Goal: Task Accomplishment & Management: Manage account settings

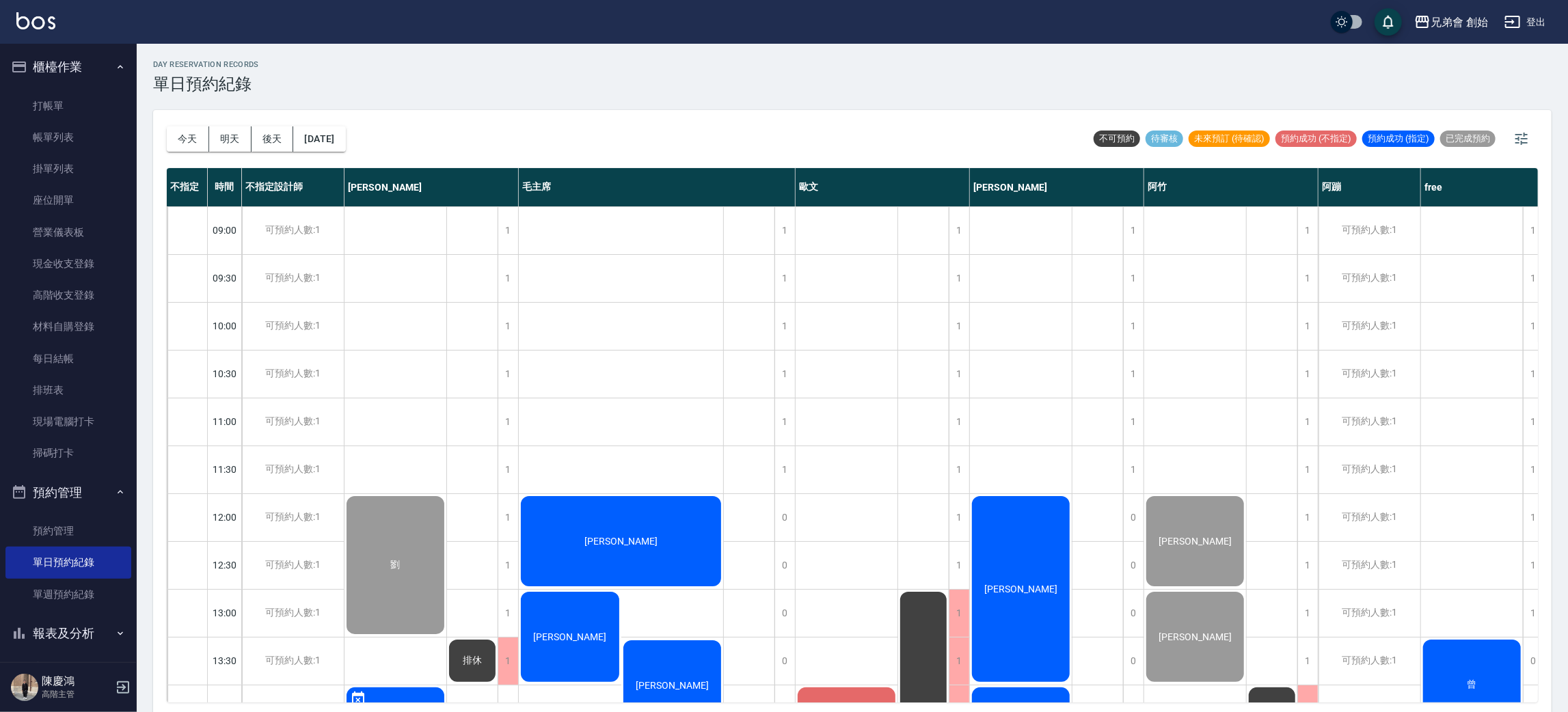
scroll to position [292, 0]
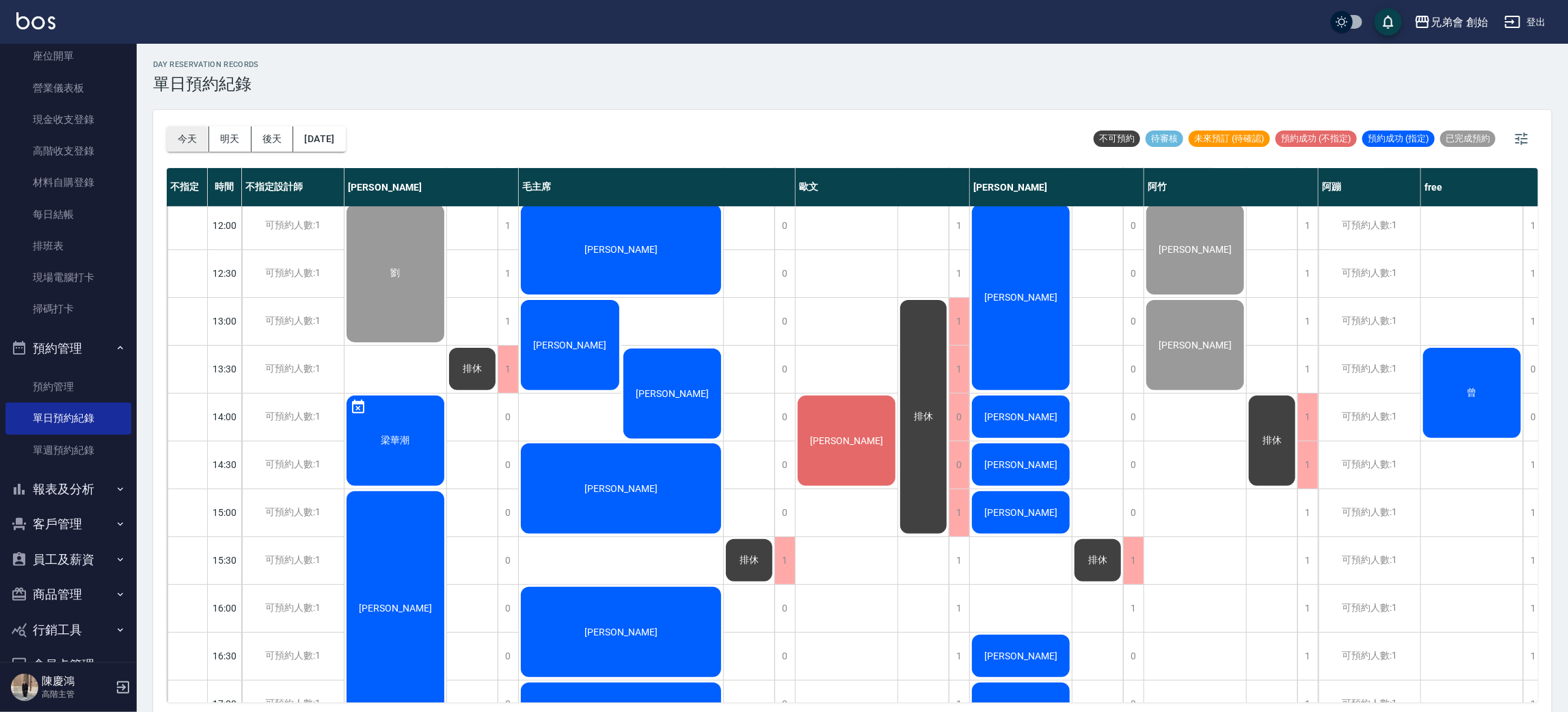
click at [171, 137] on button "今天" at bounding box center [187, 139] width 42 height 25
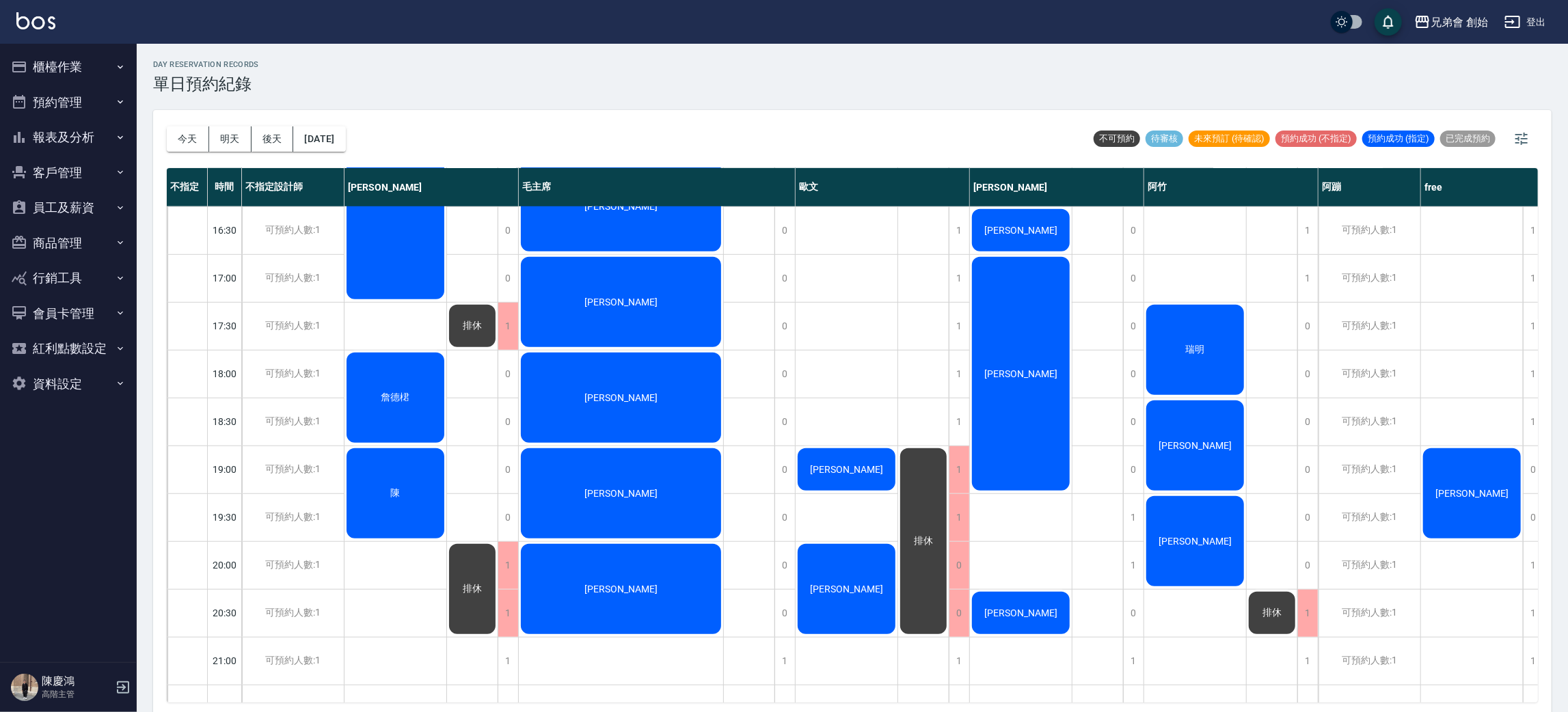
scroll to position [820, 0]
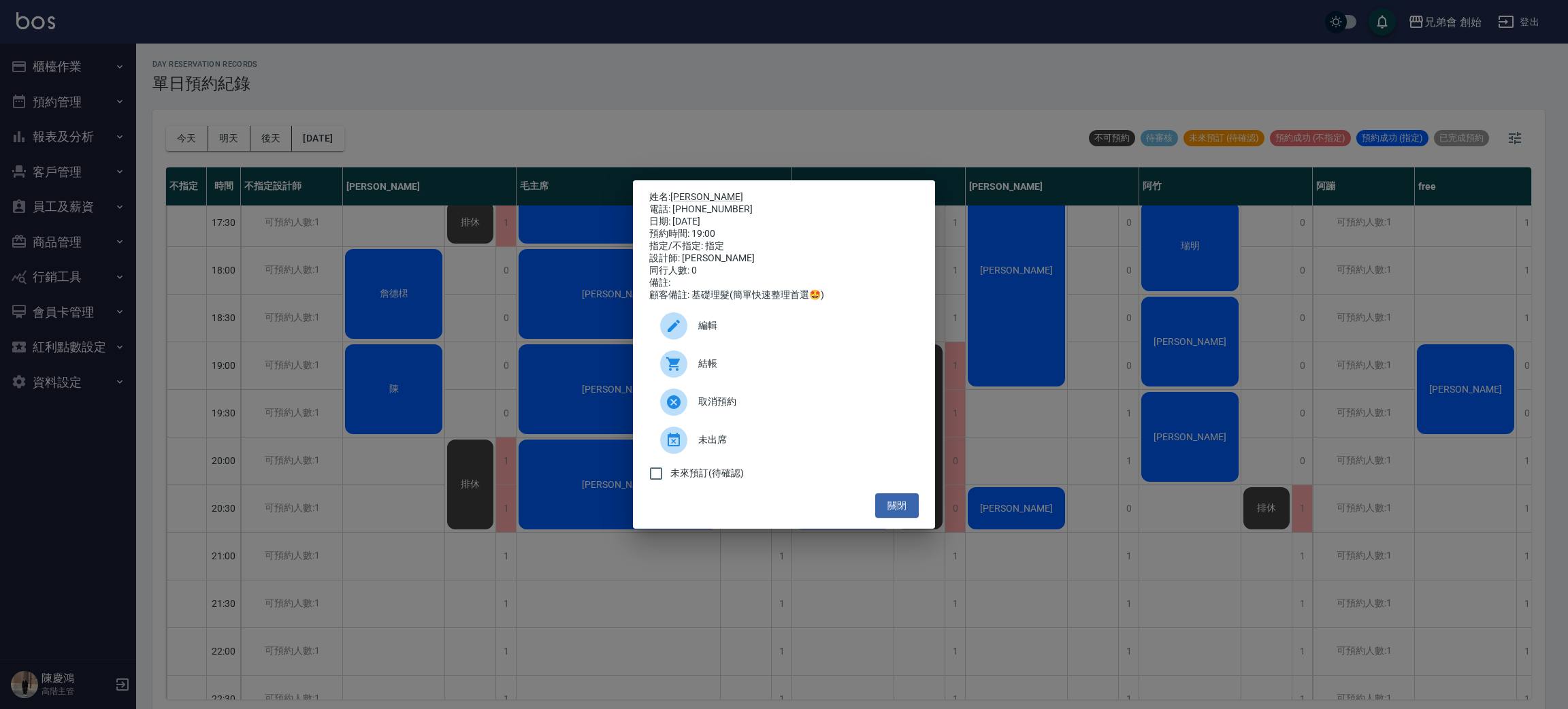
click at [408, 346] on div "姓名: 洪家凱 電話: 0905011763 日期: 2025/08/16 預約時間: 19:00 指定/不指定: 指定 設計師: 歐文 同行人數: 0 備註…" at bounding box center [784, 354] width 1568 height 709
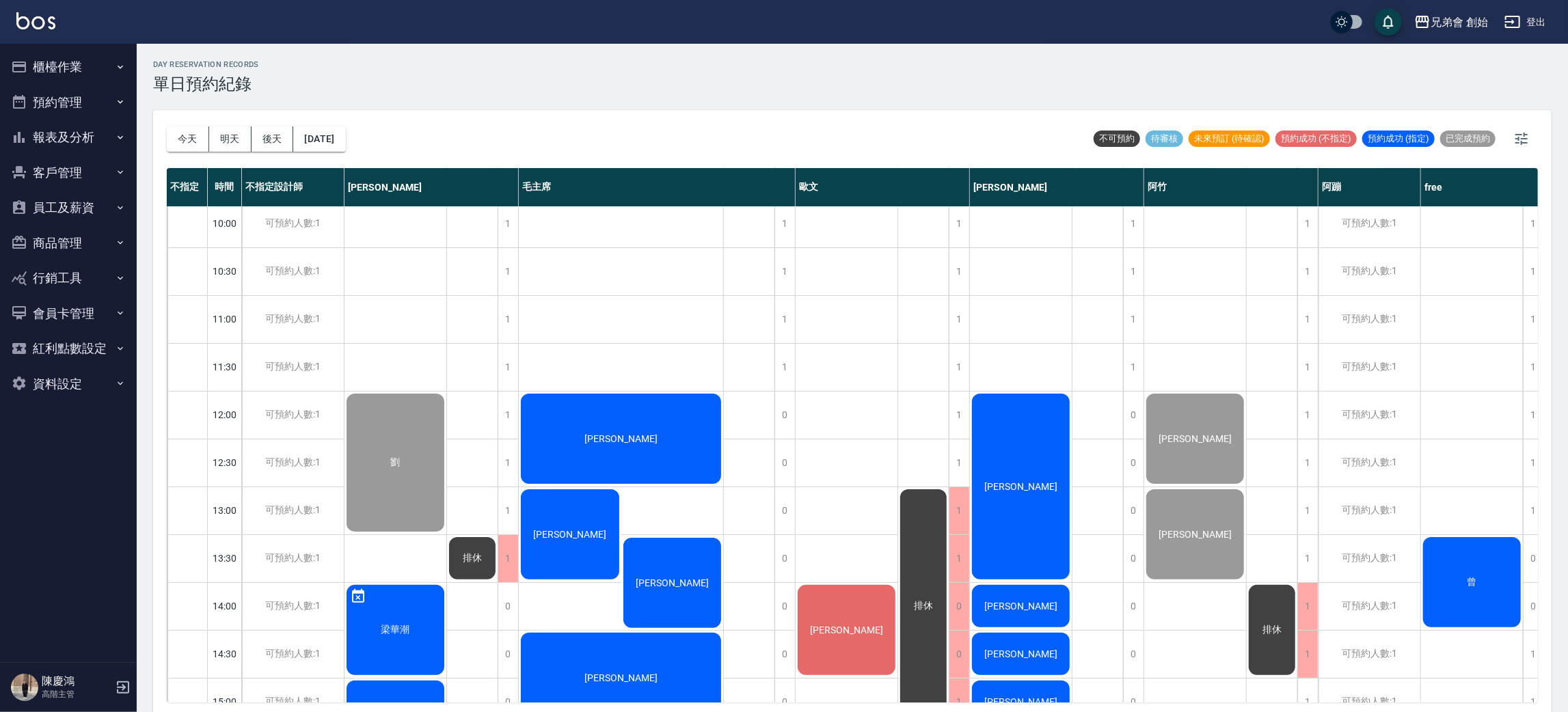
scroll to position [0, 0]
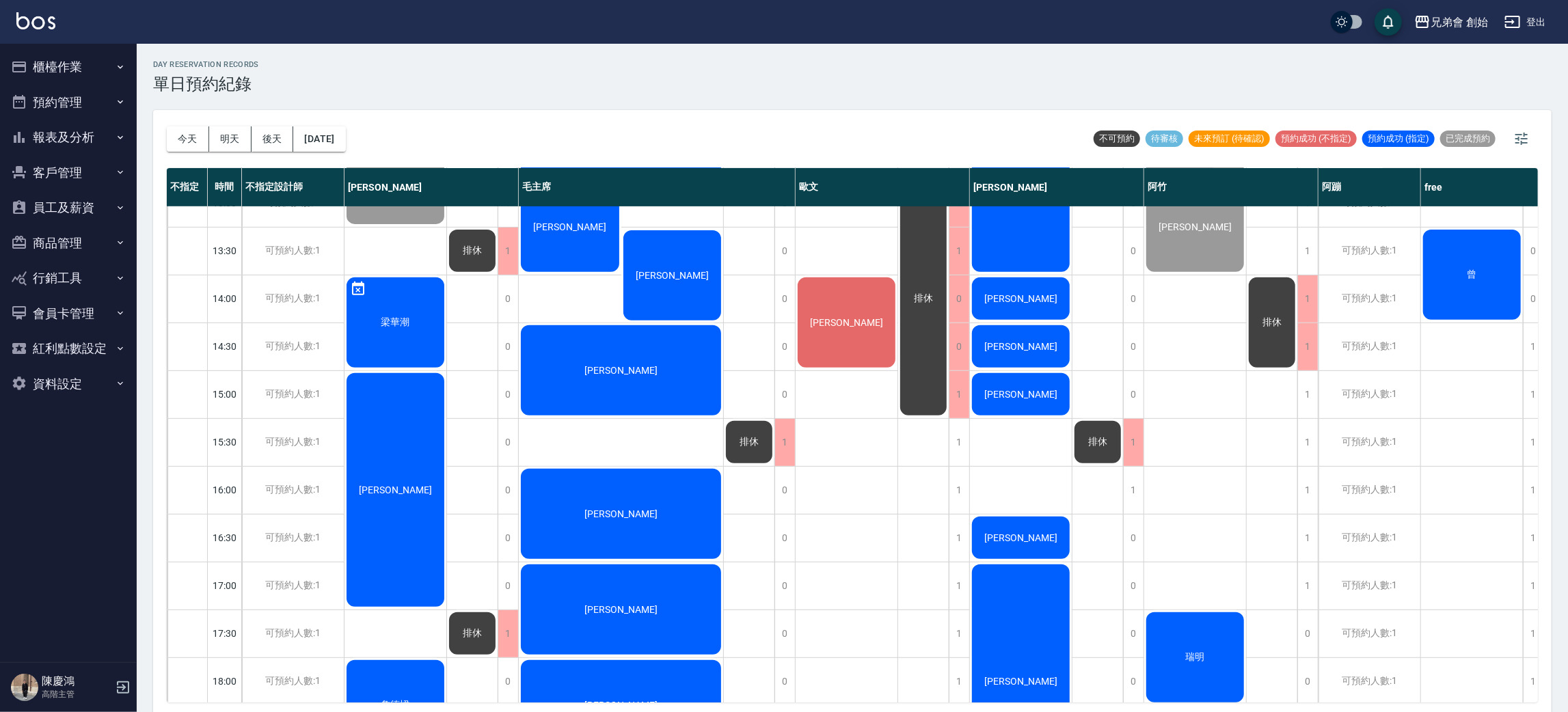
scroll to position [511, 0]
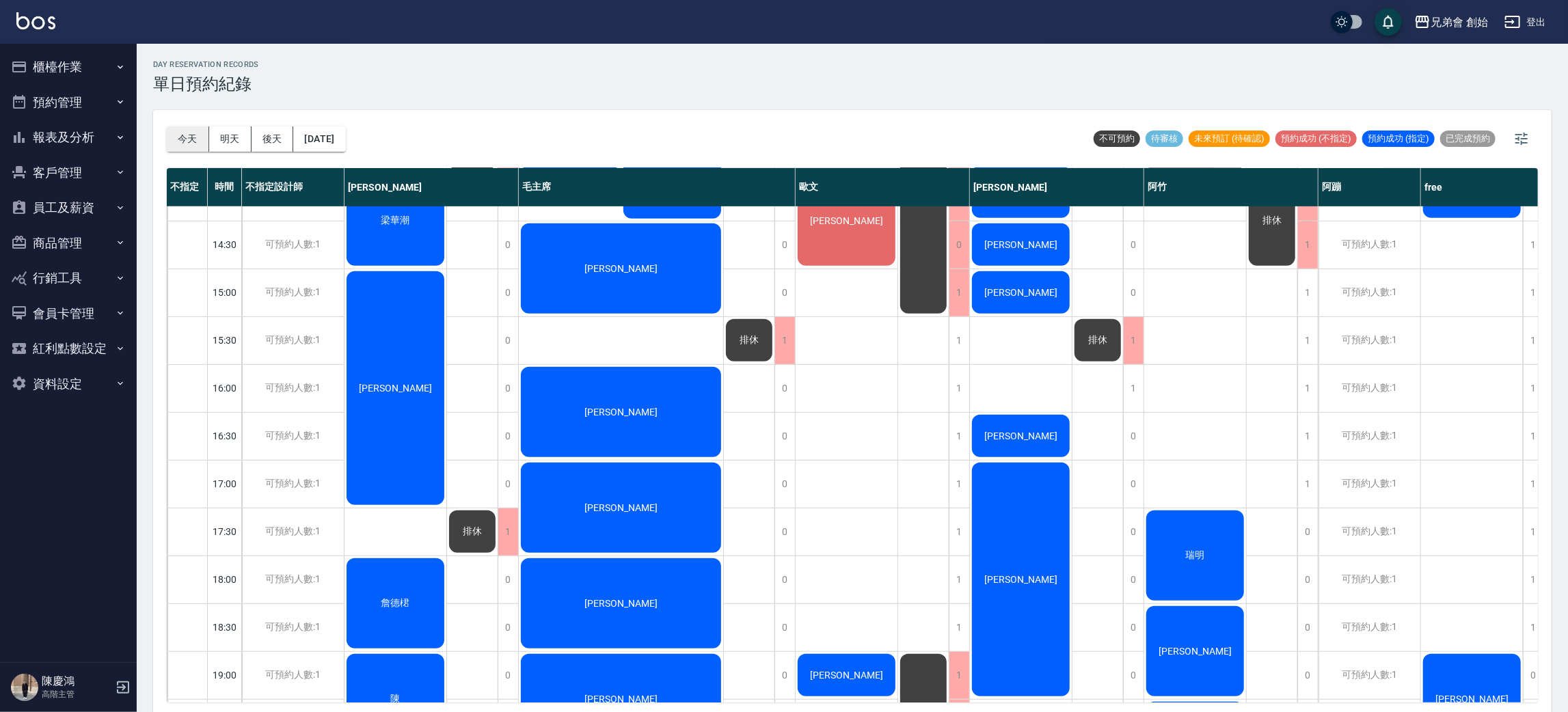
click at [191, 134] on button "今天" at bounding box center [187, 139] width 42 height 25
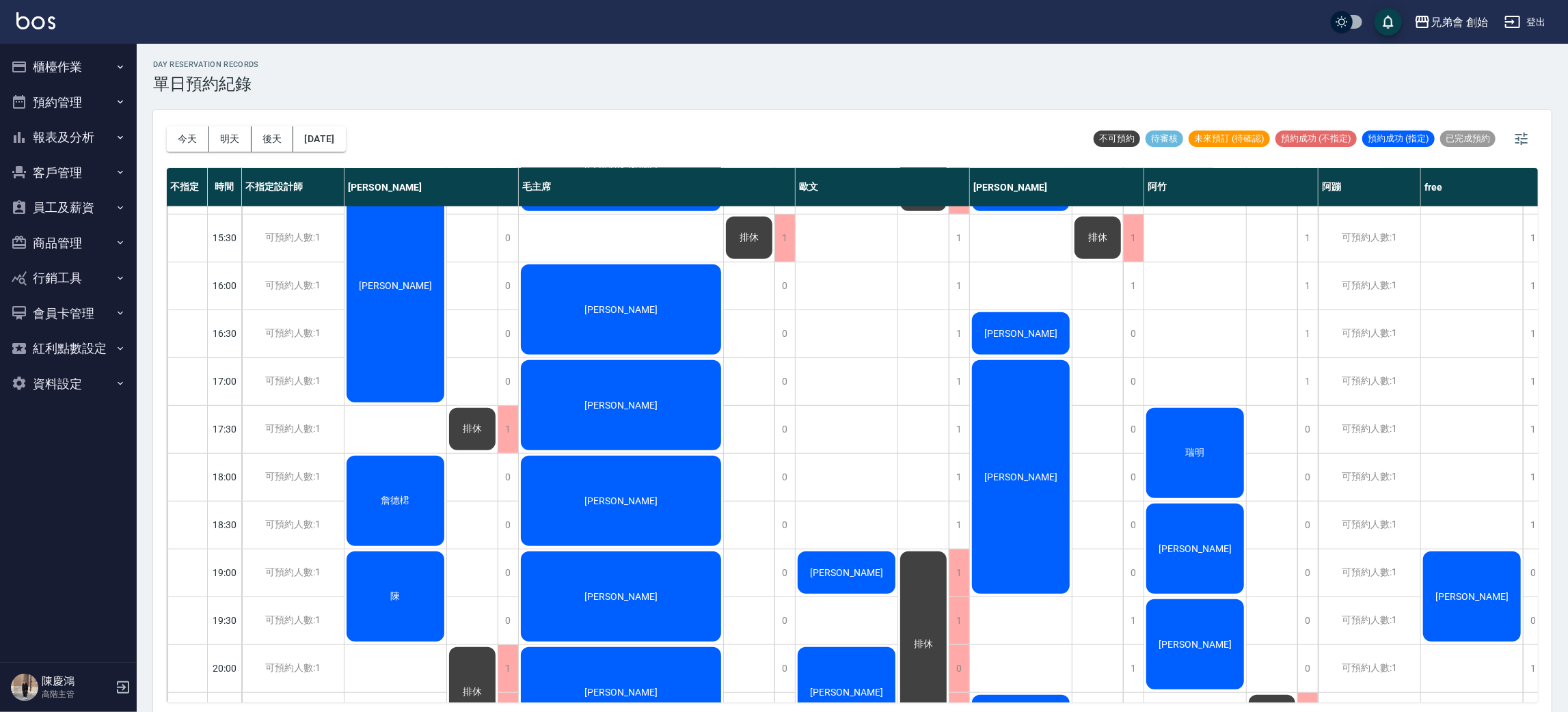
scroll to position [307, 0]
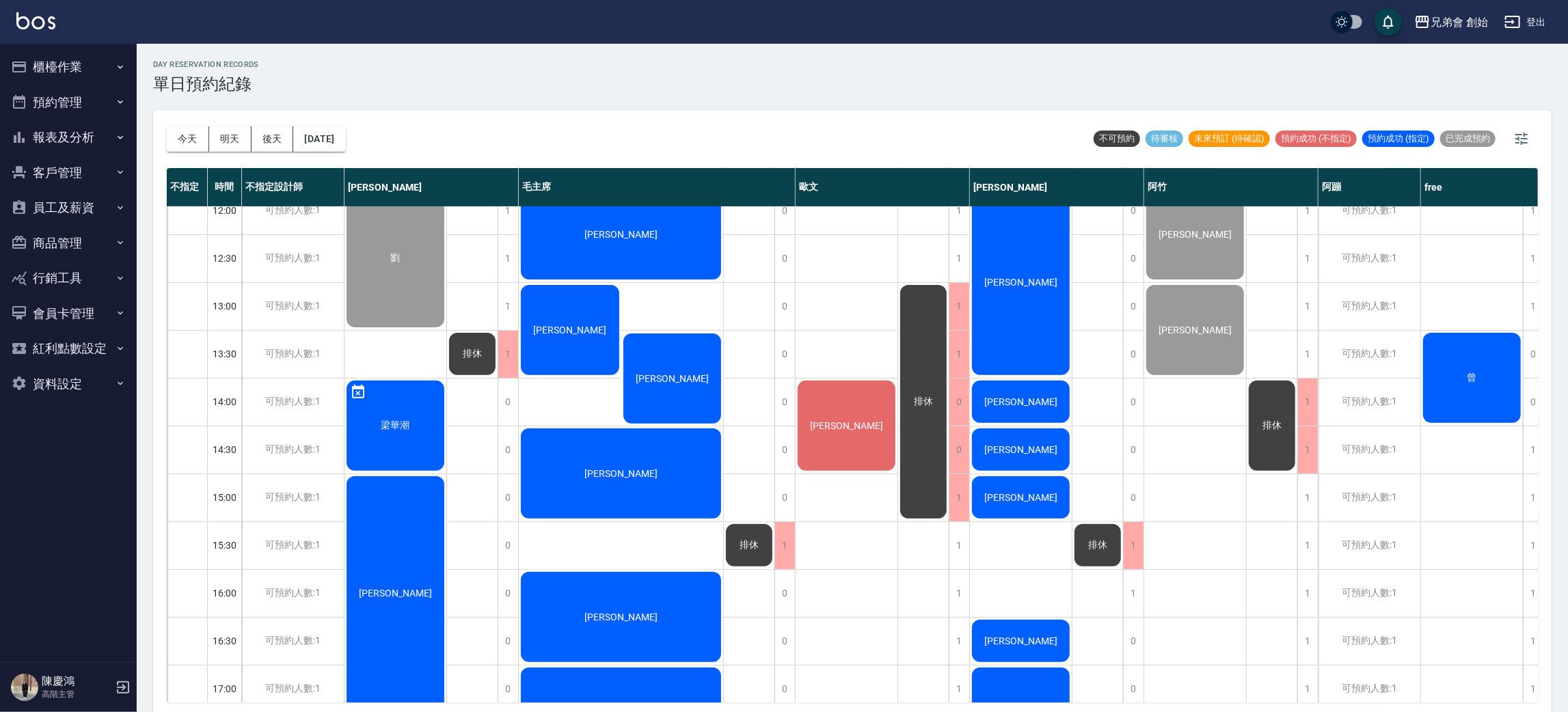
click at [446, 329] on div "曾" at bounding box center [396, 258] width 102 height 142
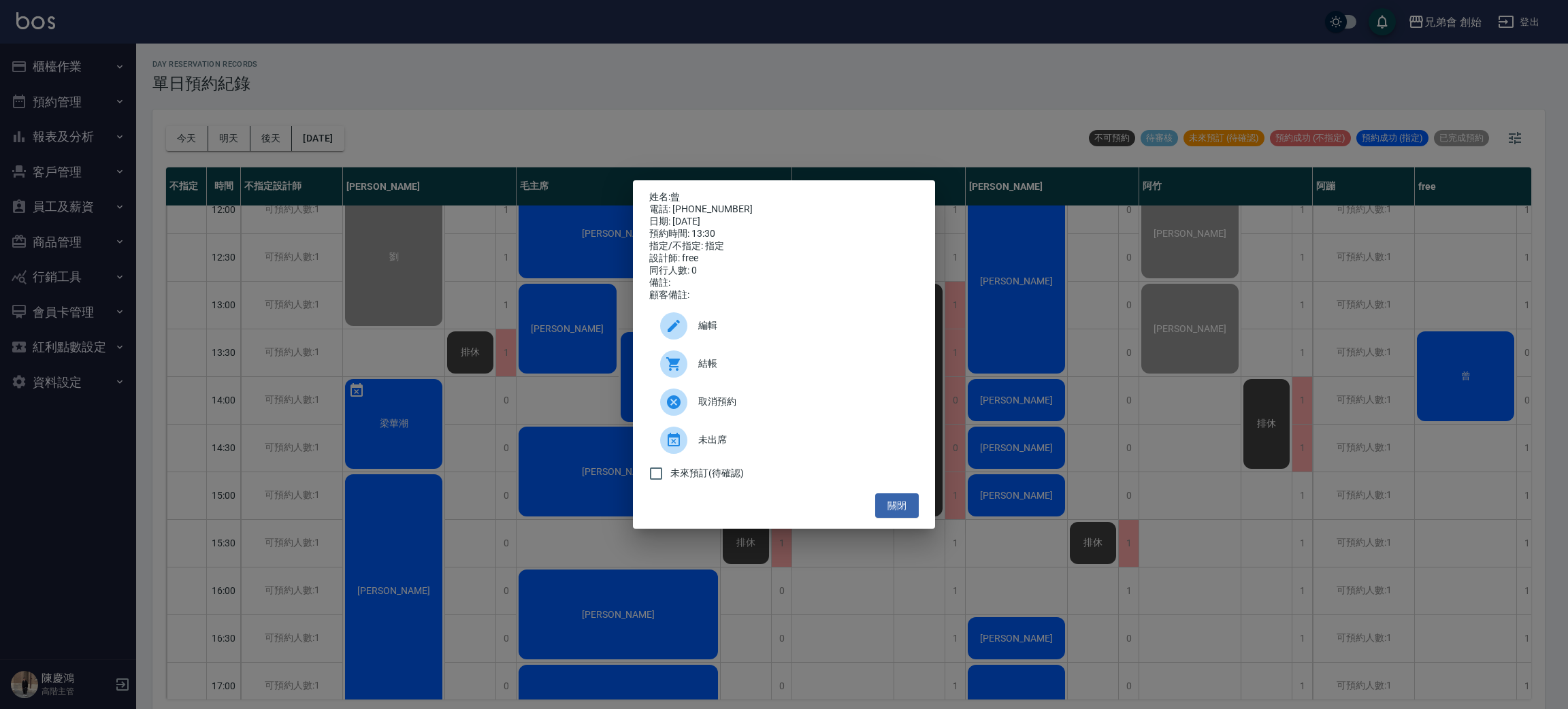
click at [734, 369] on span "結帳" at bounding box center [803, 364] width 210 height 15
click at [595, 153] on div "姓名: 曾 電話: 0903824389 日期: 2025/08/16 預約時間: 13:30 指定/不指定: 指定 設計師: free 同行人數: 0 備註…" at bounding box center [784, 354] width 1568 height 709
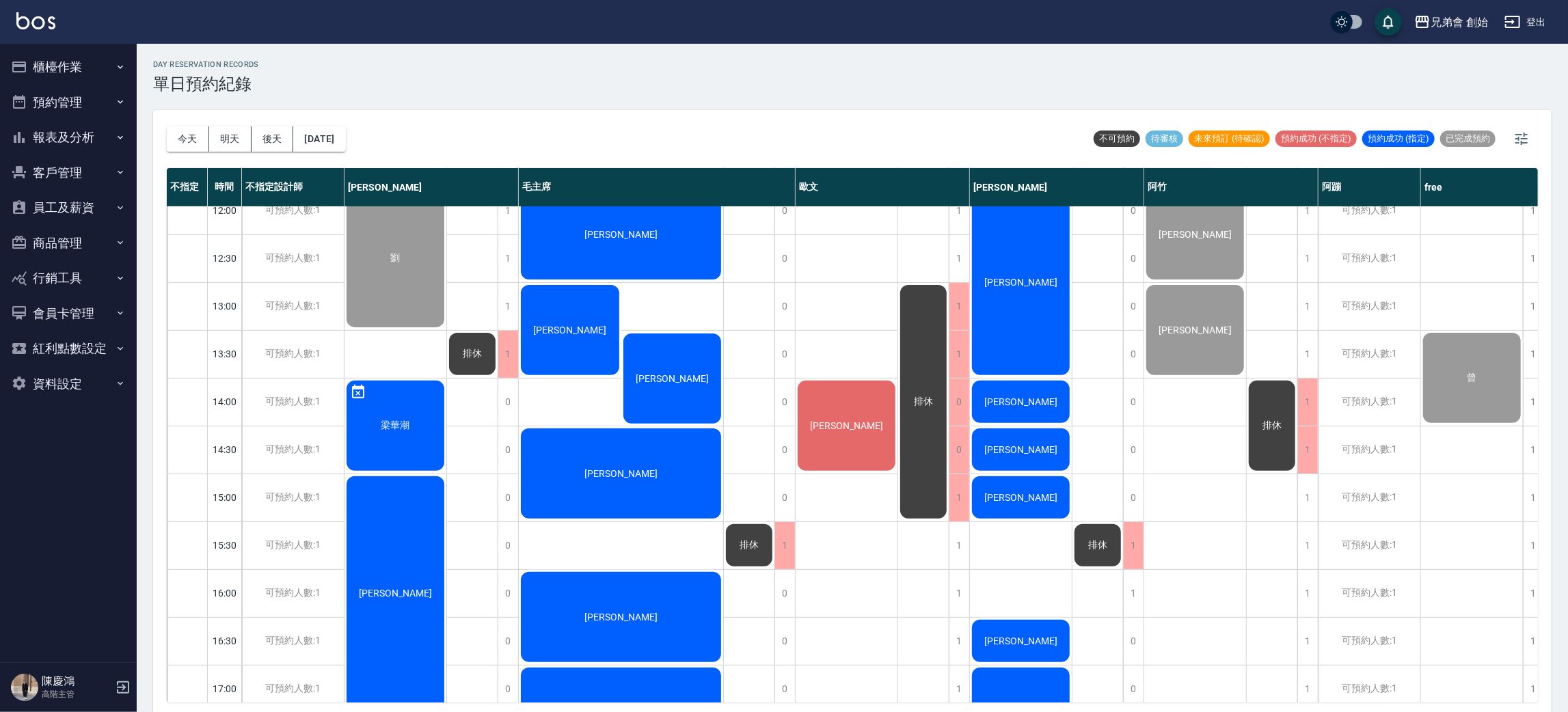
scroll to position [410, 0]
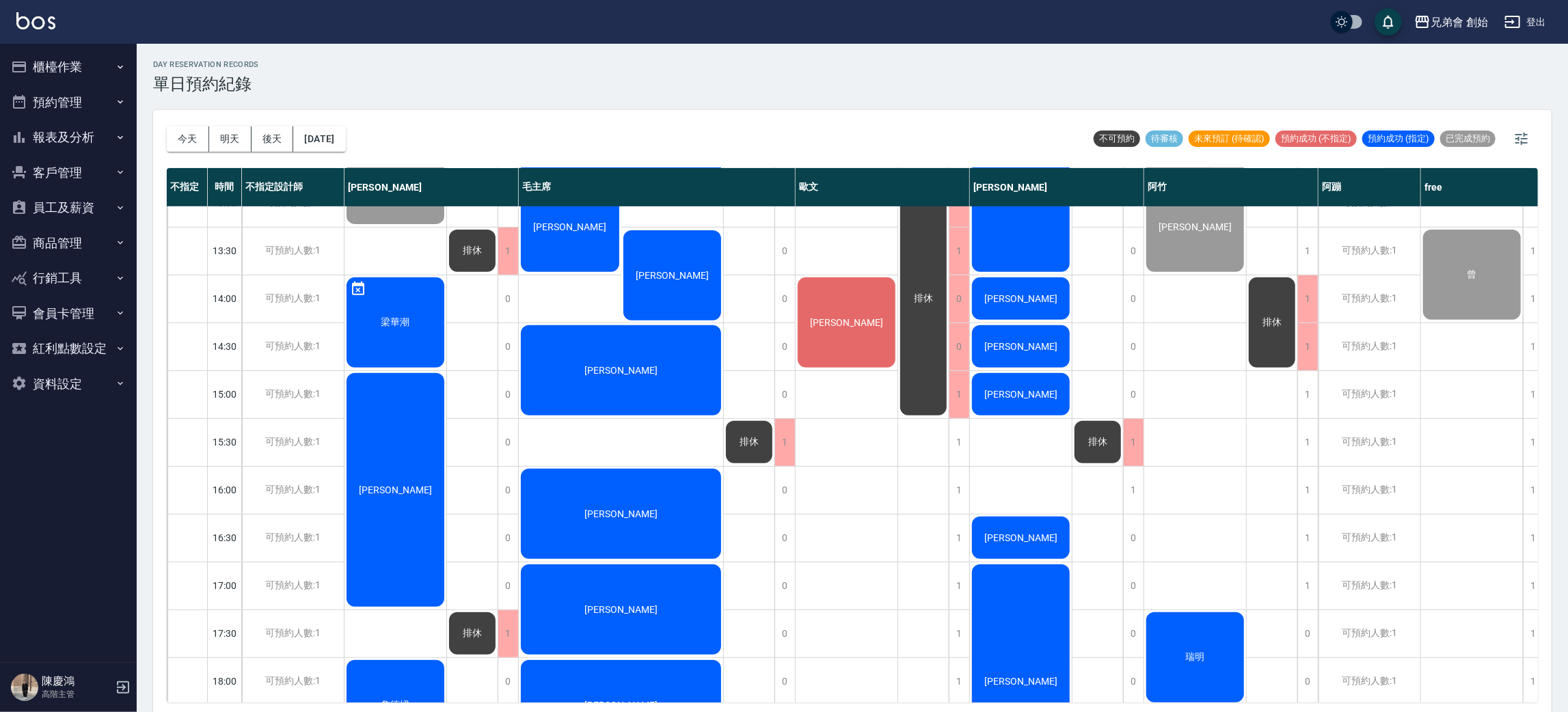
click at [446, 226] on div "[PERSON_NAME]" at bounding box center [396, 155] width 102 height 142
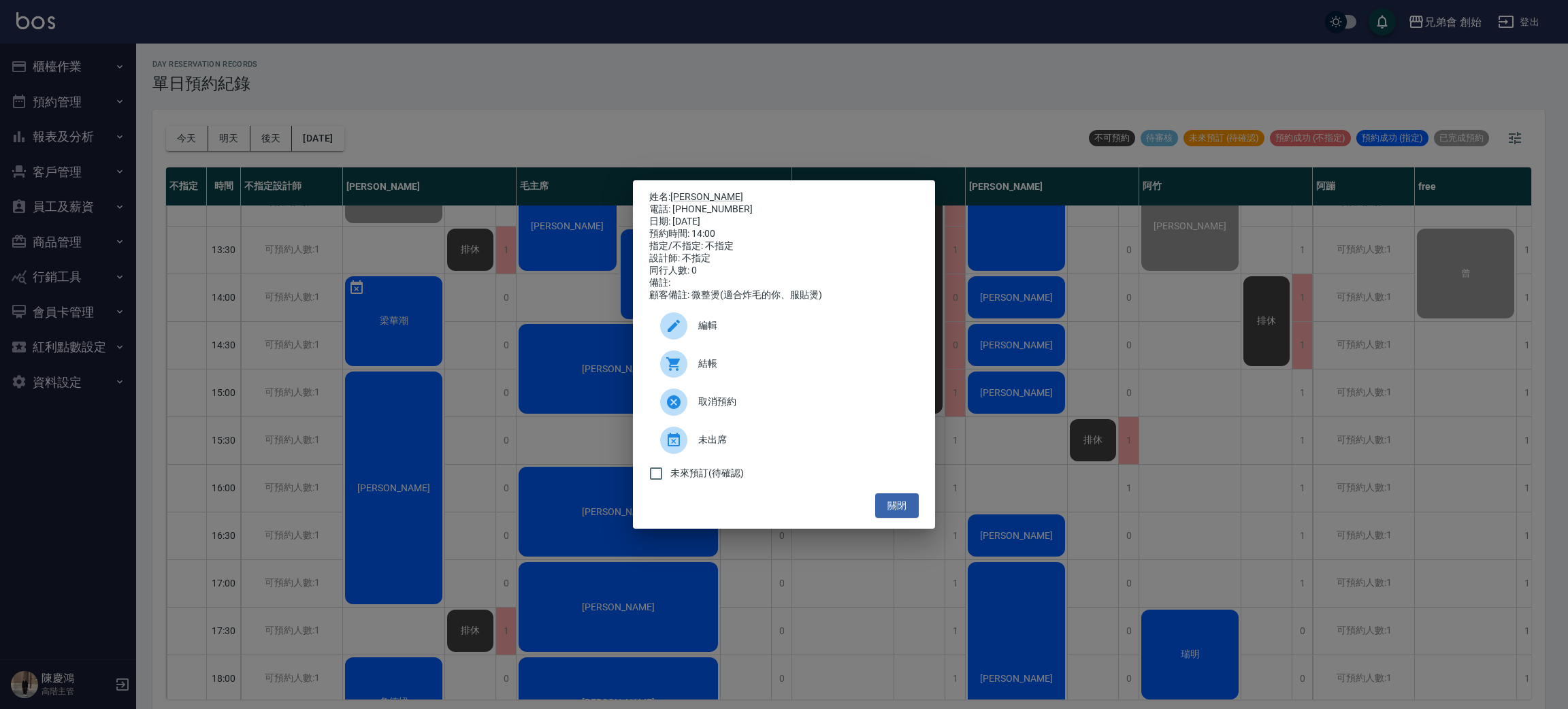
click at [774, 333] on span "編輯" at bounding box center [803, 325] width 210 height 15
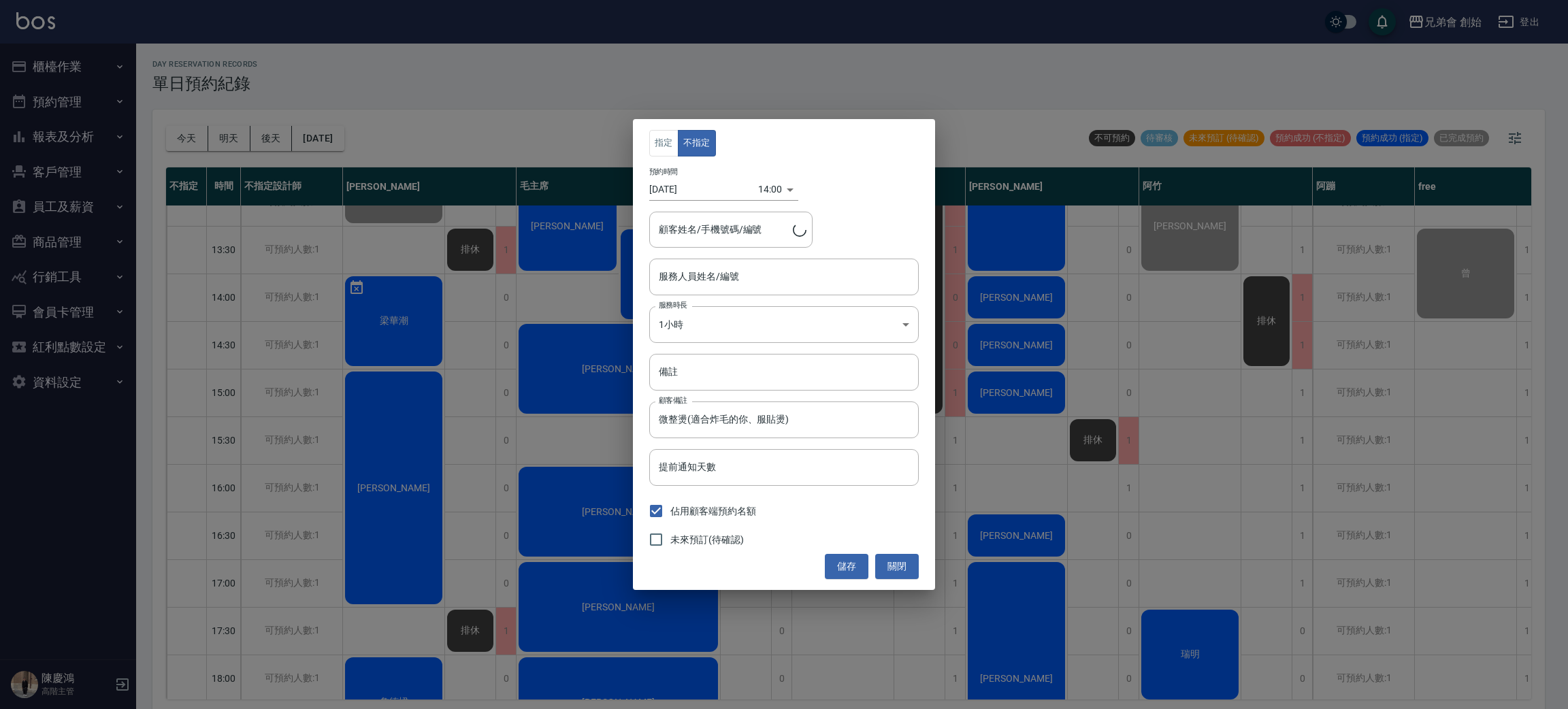
type input "歐文(無代號)"
type input "林峻毅/0979288765"
click at [708, 371] on input "備註" at bounding box center [784, 372] width 270 height 37
type input "2400"
click at [856, 578] on button "儲存" at bounding box center [846, 566] width 44 height 25
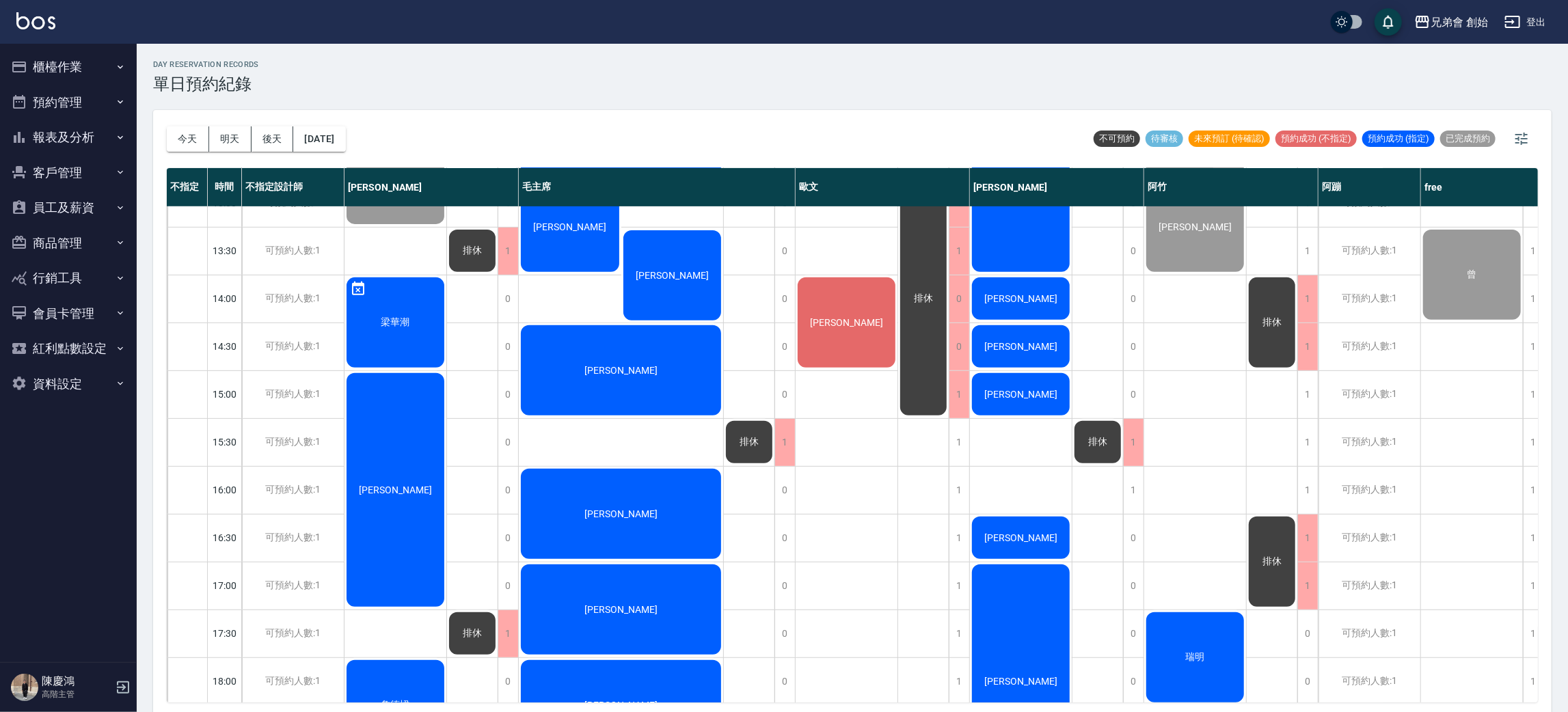
click at [446, 226] on div "[PERSON_NAME]" at bounding box center [396, 155] width 102 height 142
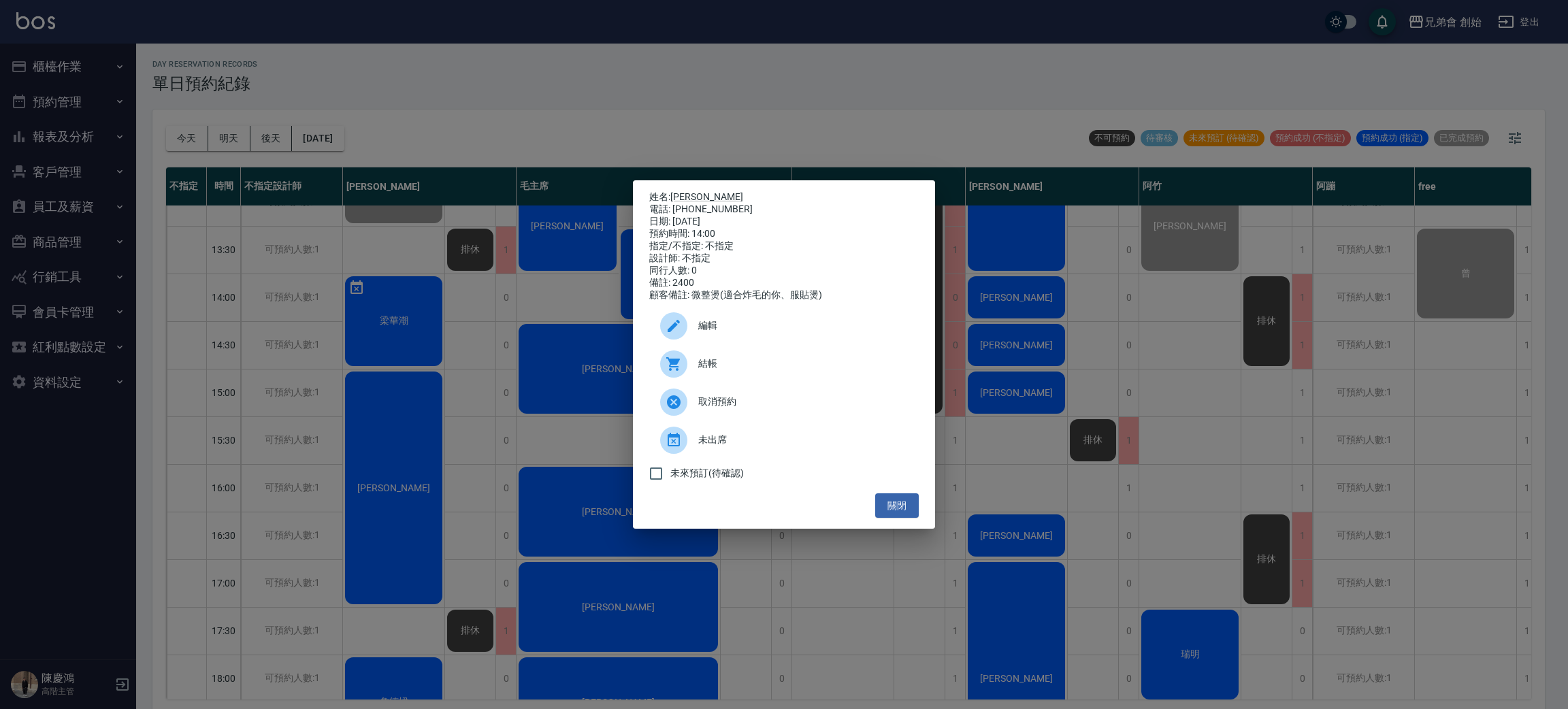
click at [483, 257] on div "姓名: 林峻毅 電話: 0979288765 日期: 2025/08/16 預約時間: 14:00 指定/不指定: 不指定 設計師: 不指定 同行人數: 0 …" at bounding box center [784, 354] width 1568 height 709
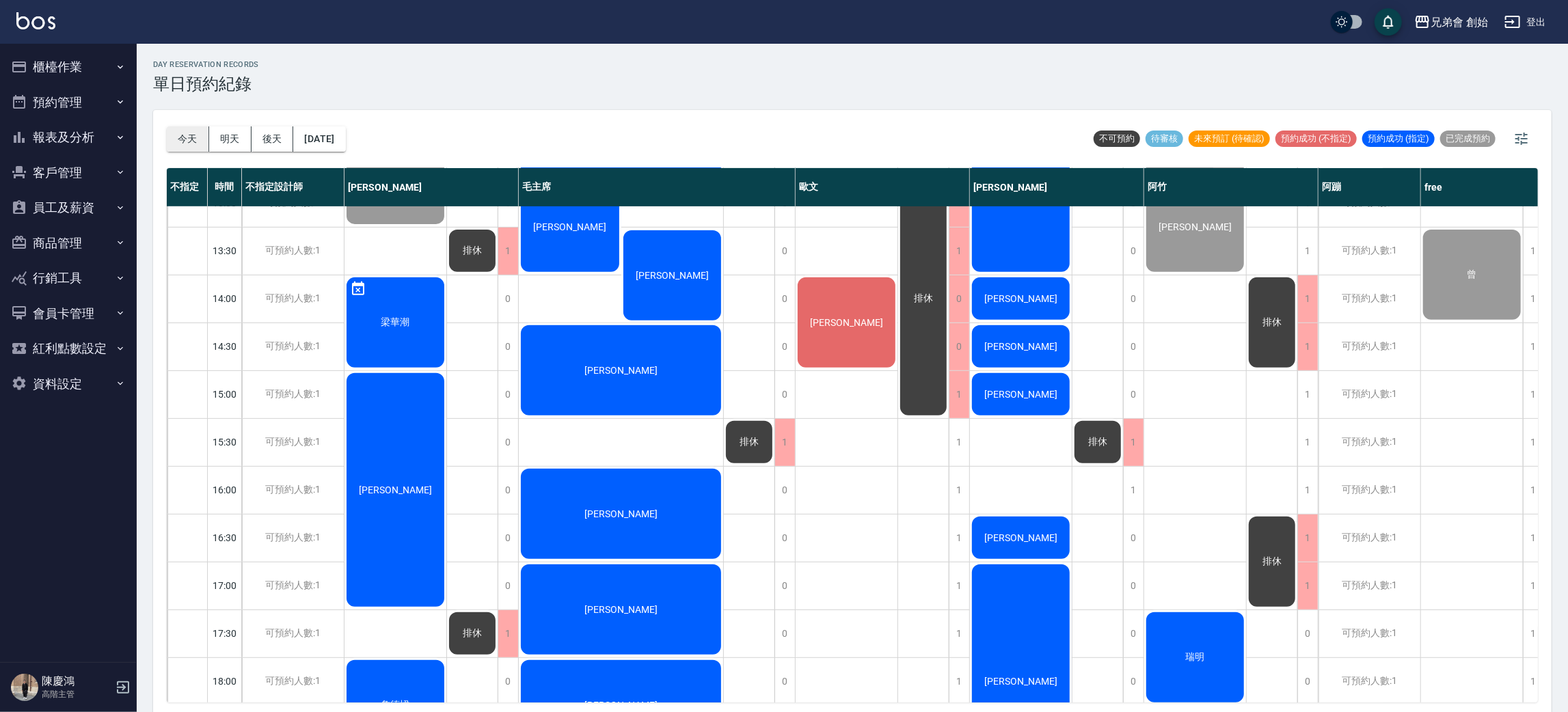
click at [188, 142] on button "今天" at bounding box center [187, 139] width 42 height 25
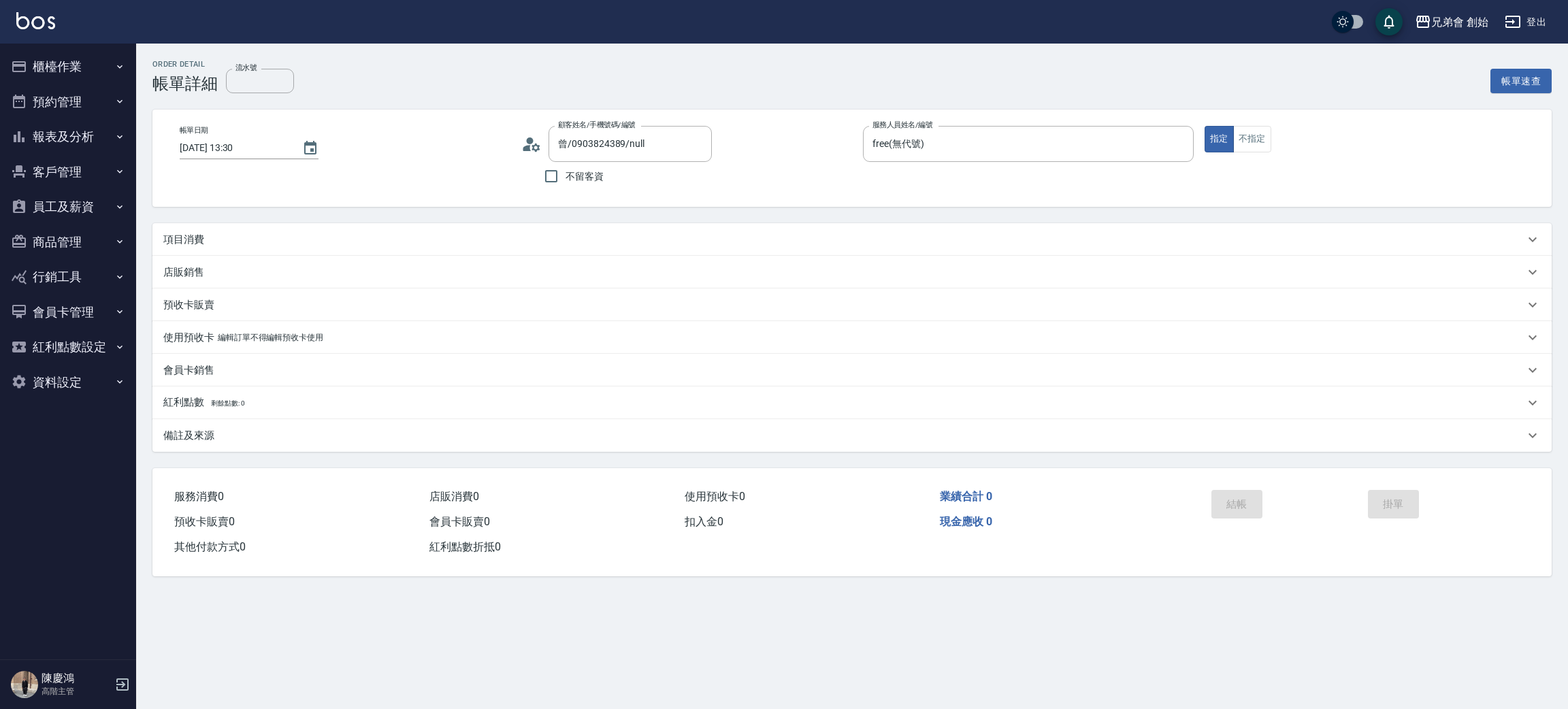
click at [224, 237] on div "項目消費" at bounding box center [843, 240] width 1361 height 15
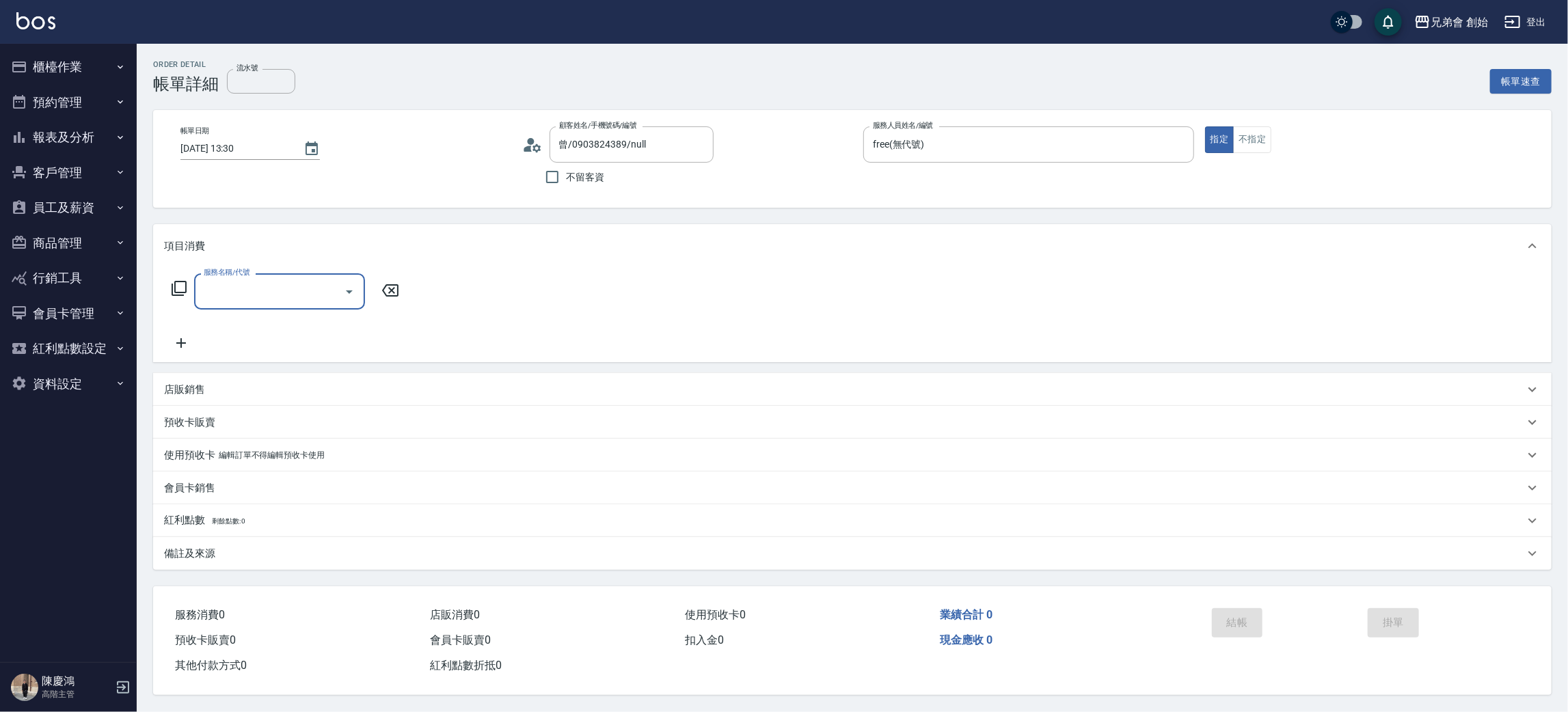
click at [274, 287] on input "服務名稱/代號" at bounding box center [270, 291] width 138 height 24
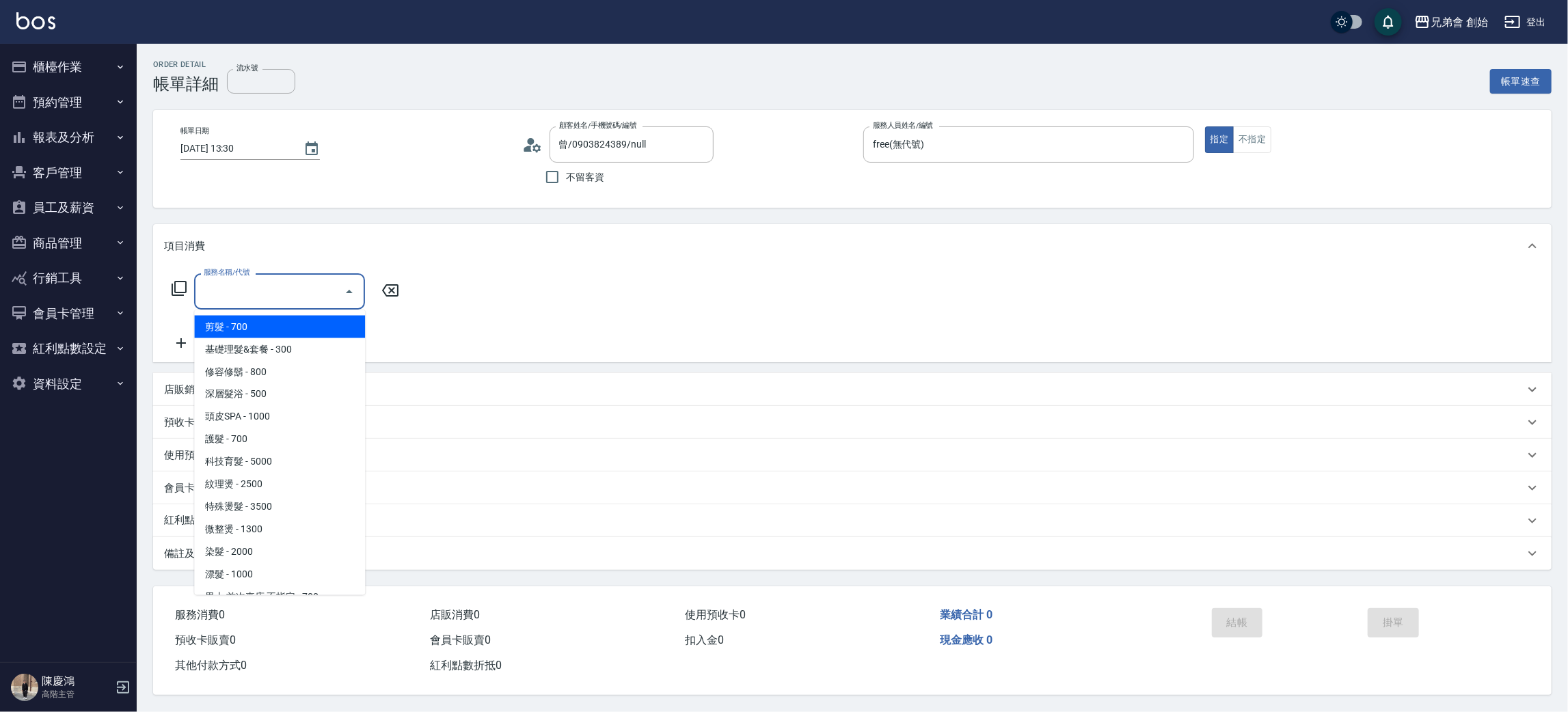
click at [289, 323] on span "剪髮 - 700" at bounding box center [279, 326] width 171 height 22
type input "剪髮(A01)"
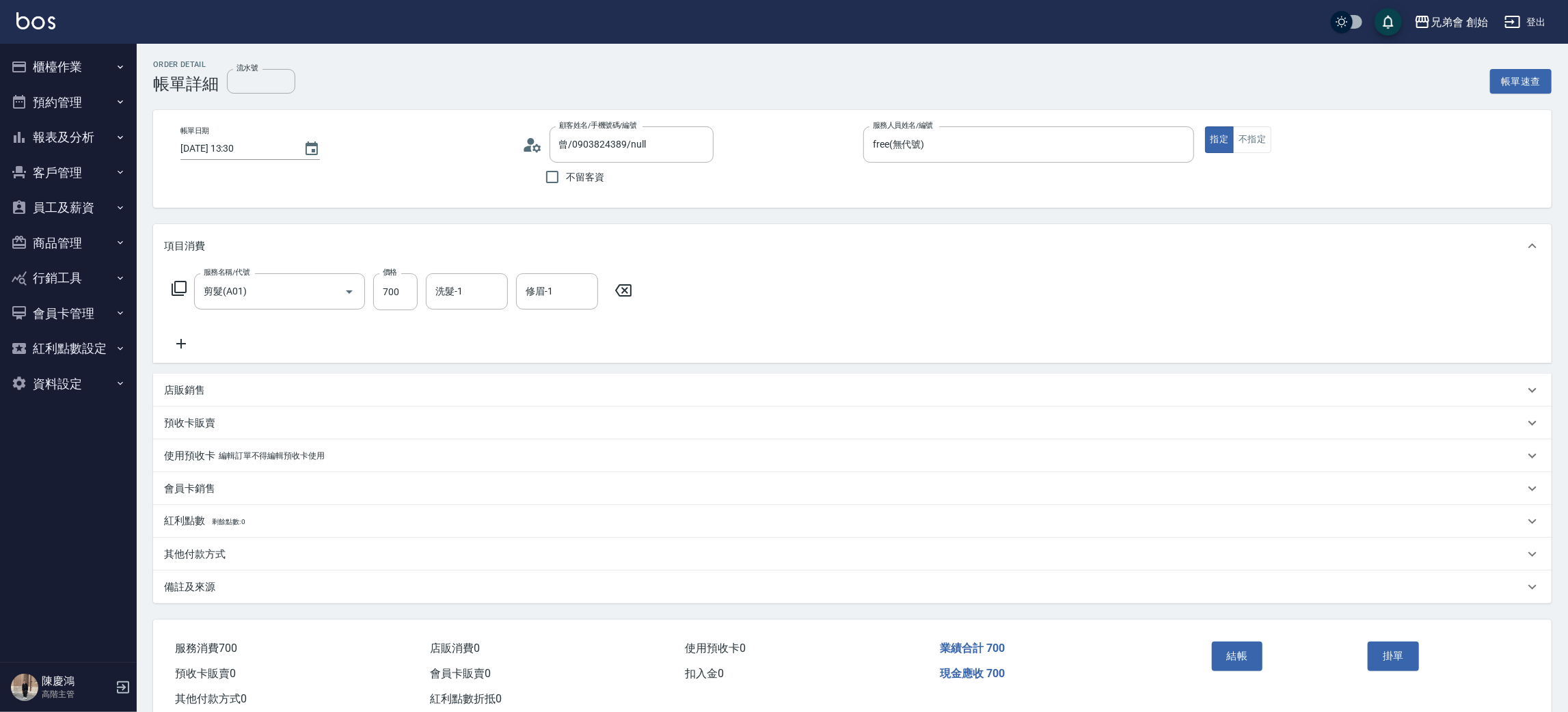
click at [418, 298] on div "服務名稱/代號 剪髮(A01) 服務名稱/代號 價格 700 價格 洗髮-1 洗髮-1 修眉-1 修眉-1" at bounding box center [402, 292] width 477 height 37
click at [413, 298] on input "700" at bounding box center [396, 292] width 45 height 37
type input "300"
click at [1236, 655] on button "結帳" at bounding box center [1238, 656] width 52 height 28
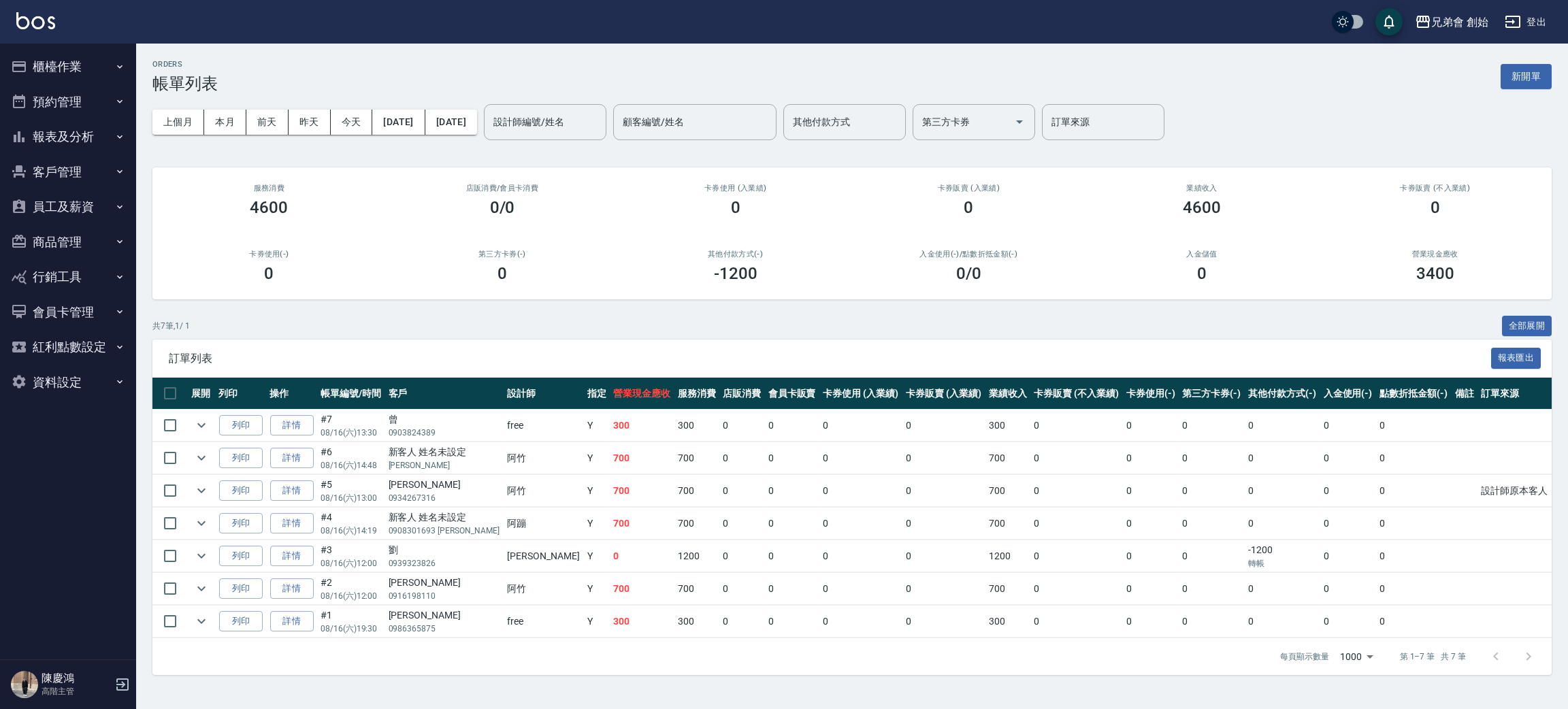
click at [38, 106] on button "預約管理" at bounding box center [68, 102] width 125 height 35
click at [87, 57] on button "櫃檯作業" at bounding box center [68, 67] width 125 height 35
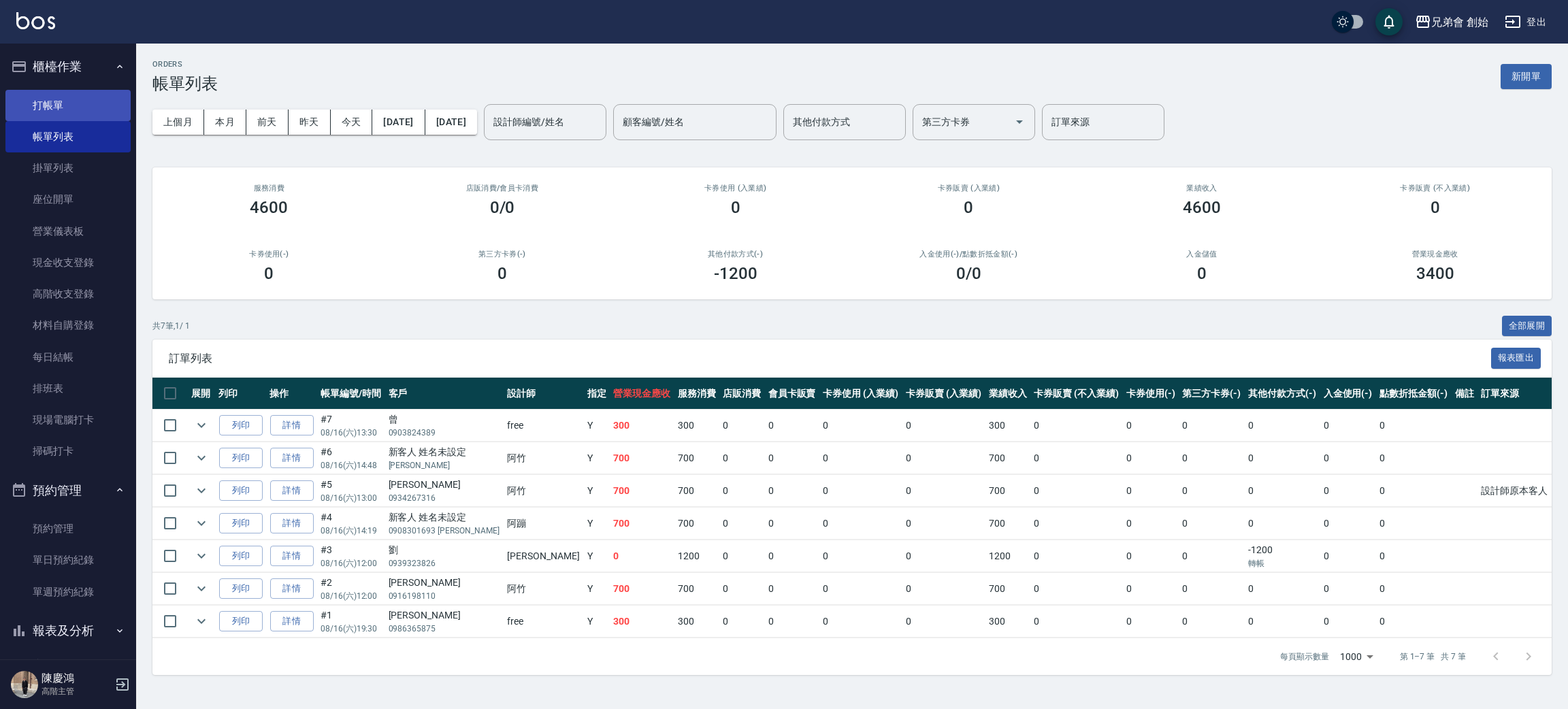
click at [85, 104] on link "打帳單" at bounding box center [68, 106] width 125 height 31
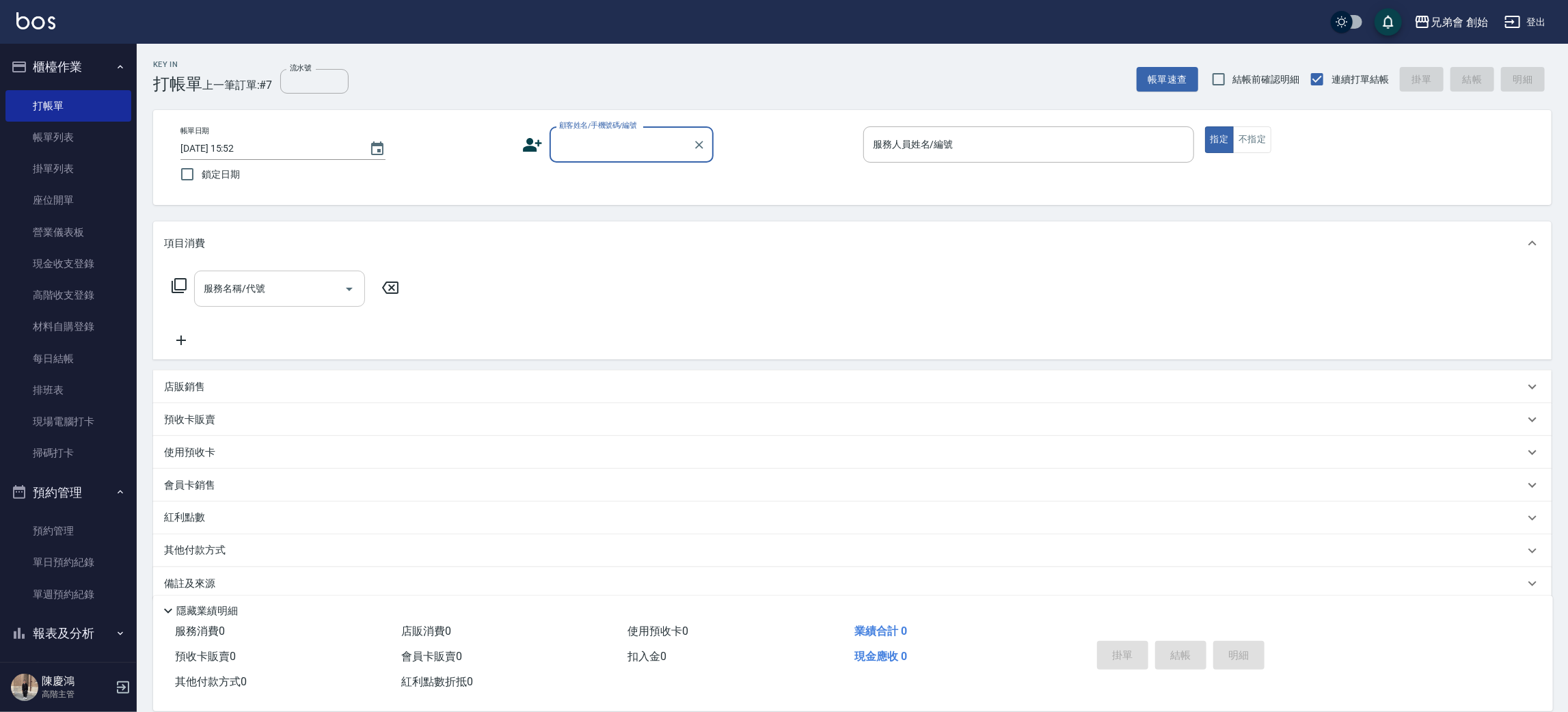
click at [276, 289] on input "服務名稱/代號" at bounding box center [270, 288] width 138 height 24
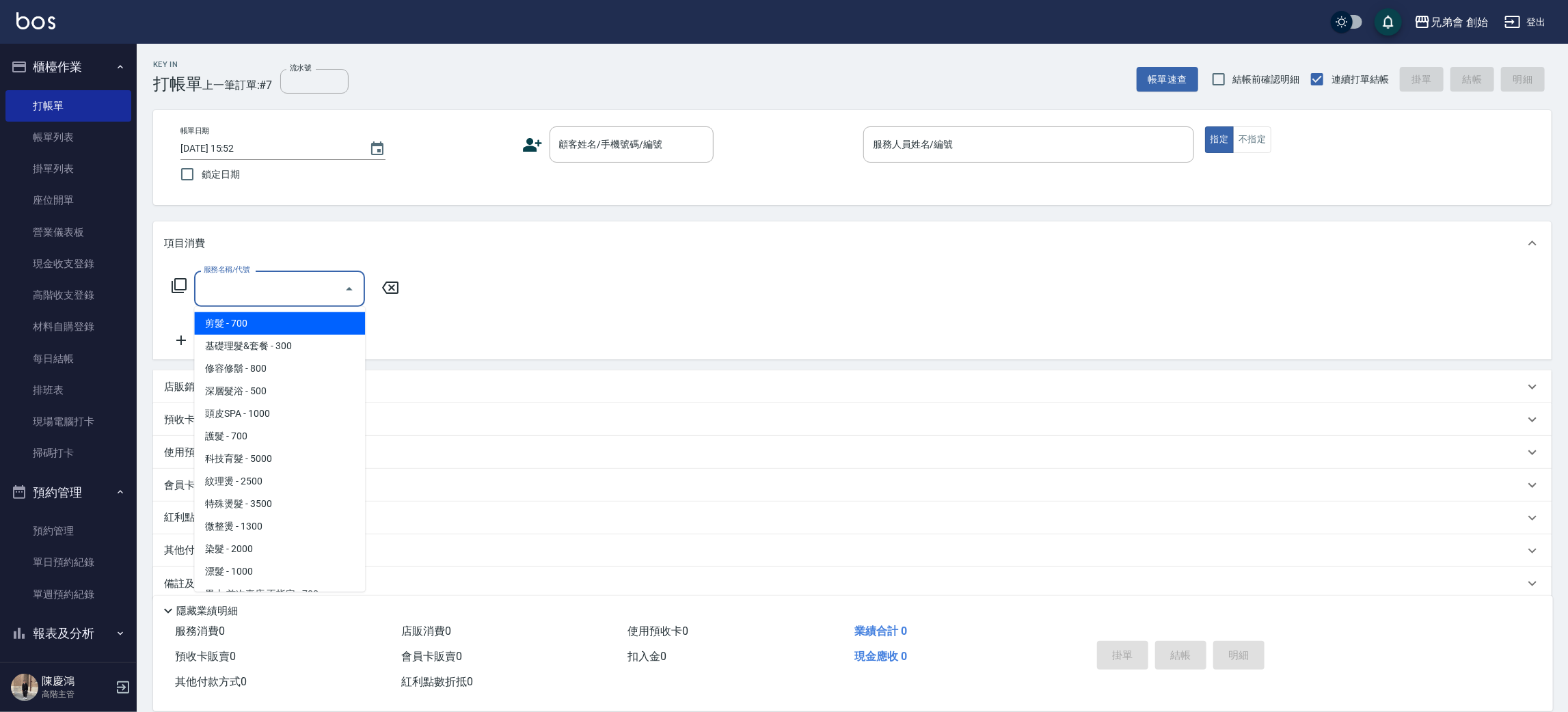
click at [553, 291] on div "服務名稱/代號 服務名稱/代號" at bounding box center [852, 312] width 1398 height 94
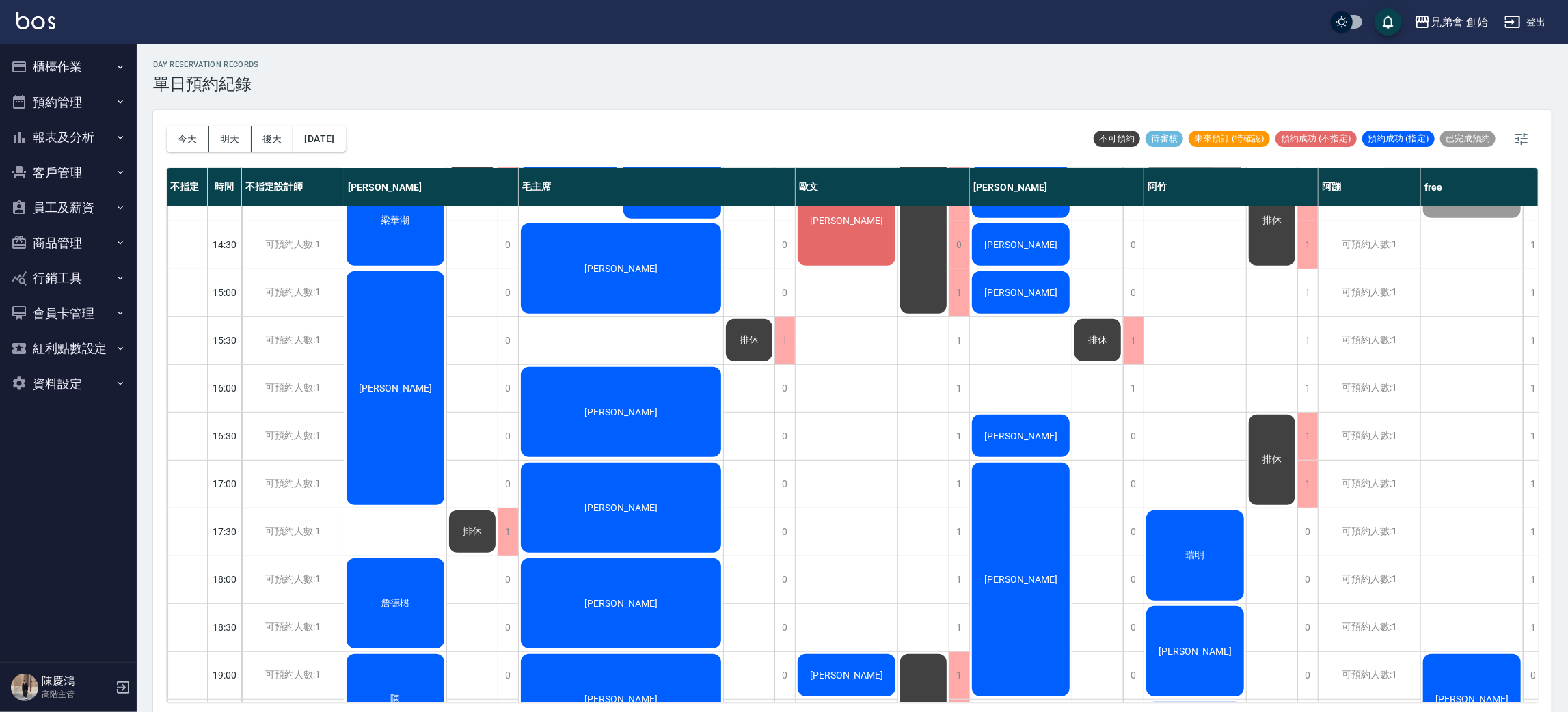
scroll to position [718, 0]
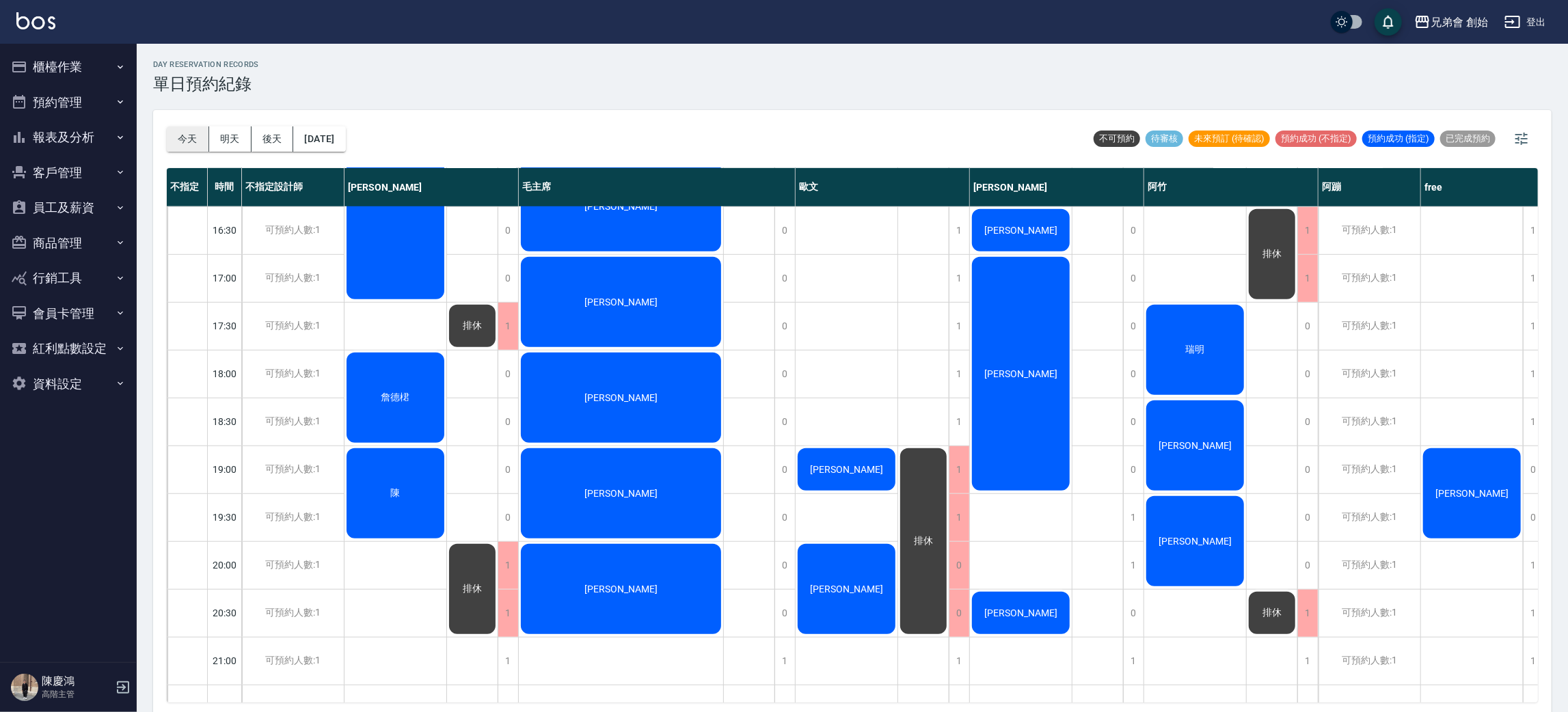
click at [199, 133] on button "今天" at bounding box center [187, 139] width 42 height 25
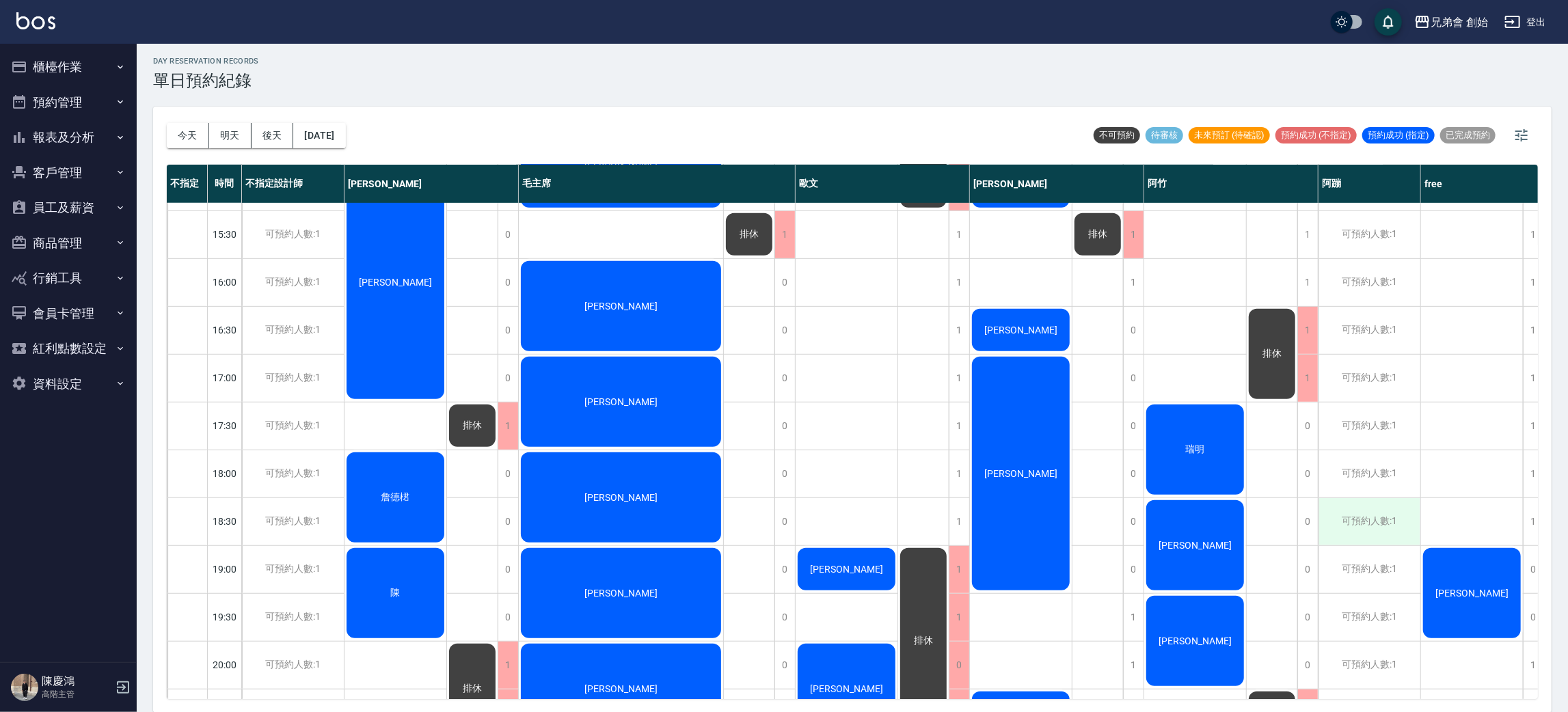
scroll to position [907, 0]
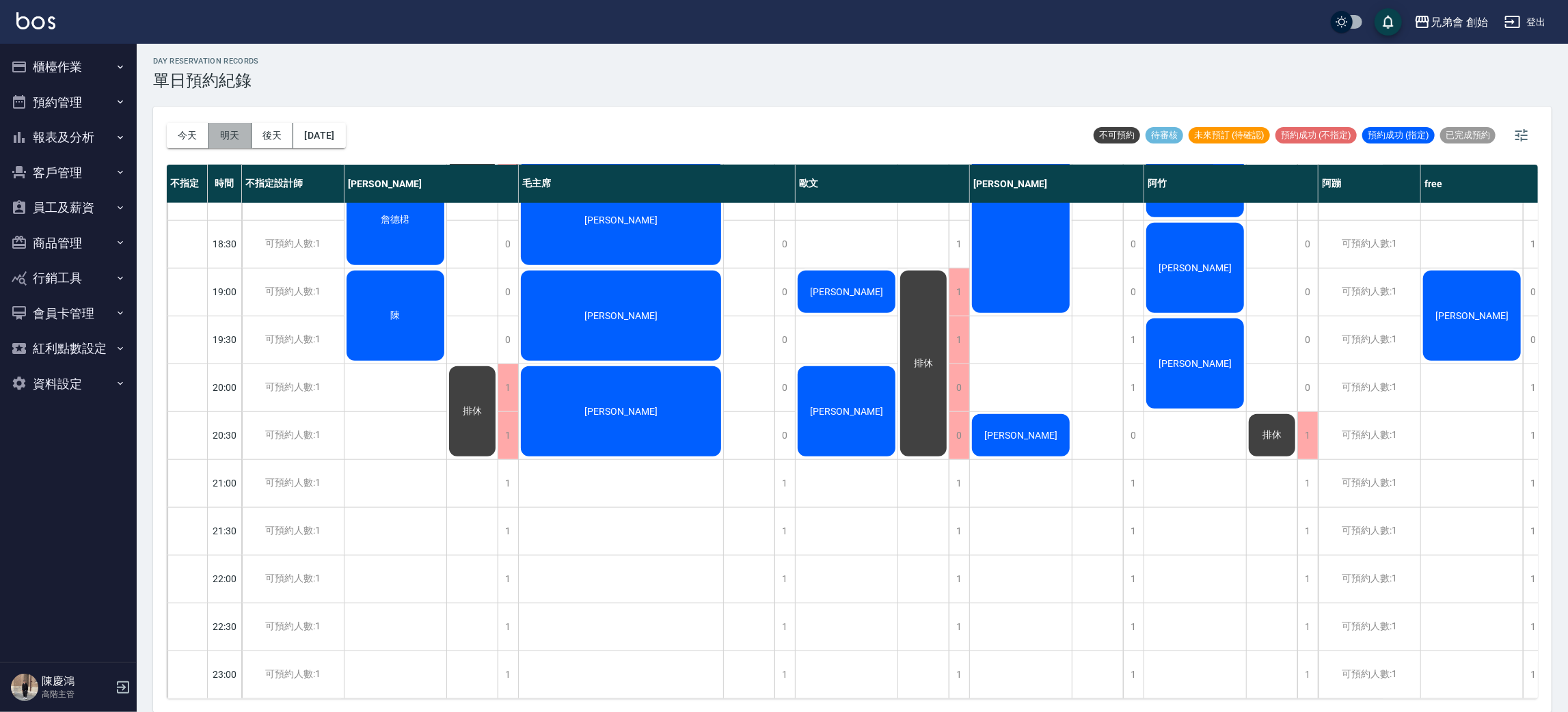
click at [225, 143] on button "明天" at bounding box center [230, 135] width 42 height 25
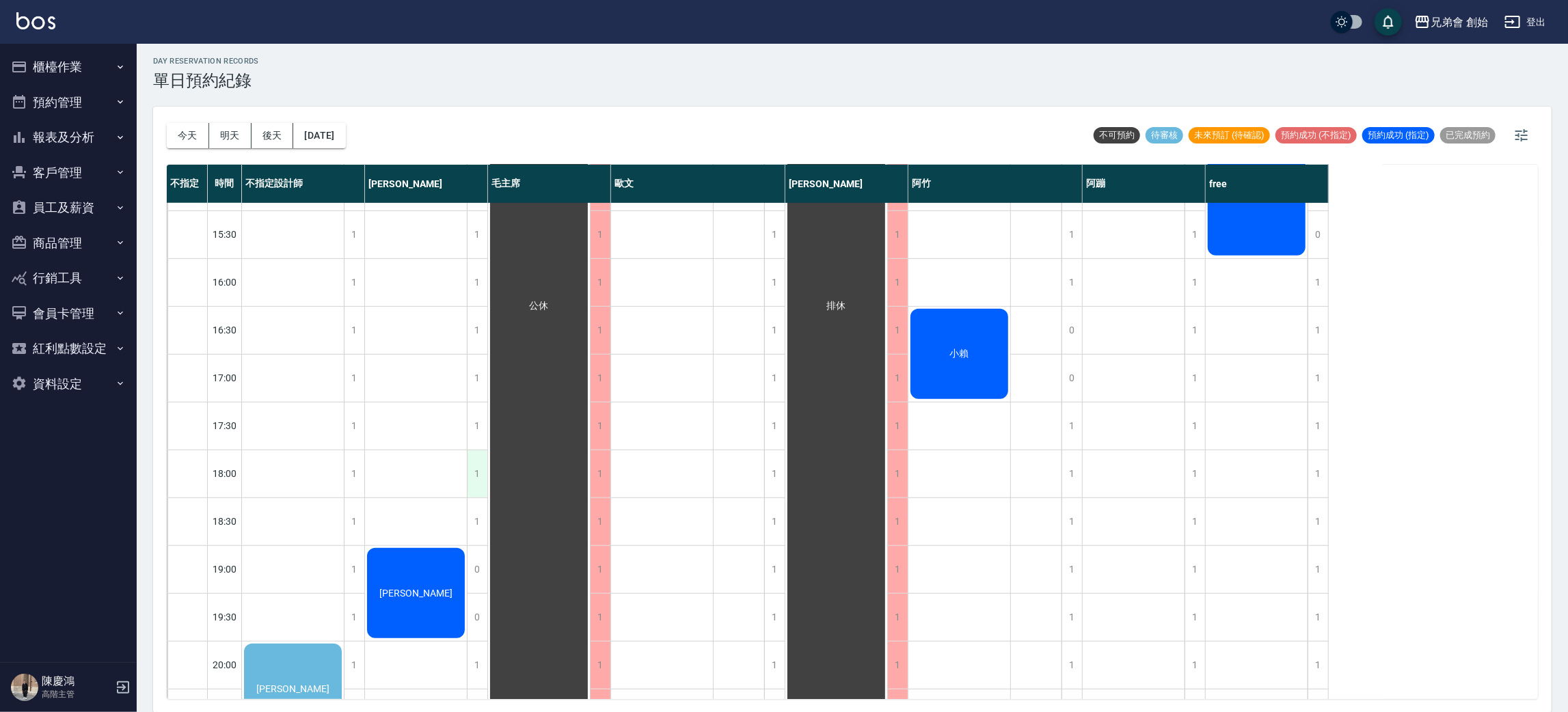
scroll to position [718, 0]
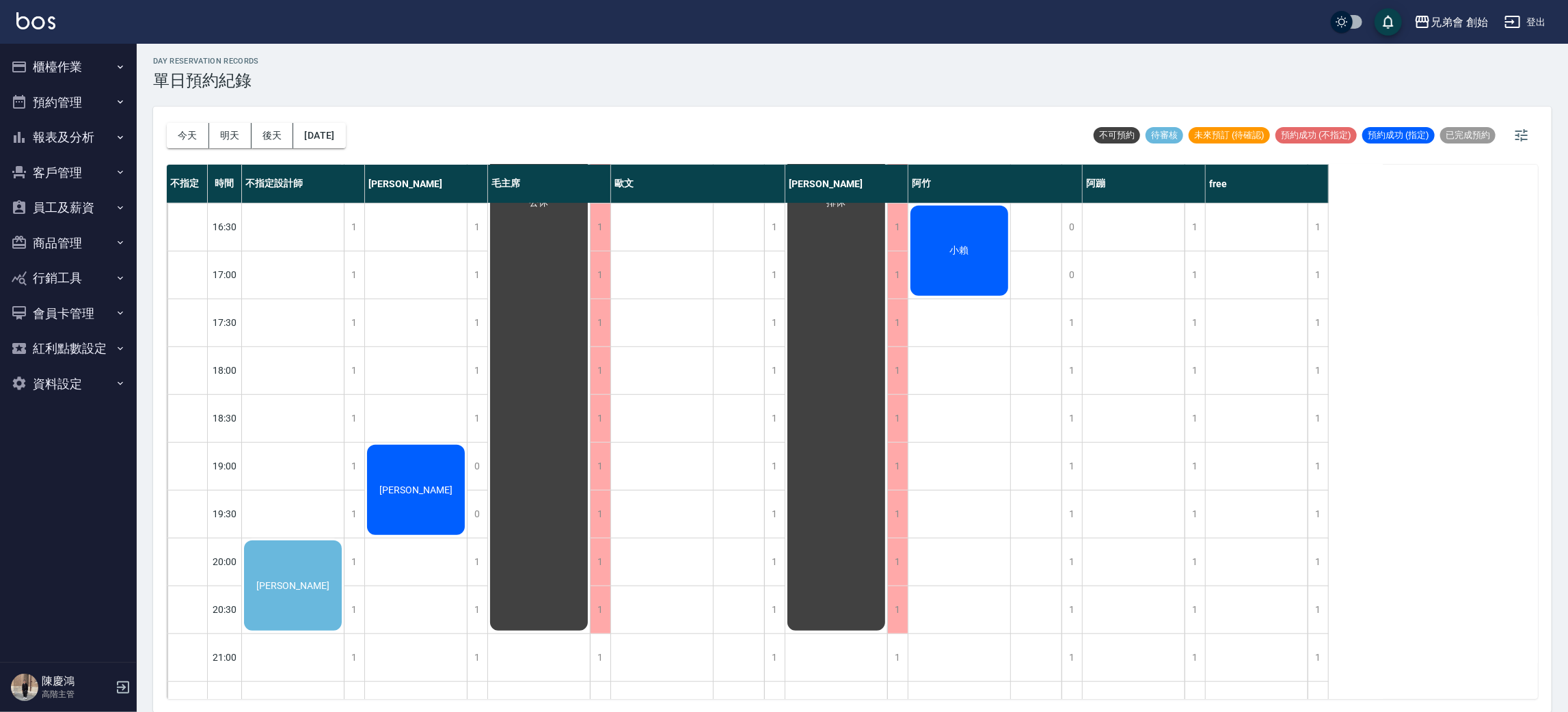
click at [303, 559] on div "楊松蒝" at bounding box center [292, 585] width 102 height 94
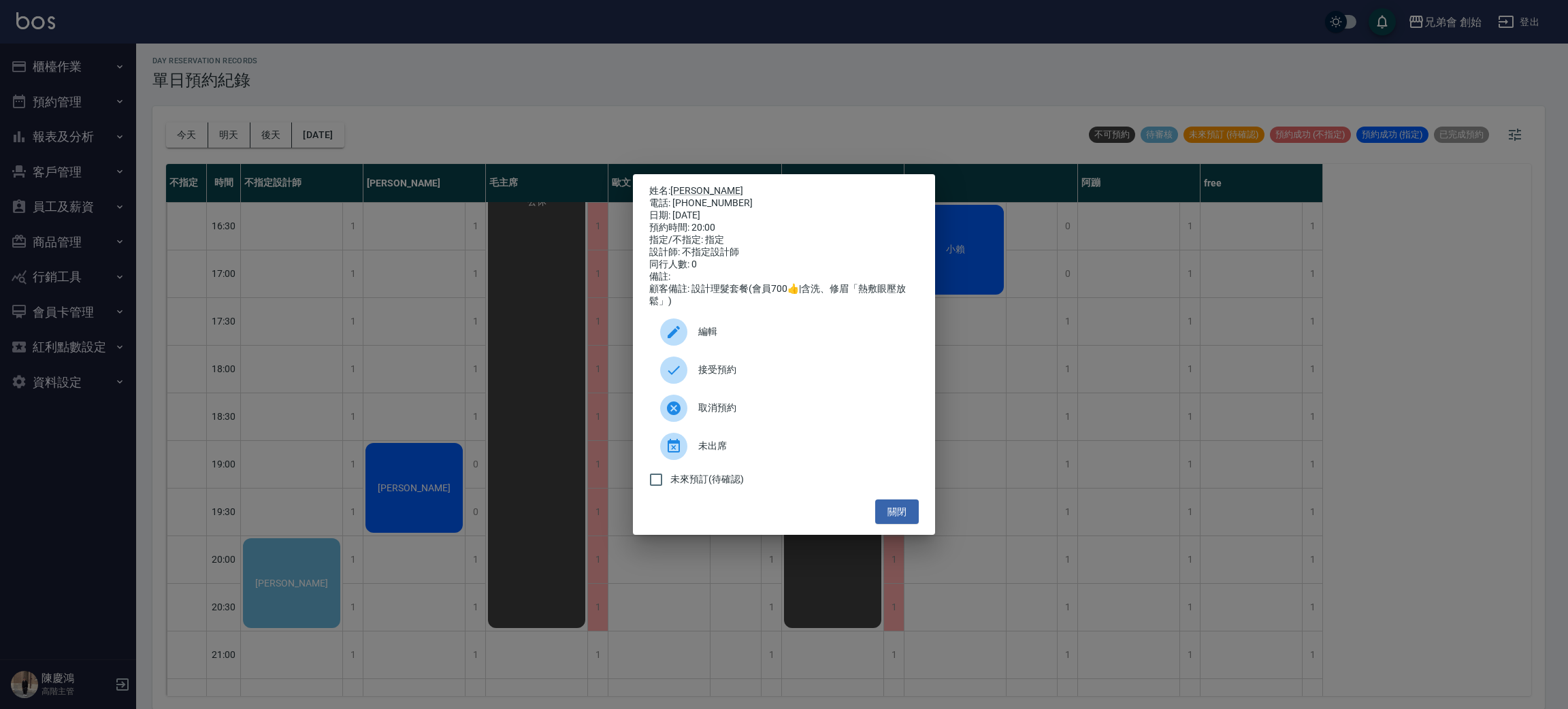
click at [717, 333] on span "編輯" at bounding box center [803, 332] width 210 height 15
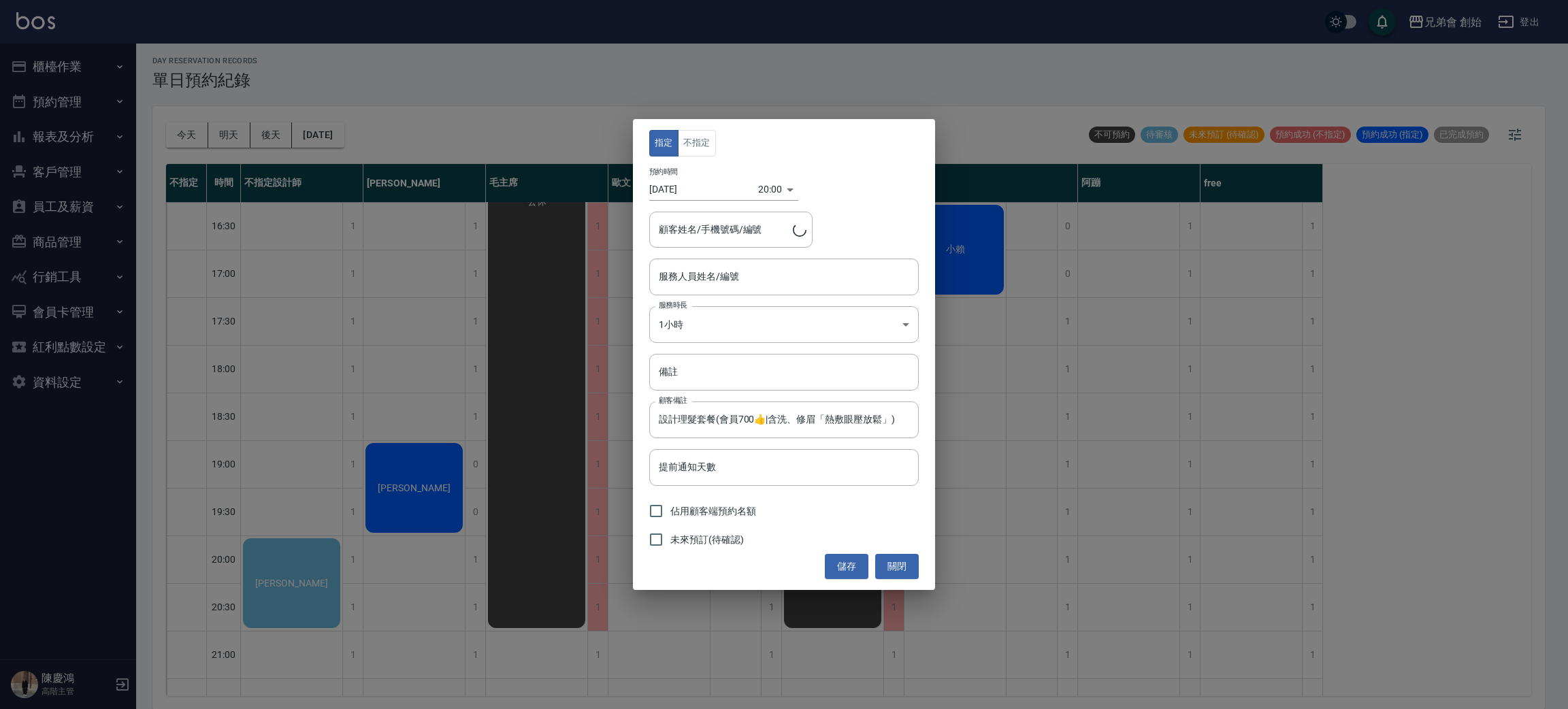
type input "楊松蒝/0986634330"
click at [704, 150] on button "不指定" at bounding box center [697, 143] width 38 height 26
click at [670, 143] on button "指定" at bounding box center [664, 143] width 29 height 26
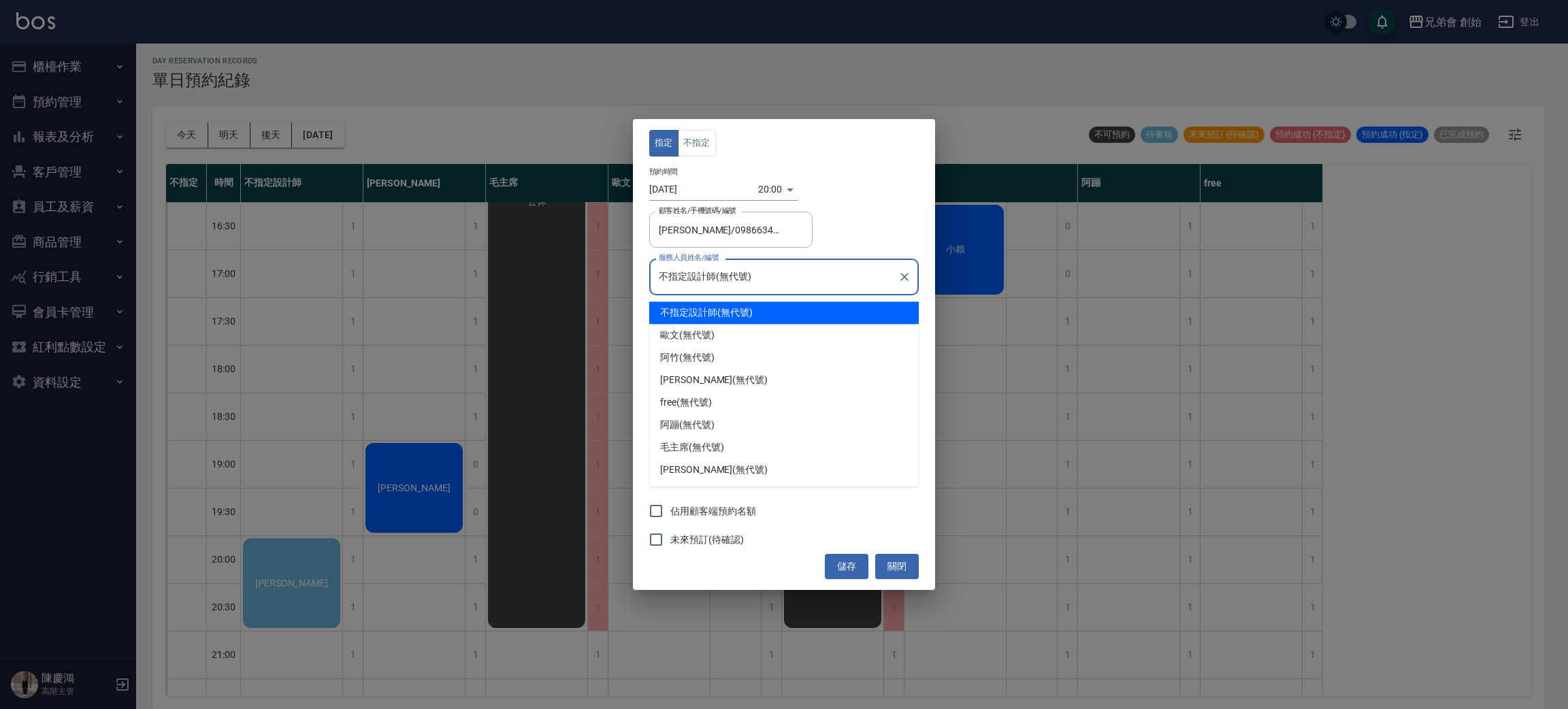
click at [762, 283] on input "不指定設計師(無代號)" at bounding box center [773, 276] width 237 height 24
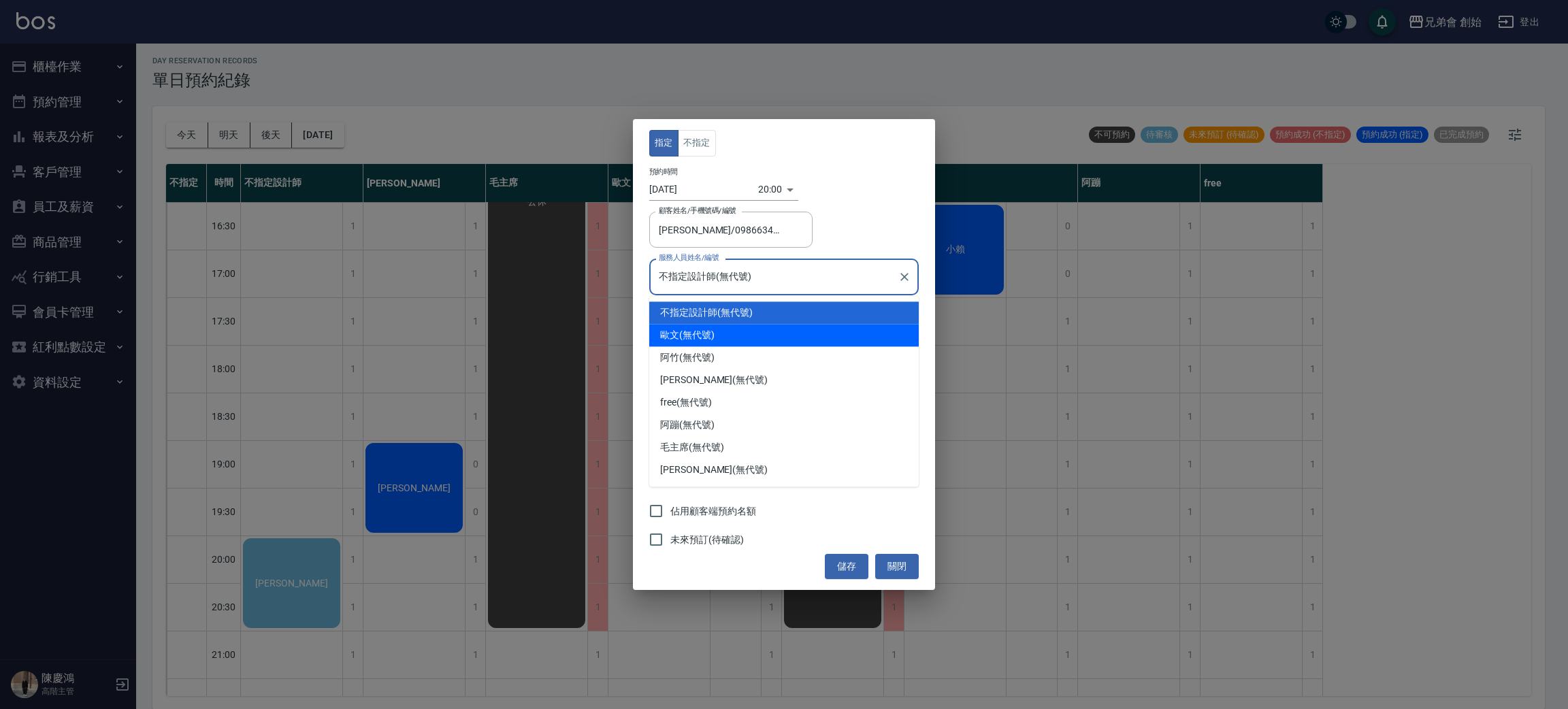
click at [763, 341] on div "歐文 (無代號)" at bounding box center [784, 335] width 270 height 22
type input "歐文(無代號)"
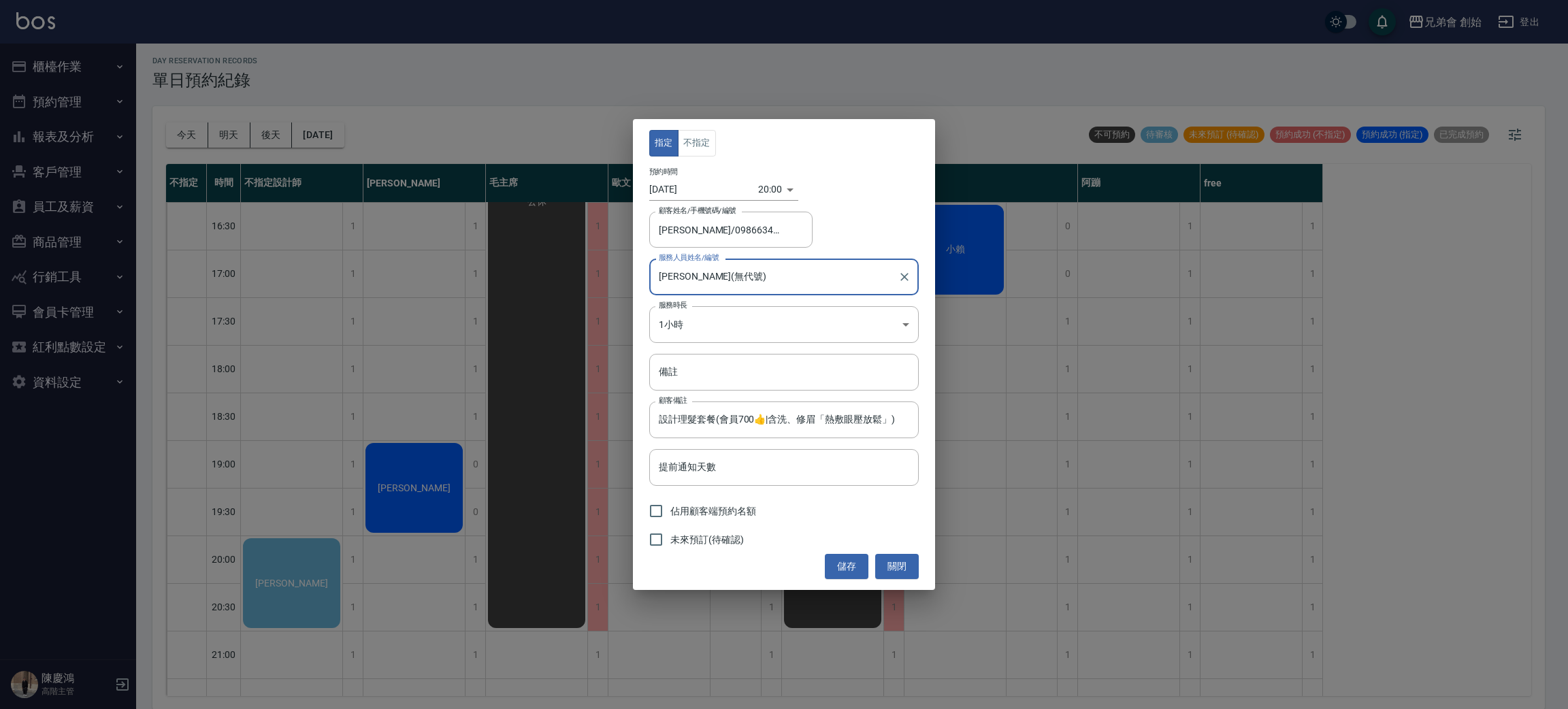
click at [856, 551] on div "未來預訂(待確認)" at bounding box center [784, 539] width 270 height 28
click at [847, 561] on button "儲存" at bounding box center [846, 566] width 44 height 25
click at [847, 561] on div "儲存 關閉" at bounding box center [784, 566] width 270 height 25
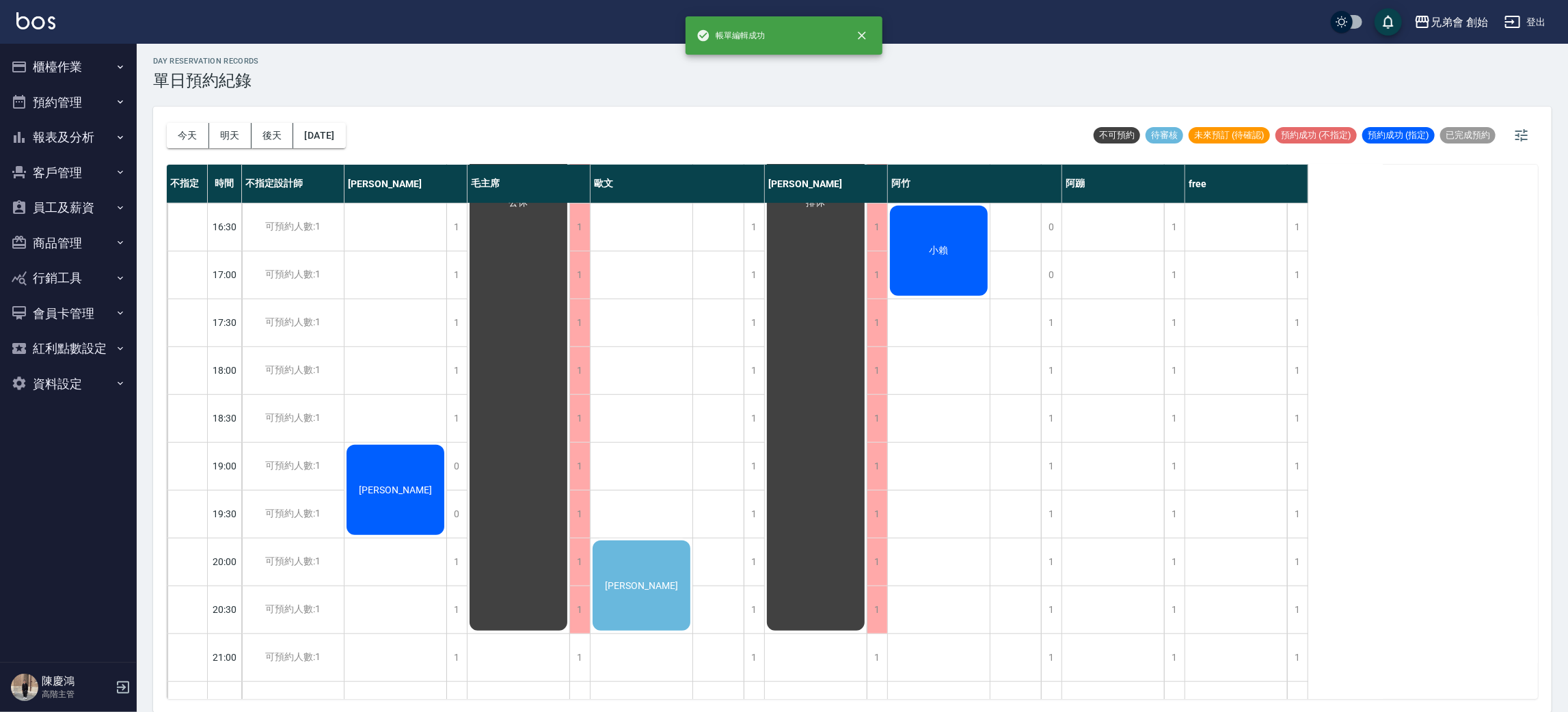
click at [435, 496] on span "楊松蒝" at bounding box center [395, 489] width 79 height 11
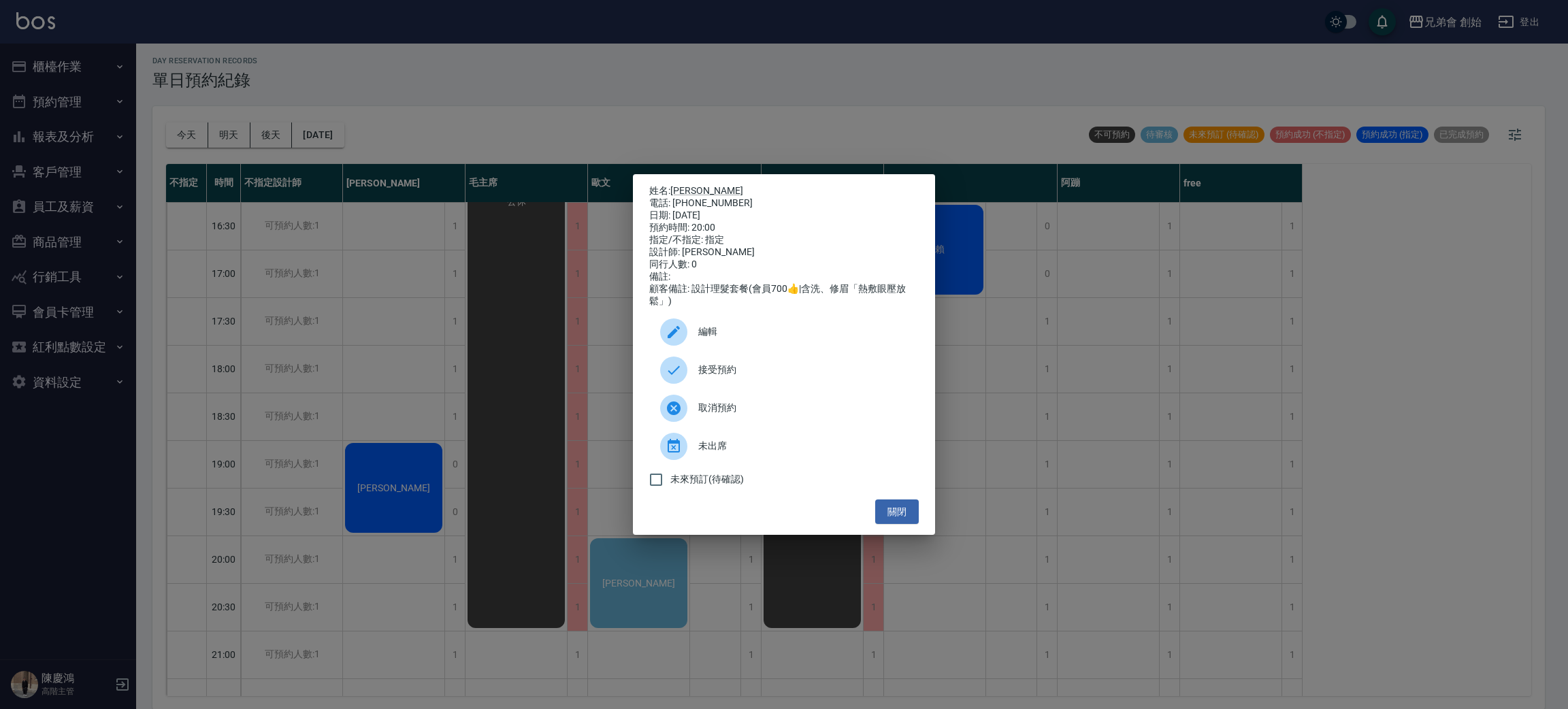
drag, startPoint x: 690, startPoint y: 177, endPoint x: 672, endPoint y: 159, distance: 25.5
click at [674, 162] on div "姓名: 楊松蒝 電話: 0986634330 日期: 2025/08/17 預約時間: 20:00 指定/不指定: 指定 設計師: 歐文 同行人數: 0 備註…" at bounding box center [784, 354] width 1568 height 709
click at [694, 185] on link "楊松蒝" at bounding box center [706, 190] width 73 height 11
click at [688, 371] on div at bounding box center [678, 371] width 38 height 27
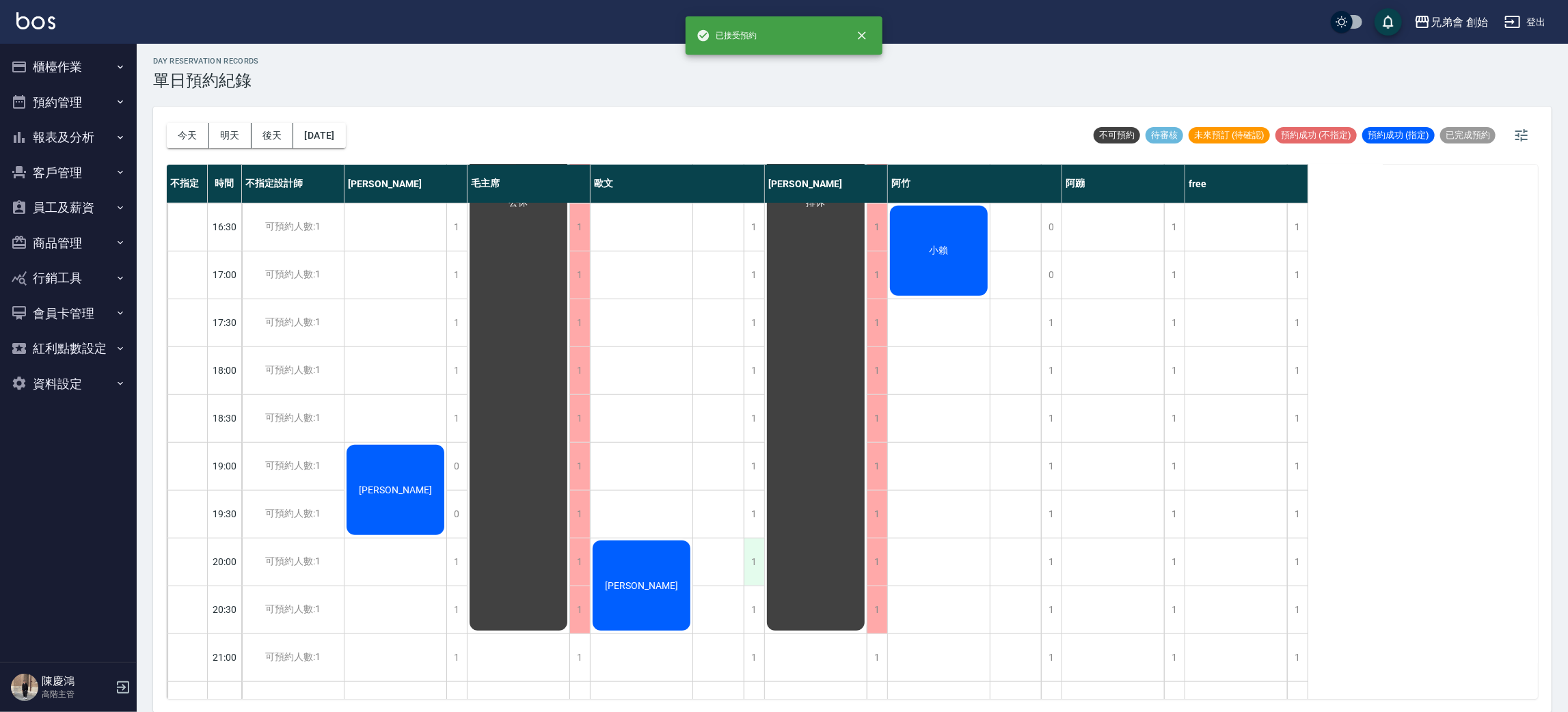
click at [761, 568] on div "1" at bounding box center [753, 562] width 20 height 47
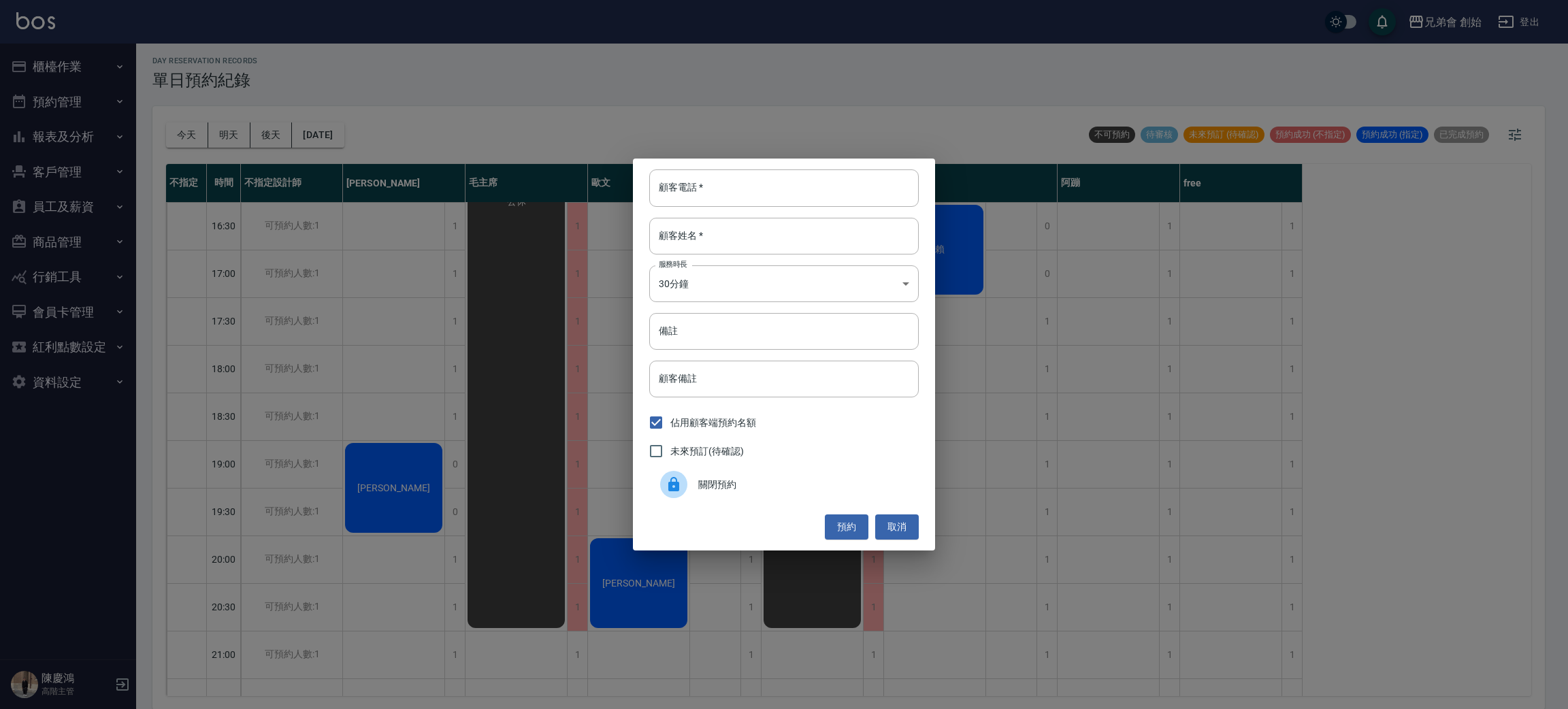
click at [740, 473] on div "關閉預約" at bounding box center [784, 484] width 270 height 38
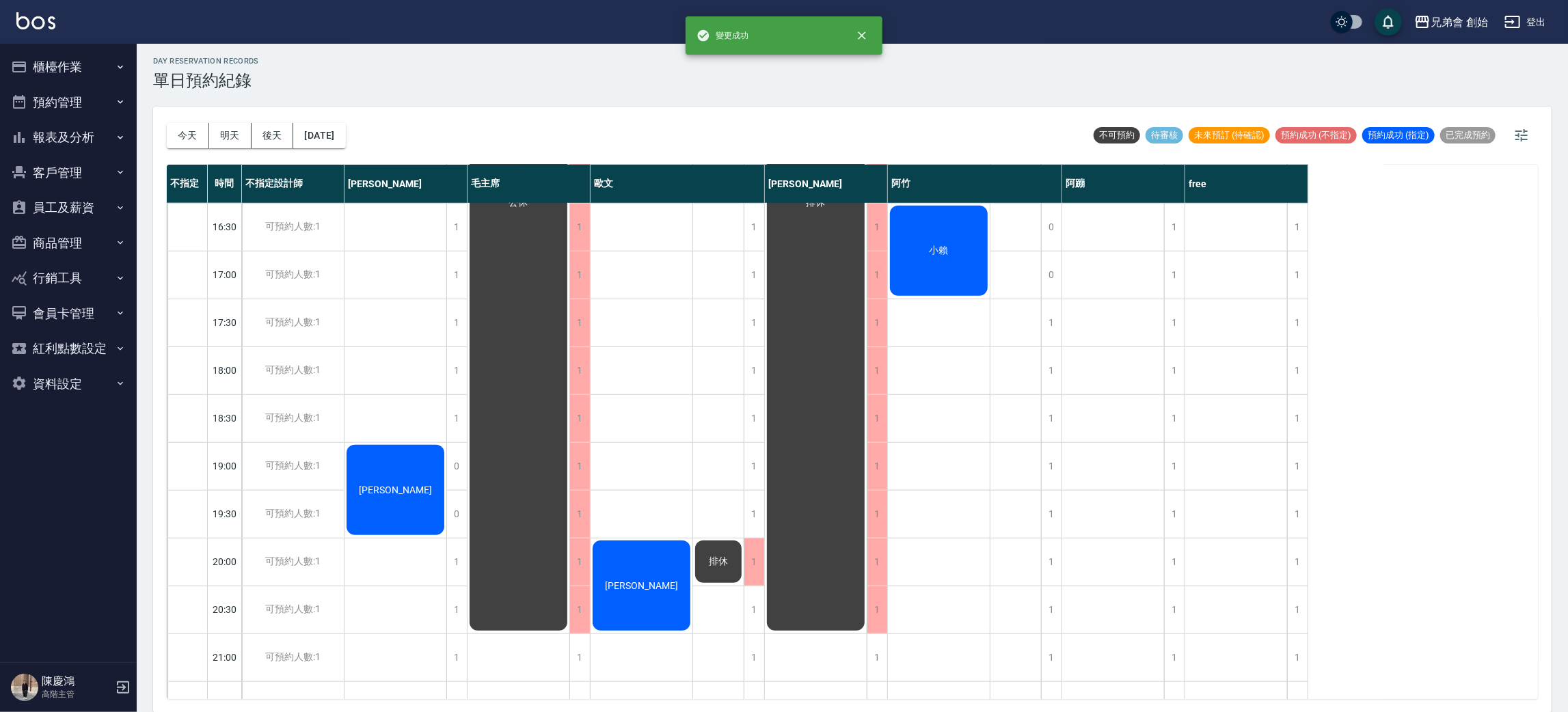
scroll to position [907, 0]
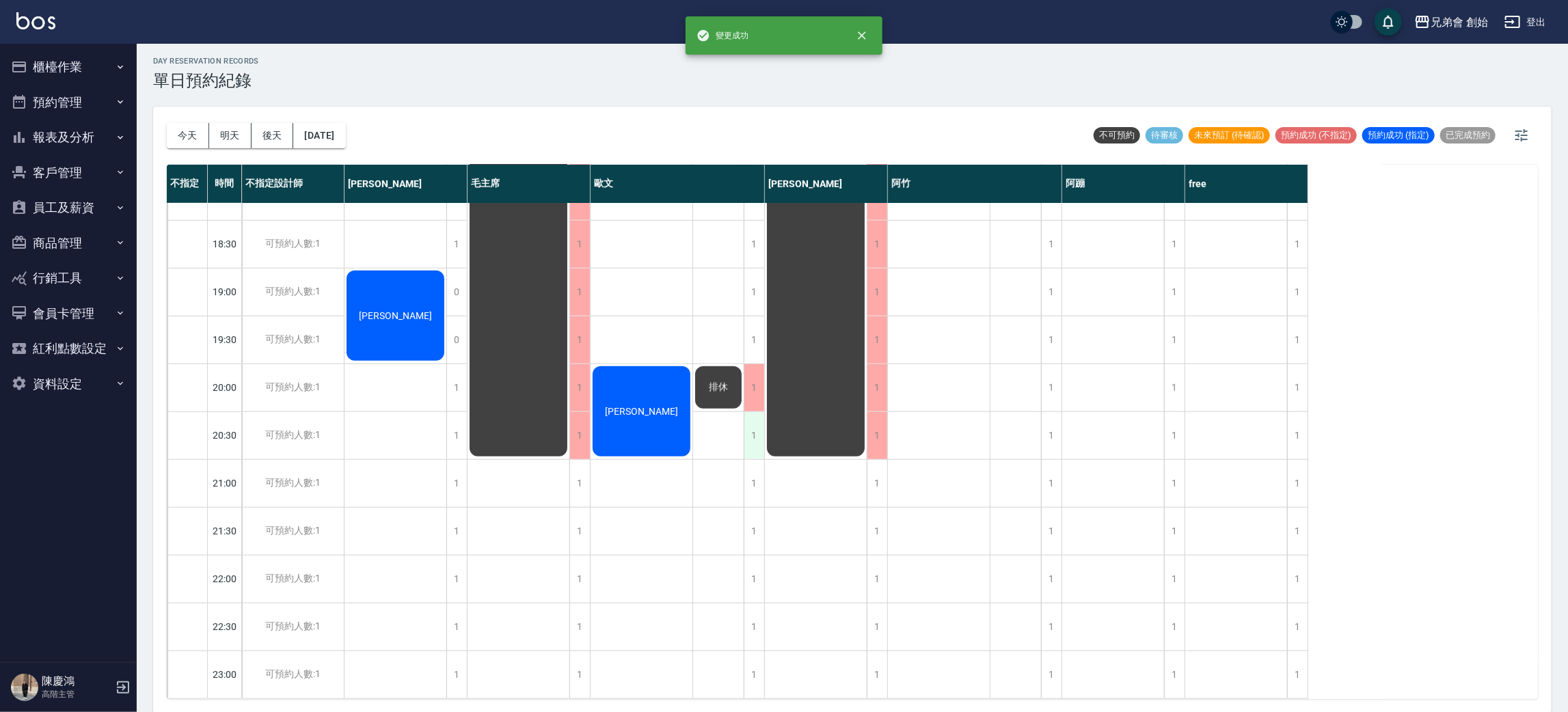
click at [749, 422] on div "1" at bounding box center [753, 435] width 20 height 47
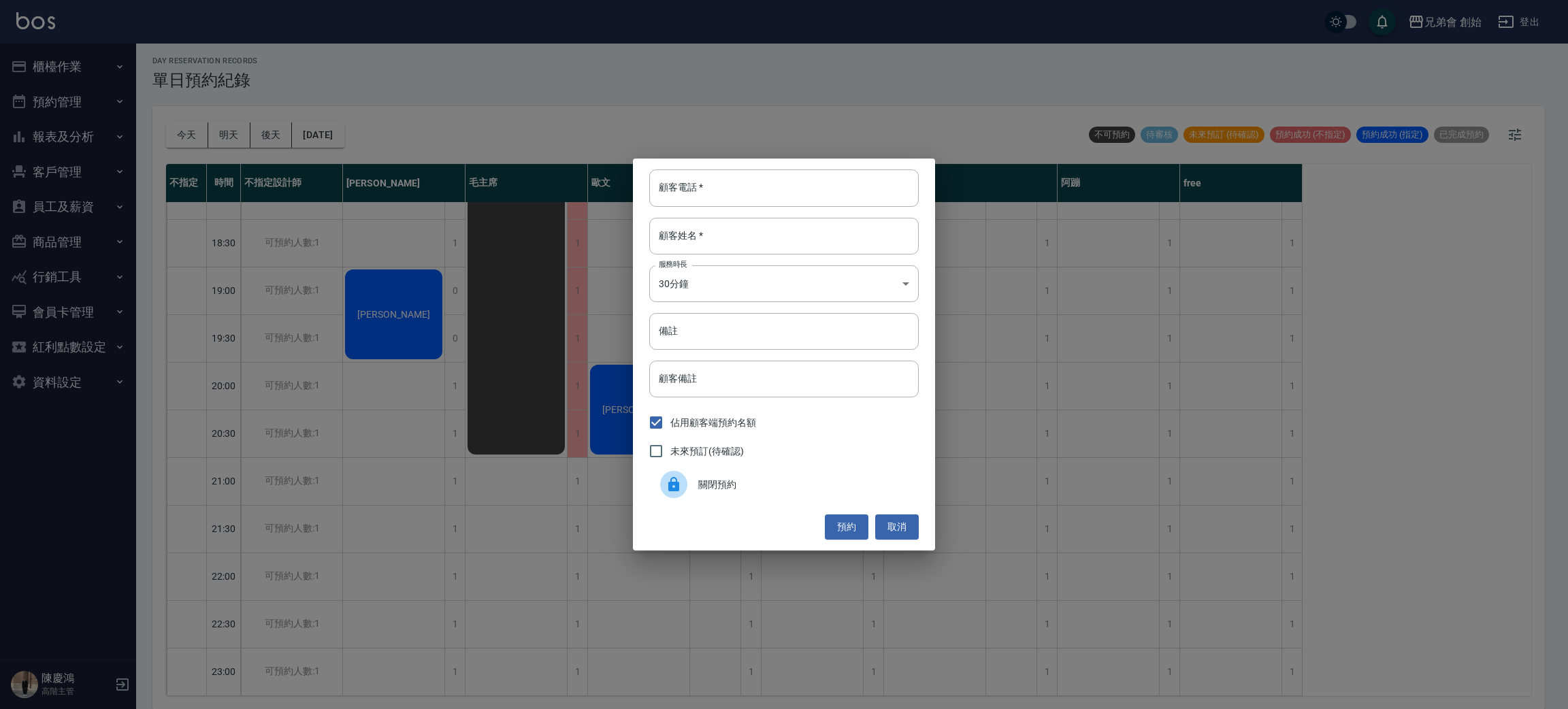
click at [717, 492] on div "關閉預約" at bounding box center [784, 484] width 270 height 38
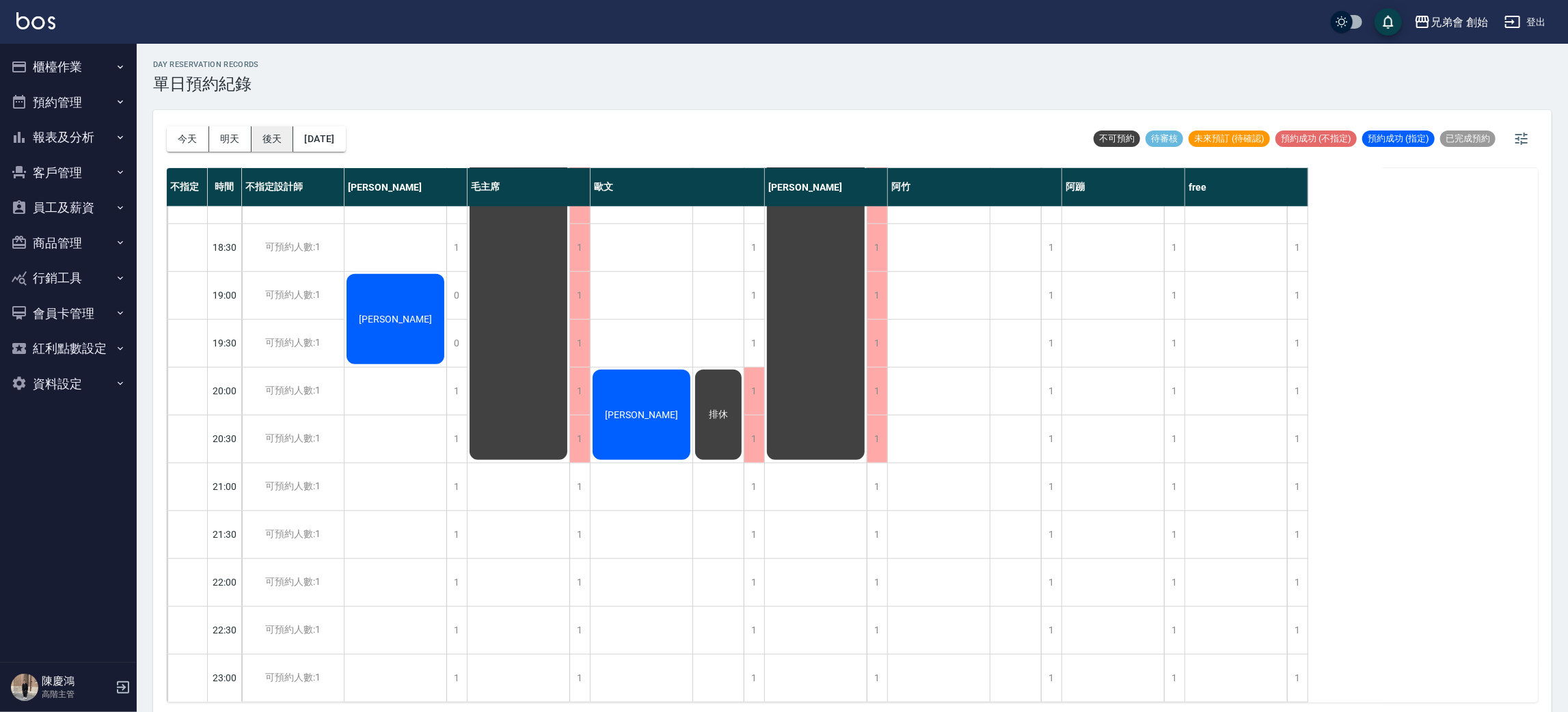
click at [284, 140] on button "後天" at bounding box center [272, 139] width 42 height 25
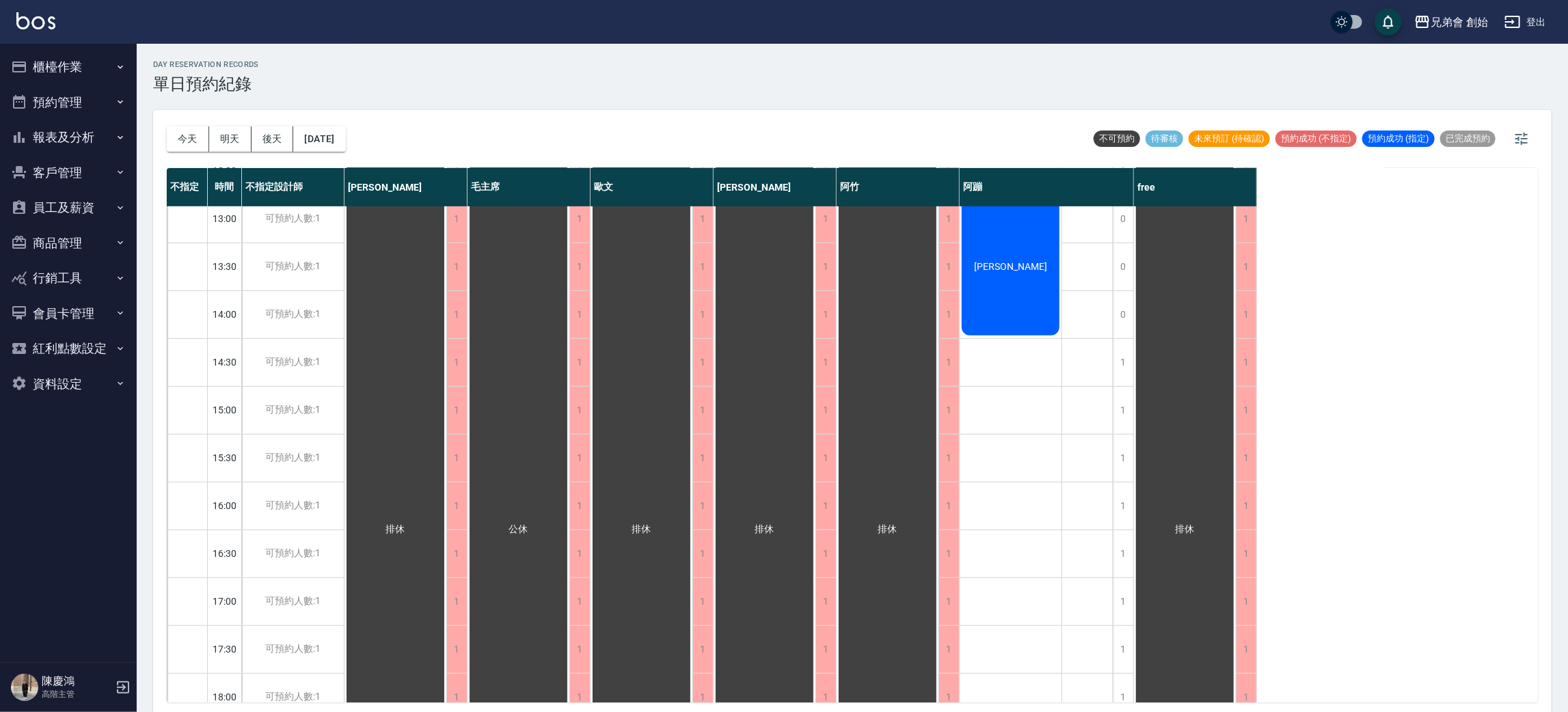
scroll to position [292, 0]
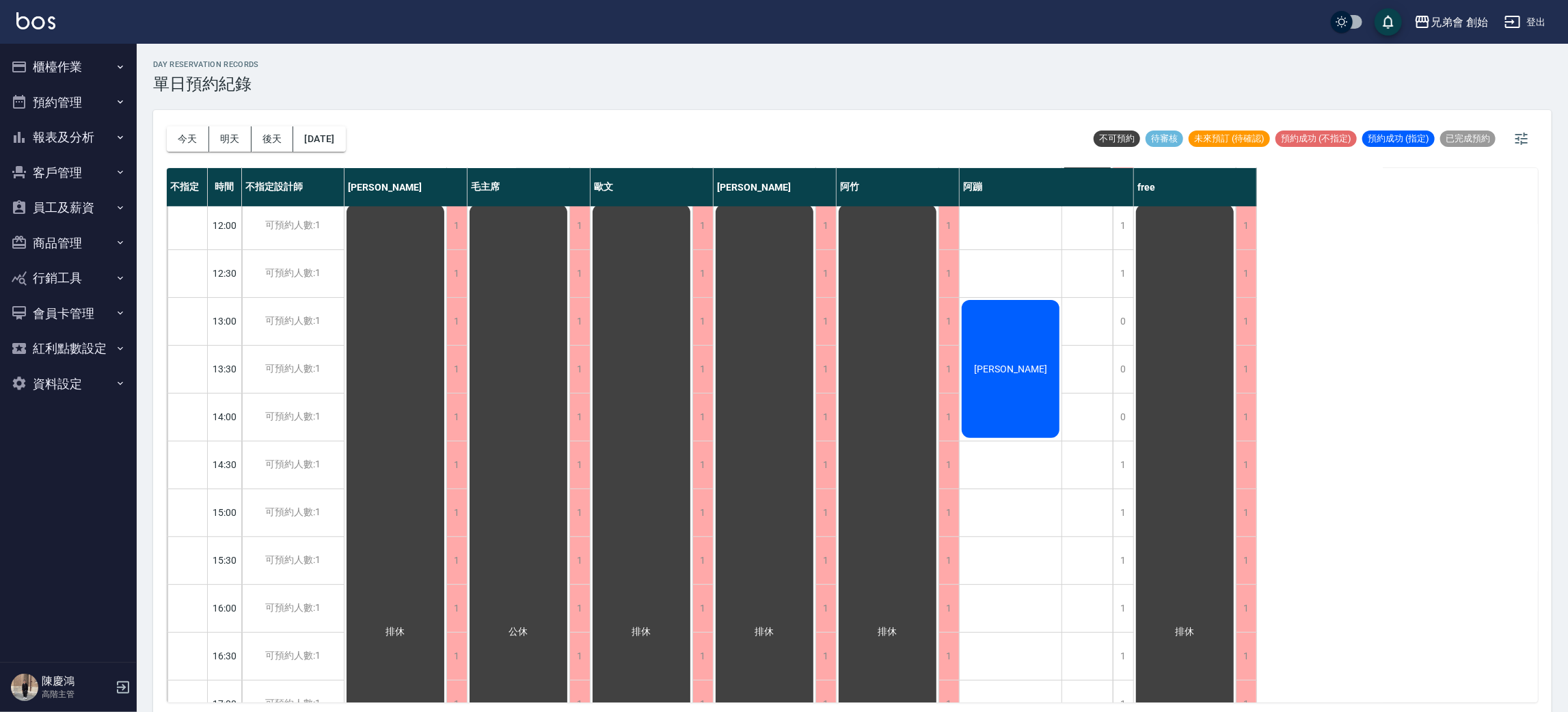
click at [446, 343] on div "鄧又文" at bounding box center [396, 632] width 102 height 859
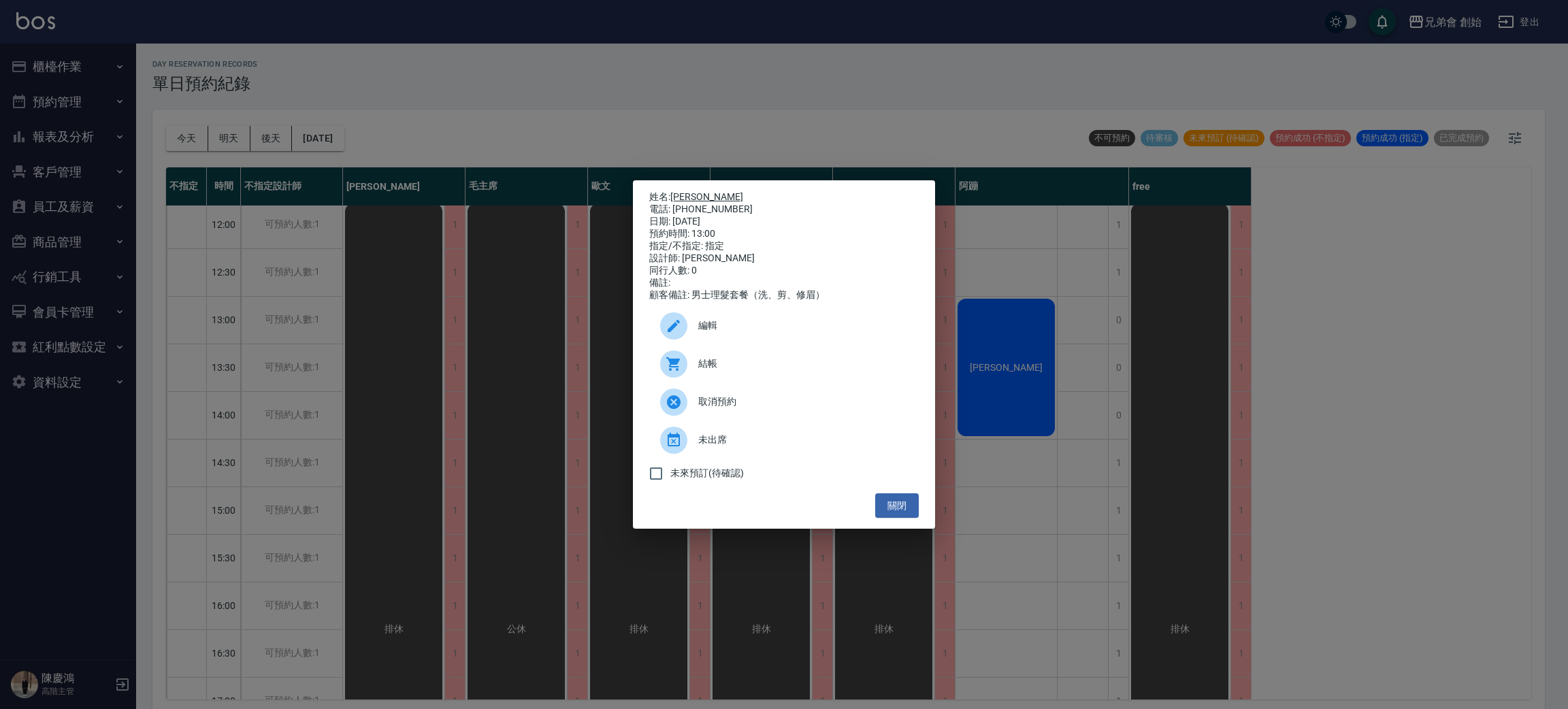
click at [676, 195] on link "鄧又文" at bounding box center [706, 196] width 73 height 11
click at [459, 45] on div "姓名: 鄧又文 電話: 0900245701 日期: 2025/08/18 預約時間: 13:00 指定/不指定: 指定 設計師: 阿蹦 同行人數: 0 備註…" at bounding box center [784, 354] width 1568 height 709
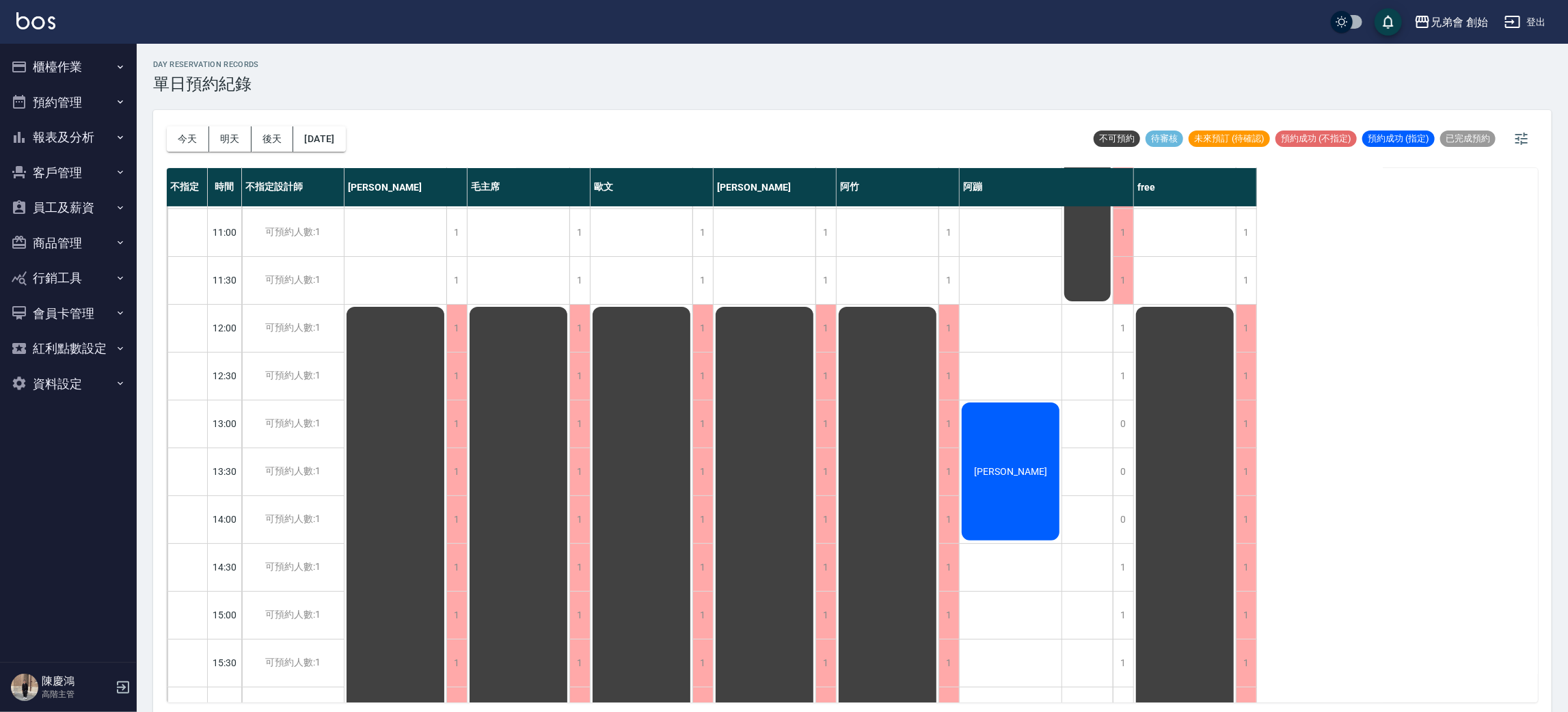
scroll to position [87, 0]
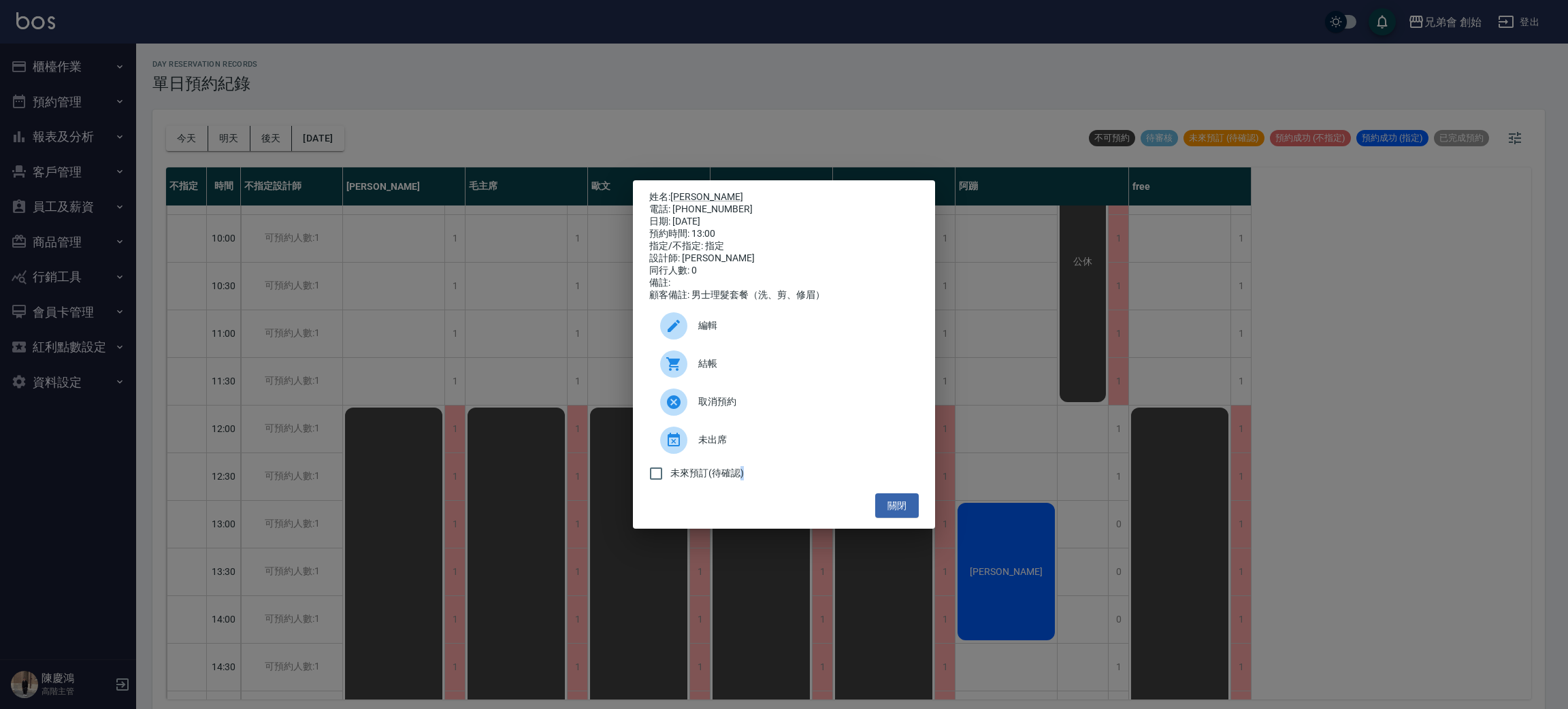
click at [996, 578] on div "姓名: 鄧又文 電話: 0900245701 日期: 2025/08/18 預約時間: 13:00 指定/不指定: 指定 設計師: 阿蹦 同行人數: 0 備註…" at bounding box center [784, 354] width 1568 height 709
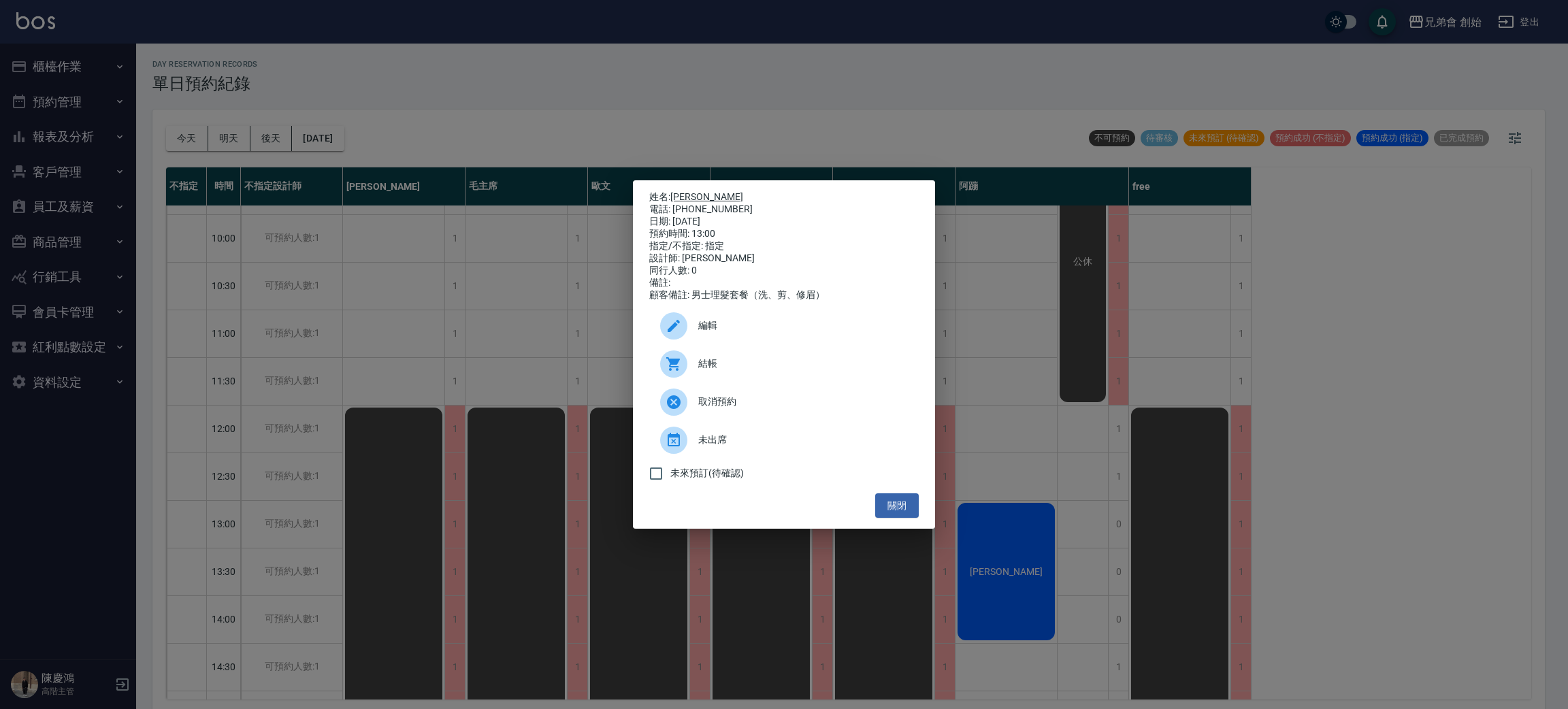
click at [693, 191] on link "鄧又文" at bounding box center [706, 196] width 73 height 11
click at [511, 113] on div "姓名: 鄧又文 電話: 0900245701 日期: 2025/08/18 預約時間: 13:00 指定/不指定: 指定 設計師: 阿蹦 同行人數: 0 備註…" at bounding box center [784, 354] width 1568 height 709
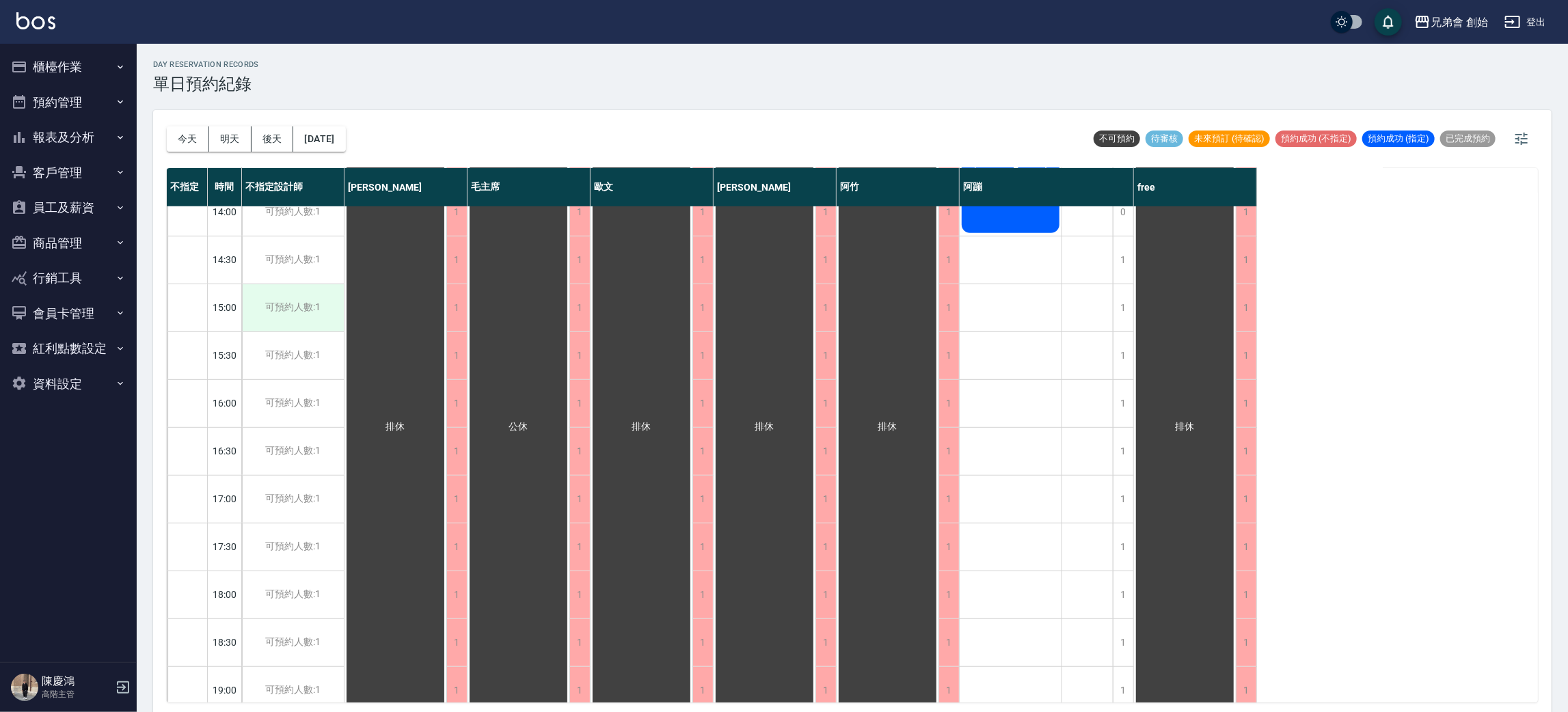
scroll to position [599, 0]
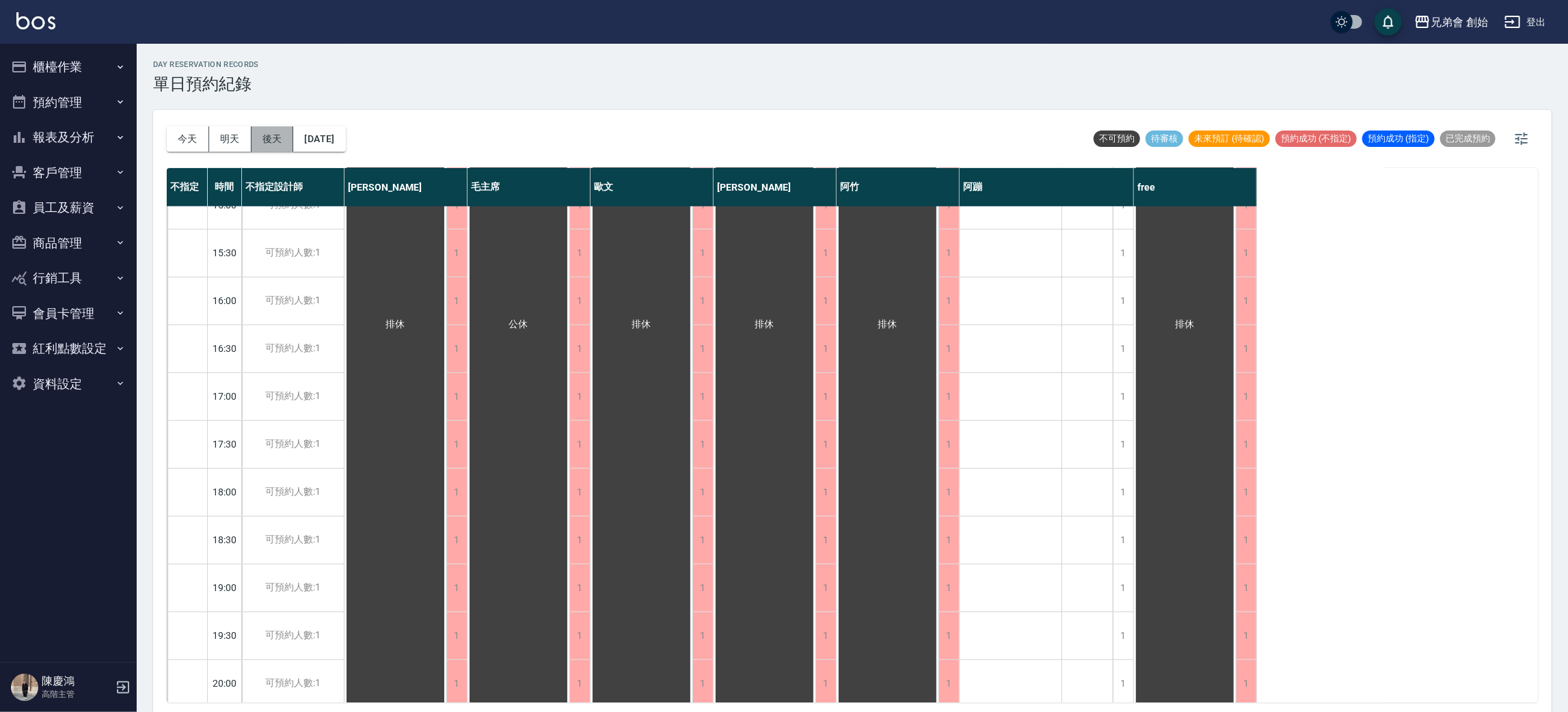
click at [274, 138] on button "後天" at bounding box center [272, 139] width 42 height 25
click at [276, 143] on button "後天" at bounding box center [272, 139] width 42 height 25
click at [345, 133] on button "2025/08/18" at bounding box center [319, 139] width 52 height 25
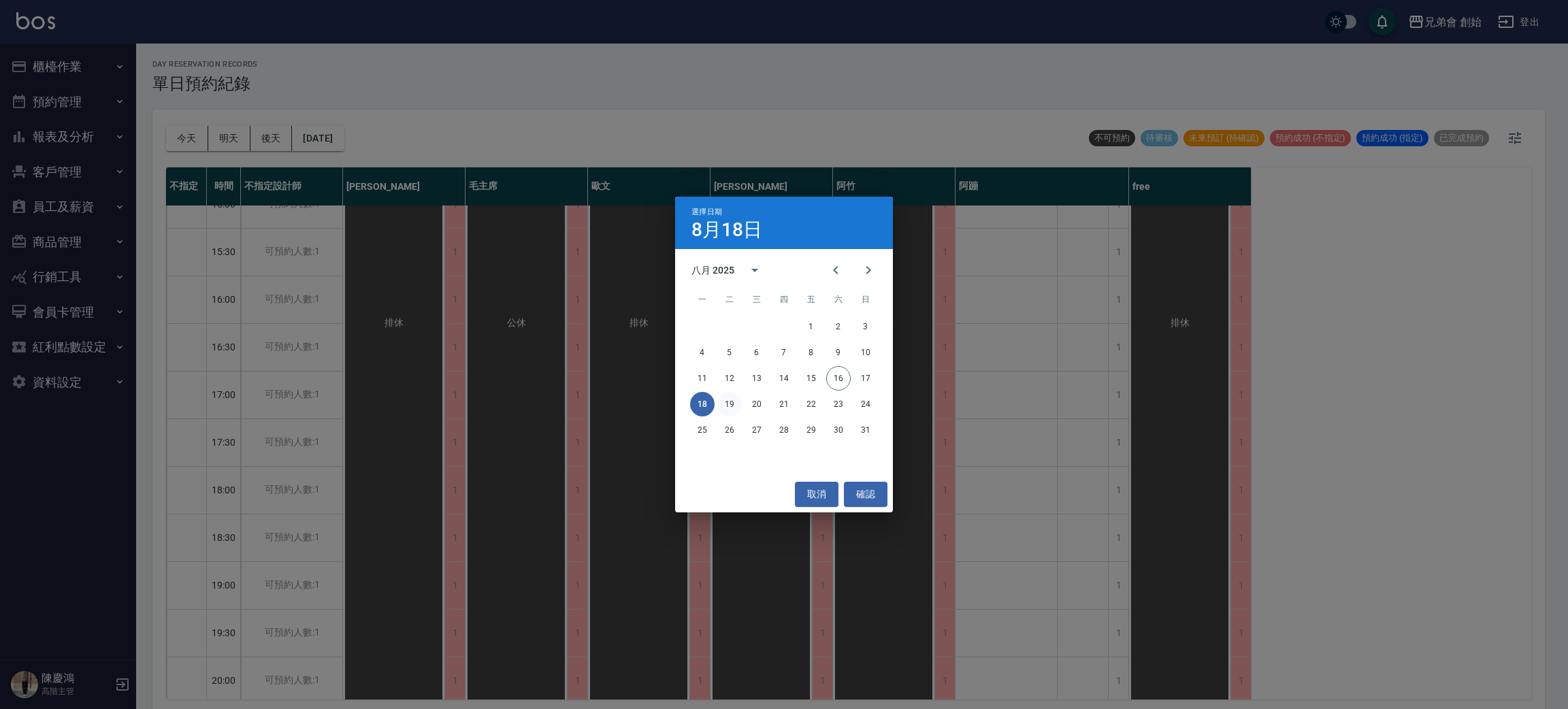
click at [737, 408] on button "19" at bounding box center [729, 403] width 24 height 24
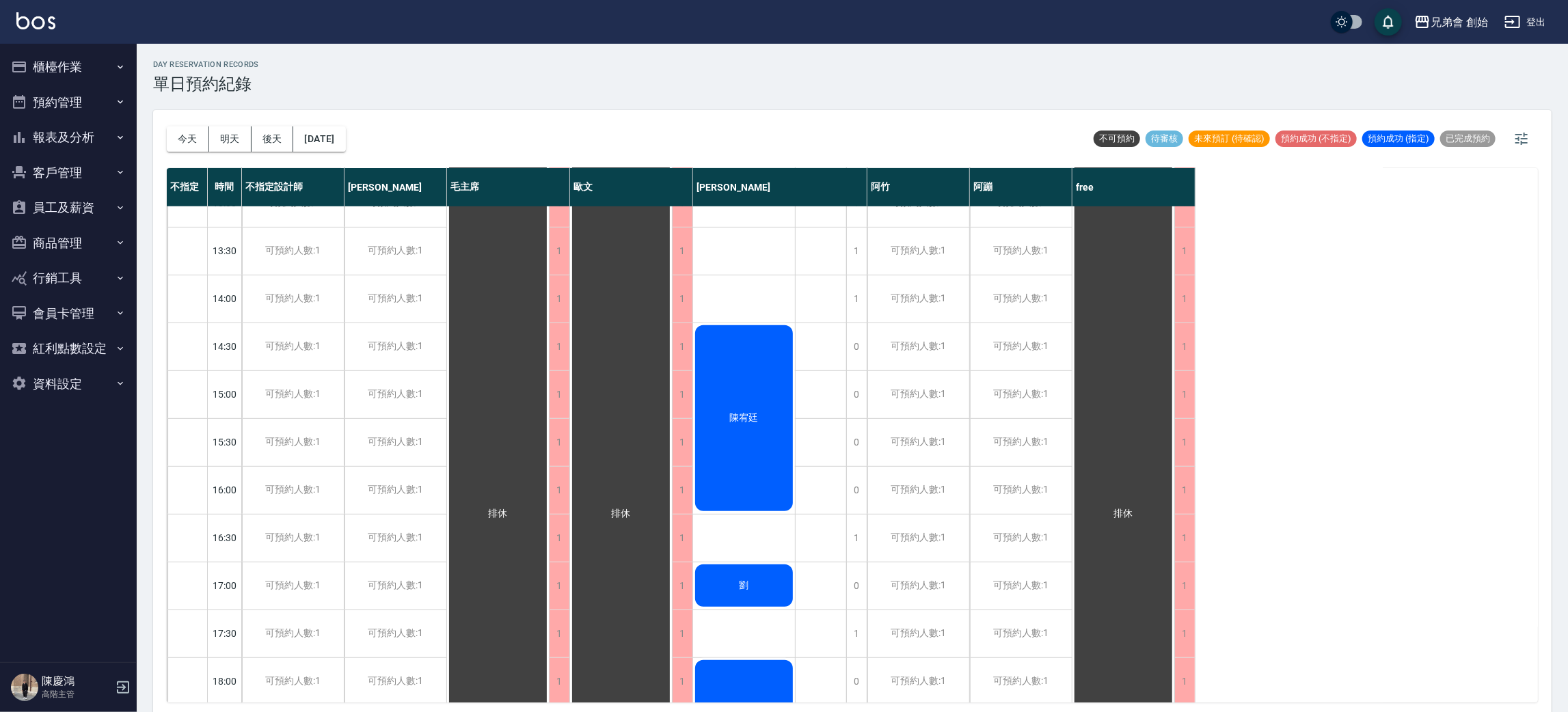
scroll to position [907, 0]
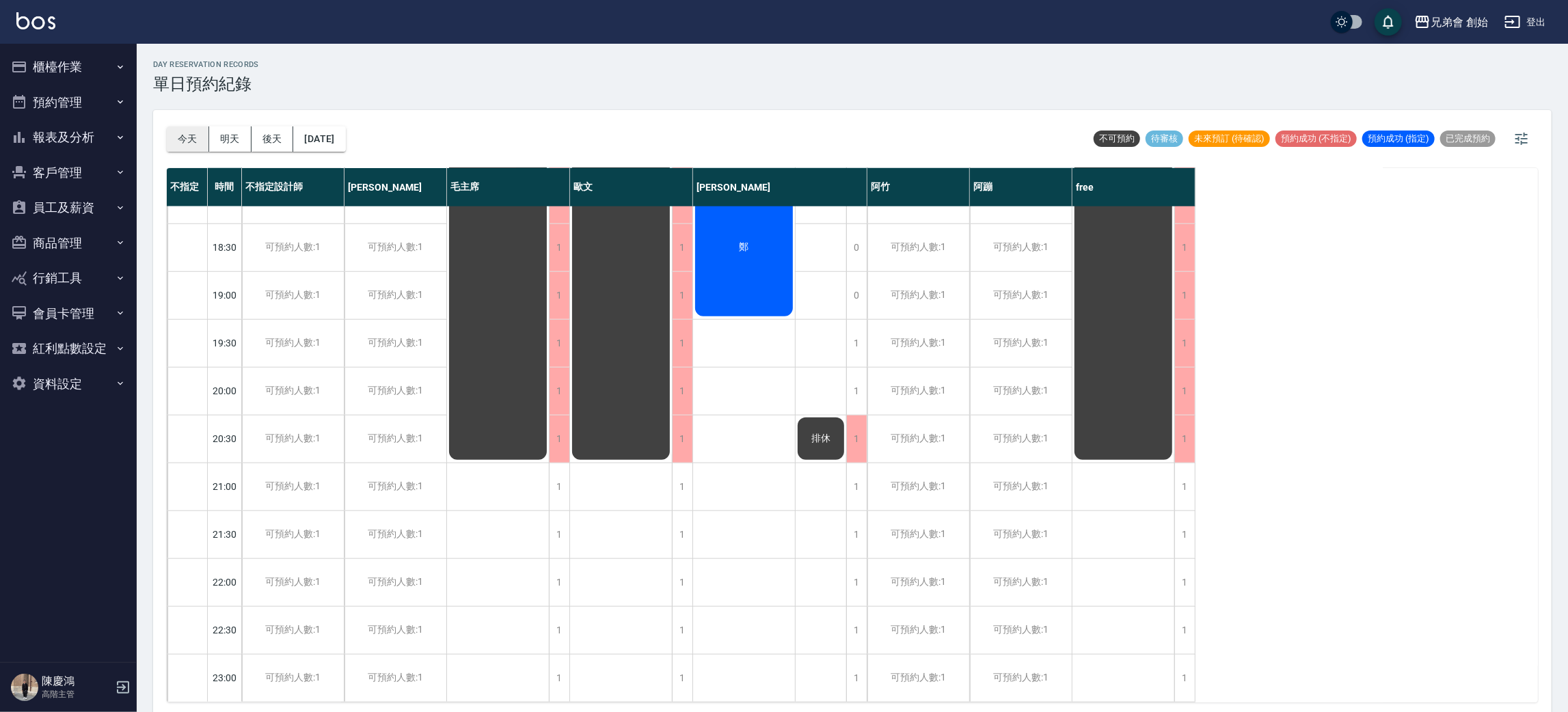
click at [184, 138] on button "今天" at bounding box center [187, 139] width 42 height 25
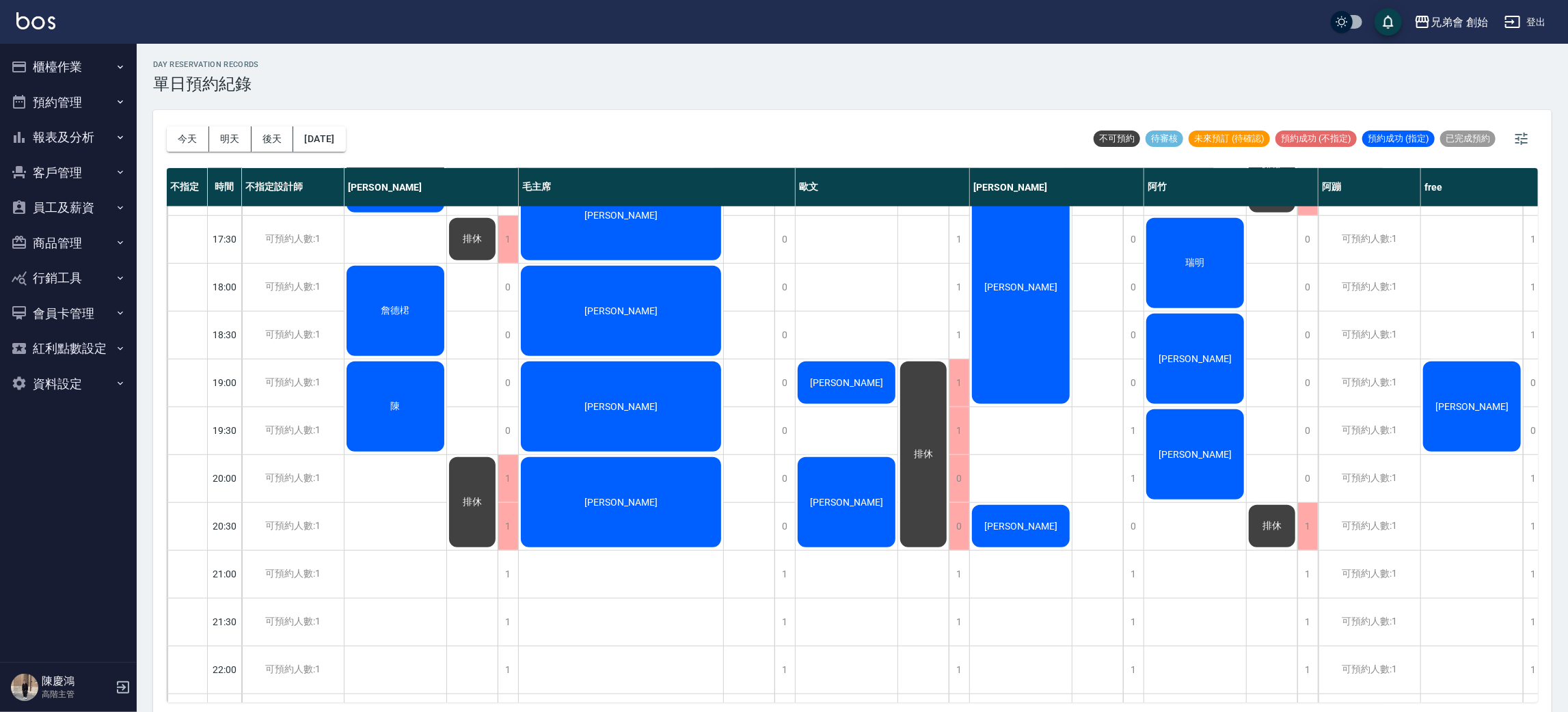
scroll to position [599, 0]
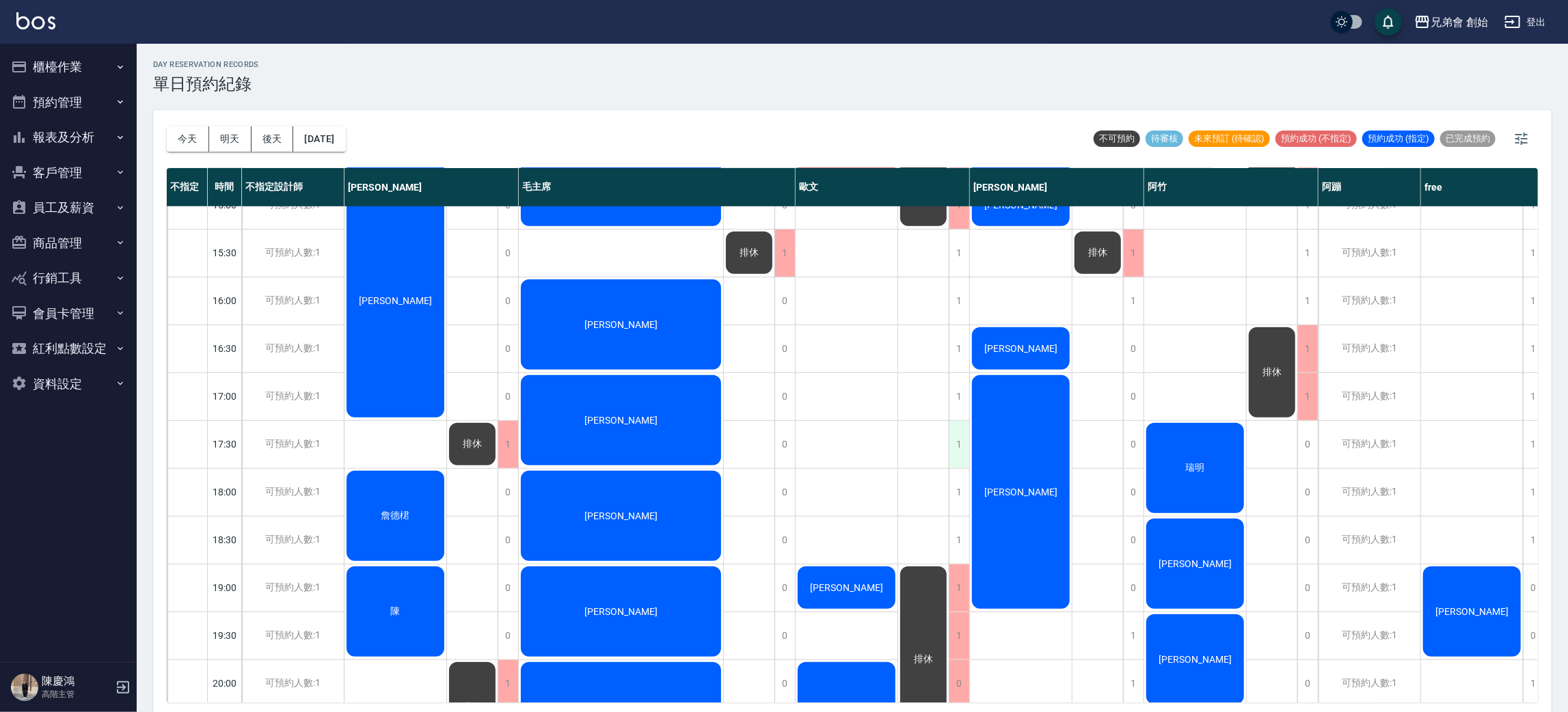
click at [965, 432] on div "1" at bounding box center [959, 444] width 20 height 47
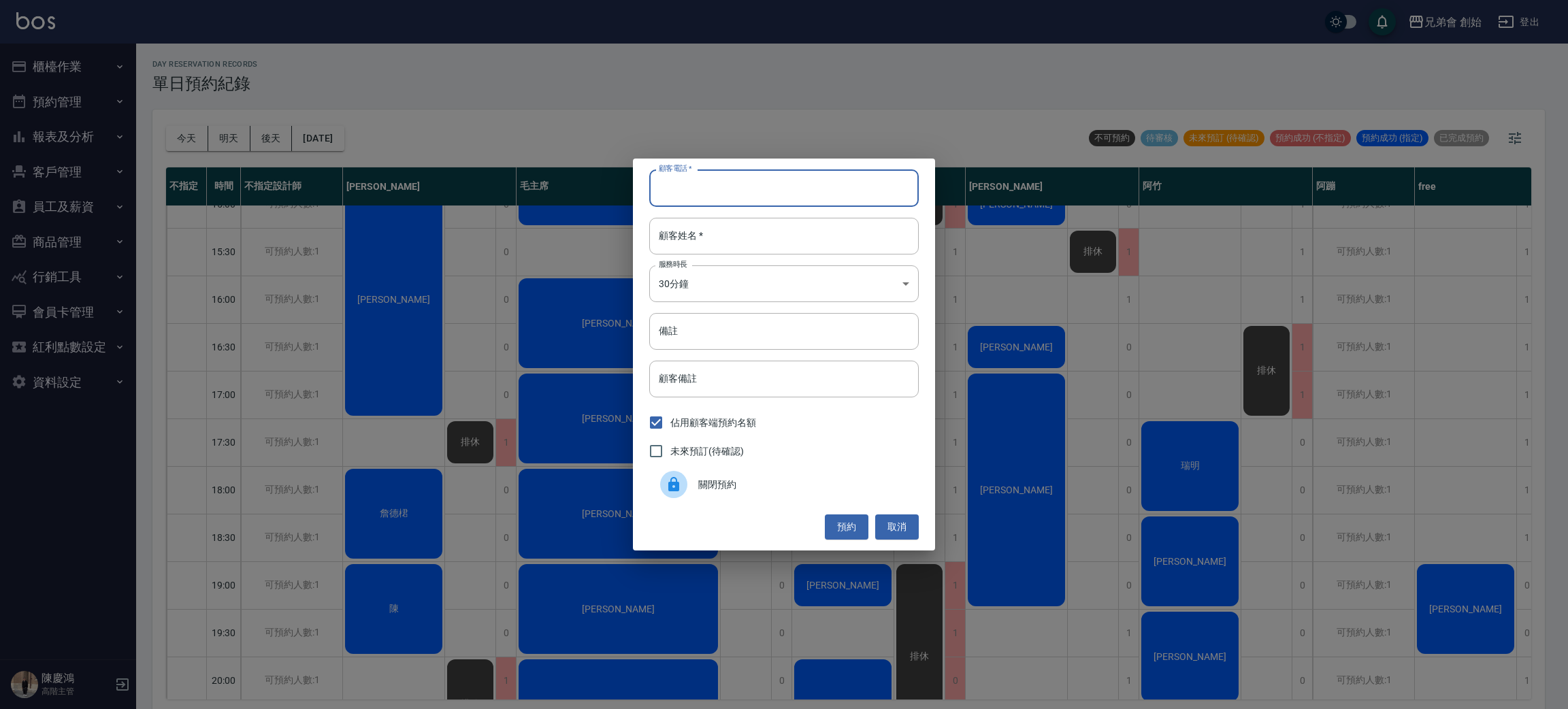
click at [713, 195] on input "顧客電話   *" at bounding box center [784, 188] width 270 height 37
type input "0933911833"
click at [726, 231] on input "顧客姓名   *" at bounding box center [784, 236] width 270 height 37
type input "林"
click at [737, 284] on body "兄弟會 創始 登出 櫃檯作業 打帳單 帳單列表 掛單列表 座位開單 營業儀表板 現金收支登錄 高階收支登錄 材料自購登錄 每日結帳 排班表 現場電腦打卡 掃碼…" at bounding box center [784, 356] width 1568 height 713
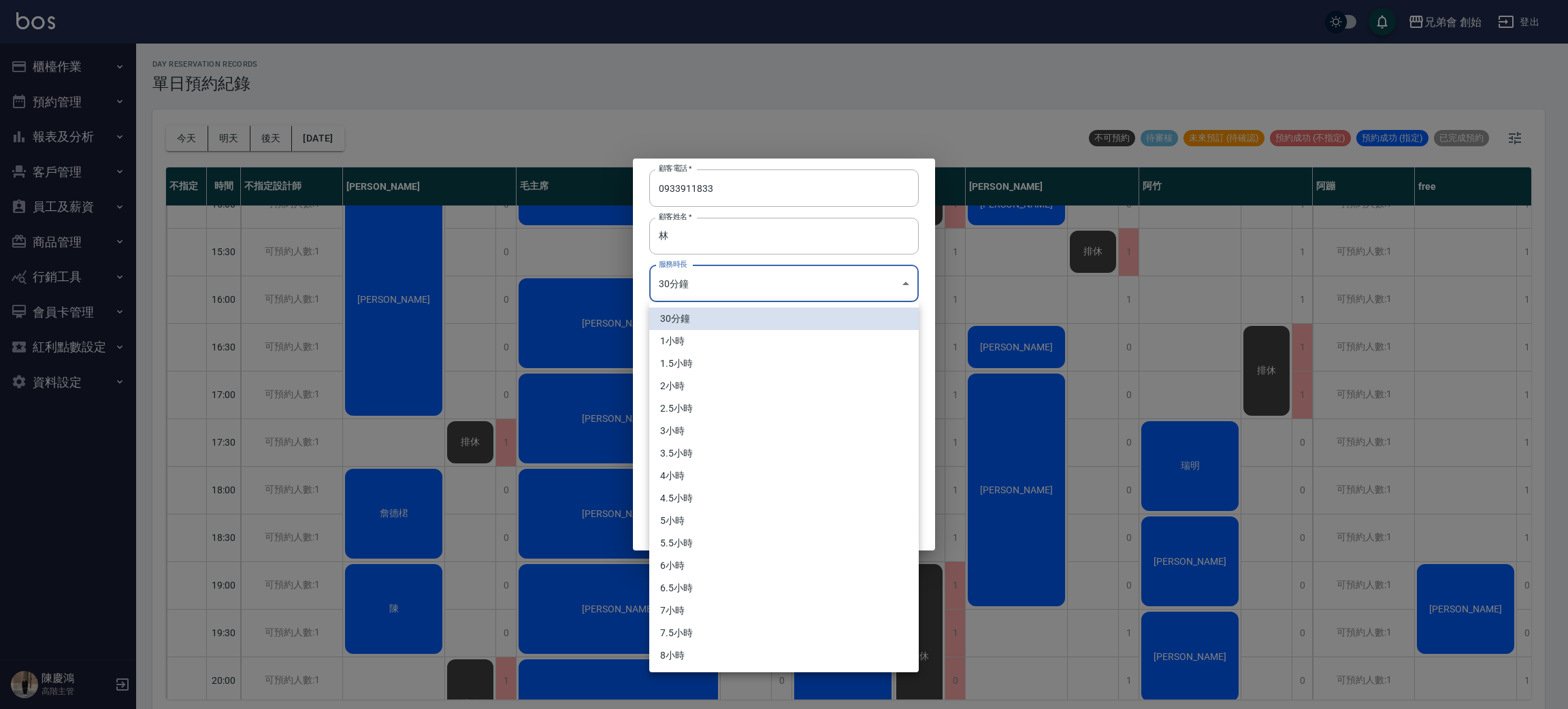
click at [736, 355] on li "1.5小時" at bounding box center [784, 363] width 270 height 22
type input "3"
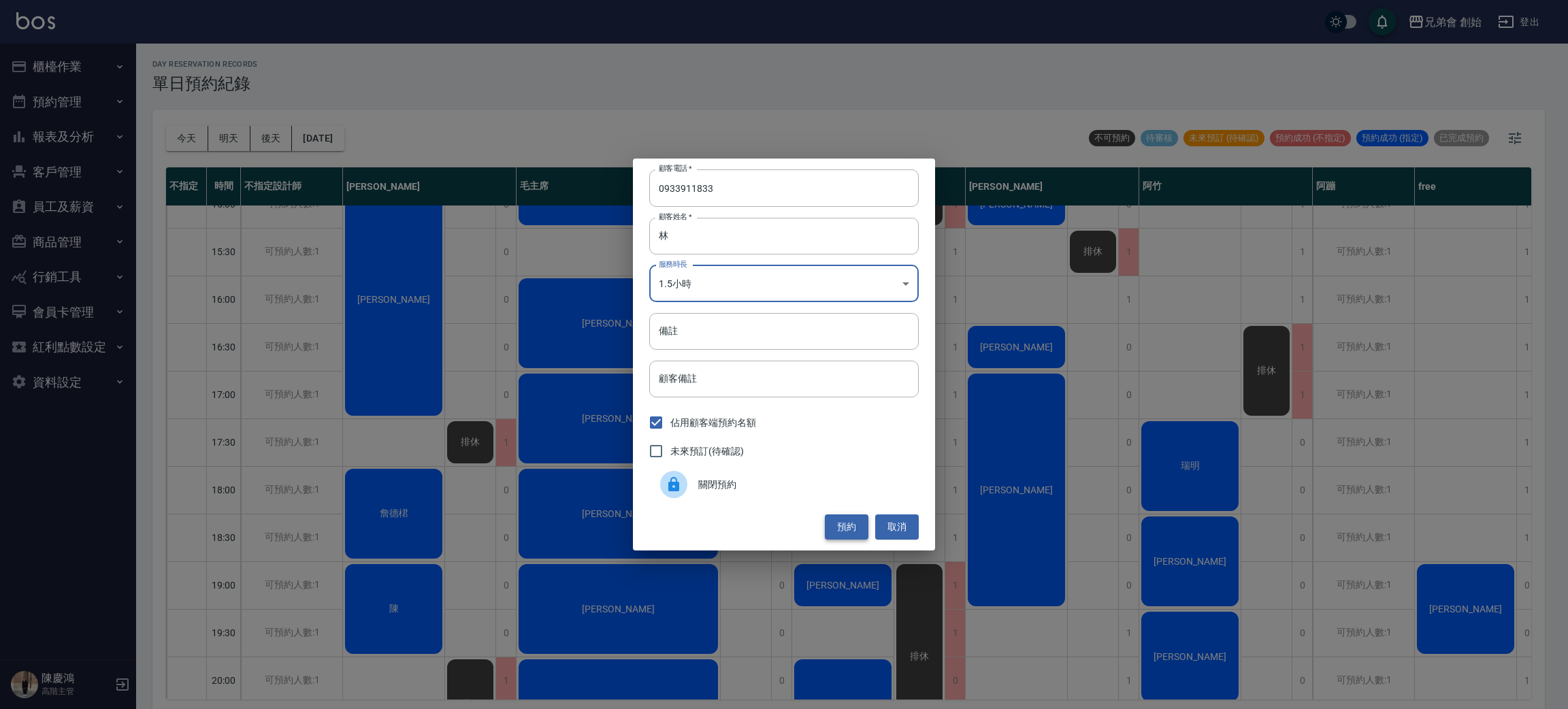
click at [836, 525] on button "預約" at bounding box center [846, 527] width 44 height 25
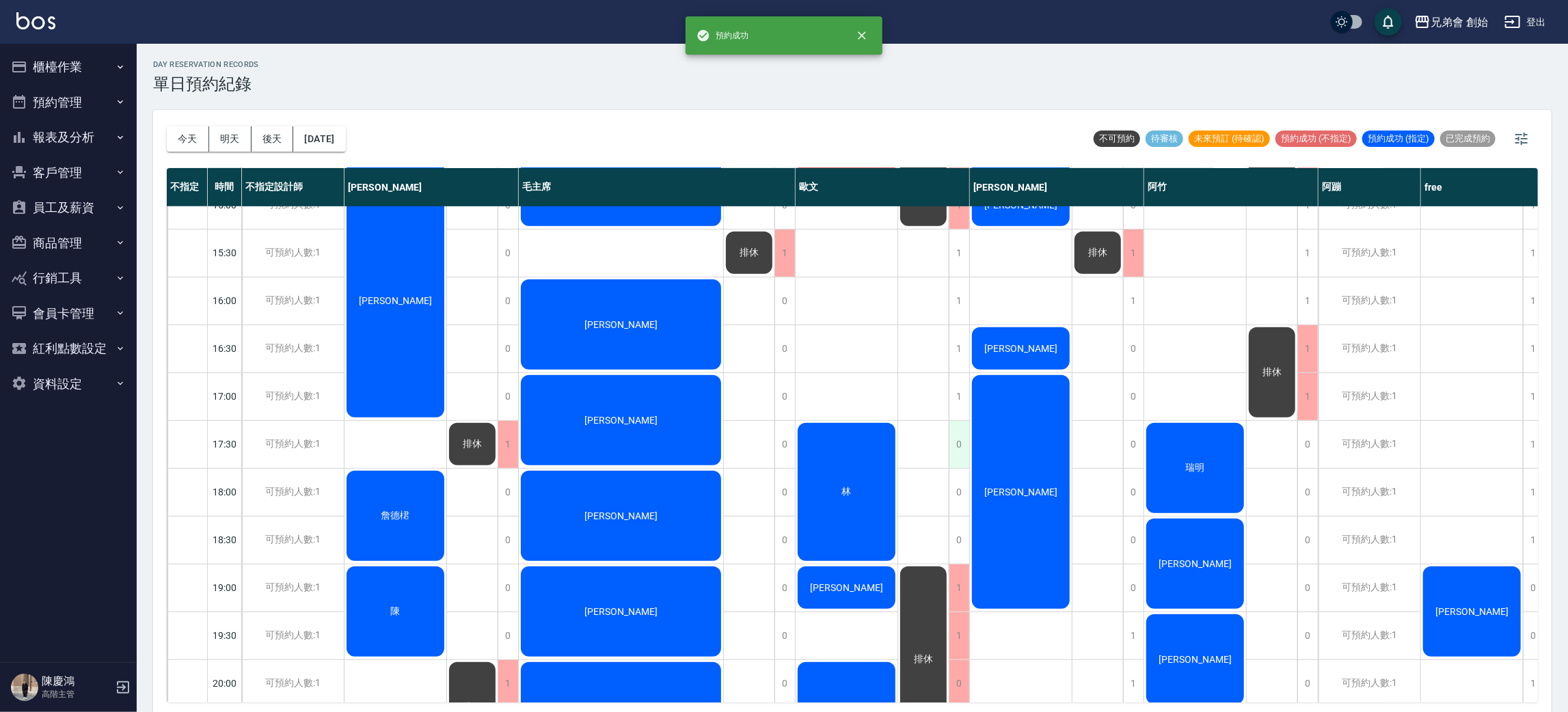
click at [965, 432] on div "0" at bounding box center [959, 444] width 20 height 47
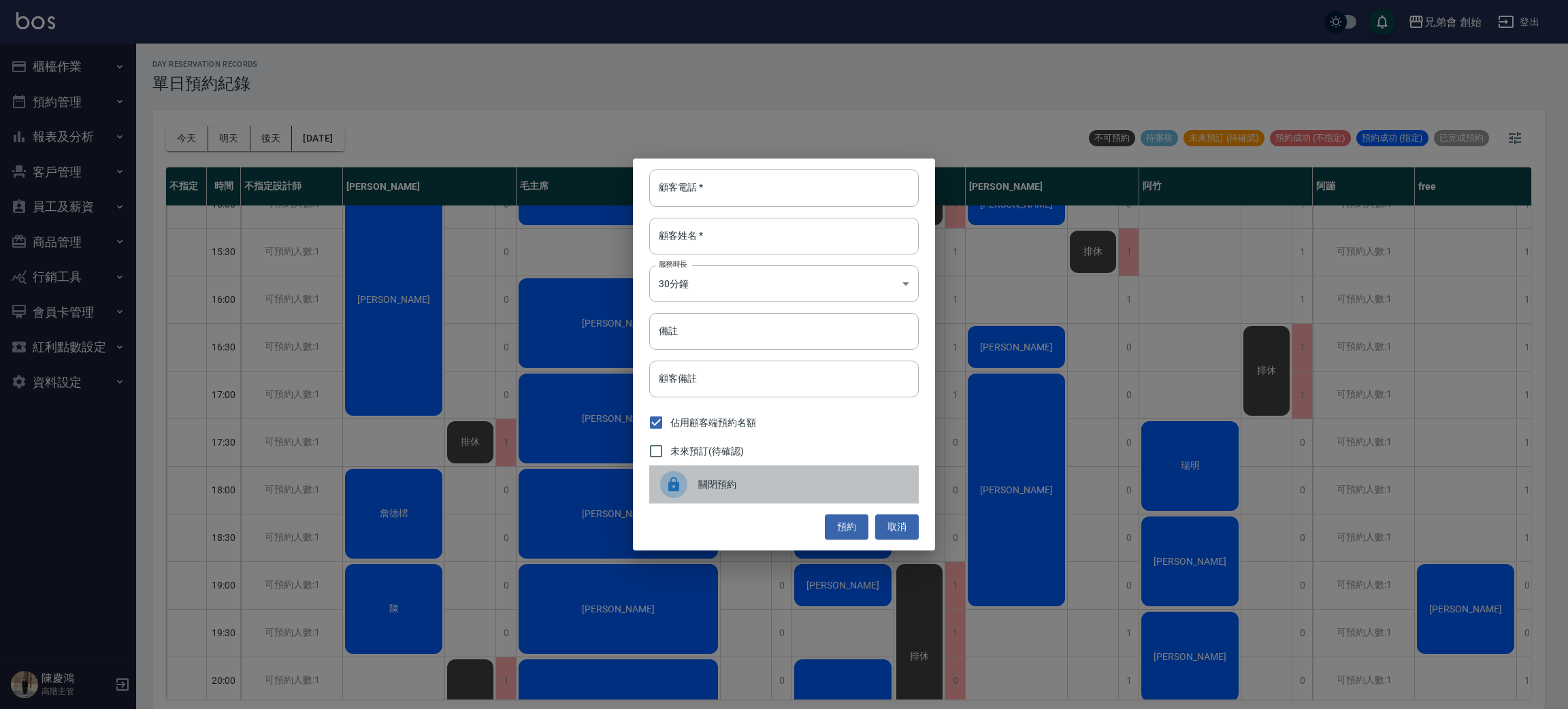
click at [822, 472] on div "關閉預約" at bounding box center [784, 484] width 270 height 38
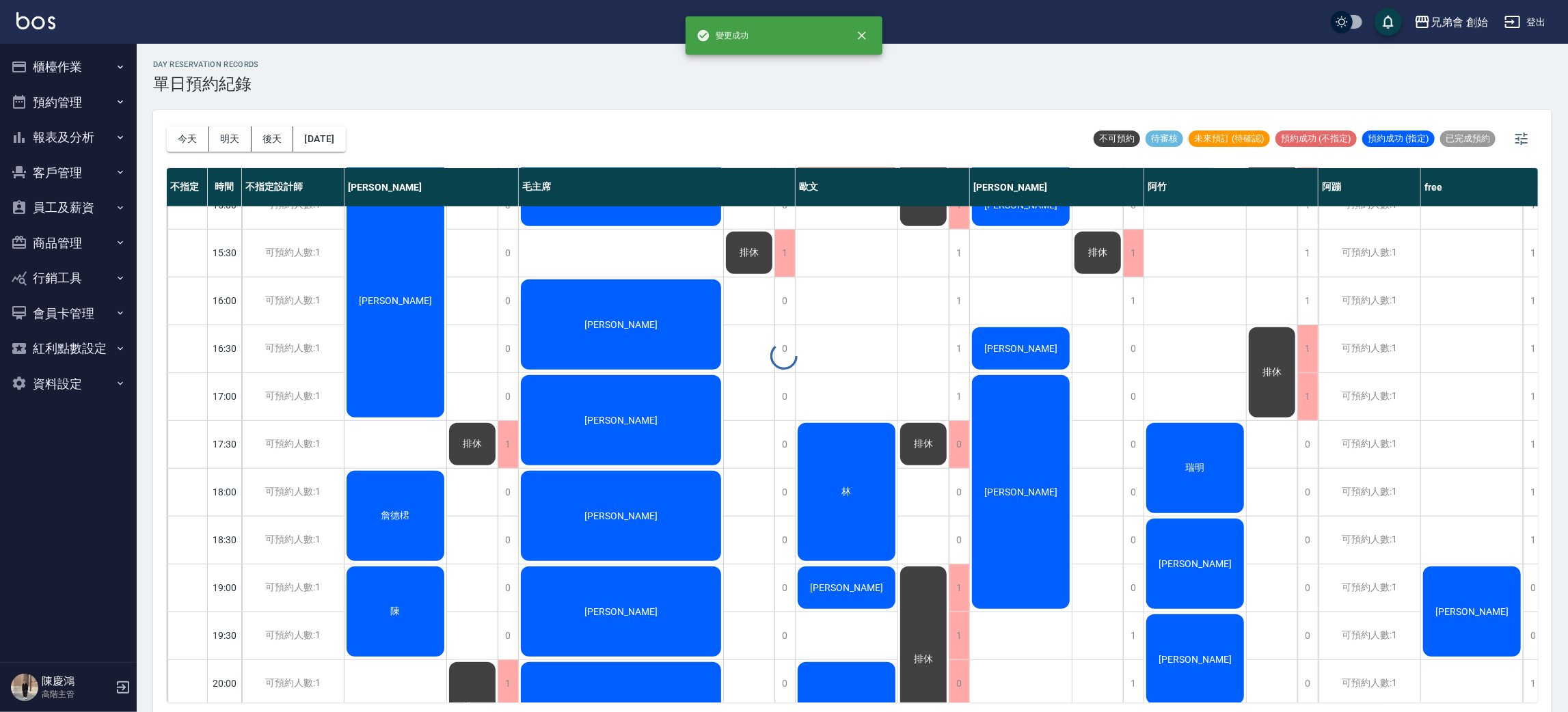
click at [956, 478] on div "0" at bounding box center [959, 492] width 20 height 47
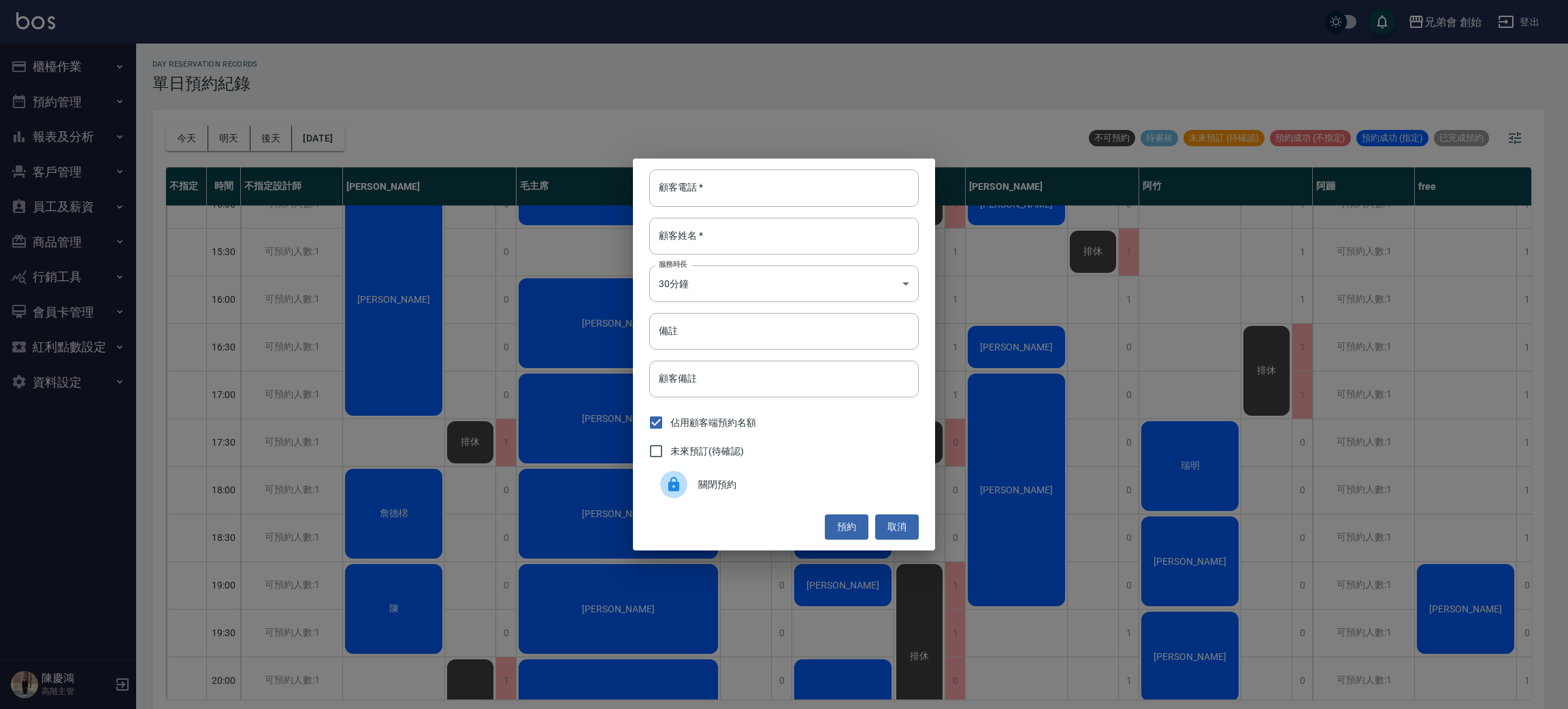
click at [796, 494] on div "關閉預約" at bounding box center [784, 484] width 270 height 38
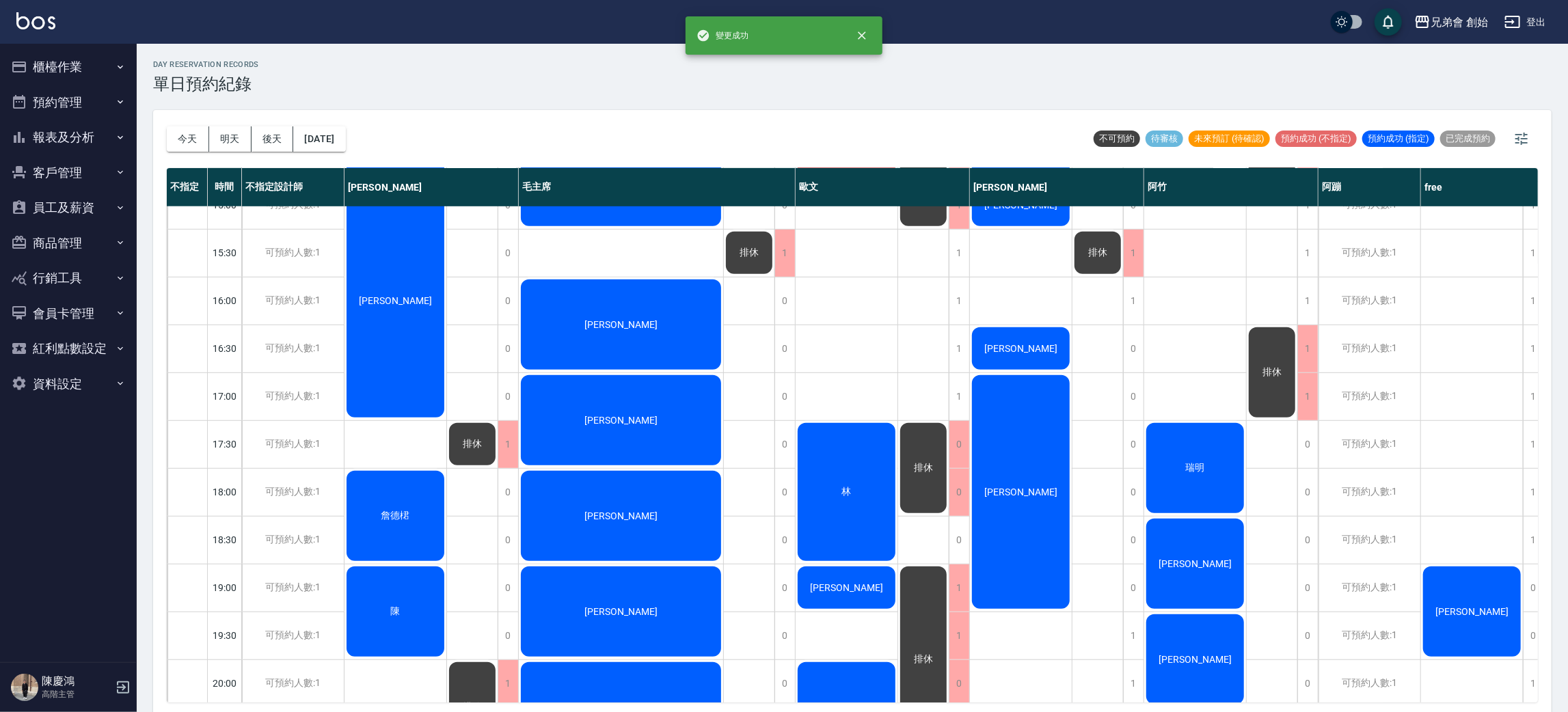
click at [951, 535] on div "0" at bounding box center [959, 540] width 20 height 47
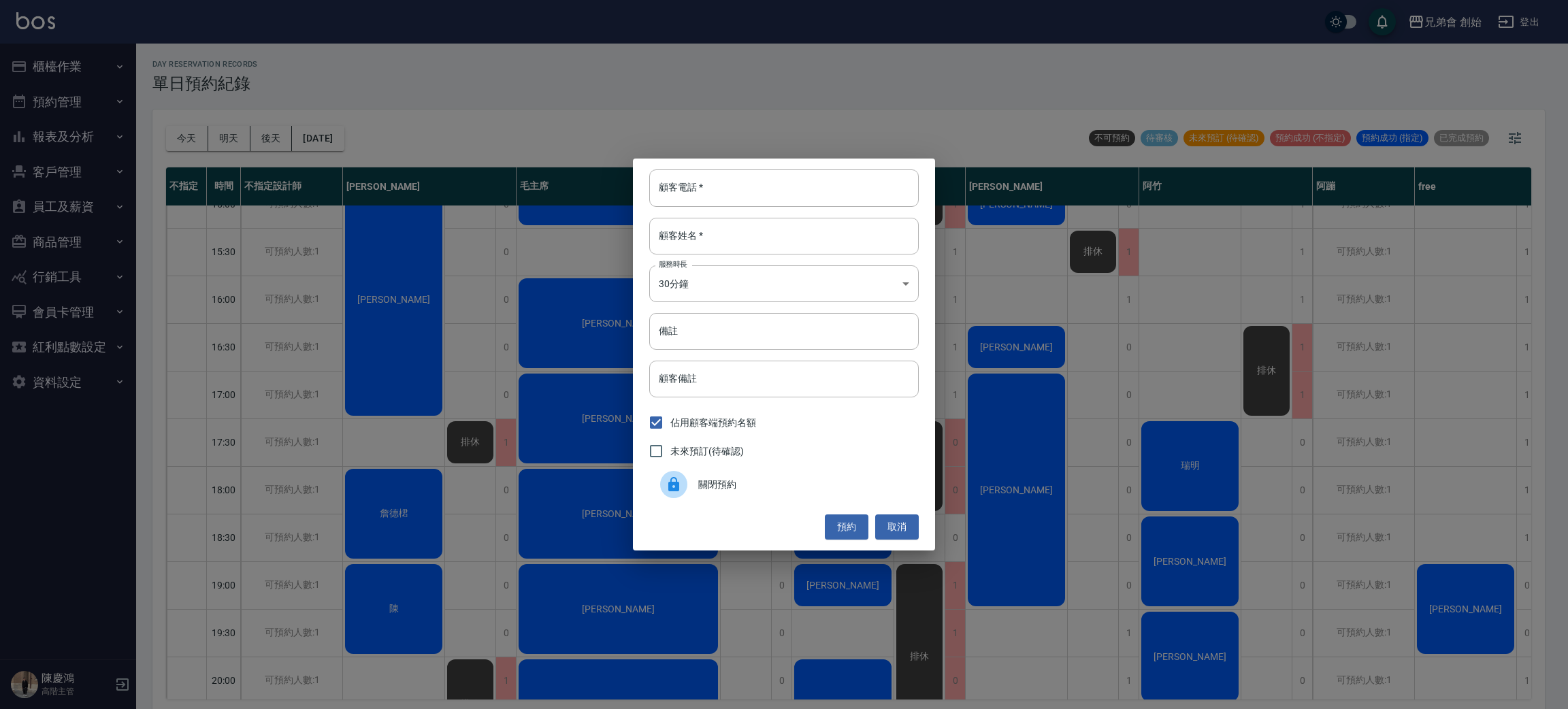
click at [771, 486] on span "關閉預約" at bounding box center [803, 484] width 210 height 15
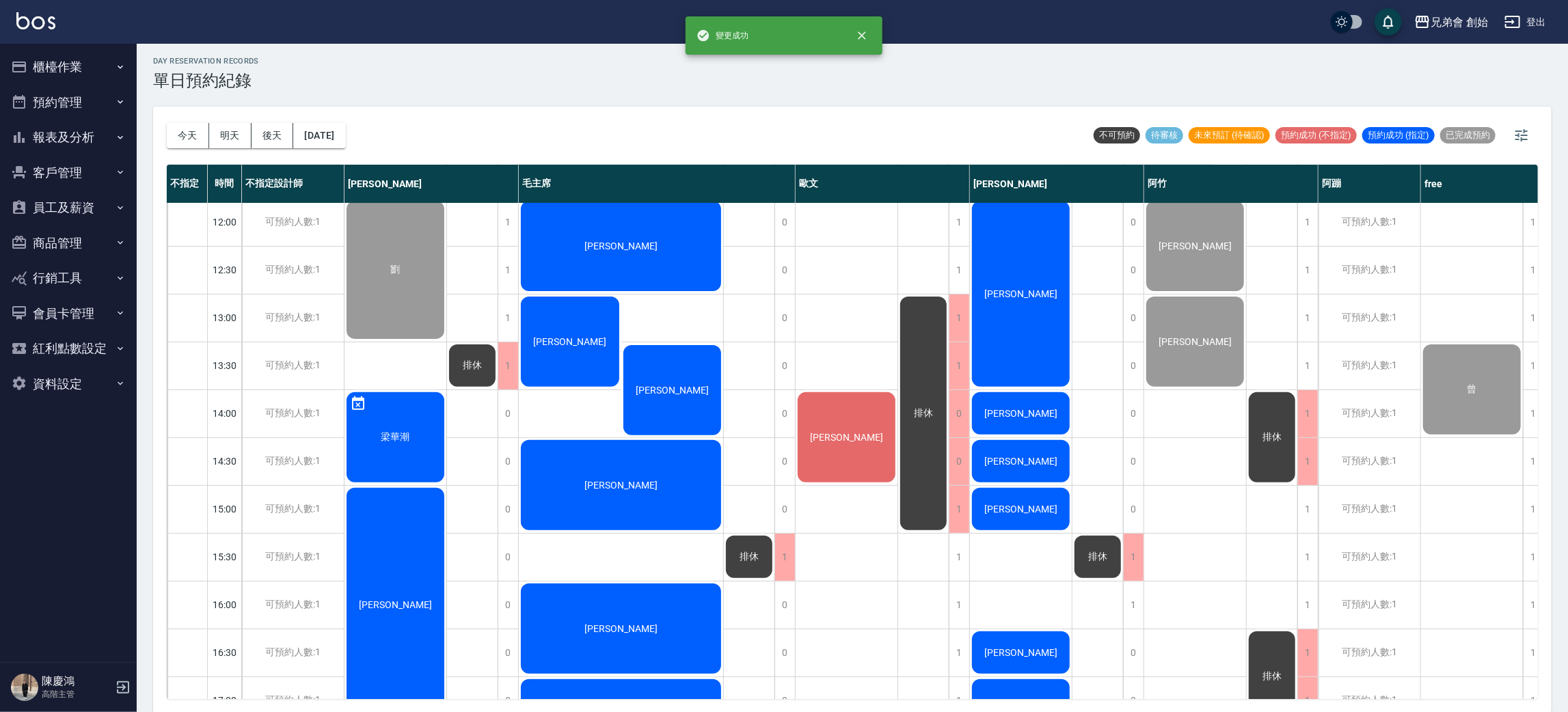
scroll to position [394, 0]
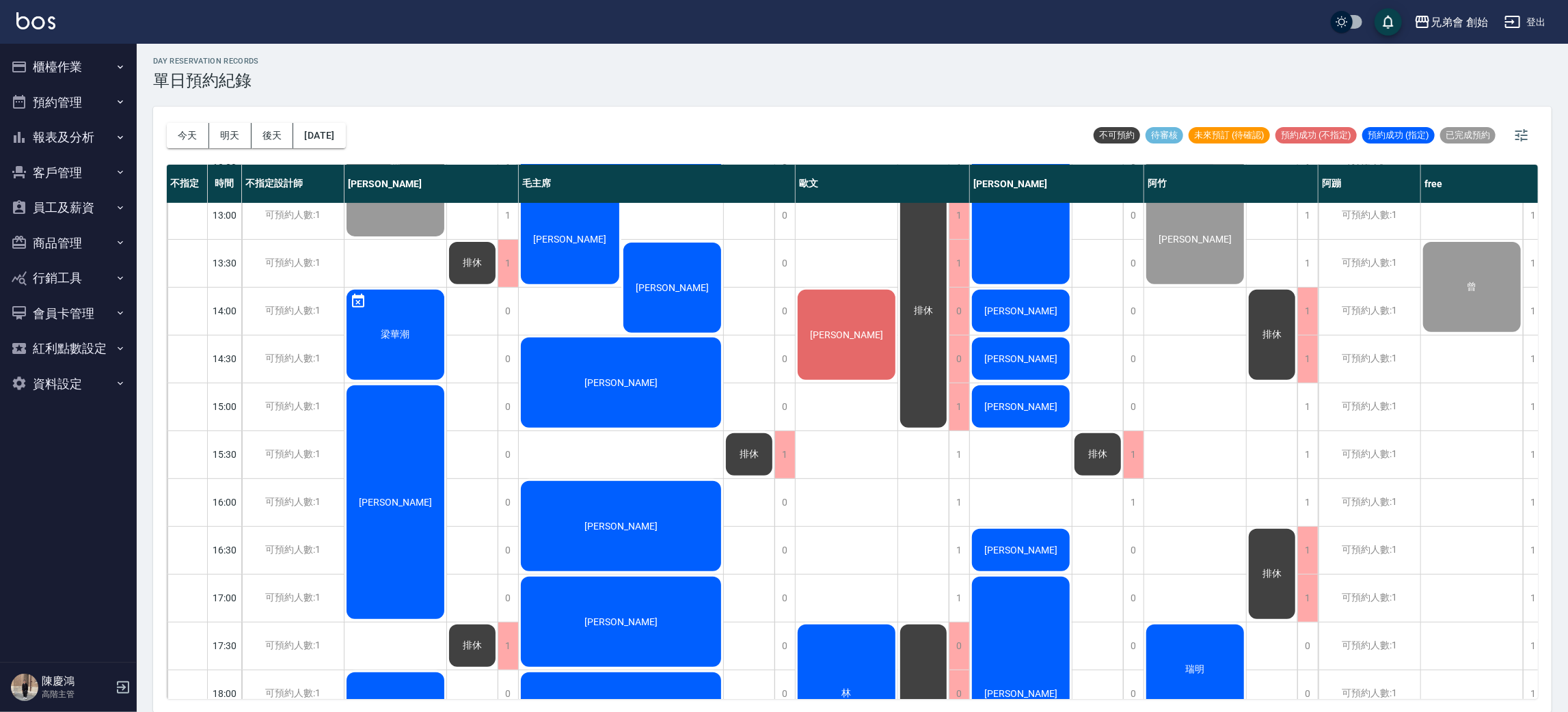
click at [446, 239] on div "[PERSON_NAME]" at bounding box center [396, 168] width 102 height 142
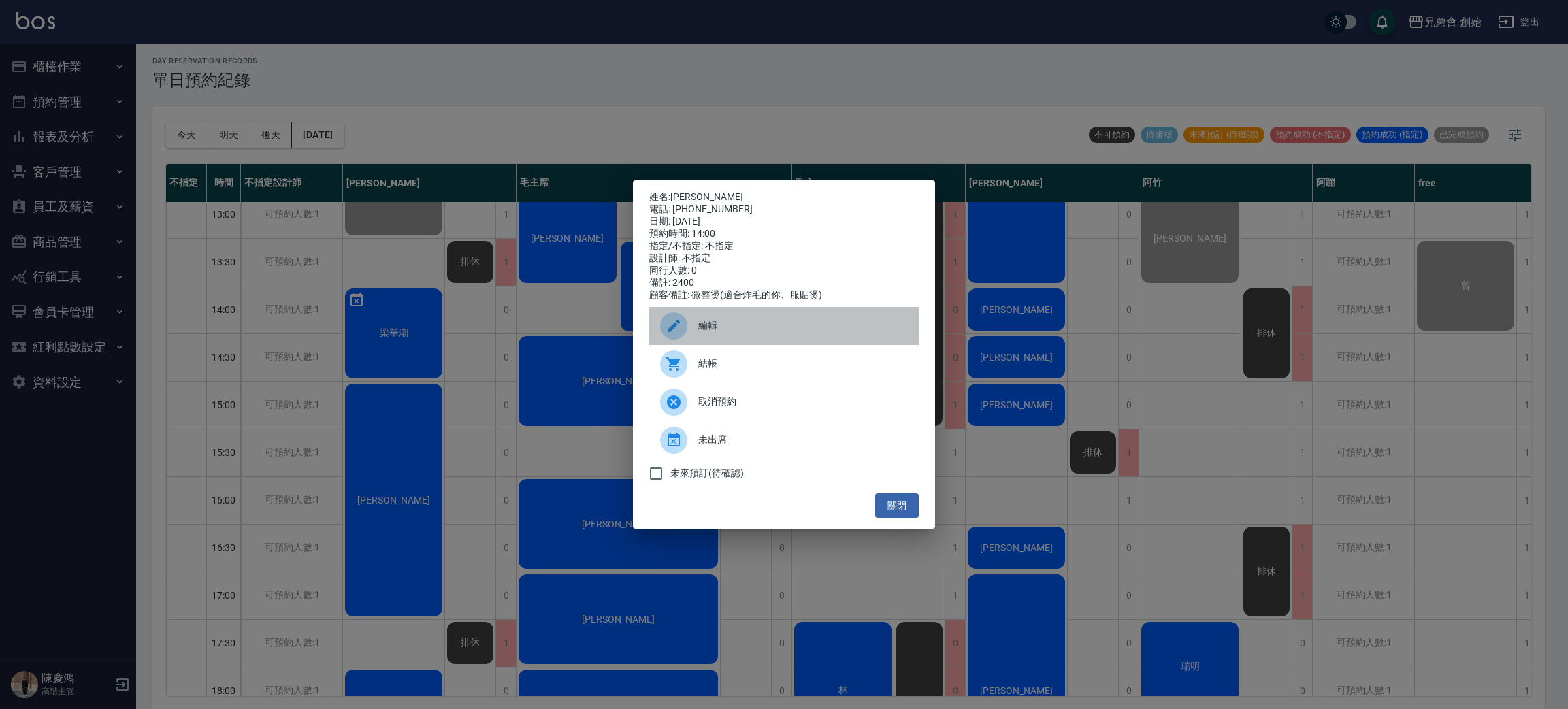
click at [715, 325] on span "編輯" at bounding box center [803, 325] width 210 height 15
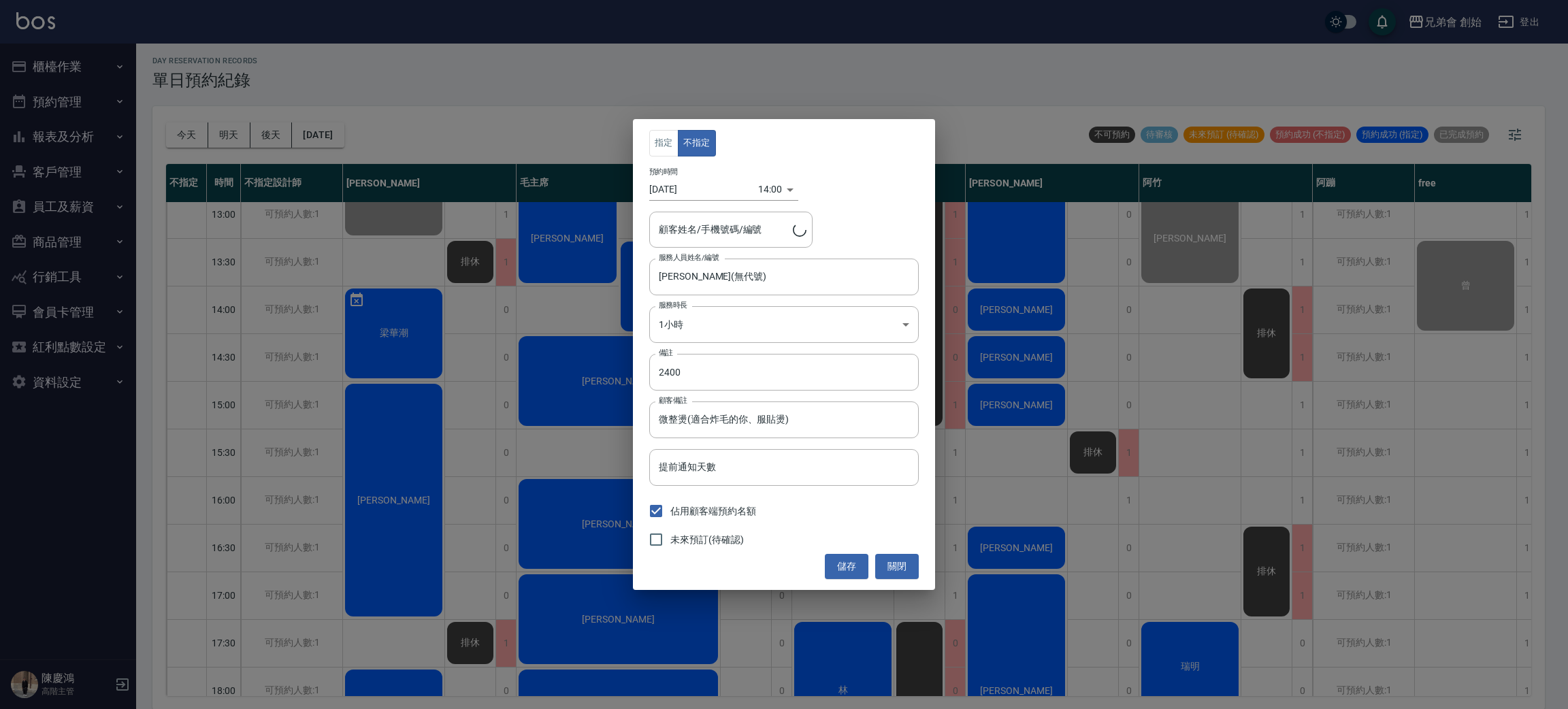
type input "林峻毅/0979288765"
click at [665, 143] on button "指定" at bounding box center [664, 143] width 29 height 26
click at [840, 557] on button "儲存" at bounding box center [846, 566] width 44 height 25
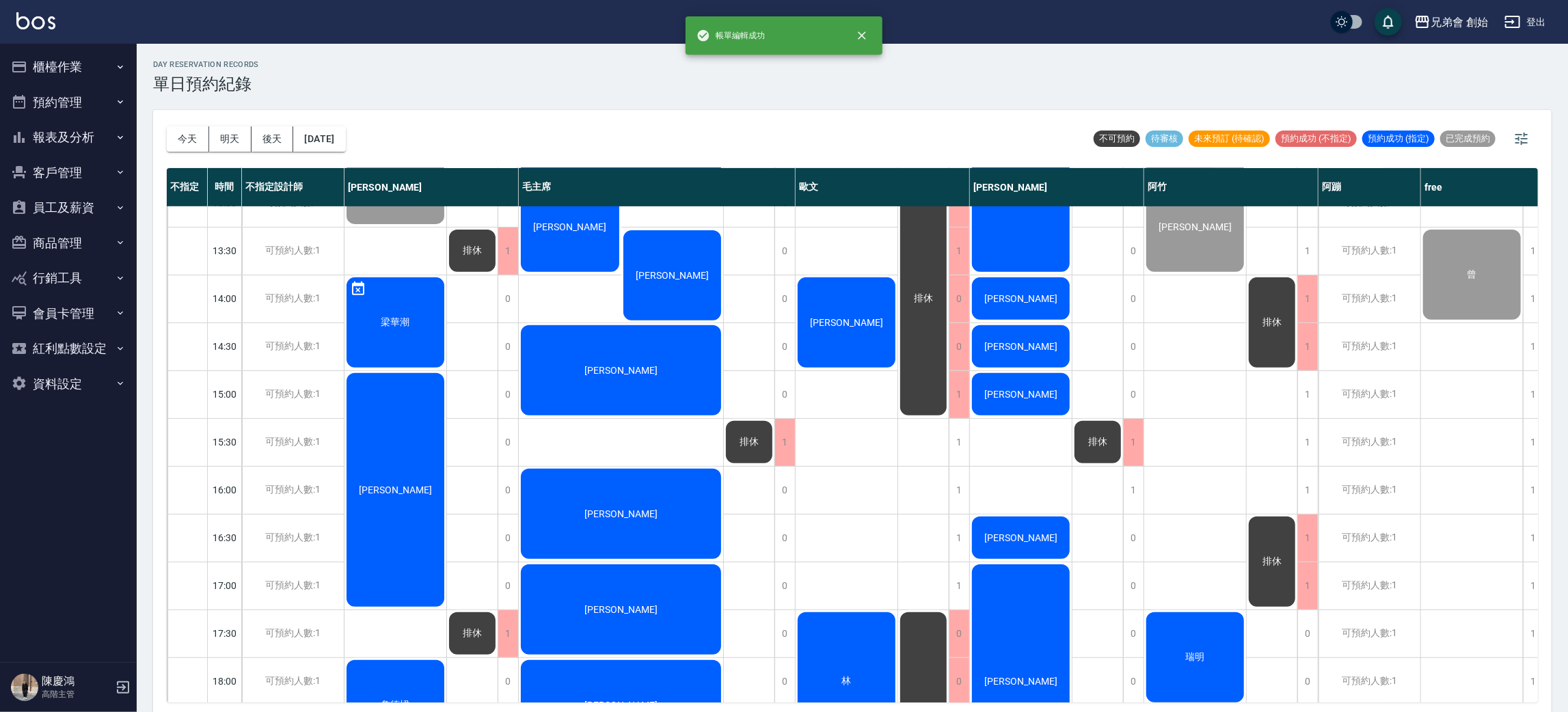
scroll to position [820, 0]
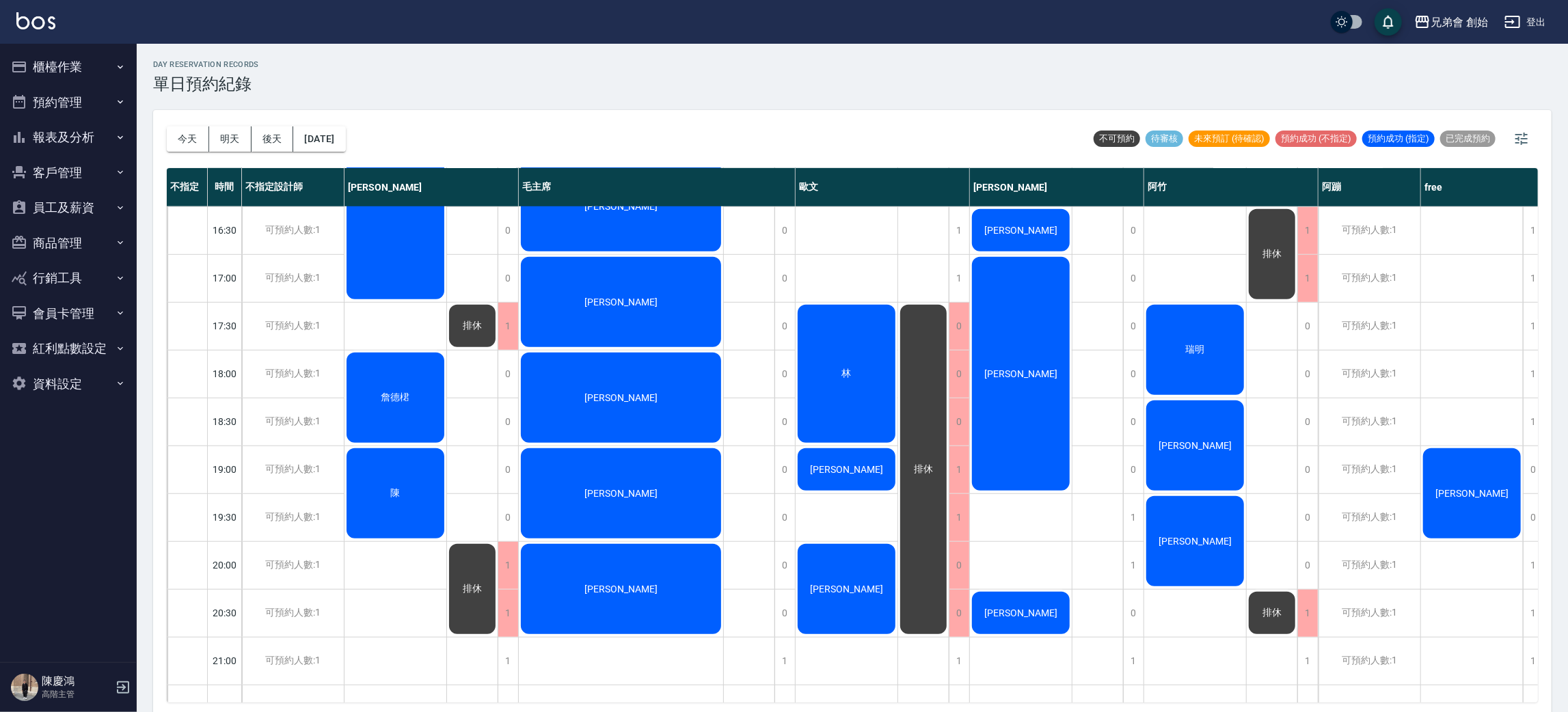
scroll to position [615, 0]
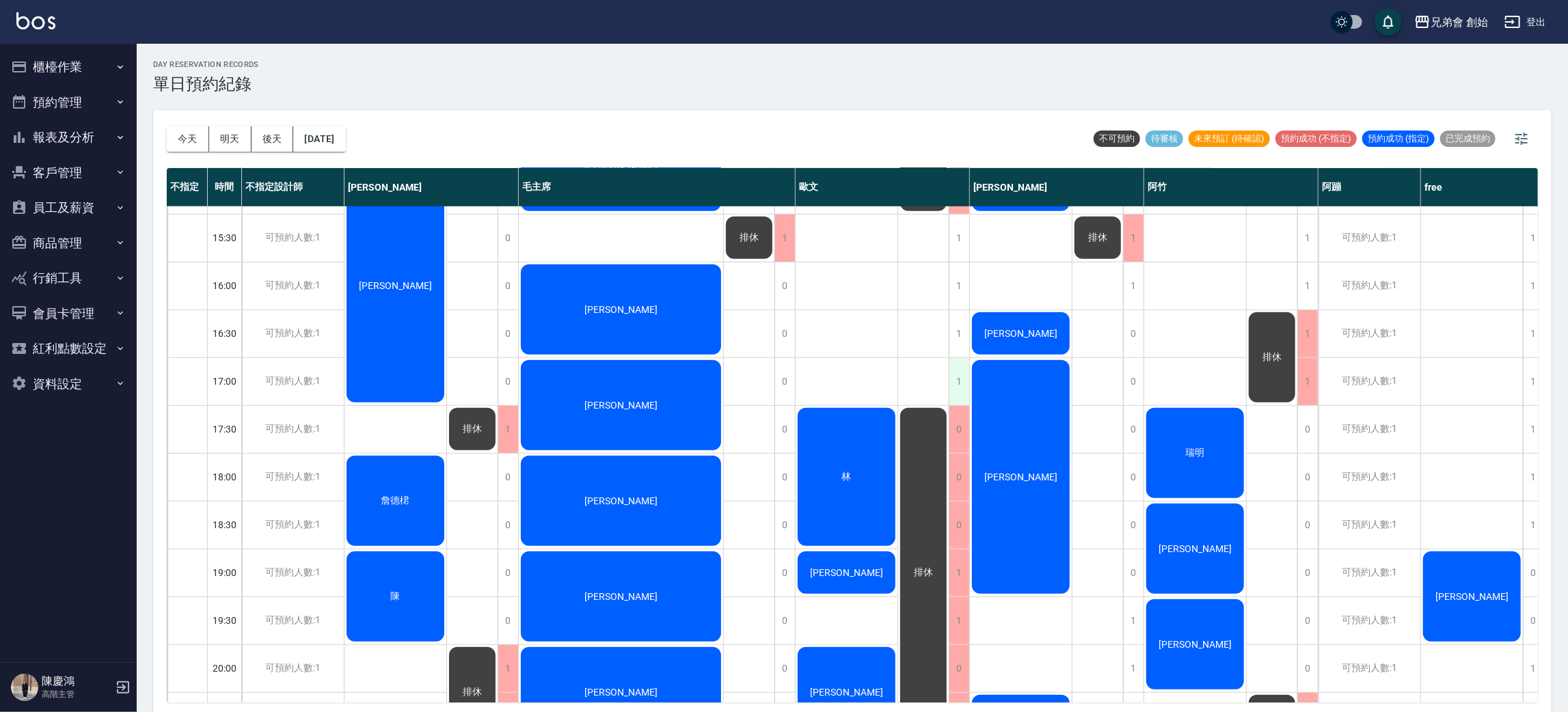
click at [959, 381] on div "1" at bounding box center [959, 382] width 20 height 47
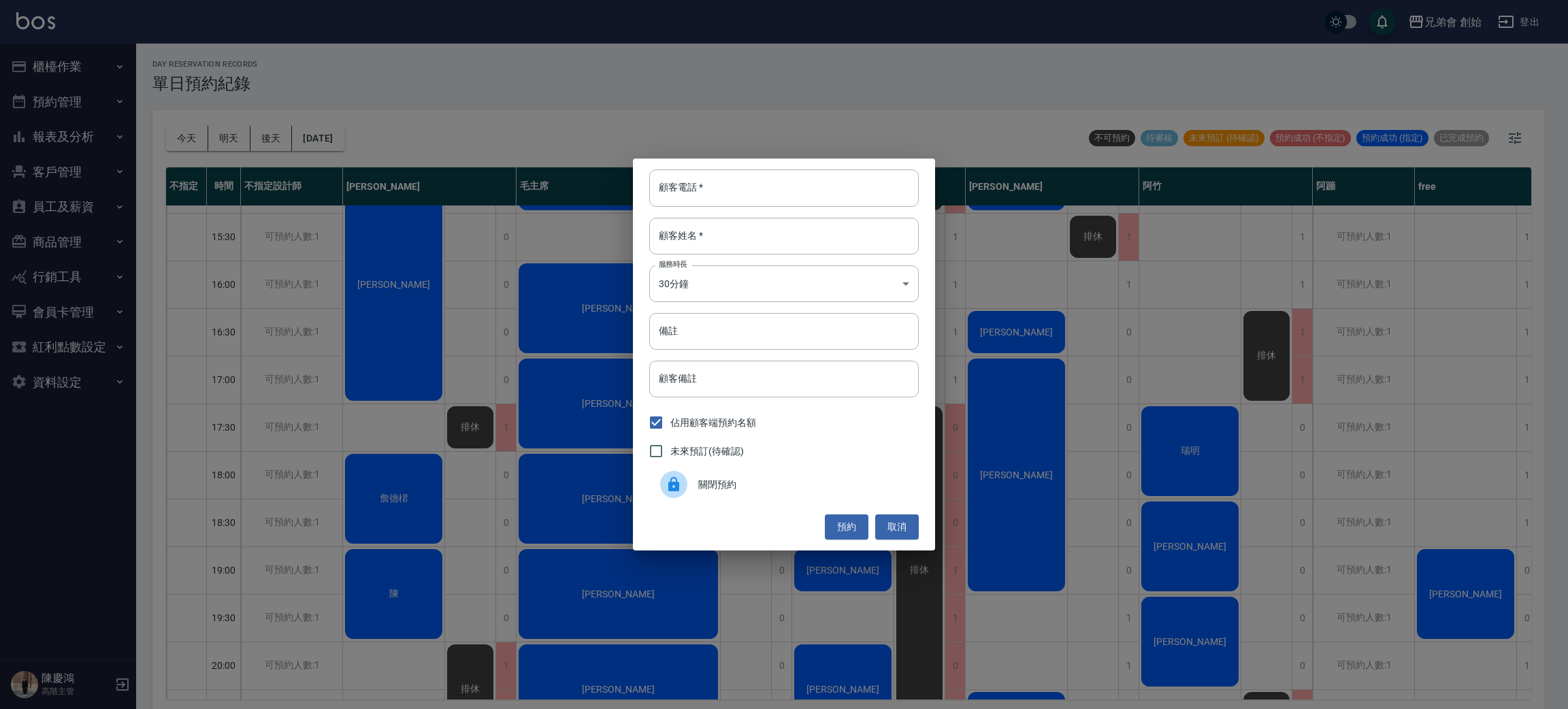
click at [979, 416] on div "顧客電話   * 顧客電話   * 顧客姓名   * 顧客姓名   * 服務時長 30分鐘 1 服務時長 備註 備註 顧客備註 顧客備註 佔用顧客端預約名額 …" at bounding box center [784, 354] width 1568 height 709
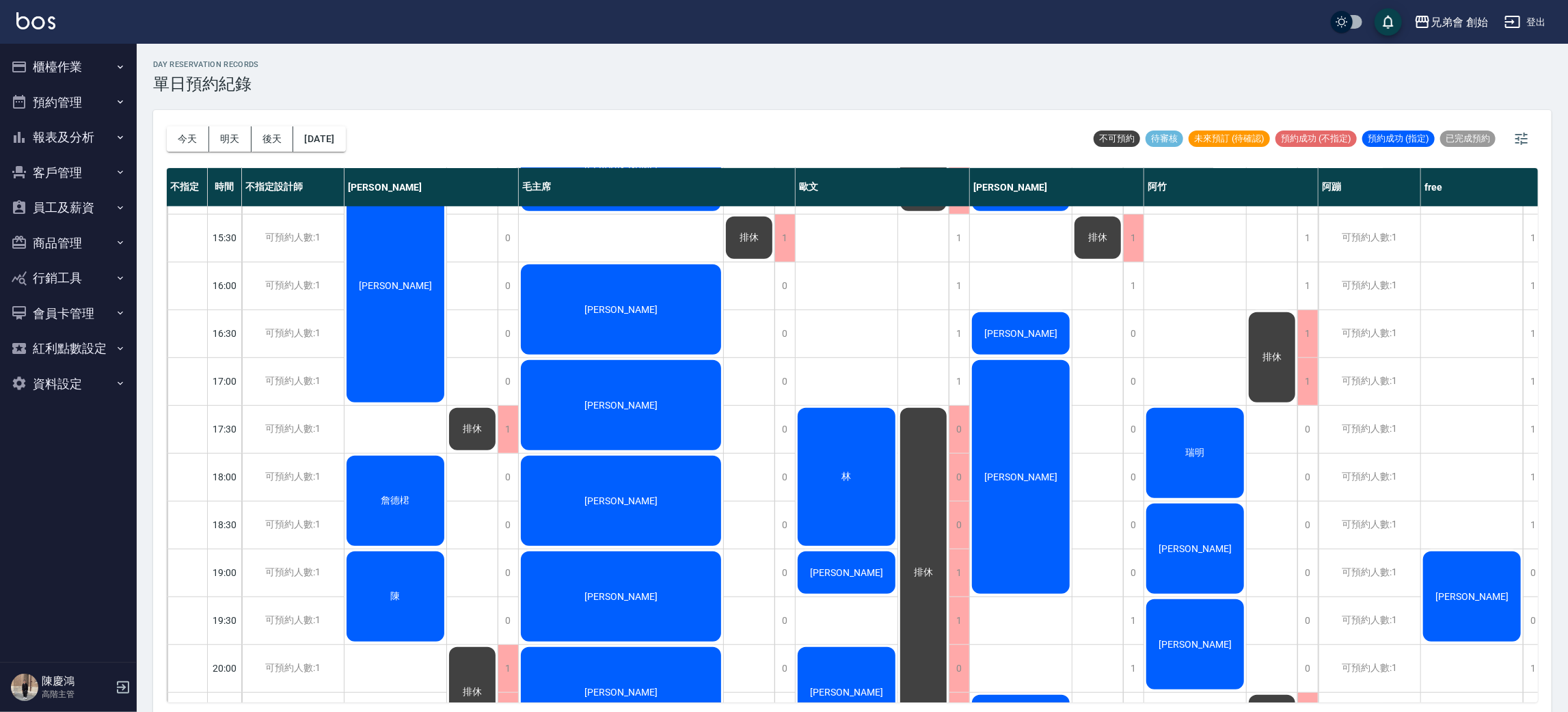
scroll to position [307, 0]
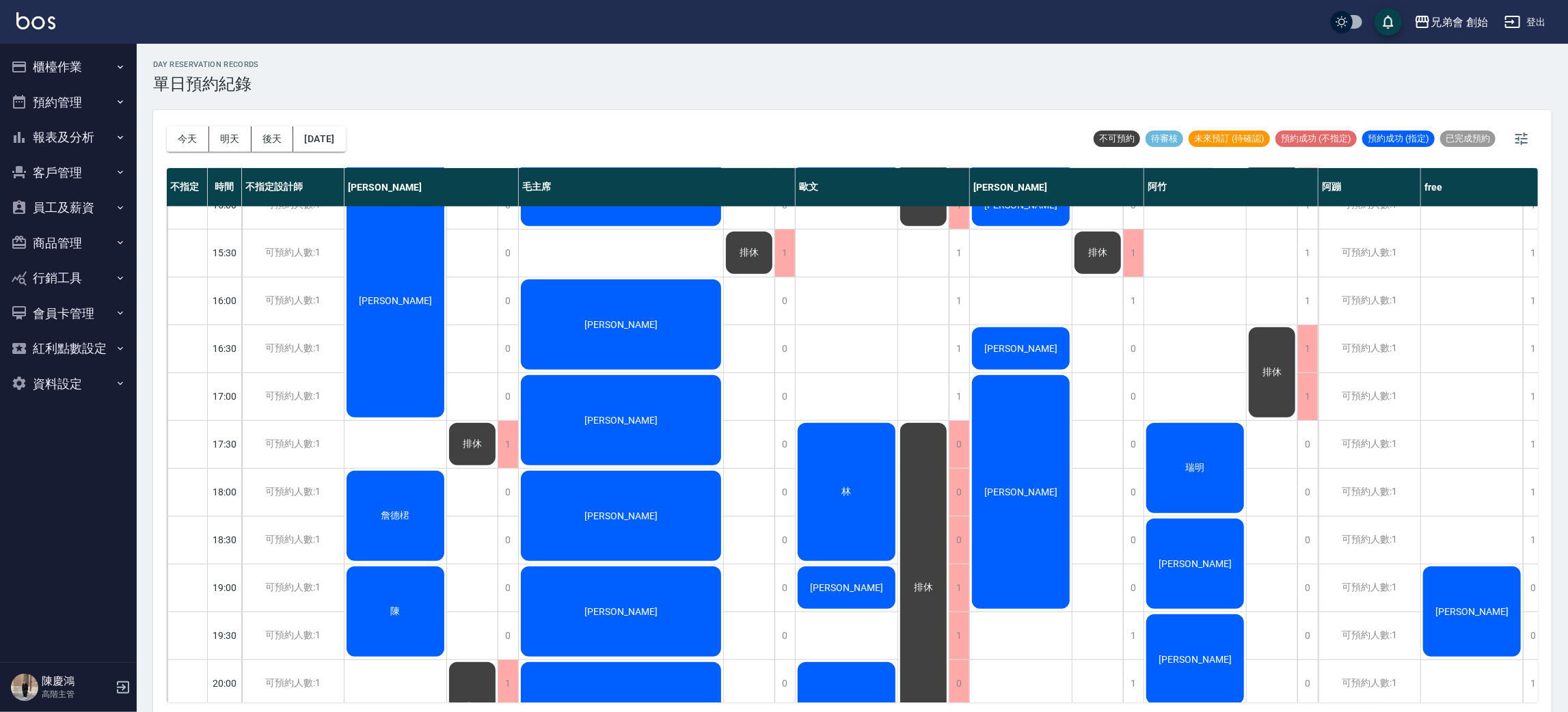
scroll to position [292, 0]
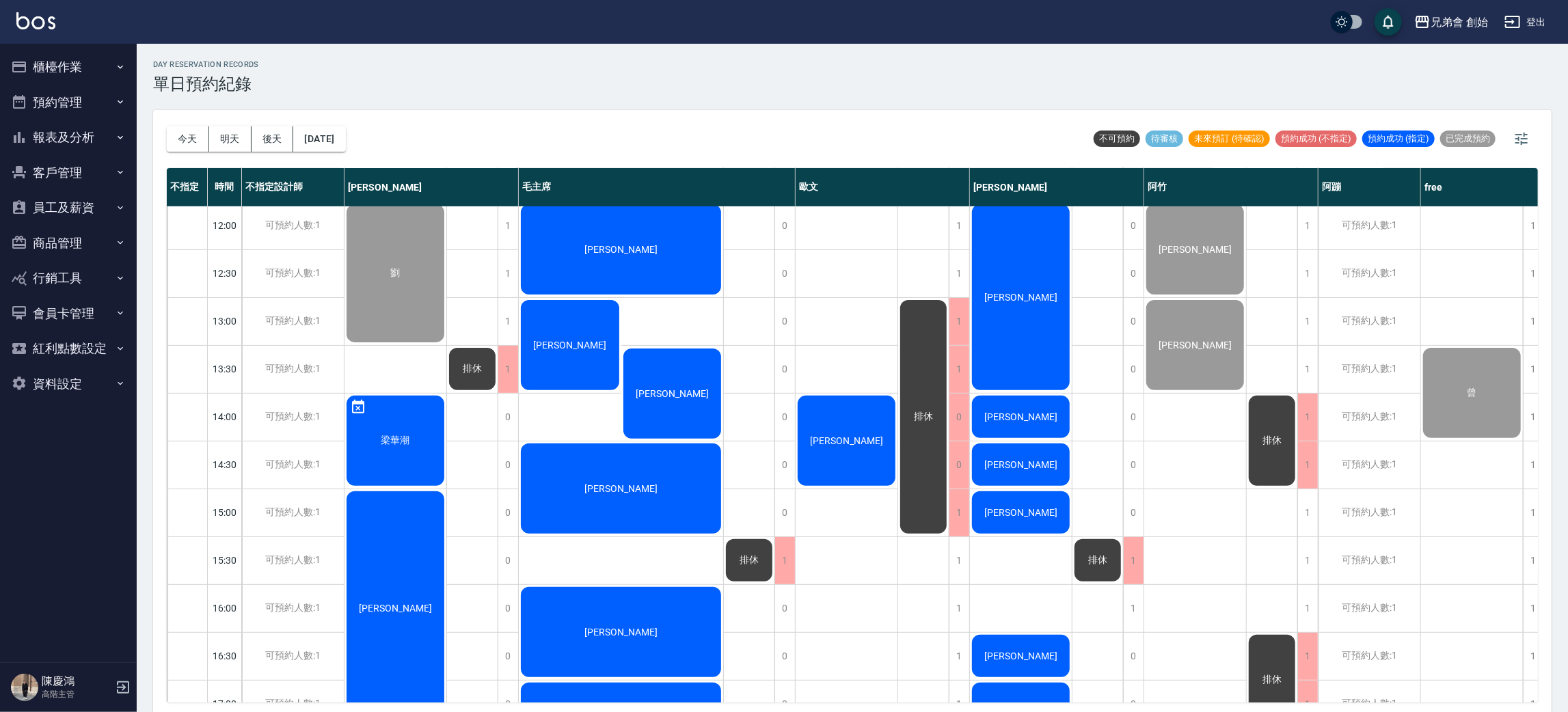
click at [446, 345] on div "[PERSON_NAME]" at bounding box center [396, 274] width 102 height 142
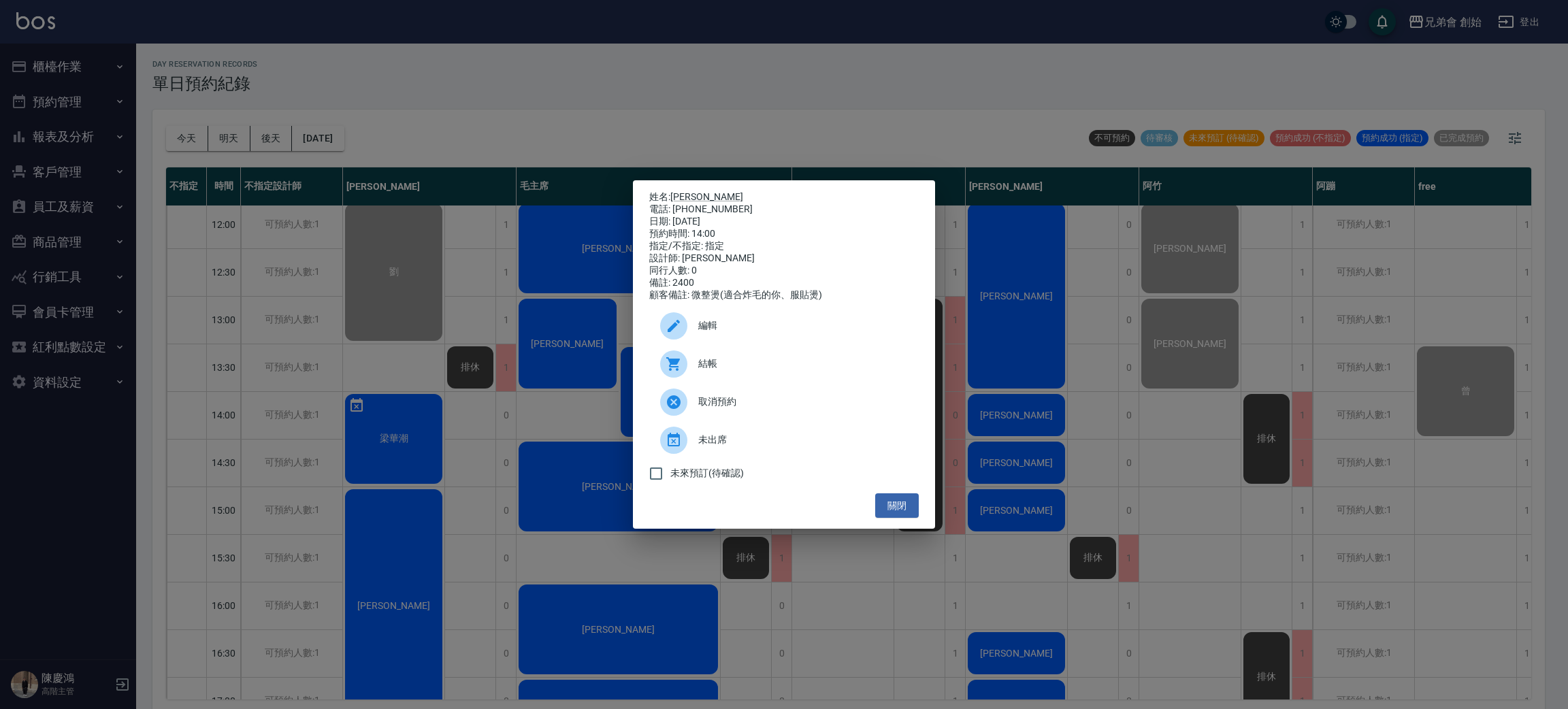
click at [498, 425] on div "姓名: 林峻毅 電話: 0979288765 日期: 2025/08/16 預約時間: 14:00 指定/不指定: 指定 設計師: 歐文 同行人數: 0 備註…" at bounding box center [784, 354] width 1568 height 709
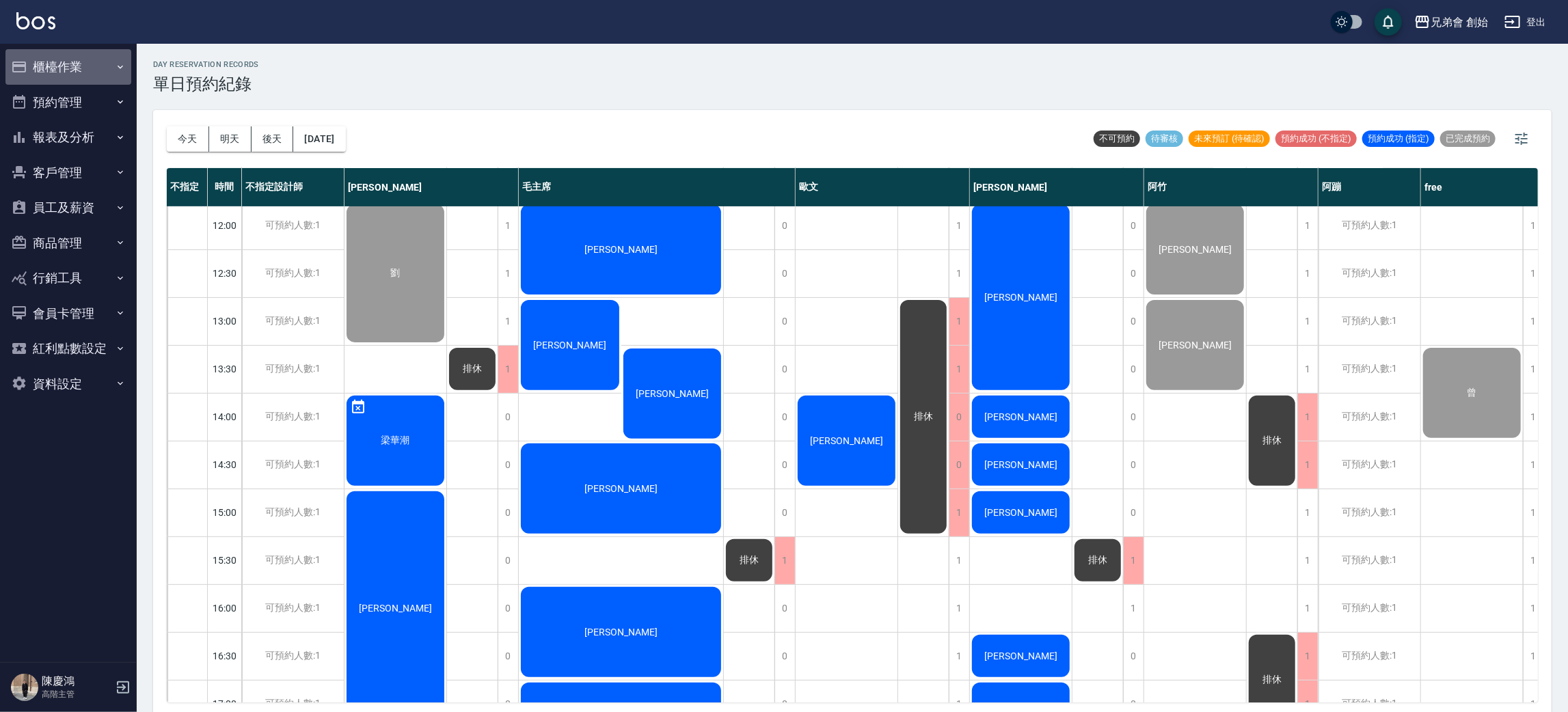
click at [84, 64] on button "櫃檯作業" at bounding box center [68, 67] width 126 height 35
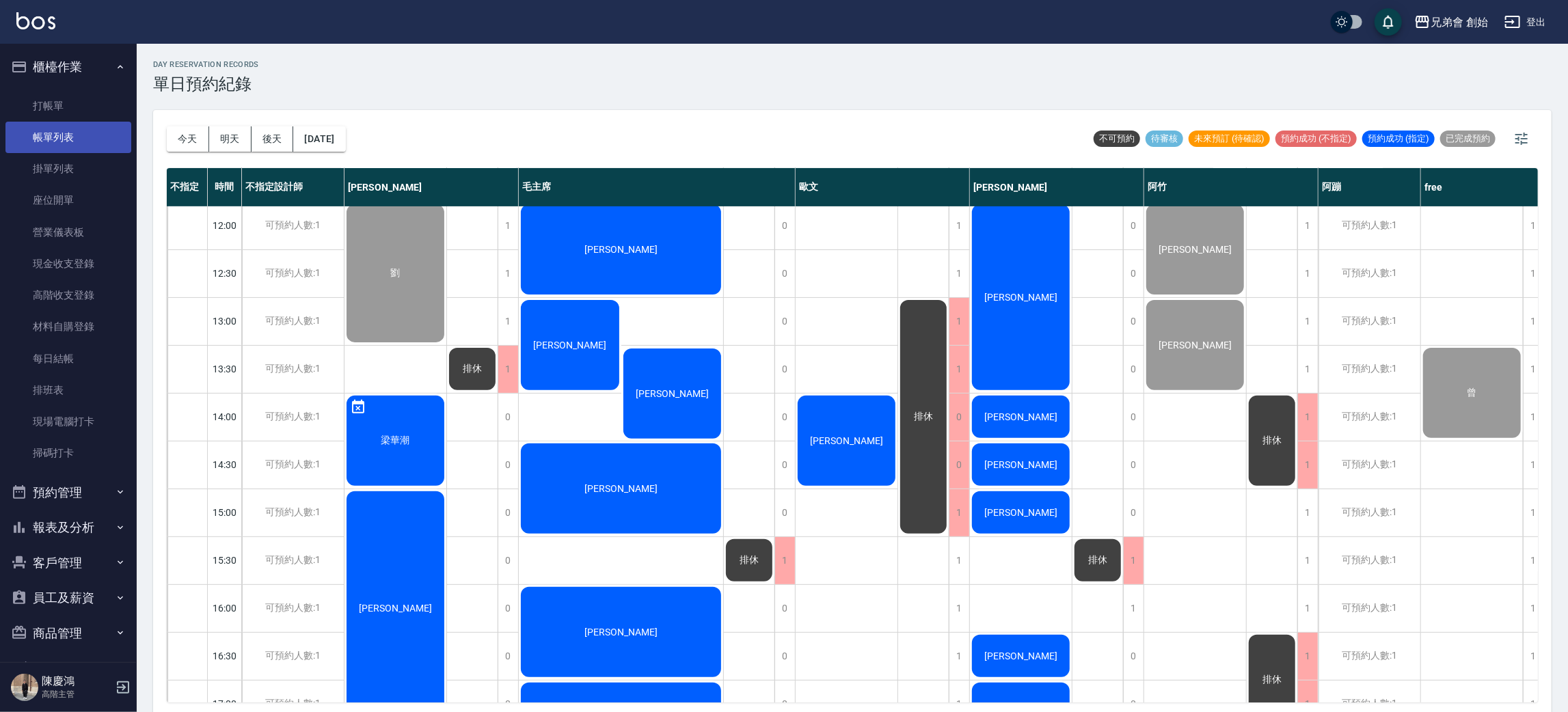
click at [91, 133] on link "帳單列表" at bounding box center [68, 137] width 126 height 31
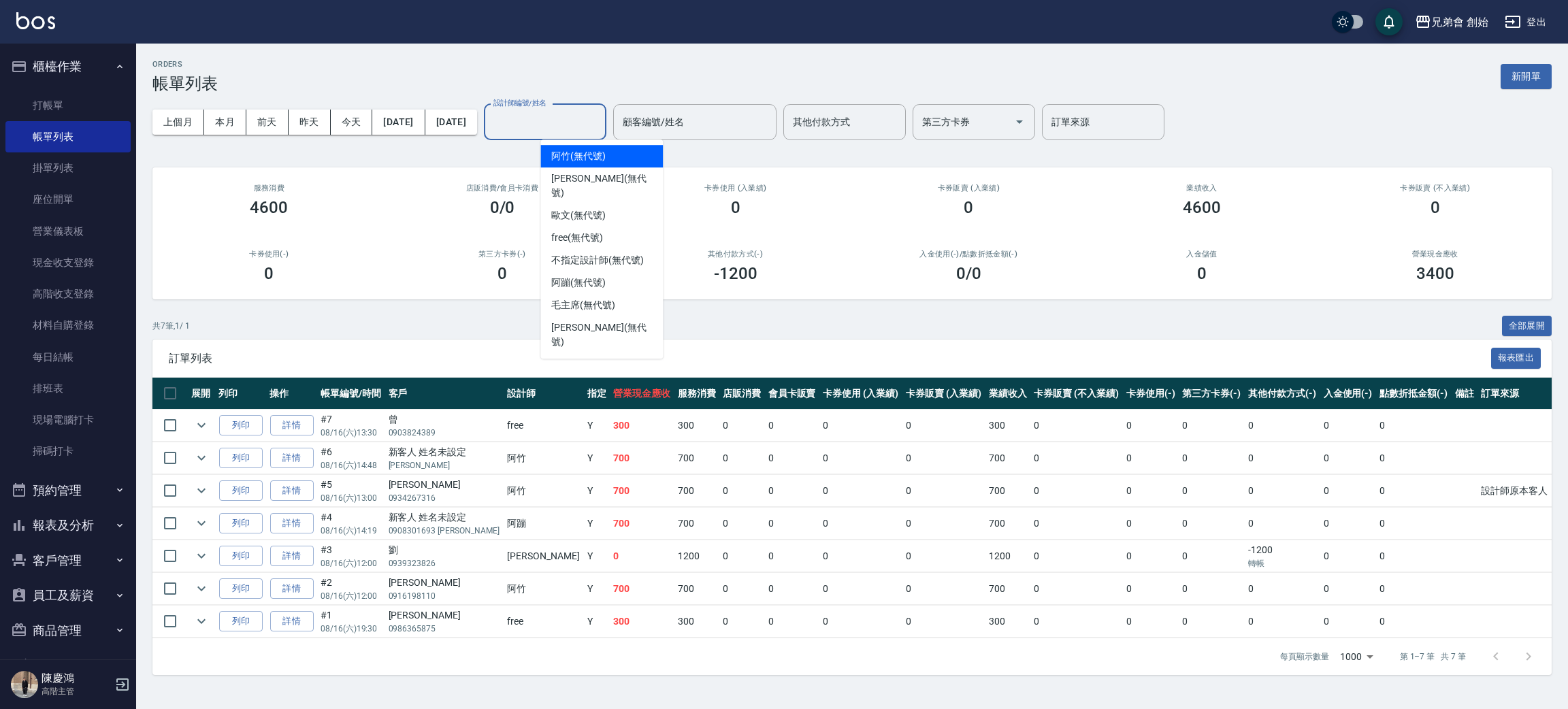
click at [601, 120] on input "設計師編號/姓名" at bounding box center [545, 122] width 111 height 24
click at [613, 210] on div "歐文 (無代號)" at bounding box center [602, 214] width 122 height 22
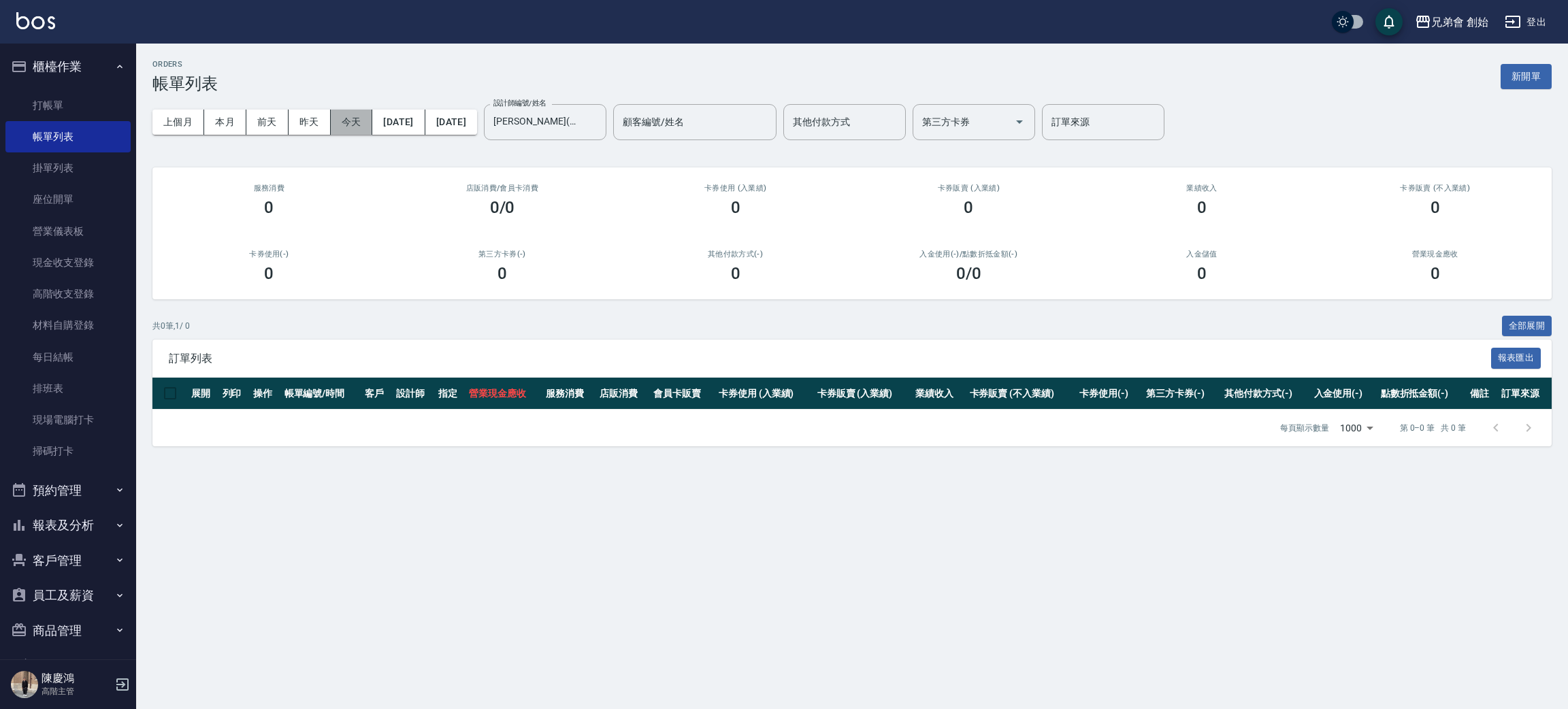
click at [352, 118] on button "今天" at bounding box center [351, 122] width 42 height 25
click at [226, 129] on button "本月" at bounding box center [224, 122] width 42 height 25
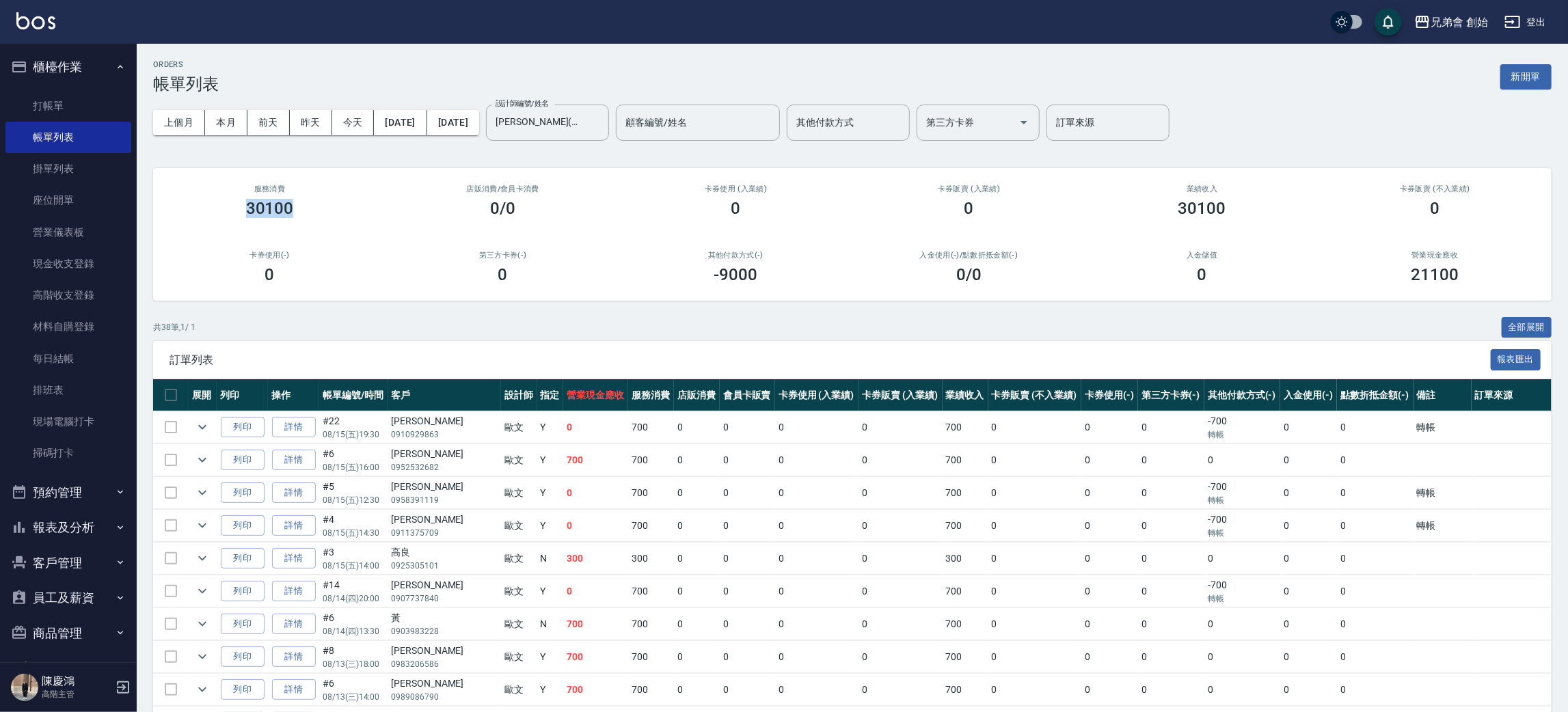
drag, startPoint x: 235, startPoint y: 203, endPoint x: 310, endPoint y: 215, distance: 76.0
click at [310, 215] on div "30100" at bounding box center [270, 208] width 201 height 19
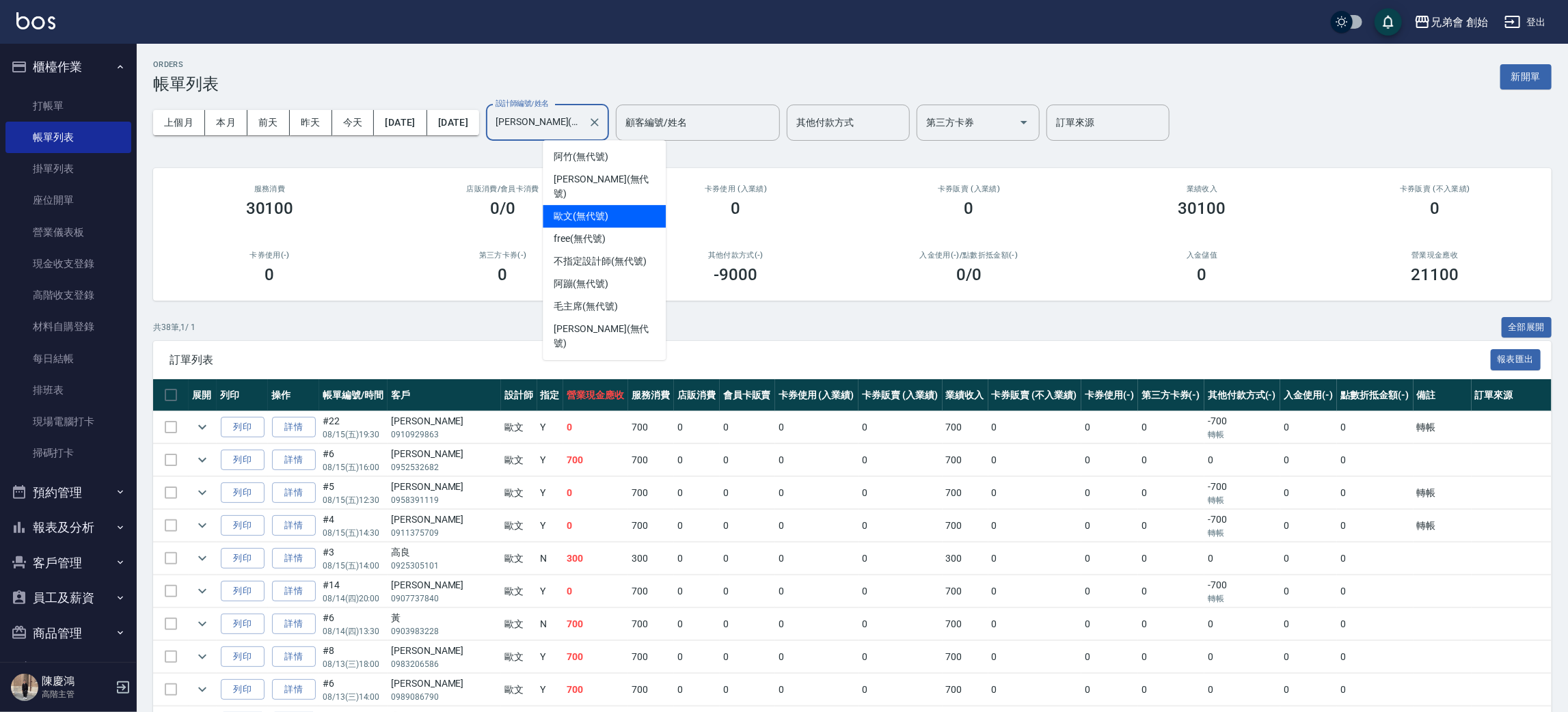
click at [582, 127] on input "歐文(無代號)" at bounding box center [537, 123] width 91 height 24
click at [603, 170] on div "威利 (無代號)" at bounding box center [604, 187] width 123 height 37
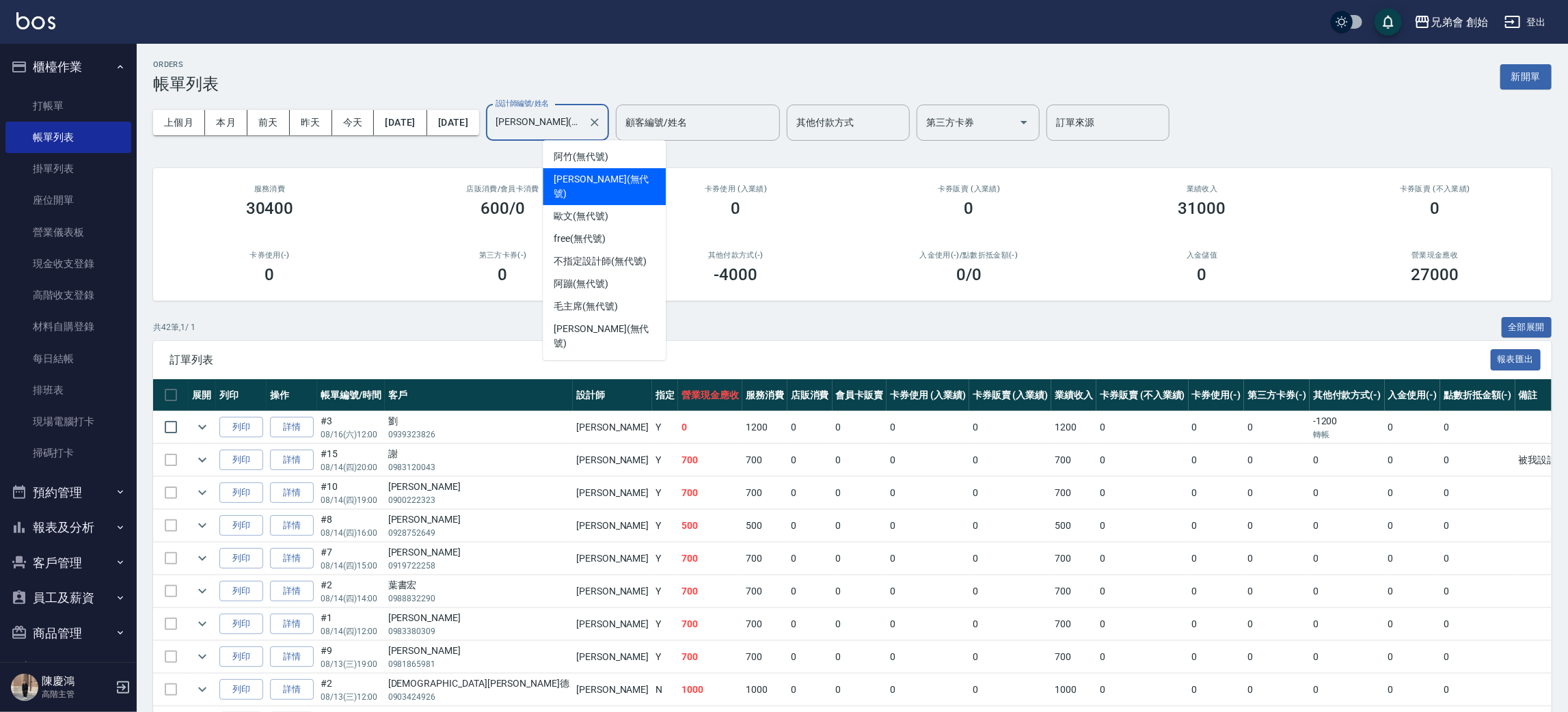
click at [583, 111] on input "威利(無代號)" at bounding box center [537, 123] width 91 height 24
click at [610, 273] on div "阿蹦 (無代號)" at bounding box center [604, 283] width 123 height 22
type input "阿蹦(無代號)"
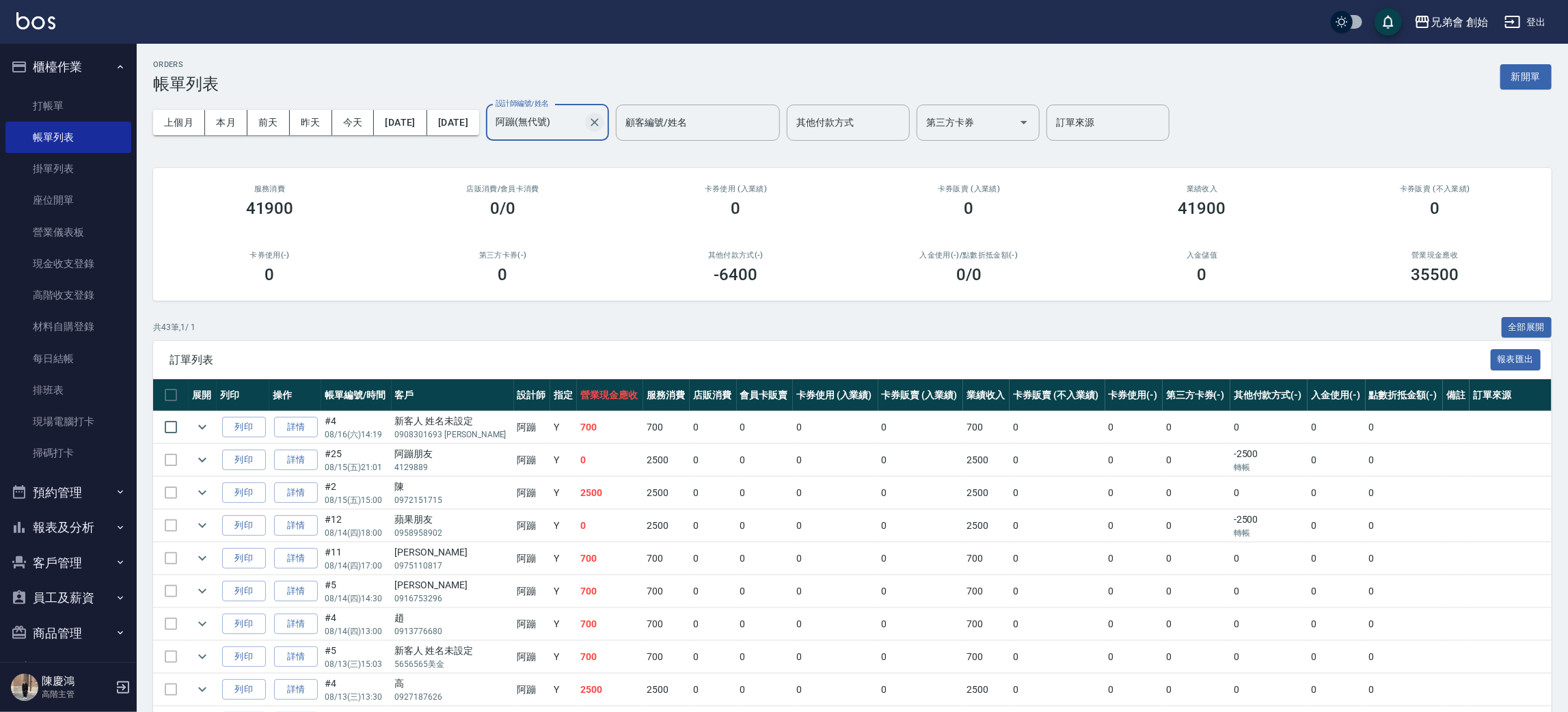
click at [598, 122] on icon "Clear" at bounding box center [594, 122] width 8 height 8
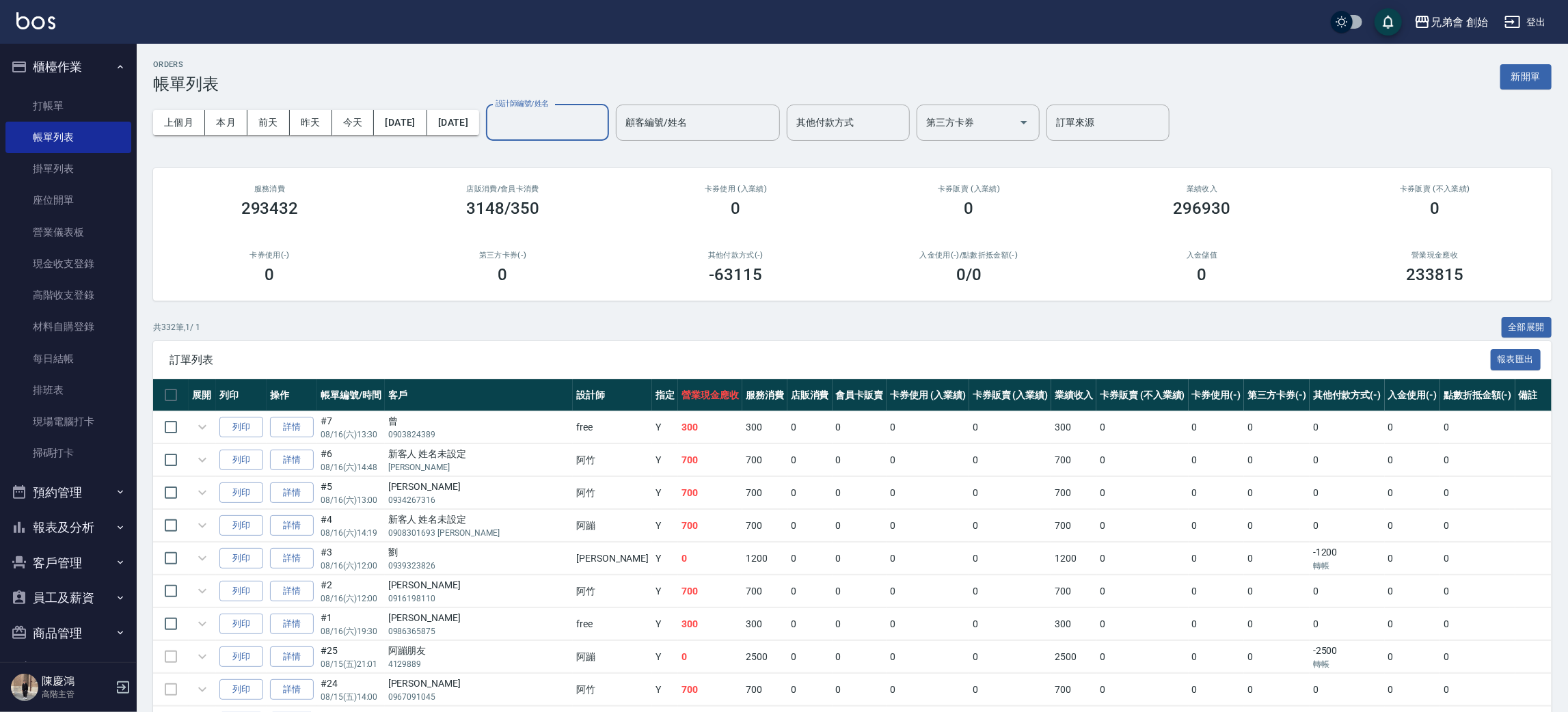
click at [96, 68] on button "櫃檯作業" at bounding box center [68, 67] width 126 height 35
click at [109, 60] on button "櫃檯作業" at bounding box center [68, 67] width 126 height 35
click at [100, 65] on button "櫃檯作業" at bounding box center [68, 67] width 126 height 35
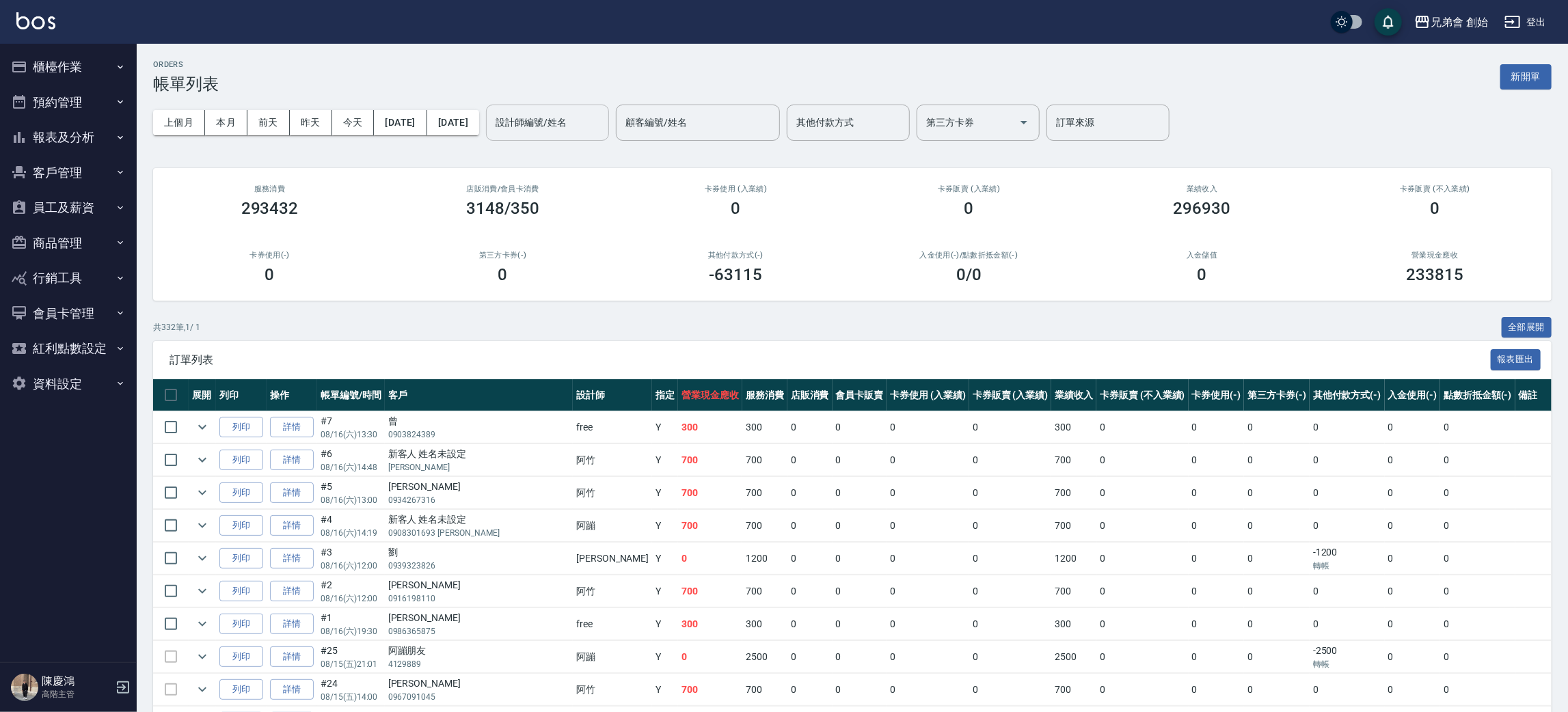
click at [101, 117] on button "預約管理" at bounding box center [68, 102] width 126 height 35
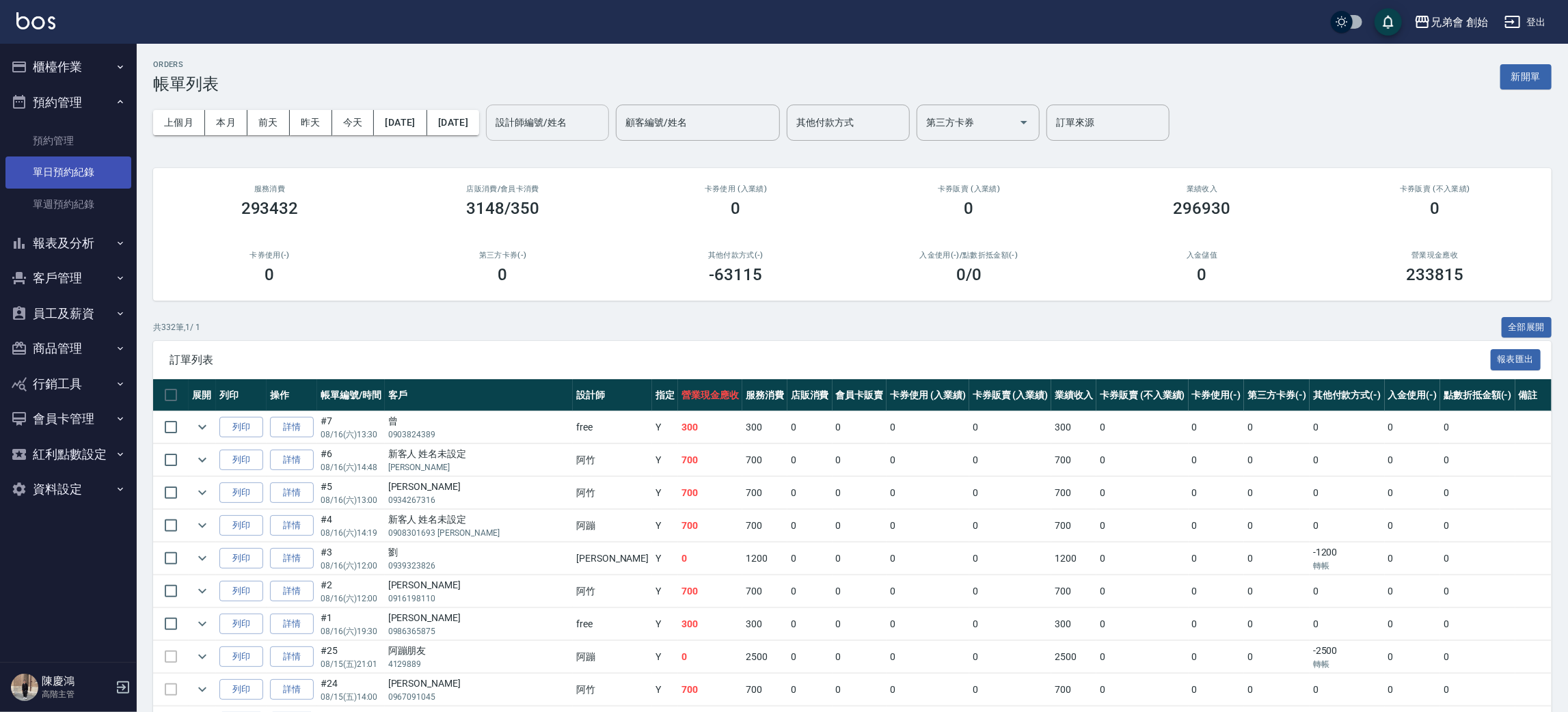
click at [96, 162] on link "單日預約紀錄" at bounding box center [68, 172] width 126 height 31
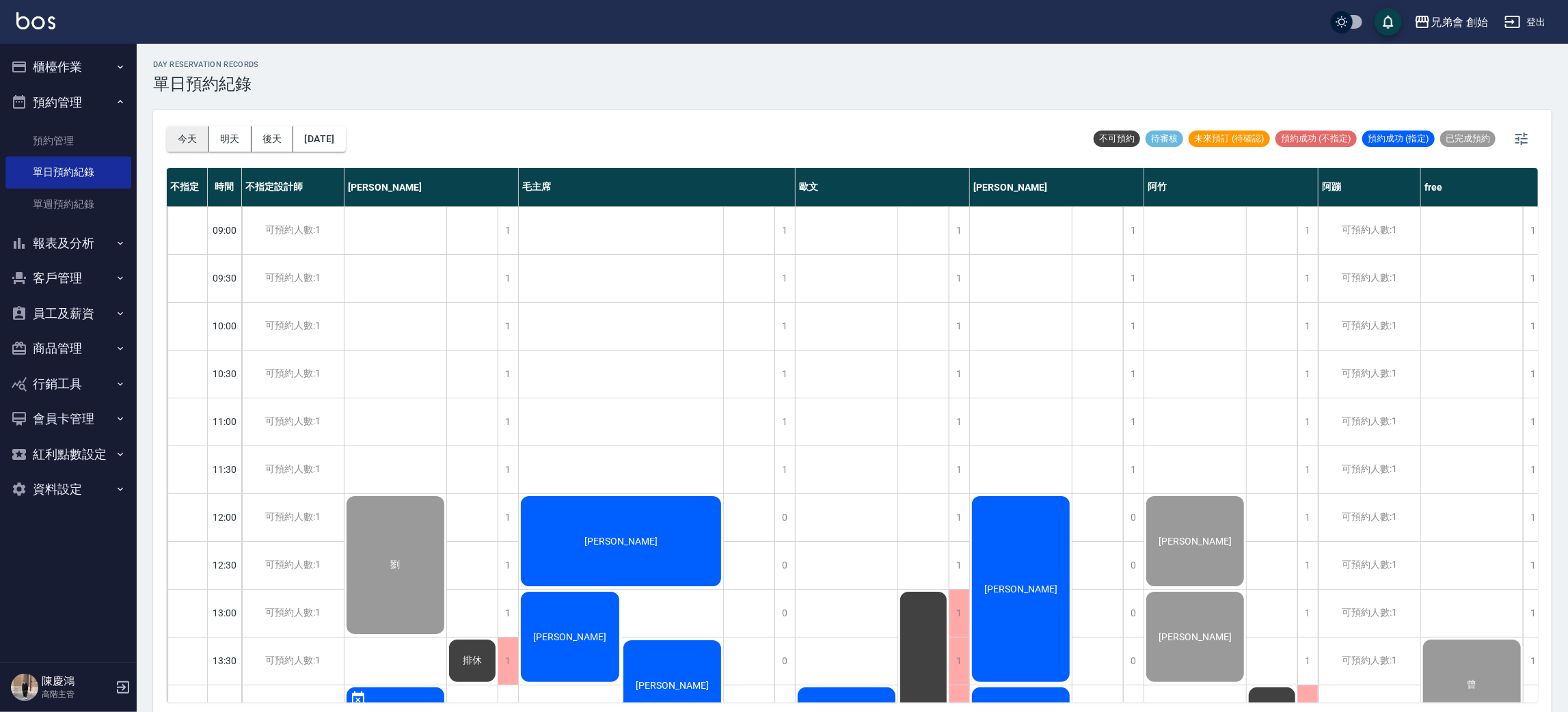
click at [175, 142] on button "今天" at bounding box center [187, 139] width 42 height 25
click at [175, 139] on button "今天" at bounding box center [187, 139] width 42 height 25
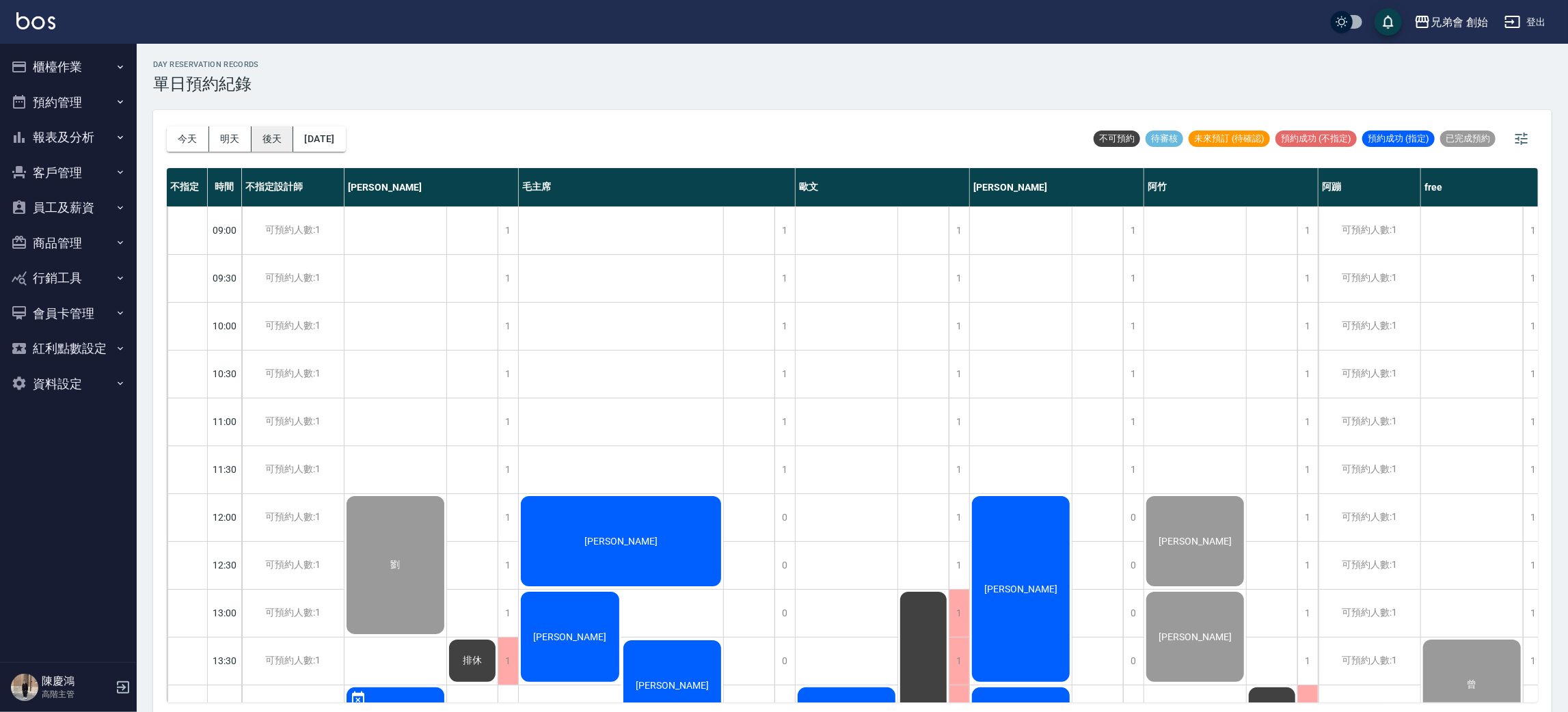
click at [273, 137] on button "後天" at bounding box center [272, 139] width 42 height 25
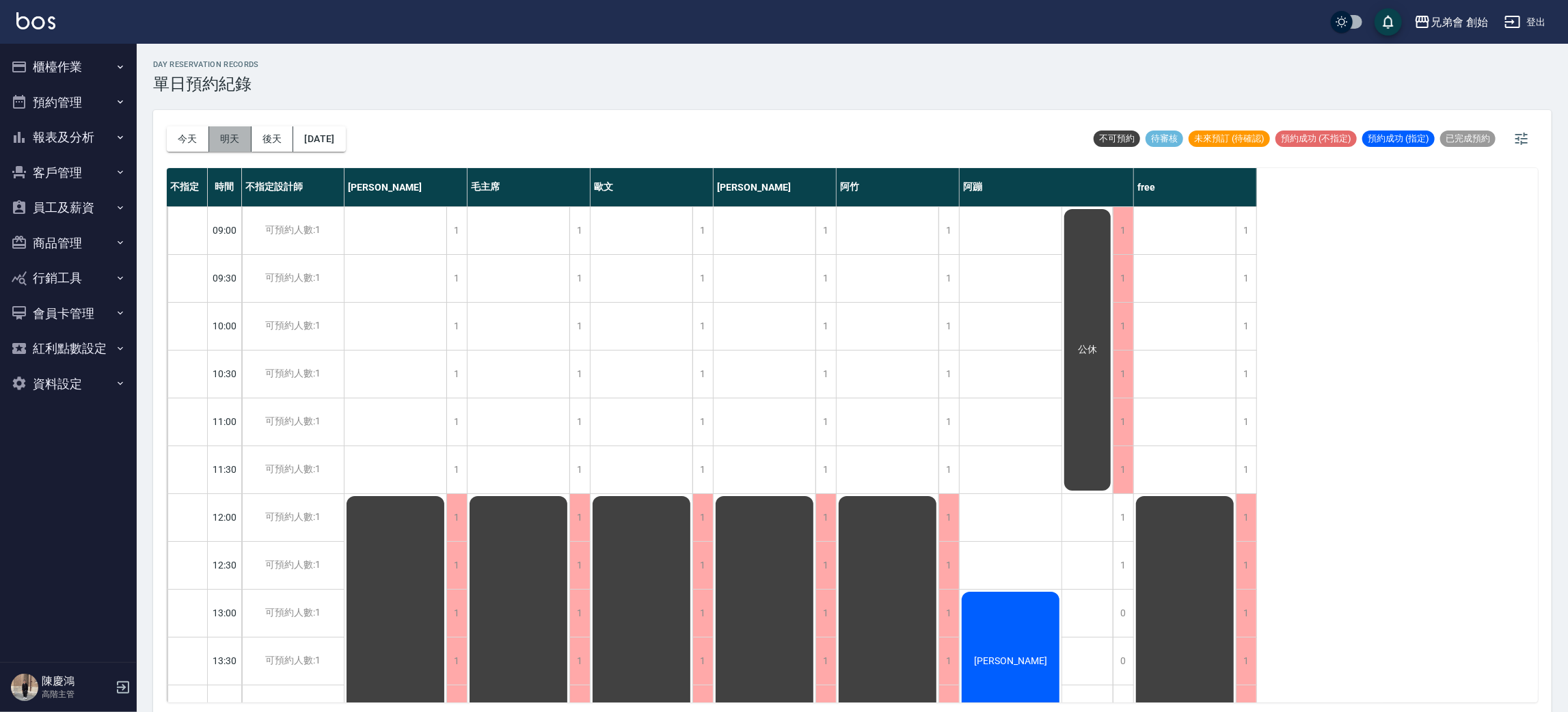
click at [232, 138] on button "明天" at bounding box center [230, 139] width 42 height 25
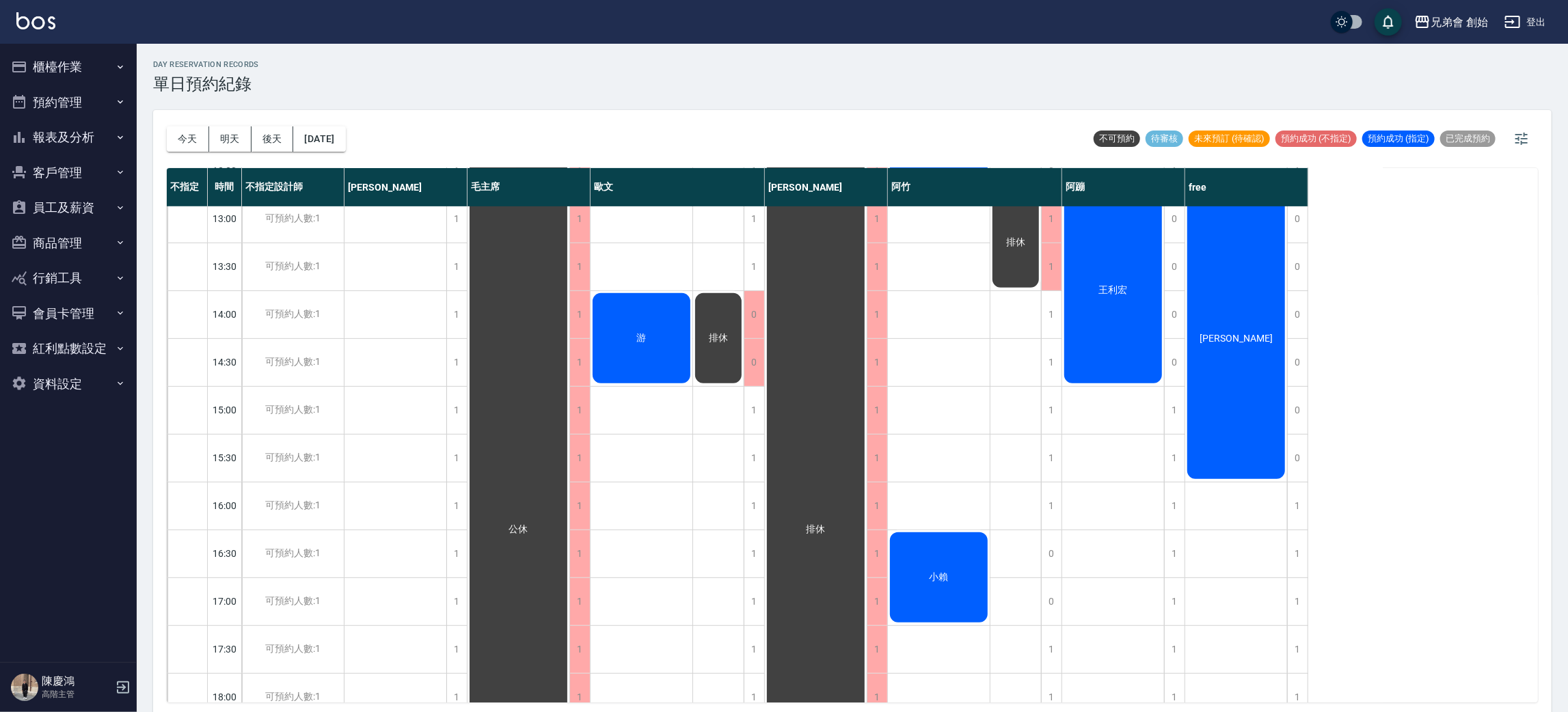
scroll to position [87, 0]
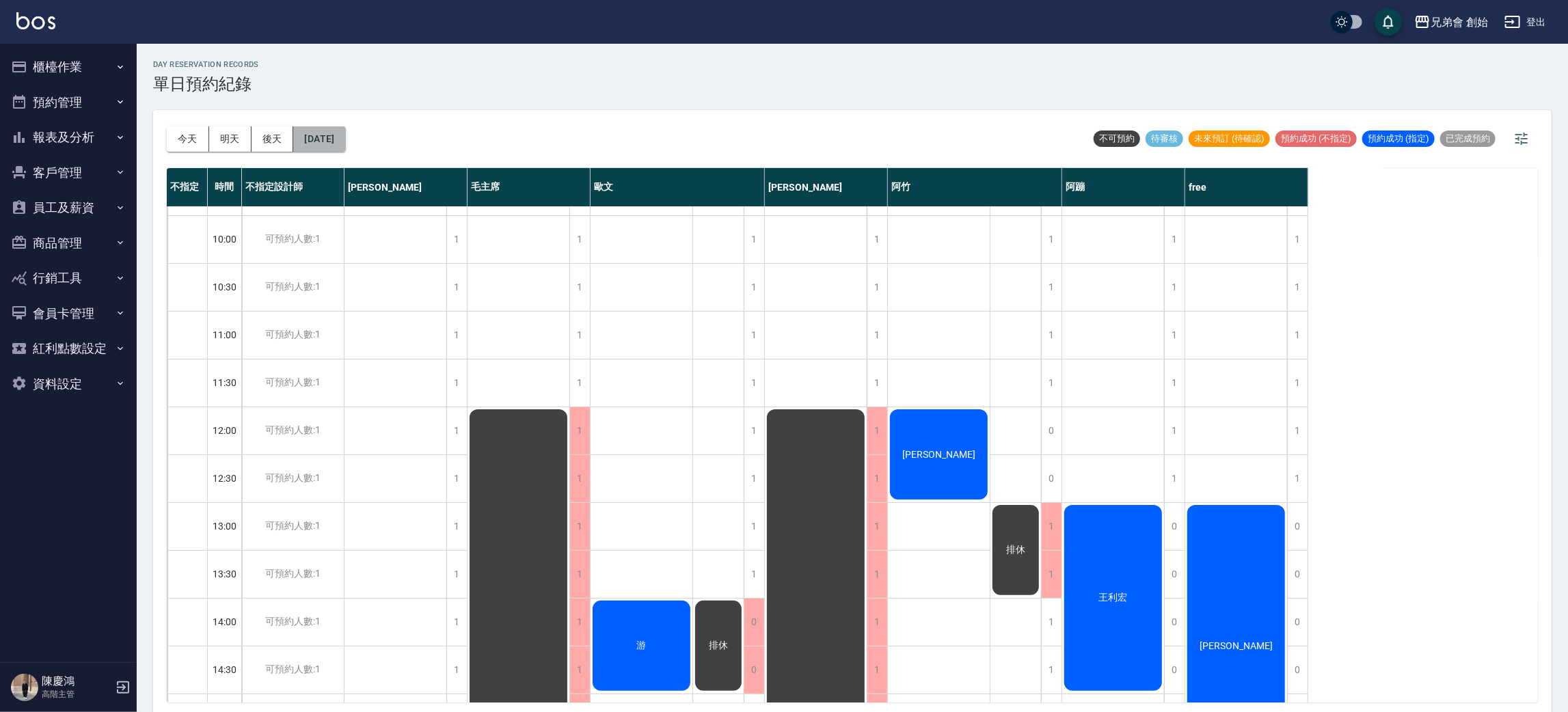
click at [343, 139] on button "[DATE]" at bounding box center [319, 139] width 52 height 25
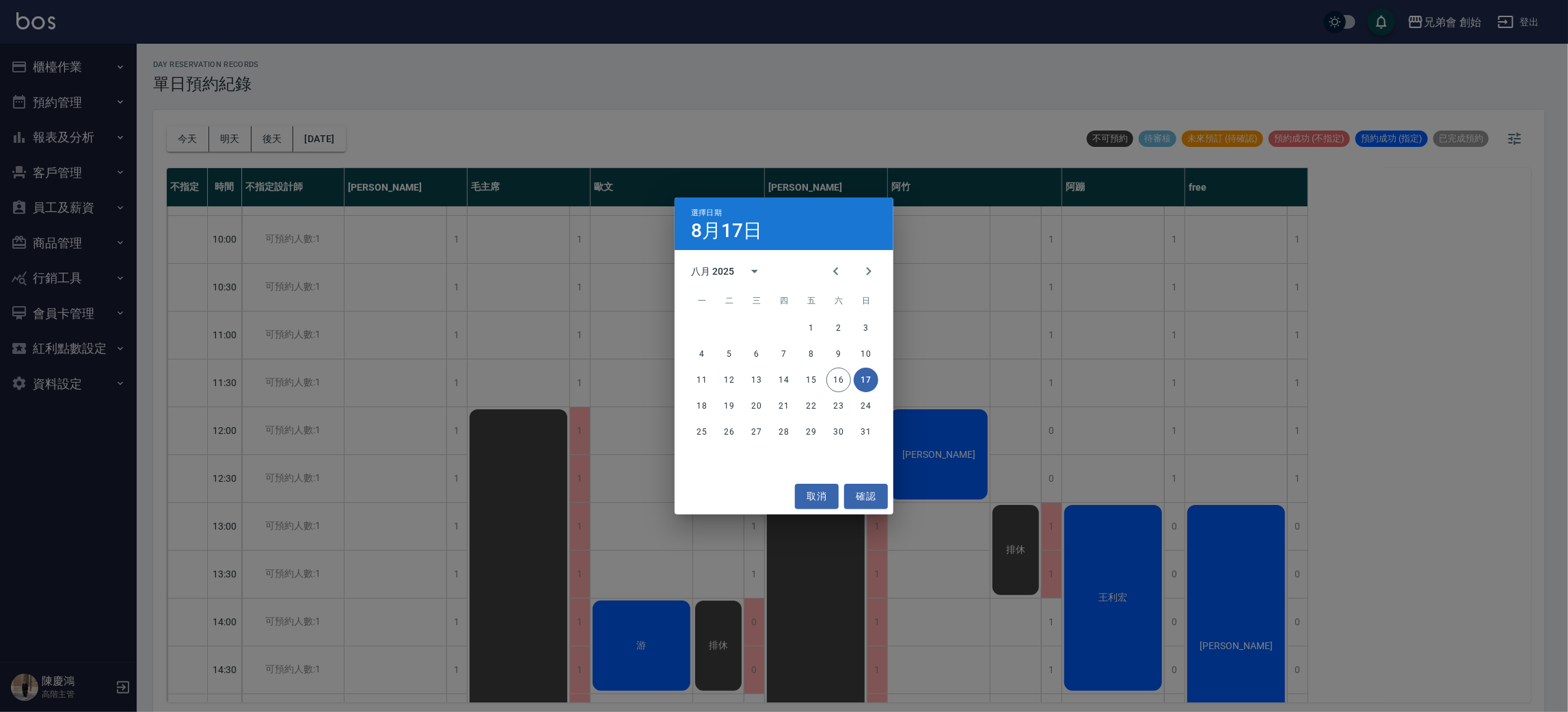
click at [757, 408] on div "1" at bounding box center [753, 431] width 20 height 47
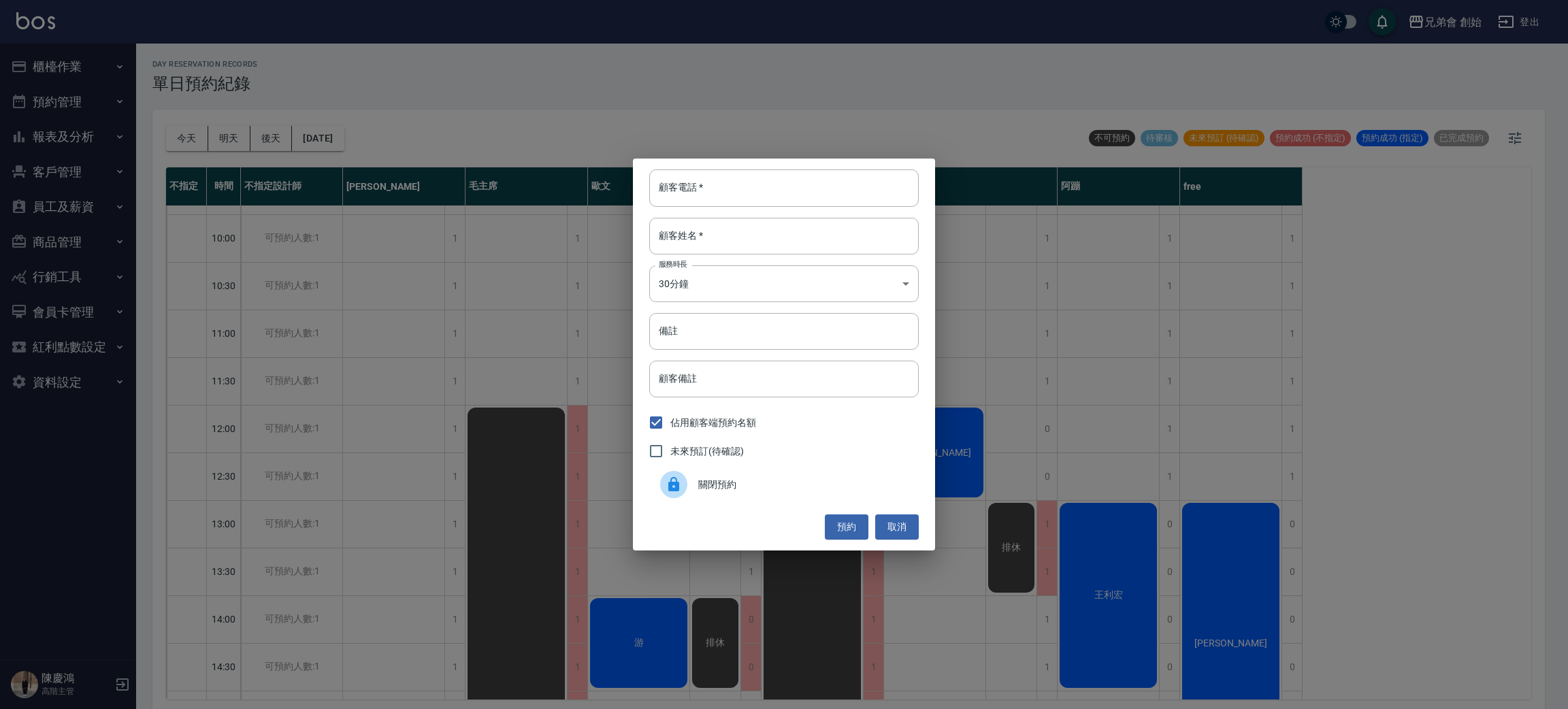
click at [336, 157] on div "顧客電話   * 顧客電話   * 顧客姓名   * 顧客姓名   * 服務時長 30分鐘 1 服務時長 備註 備註 顧客備註 顧客備註 佔用顧客端預約名額 …" at bounding box center [784, 354] width 1568 height 709
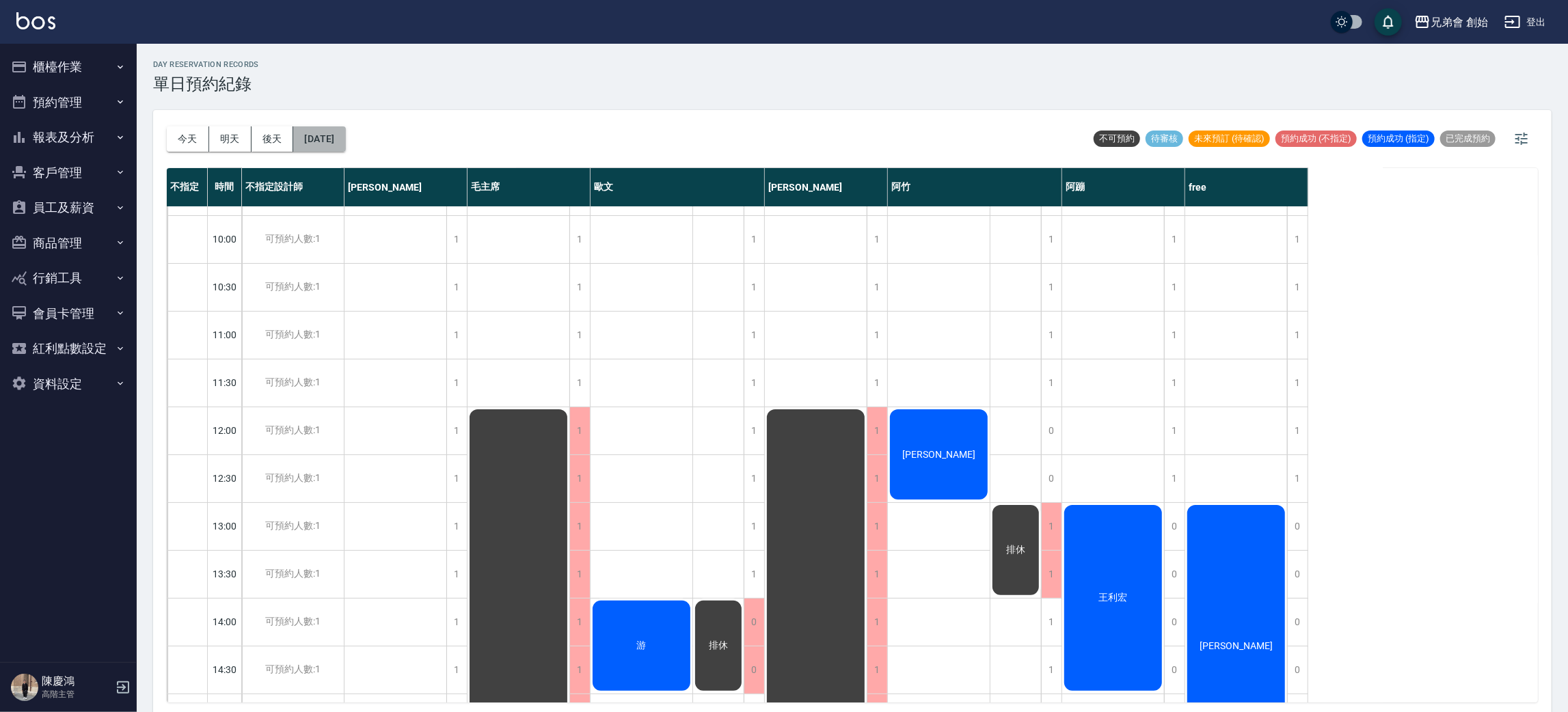
click at [338, 134] on button "[DATE]" at bounding box center [319, 139] width 52 height 25
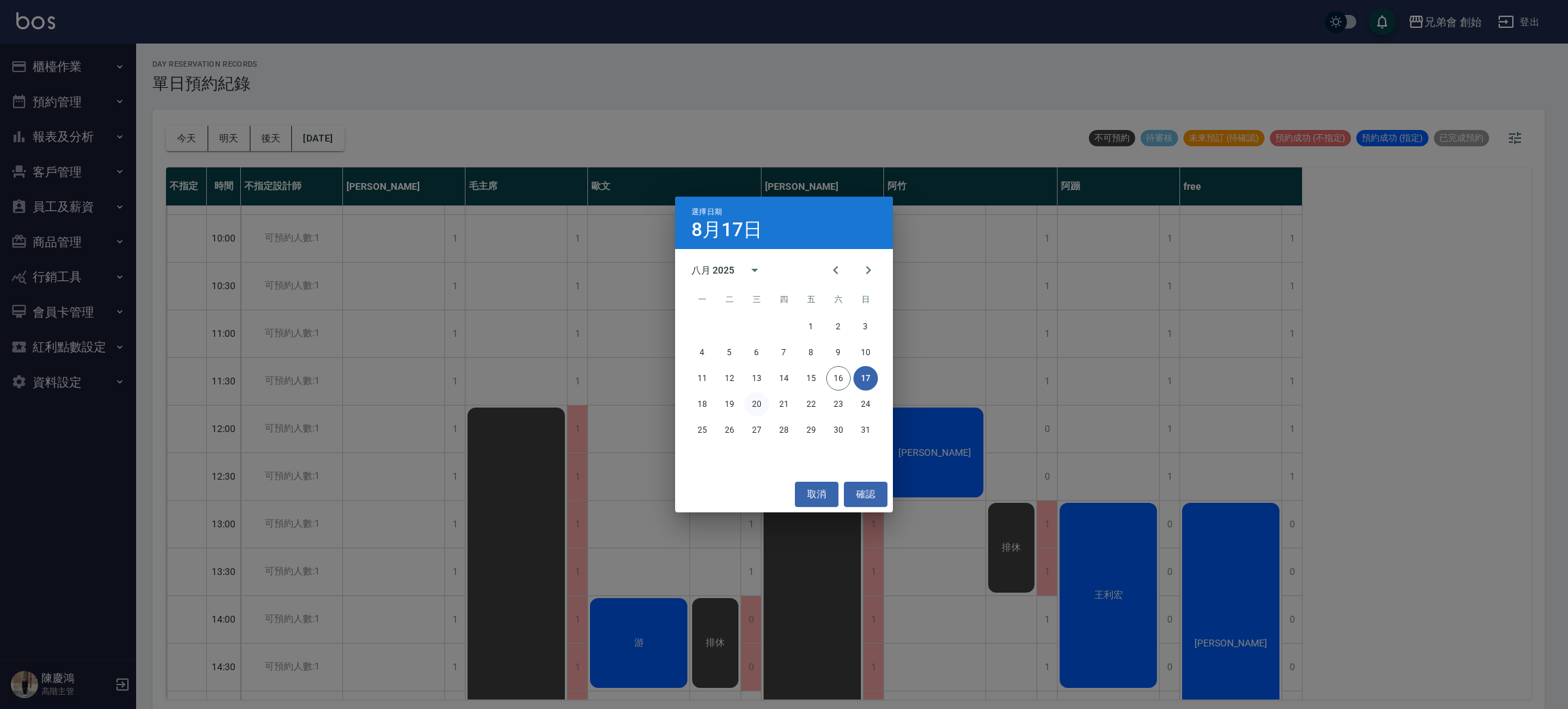
click at [752, 405] on button "20" at bounding box center [756, 403] width 24 height 24
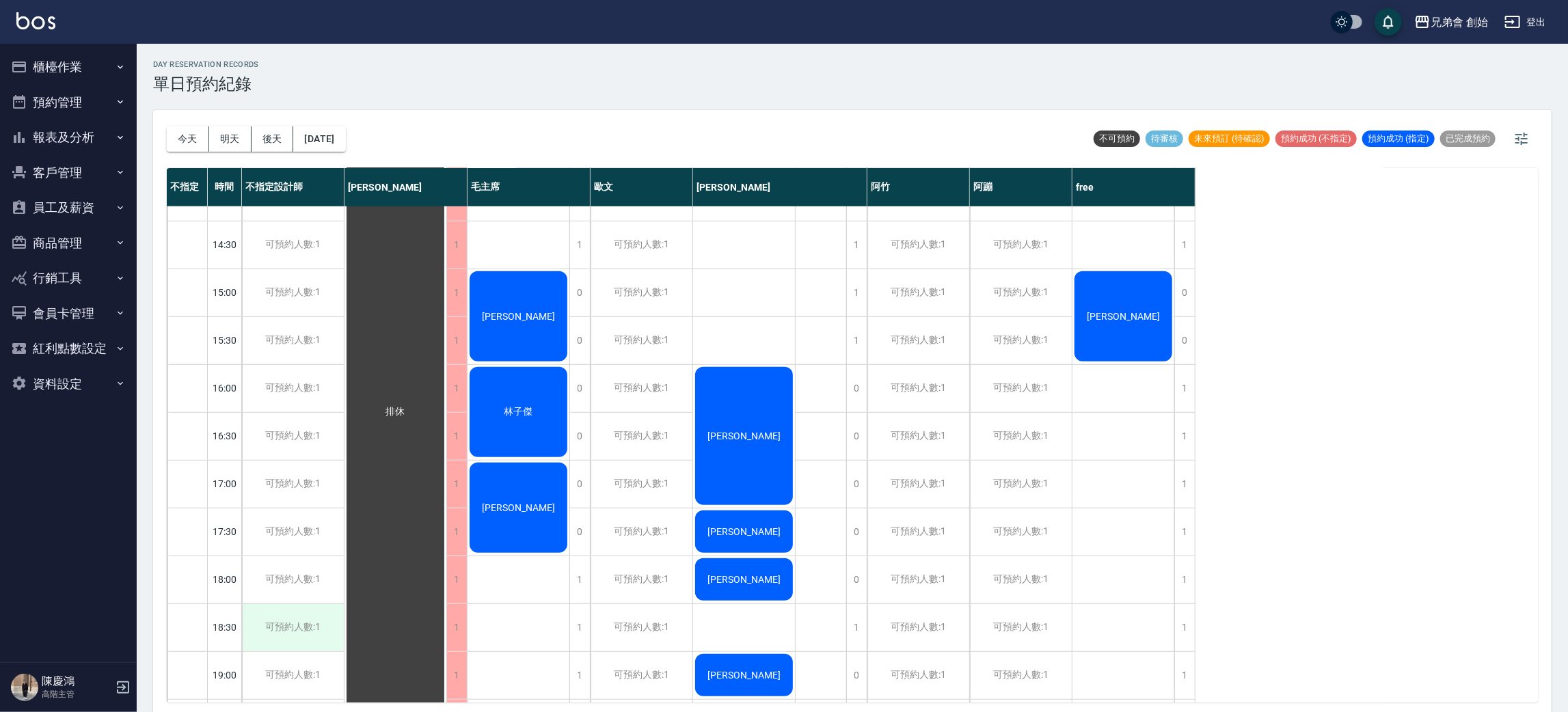
scroll to position [907, 0]
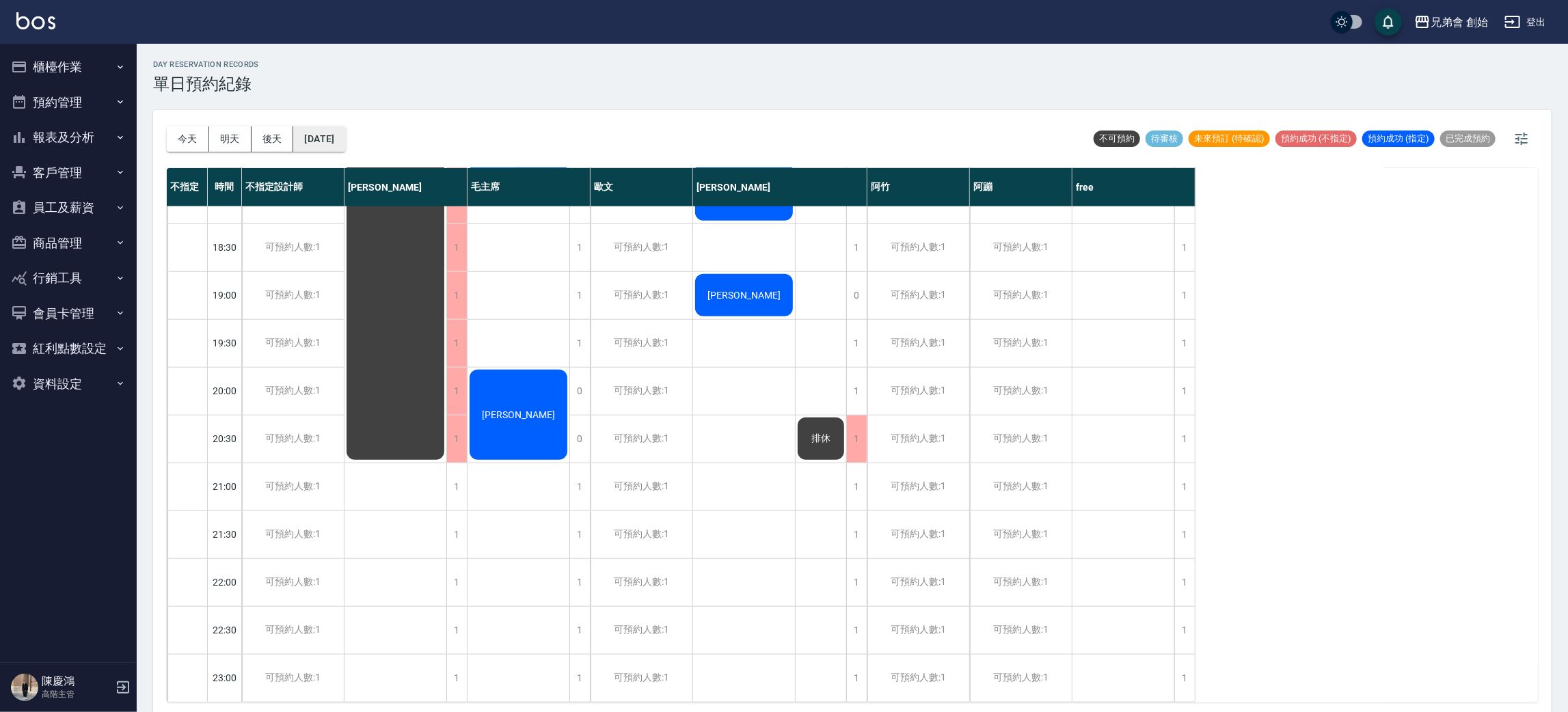
click at [334, 150] on button "[DATE]" at bounding box center [319, 139] width 52 height 25
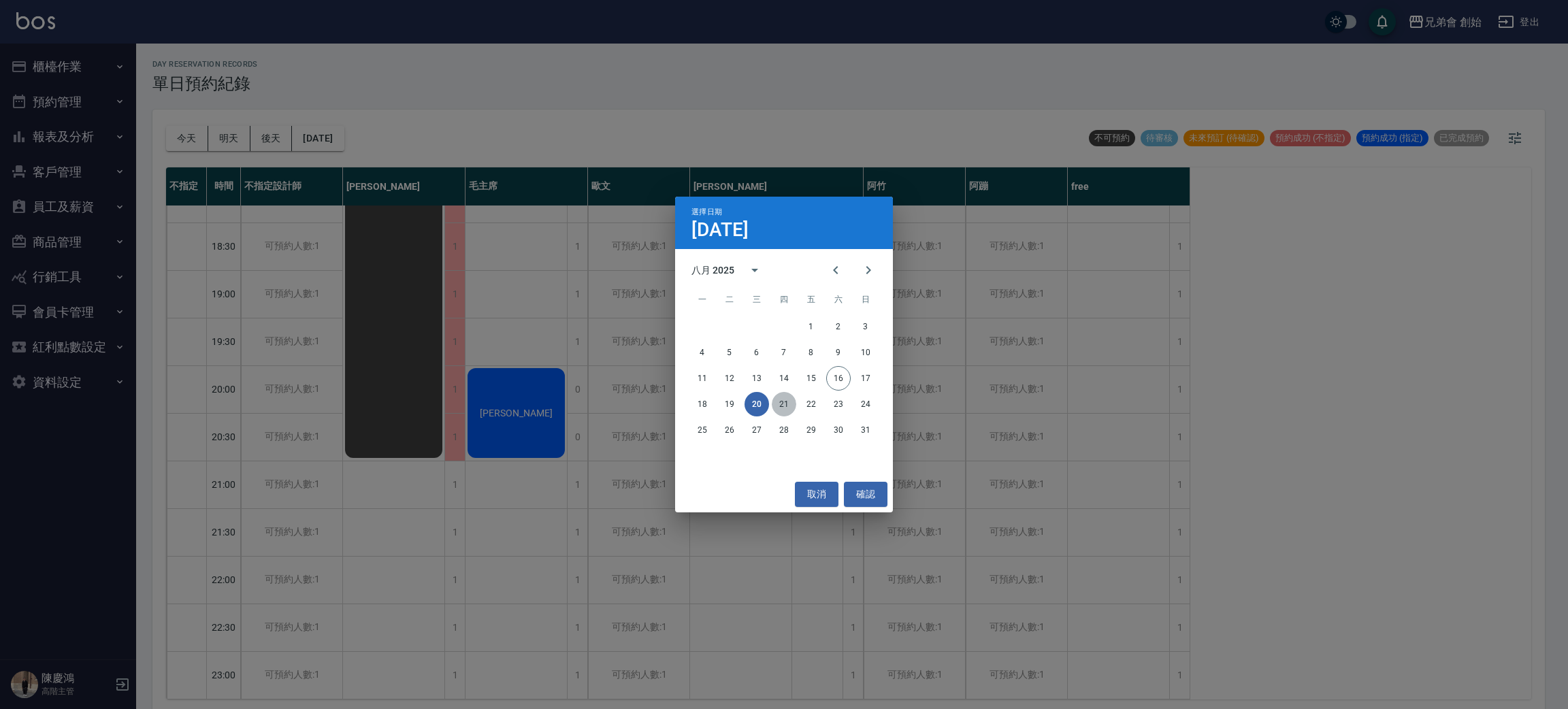
click at [781, 404] on button "21" at bounding box center [783, 403] width 24 height 24
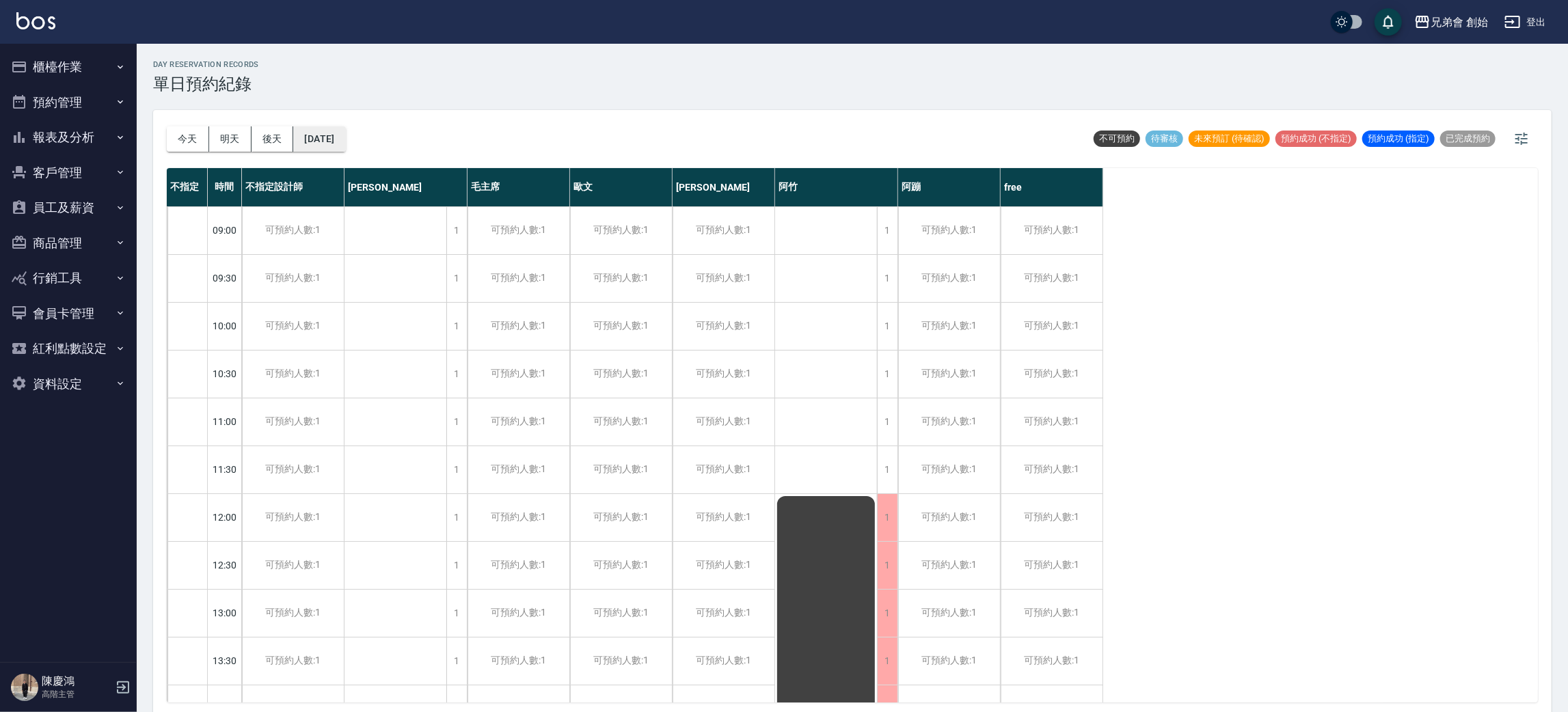
click at [345, 142] on button "2025/08/21" at bounding box center [319, 139] width 52 height 25
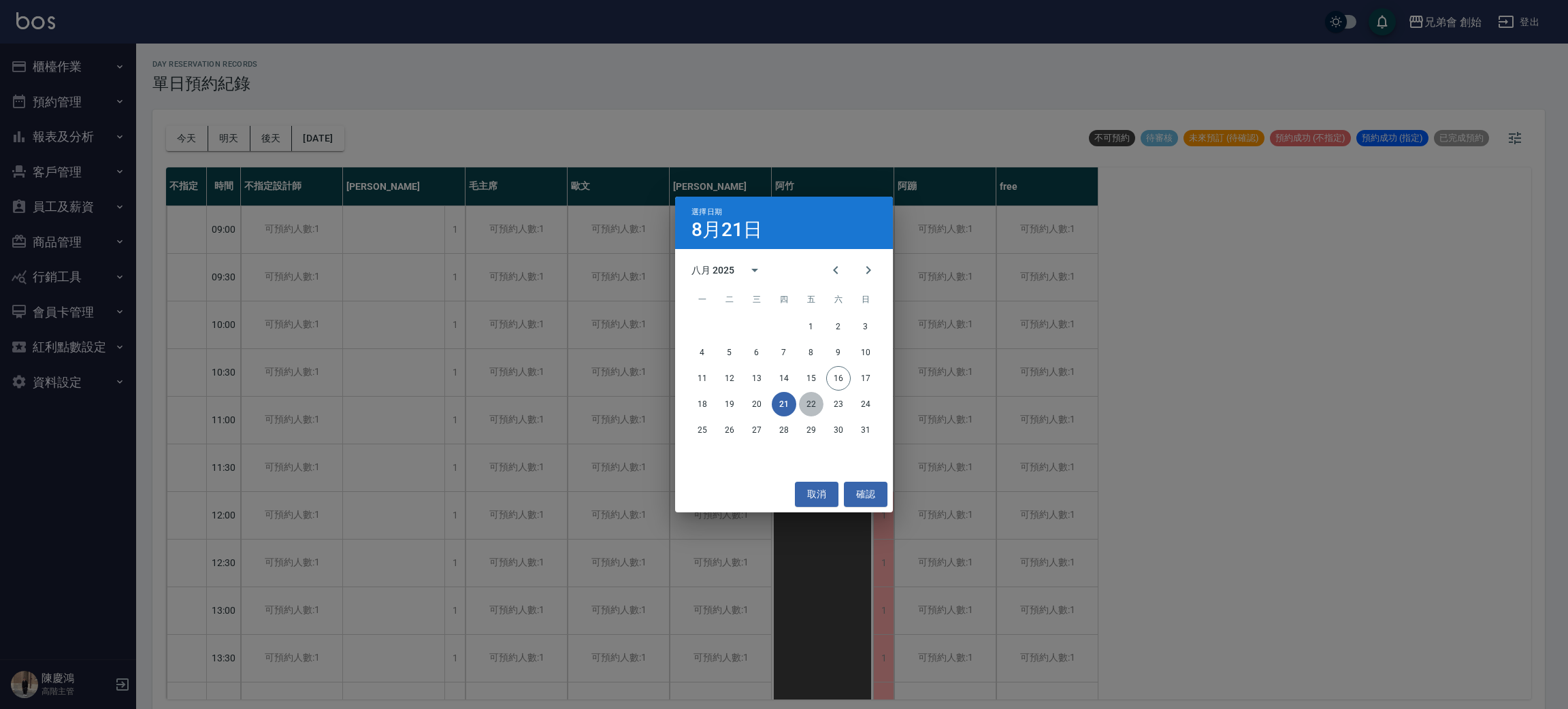
click at [810, 400] on button "22" at bounding box center [810, 403] width 24 height 24
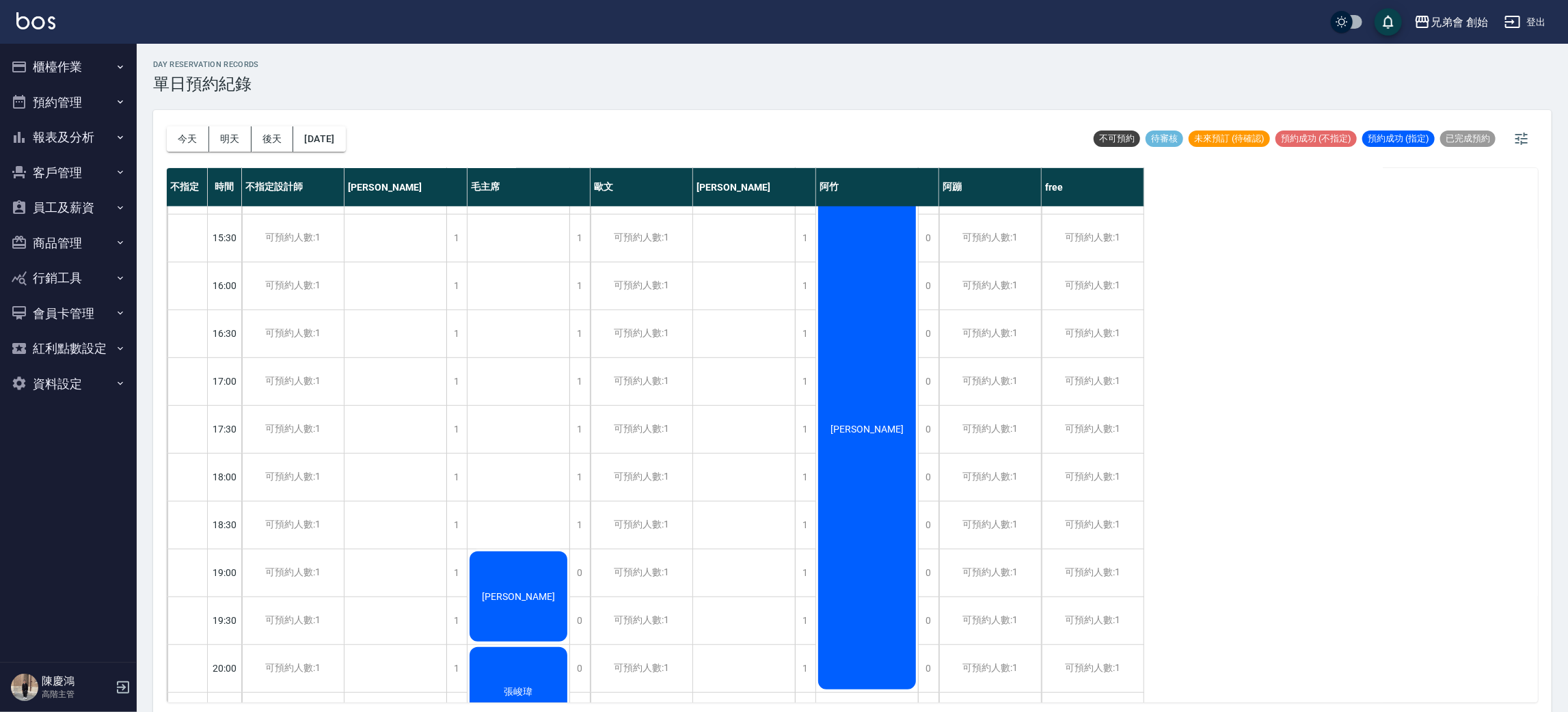
scroll to position [907, 0]
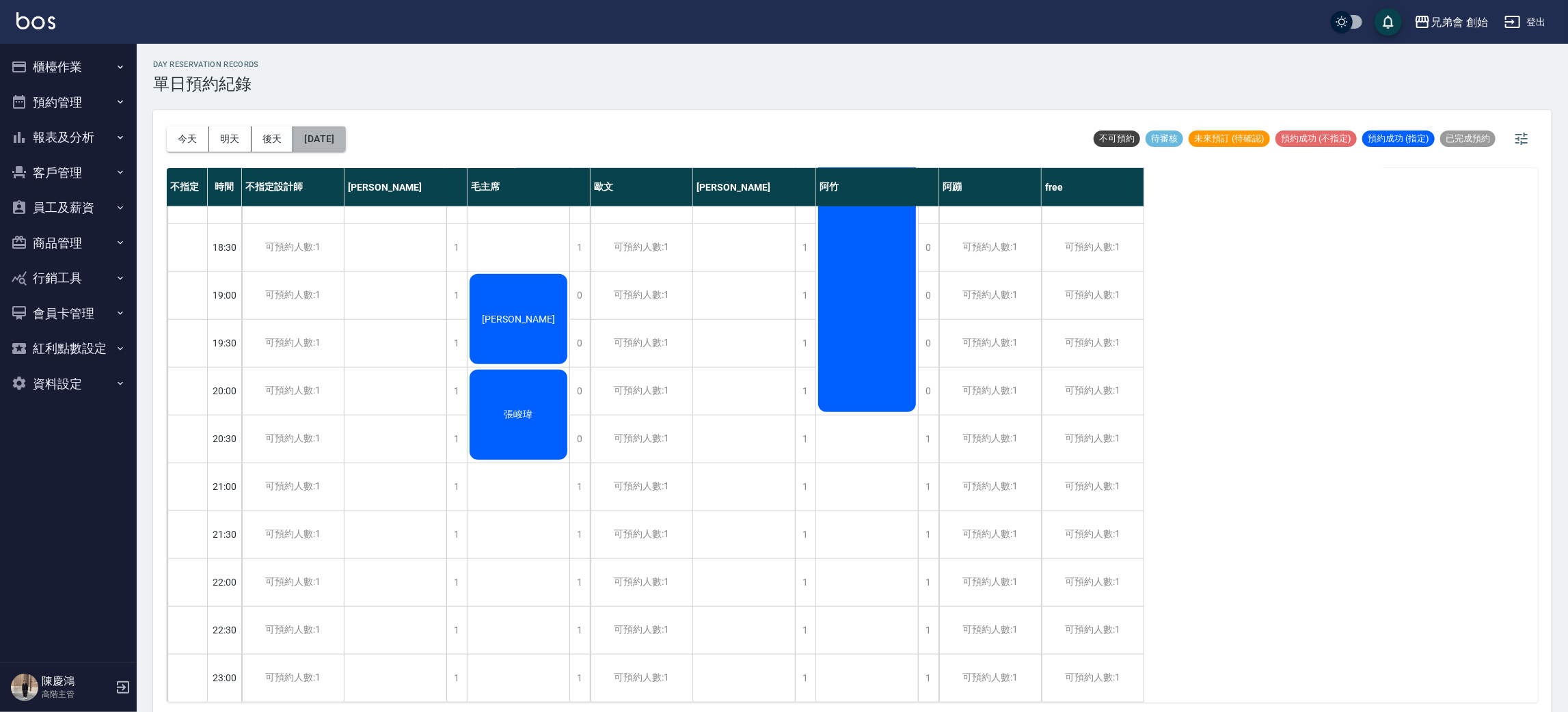
click at [345, 138] on button "2025/08/22" at bounding box center [319, 139] width 52 height 25
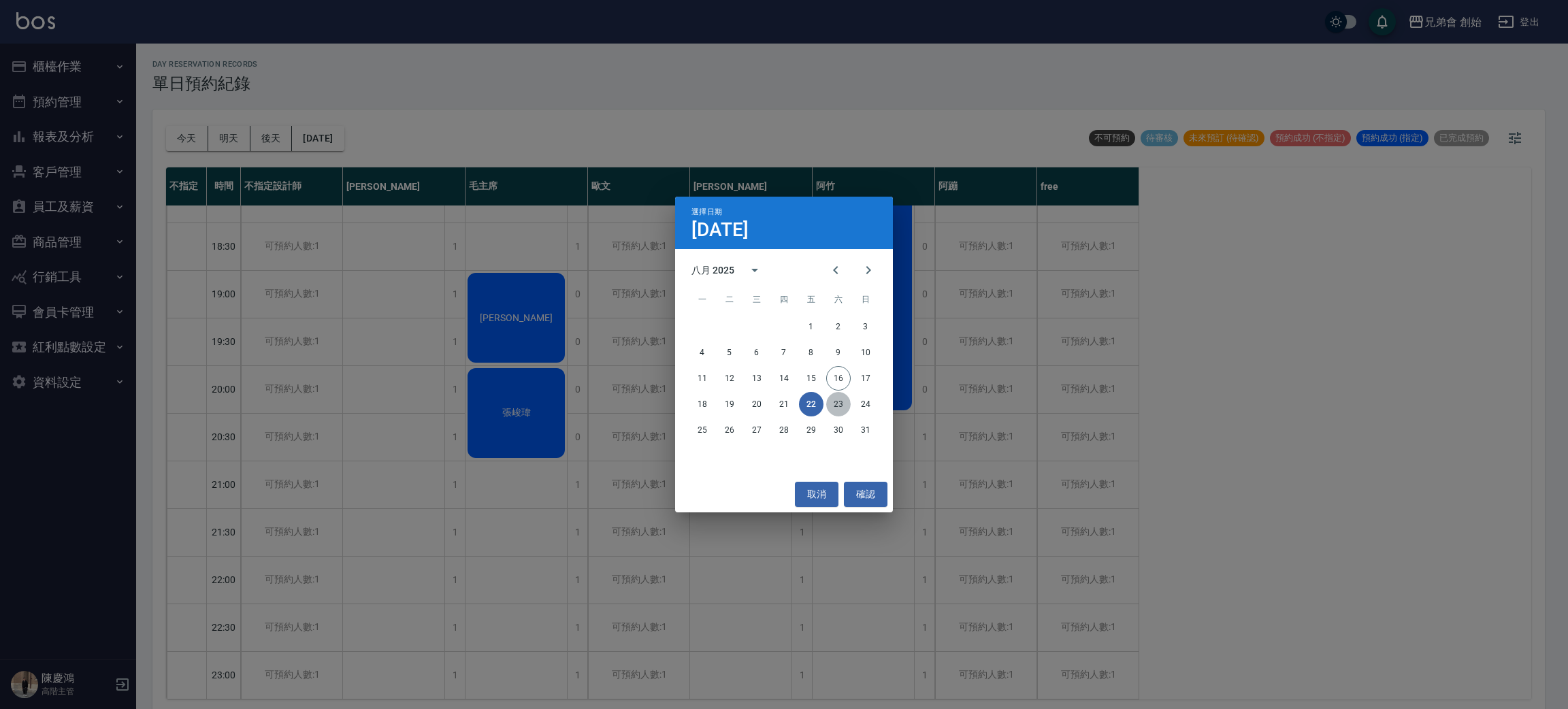
click at [842, 399] on button "23" at bounding box center [838, 403] width 24 height 24
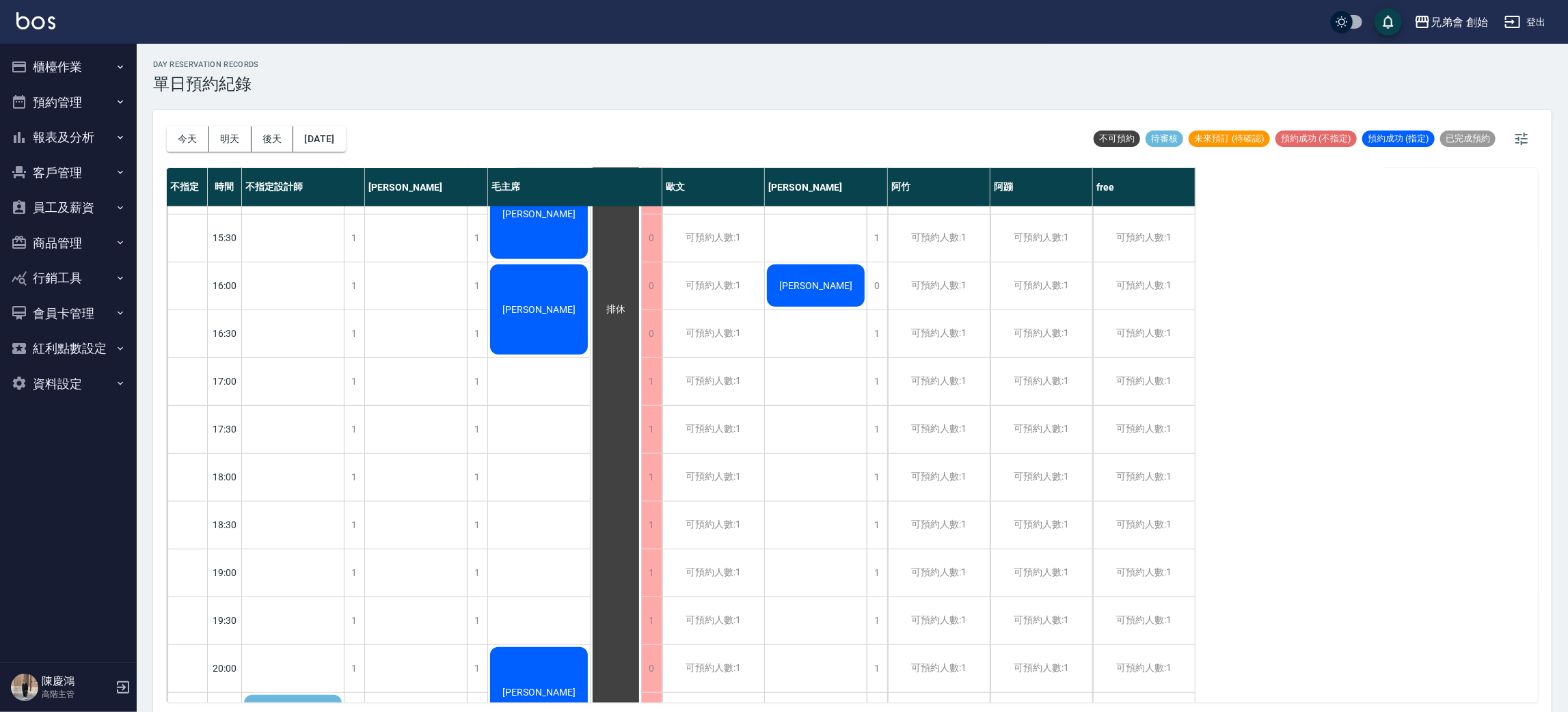
scroll to position [907, 0]
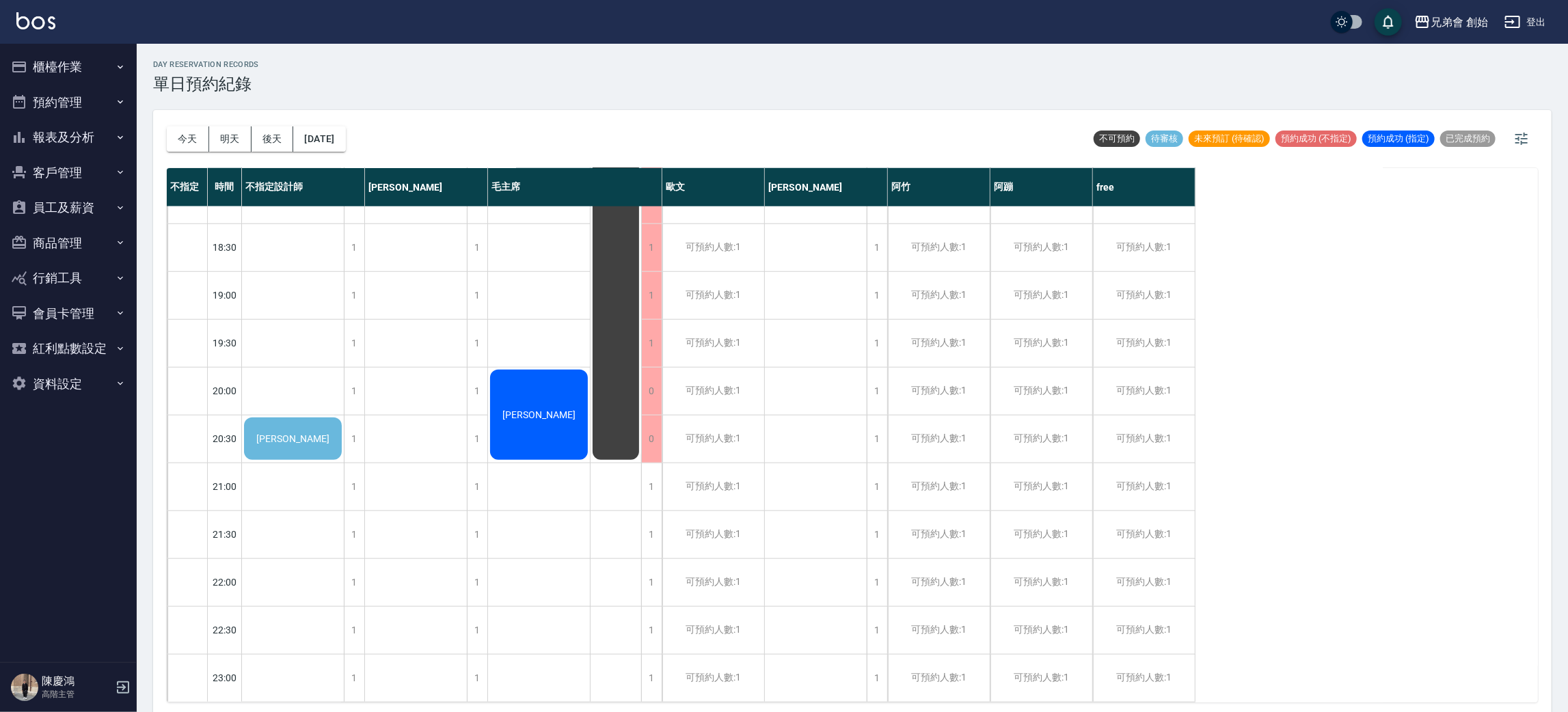
click at [292, 433] on span "[PERSON_NAME]" at bounding box center [292, 438] width 79 height 11
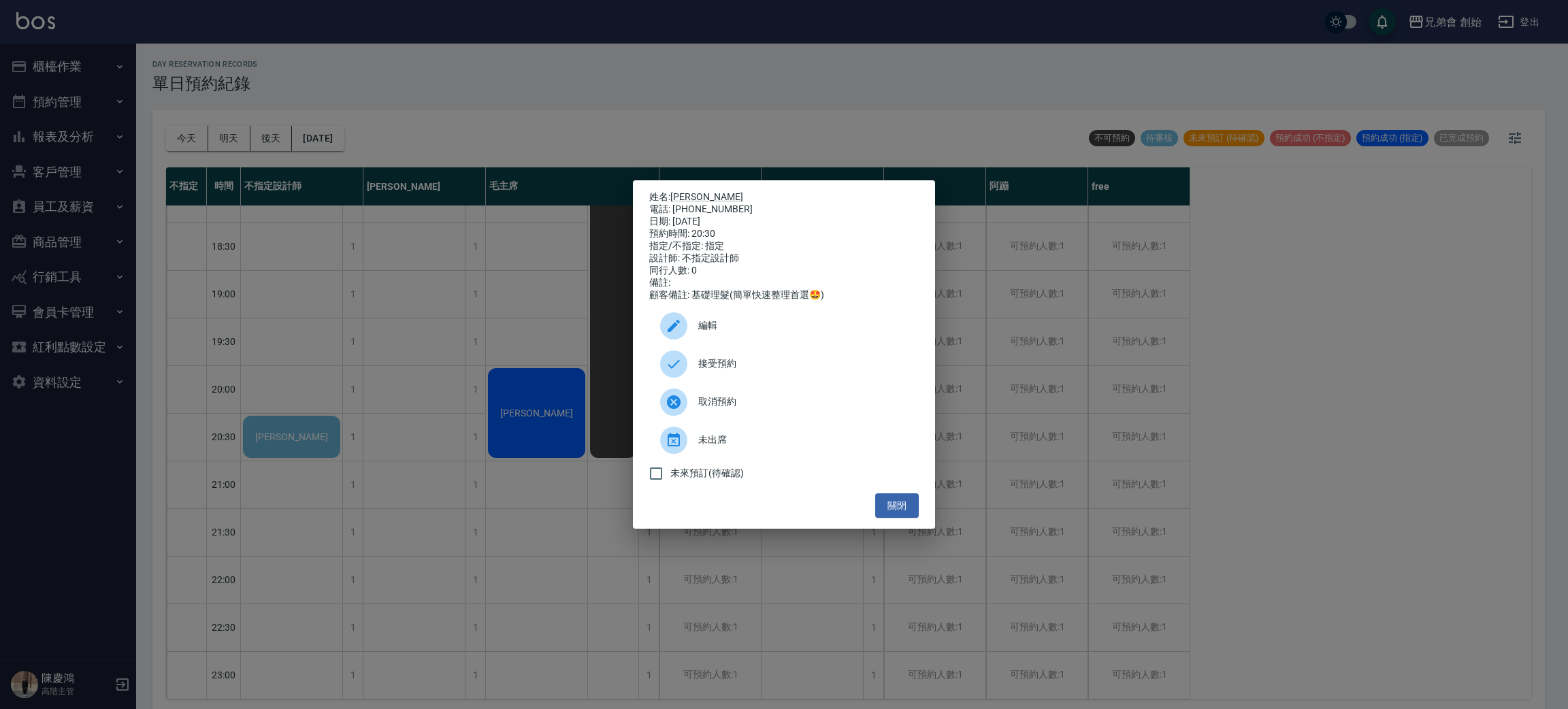
click at [291, 416] on div "姓名: 洪家凱 電話: 0905011763 日期: 2025/08/23 預約時間: 20:30 指定/不指定: 指定 設計師: 不指定設計師 同行人數: …" at bounding box center [784, 354] width 1568 height 709
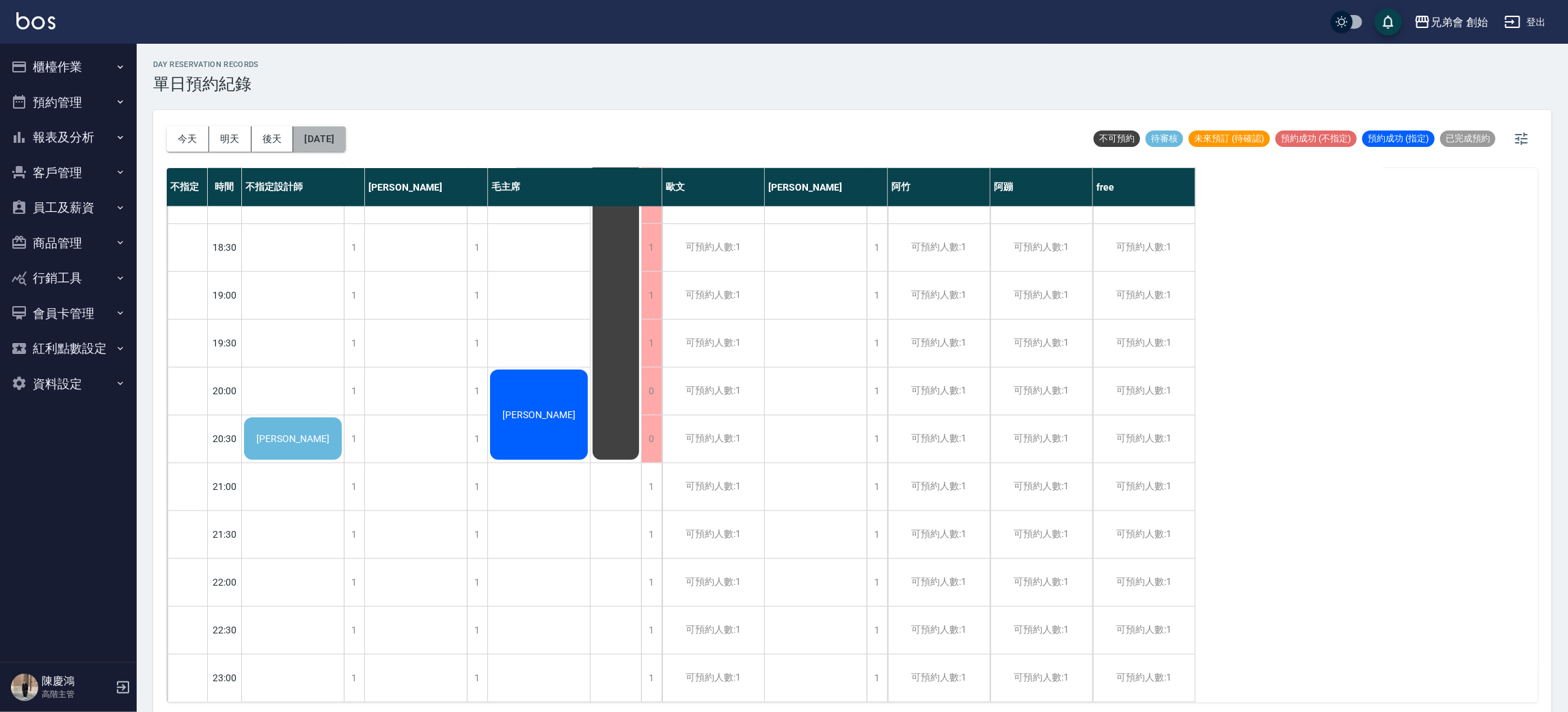
click at [345, 138] on button "2025/08/23" at bounding box center [319, 139] width 52 height 25
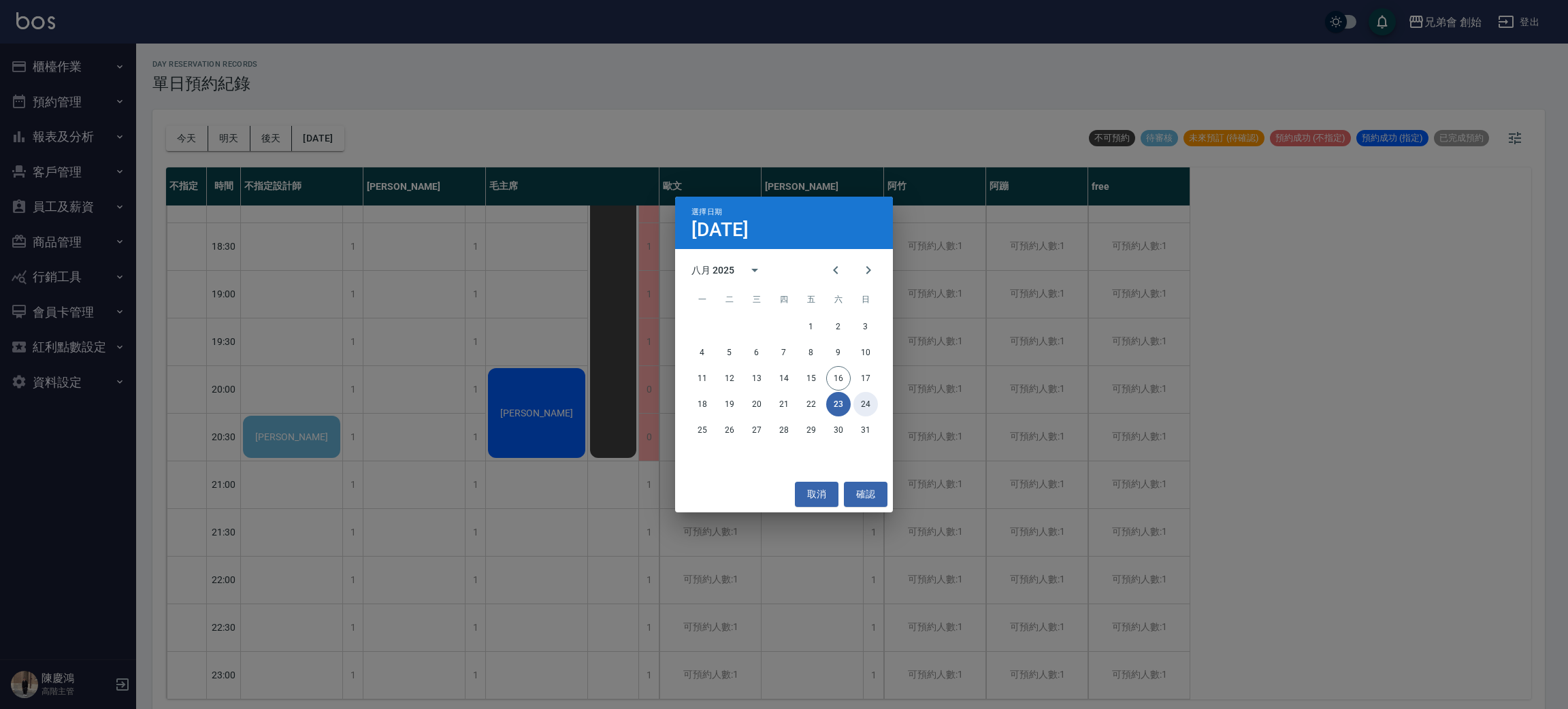
click at [864, 406] on button "24" at bounding box center [866, 403] width 24 height 24
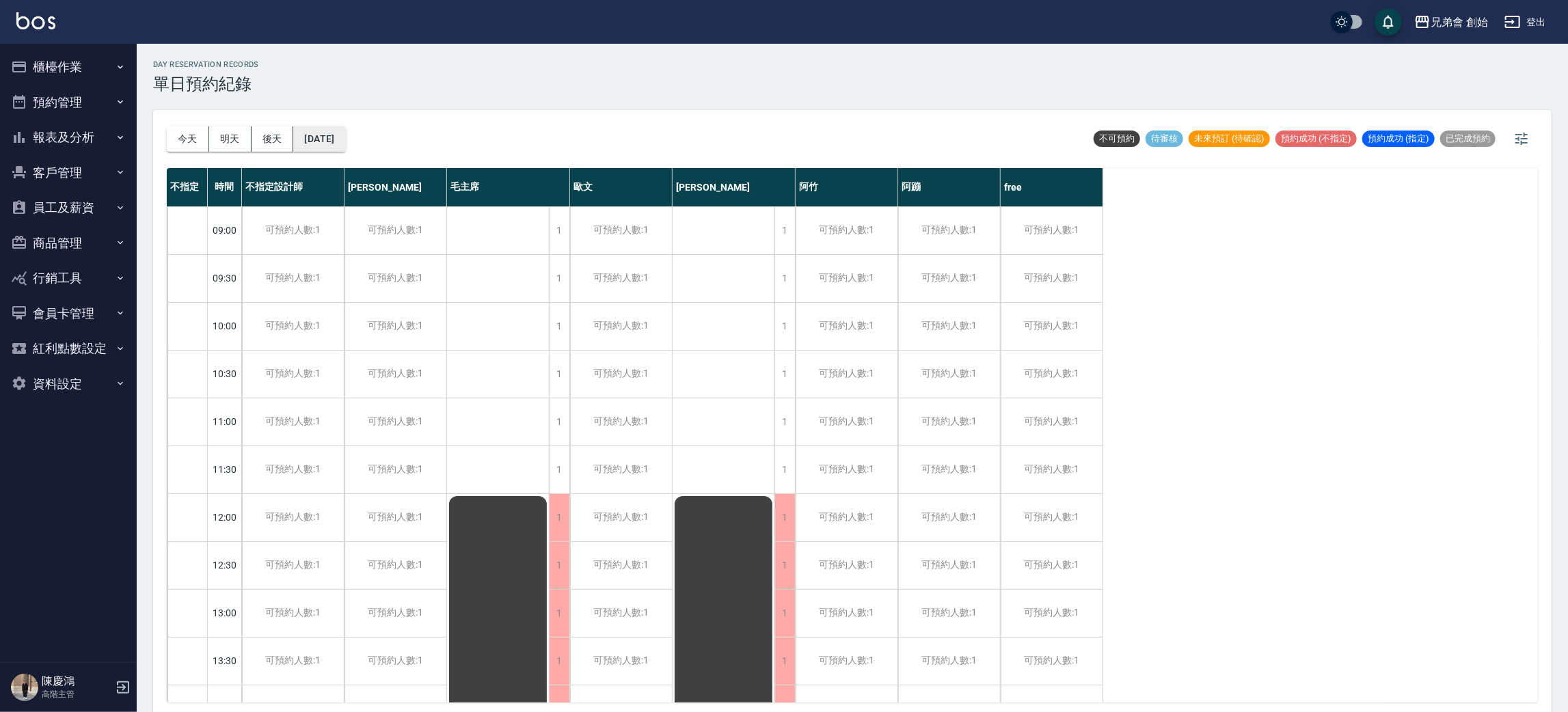
click at [345, 133] on button "2025/08/24" at bounding box center [319, 139] width 52 height 25
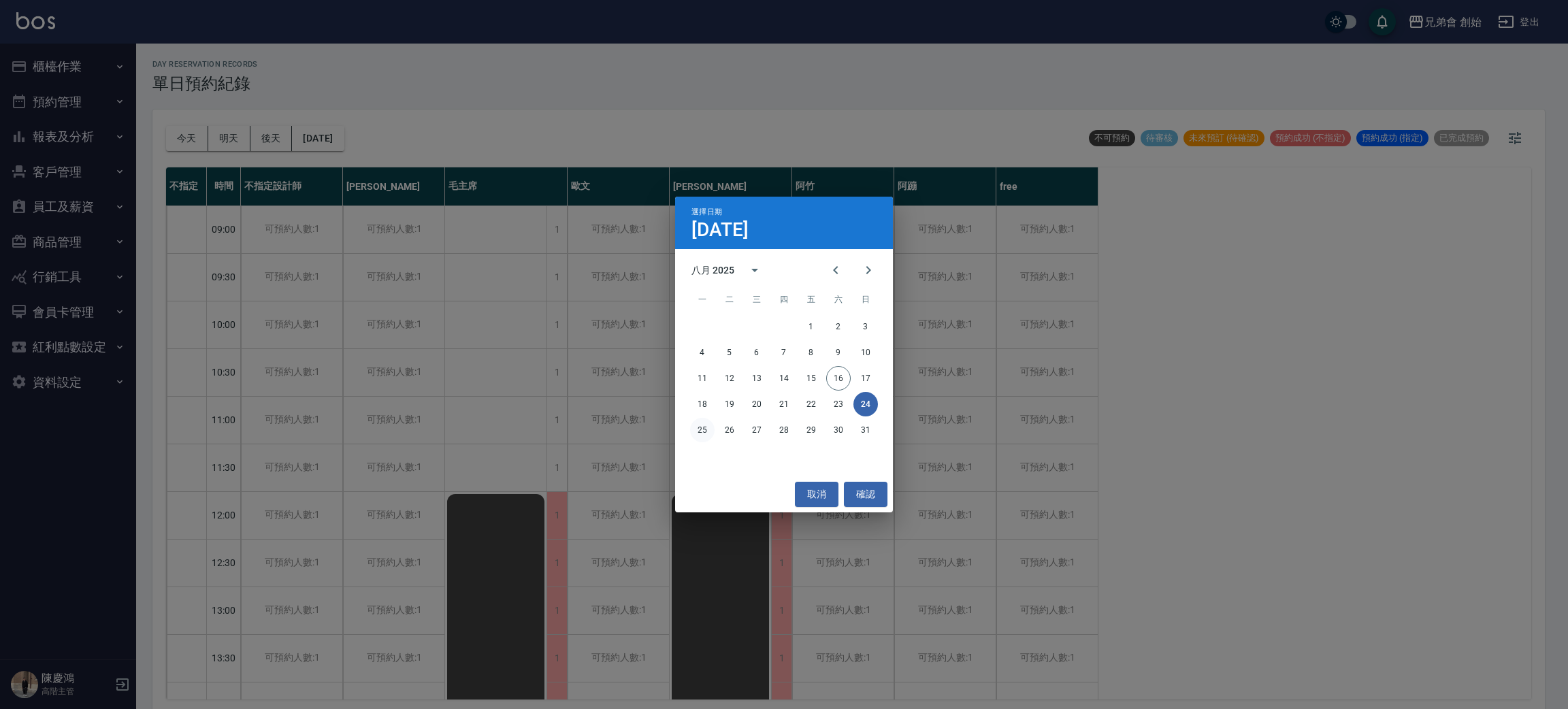
click at [702, 428] on button "25" at bounding box center [702, 430] width 24 height 24
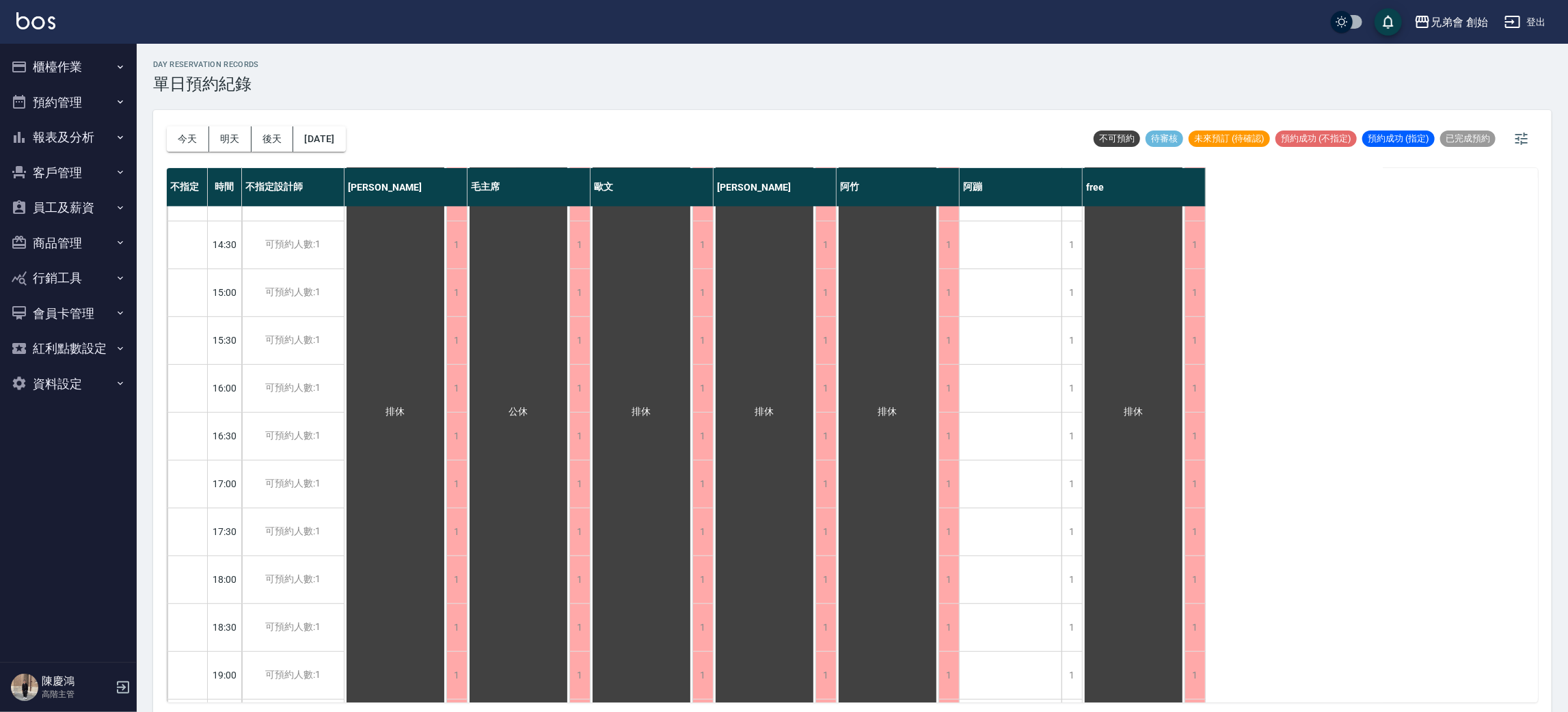
scroll to position [907, 0]
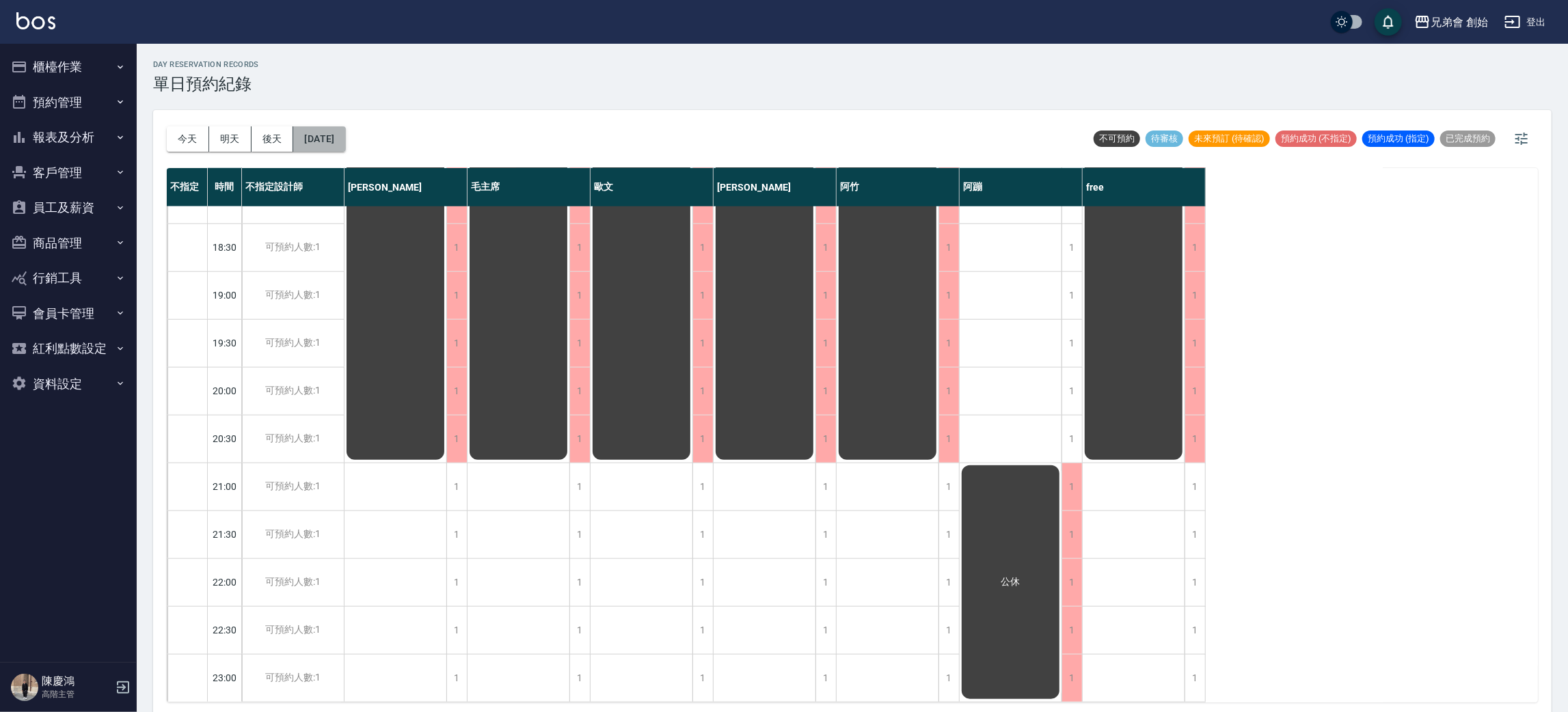
click at [345, 138] on button "2025/08/25" at bounding box center [319, 139] width 52 height 25
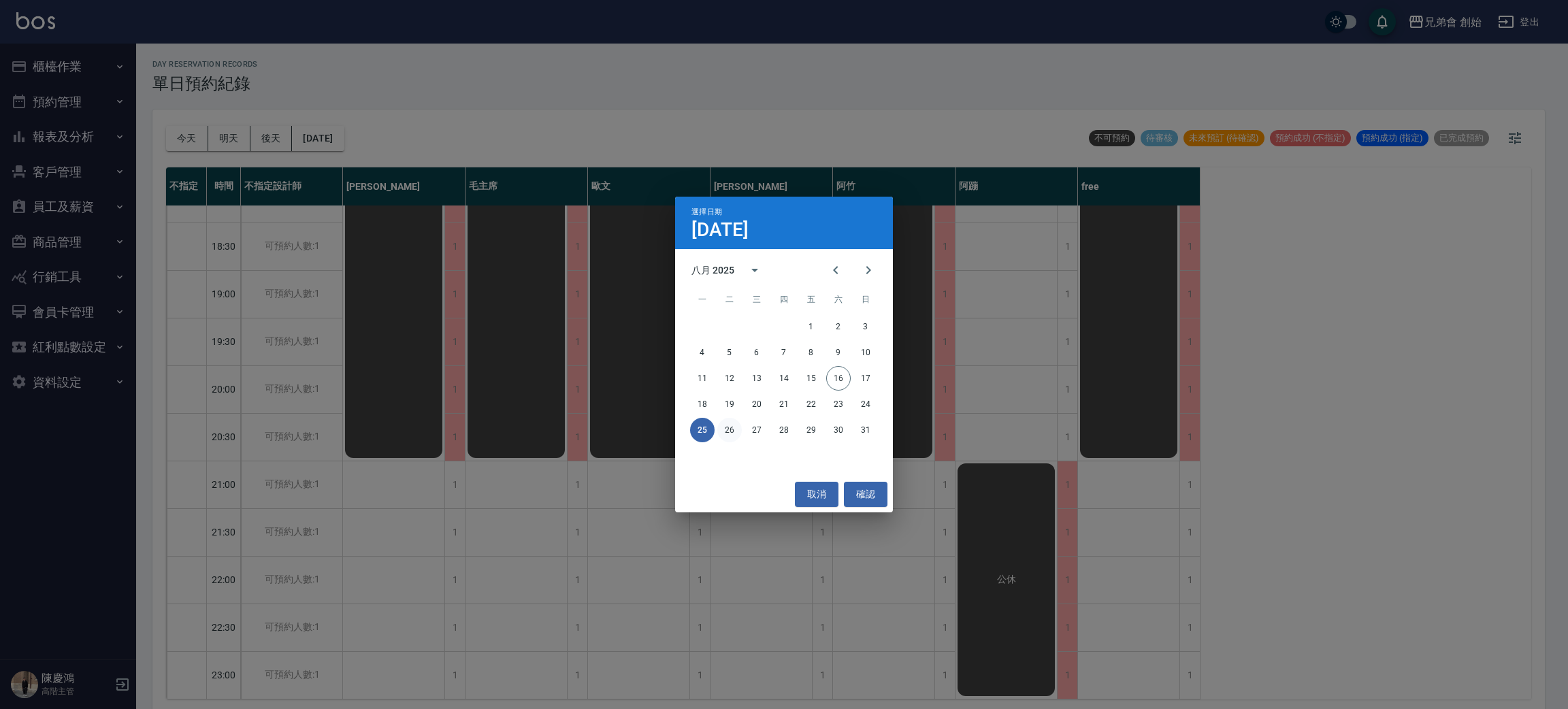
click at [733, 433] on button "26" at bounding box center [729, 430] width 24 height 24
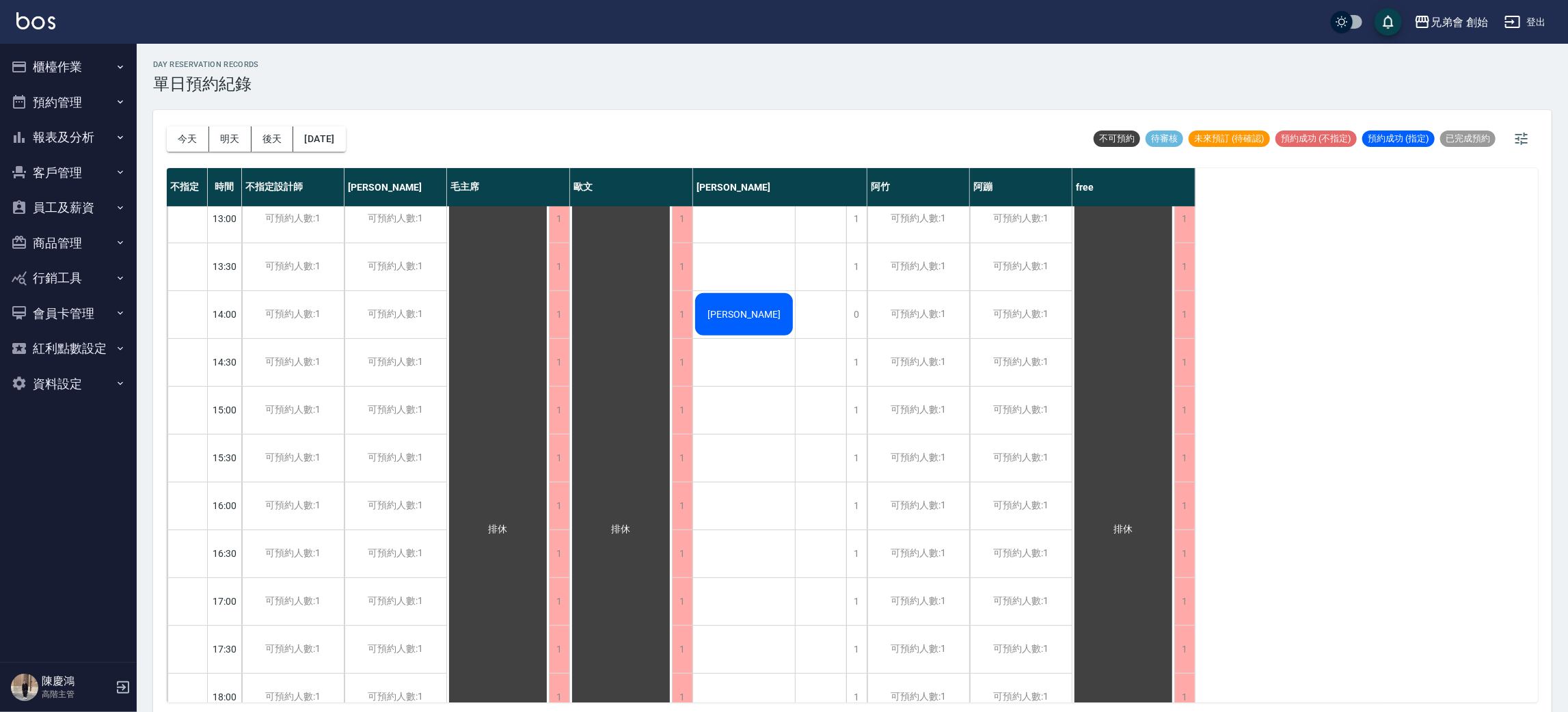
scroll to position [189, 0]
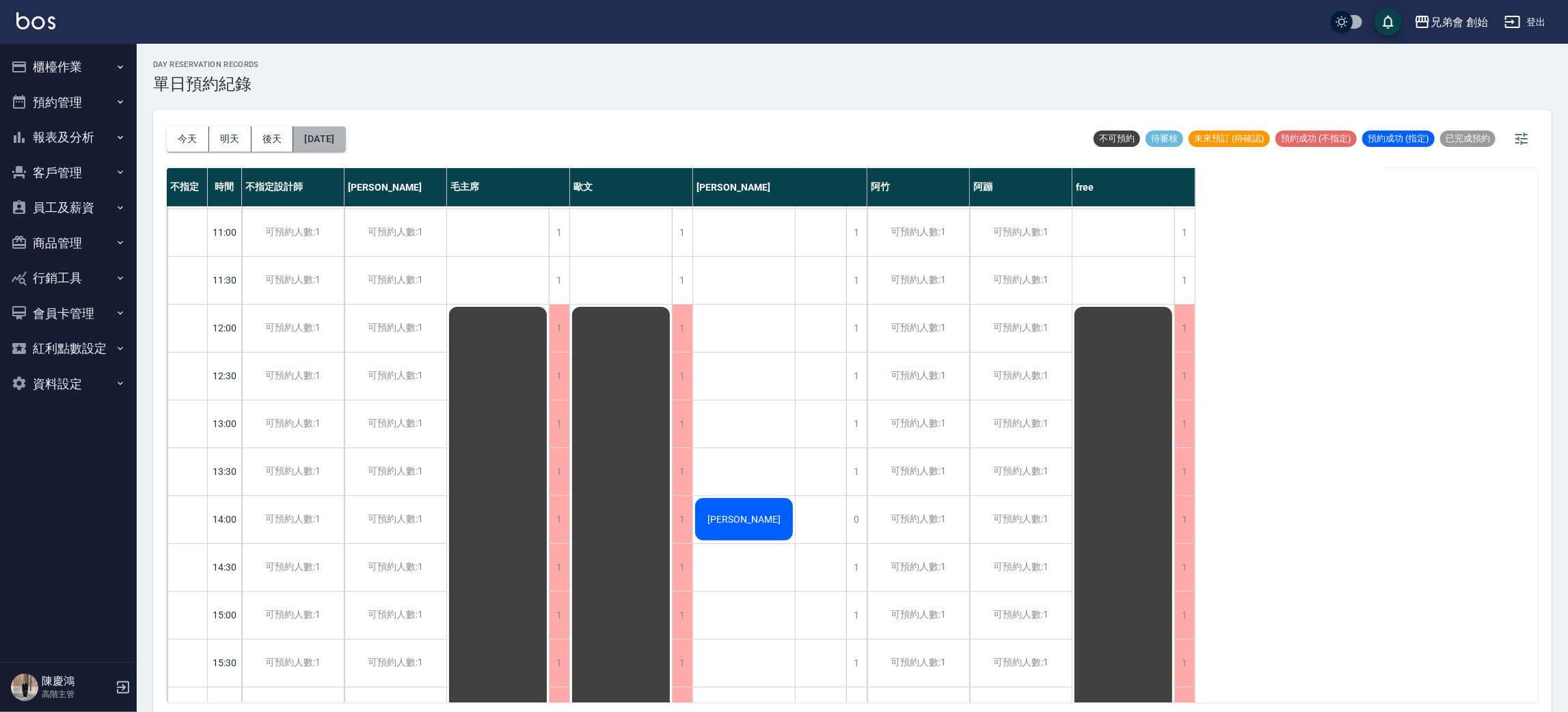
click at [306, 143] on button "2025/08/26" at bounding box center [319, 139] width 52 height 25
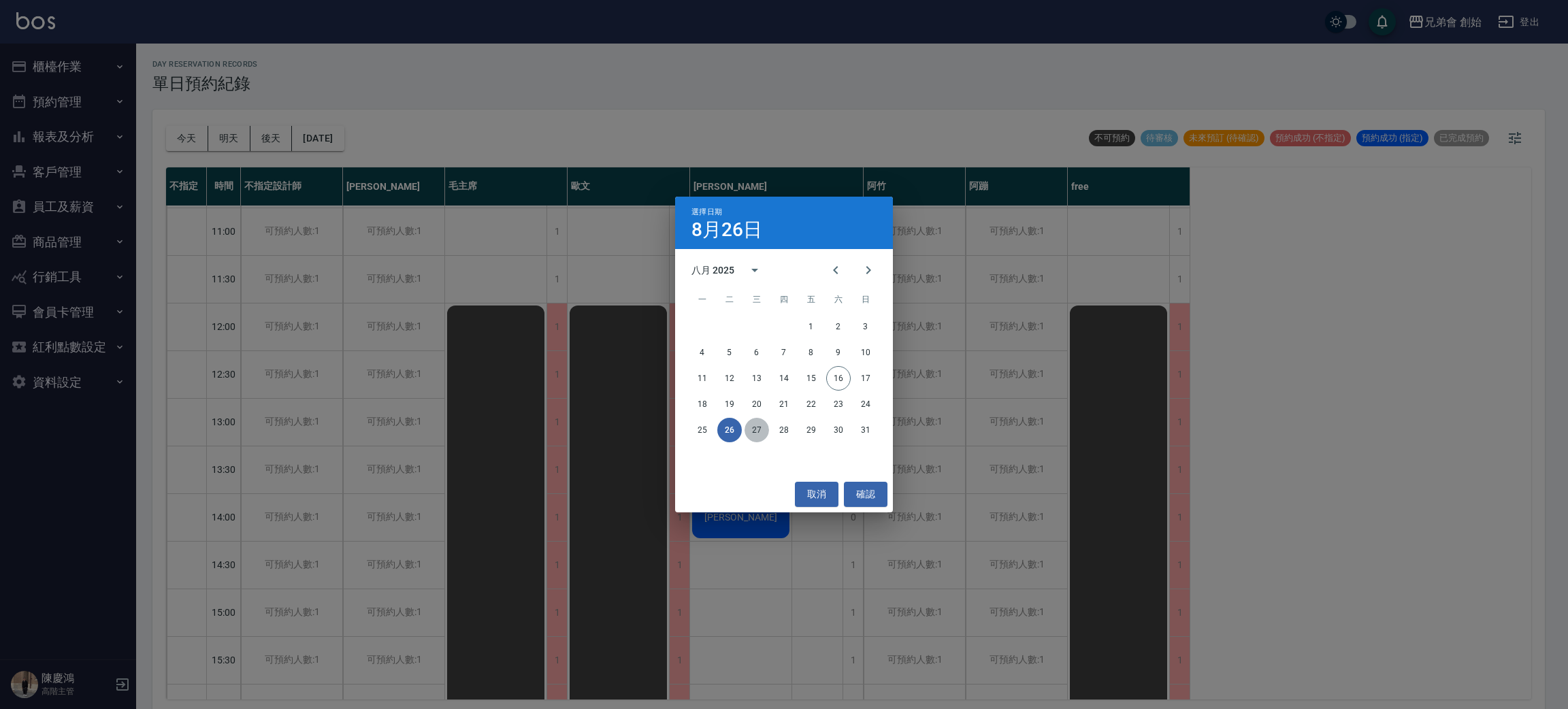
click at [752, 435] on button "27" at bounding box center [756, 430] width 24 height 24
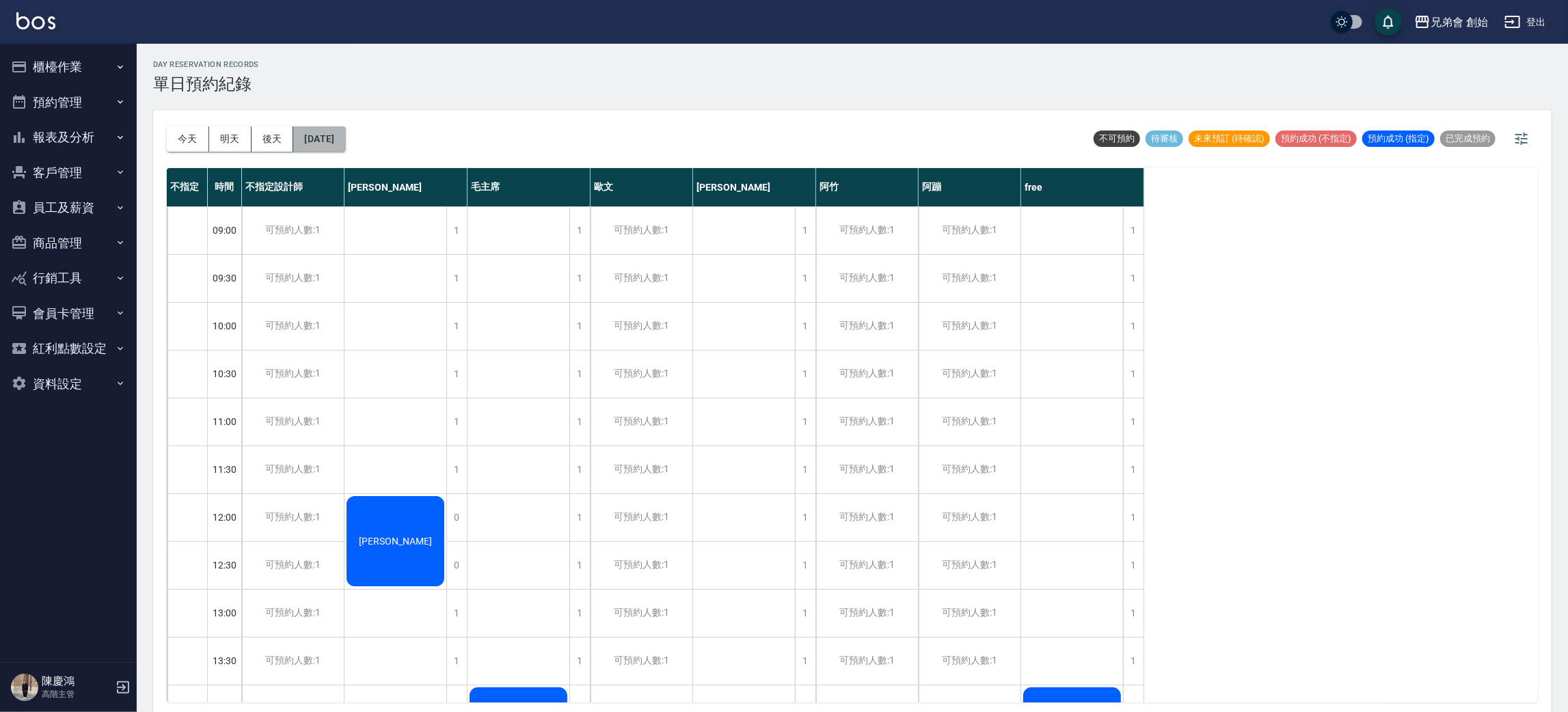
click at [345, 131] on button "2025/08/27" at bounding box center [319, 139] width 52 height 25
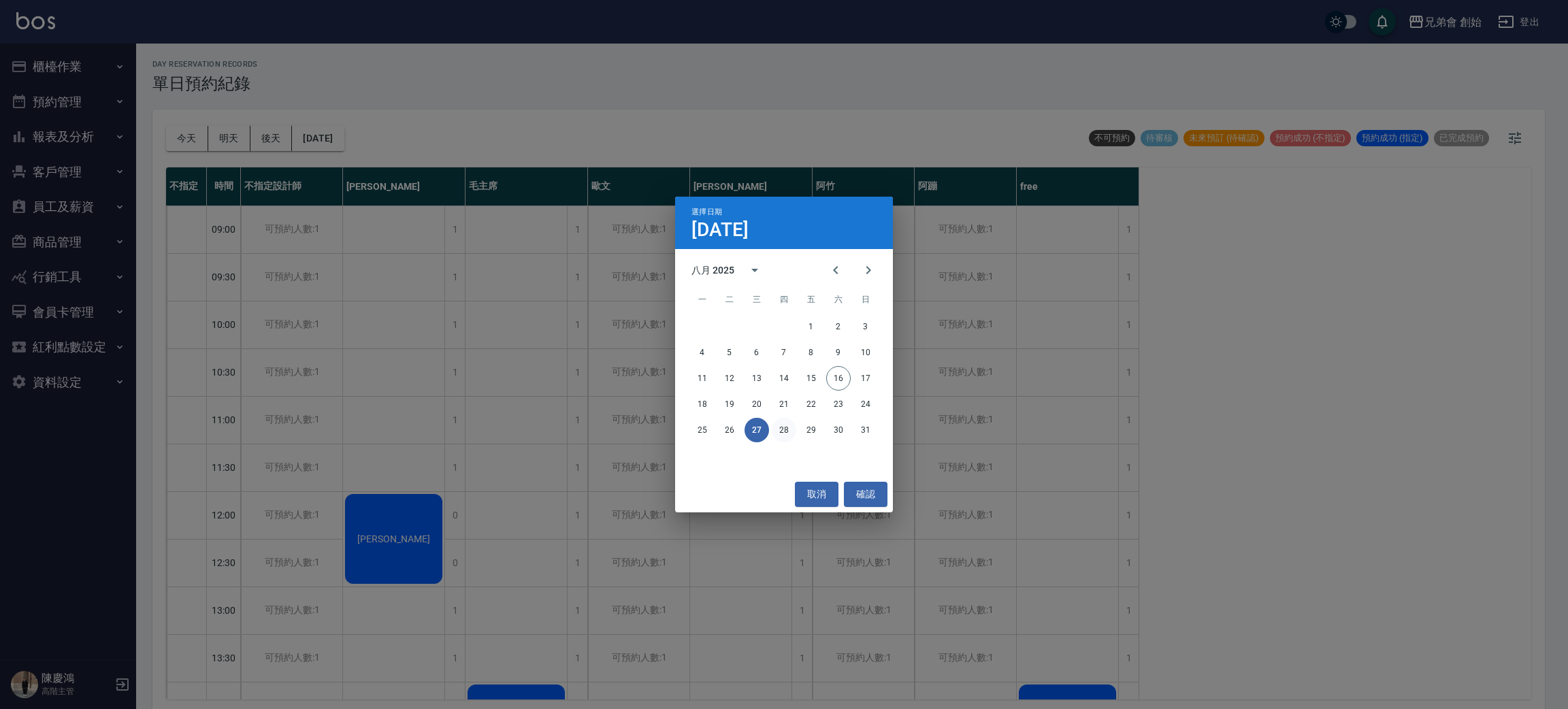
click at [790, 435] on button "28" at bounding box center [783, 430] width 24 height 24
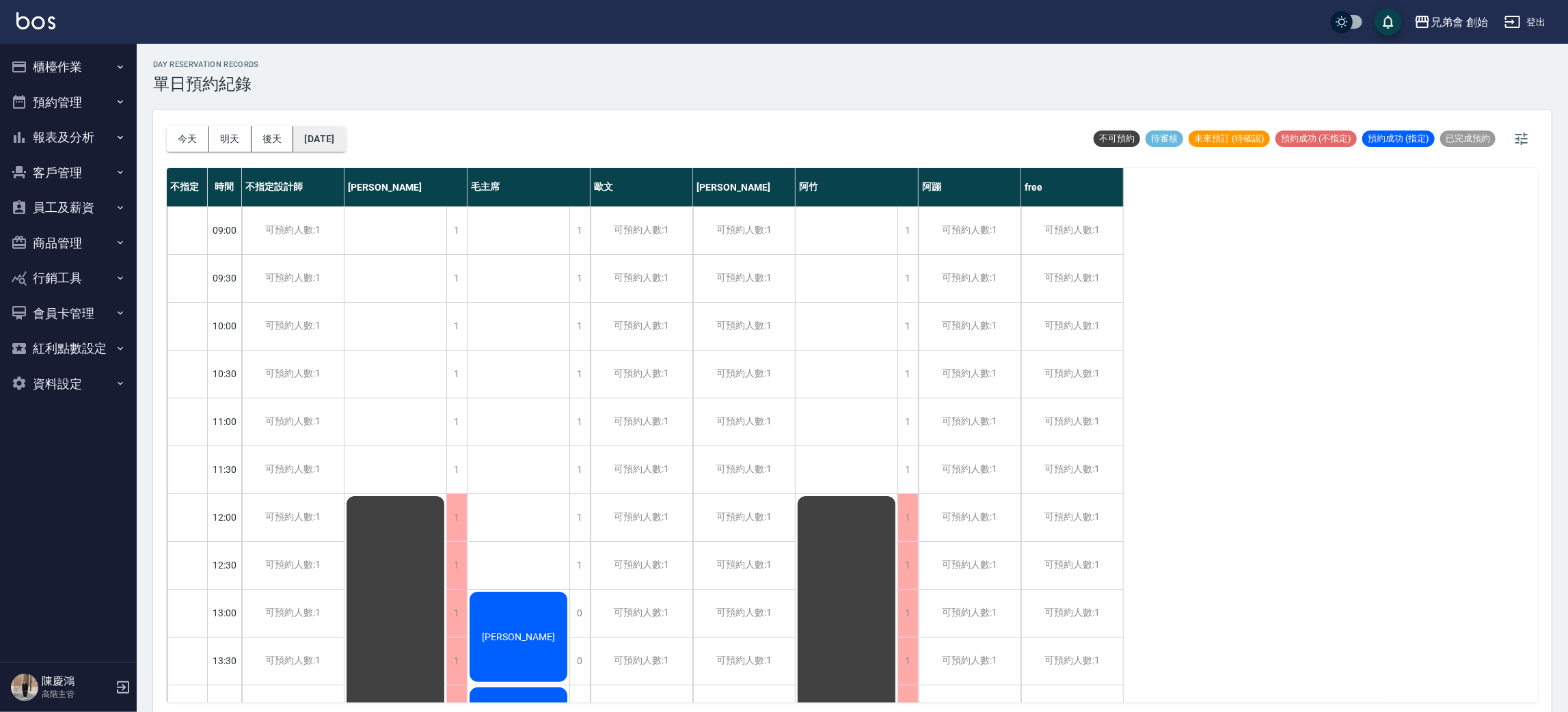
click at [345, 139] on button "2025/08/28" at bounding box center [319, 139] width 52 height 25
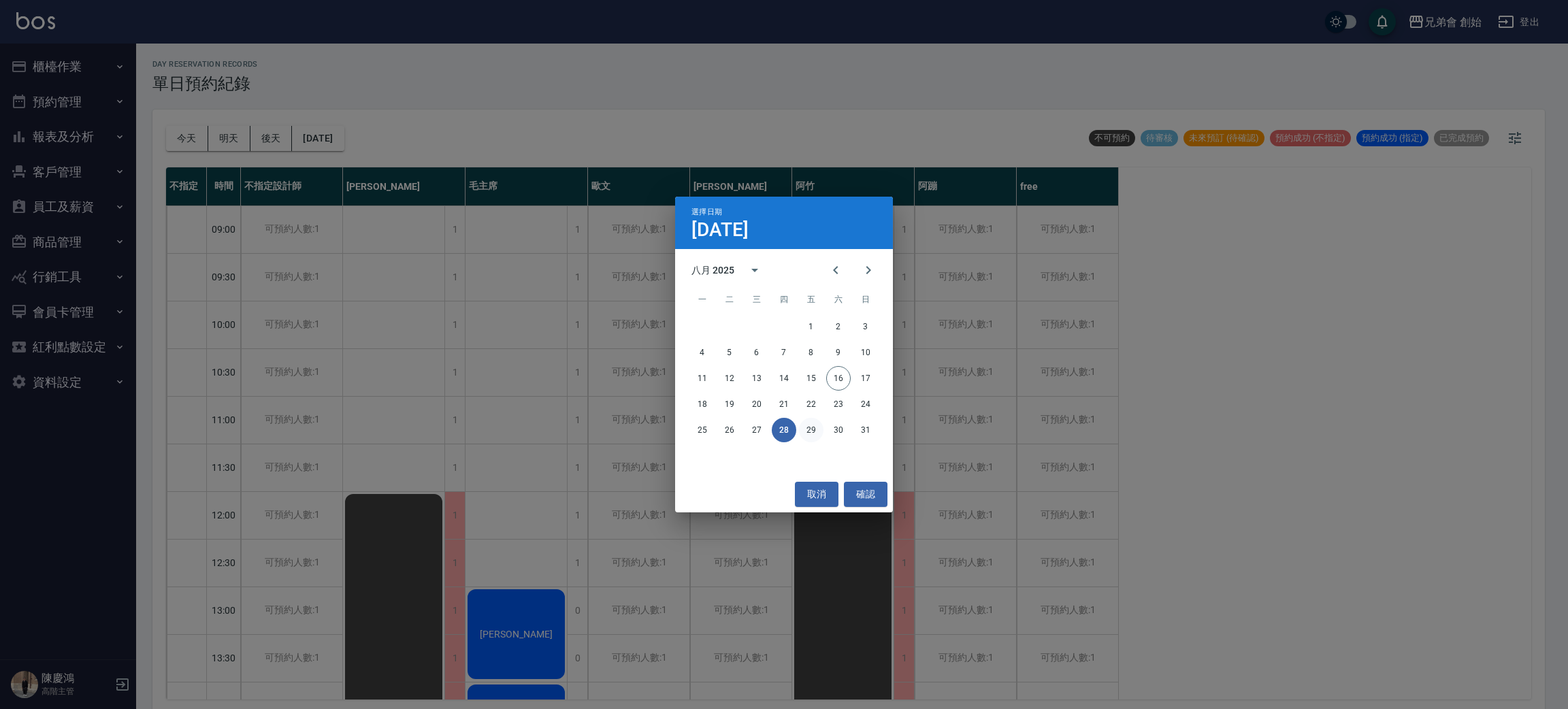
click at [818, 429] on button "29" at bounding box center [810, 430] width 24 height 24
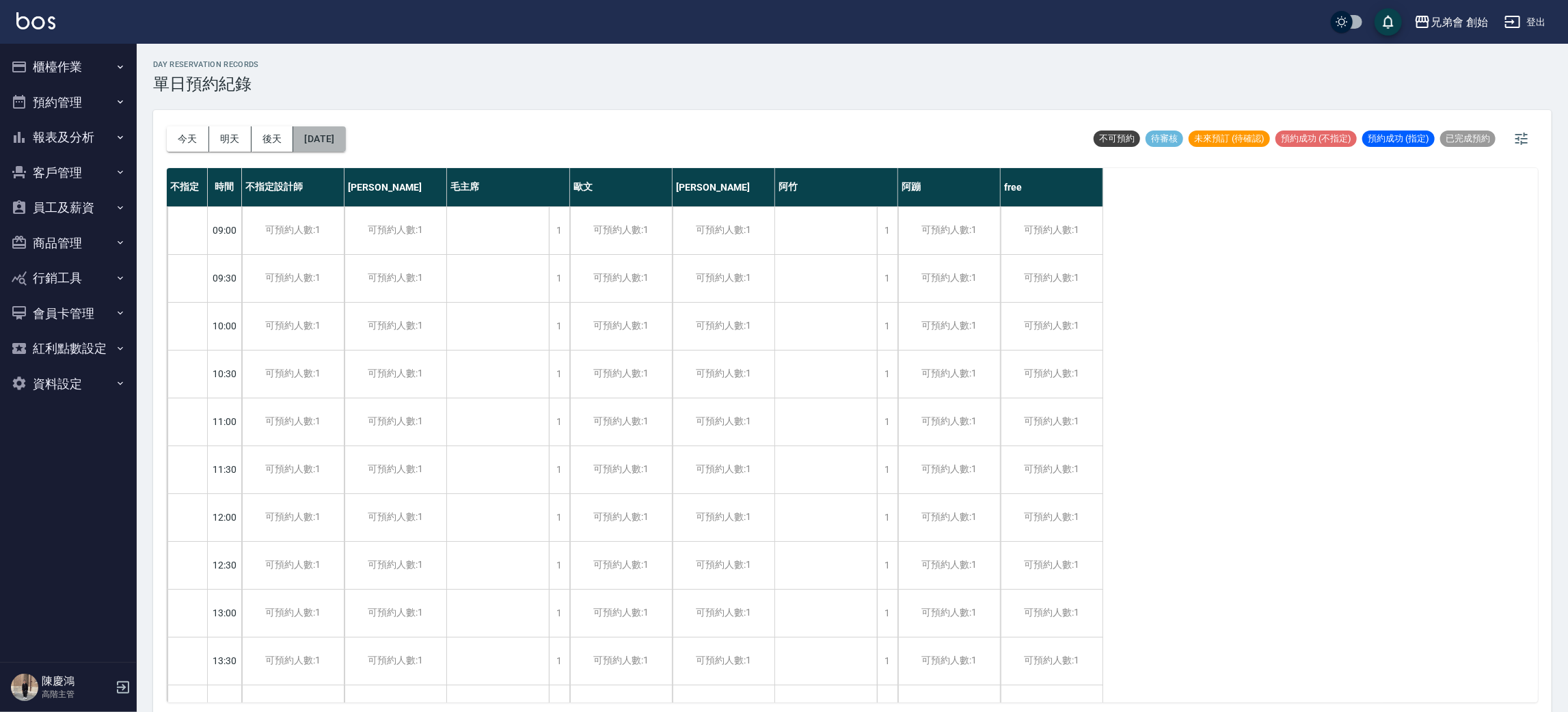
click at [345, 138] on button "2025/08/29" at bounding box center [319, 139] width 52 height 25
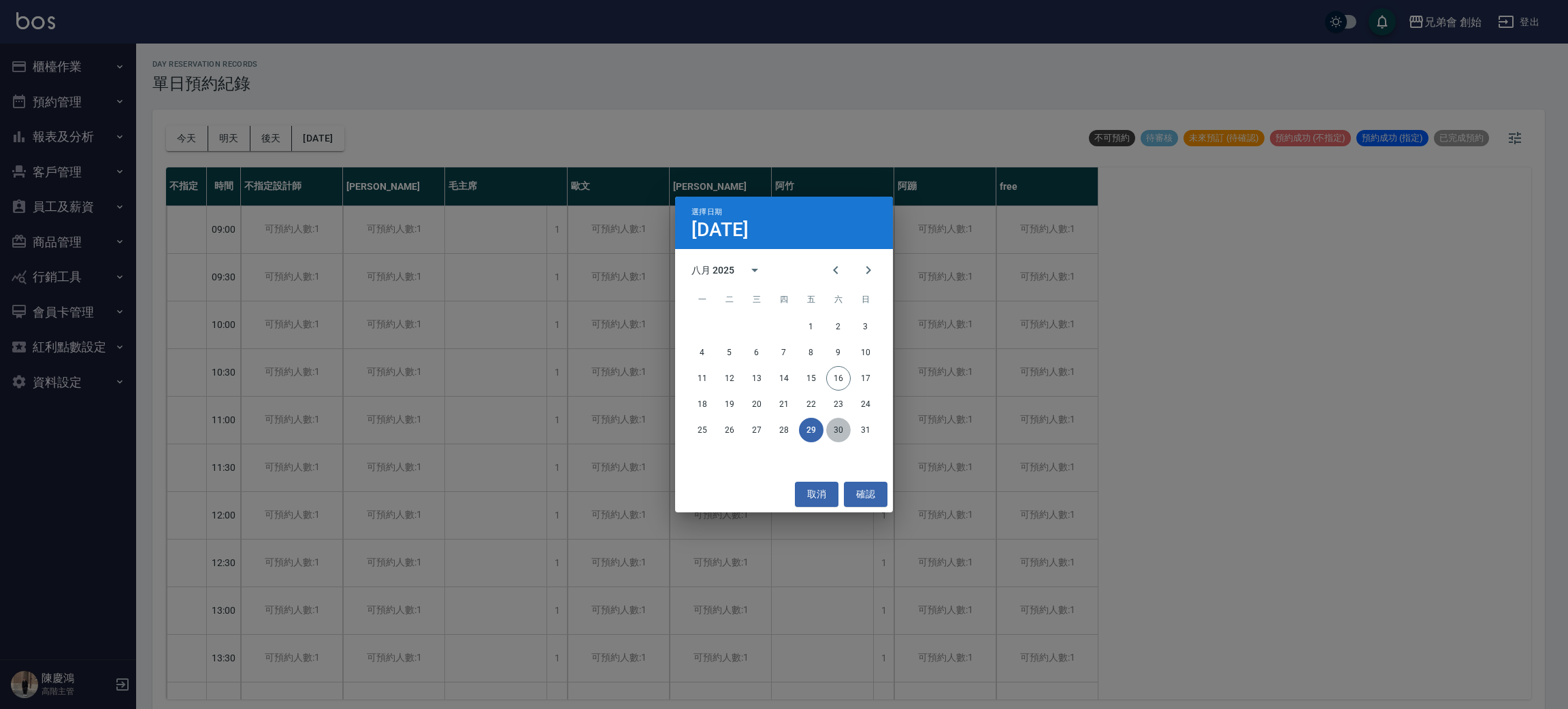
click at [844, 431] on button "30" at bounding box center [838, 430] width 24 height 24
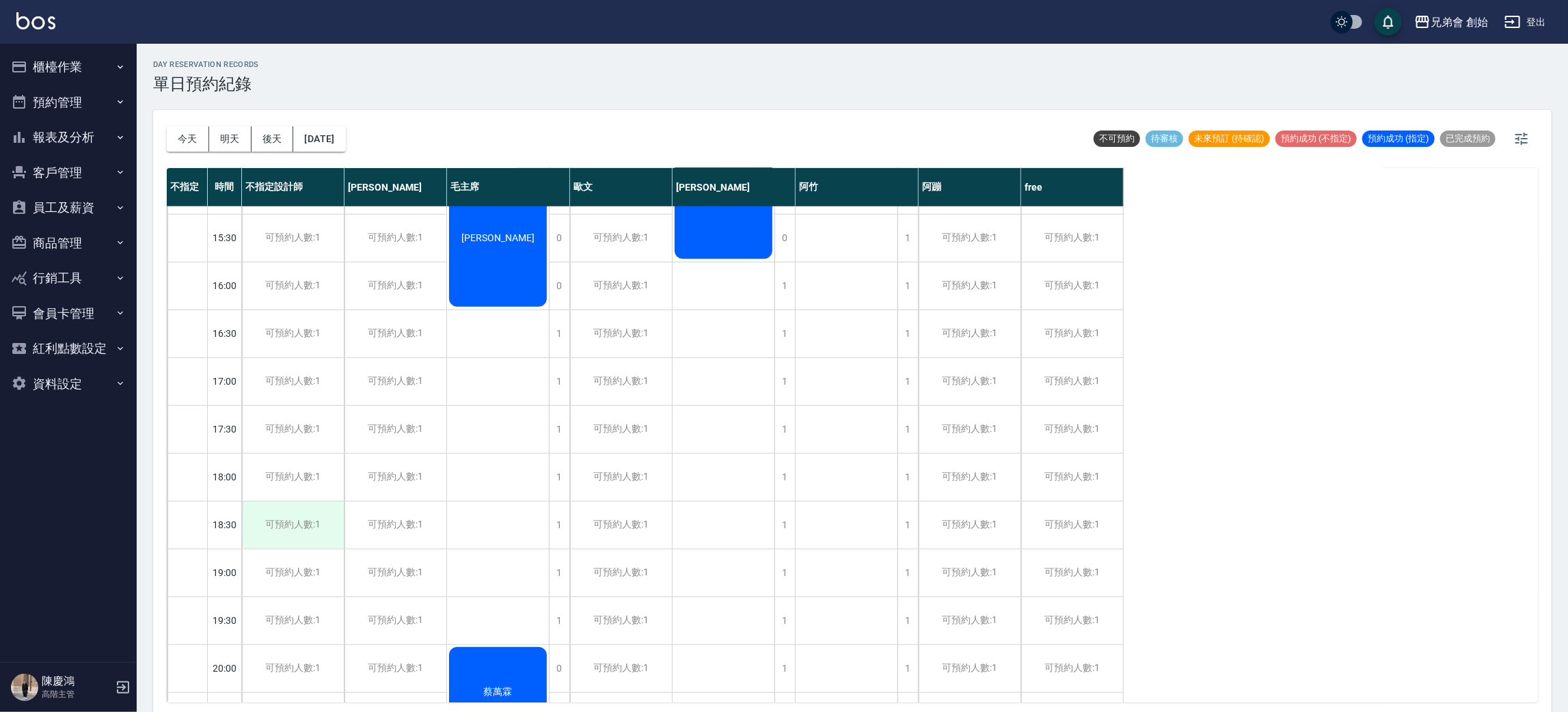
scroll to position [907, 0]
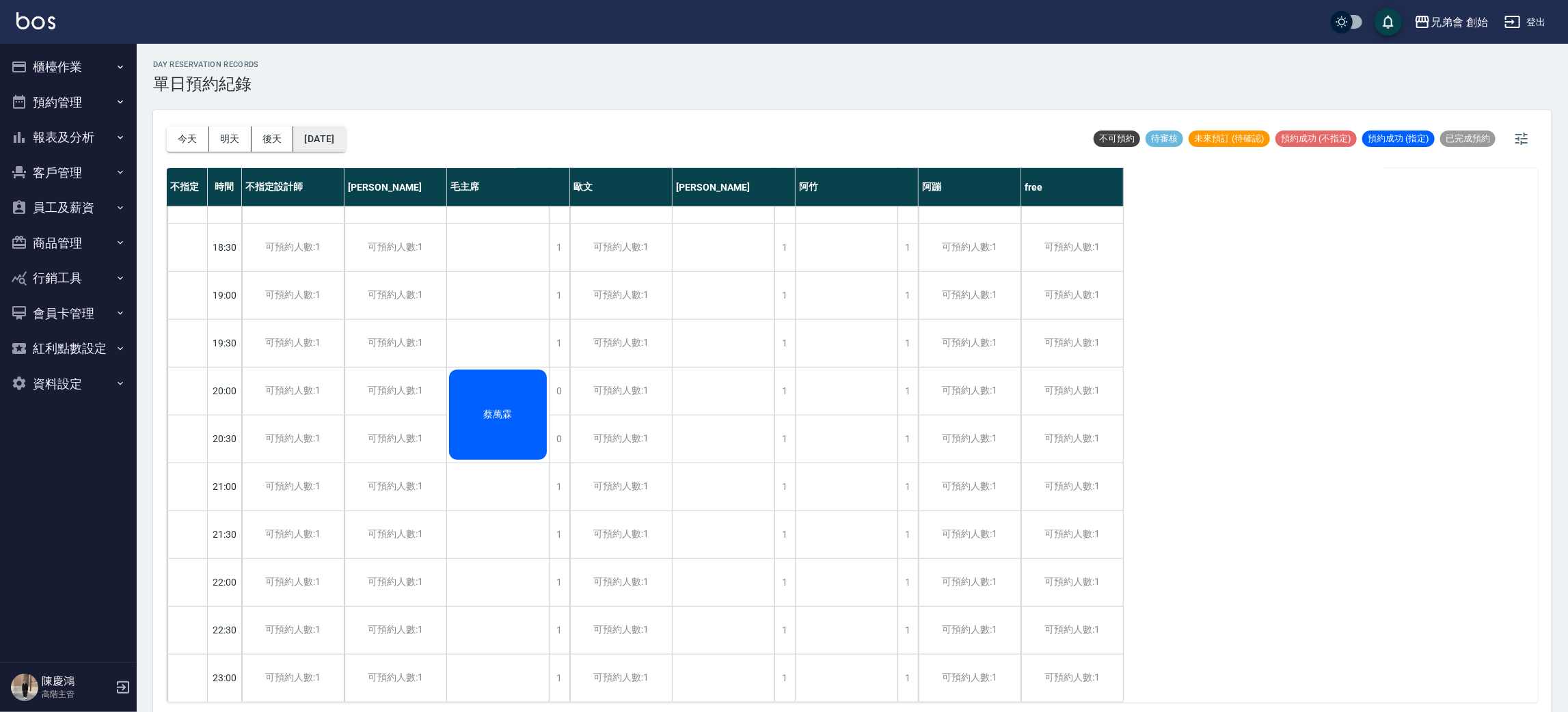
click at [345, 142] on button "2025/08/30" at bounding box center [319, 139] width 52 height 25
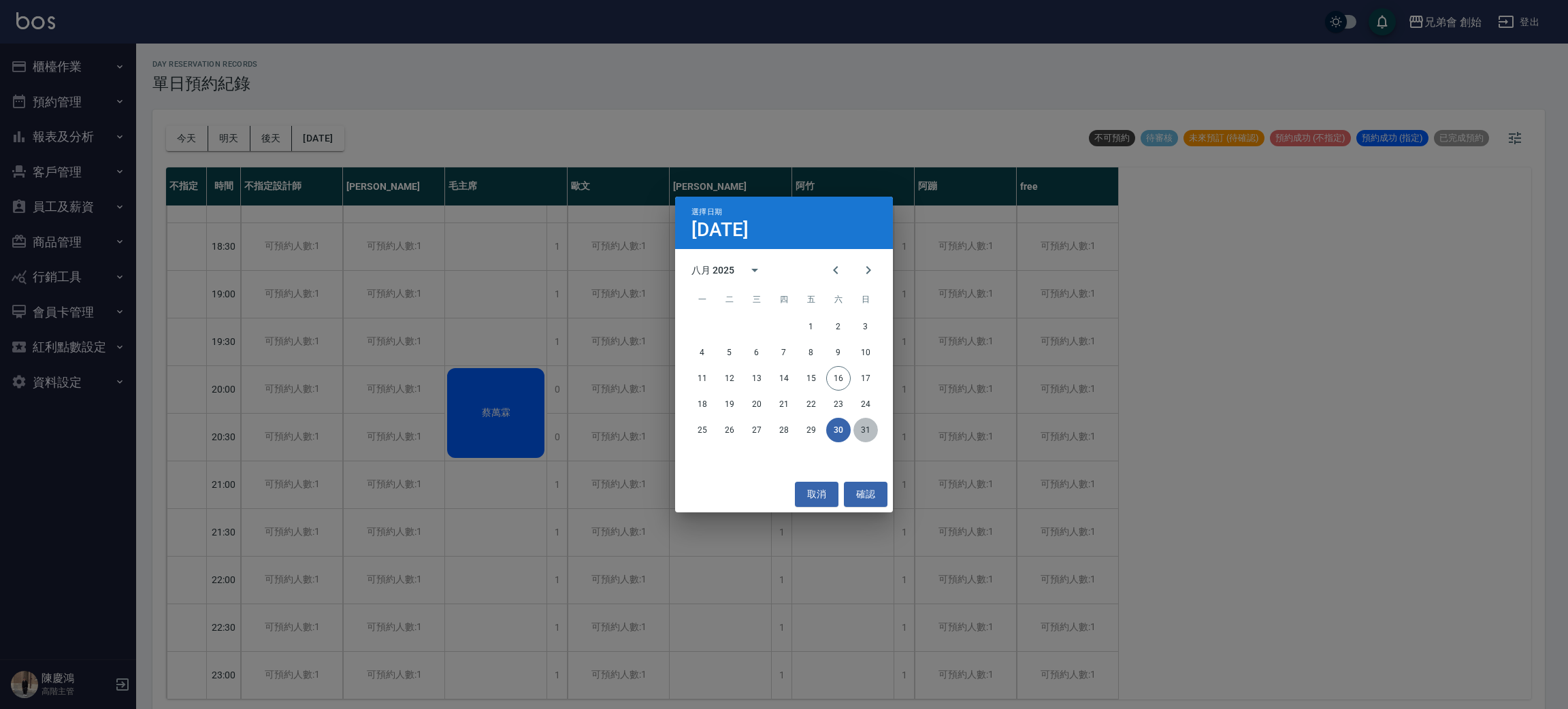
click at [873, 431] on button "31" at bounding box center [866, 430] width 24 height 24
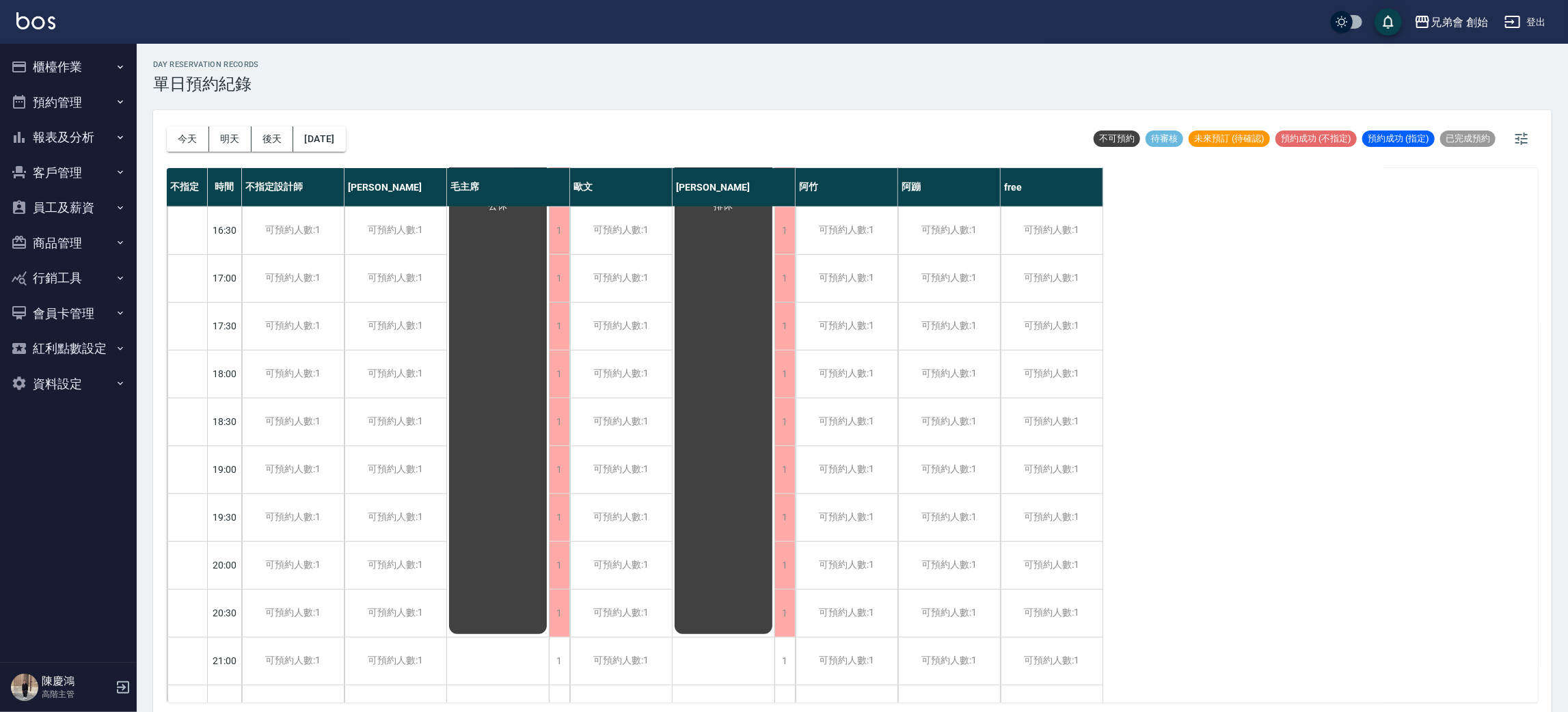
scroll to position [4, 0]
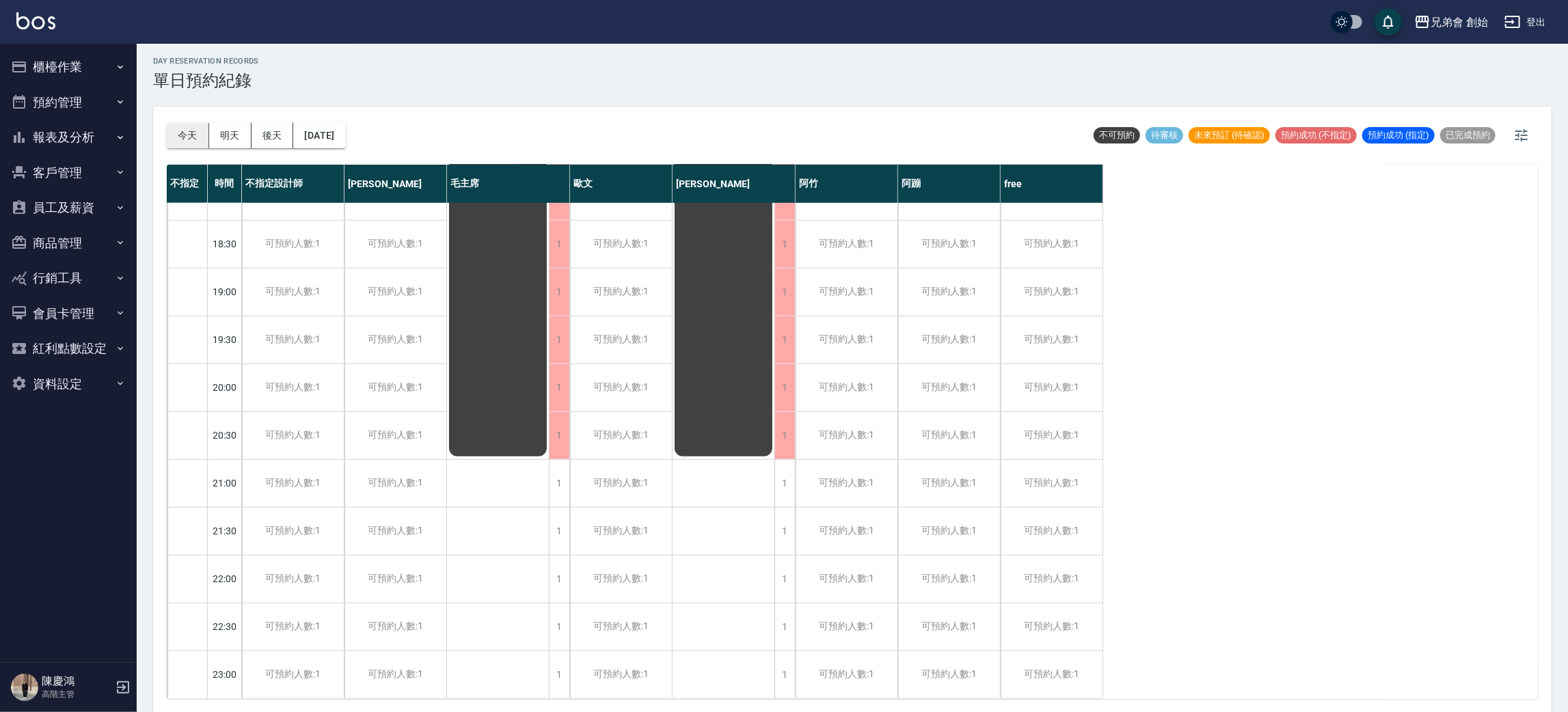
click at [195, 131] on button "今天" at bounding box center [187, 135] width 42 height 25
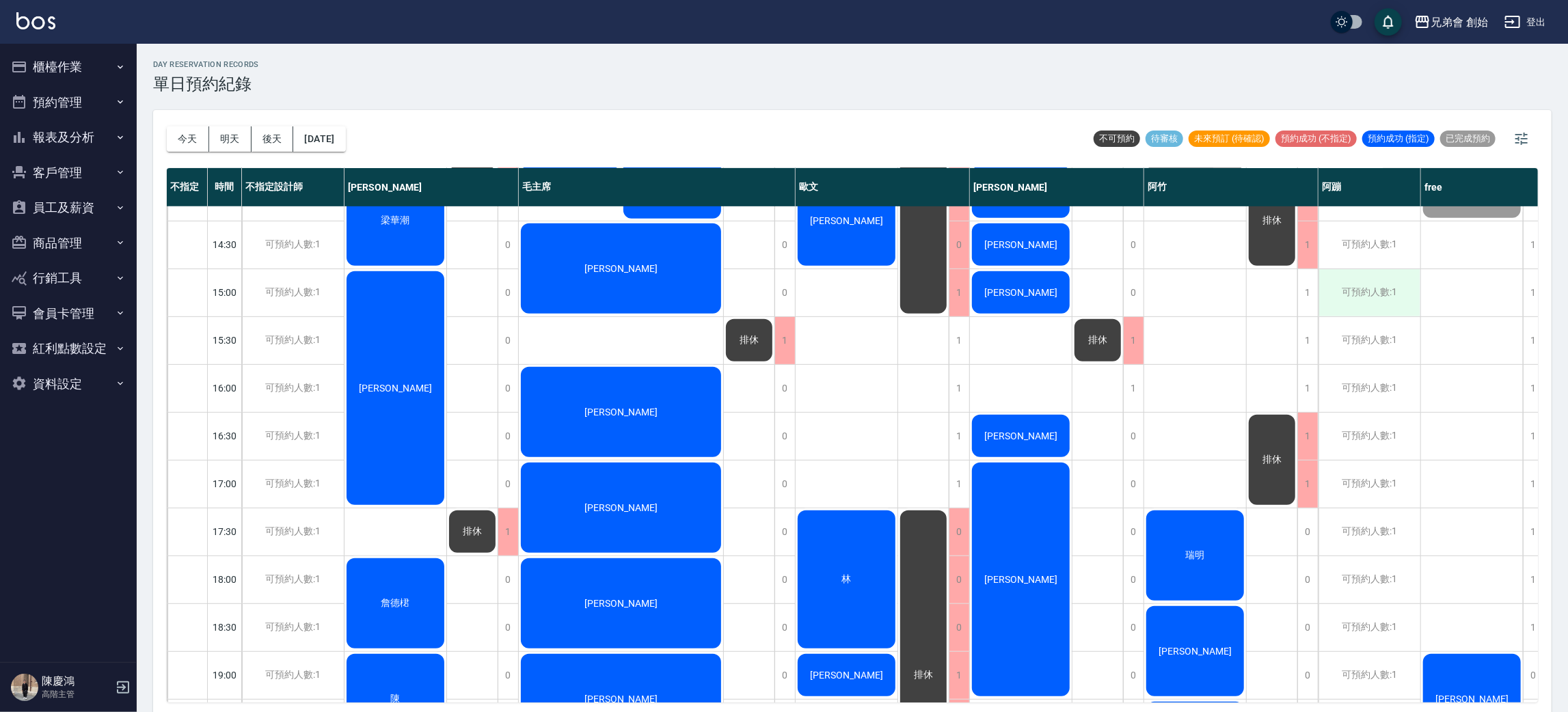
scroll to position [307, 0]
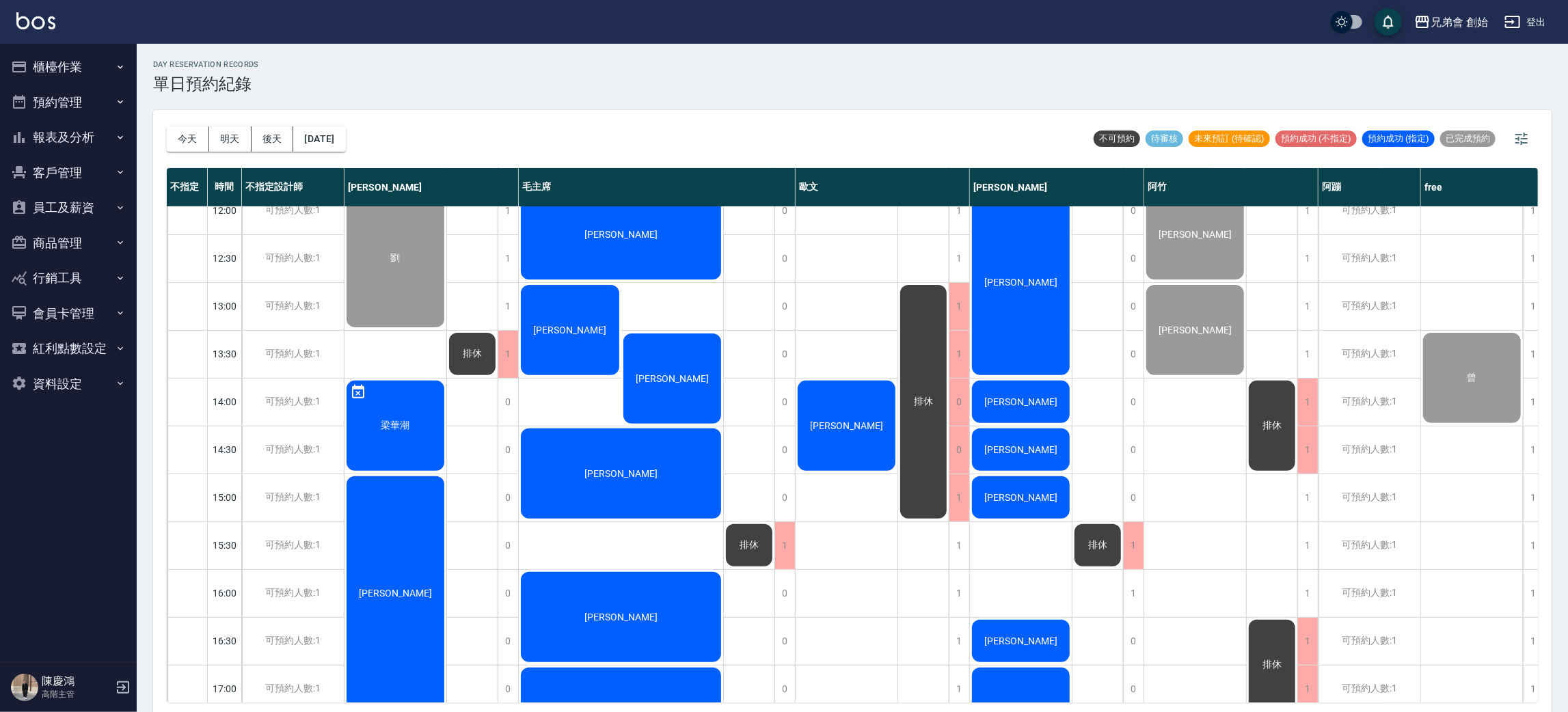
click at [446, 329] on div "[PERSON_NAME]" at bounding box center [396, 258] width 102 height 142
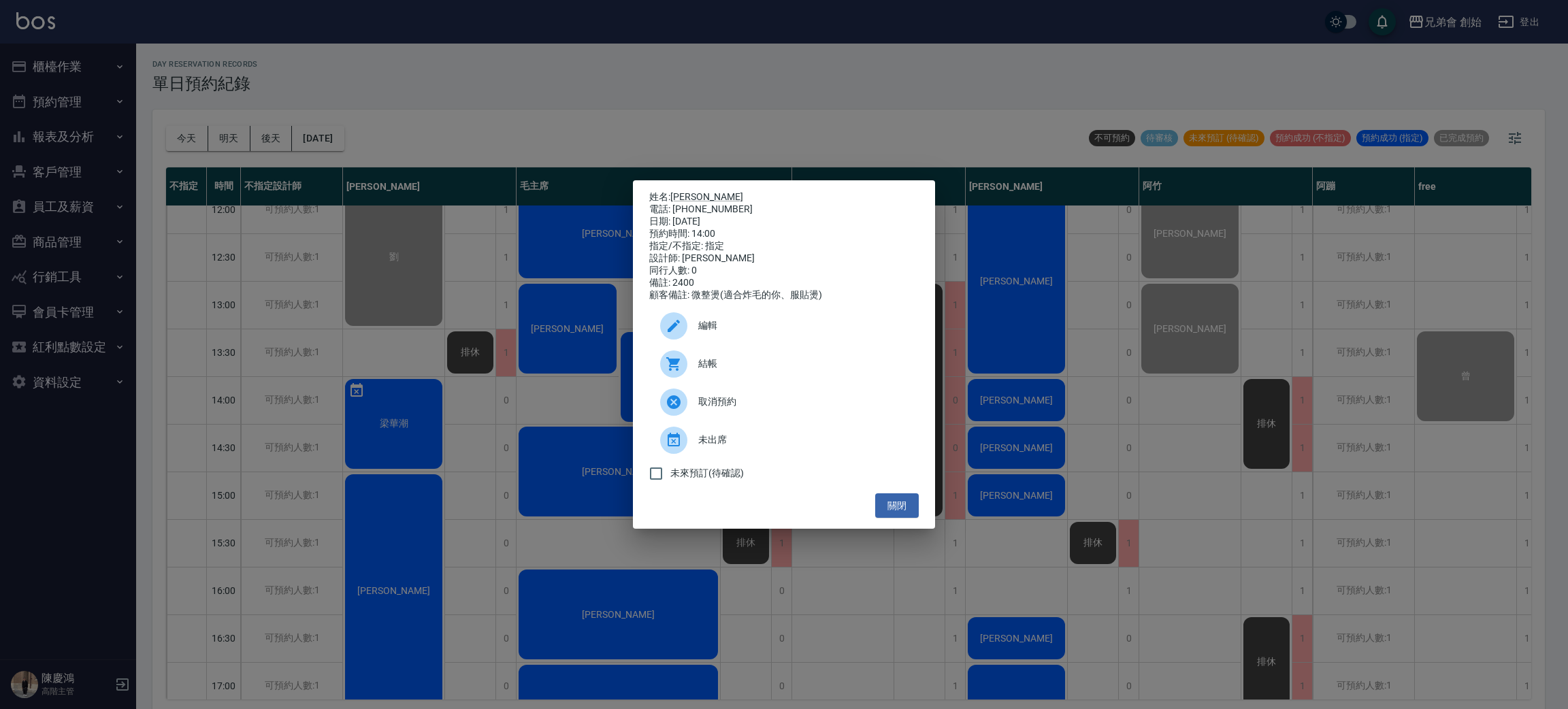
click at [681, 368] on div at bounding box center [673, 364] width 27 height 27
click at [595, 122] on div "姓名: [PERSON_NAME] 電話: [PHONE_NUMBER] 日期: [DATE] 預約時間: 14:00 指定/不指定: 指定 設計師: [PE…" at bounding box center [784, 354] width 1568 height 709
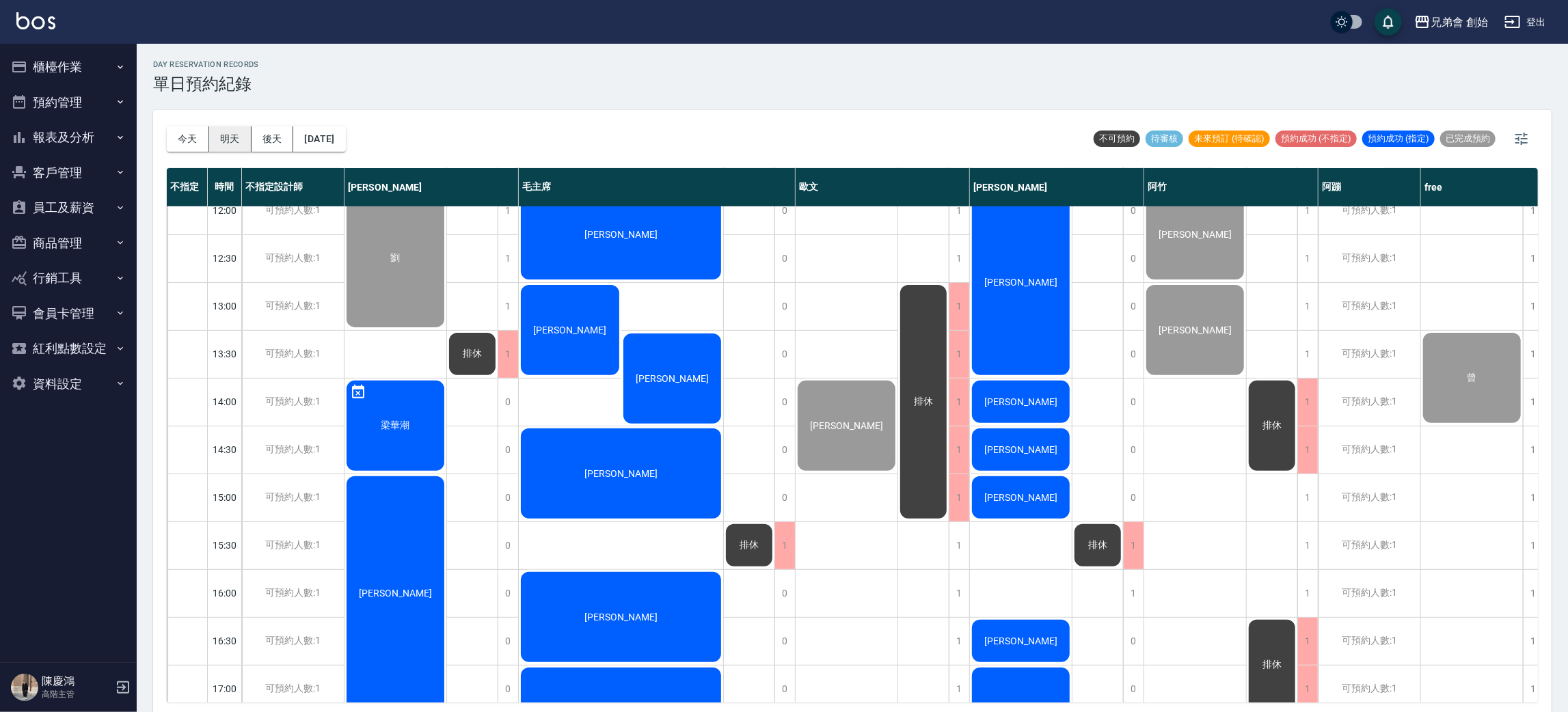
click at [237, 134] on button "明天" at bounding box center [230, 139] width 42 height 25
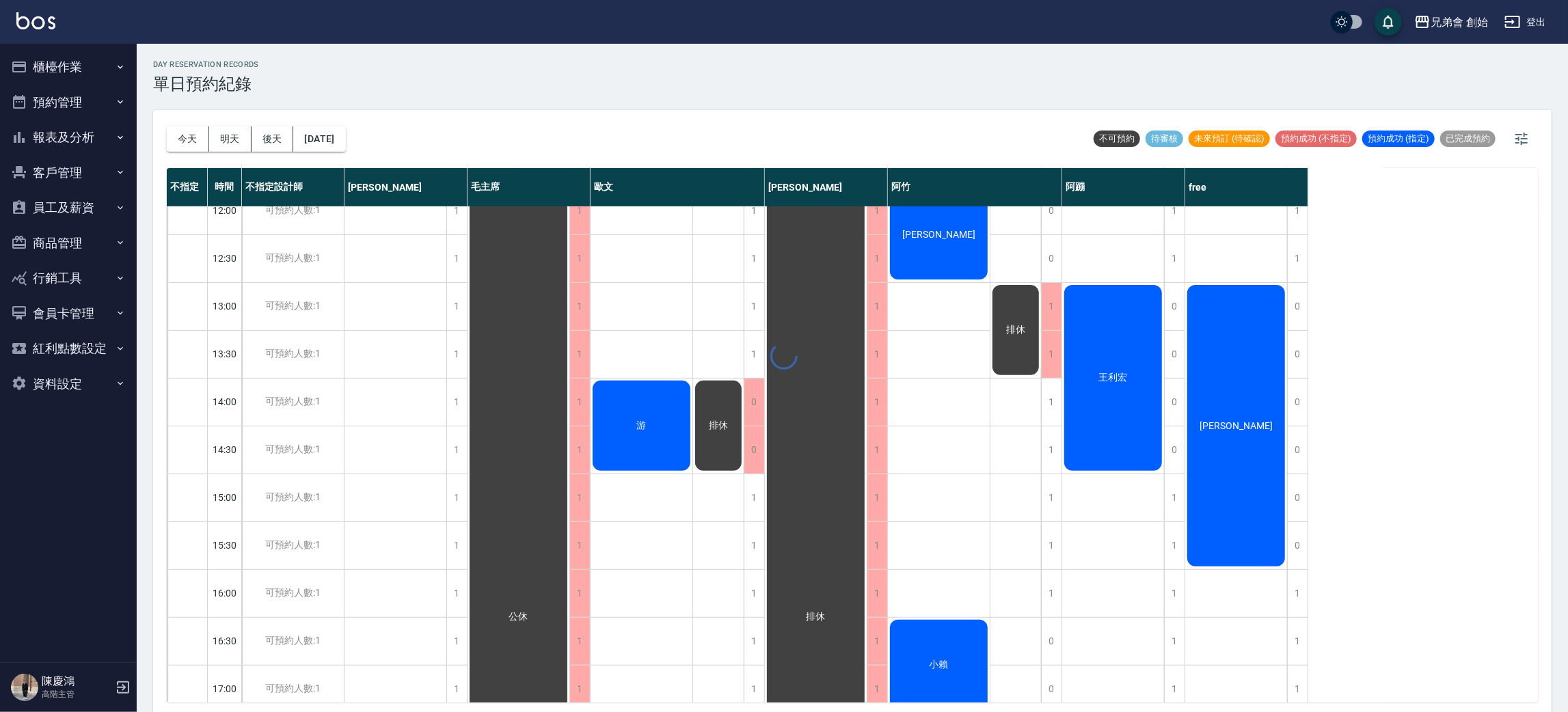
click at [287, 135] on div at bounding box center [784, 356] width 1568 height 712
click at [345, 134] on button "[DATE]" at bounding box center [319, 139] width 52 height 25
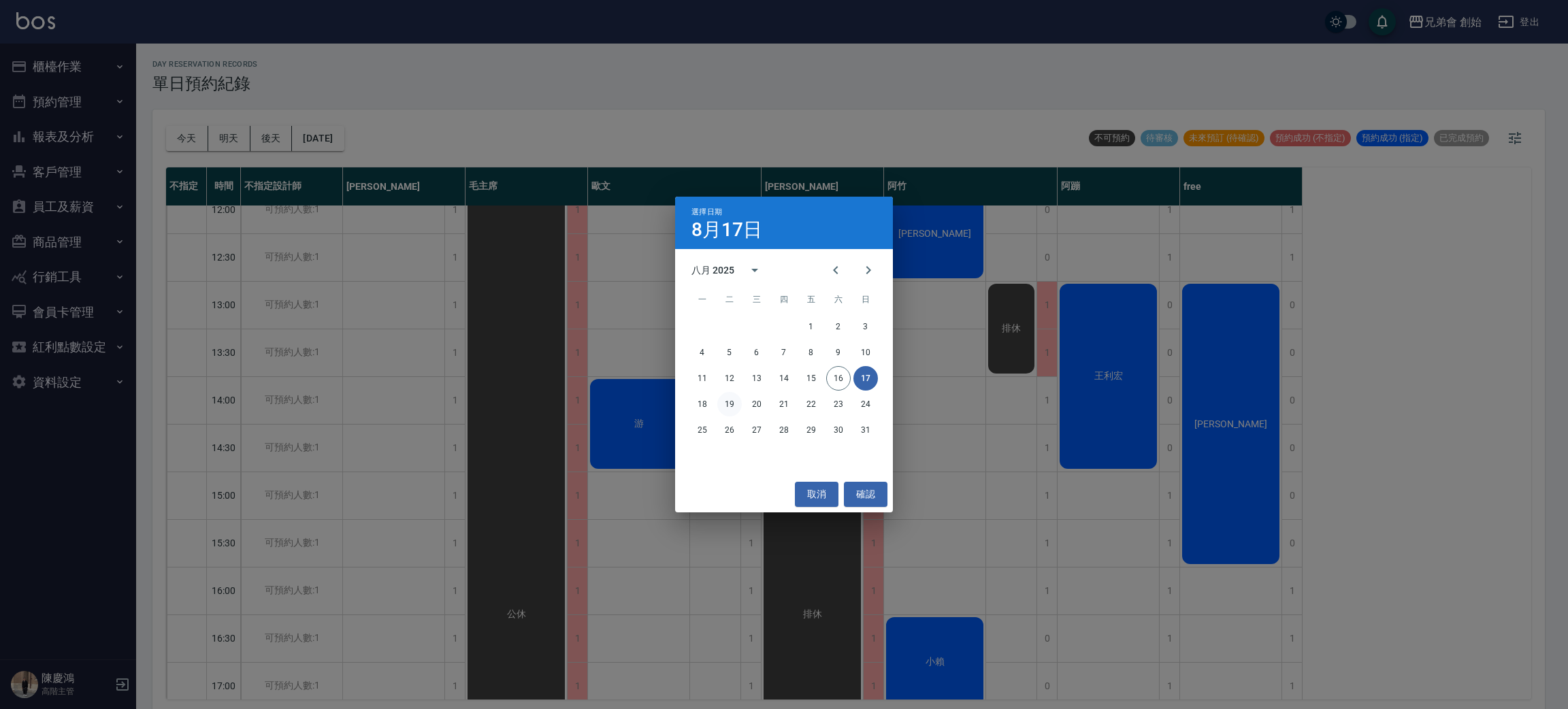
click at [733, 403] on button "19" at bounding box center [729, 403] width 24 height 24
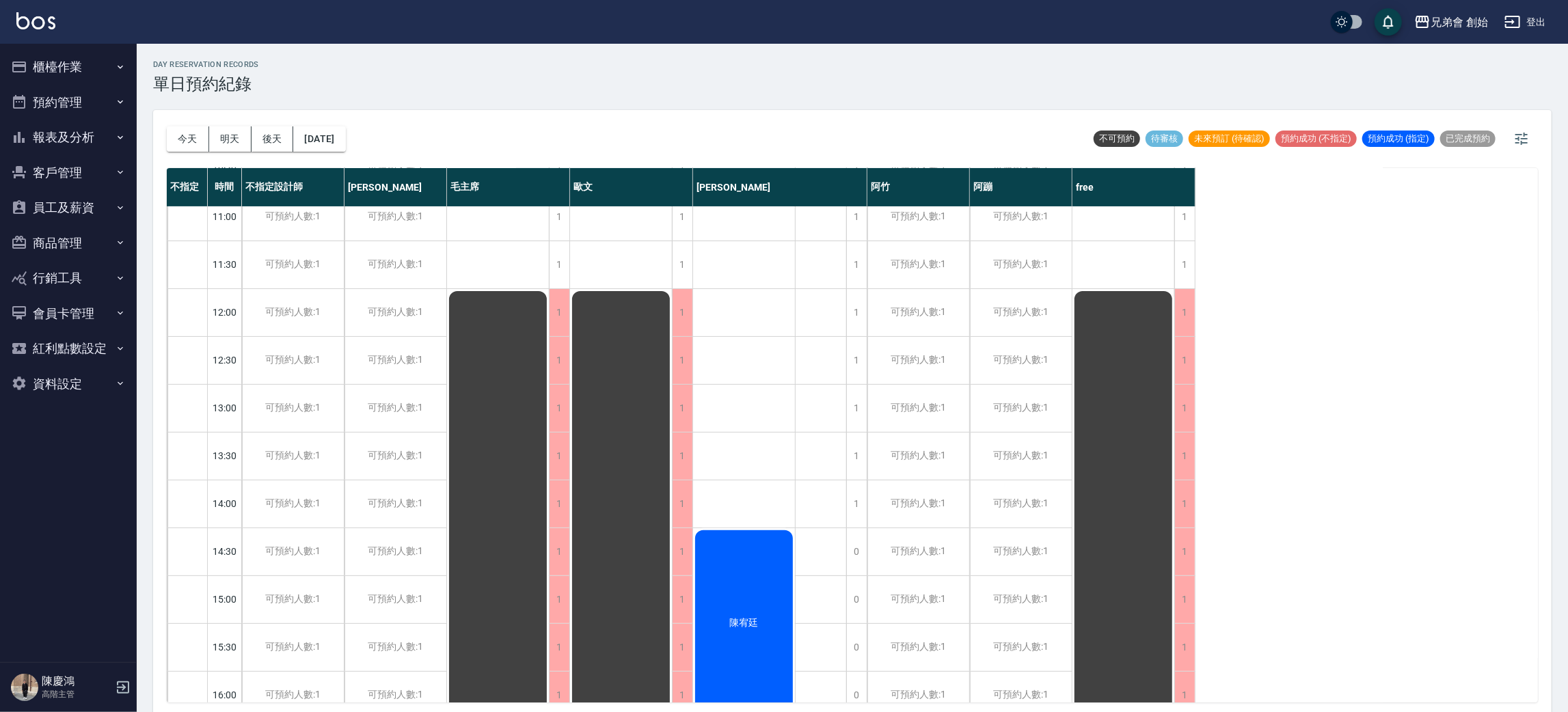
scroll to position [511, 0]
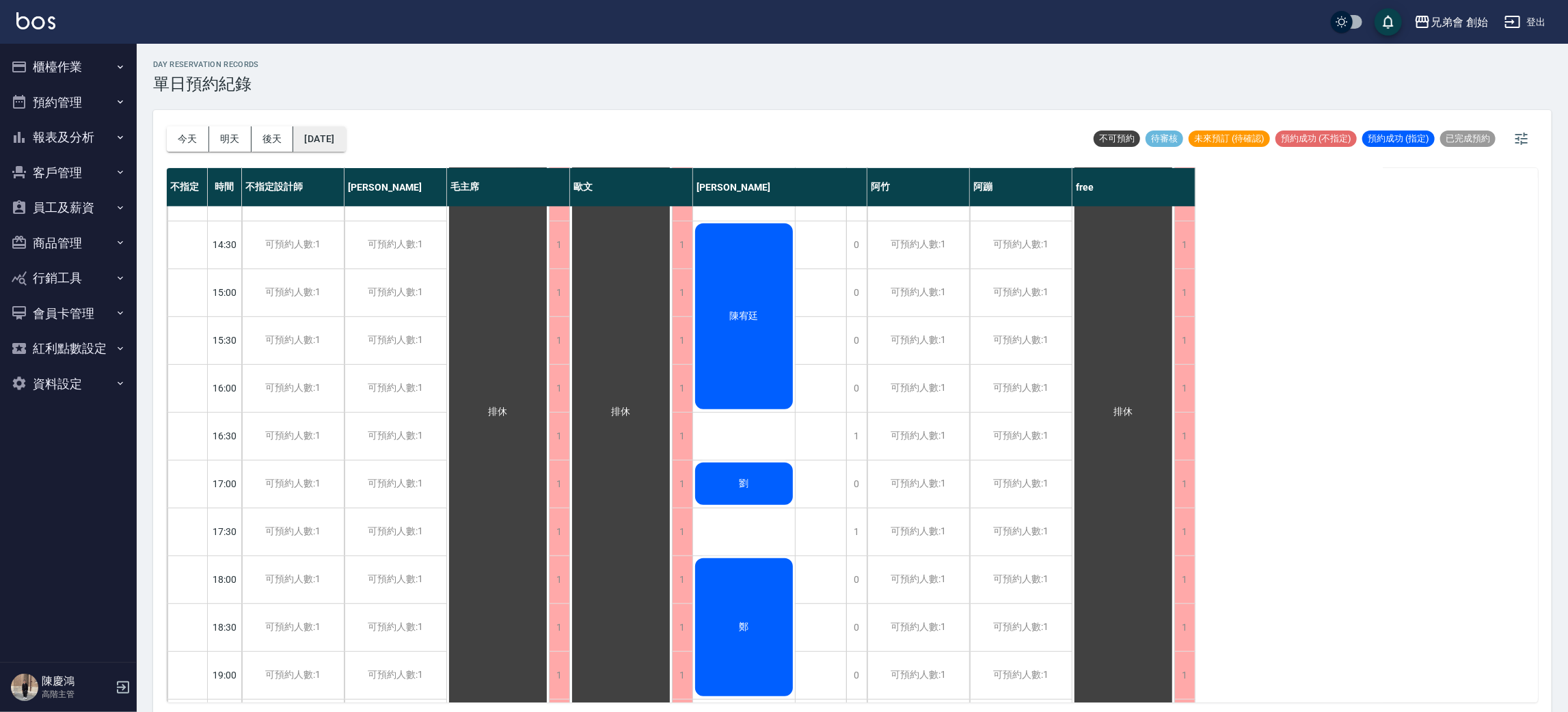
click at [345, 138] on button "[DATE]" at bounding box center [319, 139] width 52 height 25
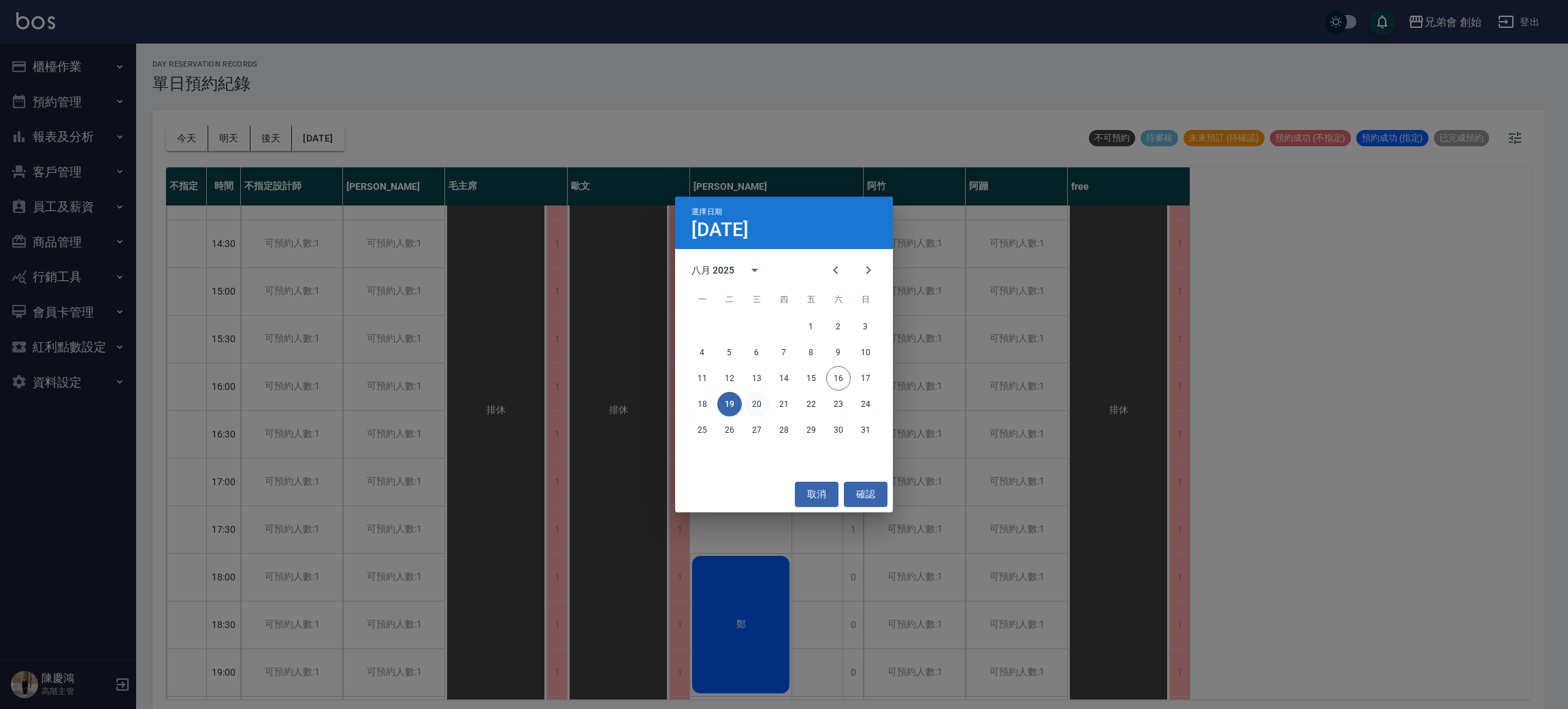
click at [756, 406] on button "20" at bounding box center [756, 403] width 24 height 24
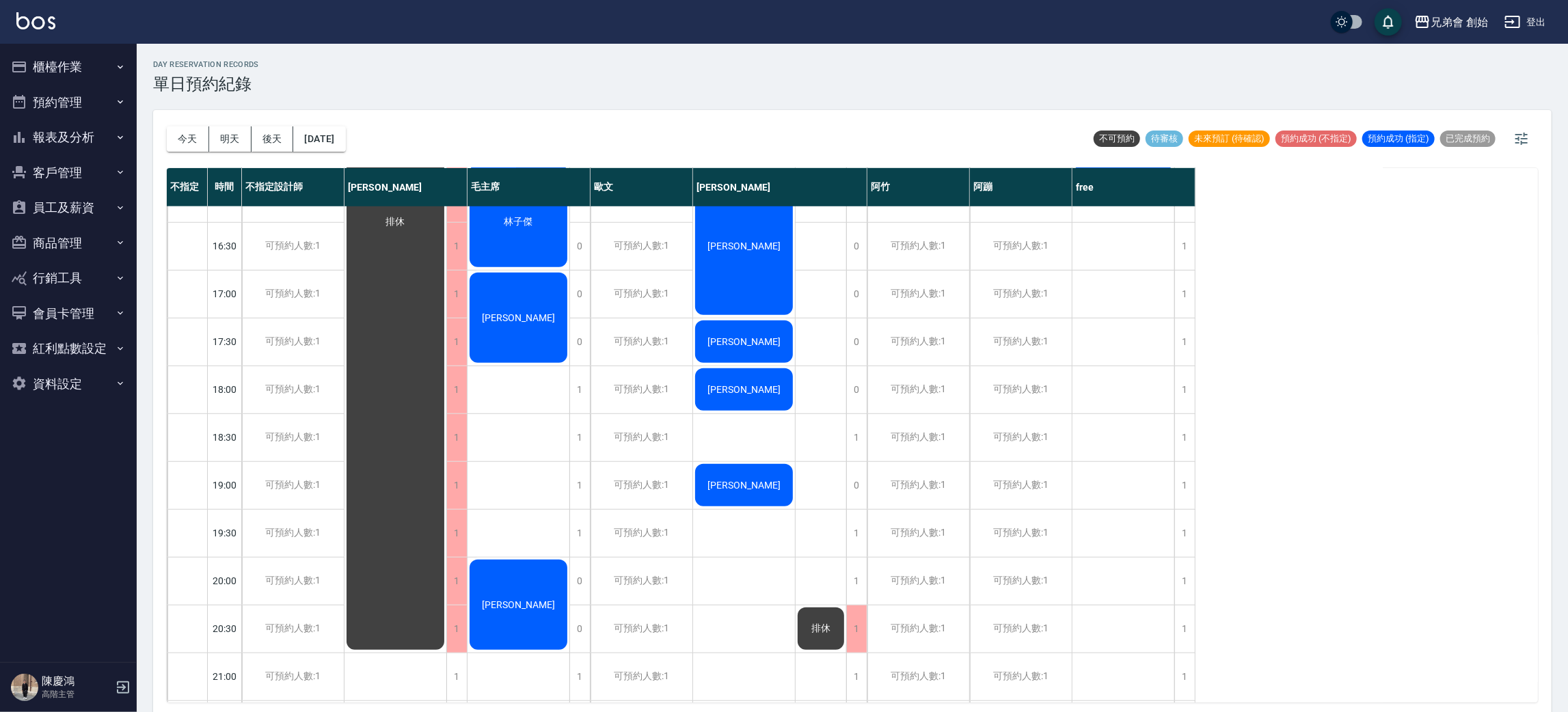
scroll to position [394, 0]
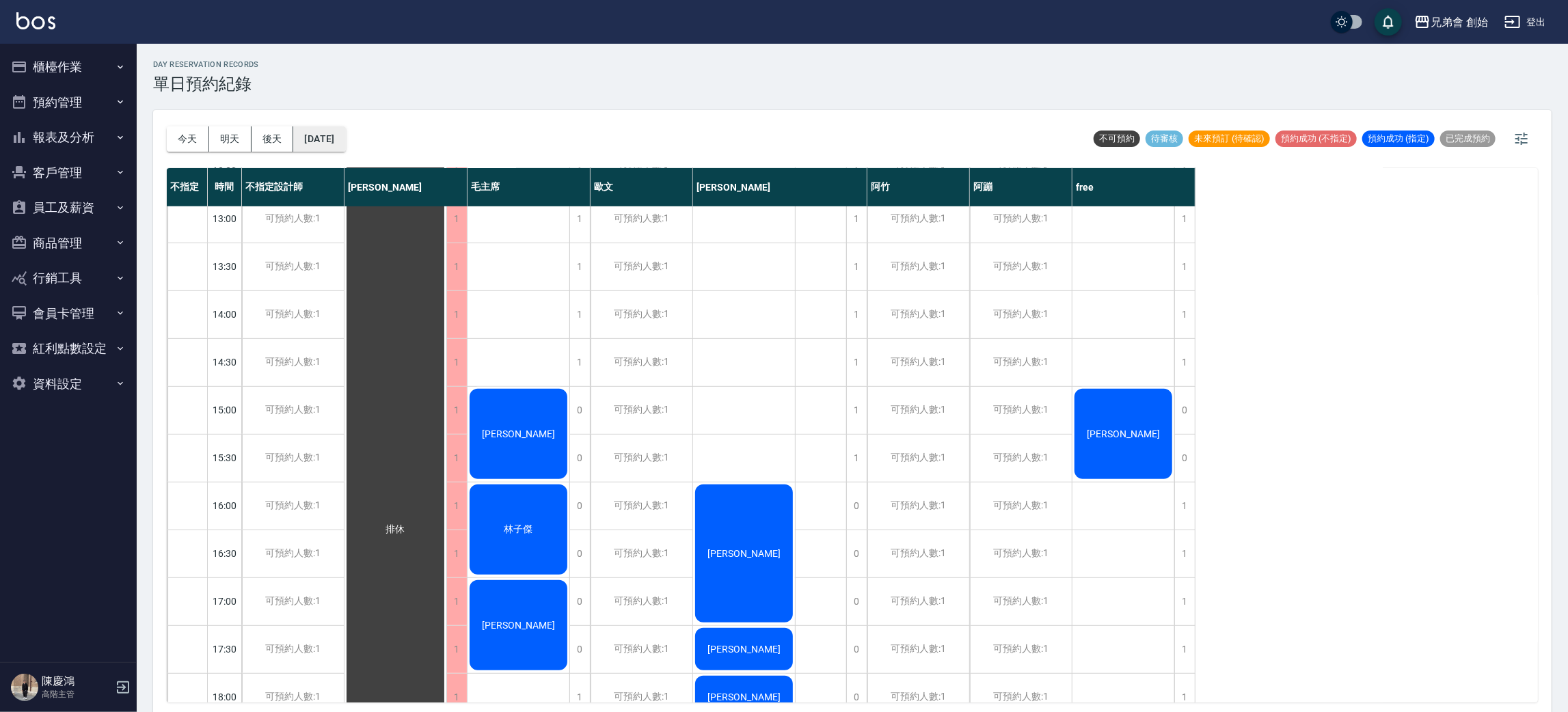
click at [345, 139] on button "2025/08/20" at bounding box center [319, 139] width 52 height 25
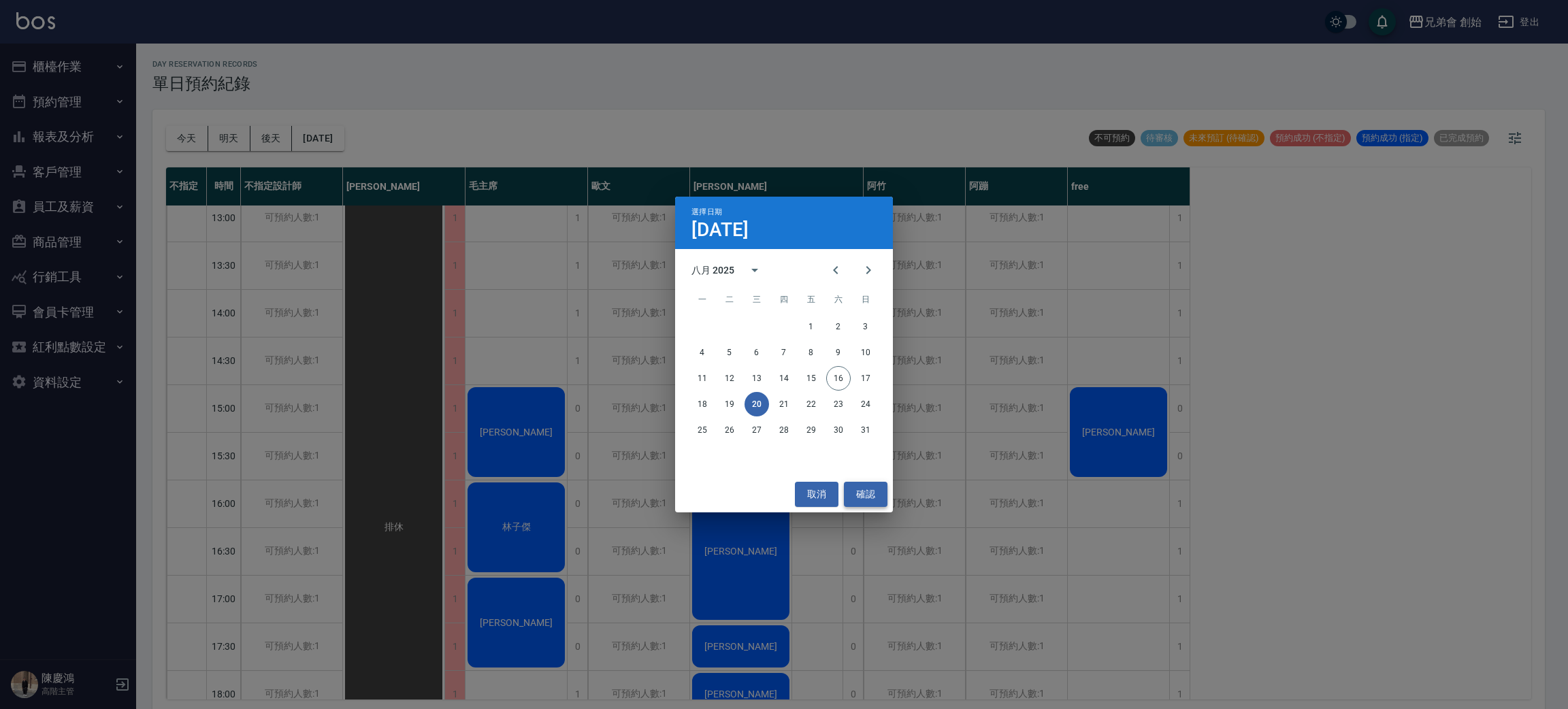
click at [859, 498] on button "確認" at bounding box center [866, 495] width 44 height 25
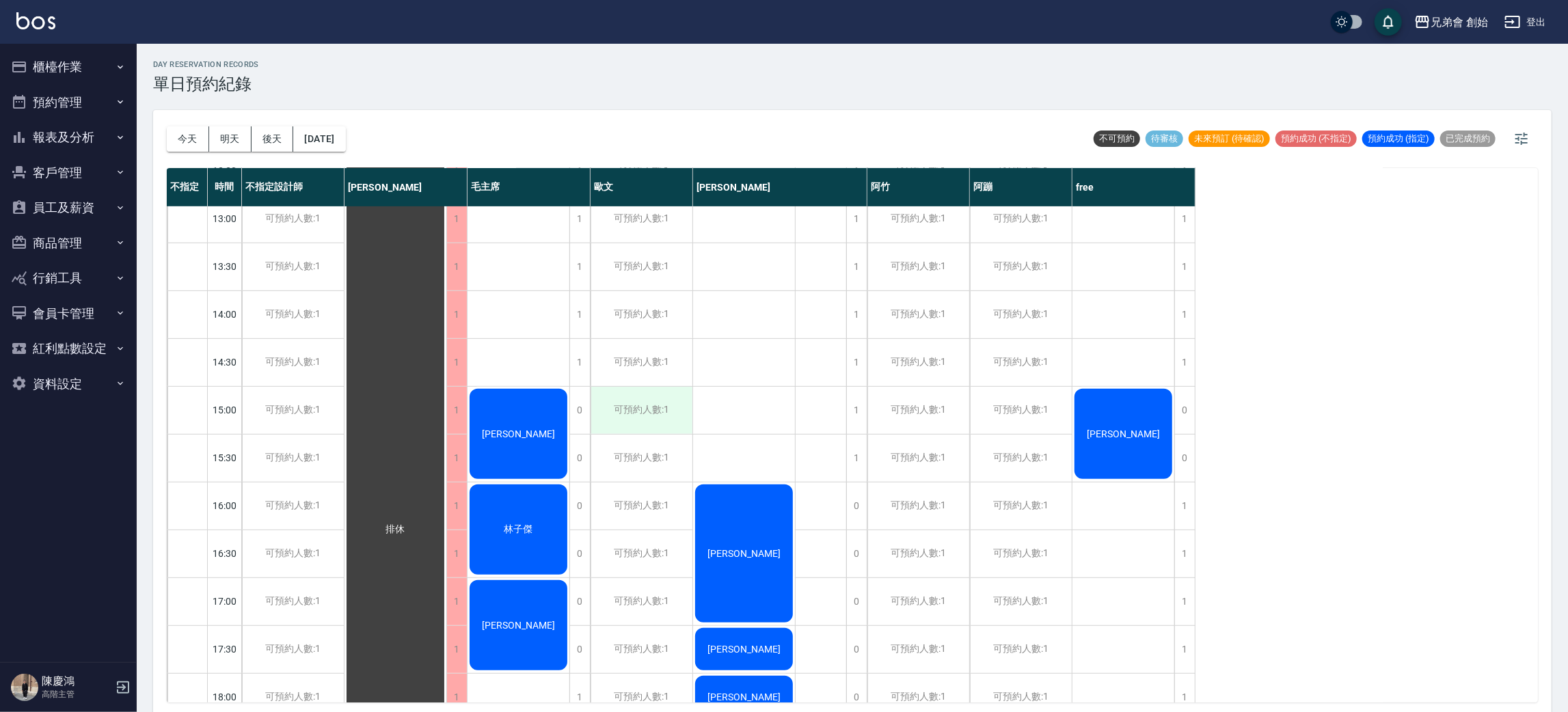
click at [674, 417] on div "可預約人數:1" at bounding box center [641, 410] width 102 height 47
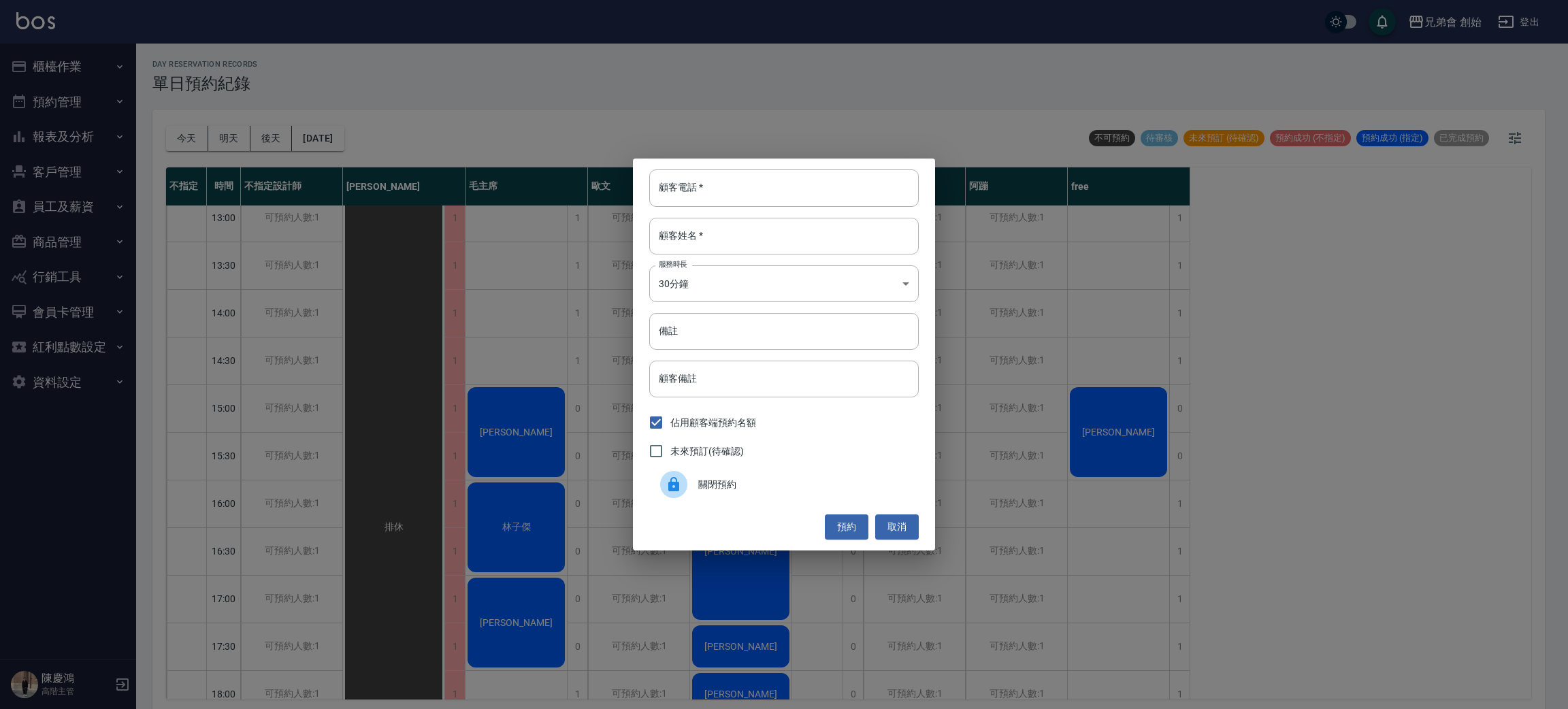
click at [703, 475] on div "關閉預約" at bounding box center [784, 484] width 270 height 38
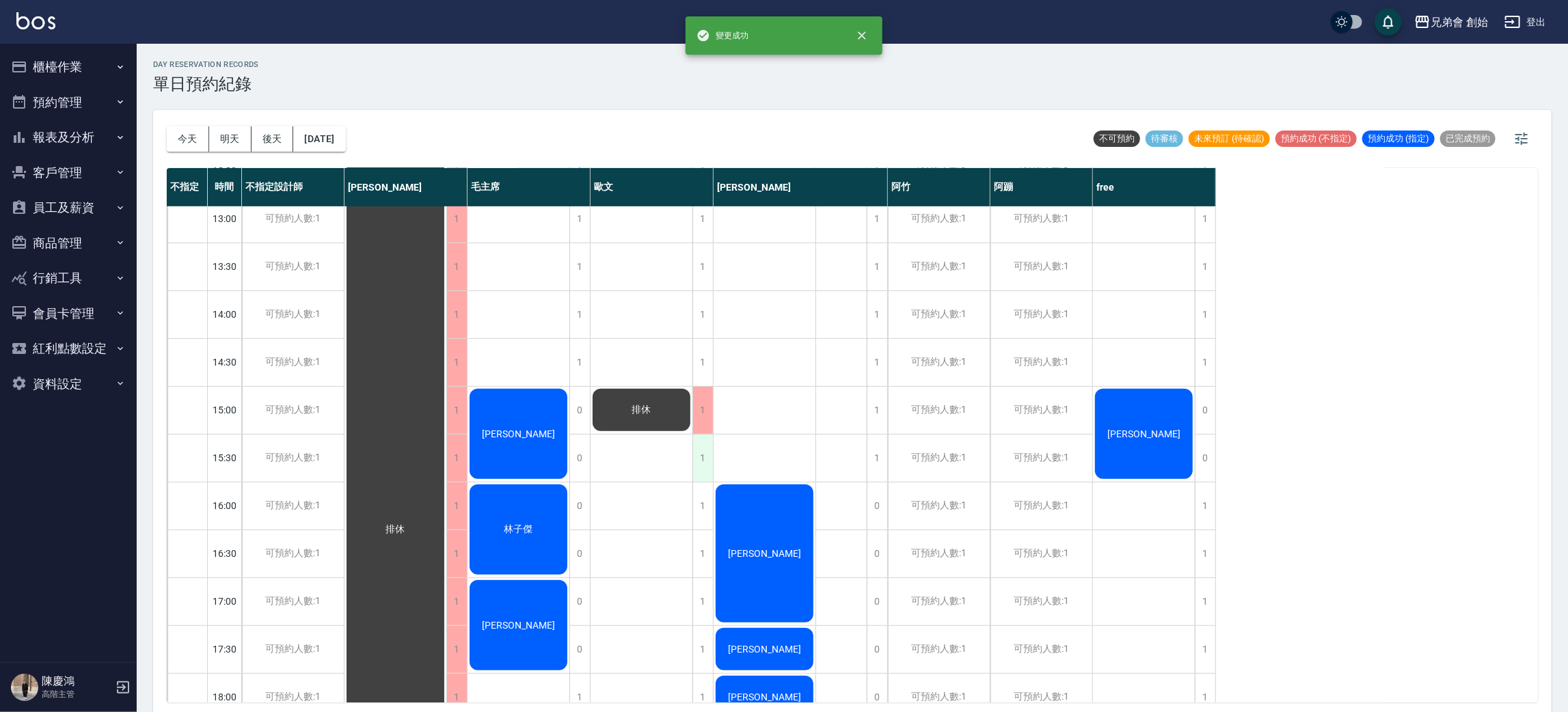
click at [707, 458] on div "1" at bounding box center [703, 458] width 20 height 47
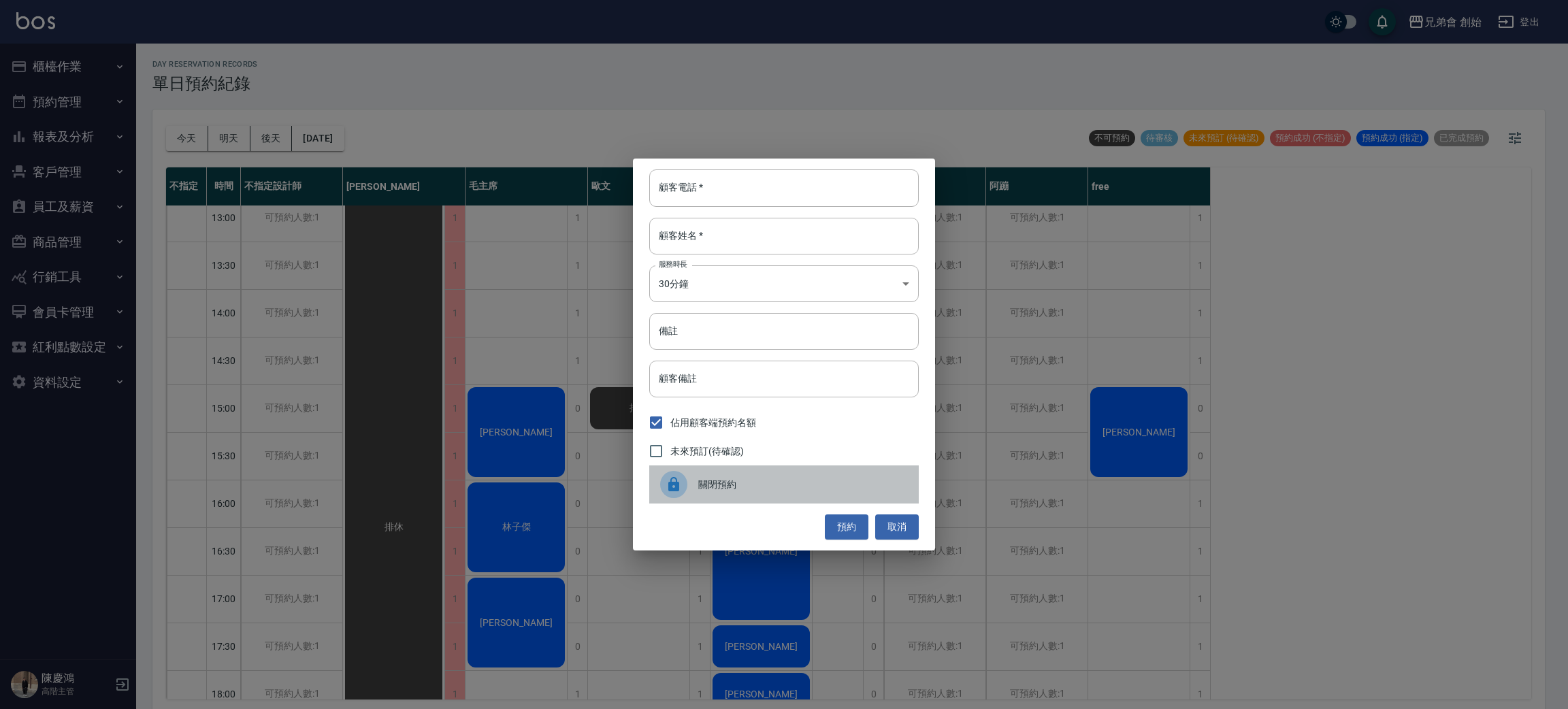
click at [722, 468] on div "關閉預約" at bounding box center [784, 484] width 270 height 38
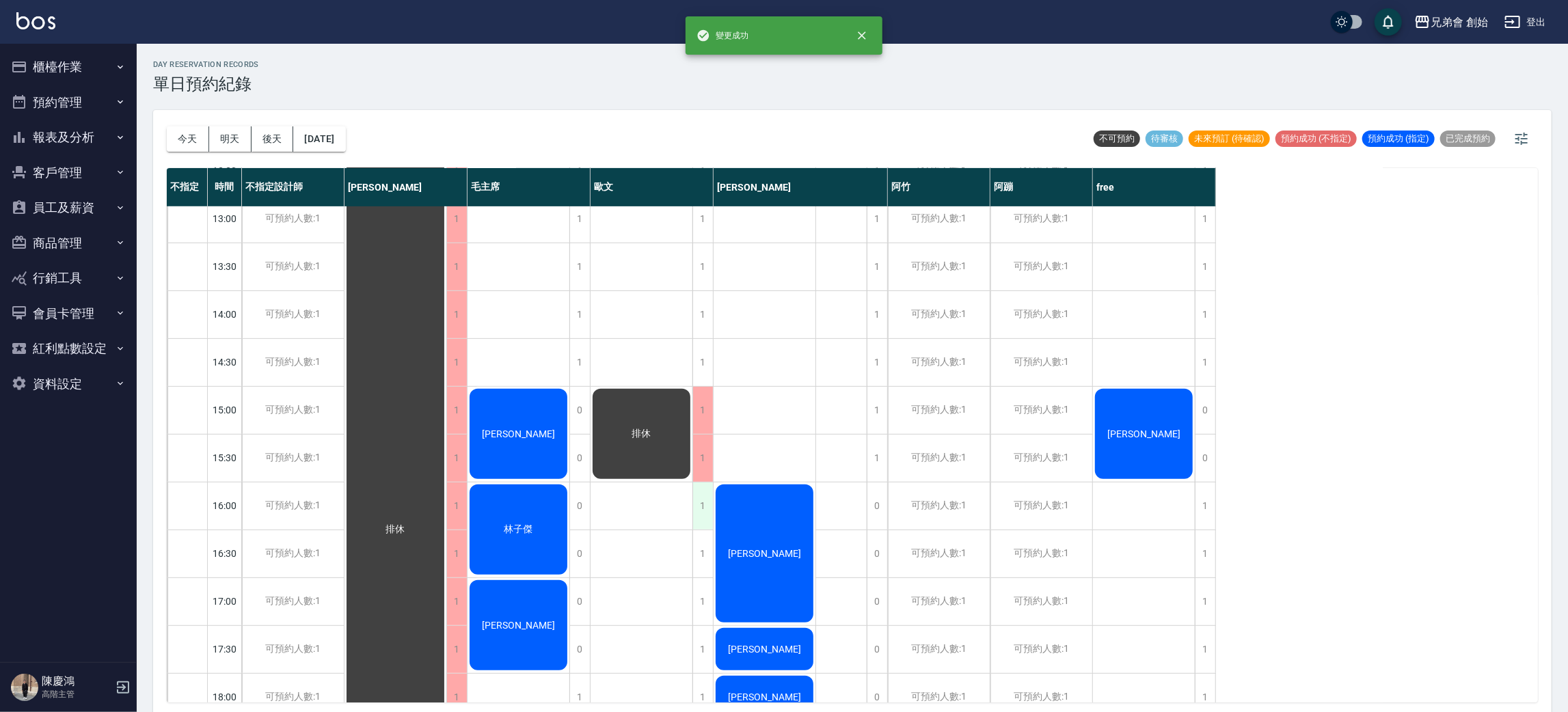
click at [705, 505] on div "1" at bounding box center [703, 506] width 20 height 47
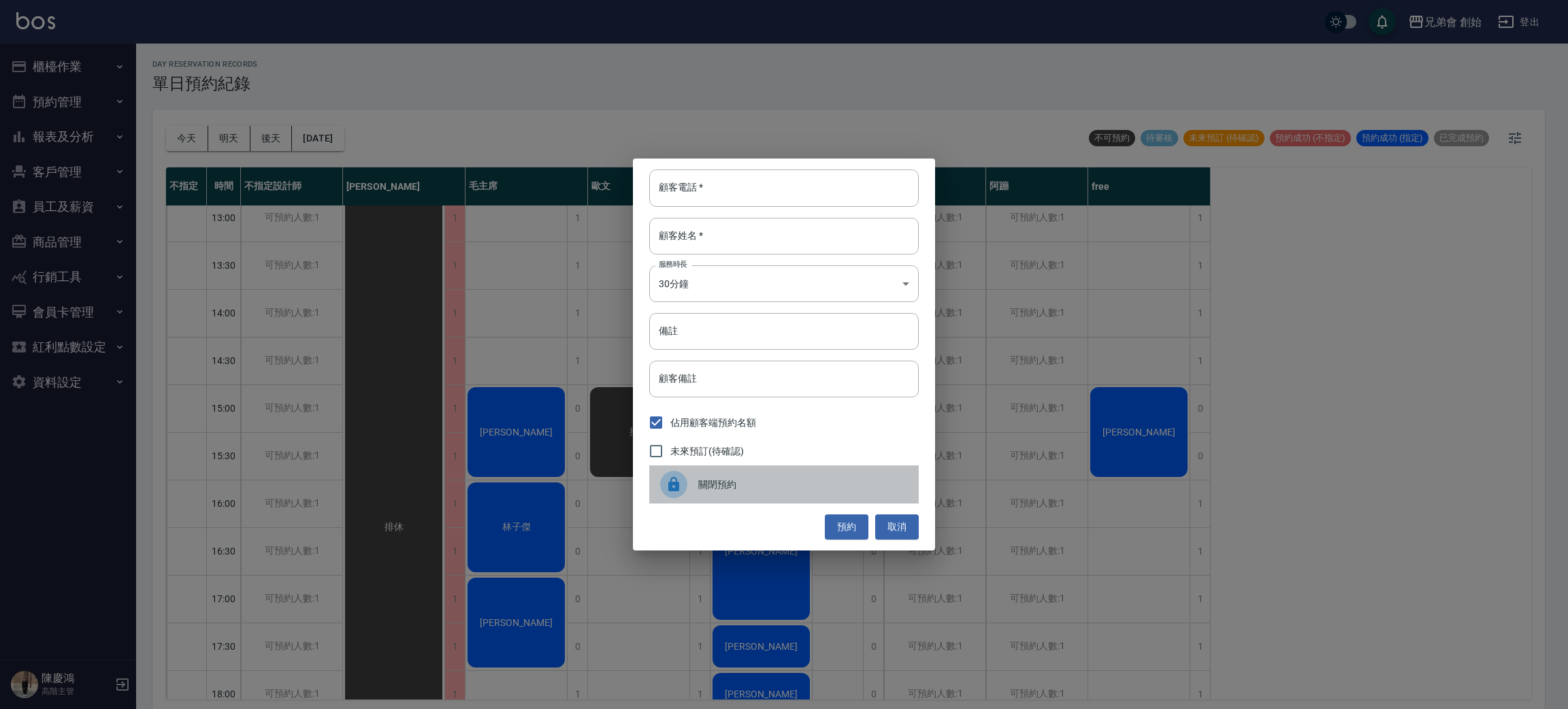
click at [708, 488] on span "關閉預約" at bounding box center [803, 484] width 210 height 15
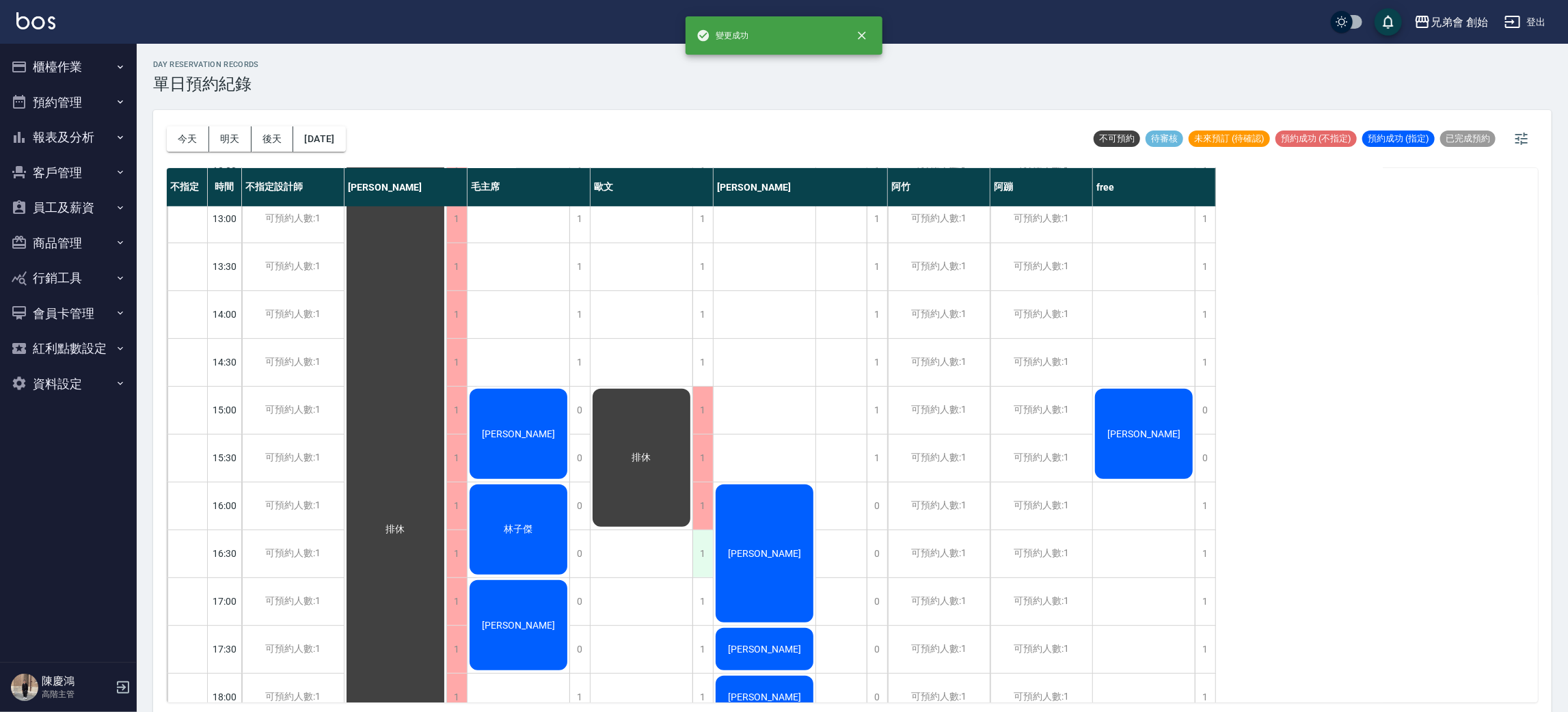
click at [701, 551] on div "1" at bounding box center [703, 553] width 20 height 47
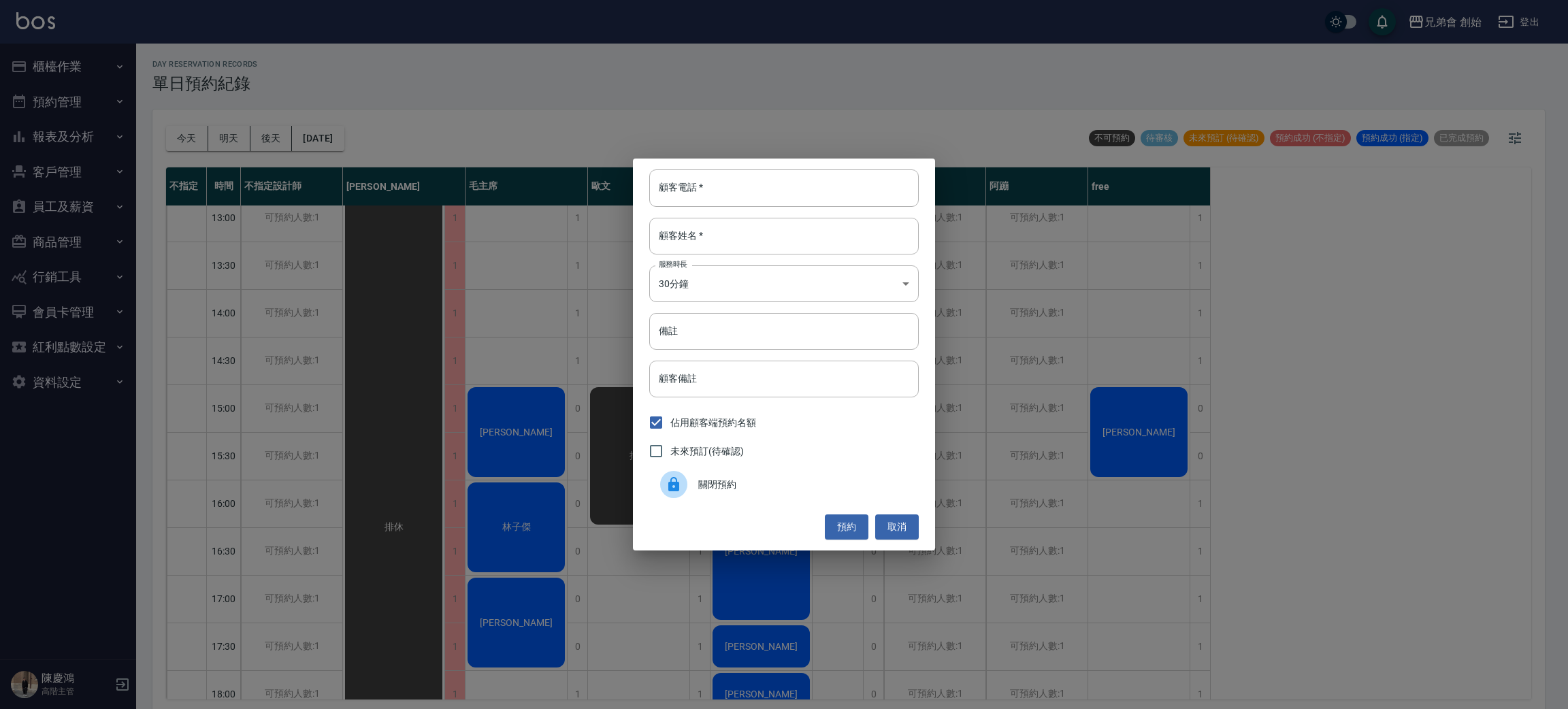
click at [709, 584] on div "顧客電話   * 顧客電話   * 顧客姓名   * 顧客姓名   * 服務時長 30分鐘 1 服務時長 備註 備註 顧客備註 顧客備註 佔用顧客端預約名額 …" at bounding box center [784, 354] width 1568 height 709
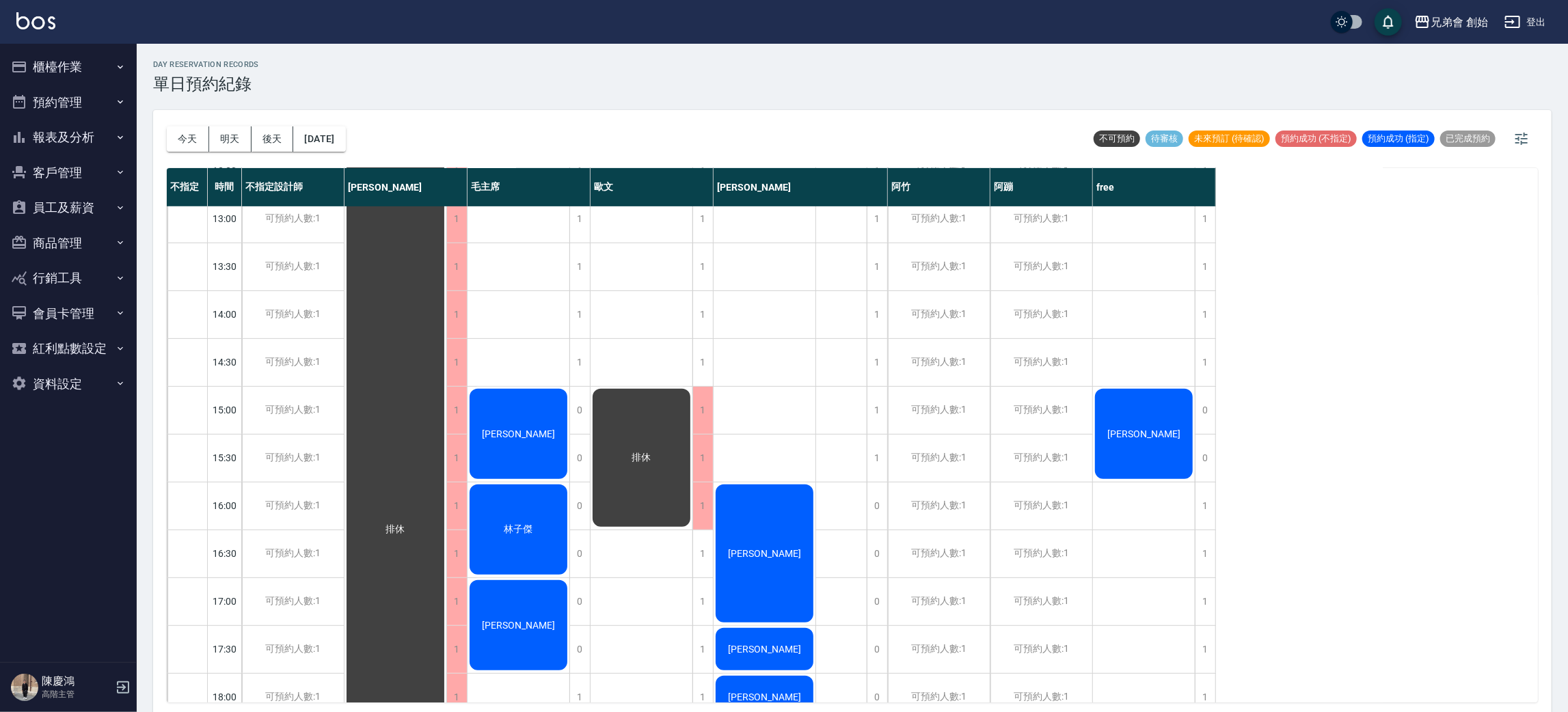
click at [408, 523] on span "排休" at bounding box center [396, 529] width 24 height 13
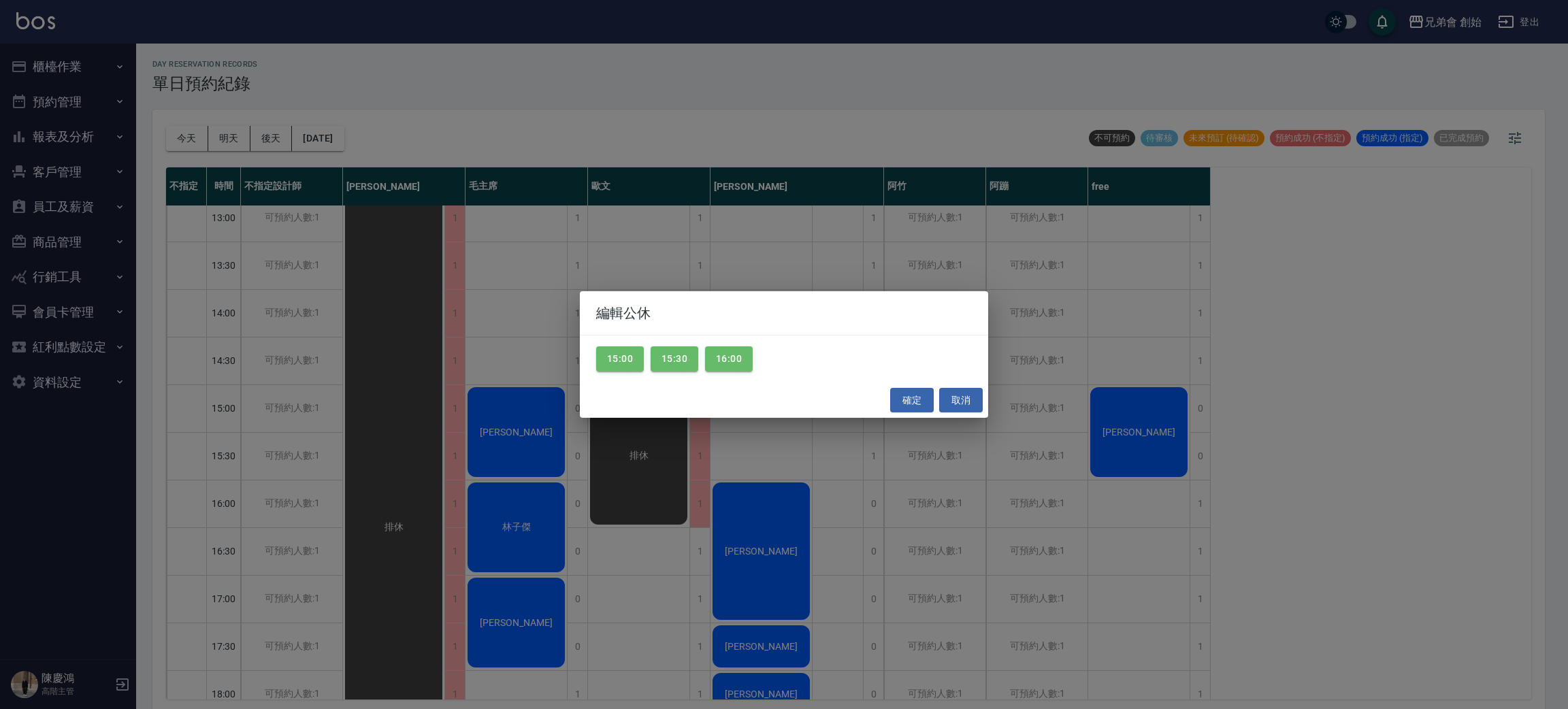
click at [648, 451] on div "編輯公休 15:00 15:30 16:00 確定 取消" at bounding box center [784, 354] width 1568 height 709
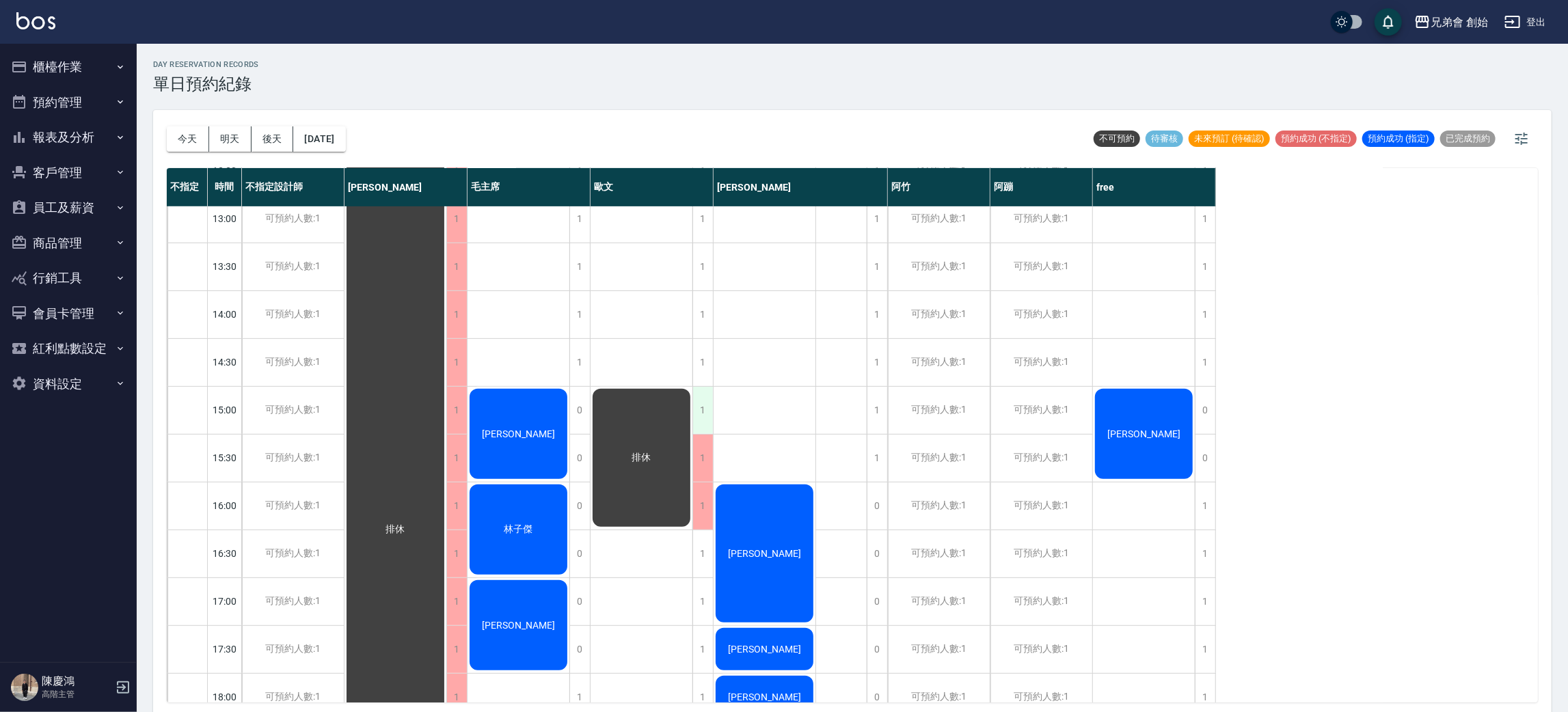
click at [708, 403] on div "1" at bounding box center [703, 410] width 20 height 47
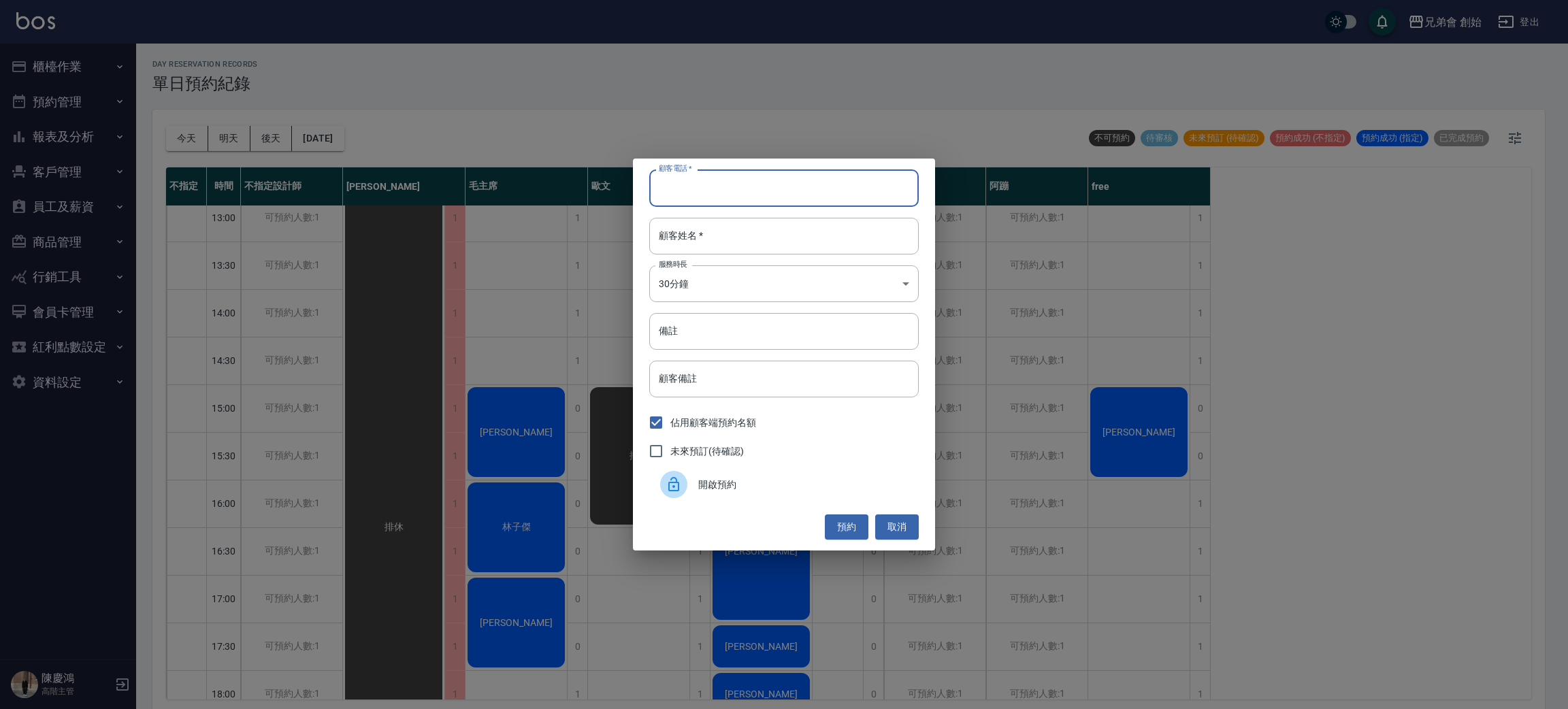
click at [733, 193] on input "顧客電話   *" at bounding box center [784, 188] width 270 height 37
type input "0908105571"
click at [753, 240] on input "顧客姓名   *" at bounding box center [784, 236] width 270 height 37
type input "林"
click at [755, 284] on body "兄弟會 創始 登出 櫃檯作業 打帳單 帳單列表 掛單列表 座位開單 營業儀表板 現金收支登錄 高階收支登錄 材料自購登錄 每日結帳 排班表 現場電腦打卡 掃碼…" at bounding box center [784, 356] width 1568 height 713
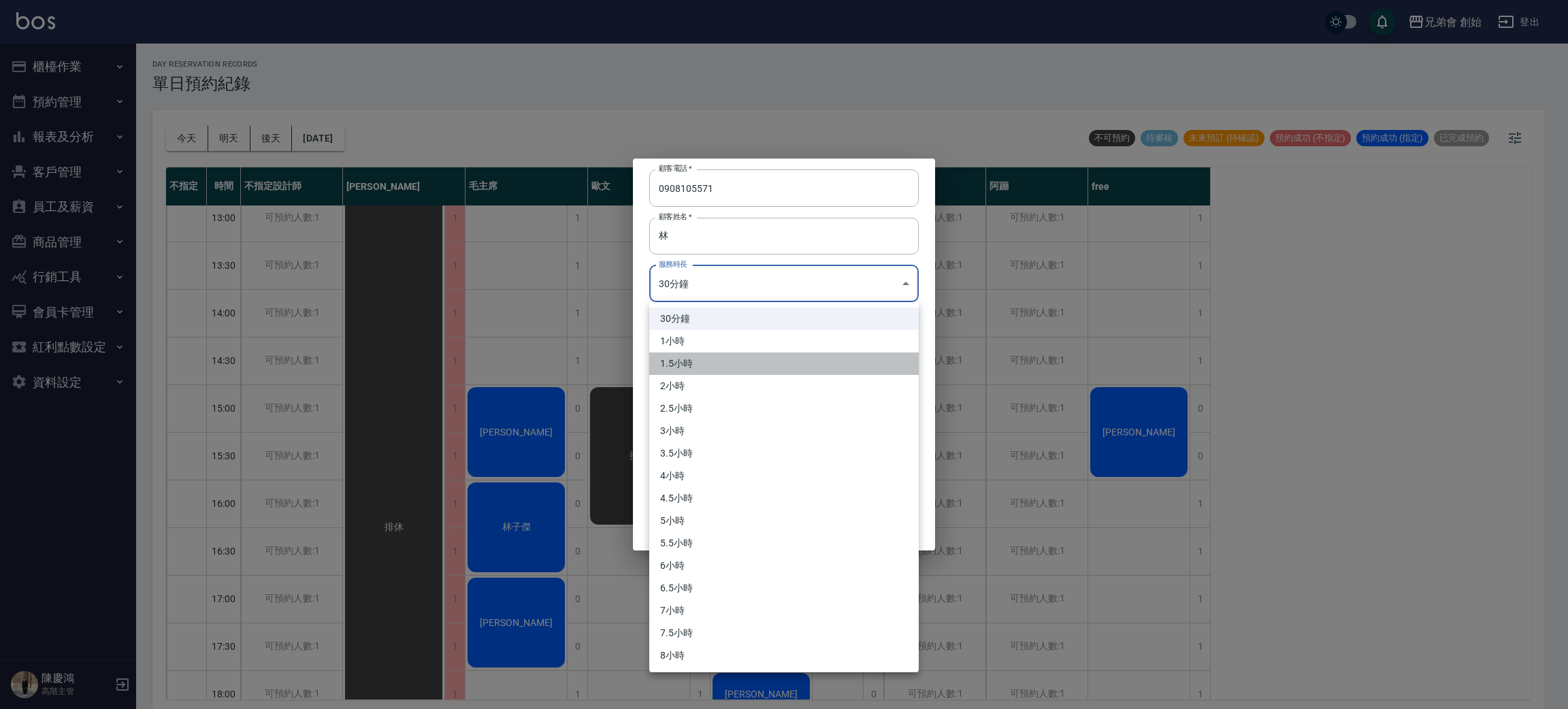
click at [712, 368] on li "1.5小時" at bounding box center [784, 363] width 270 height 22
type input "3"
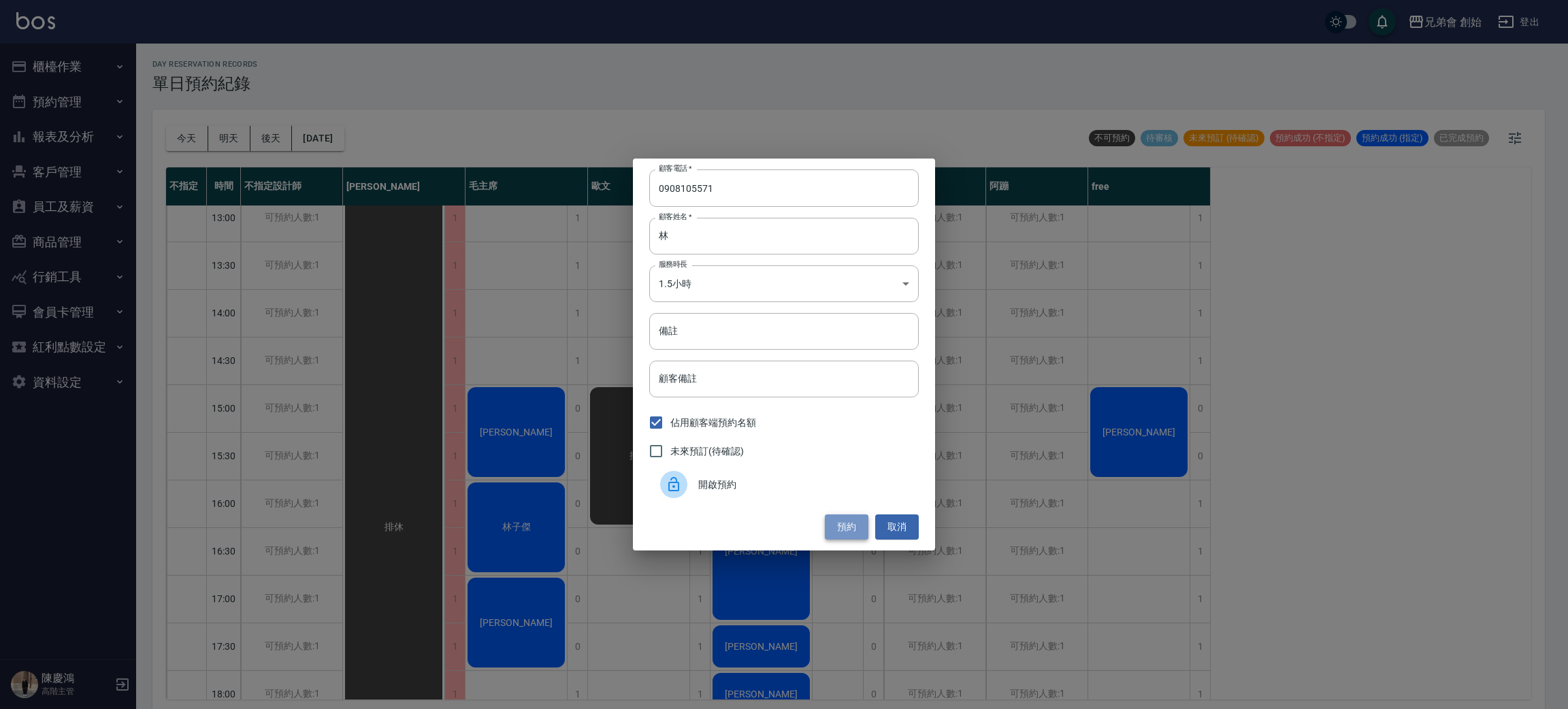
click at [840, 532] on button "預約" at bounding box center [846, 527] width 44 height 25
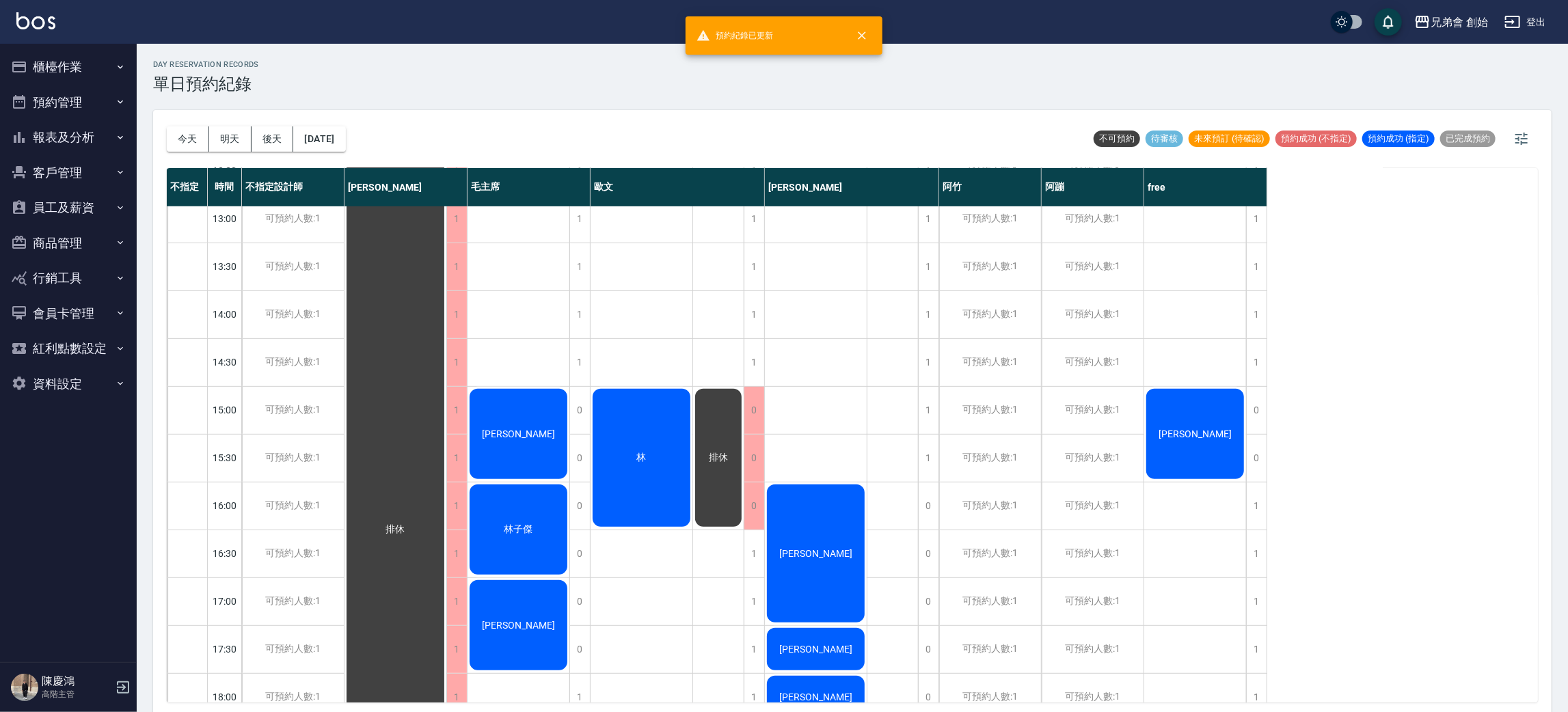
click at [446, 417] on div "林" at bounding box center [396, 529] width 102 height 859
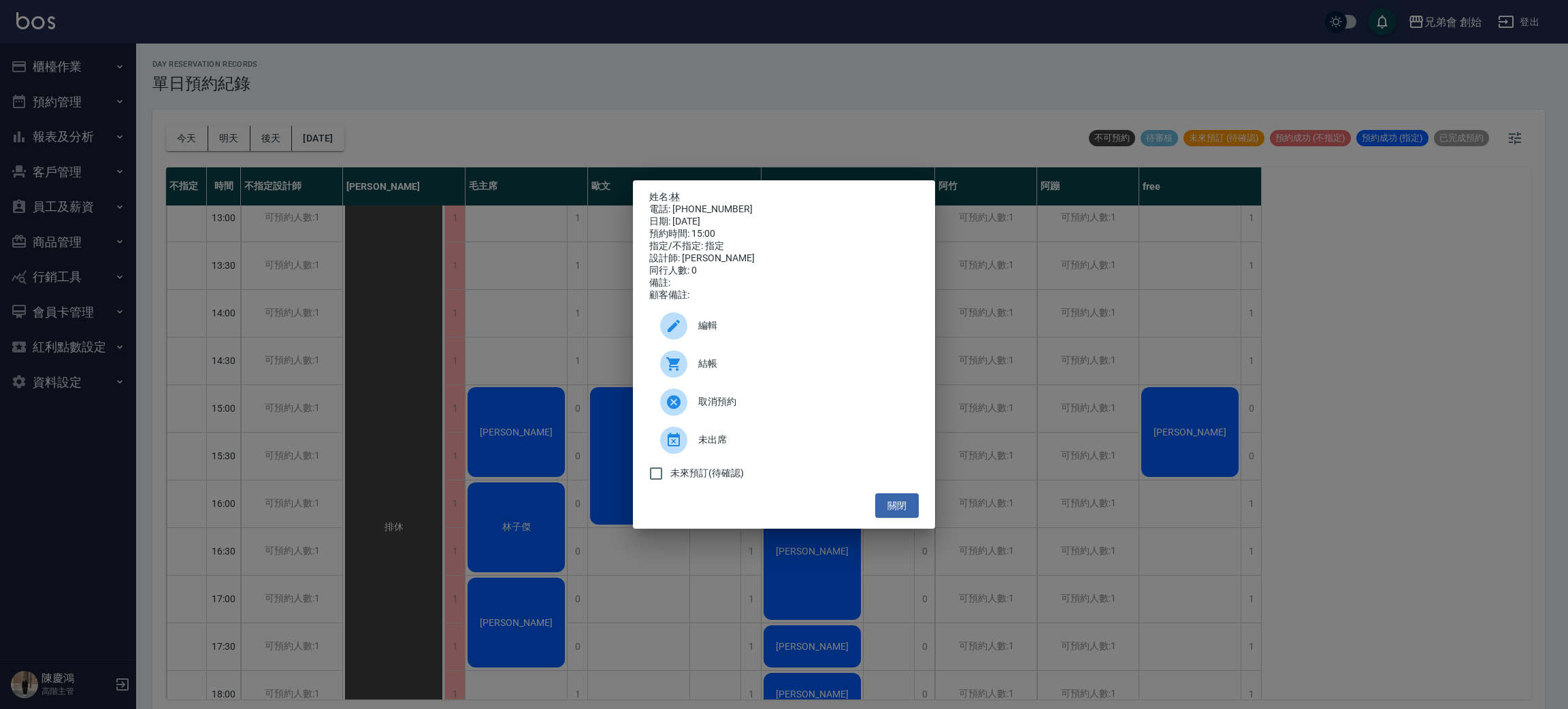
click at [341, 345] on div "姓名: 林 電話: 0908105571 日期: 2025/08/20 預約時間: 15:00 指定/不指定: 指定 設計師: 歐文 同行人數: 0 備註: …" at bounding box center [784, 354] width 1568 height 709
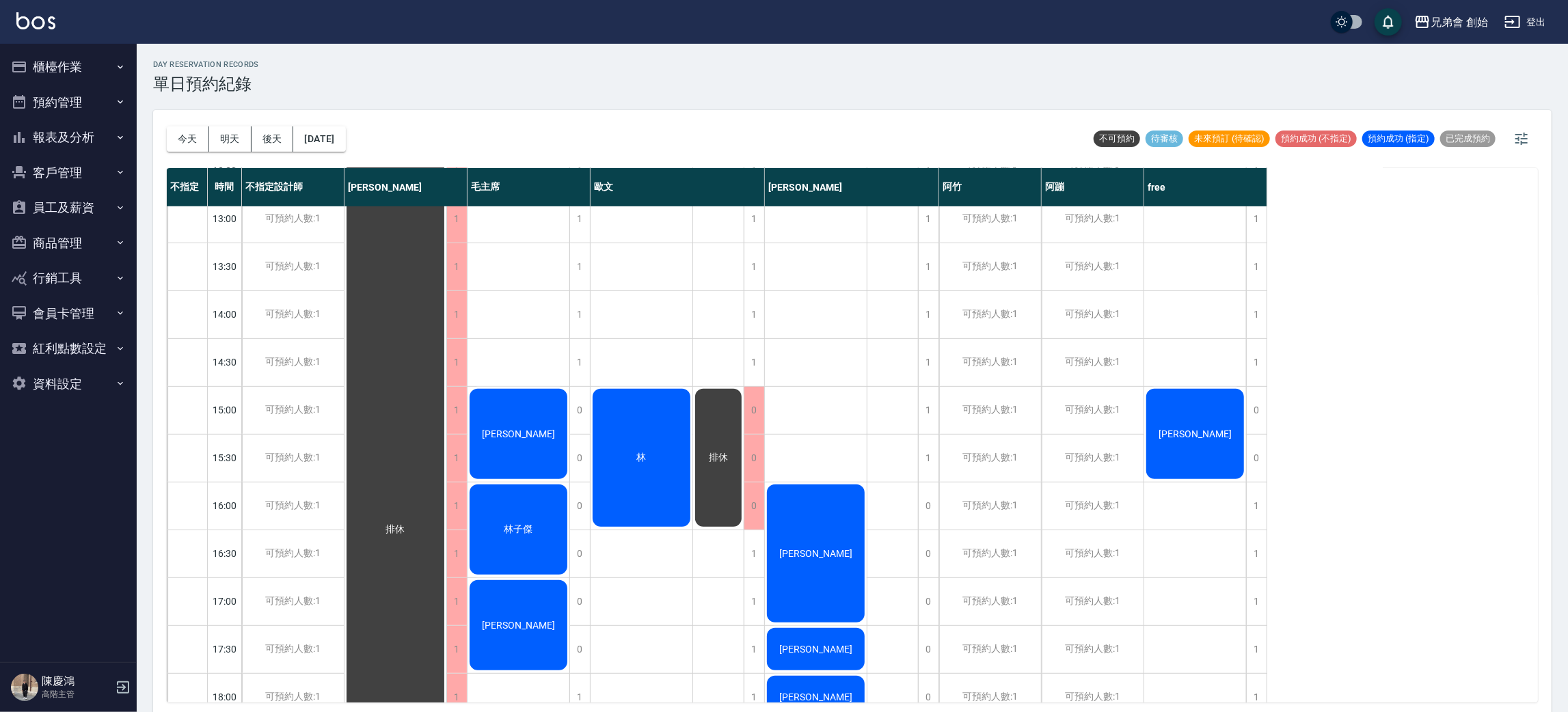
click at [446, 413] on div "林" at bounding box center [396, 529] width 102 height 859
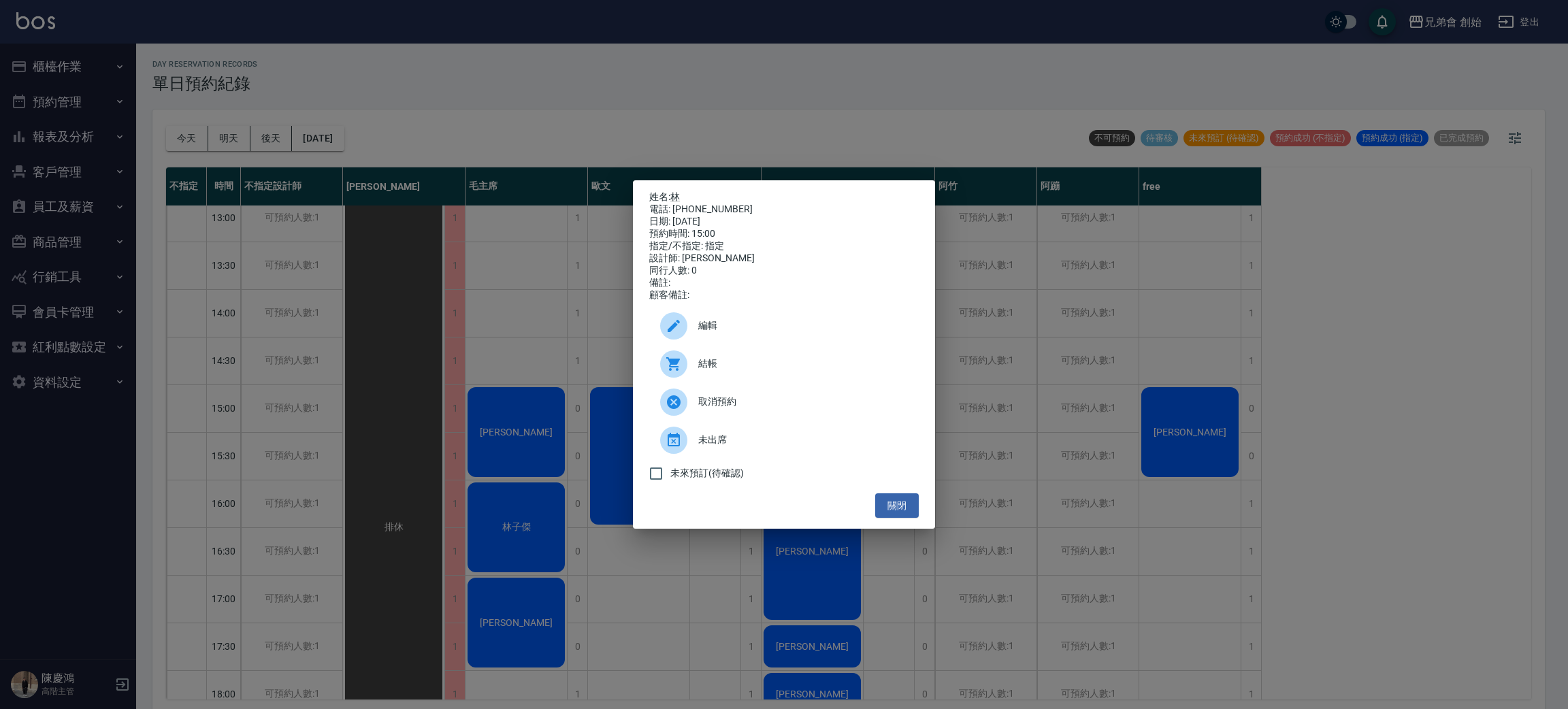
click at [394, 326] on div "姓名: 林 電話: 0908105571 日期: 2025/08/20 預約時間: 15:00 指定/不指定: 指定 設計師: 歐文 同行人數: 0 備註: …" at bounding box center [784, 354] width 1568 height 709
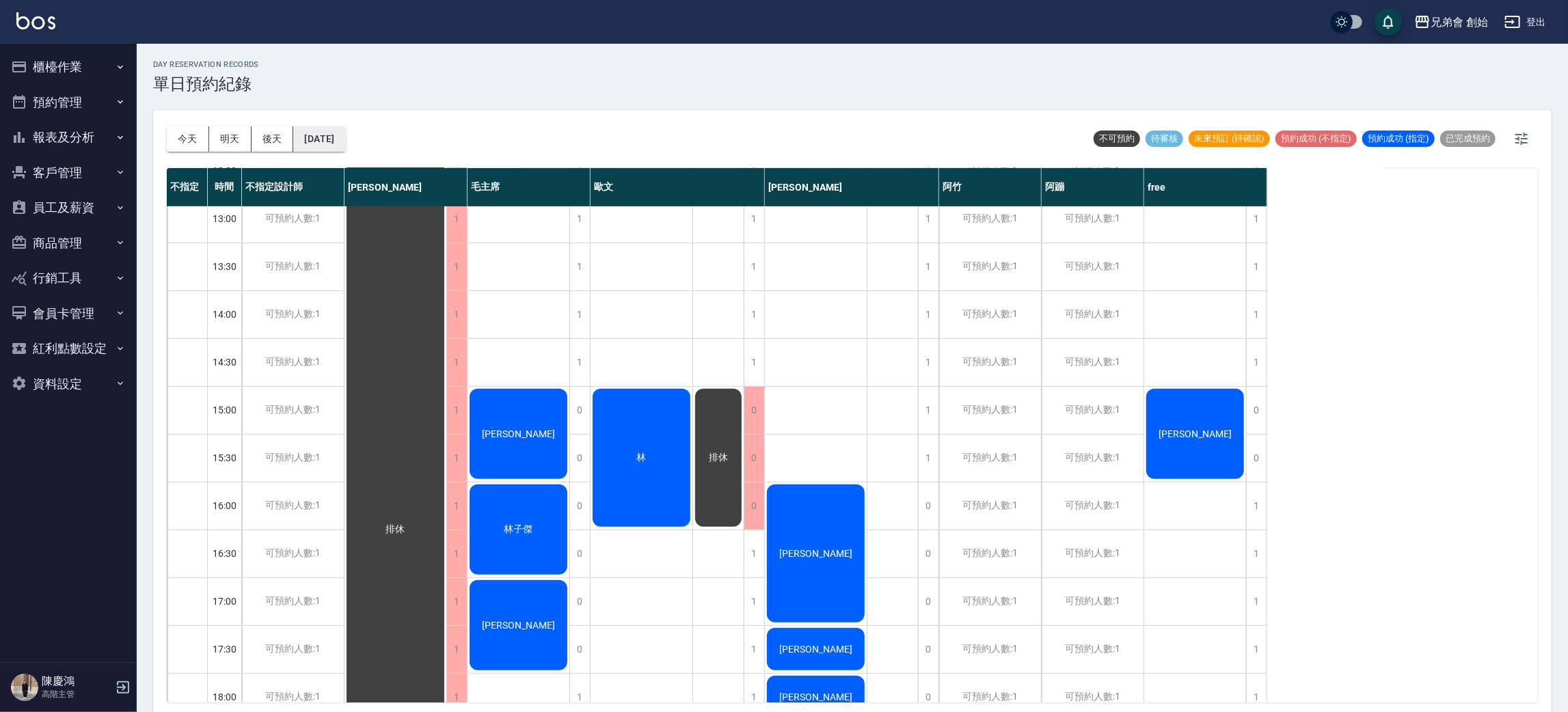
click at [345, 135] on button "2025/08/20" at bounding box center [319, 139] width 52 height 25
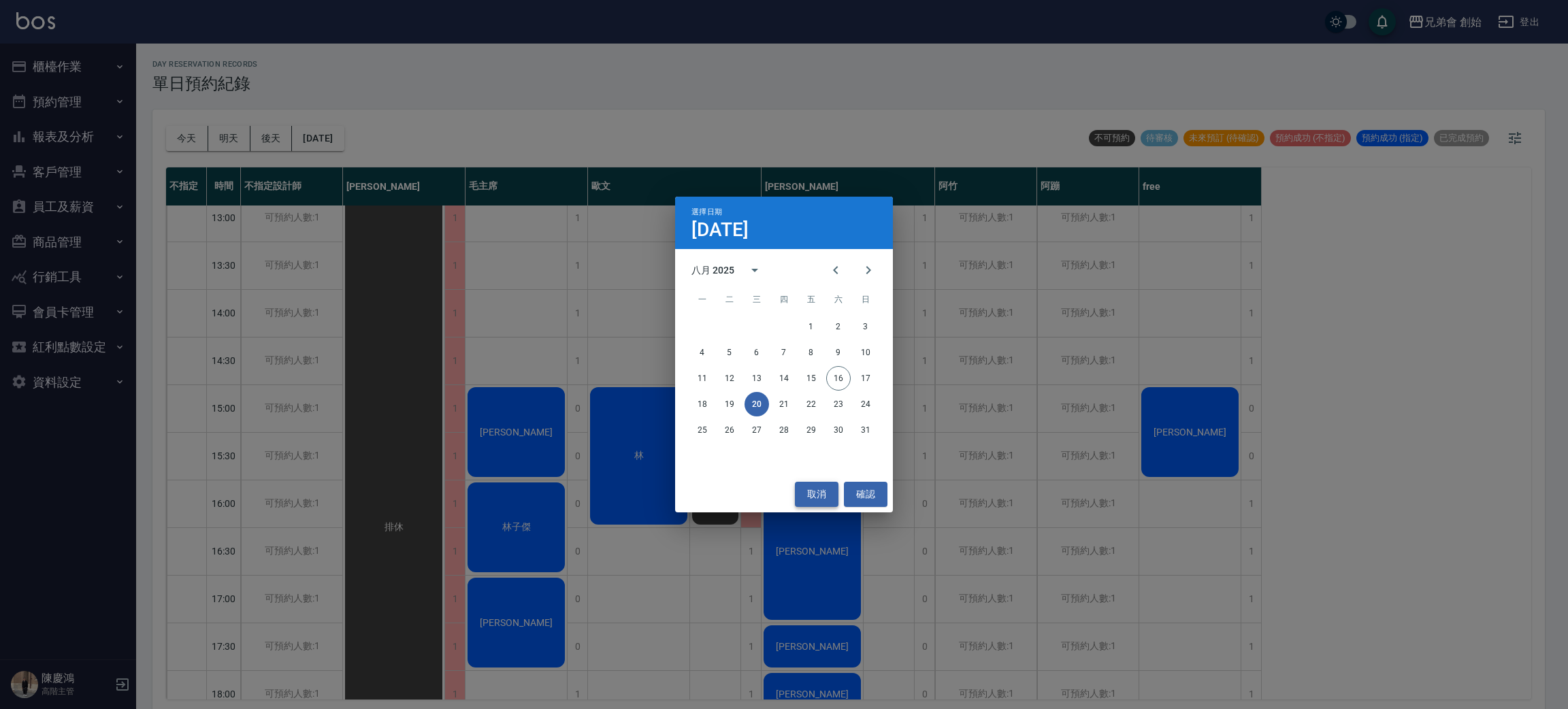
click at [829, 494] on button "取消" at bounding box center [816, 495] width 44 height 25
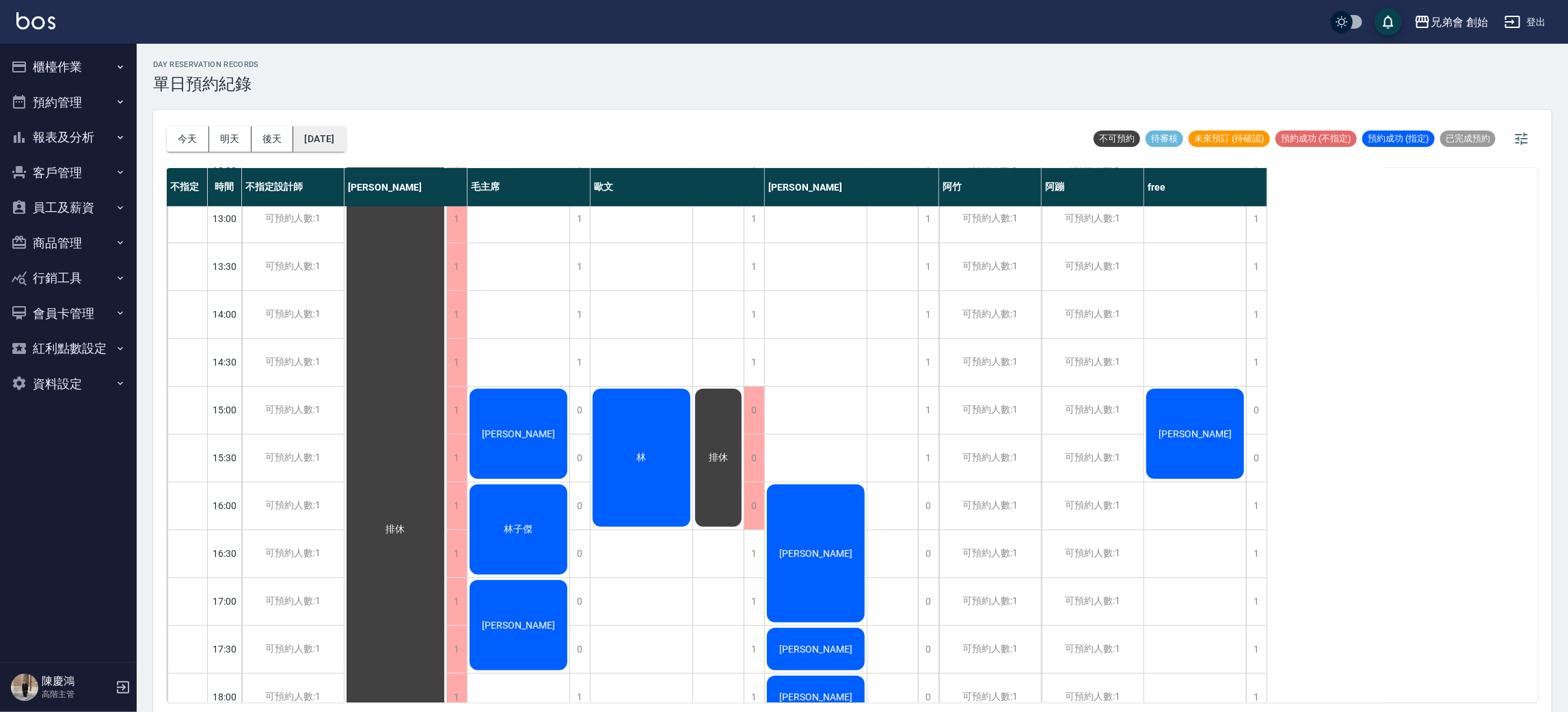
click at [345, 137] on button "2025/08/20" at bounding box center [319, 139] width 52 height 25
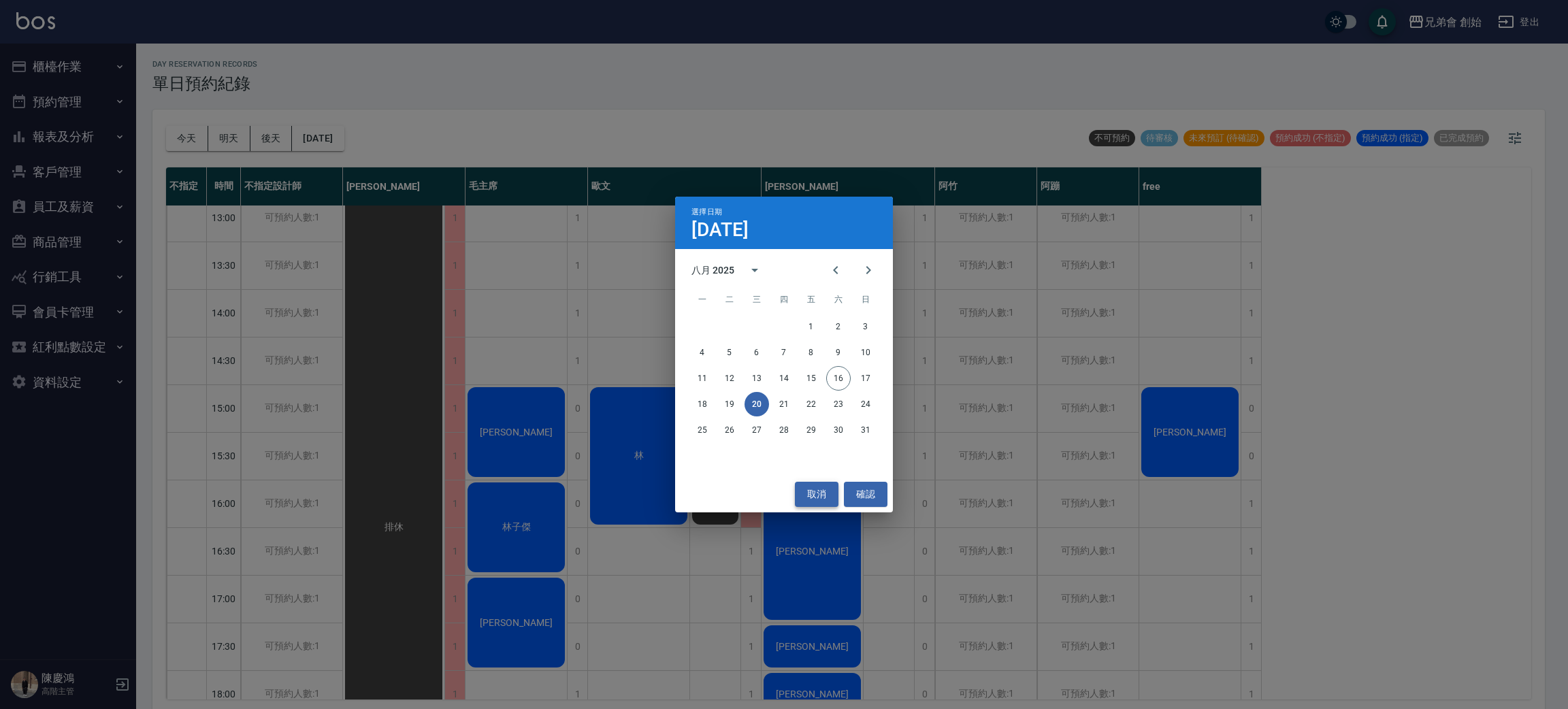
click at [811, 489] on button "取消" at bounding box center [816, 495] width 44 height 25
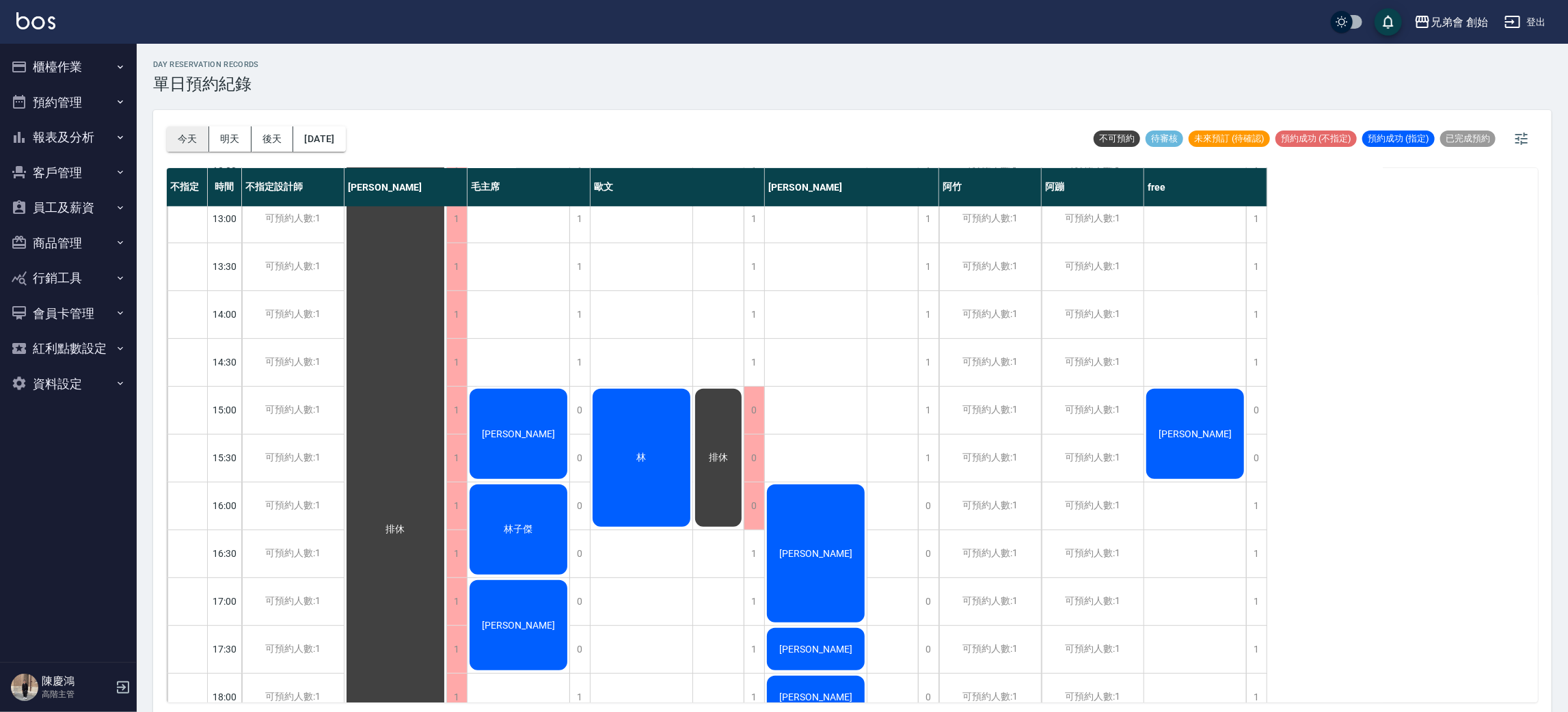
click at [208, 143] on button "今天" at bounding box center [187, 139] width 42 height 25
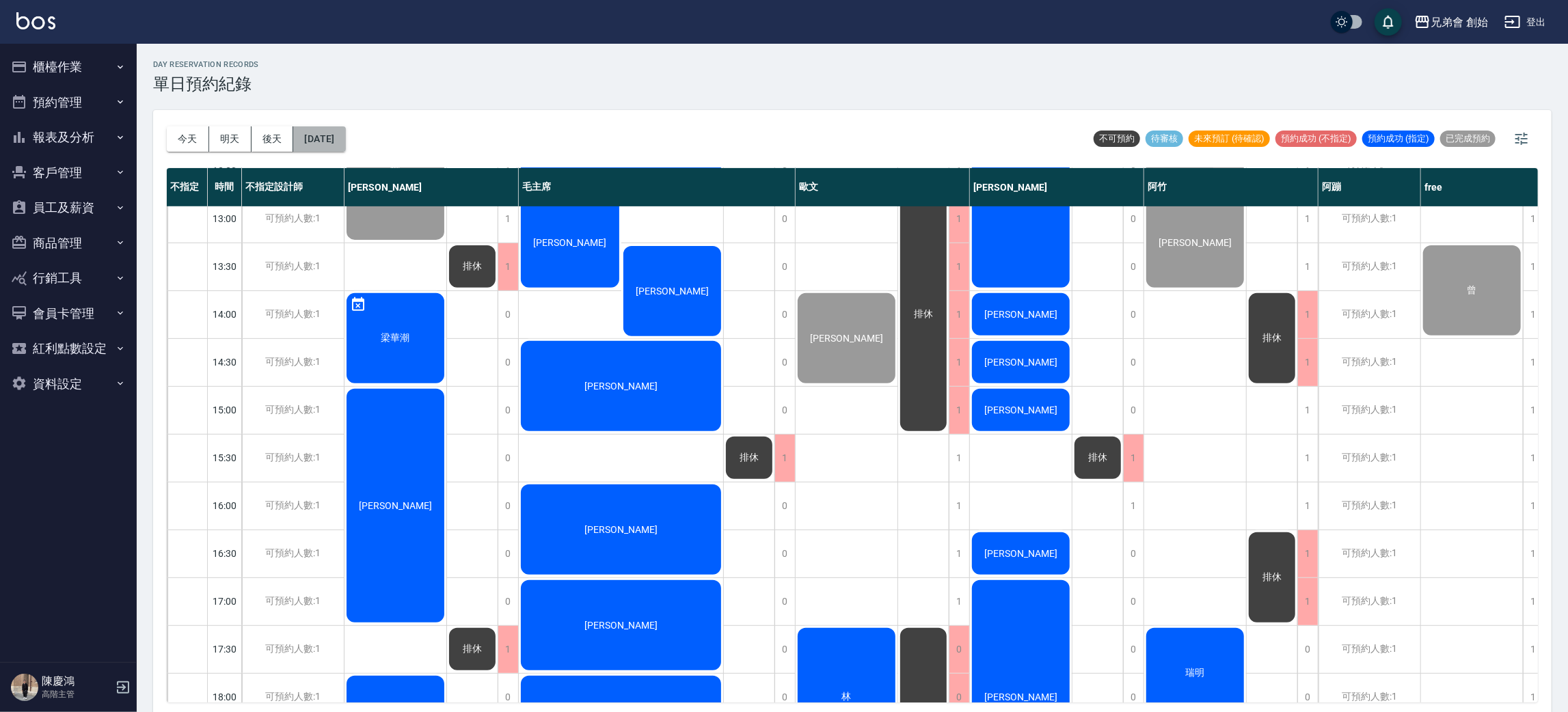
click at [345, 143] on button "[DATE]" at bounding box center [319, 139] width 52 height 25
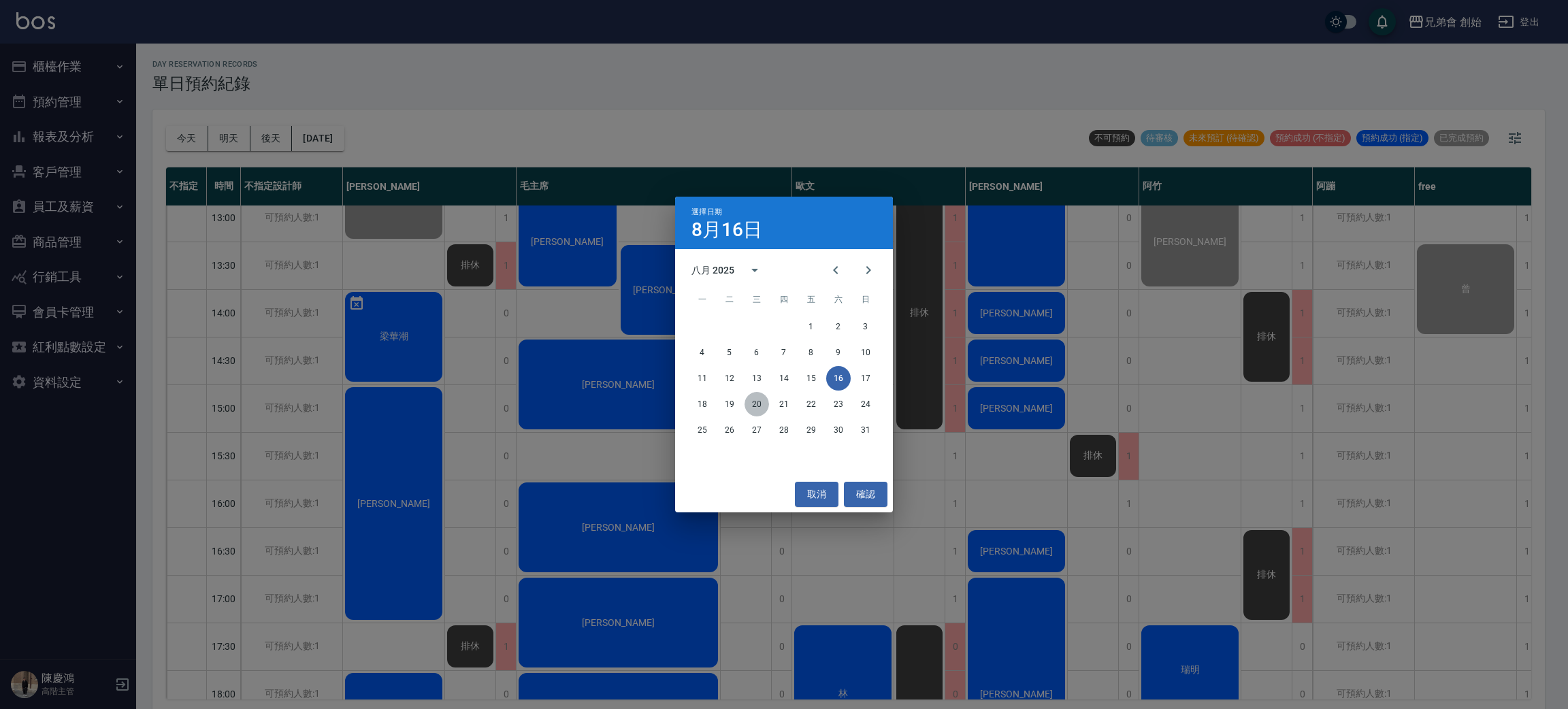
click at [755, 403] on button "20" at bounding box center [756, 403] width 24 height 24
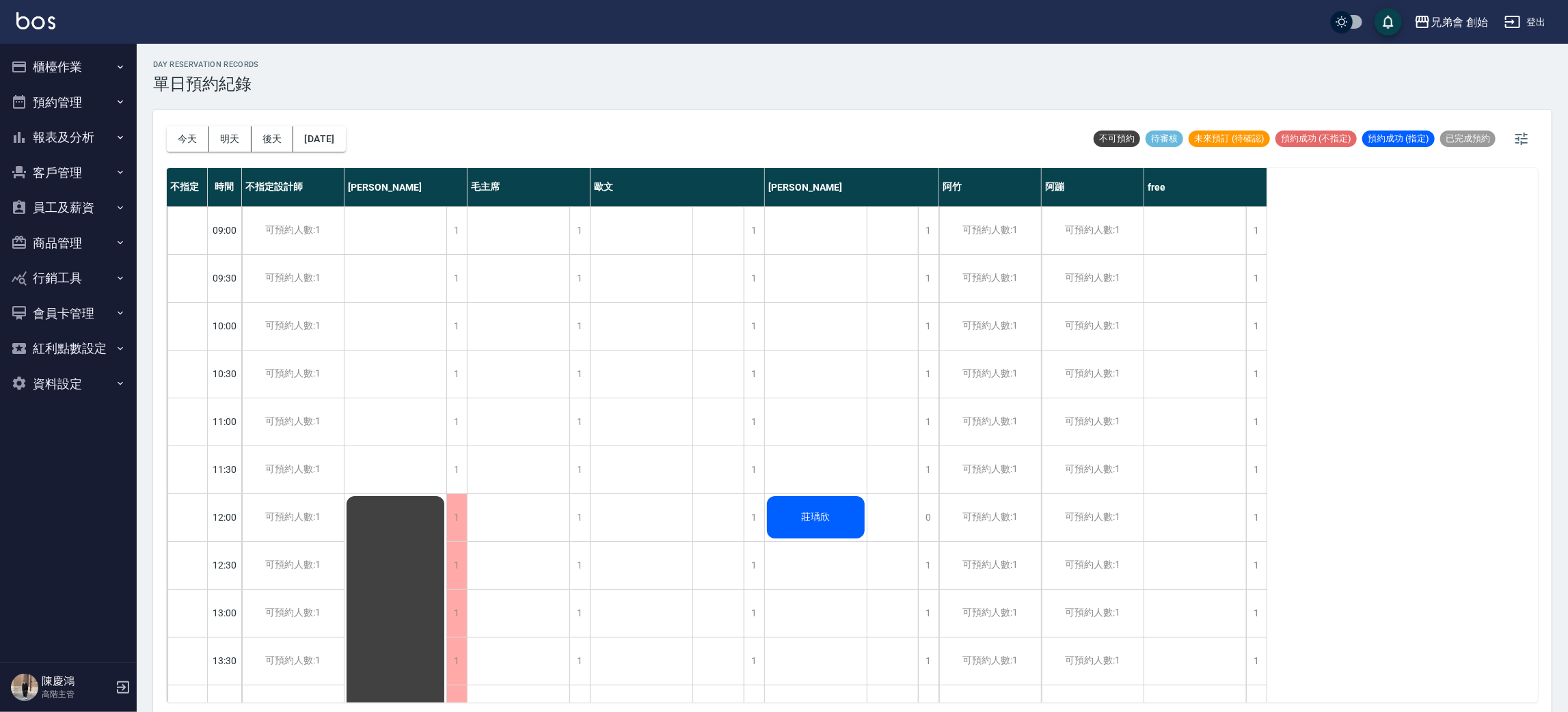
scroll to position [410, 0]
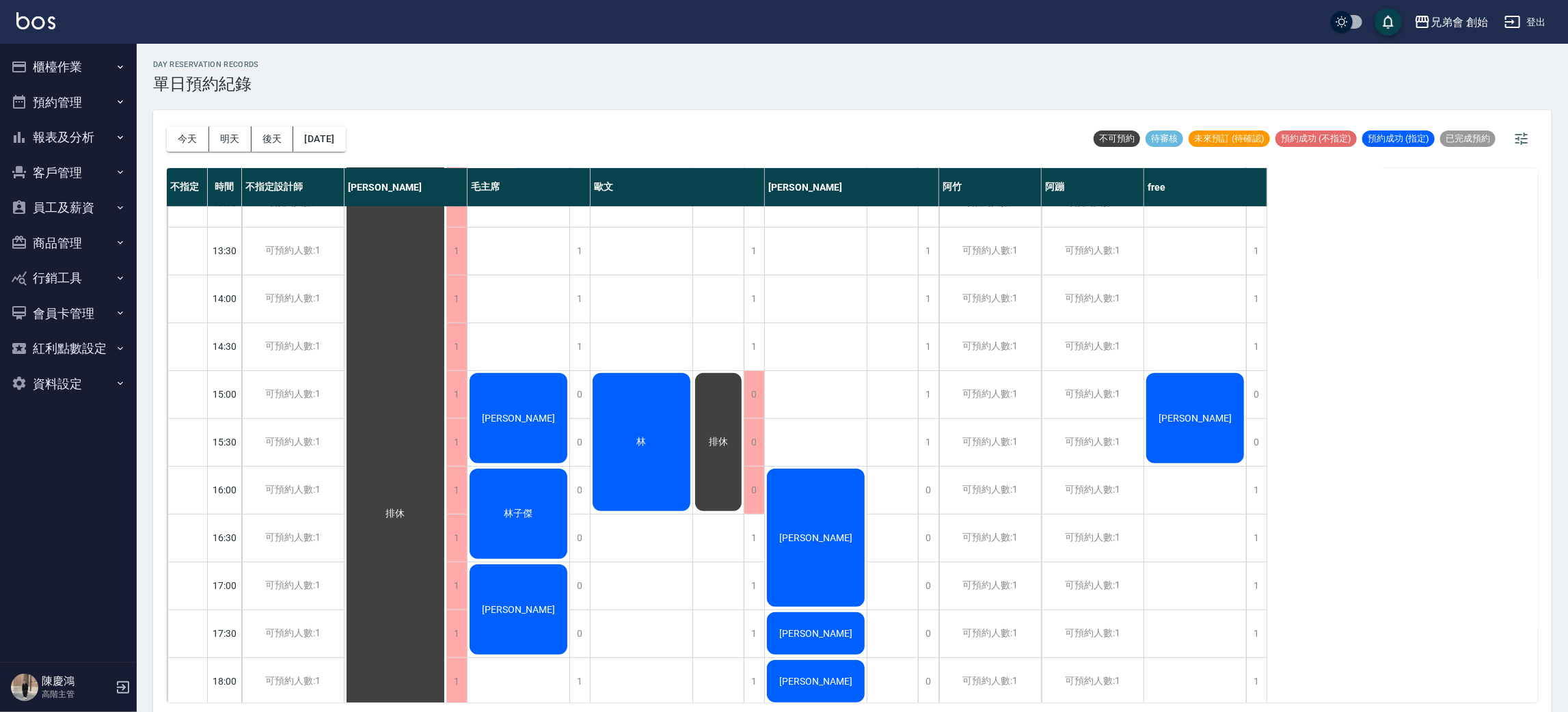
click at [446, 408] on div "排休" at bounding box center [396, 513] width 102 height 859
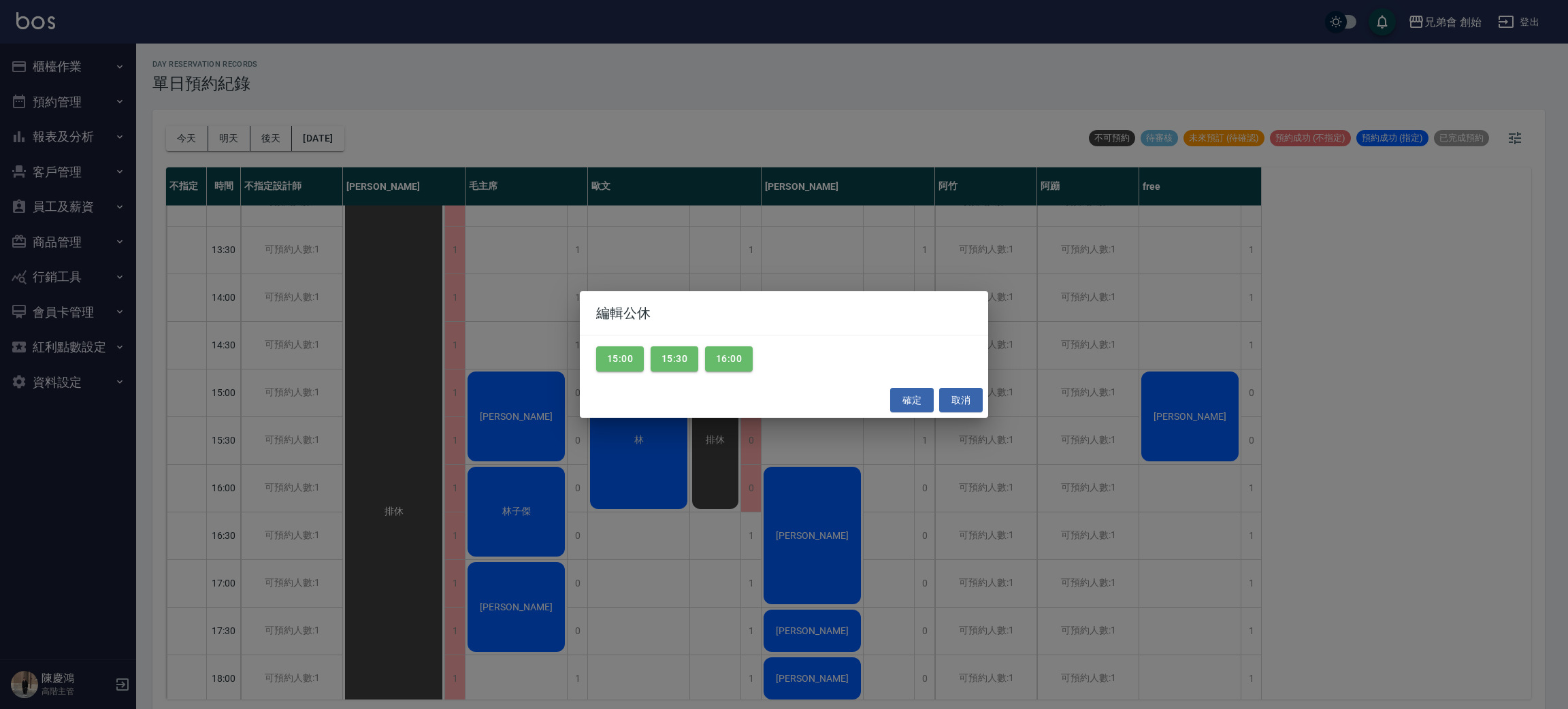
click at [618, 237] on div "編輯公休 15:00 15:30 16:00 確定 取消" at bounding box center [784, 354] width 1568 height 709
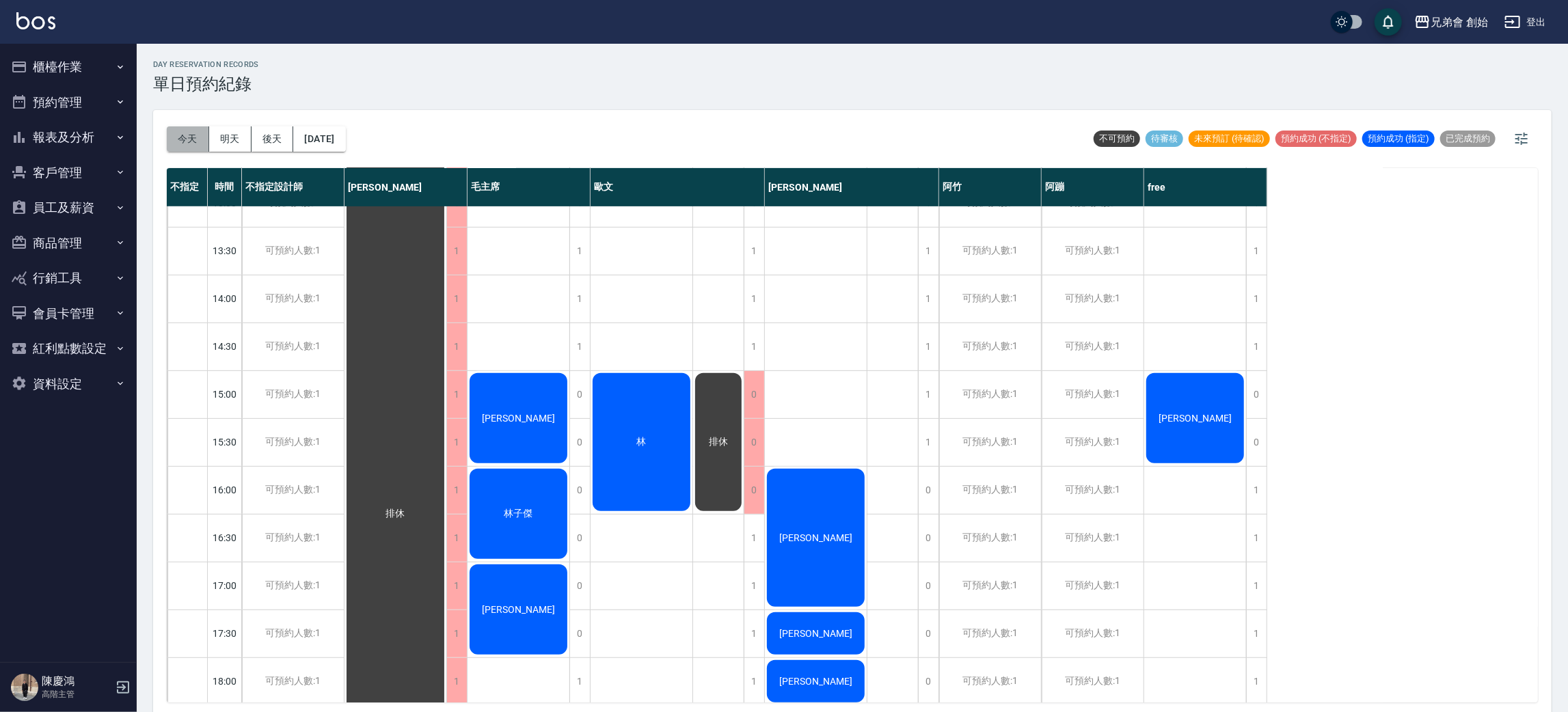
click at [185, 139] on button "今天" at bounding box center [187, 139] width 42 height 25
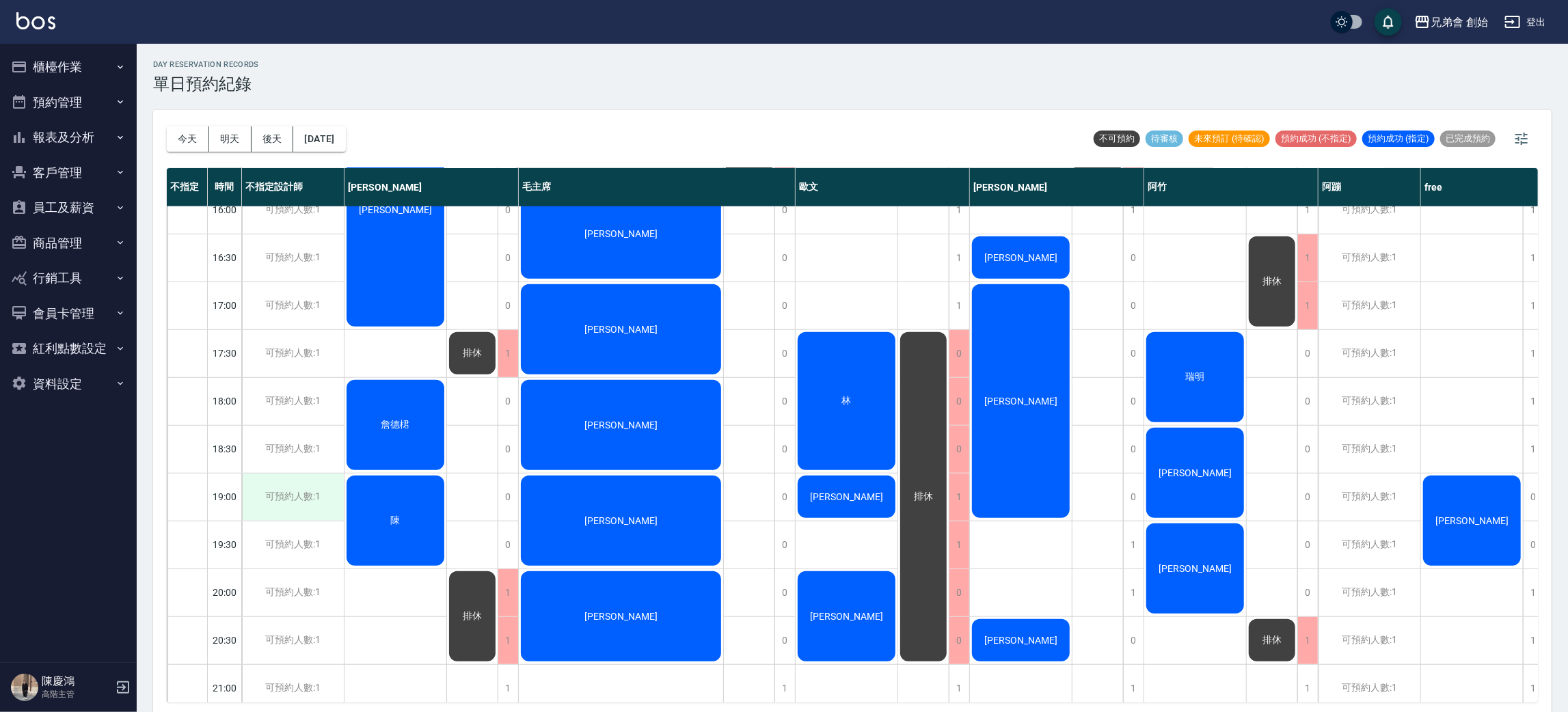
scroll to position [620, 0]
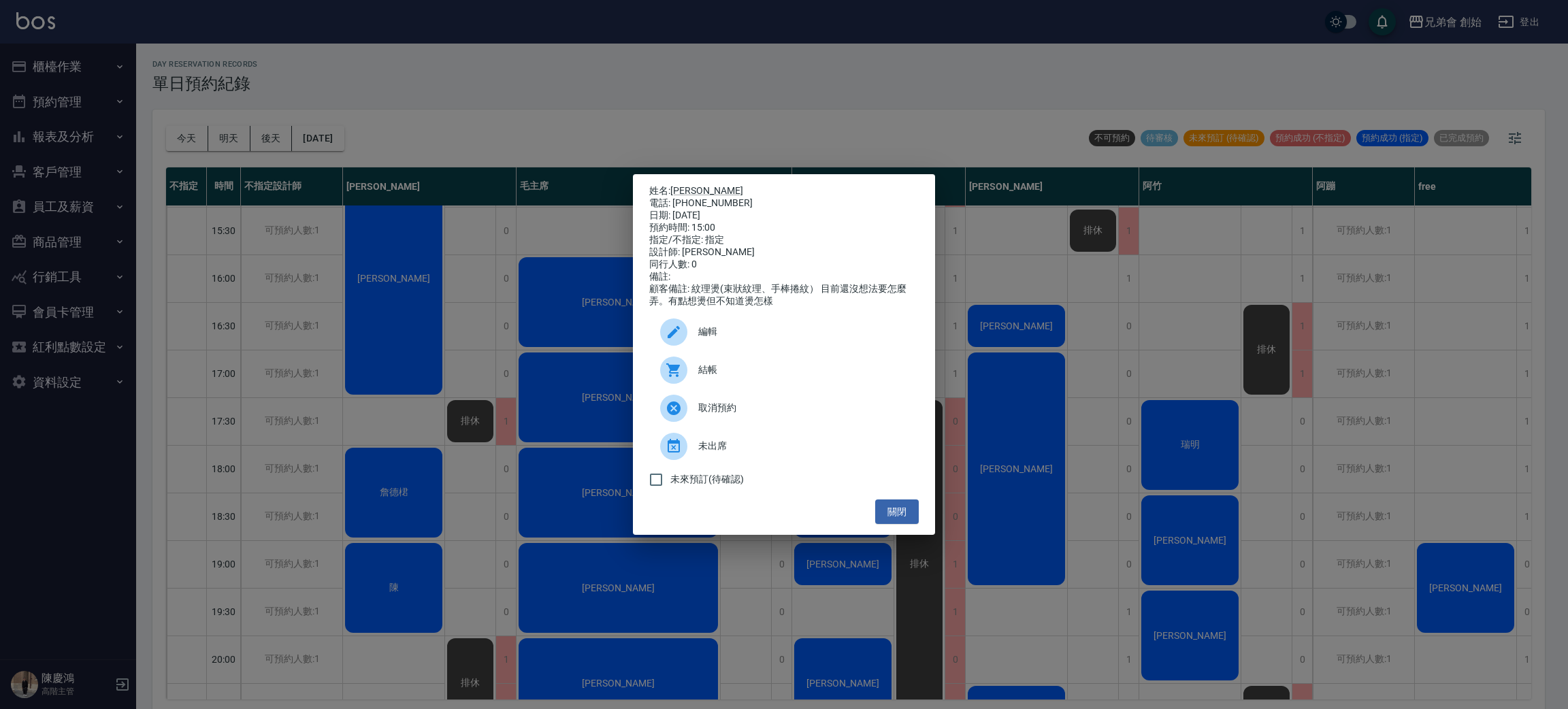
click at [739, 142] on div "姓名: 彭成瑞 電話: 0912453635 日期: 2025/08/16 預約時間: 15:00 指定/不指定: 指定 設計師: 威利 同行人數: 0 備註…" at bounding box center [784, 354] width 1568 height 709
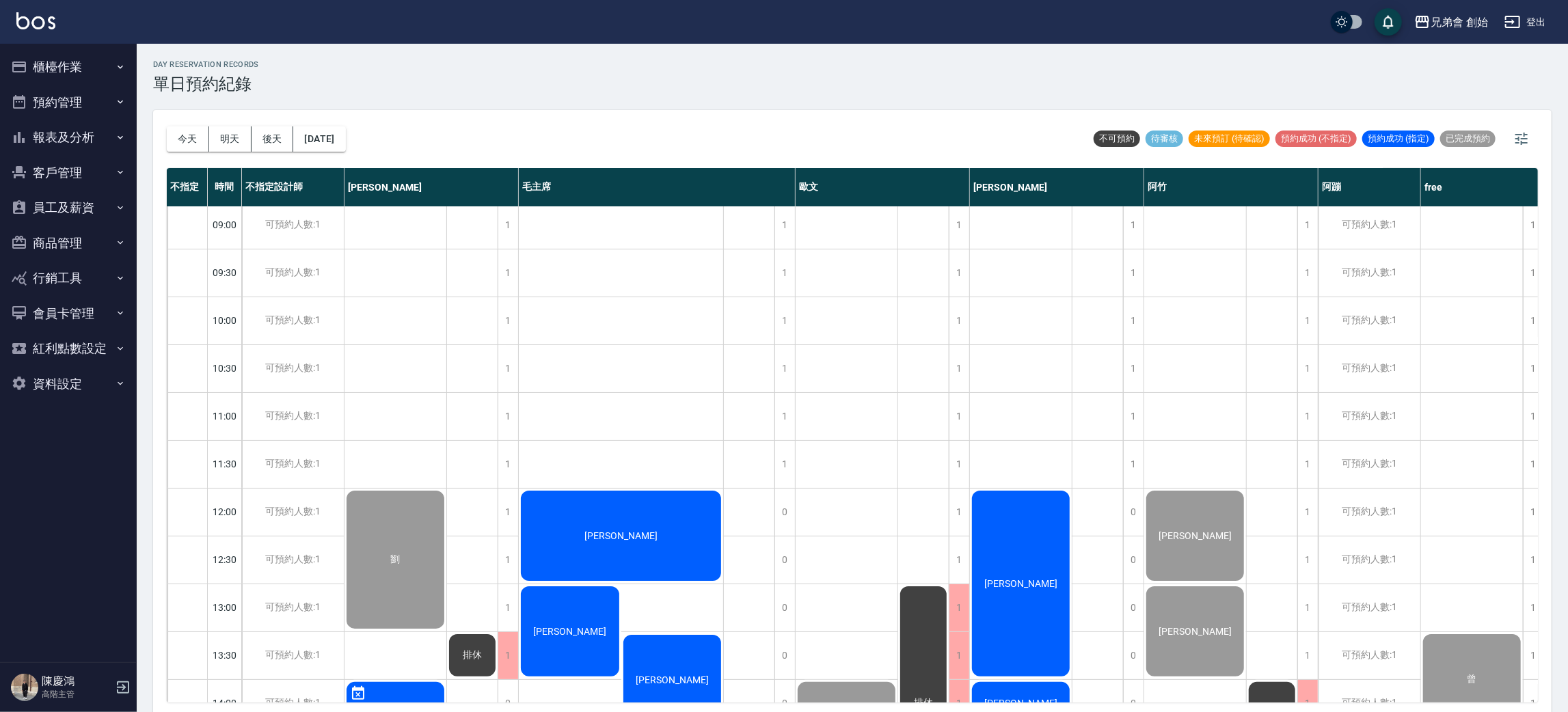
scroll to position [415, 0]
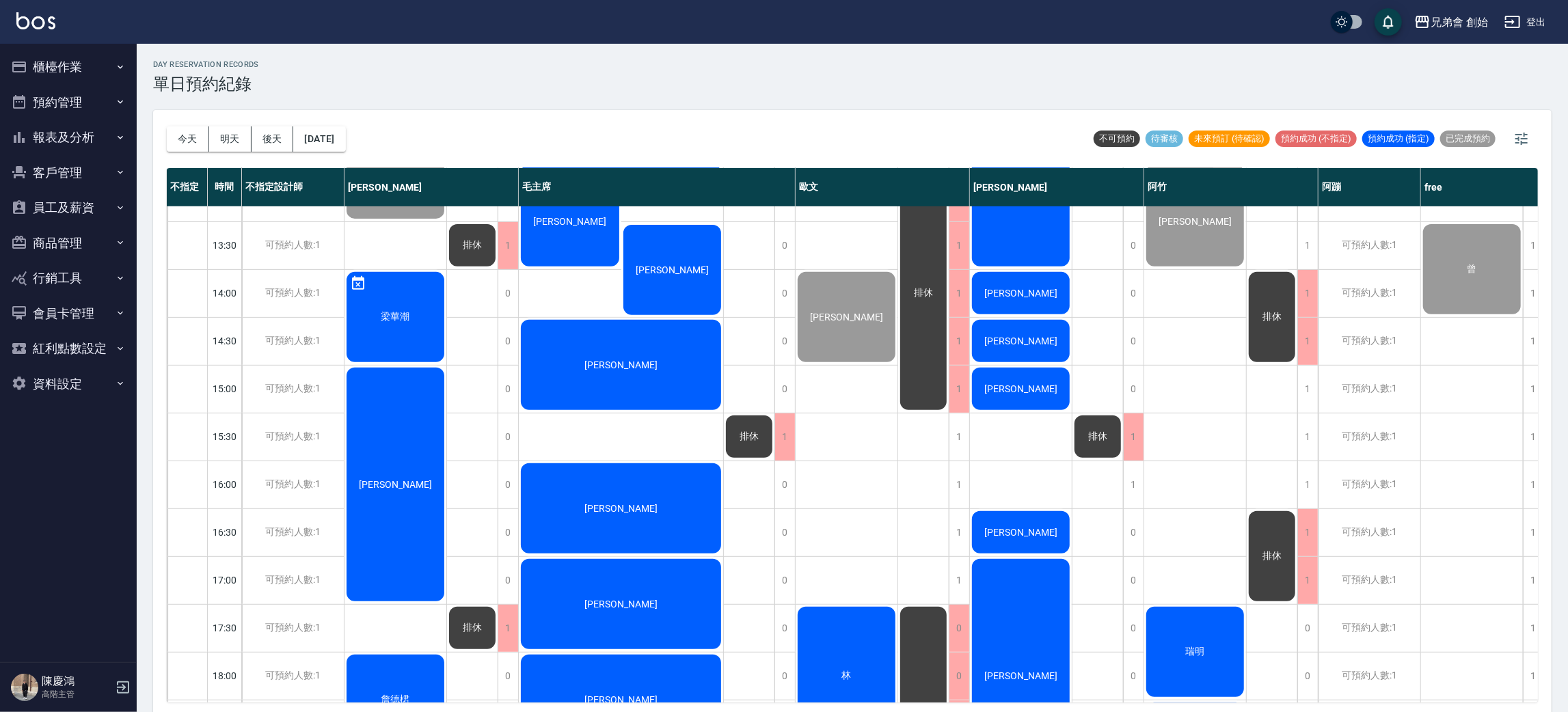
click at [369, 221] on div "[PERSON_NAME]" at bounding box center [396, 150] width 102 height 142
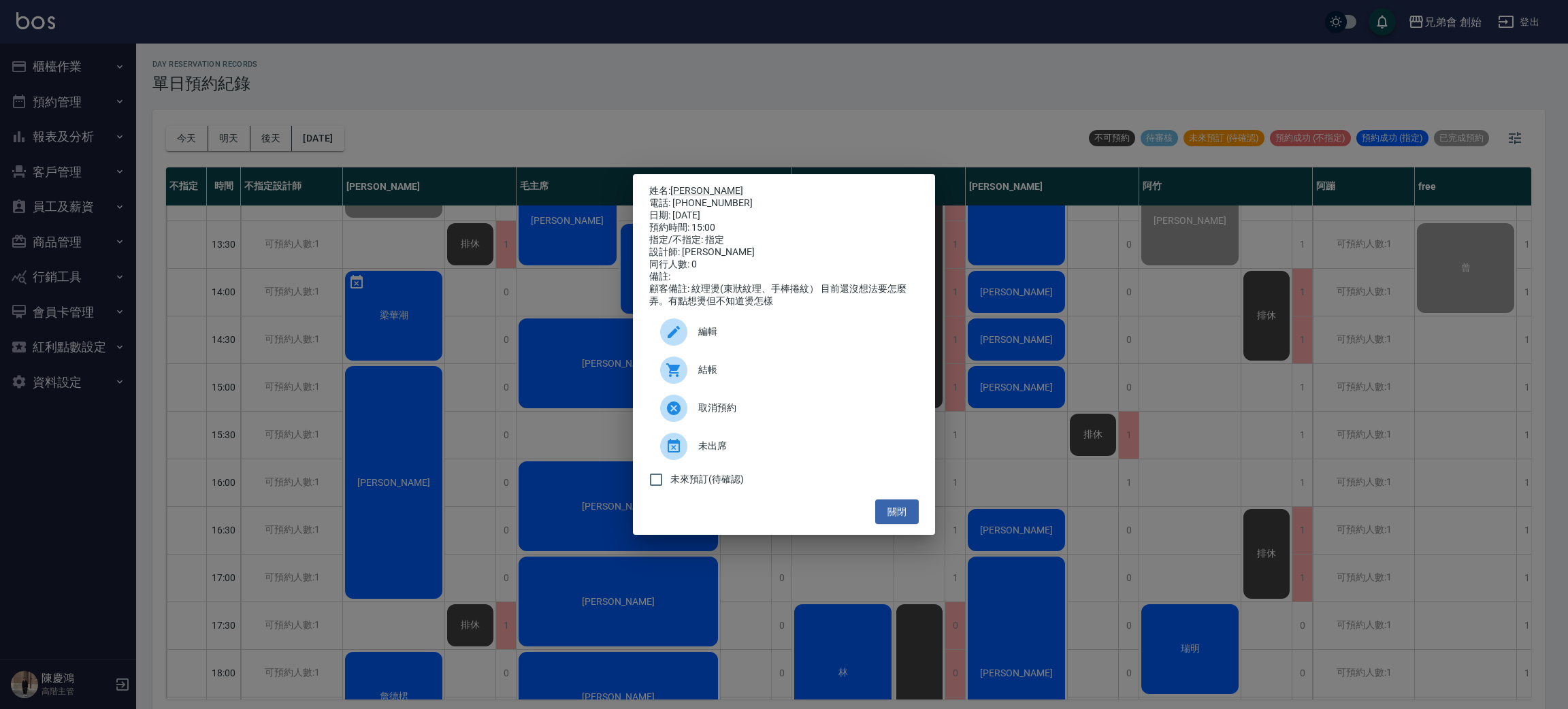
click at [748, 386] on div "結帳" at bounding box center [784, 370] width 270 height 38
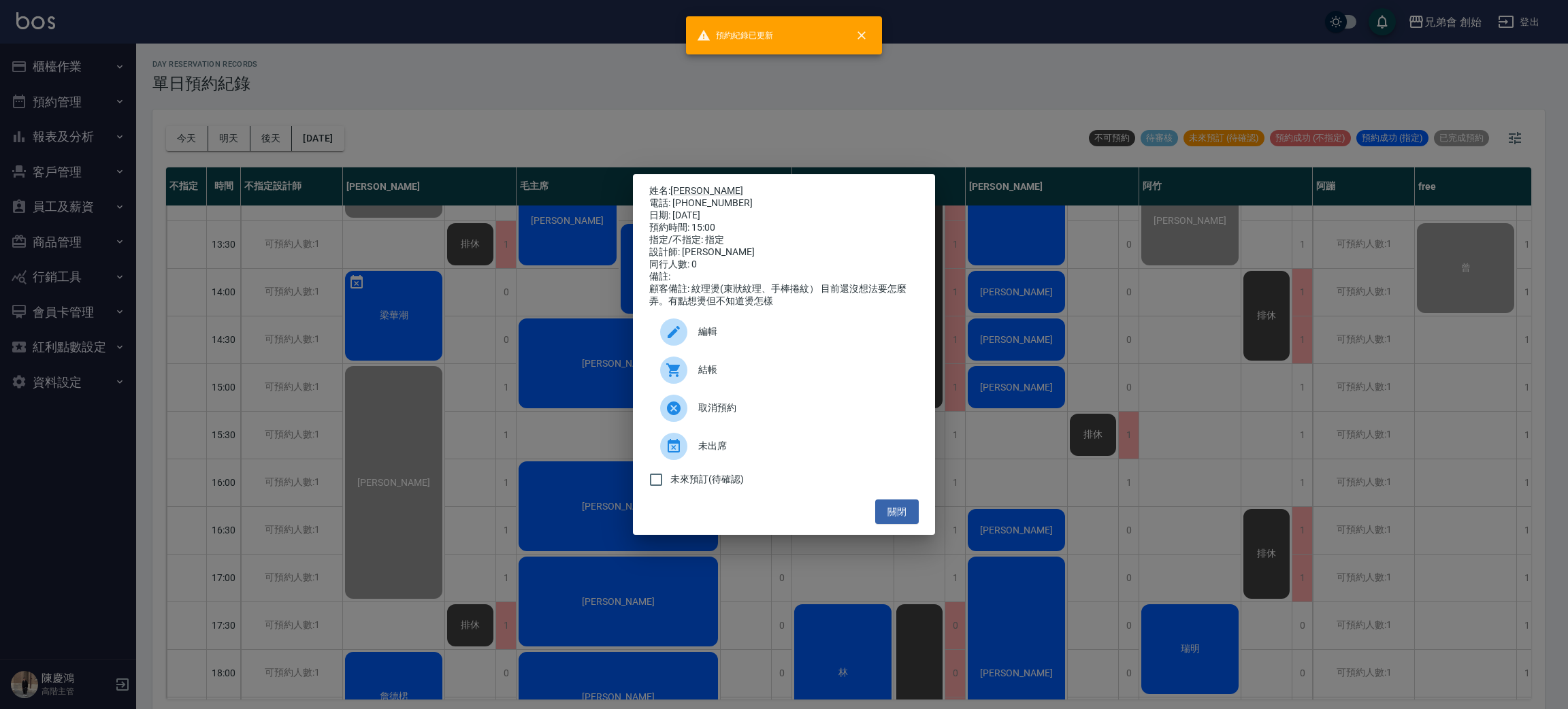
click at [435, 106] on div "姓名: 彭成瑞 電話: 0912453635 日期: 2025/08/16 預約時間: 15:00 指定/不指定: 指定 設計師: 威利 同行人數: 0 備註…" at bounding box center [784, 354] width 1568 height 709
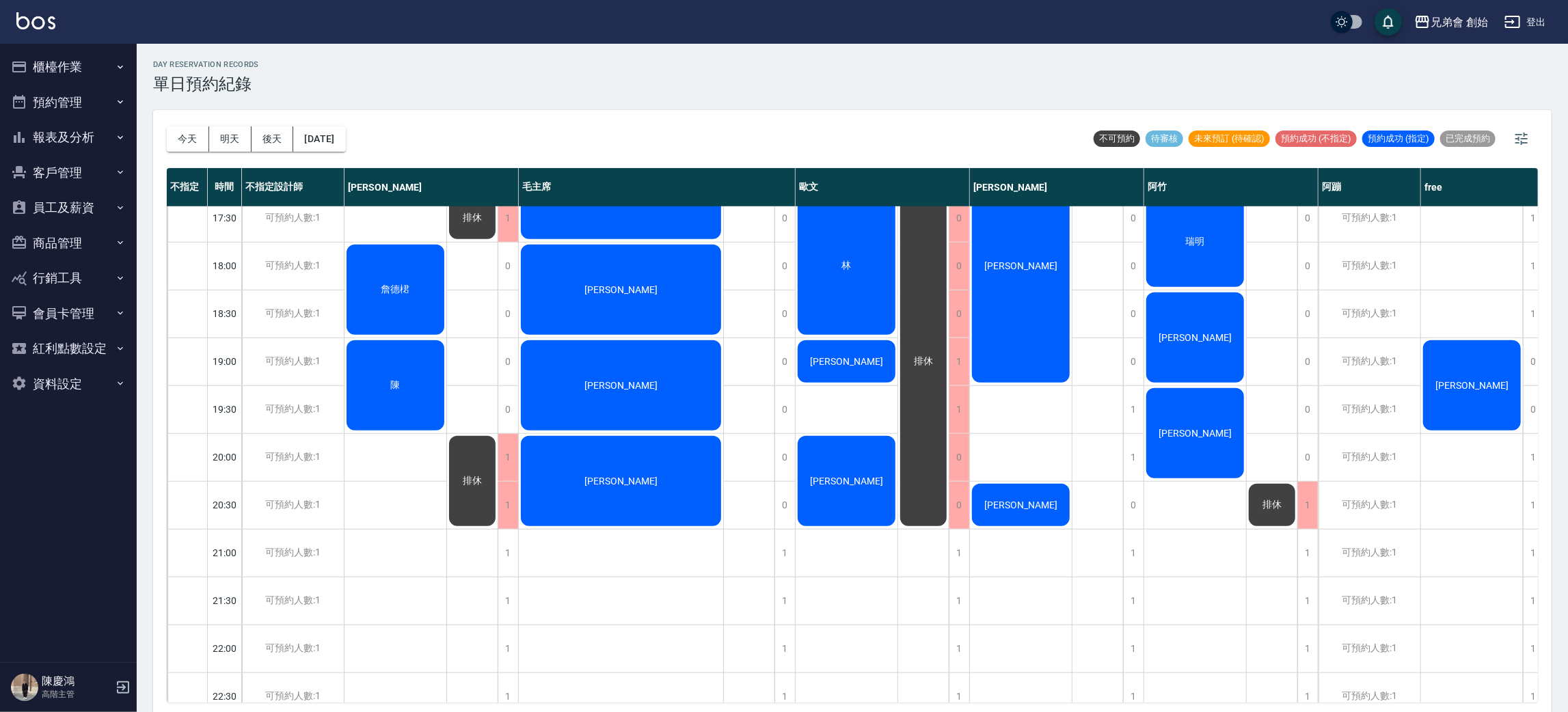
scroll to position [313, 0]
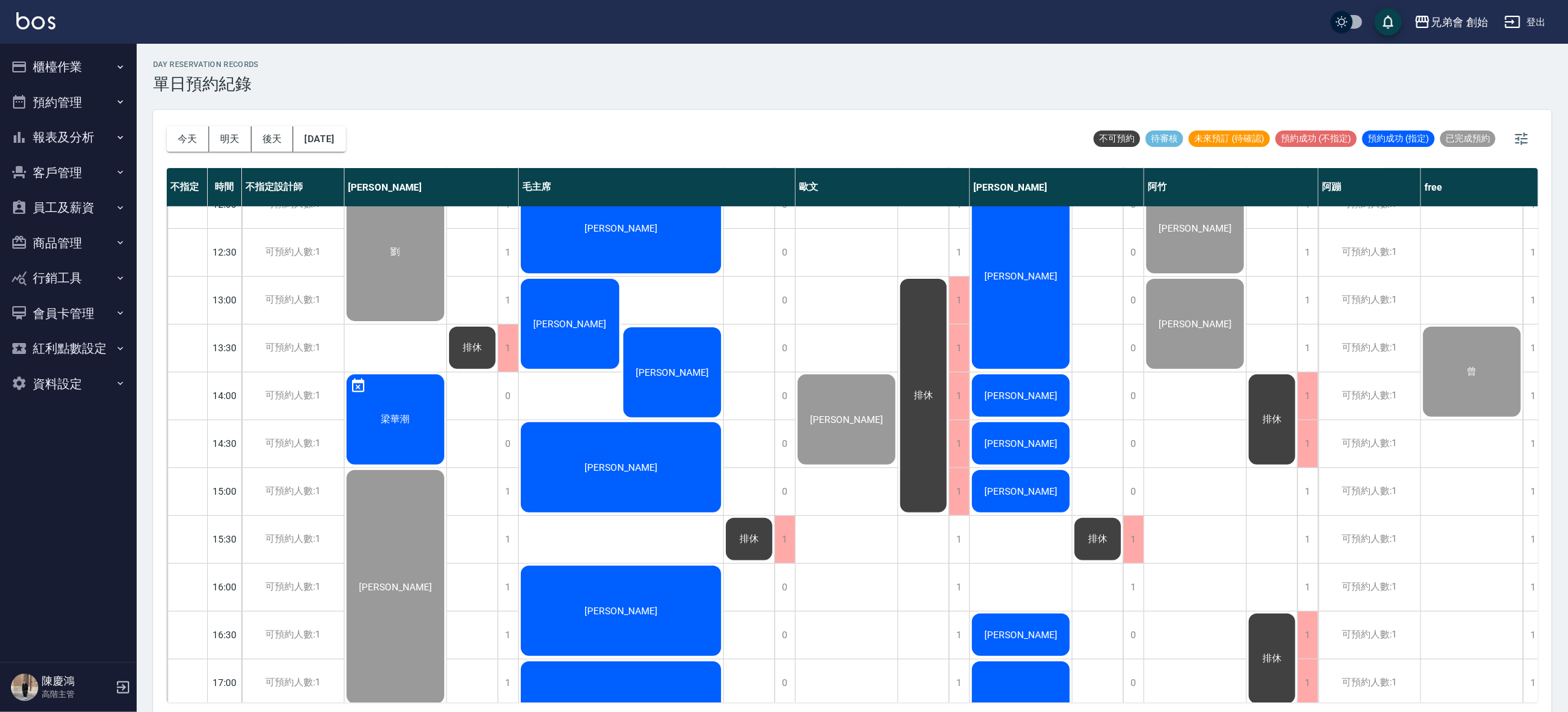
click at [397, 323] on div "梁華潮" at bounding box center [396, 252] width 102 height 142
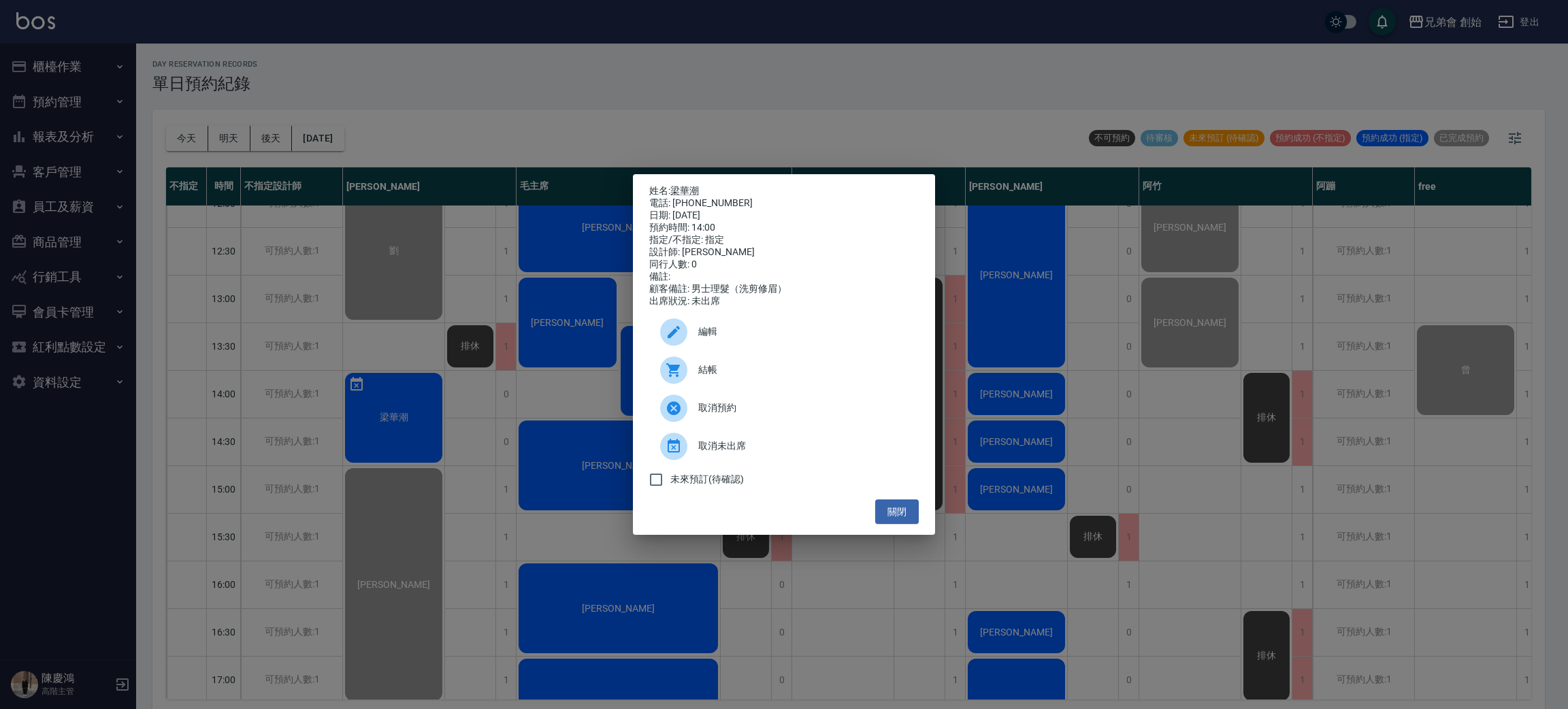
click at [563, 76] on div "姓名: 梁華潮 電話: 0915875717 日期: 2025/08/16 預約時間: 14:00 指定/不指定: 指定 設計師: 威利 同行人數: 0 備註…" at bounding box center [784, 354] width 1568 height 709
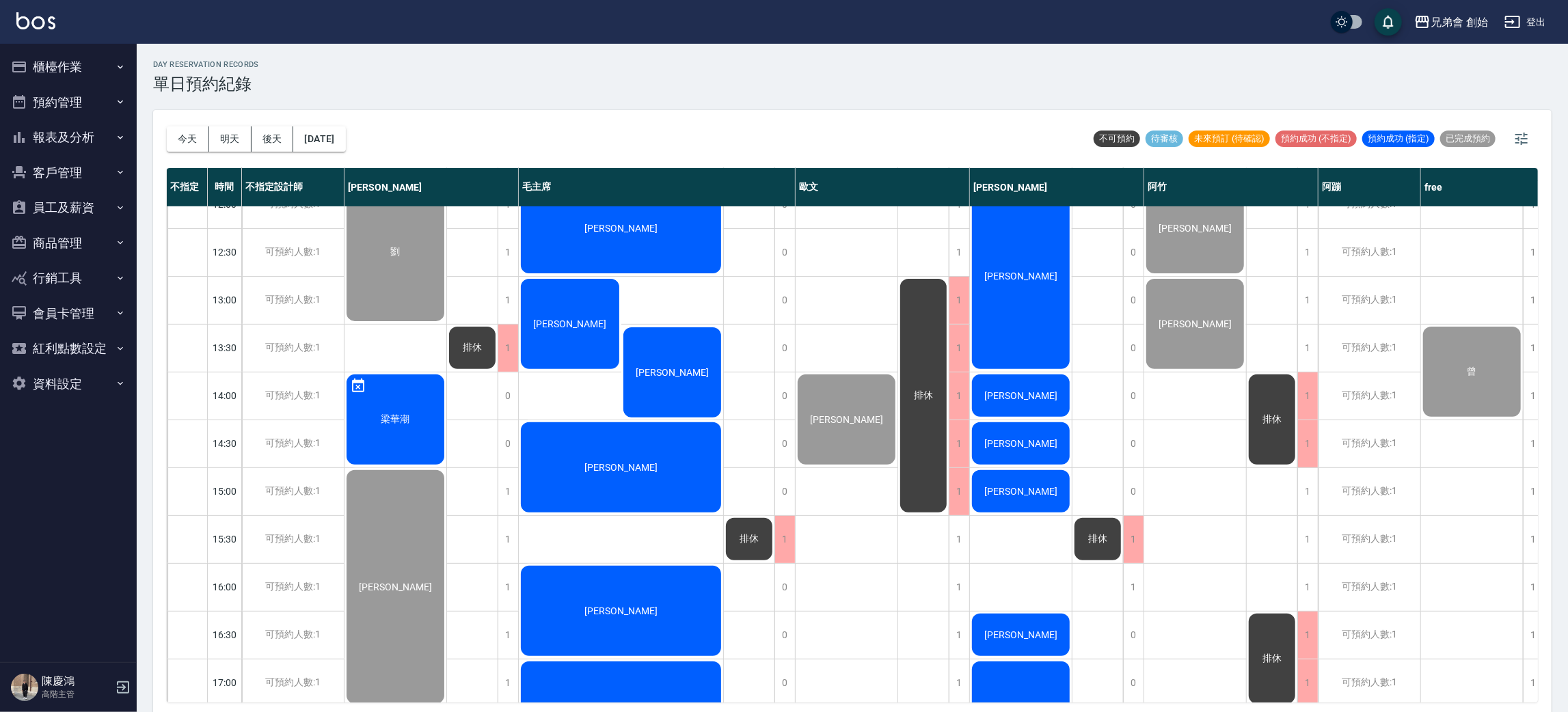
click at [400, 335] on div "劉 梁華潮 彭成瑞 詹德桾 陳" at bounding box center [396, 587] width 102 height 1387
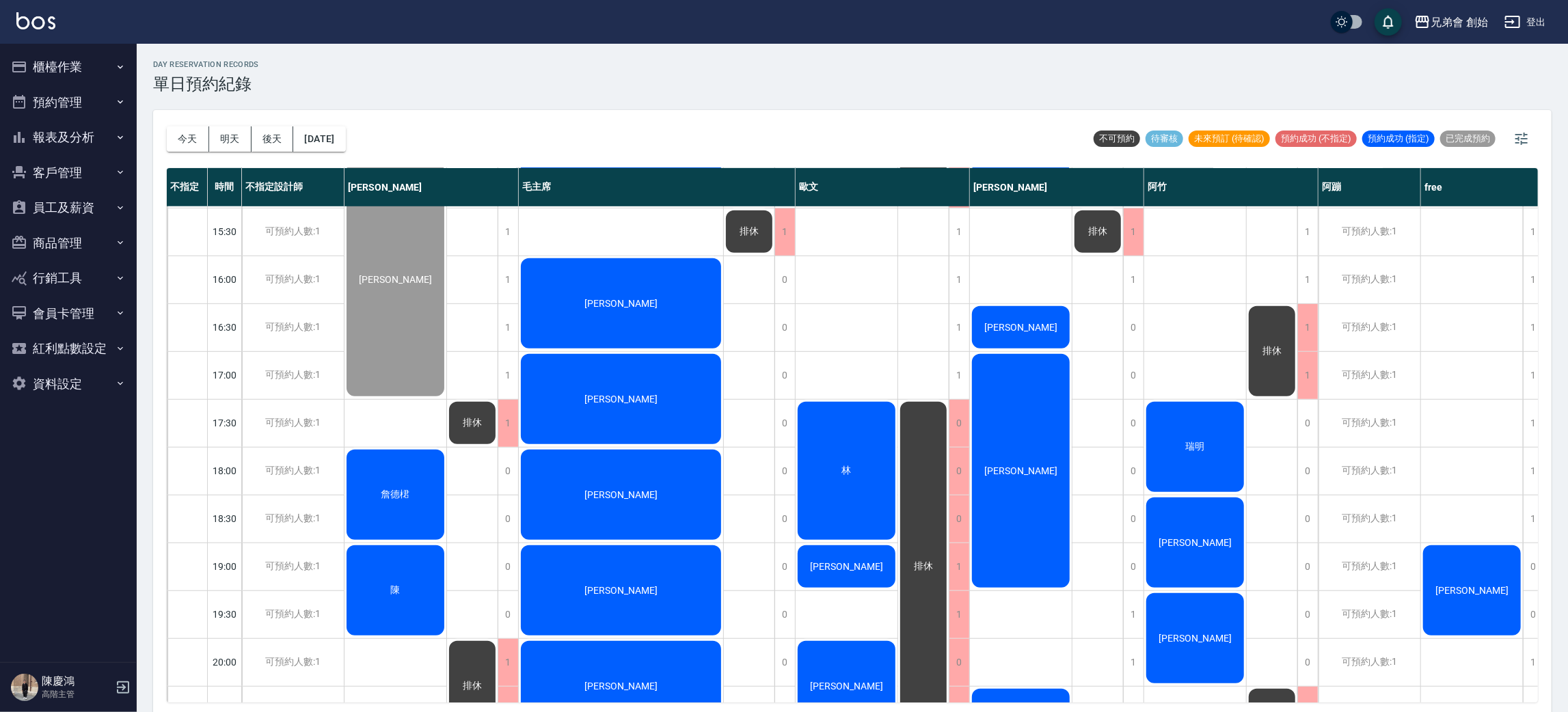
scroll to position [415, 0]
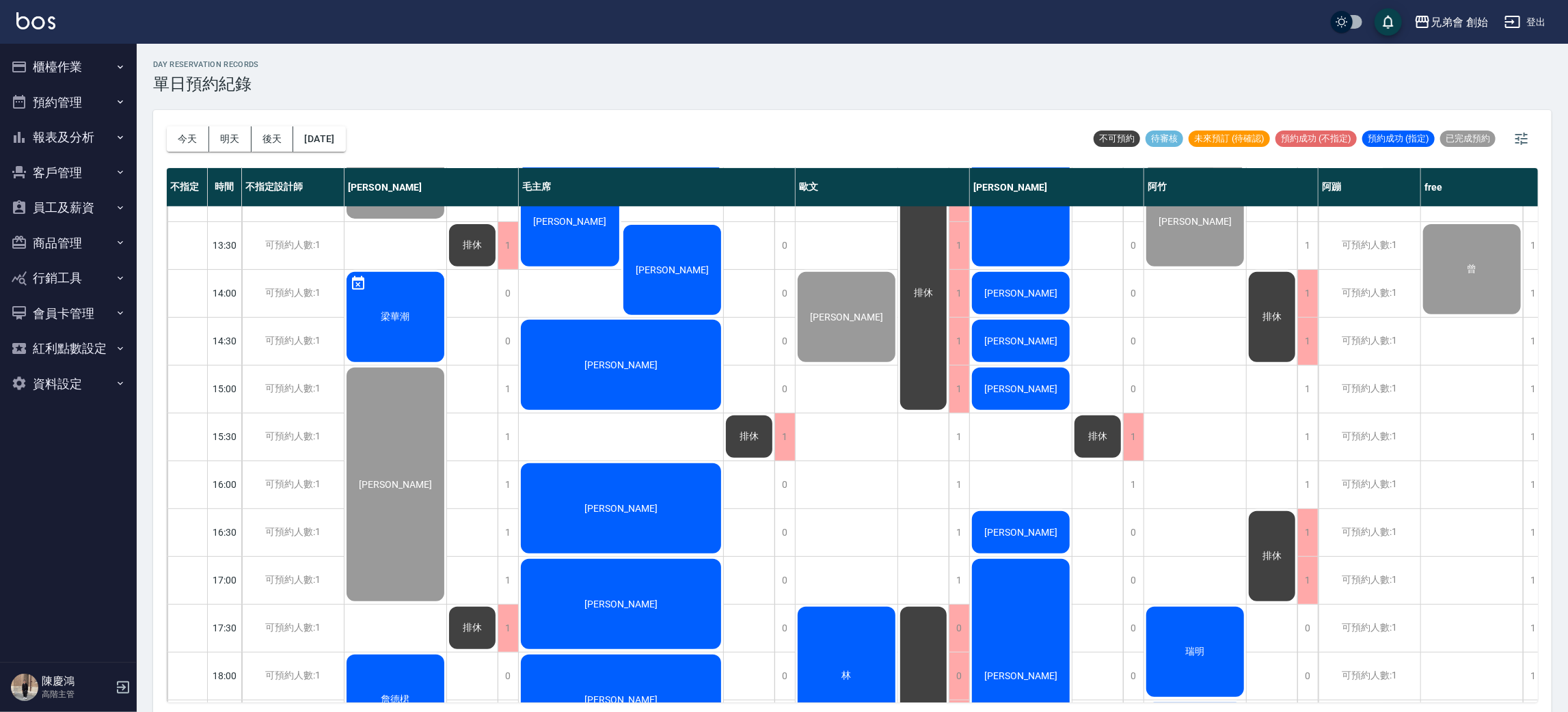
click at [402, 221] on div "梁華潮" at bounding box center [396, 150] width 102 height 142
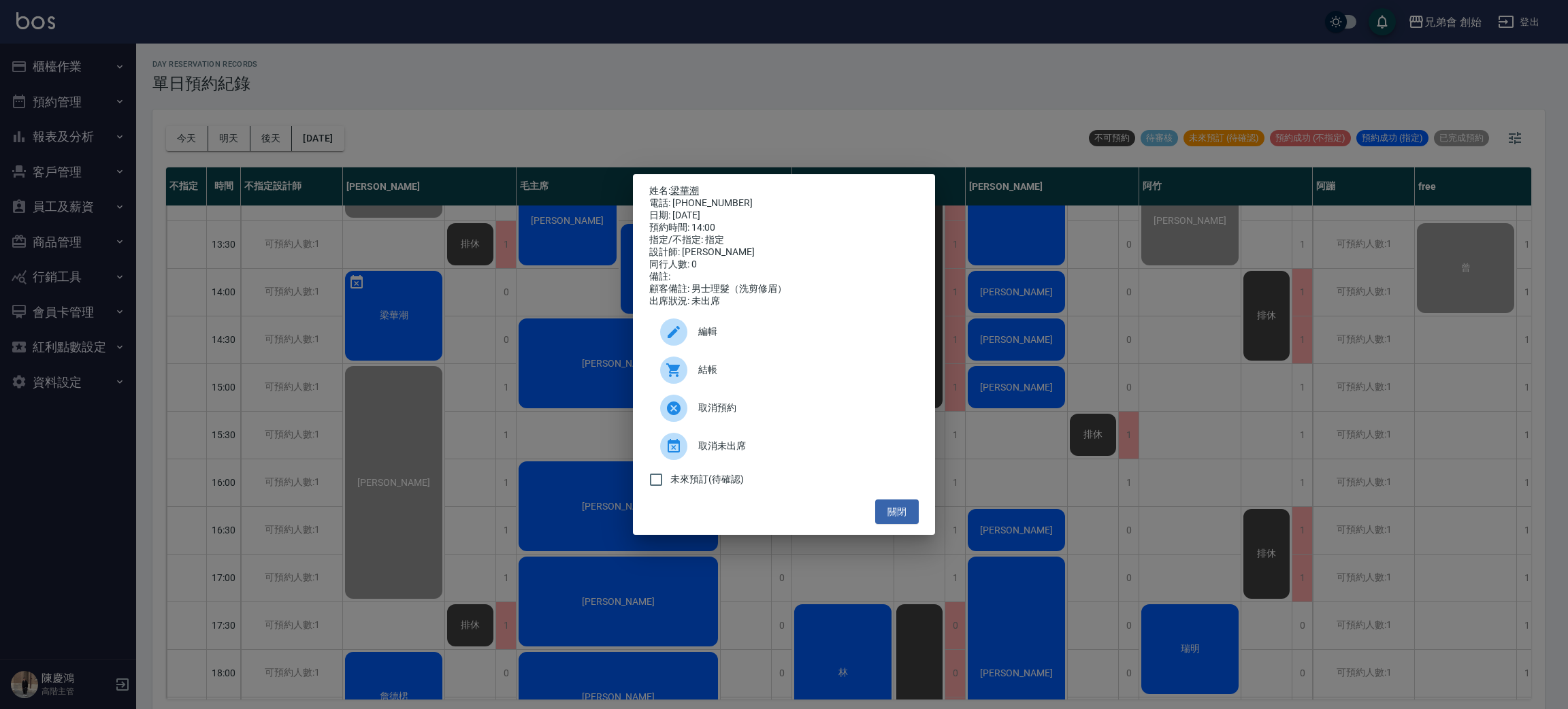
click at [677, 189] on link "梁華潮" at bounding box center [684, 190] width 28 height 11
click at [426, 92] on div "姓名: 梁華潮 電話: 0915875717 日期: 2025/08/16 預約時間: 14:00 指定/不指定: 指定 設計師: 威利 同行人數: 0 備註…" at bounding box center [784, 354] width 1568 height 709
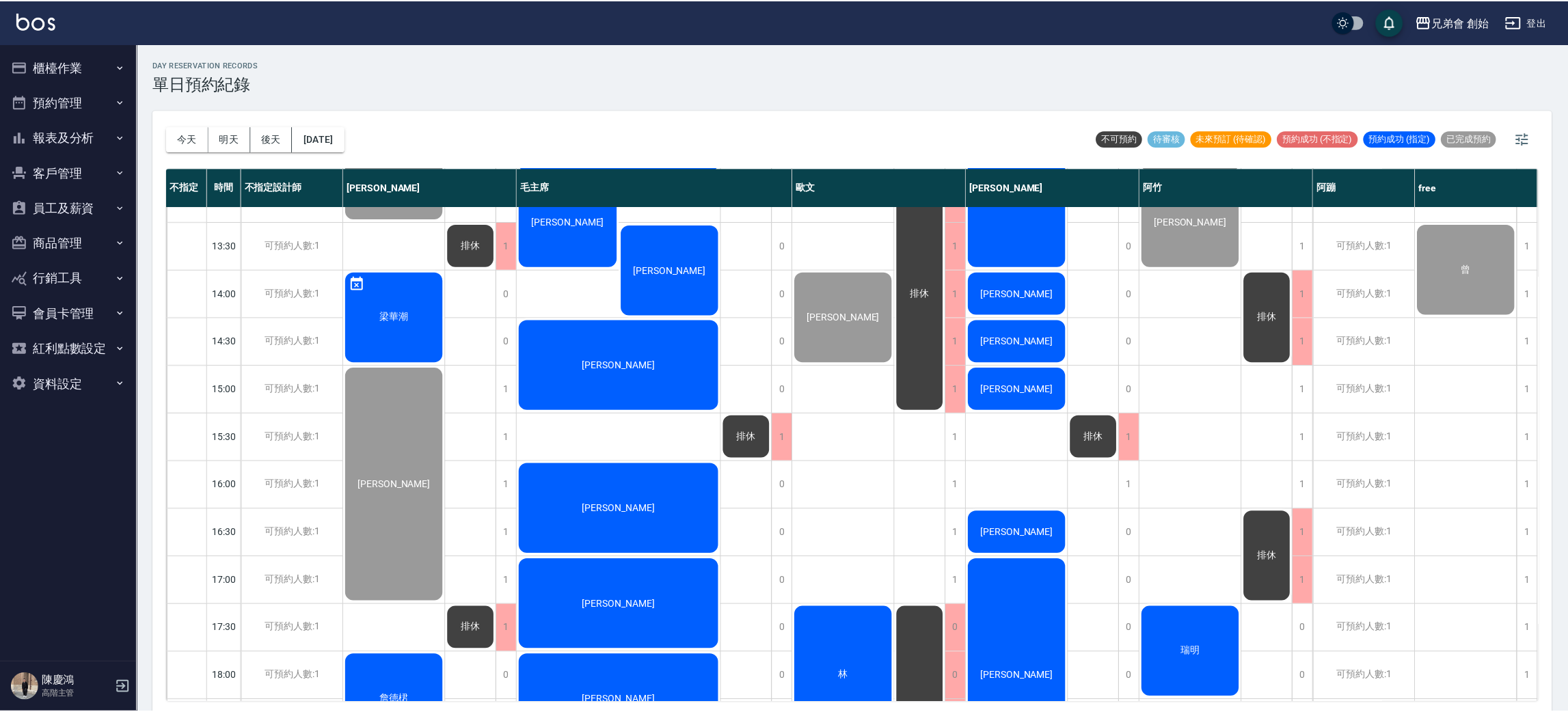
scroll to position [723, 0]
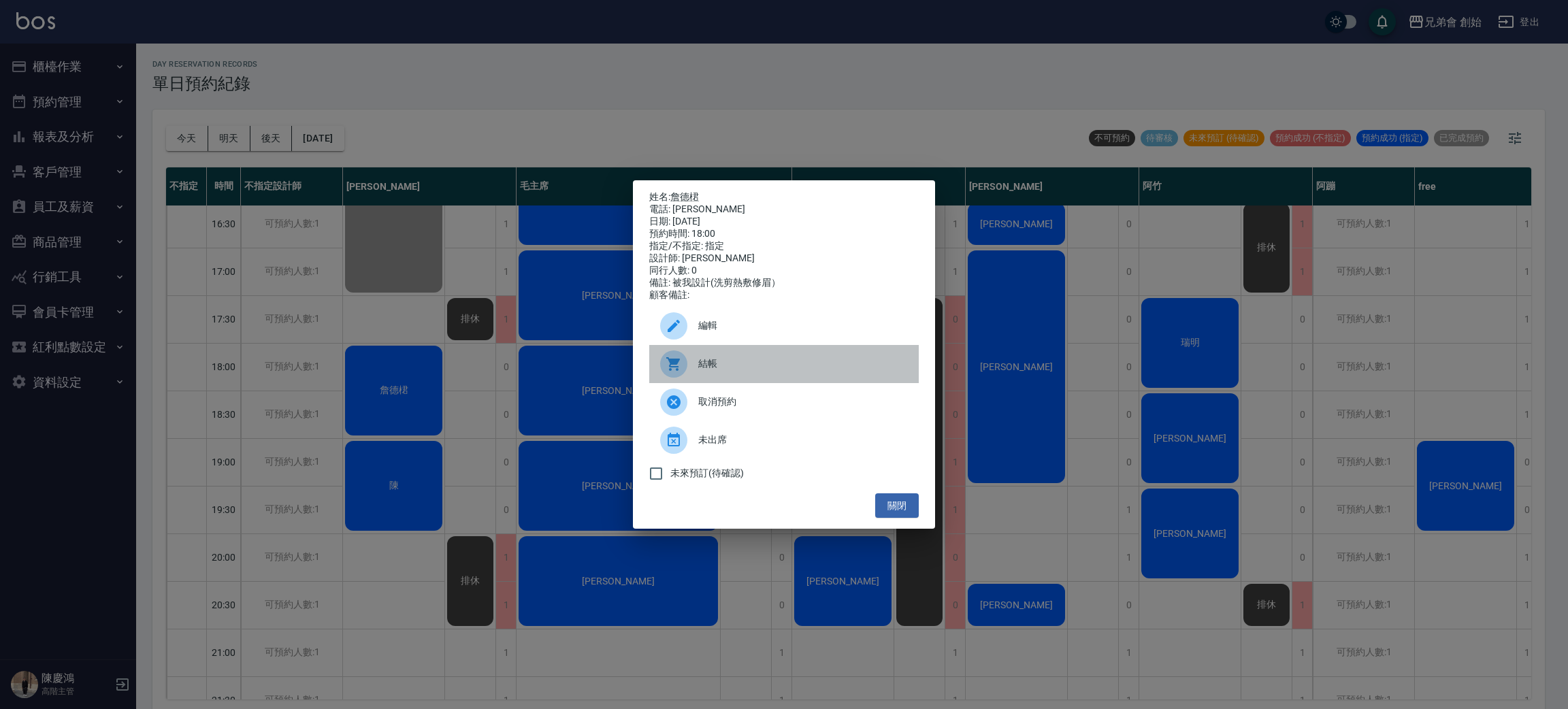
click at [690, 366] on div at bounding box center [678, 364] width 38 height 27
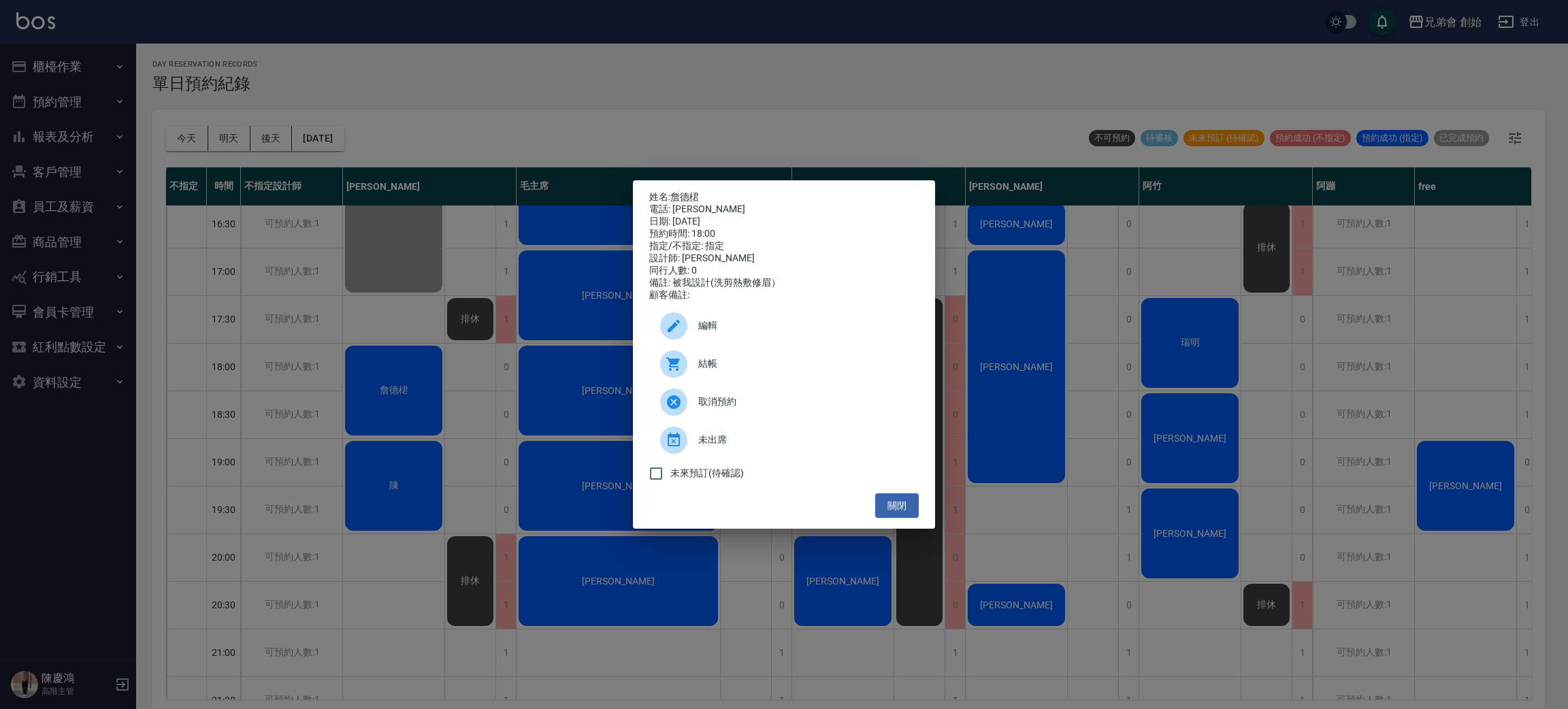
click at [344, 280] on div "姓名: 詹德桾 電話: 詹德桾 日期: 2025/08/16 預約時間: 18:00 指定/不指定: 指定 設計師: 威利 同行人數: 0 備註: 被我設計(…" at bounding box center [784, 354] width 1568 height 709
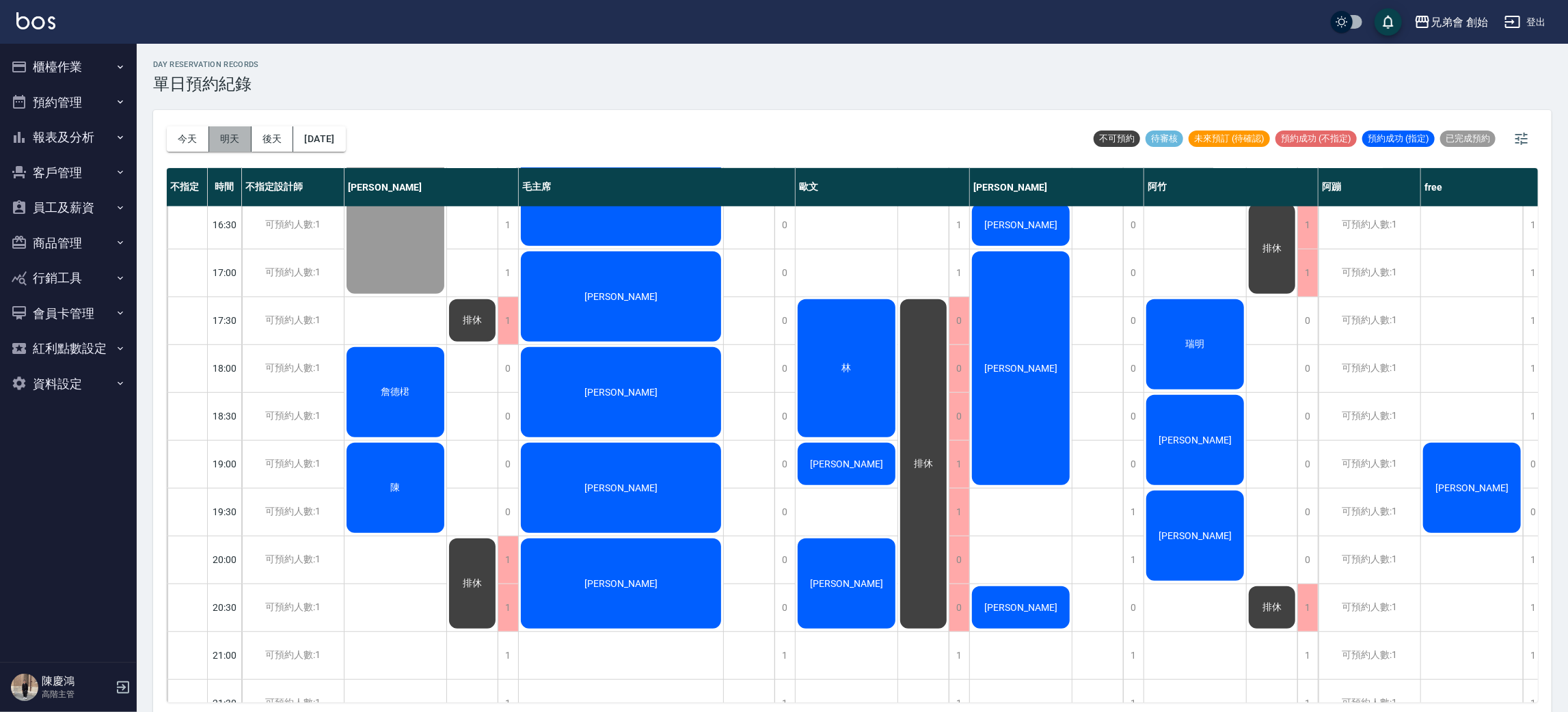
click at [223, 133] on button "明天" at bounding box center [230, 139] width 42 height 25
click at [558, 113] on div at bounding box center [784, 356] width 1568 height 712
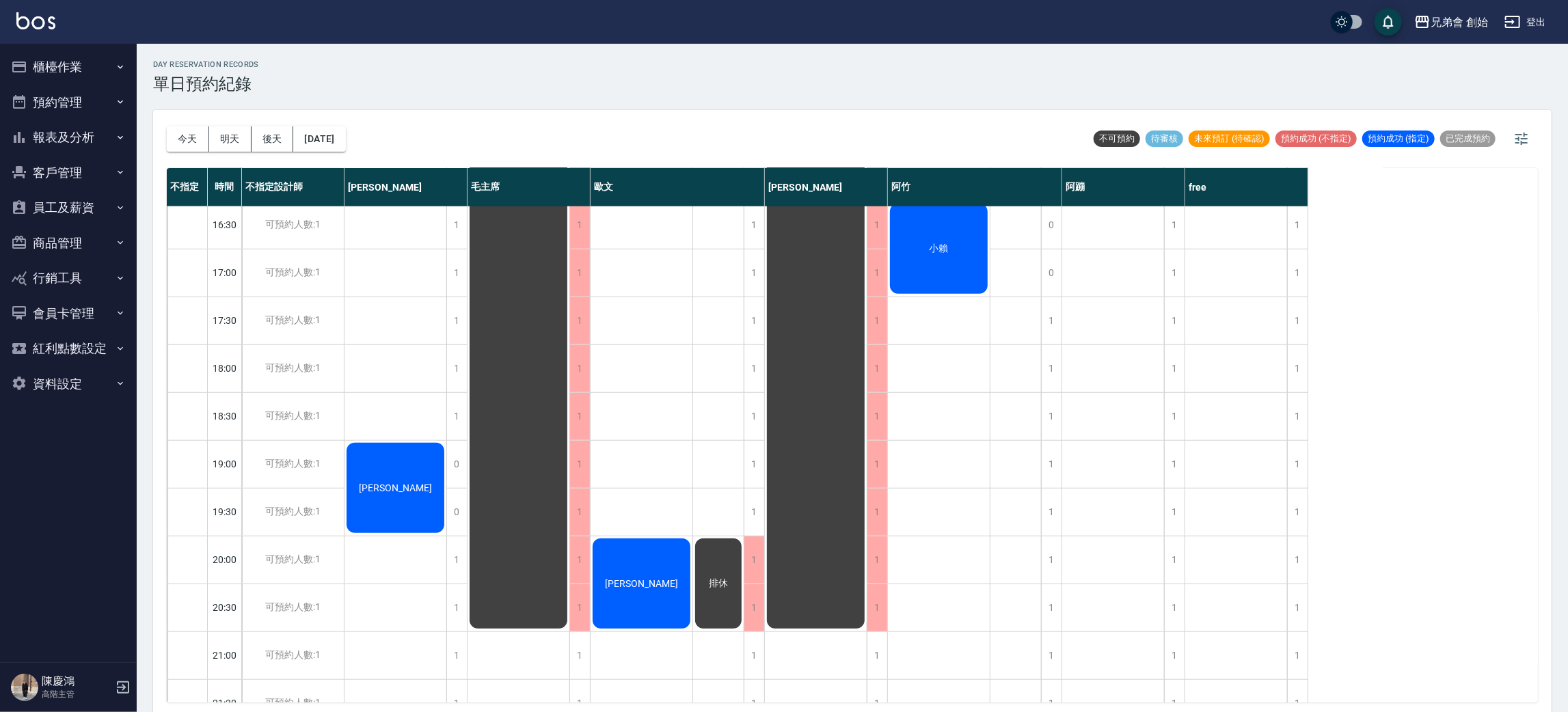
scroll to position [210, 0]
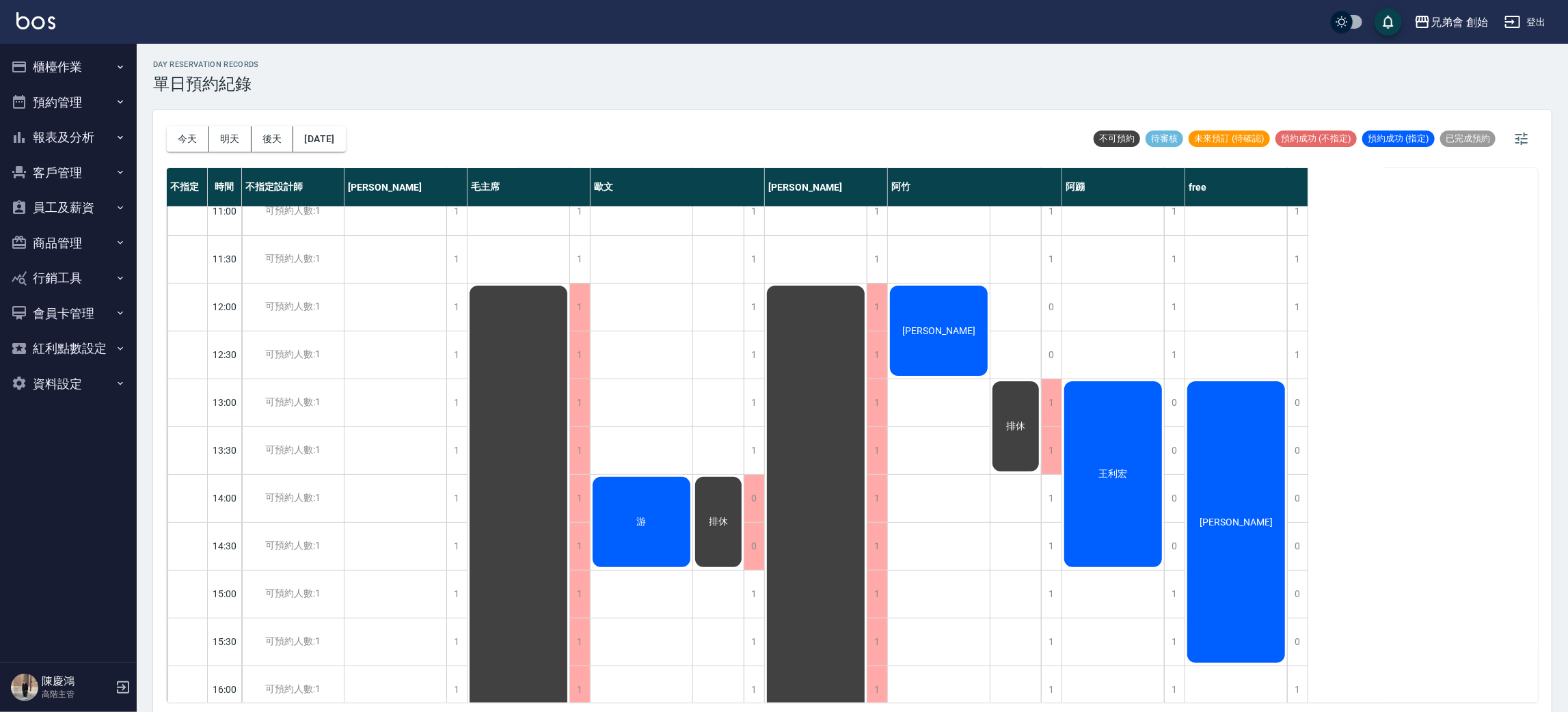
drag, startPoint x: 190, startPoint y: 131, endPoint x: 269, endPoint y: 130, distance: 79.0
click at [189, 131] on button "今天" at bounding box center [187, 139] width 42 height 25
click at [524, 116] on div at bounding box center [784, 356] width 1568 height 712
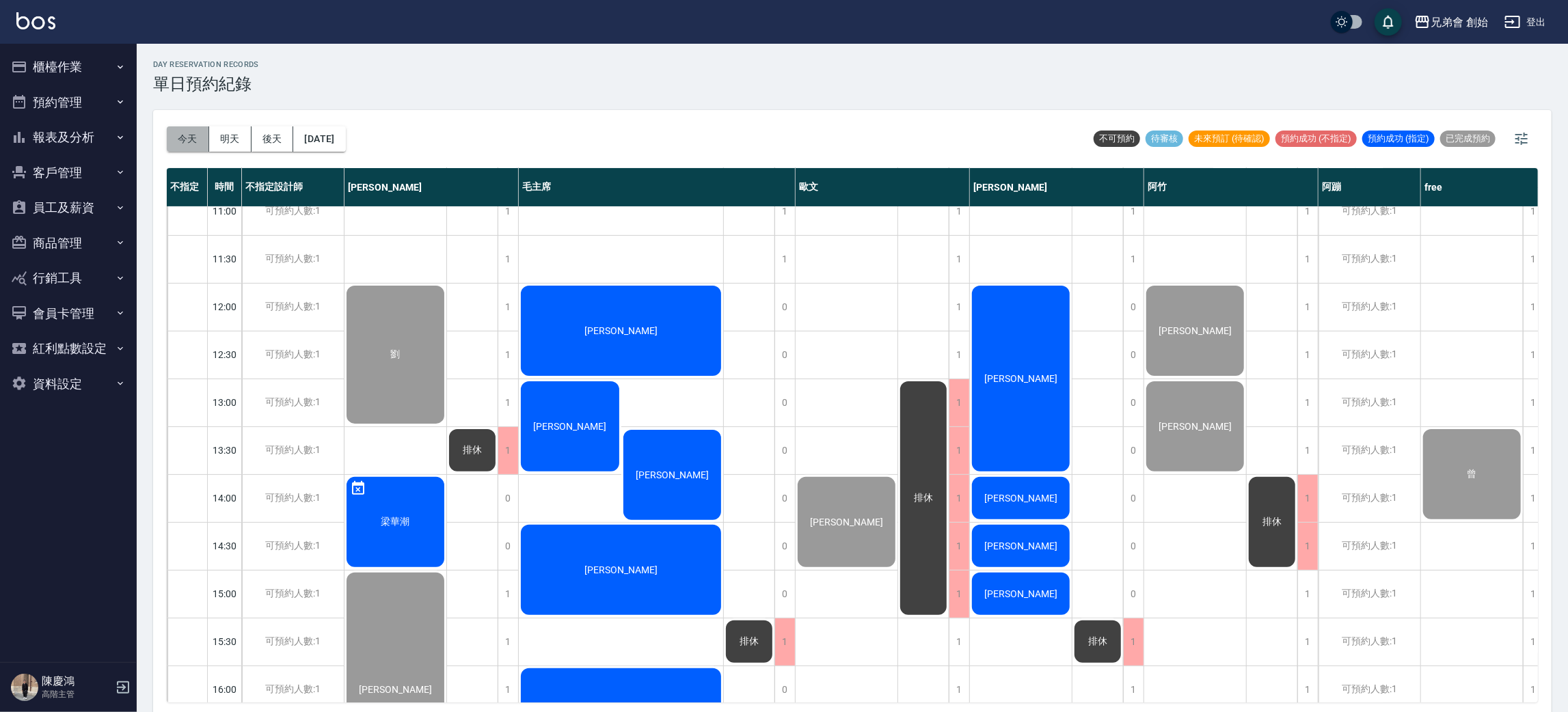
click at [169, 132] on button "今天" at bounding box center [187, 139] width 42 height 25
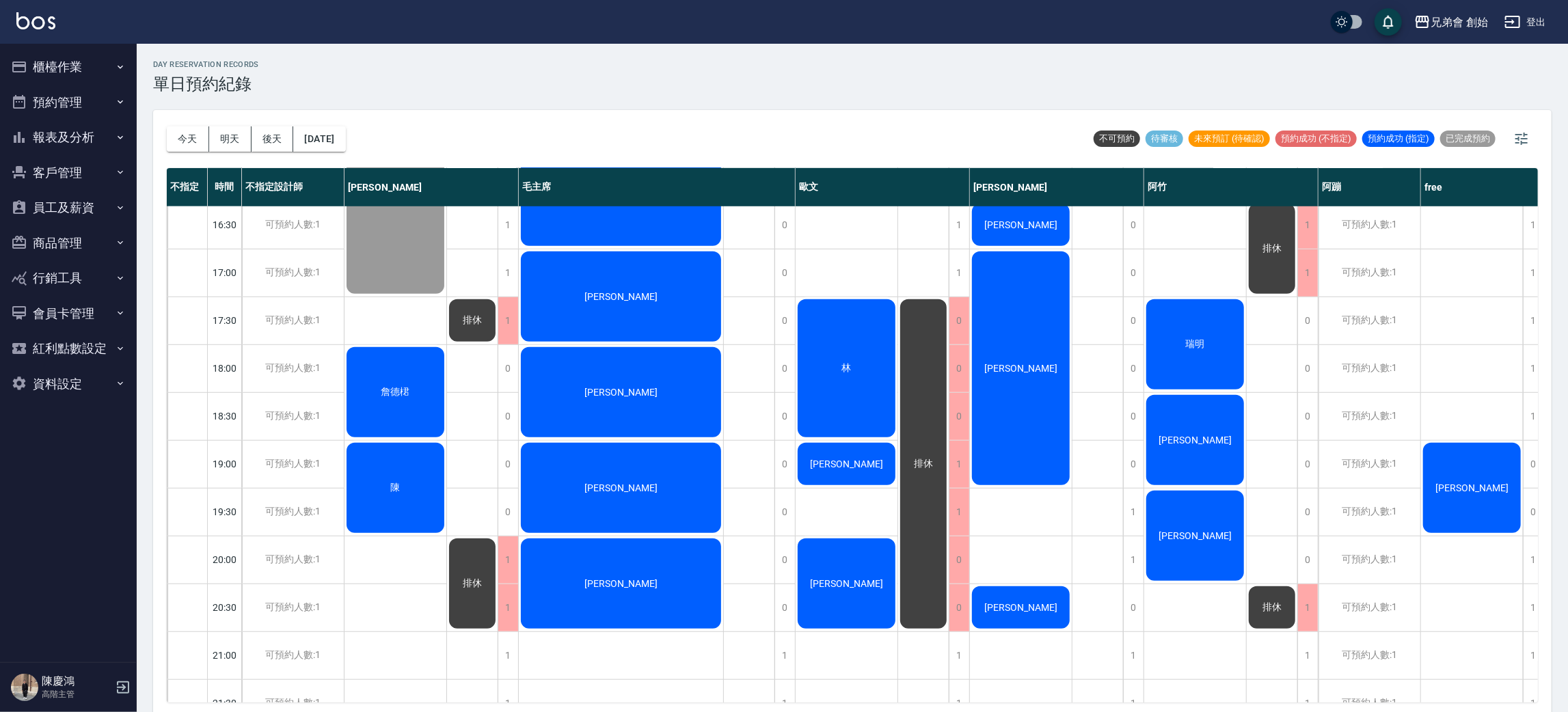
click at [482, 374] on div "排休 排休 排休" at bounding box center [473, 177] width 52 height 1387
click at [474, 403] on div "排休 排休 排休" at bounding box center [473, 177] width 52 height 1387
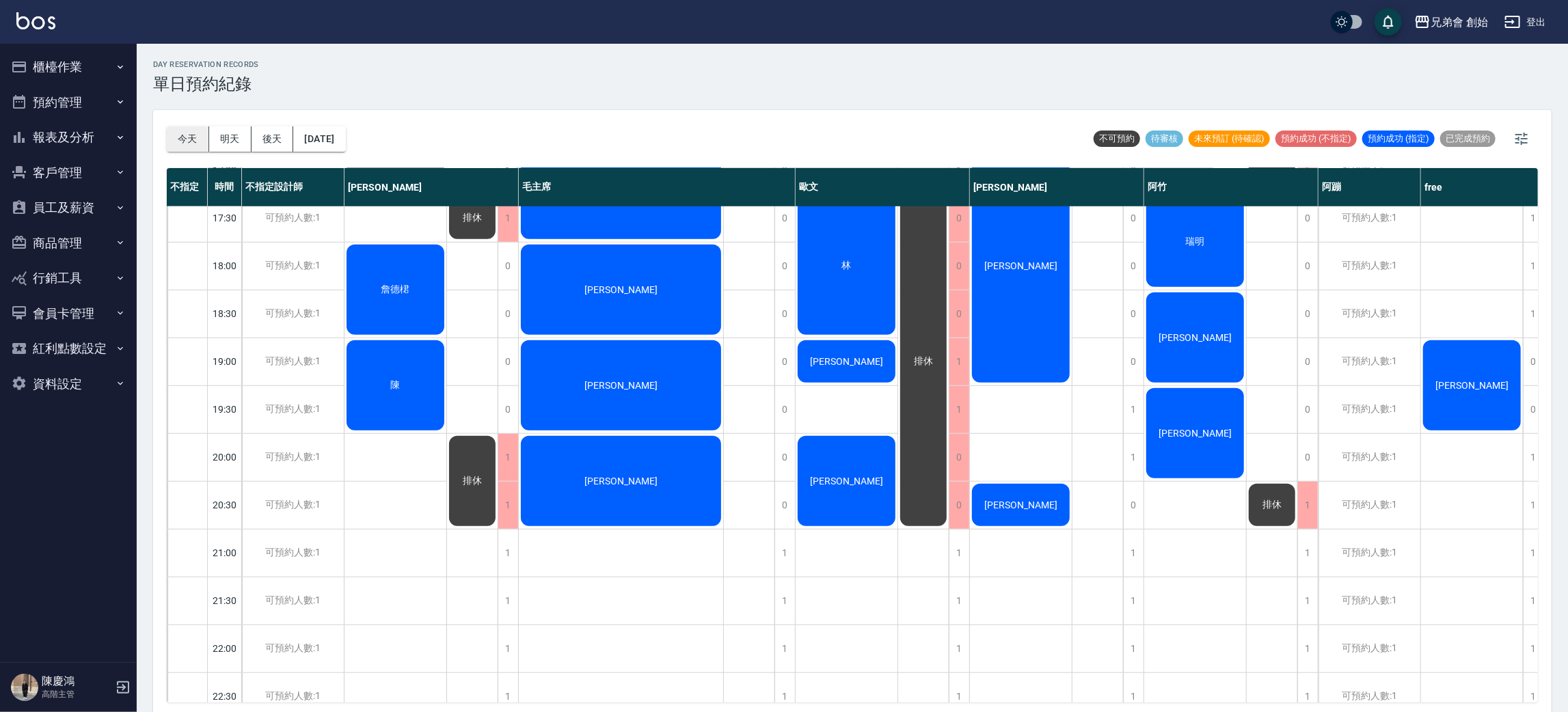
click at [171, 145] on button "今天" at bounding box center [187, 139] width 42 height 25
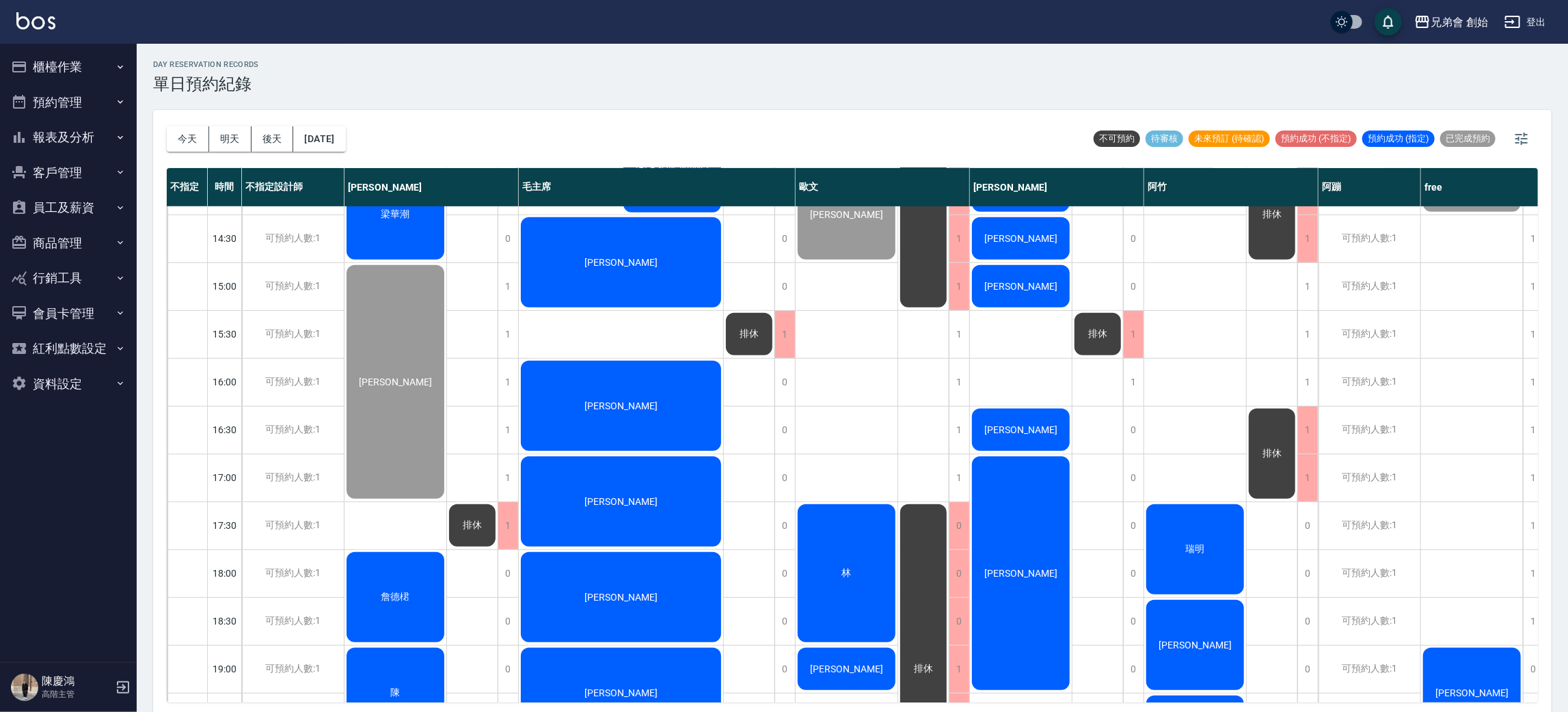
scroll to position [620, 0]
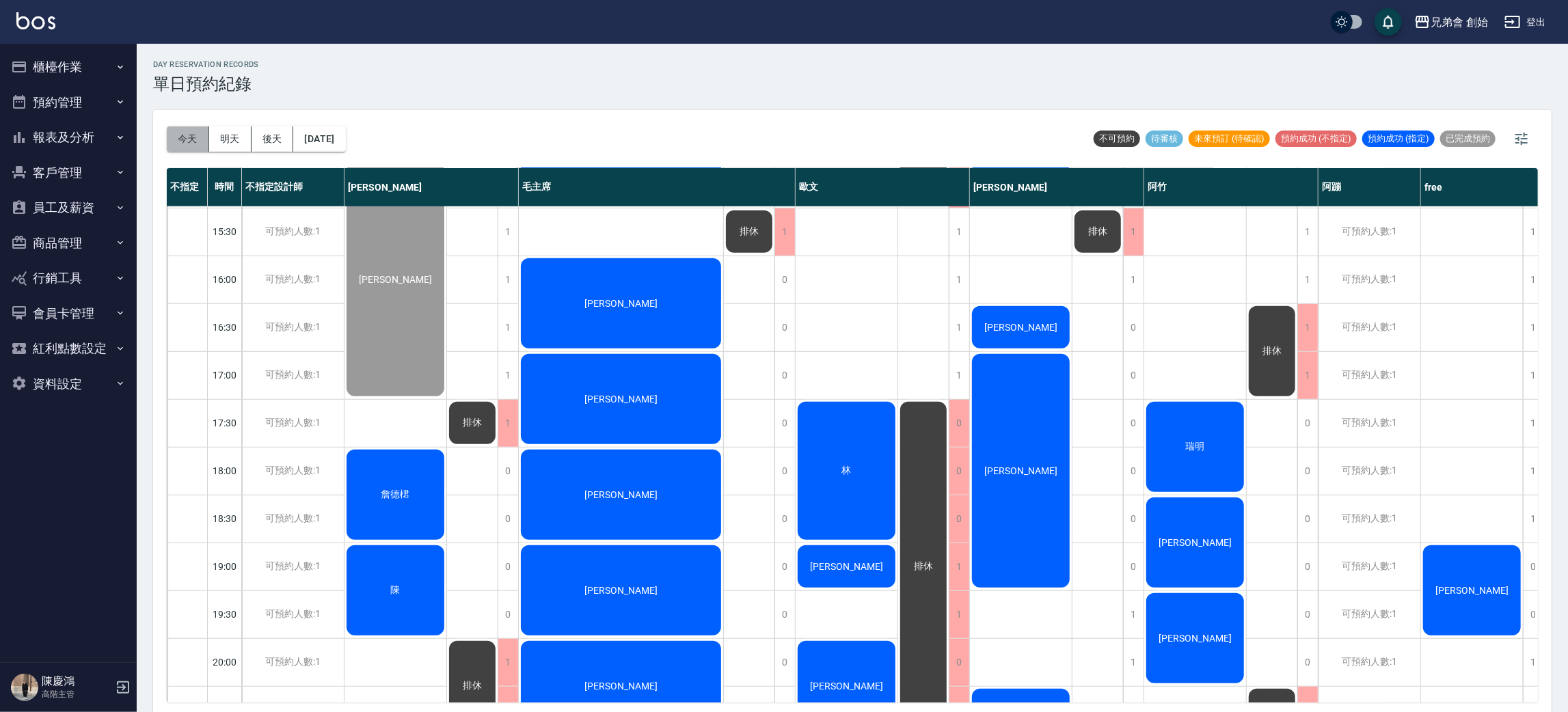
click at [188, 133] on button "今天" at bounding box center [187, 139] width 42 height 25
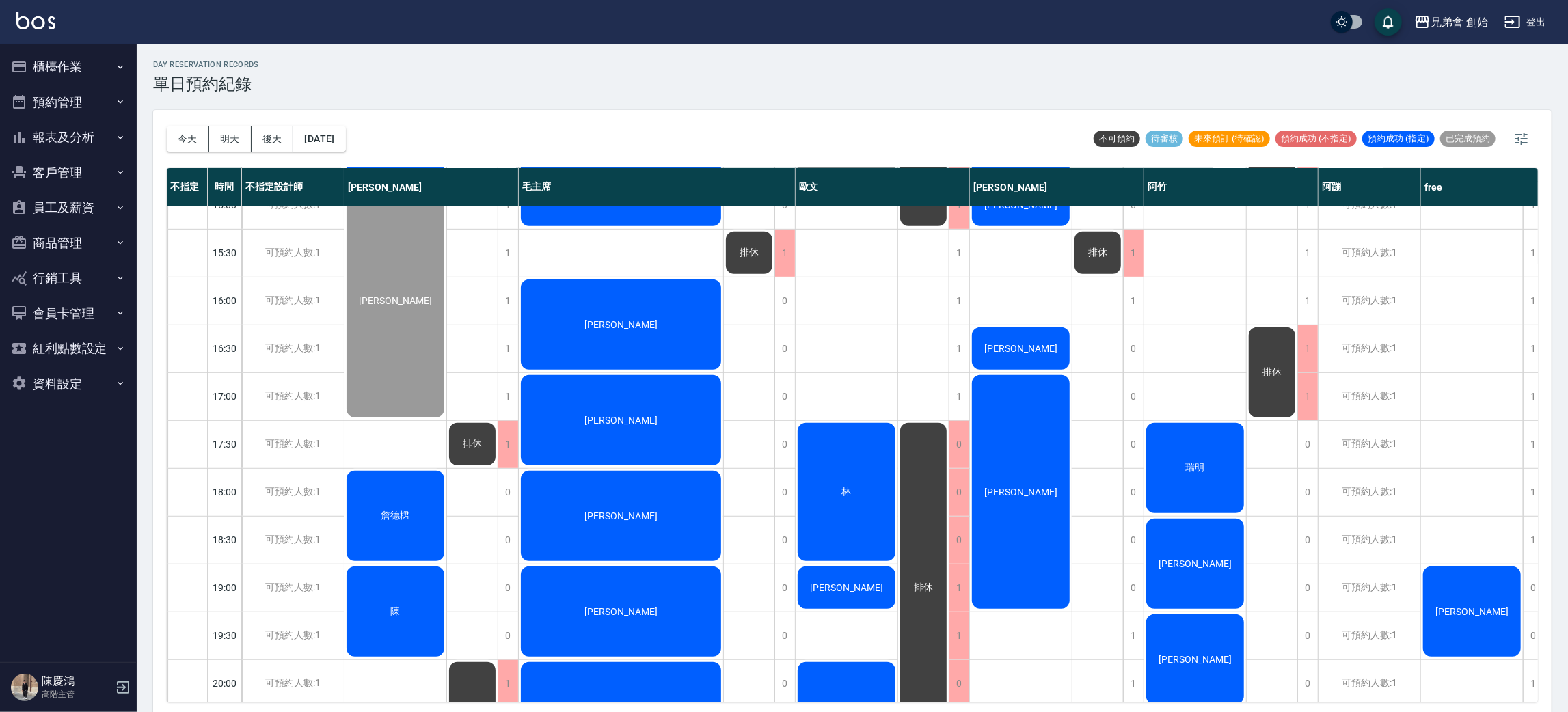
scroll to position [497, 0]
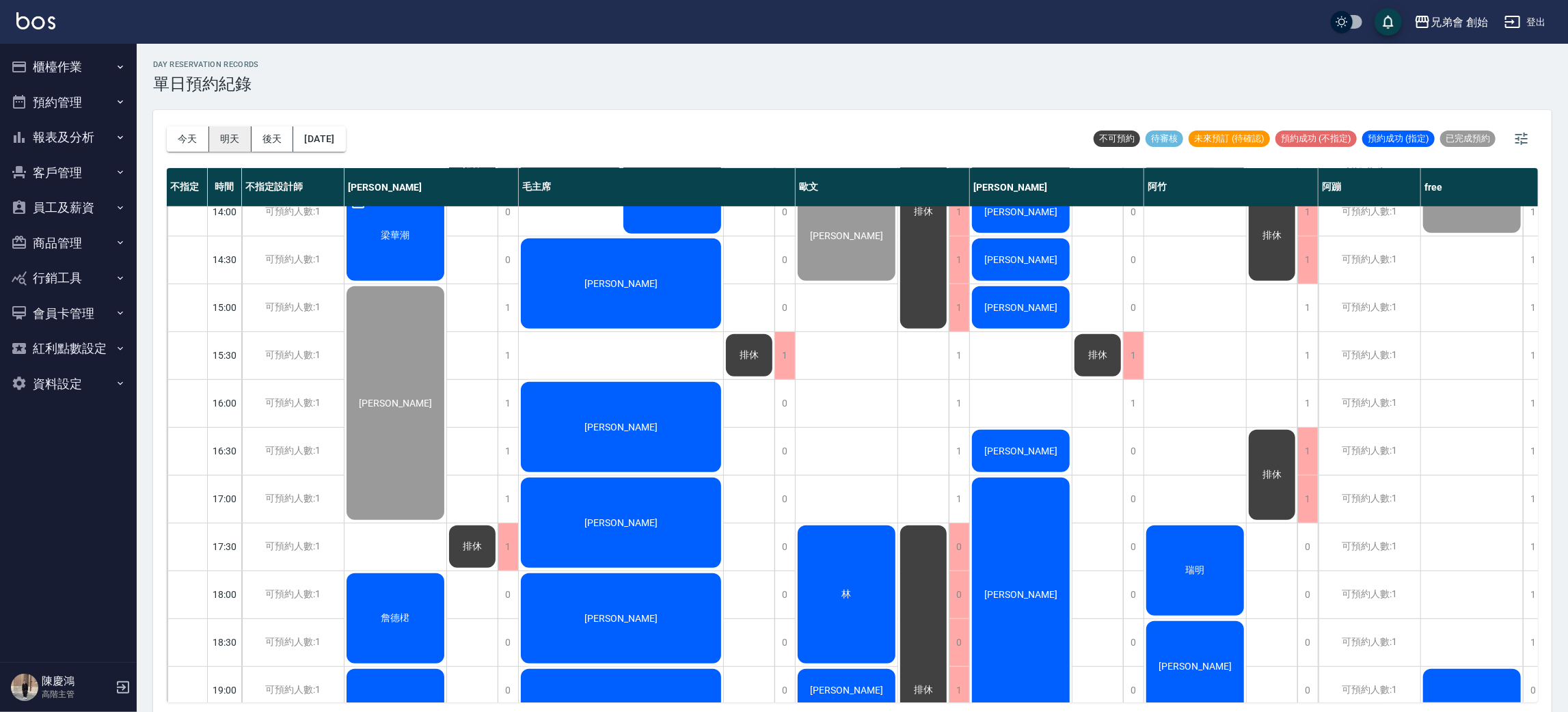
click at [235, 145] on button "明天" at bounding box center [230, 139] width 42 height 25
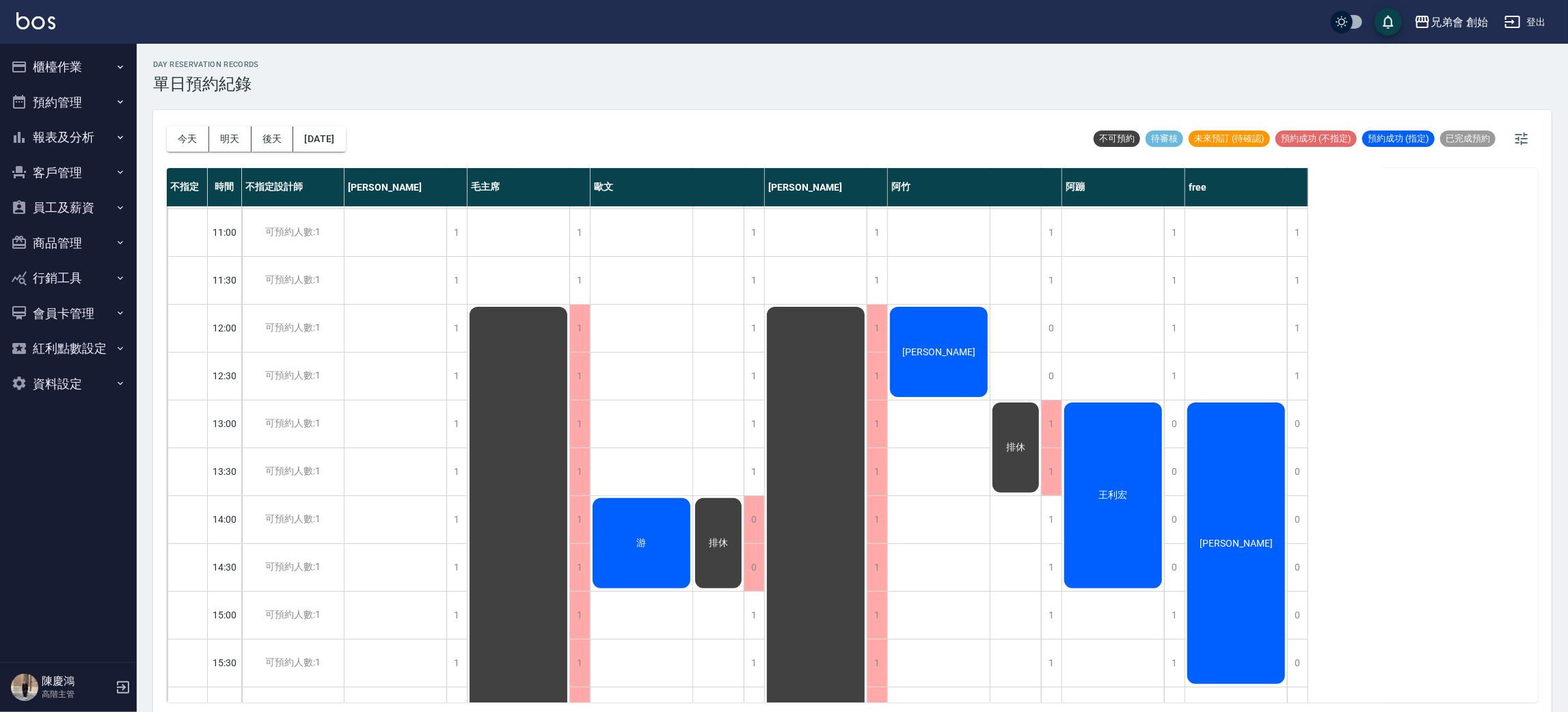
scroll to position [394, 0]
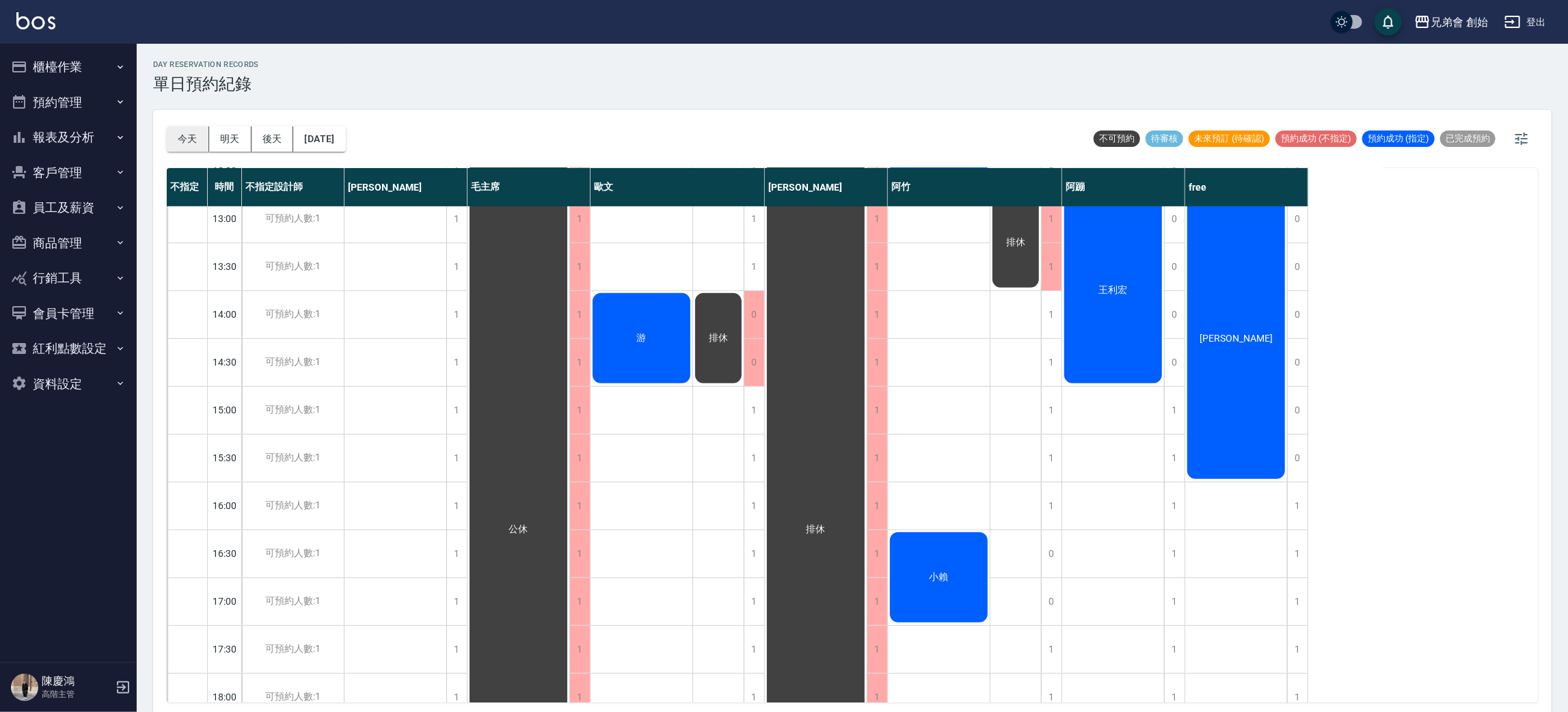
click at [175, 138] on button "今天" at bounding box center [187, 139] width 42 height 25
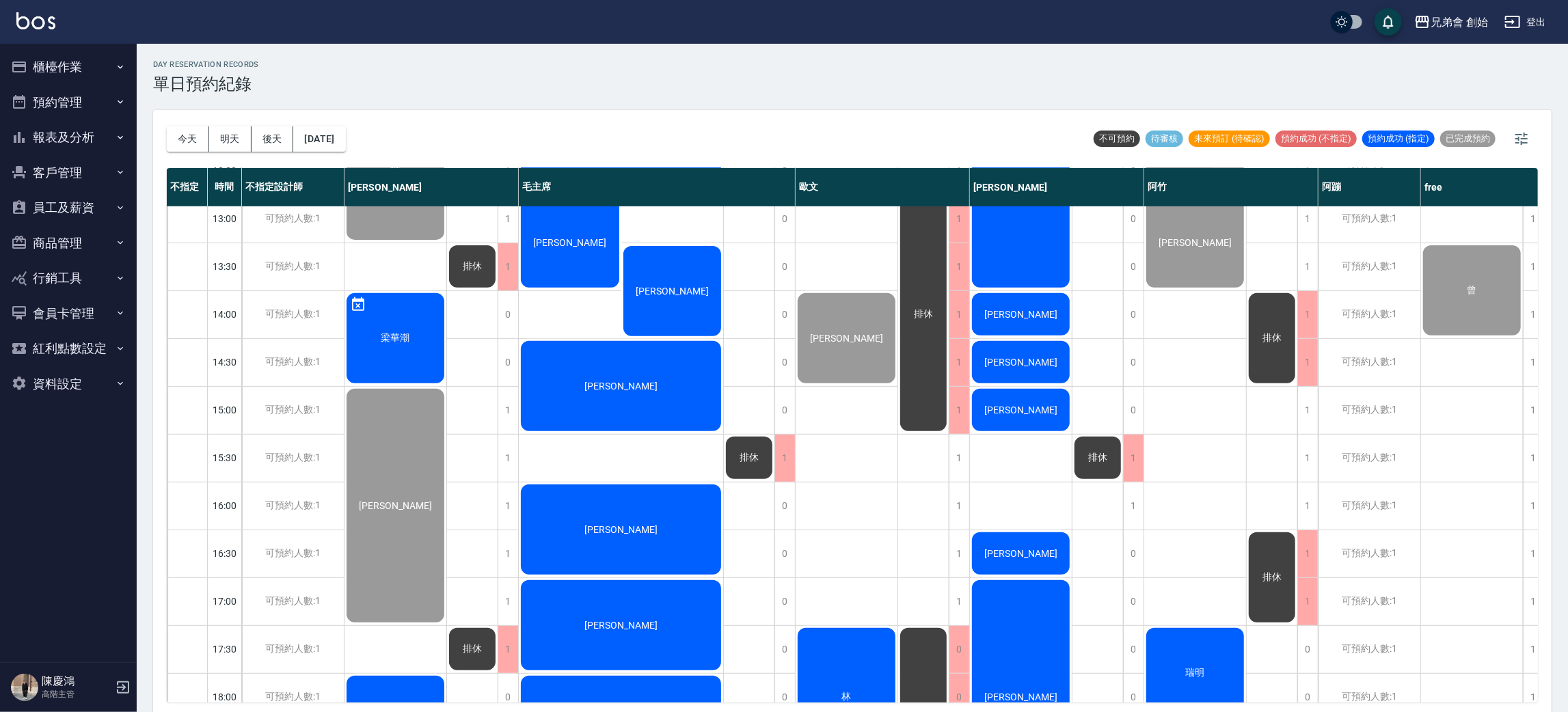
scroll to position [599, 0]
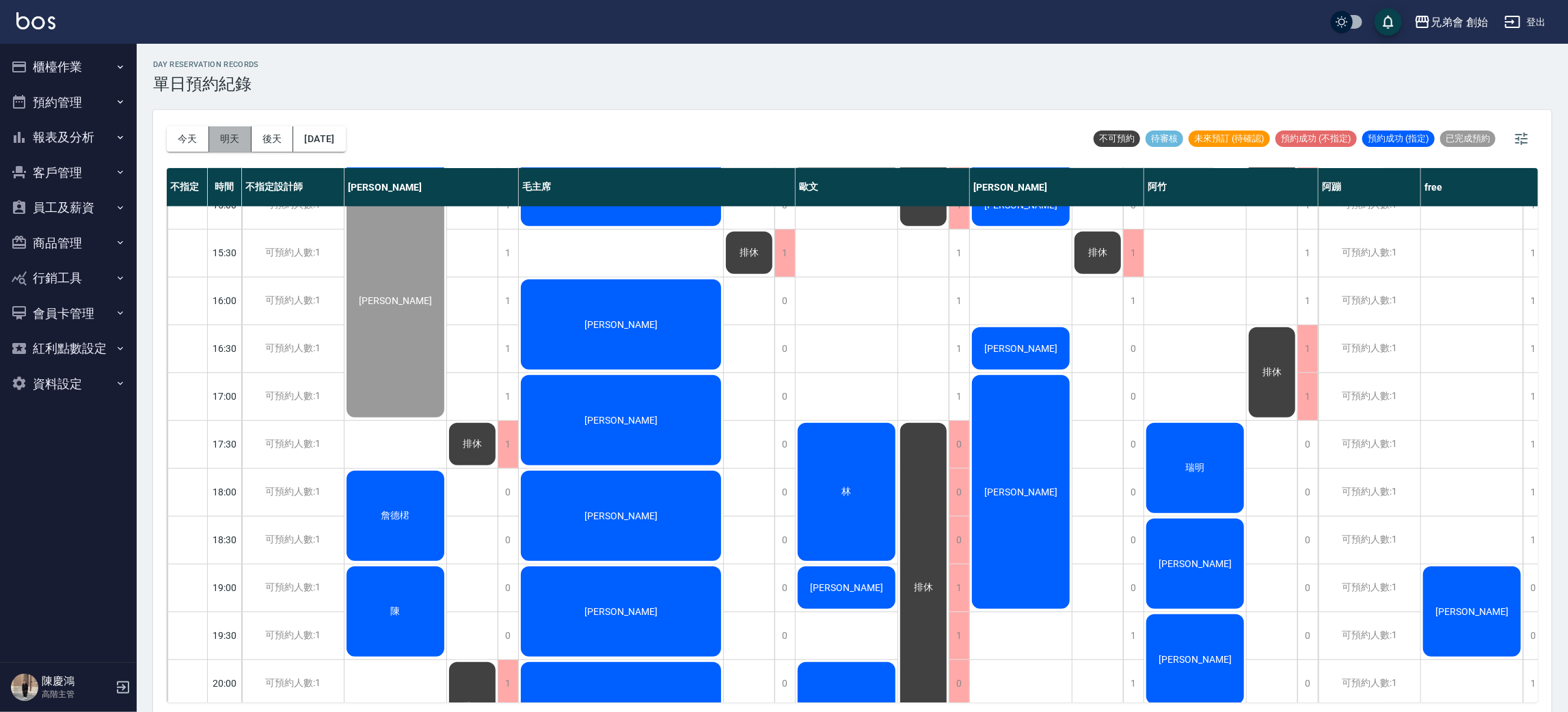
drag, startPoint x: 225, startPoint y: 147, endPoint x: 246, endPoint y: 170, distance: 31.1
click at [226, 146] on button "明天" at bounding box center [230, 139] width 42 height 25
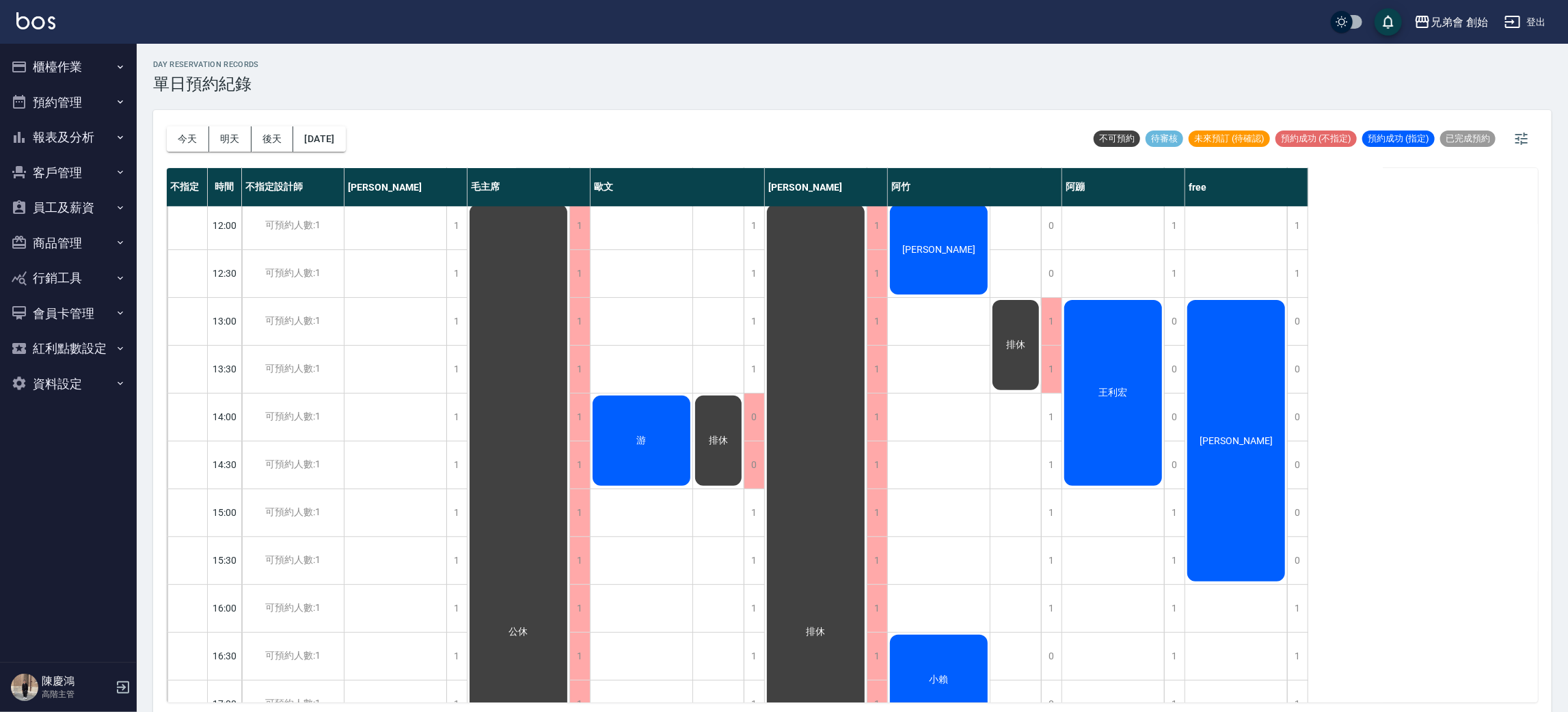
scroll to position [394, 0]
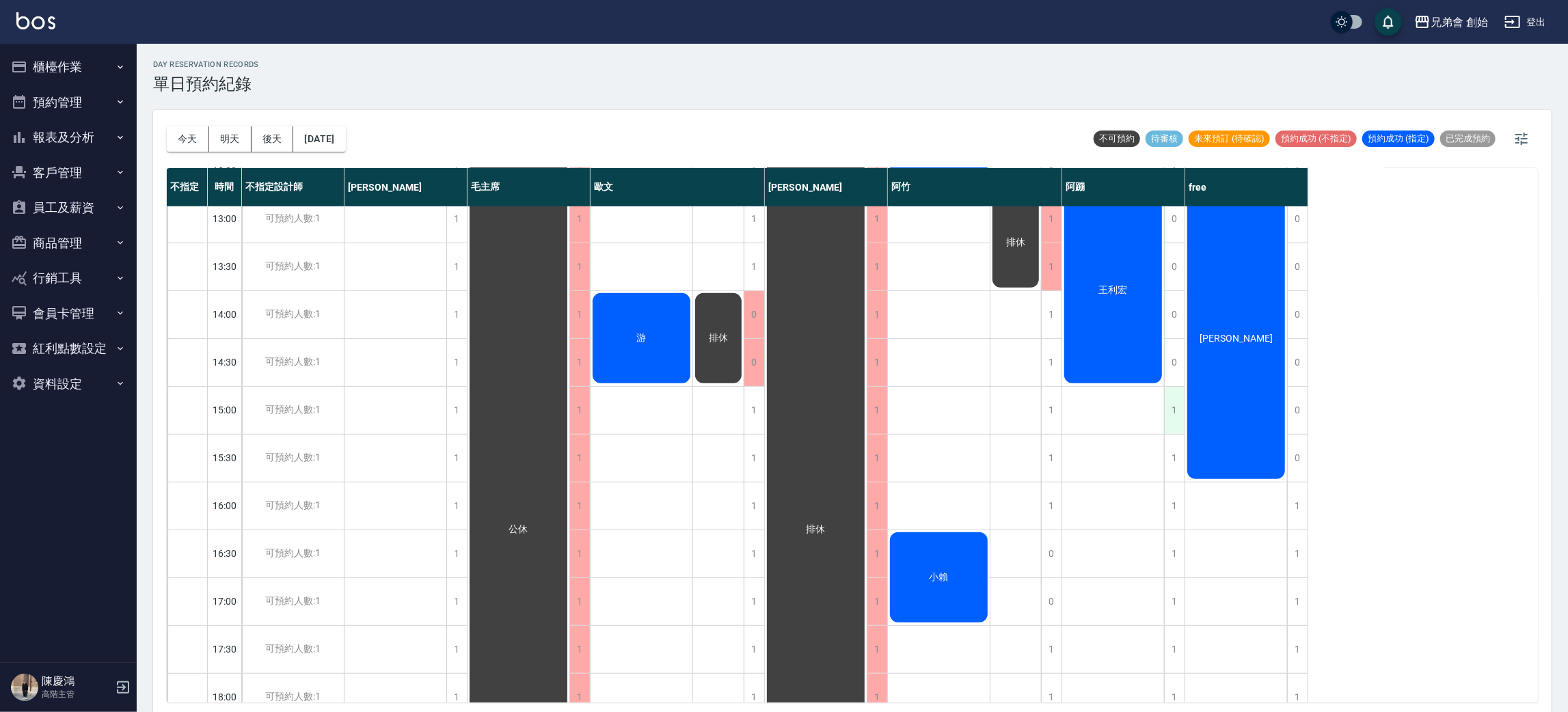
click at [1175, 397] on div "1" at bounding box center [1174, 410] width 20 height 47
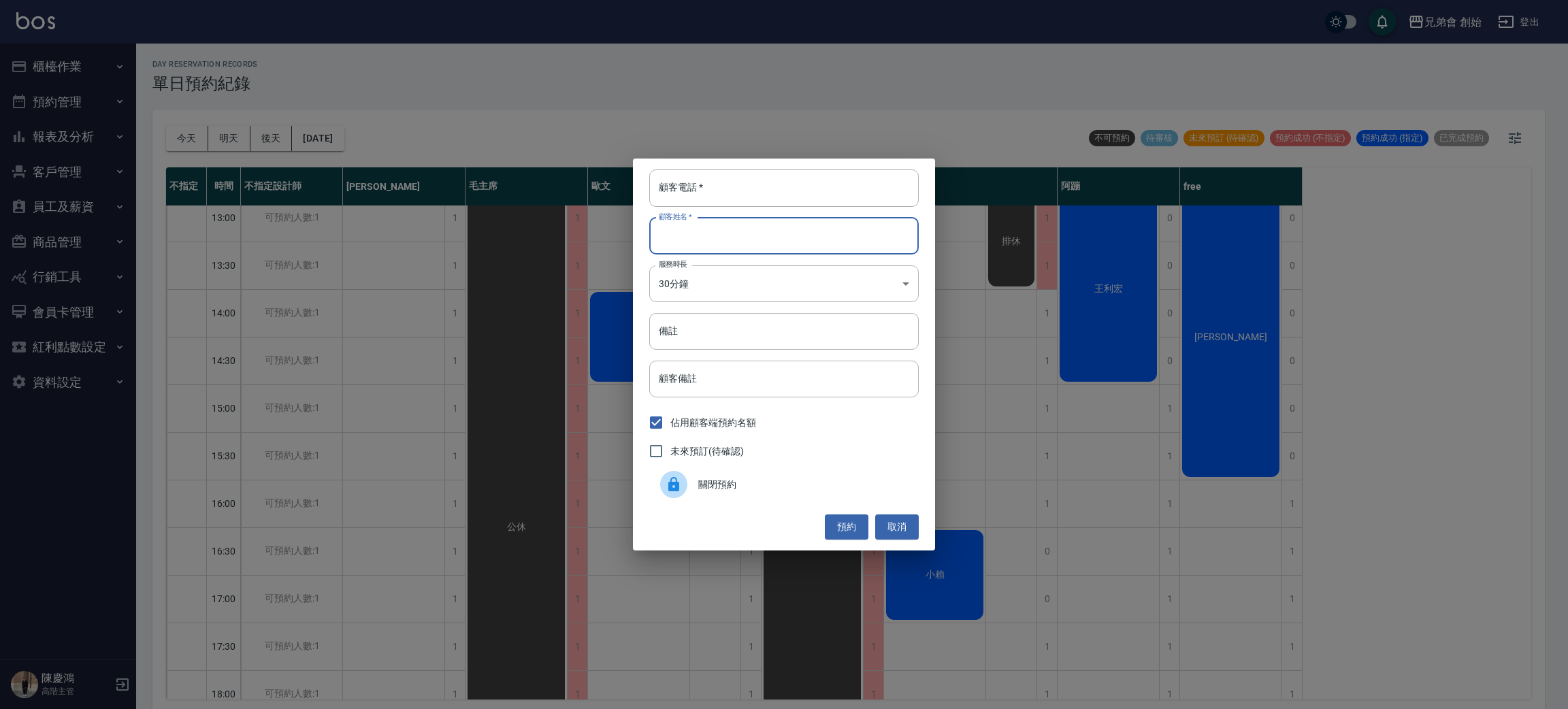
click at [775, 236] on input "顧客姓名   *" at bounding box center [784, 236] width 270 height 37
click at [1041, 509] on div "顧客電話   * 顧客電話   * 顧客姓名   * 顧客姓名   * 服務時長 30分鐘 1 服務時長 備註 備註 顧客備註 顧客備註 佔用顧客端預約名額 …" at bounding box center [784, 354] width 1568 height 709
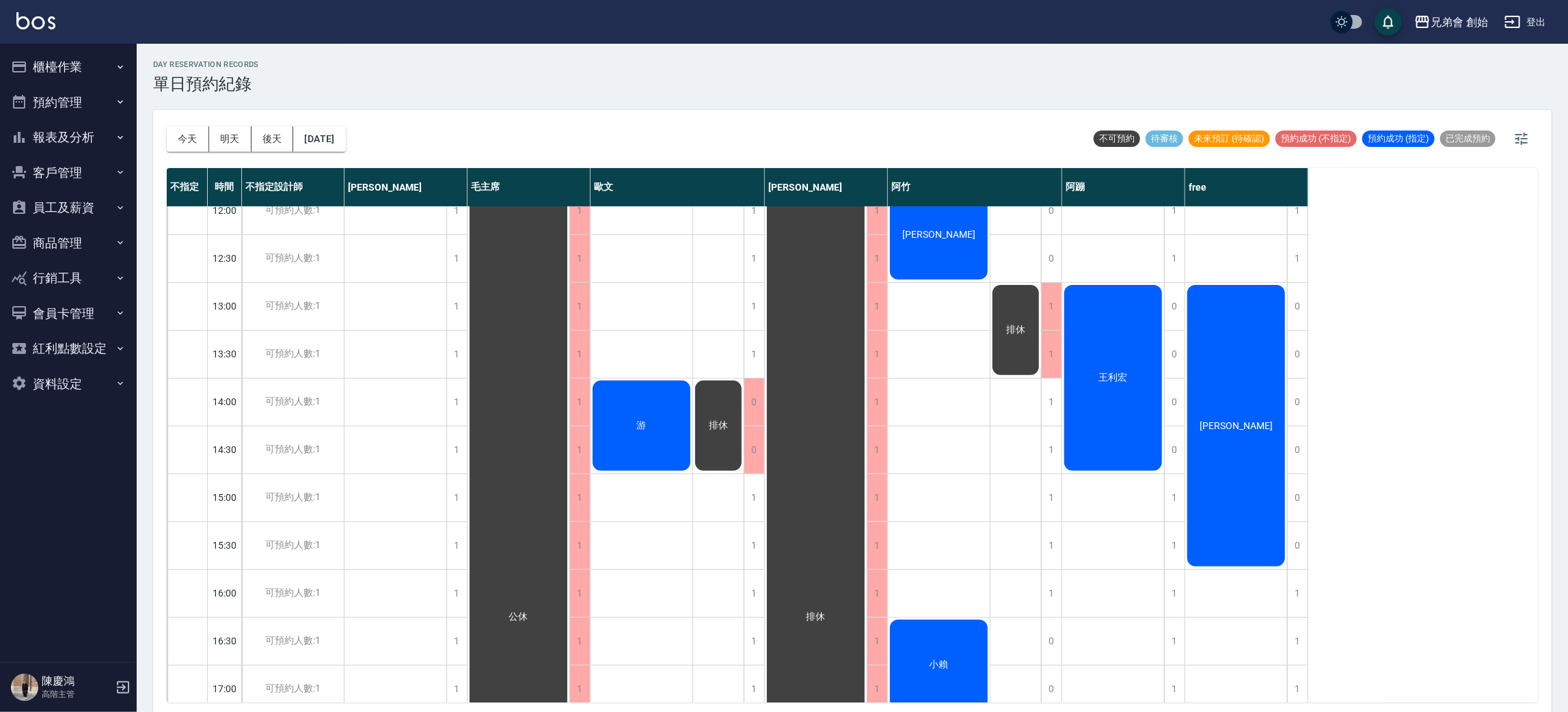
scroll to position [102, 0]
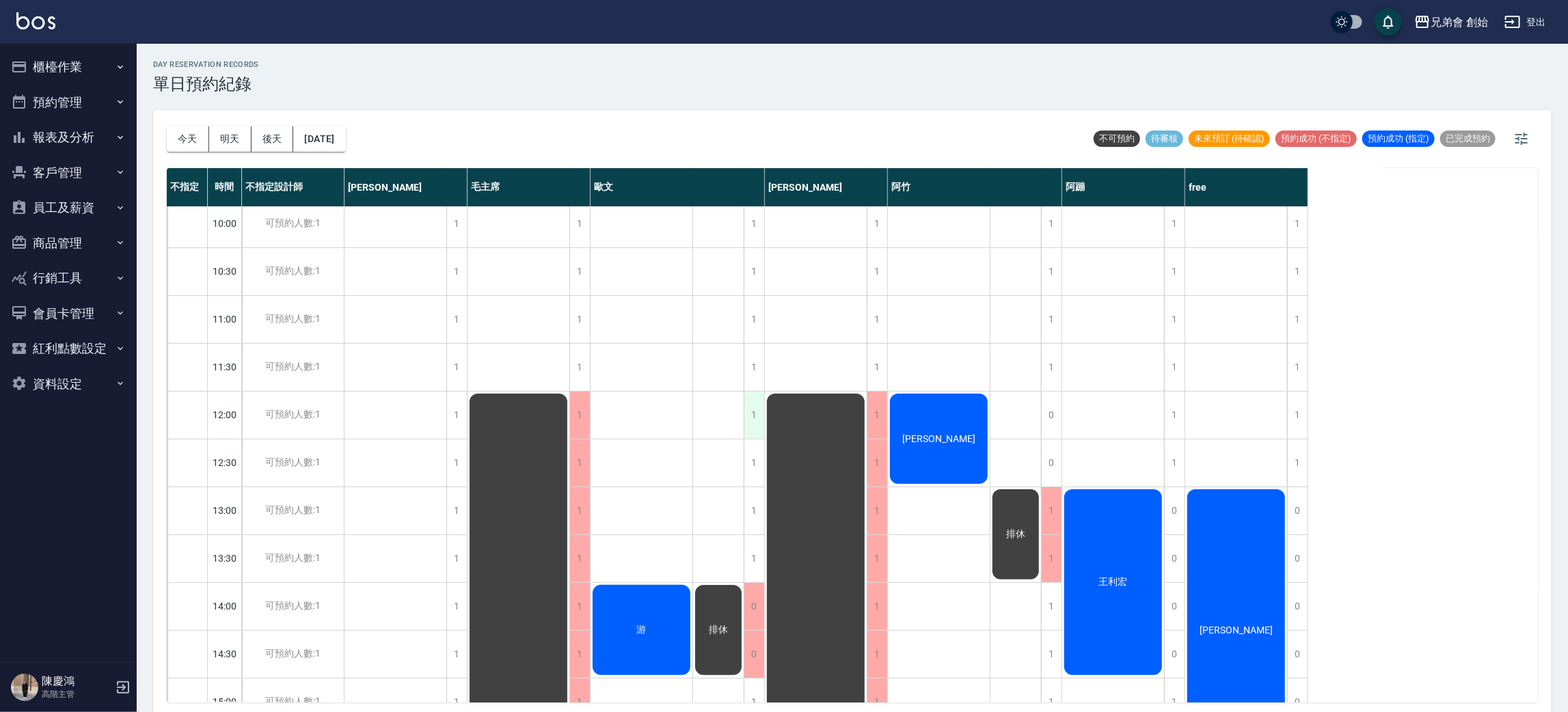
click at [751, 411] on div "1" at bounding box center [753, 415] width 20 height 47
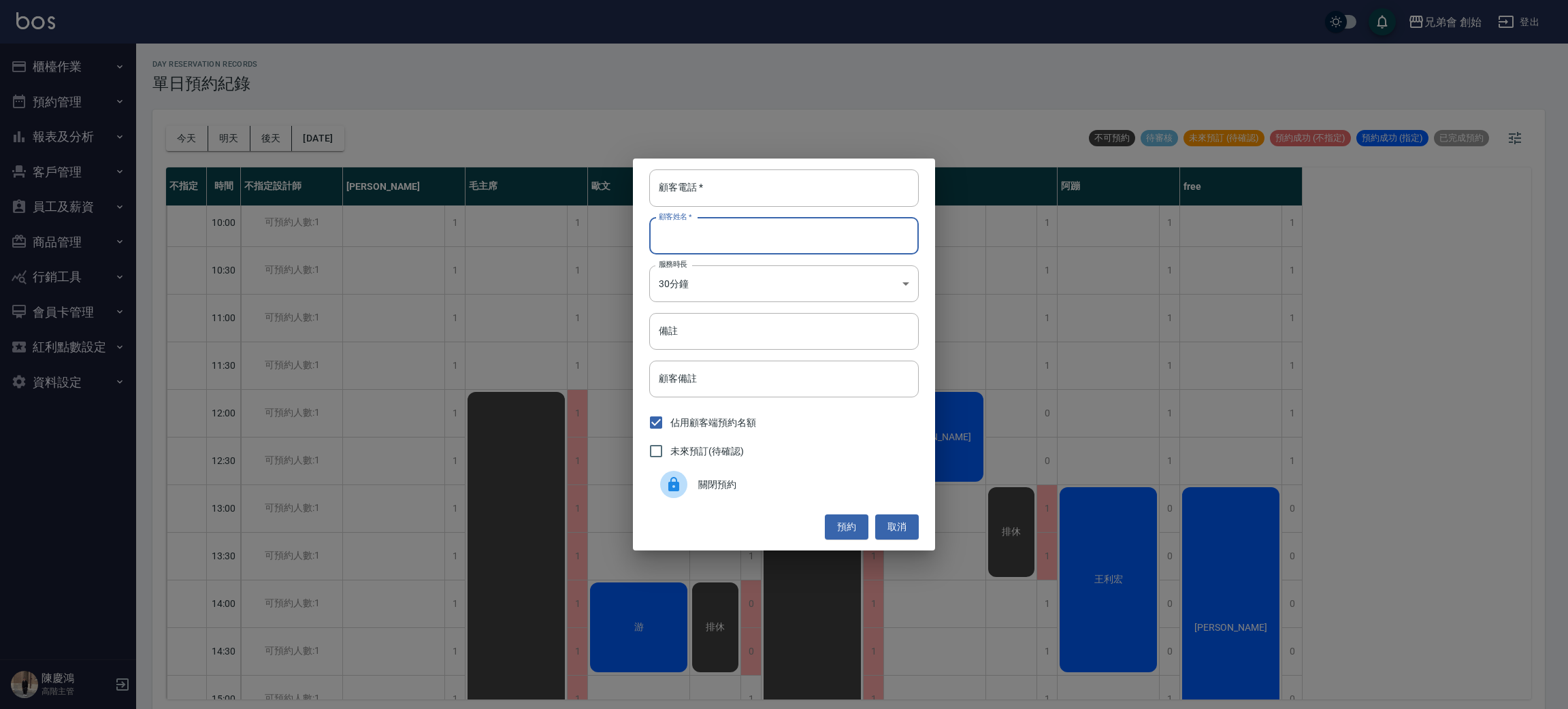
drag, startPoint x: 724, startPoint y: 231, endPoint x: 756, endPoint y: 250, distance: 37.2
click at [724, 232] on input "顧客姓名   *" at bounding box center [784, 236] width 270 height 37
type input "徐"
click at [795, 185] on input "顧客電話   *" at bounding box center [784, 188] width 270 height 37
type input "0912574650"
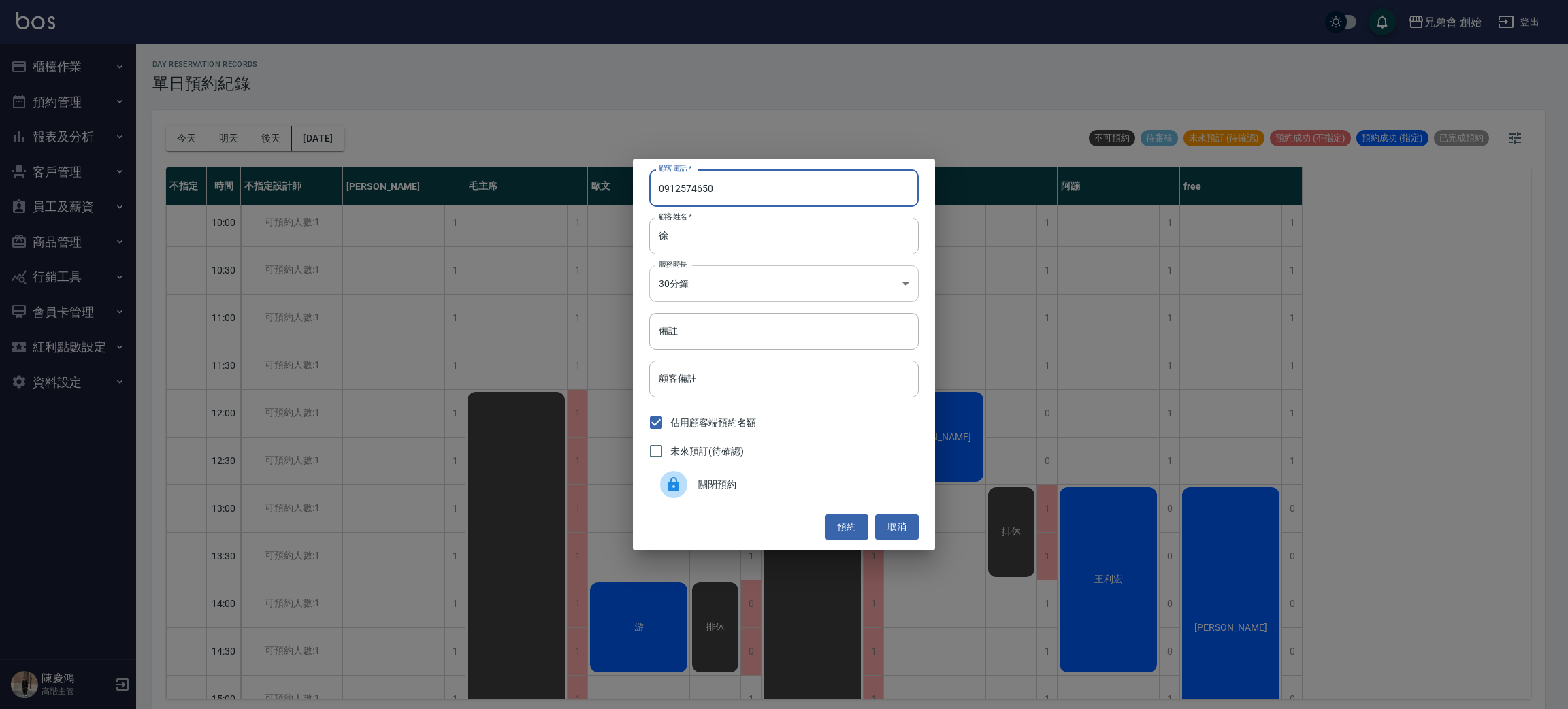
click at [697, 276] on body "兄弟會 創始 登出 櫃檯作業 打帳單 帳單列表 掛單列表 座位開單 營業儀表板 現金收支登錄 高階收支登錄 材料自購登錄 每日結帳 排班表 現場電腦打卡 掃碼…" at bounding box center [784, 356] width 1568 height 713
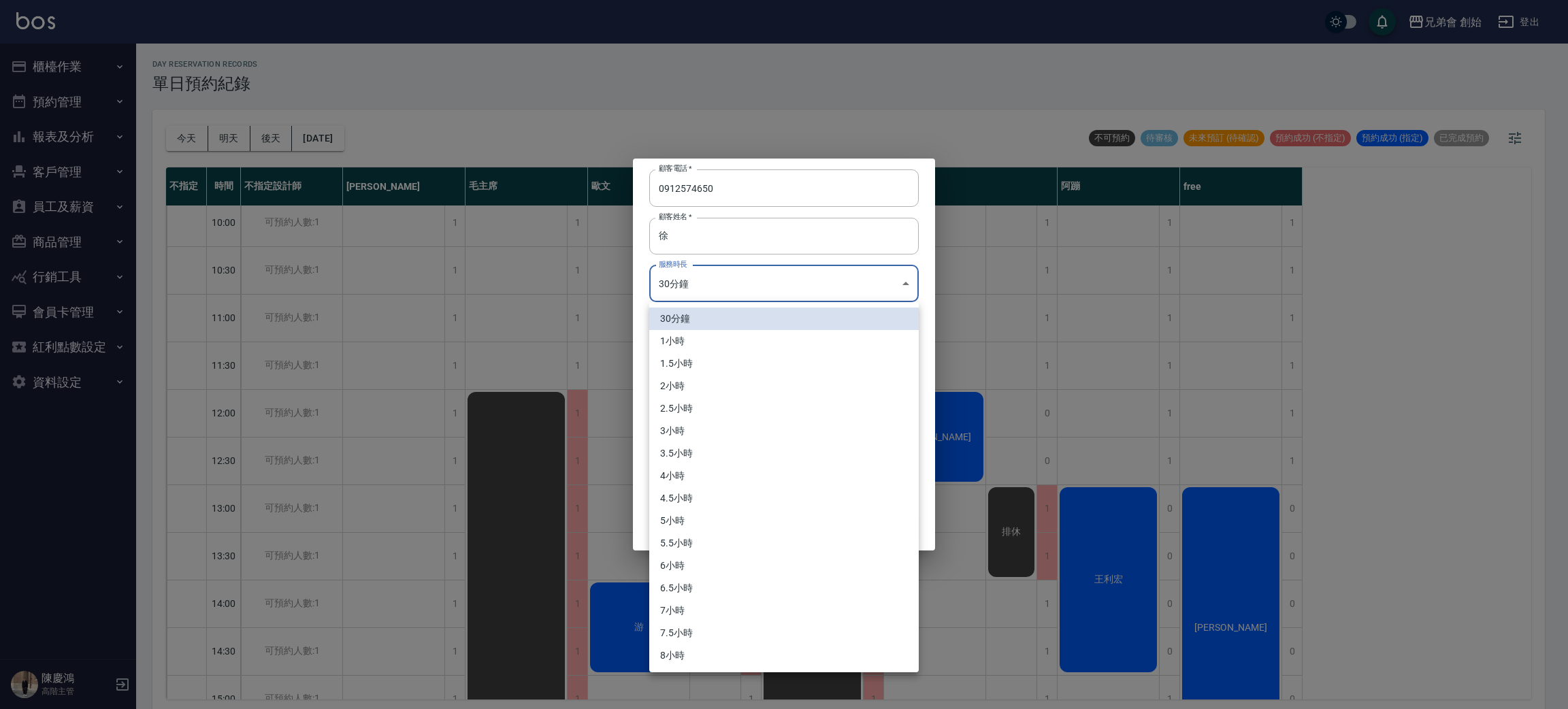
click at [683, 337] on li "1小時" at bounding box center [784, 340] width 270 height 22
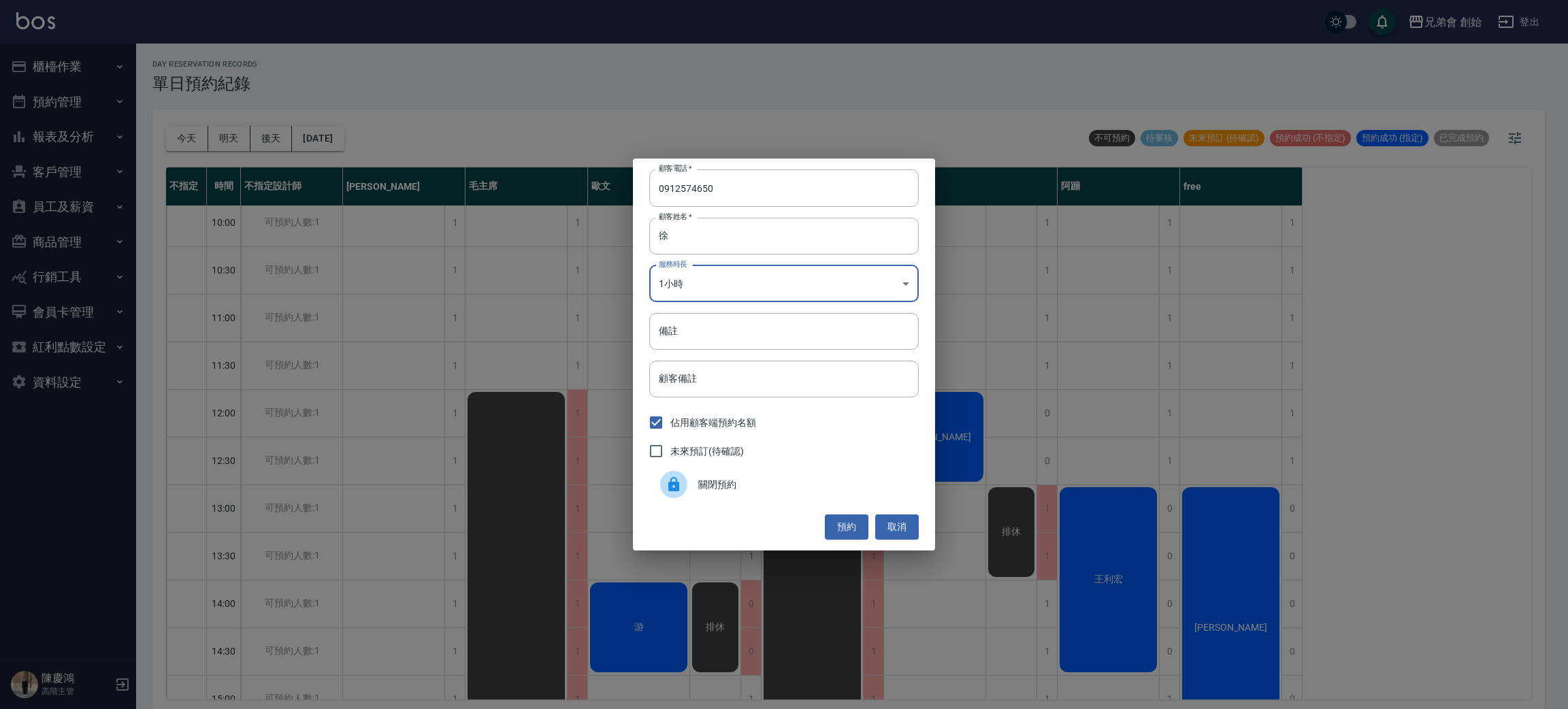
type input "2"
drag, startPoint x: 847, startPoint y: 521, endPoint x: 837, endPoint y: 510, distance: 14.9
click at [843, 516] on button "預約" at bounding box center [846, 527] width 44 height 25
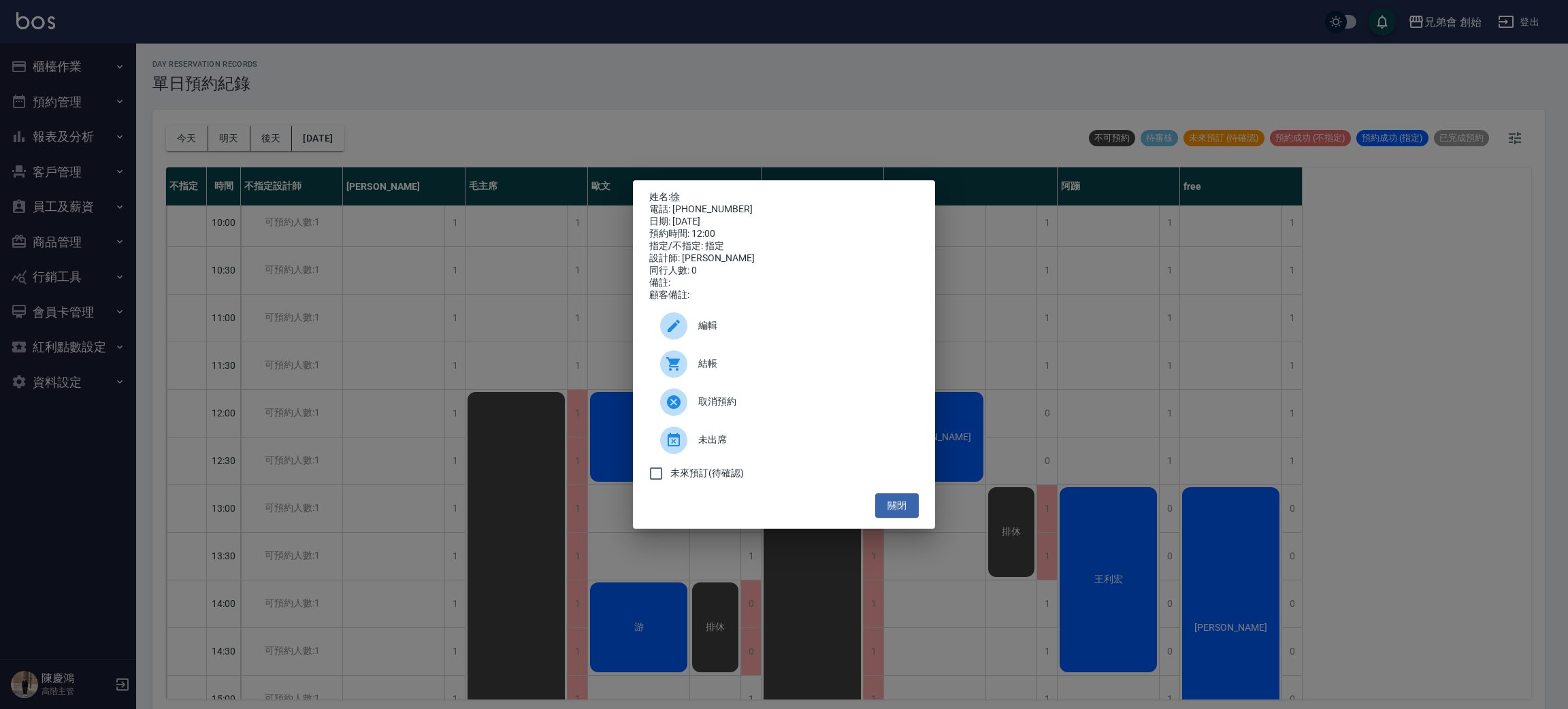
click at [756, 379] on div "結帳" at bounding box center [784, 364] width 270 height 38
click at [695, 326] on div at bounding box center [678, 326] width 38 height 27
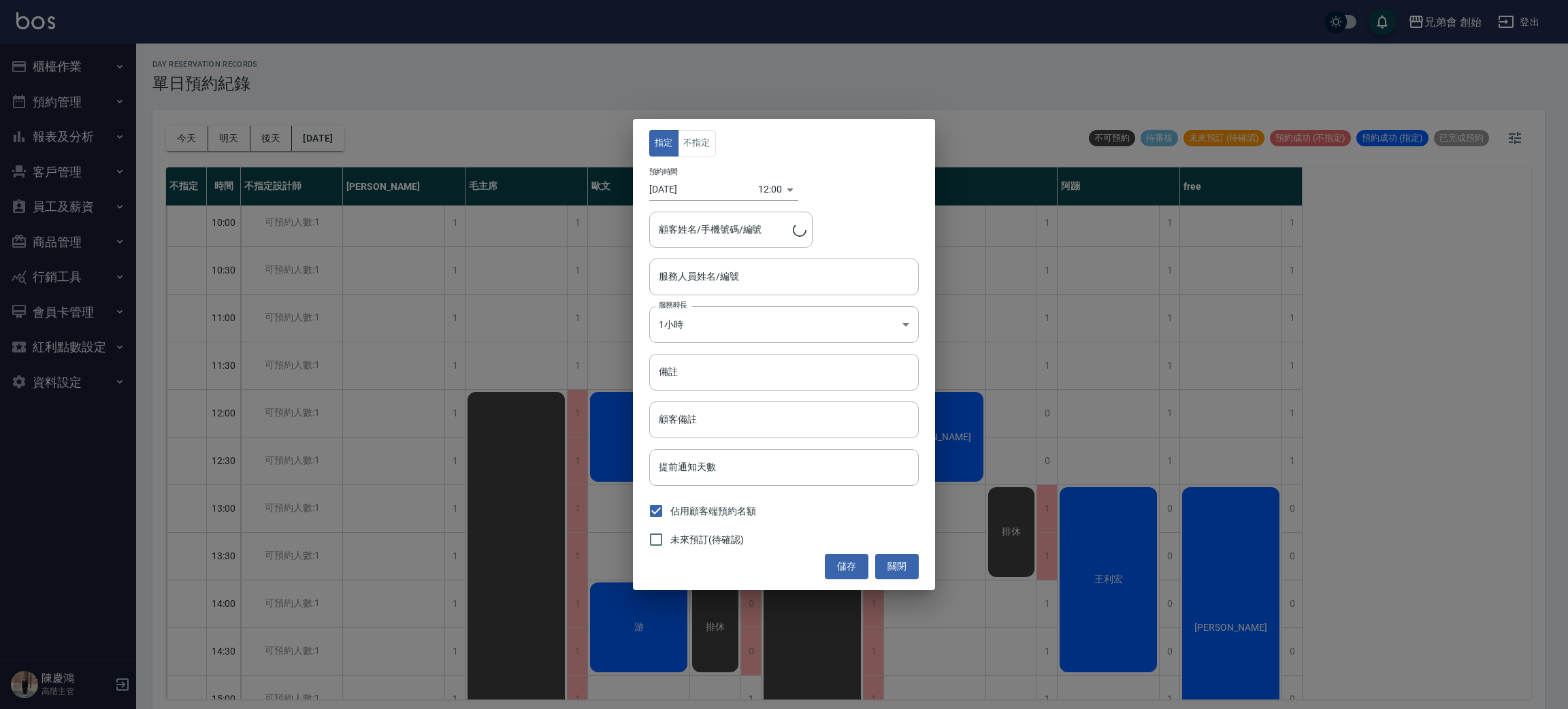
type input "歐文(無代號)"
type input "徐/0912574650"
click at [691, 132] on button "不指定" at bounding box center [697, 143] width 38 height 26
click at [840, 555] on button "儲存" at bounding box center [846, 566] width 44 height 25
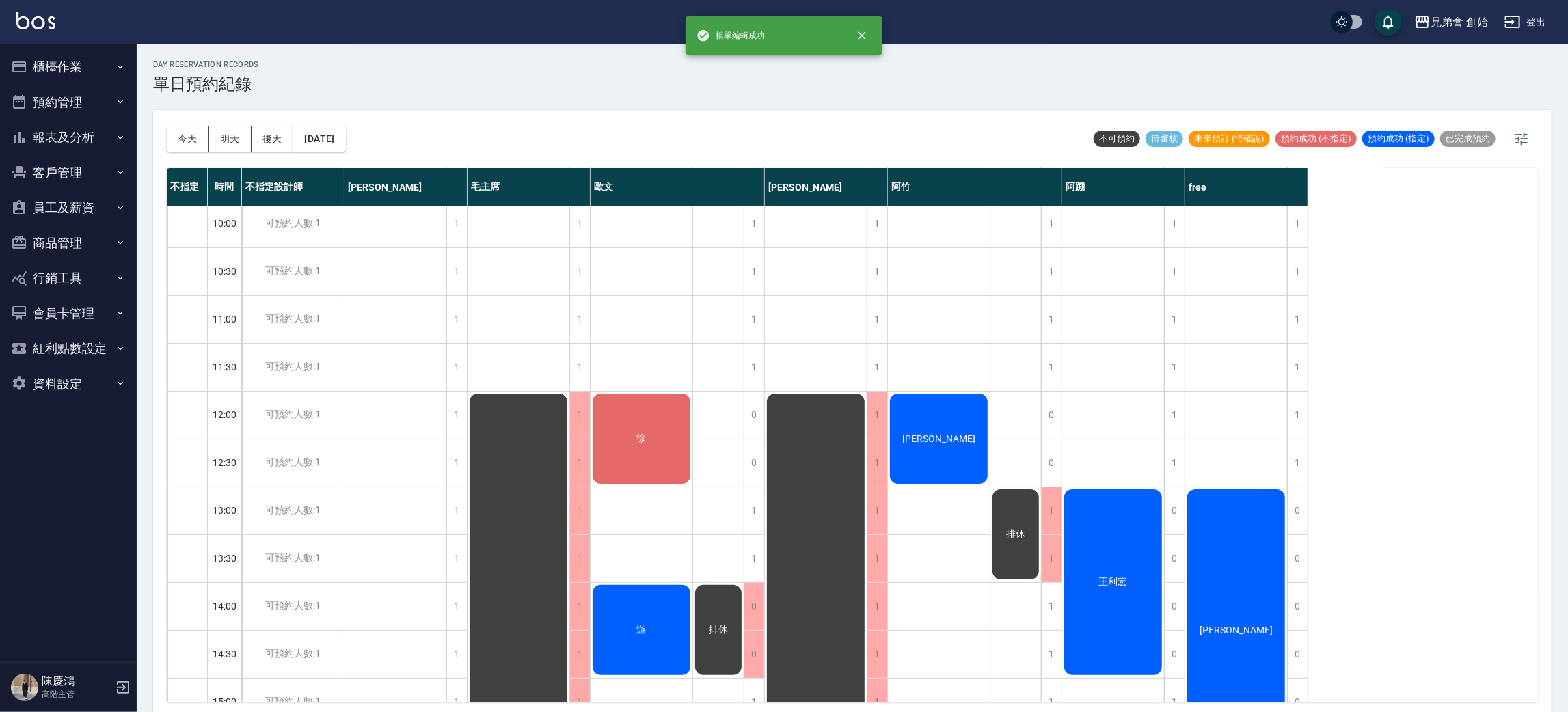
scroll to position [4, 0]
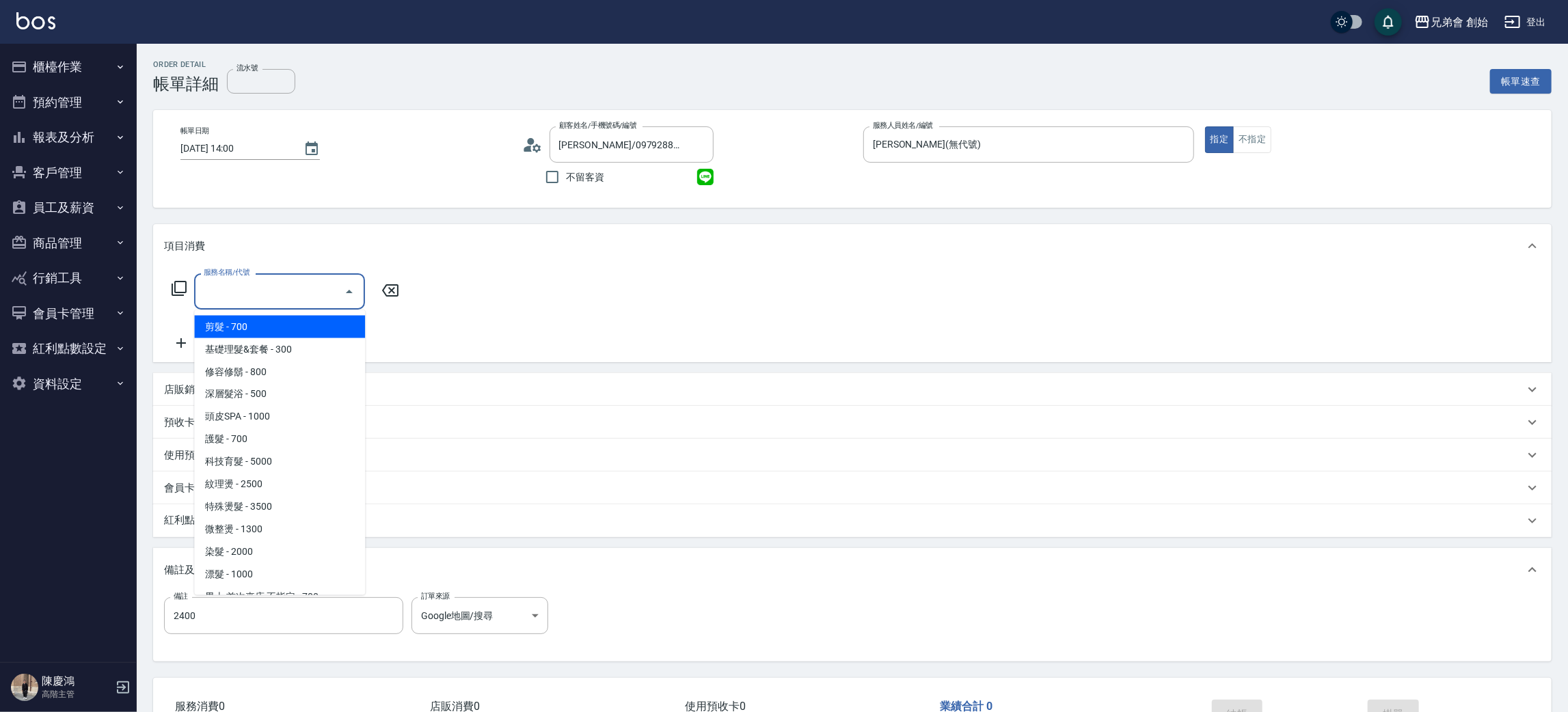
click at [240, 297] on input "服務名稱/代號" at bounding box center [270, 291] width 138 height 24
click at [252, 319] on span "剪髮 - 700" at bounding box center [279, 326] width 171 height 22
type input "剪髮(A01)"
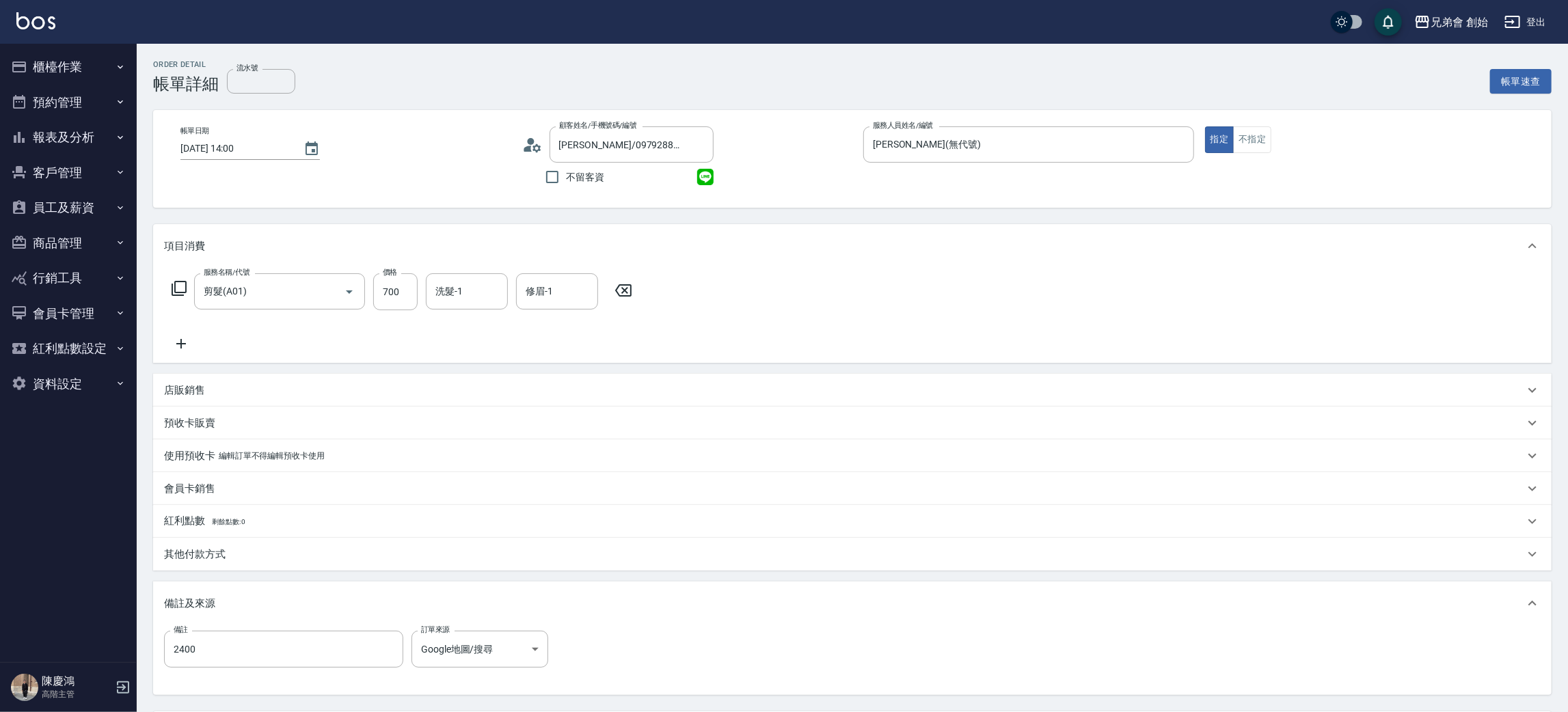
click at [186, 330] on div "服務名稱/代號 剪髮(A01) 服務名稱/代號 價格 700 價格 洗髮-1 洗髮-1 修眉-1 修眉-1" at bounding box center [402, 313] width 477 height 79
click at [188, 349] on icon at bounding box center [180, 343] width 34 height 17
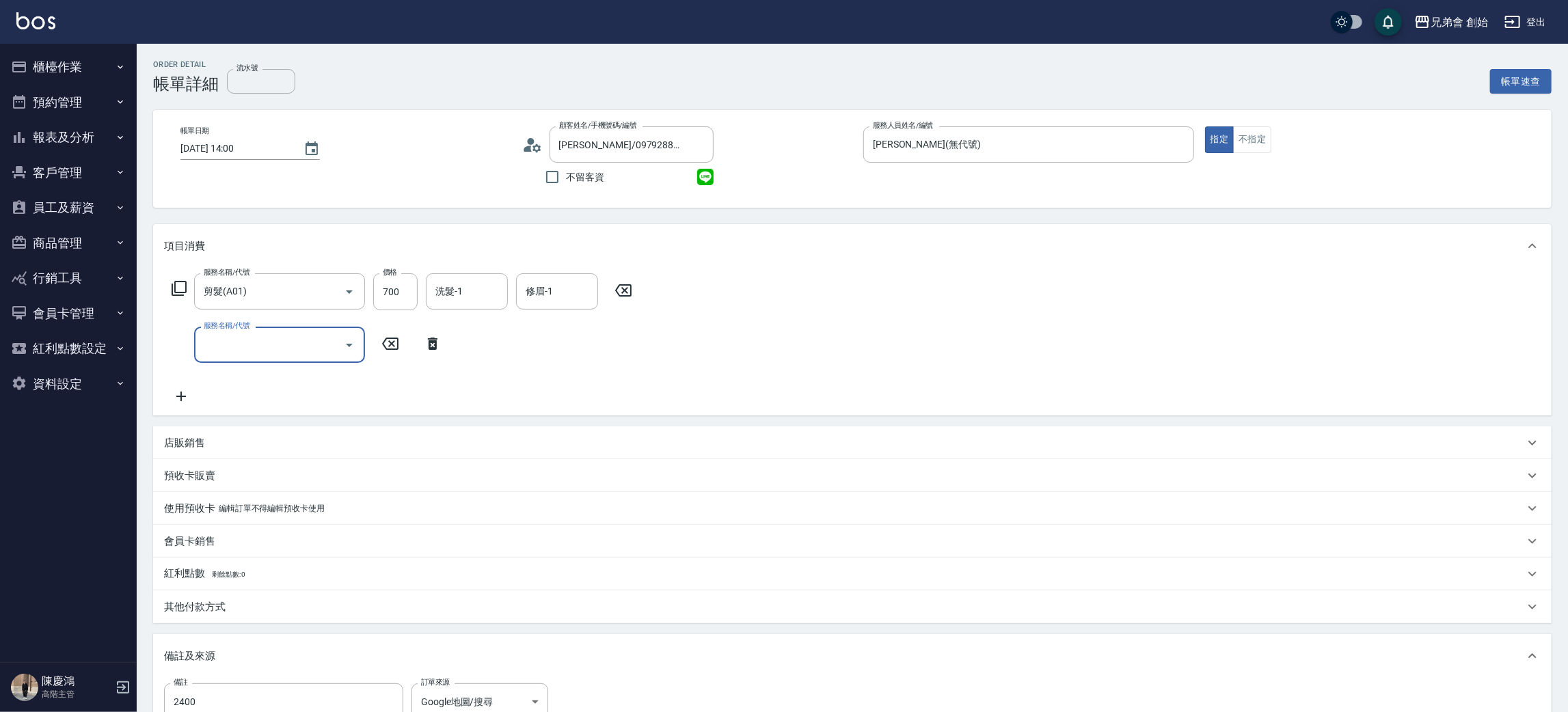
click at [232, 352] on input "服務名稱/代號" at bounding box center [270, 345] width 138 height 24
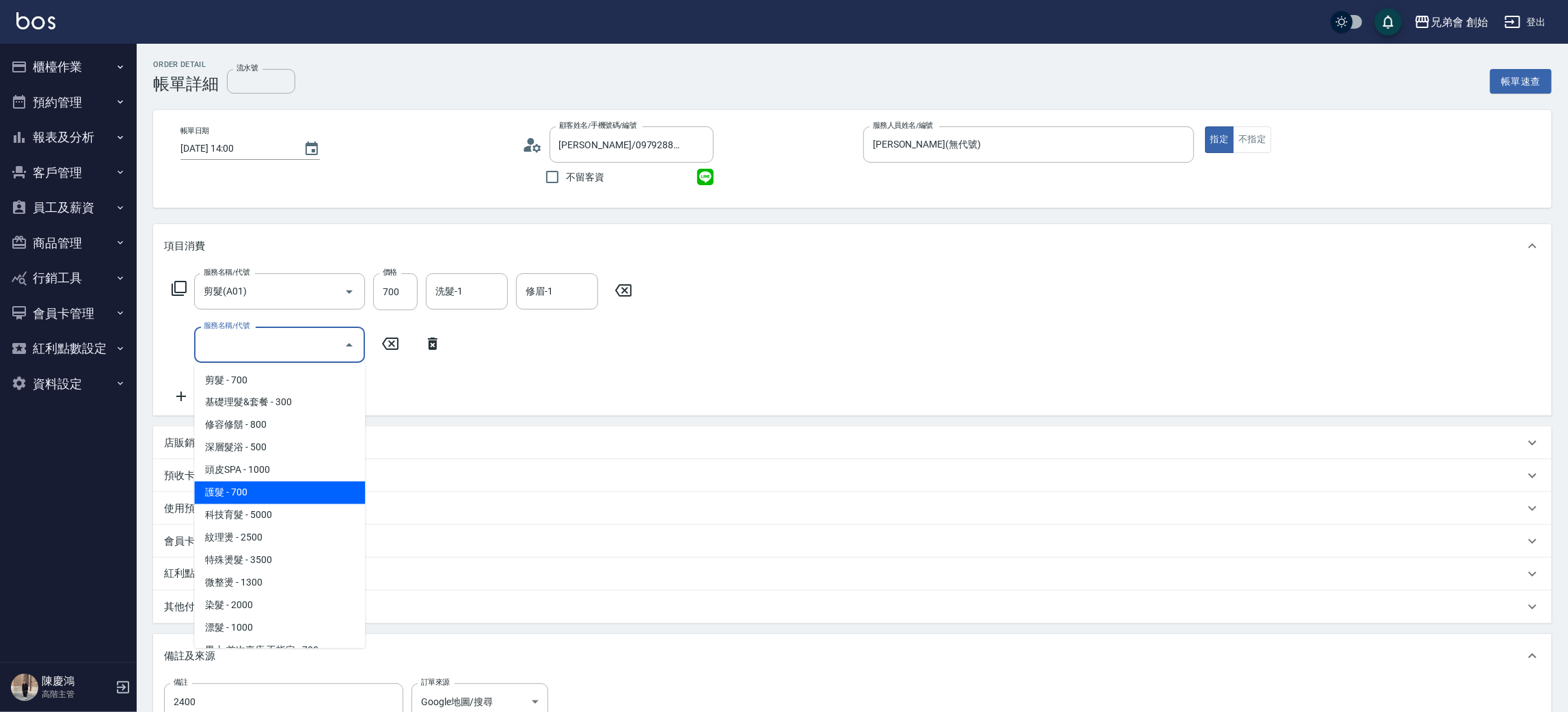
click at [278, 491] on span "護髮 - 700" at bounding box center [279, 493] width 171 height 22
type input "護髮(B03)"
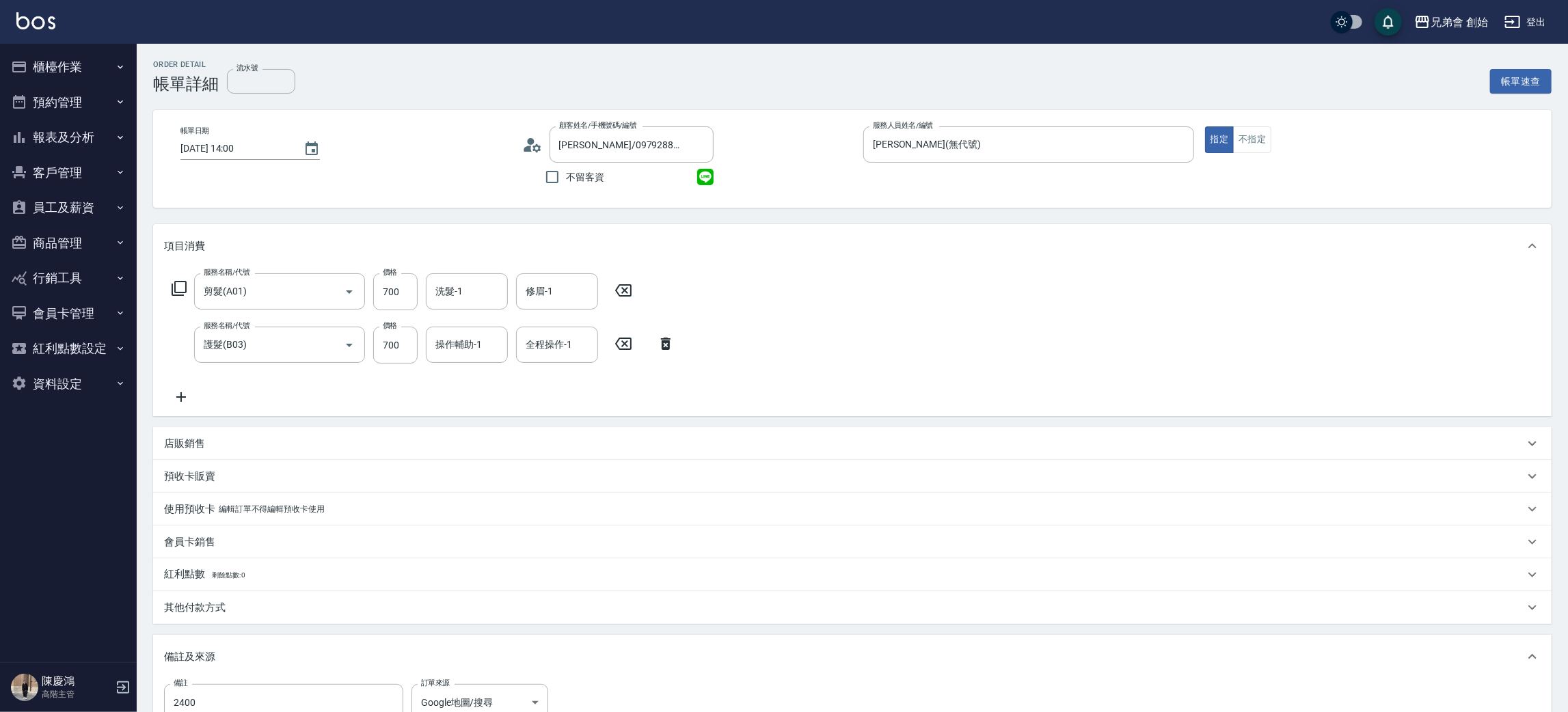
click at [183, 396] on icon at bounding box center [181, 397] width 10 height 10
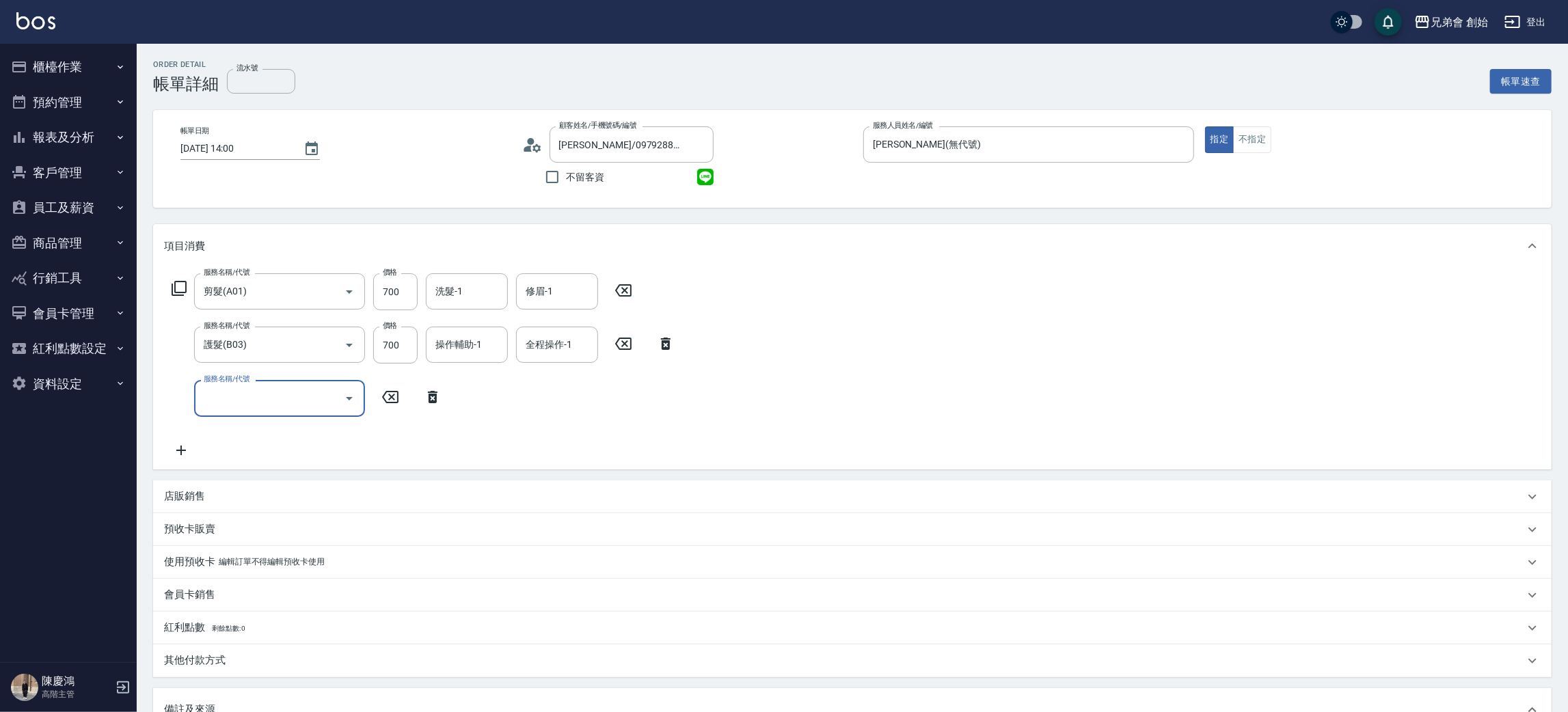
click at [257, 394] on input "服務名稱/代號" at bounding box center [270, 397] width 138 height 24
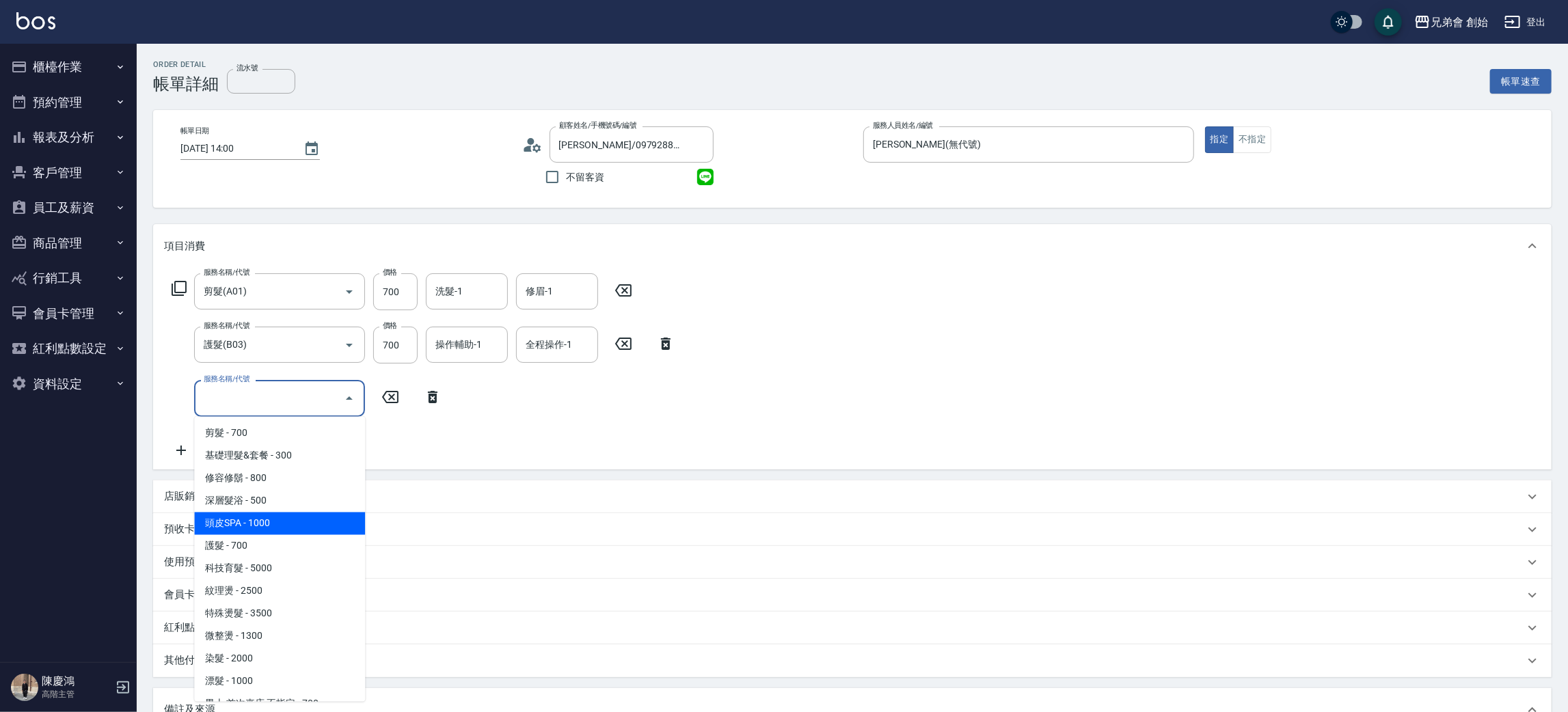
scroll to position [86, 0]
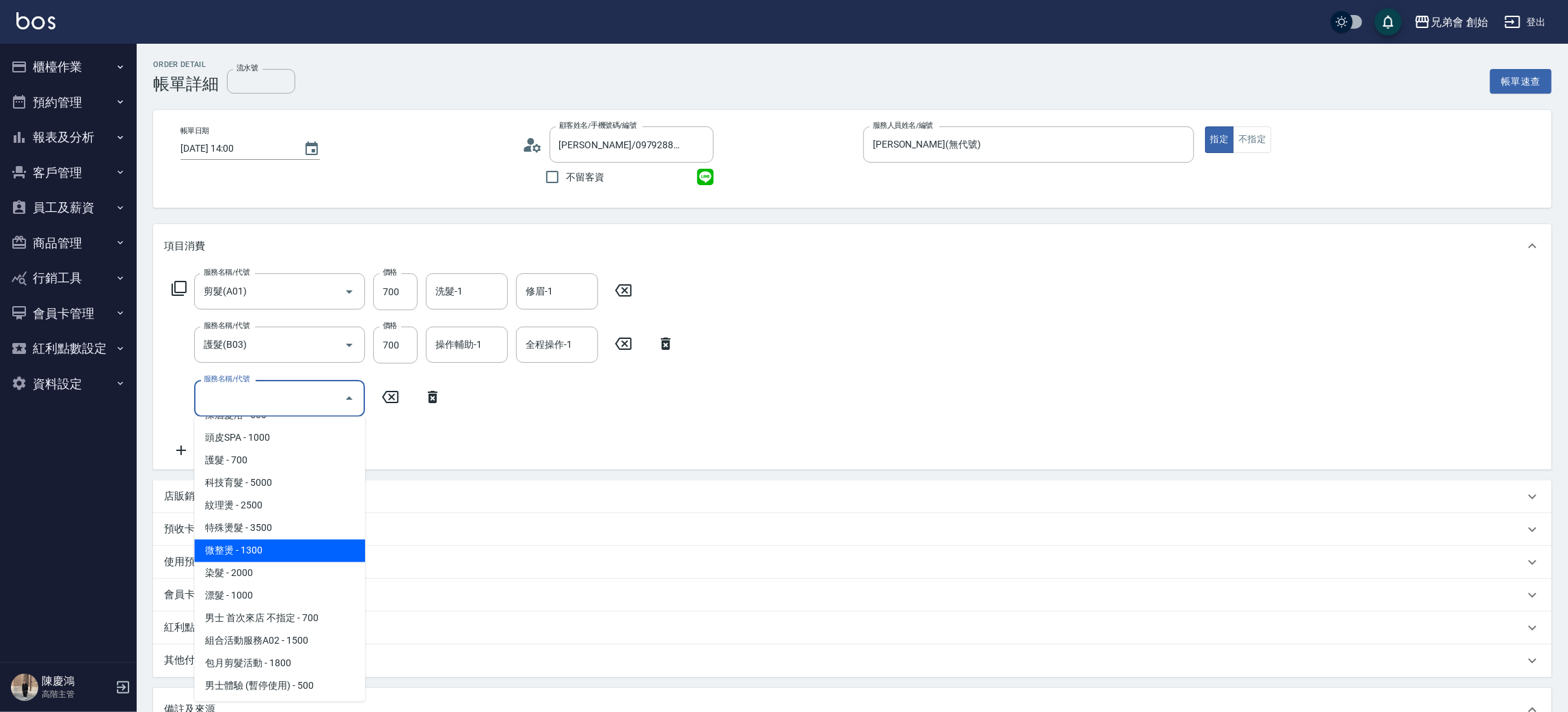
click at [289, 551] on span "微整燙 - 1300" at bounding box center [279, 550] width 171 height 22
type input "微整燙(D03)"
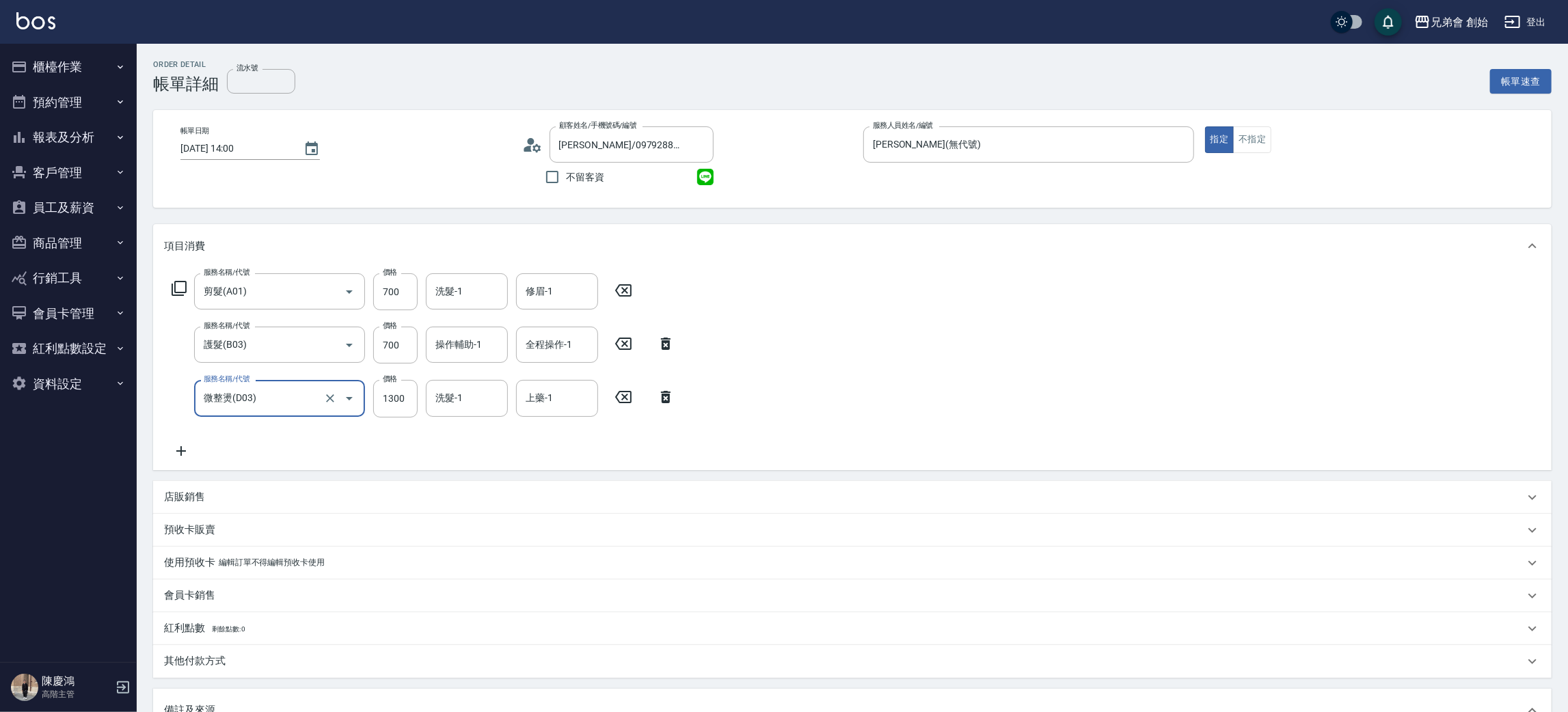
drag, startPoint x: 388, startPoint y: 397, endPoint x: 376, endPoint y: 417, distance: 23.3
click at [388, 397] on input "1300" at bounding box center [396, 398] width 45 height 37
type input "1000"
click at [539, 143] on icon at bounding box center [532, 144] width 20 height 20
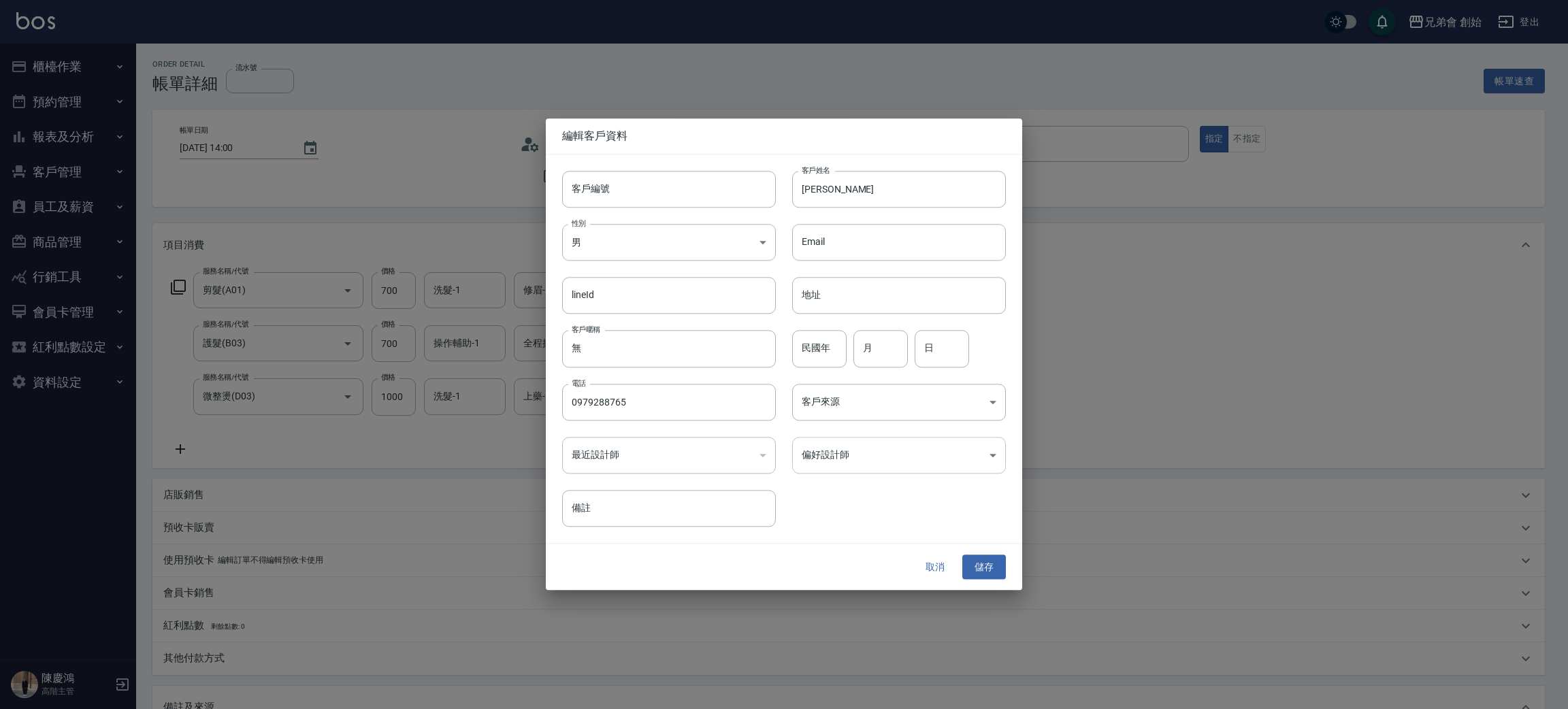
click at [886, 447] on body "兄弟會 創始 登出 櫃檯作業 打帳單 帳單列表 掛單列表 座位開單 營業儀表板 現金收支登錄 高階收支登錄 材料自購登錄 每日結帳 排班表 現場電腦打卡 掃碼…" at bounding box center [784, 469] width 1568 height 940
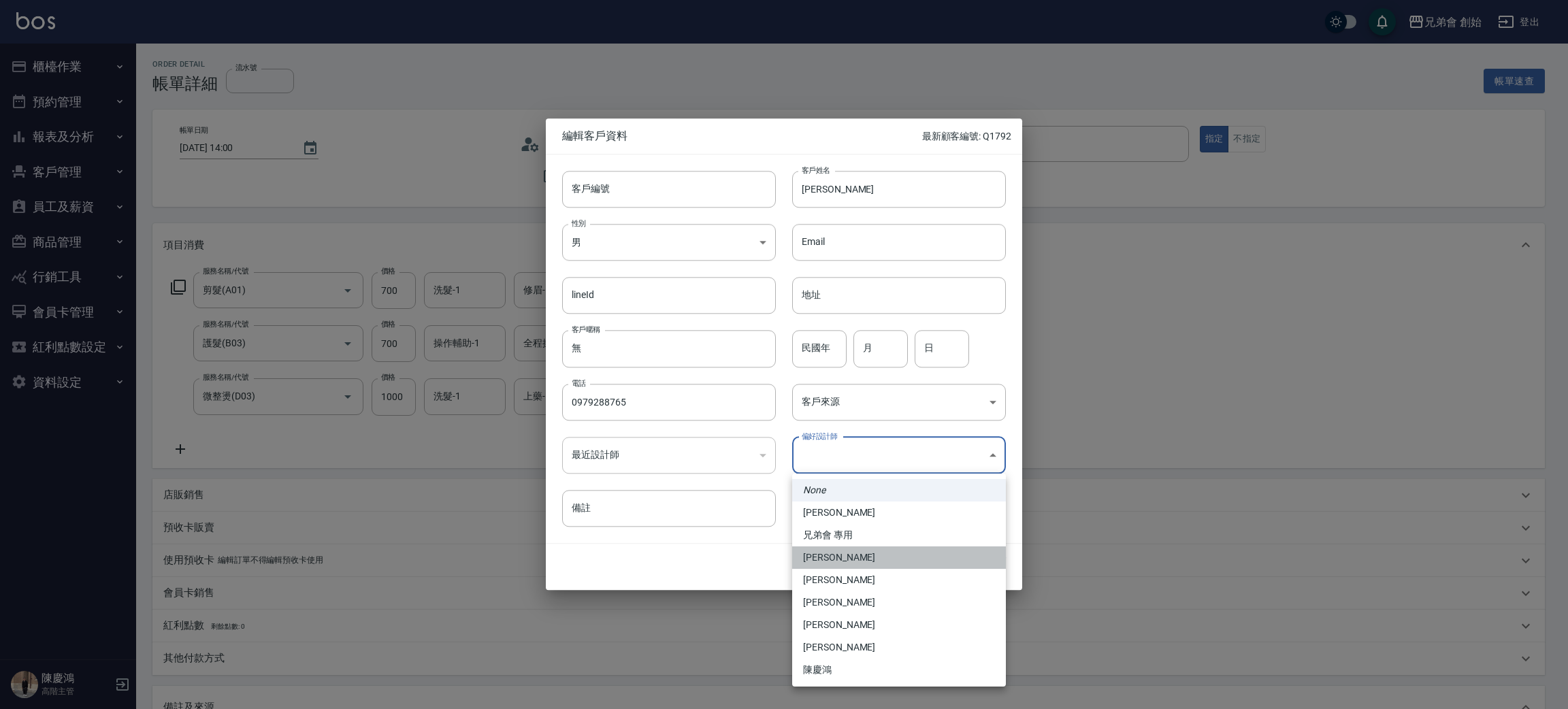
click at [875, 555] on li "李榕軒" at bounding box center [898, 557] width 213 height 22
type input "1456ae5b-d9bb-440a-9f01-028db65cd7e3"
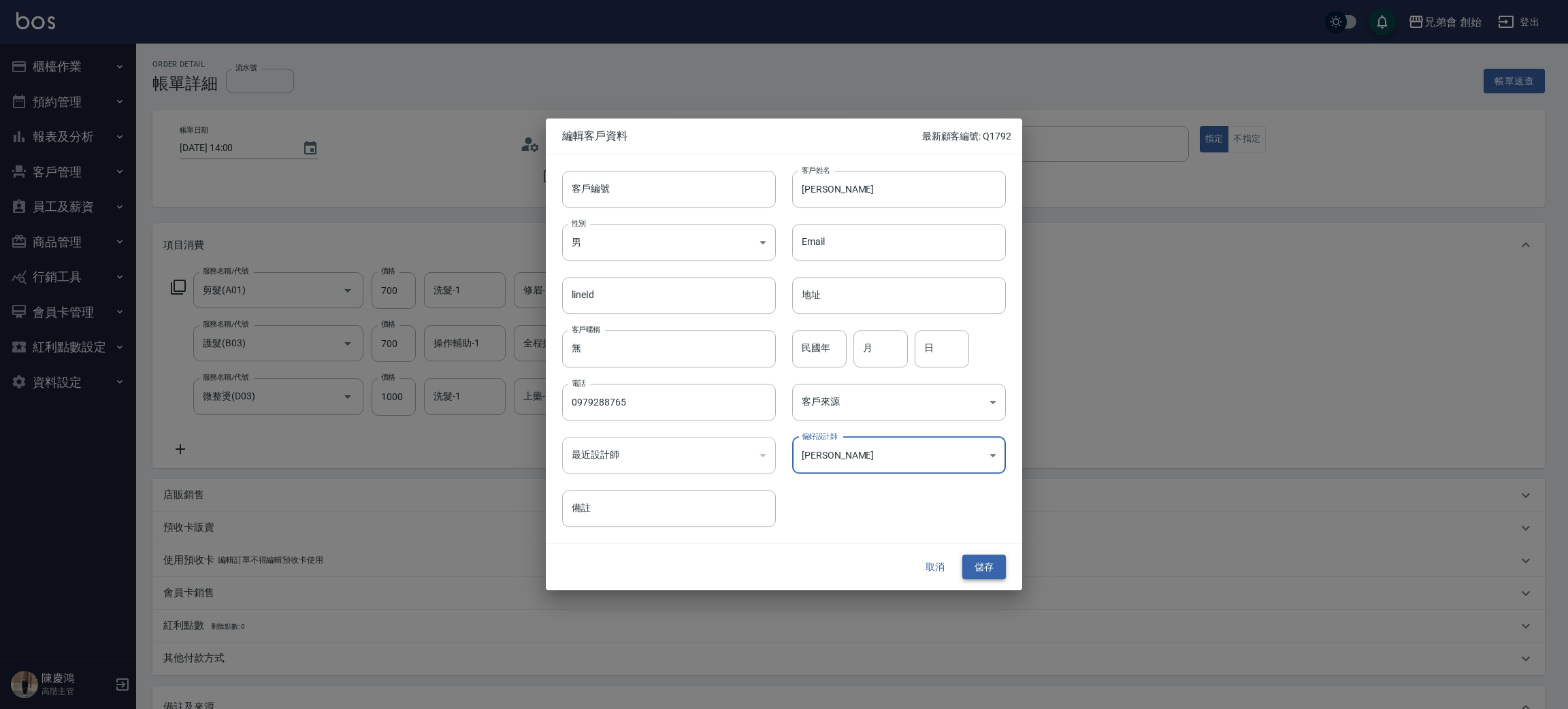
click at [981, 560] on button "儲存" at bounding box center [984, 567] width 44 height 25
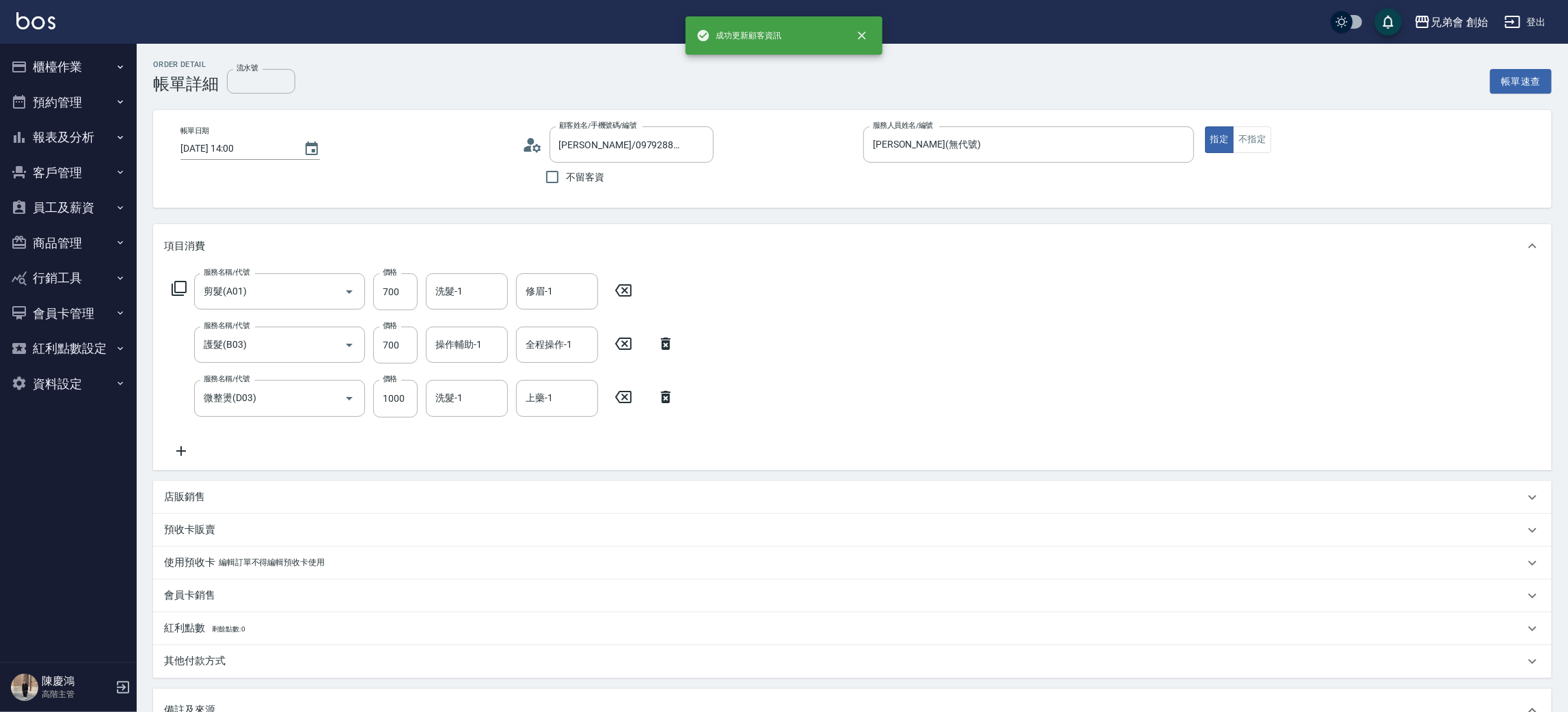
type input "林峻毅/0979288765/"
click at [528, 149] on icon at bounding box center [527, 148] width 8 height 6
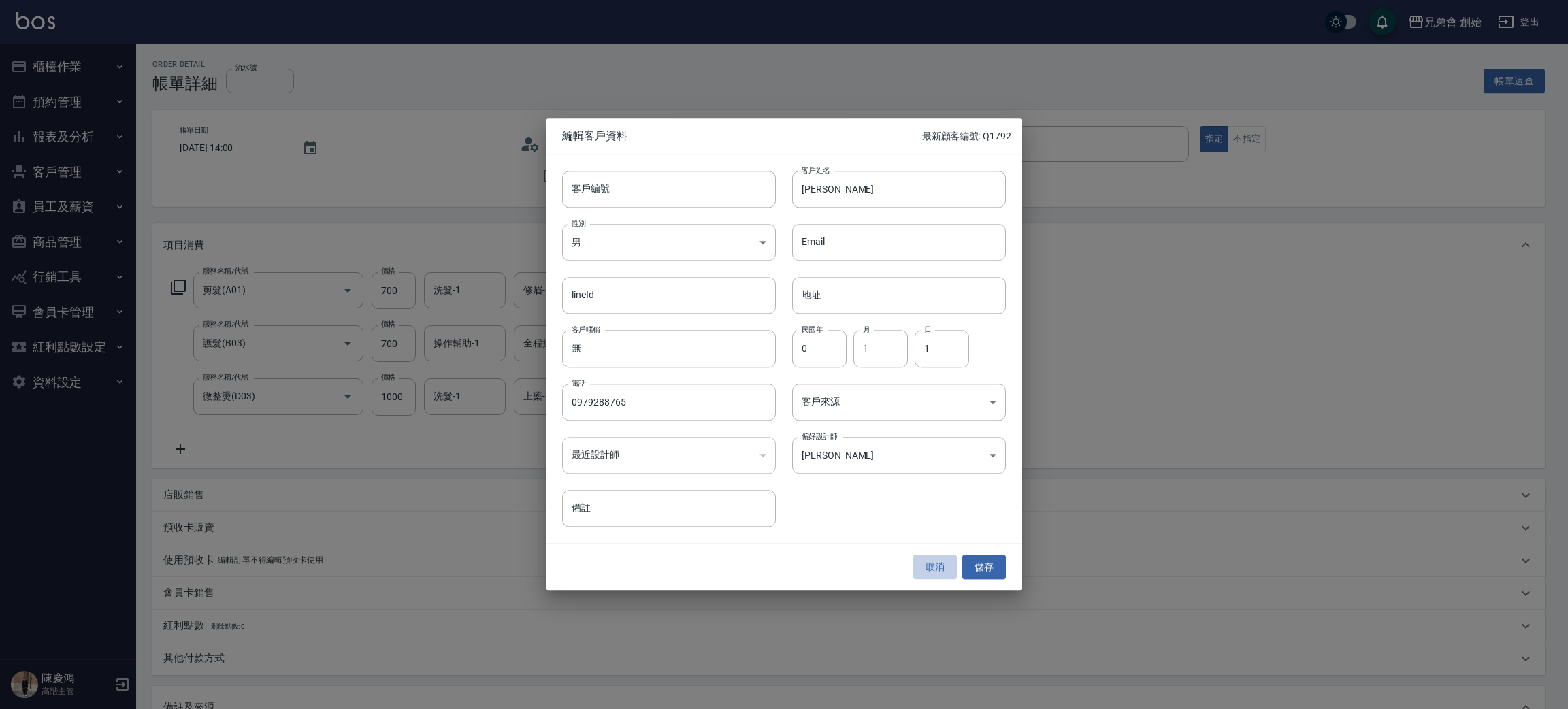
click at [933, 564] on button "取消" at bounding box center [934, 567] width 44 height 25
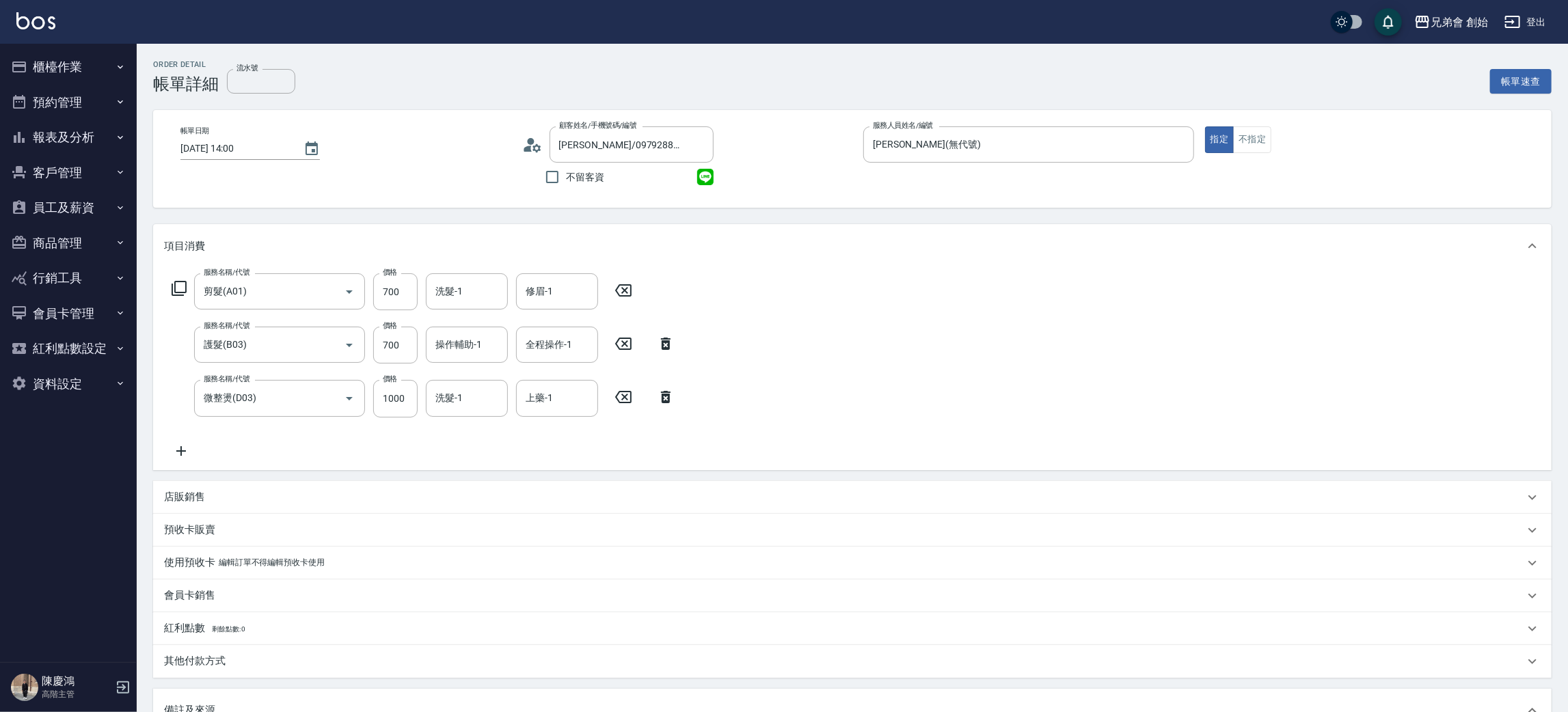
scroll to position [235, 0]
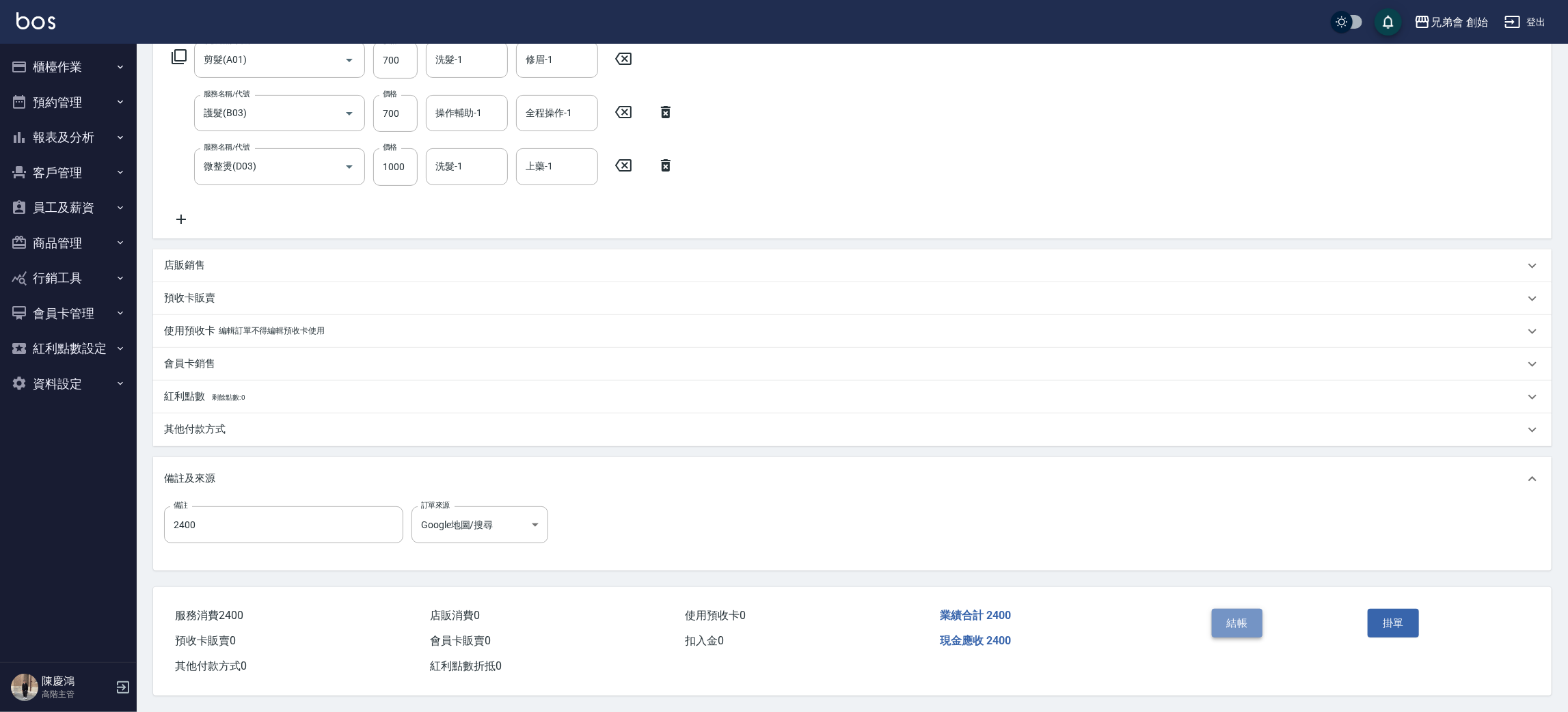
click at [1229, 615] on button "結帳" at bounding box center [1238, 622] width 52 height 28
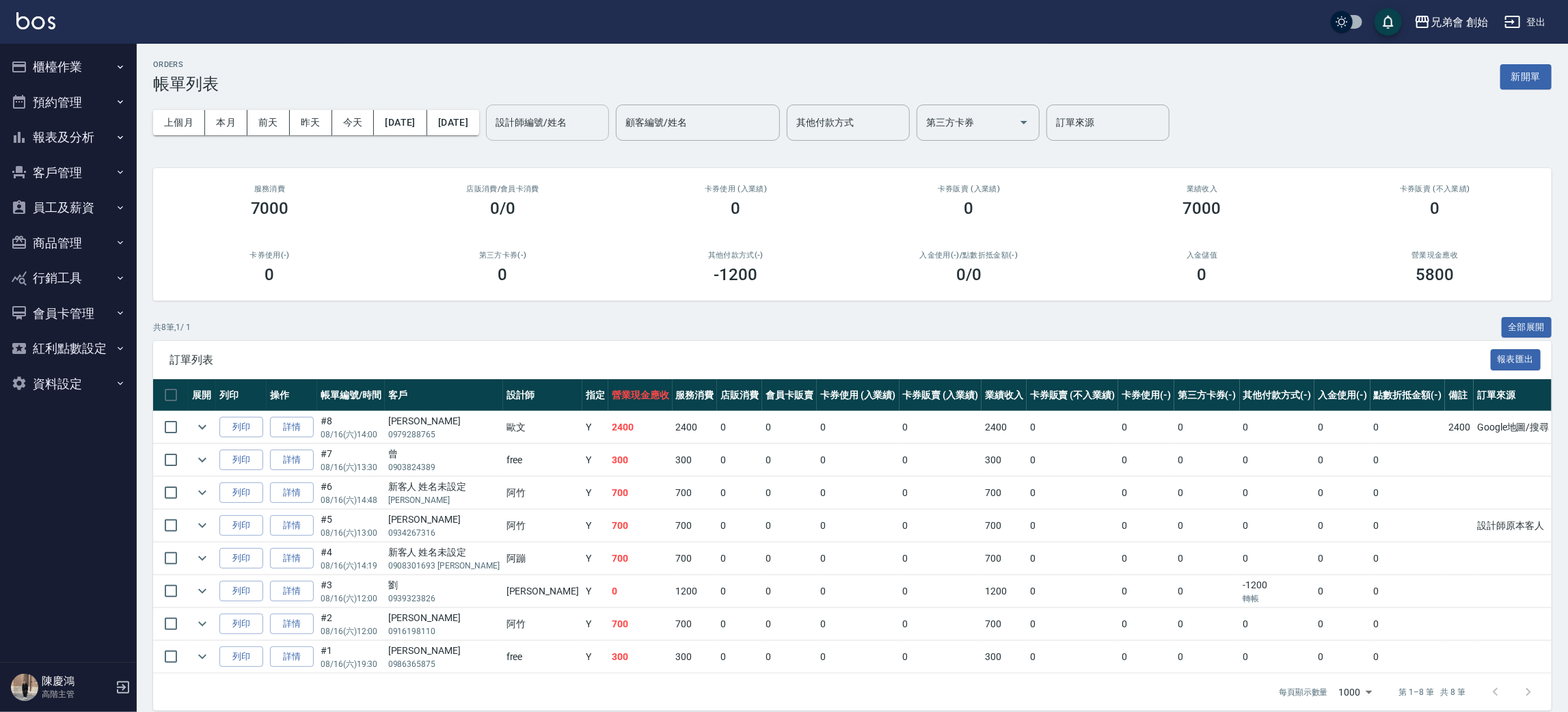
click at [609, 135] on div "設計師編號/姓名" at bounding box center [548, 122] width 123 height 36
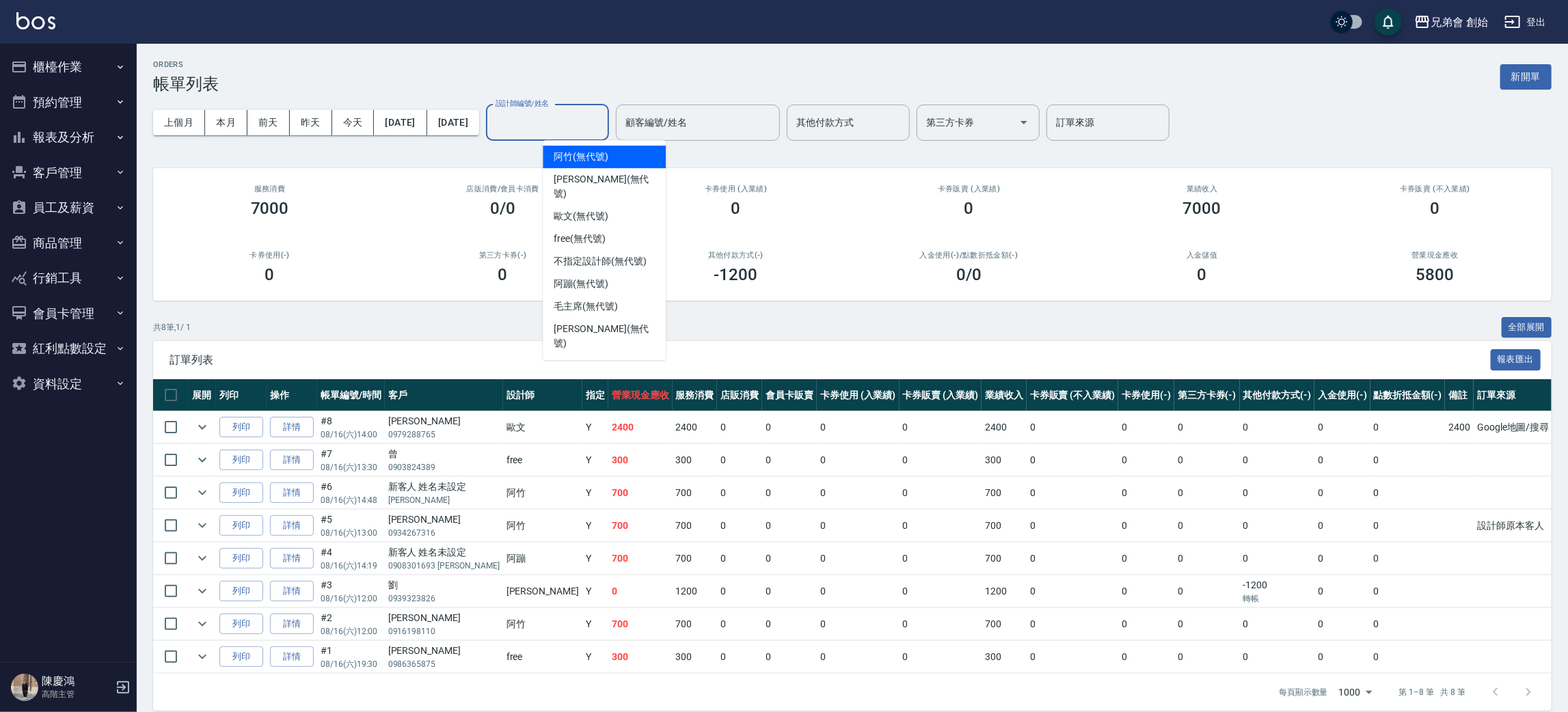
click at [603, 118] on input "設計師編號/姓名" at bounding box center [548, 123] width 111 height 24
click at [605, 209] on span "歐文 (無代號)" at bounding box center [581, 216] width 55 height 15
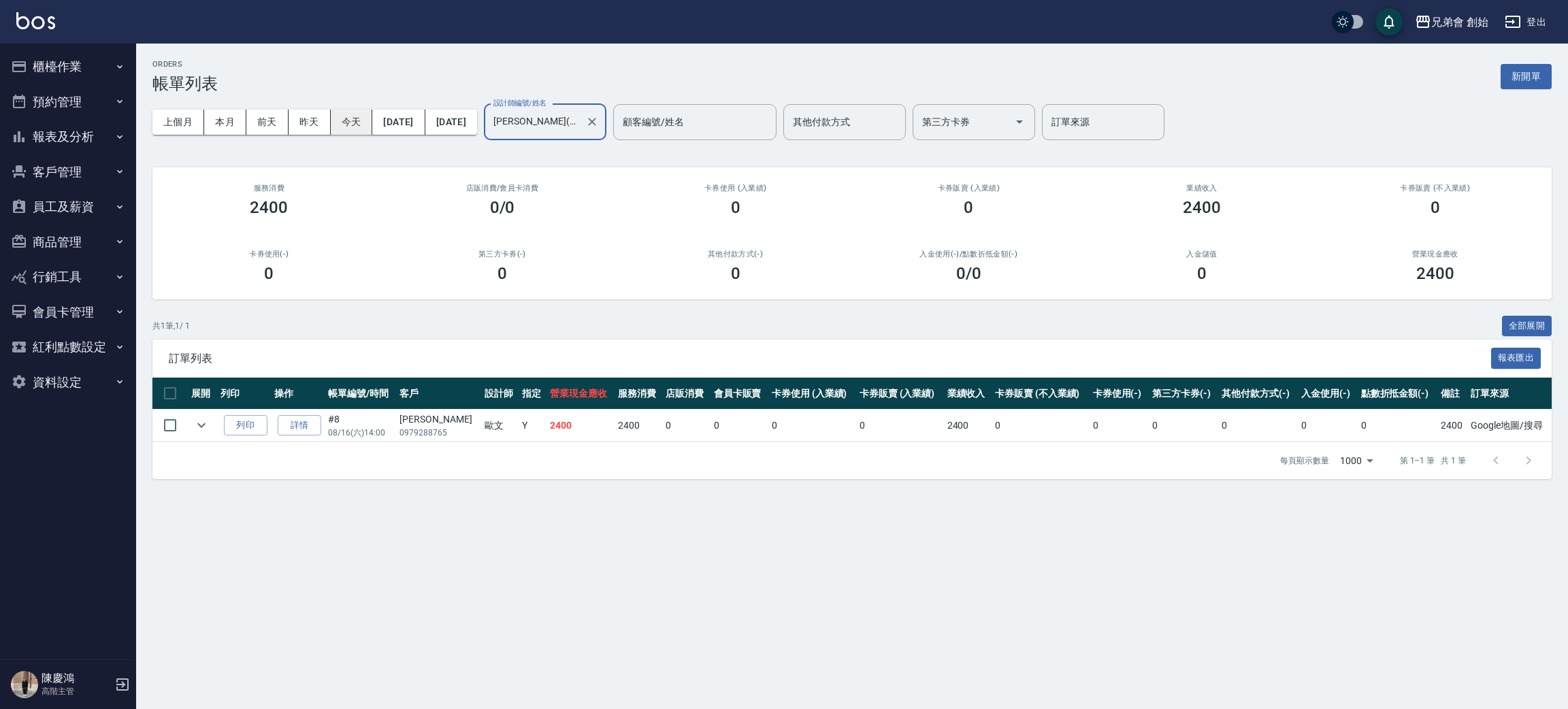
click at [357, 122] on button "今天" at bounding box center [351, 122] width 42 height 25
click at [222, 117] on button "本月" at bounding box center [224, 122] width 42 height 25
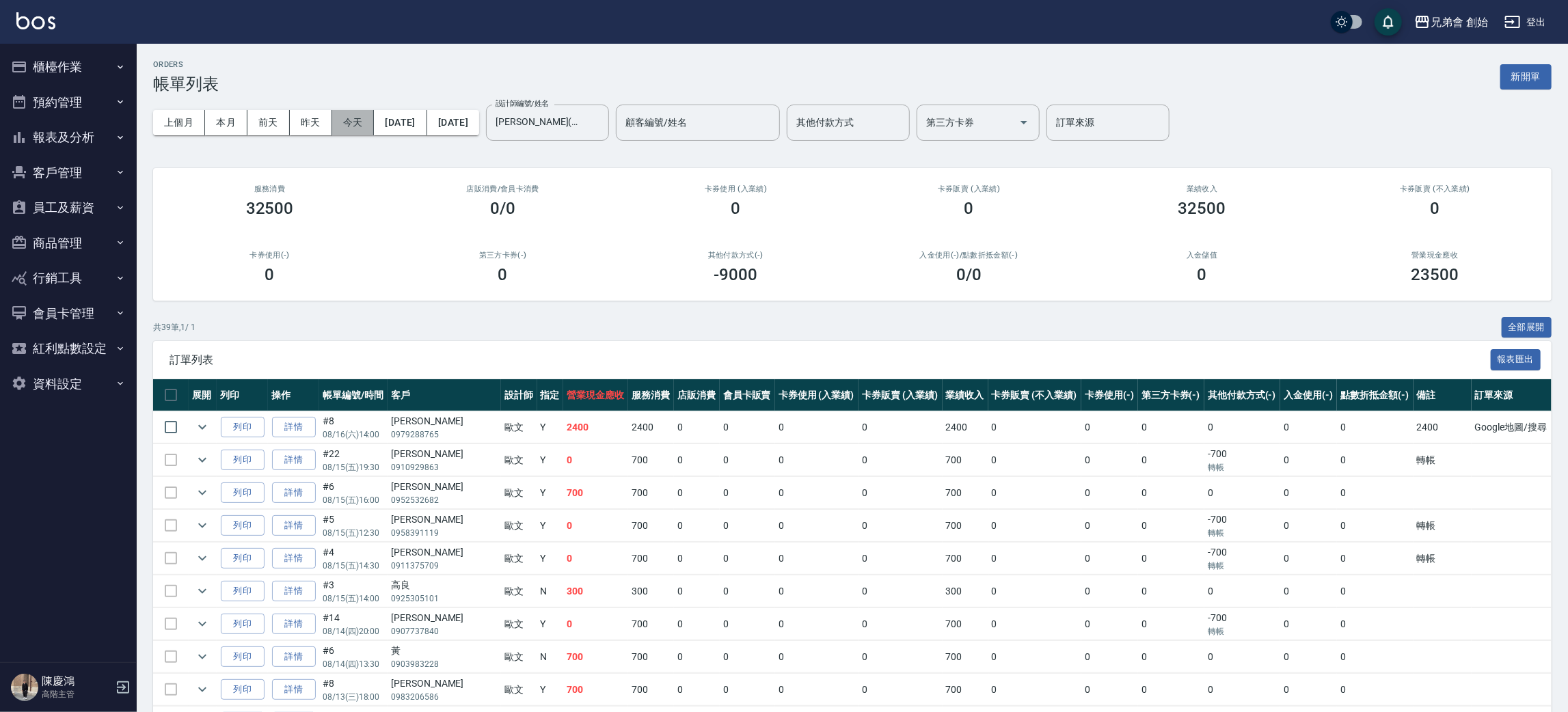
click at [351, 132] on button "今天" at bounding box center [353, 123] width 42 height 25
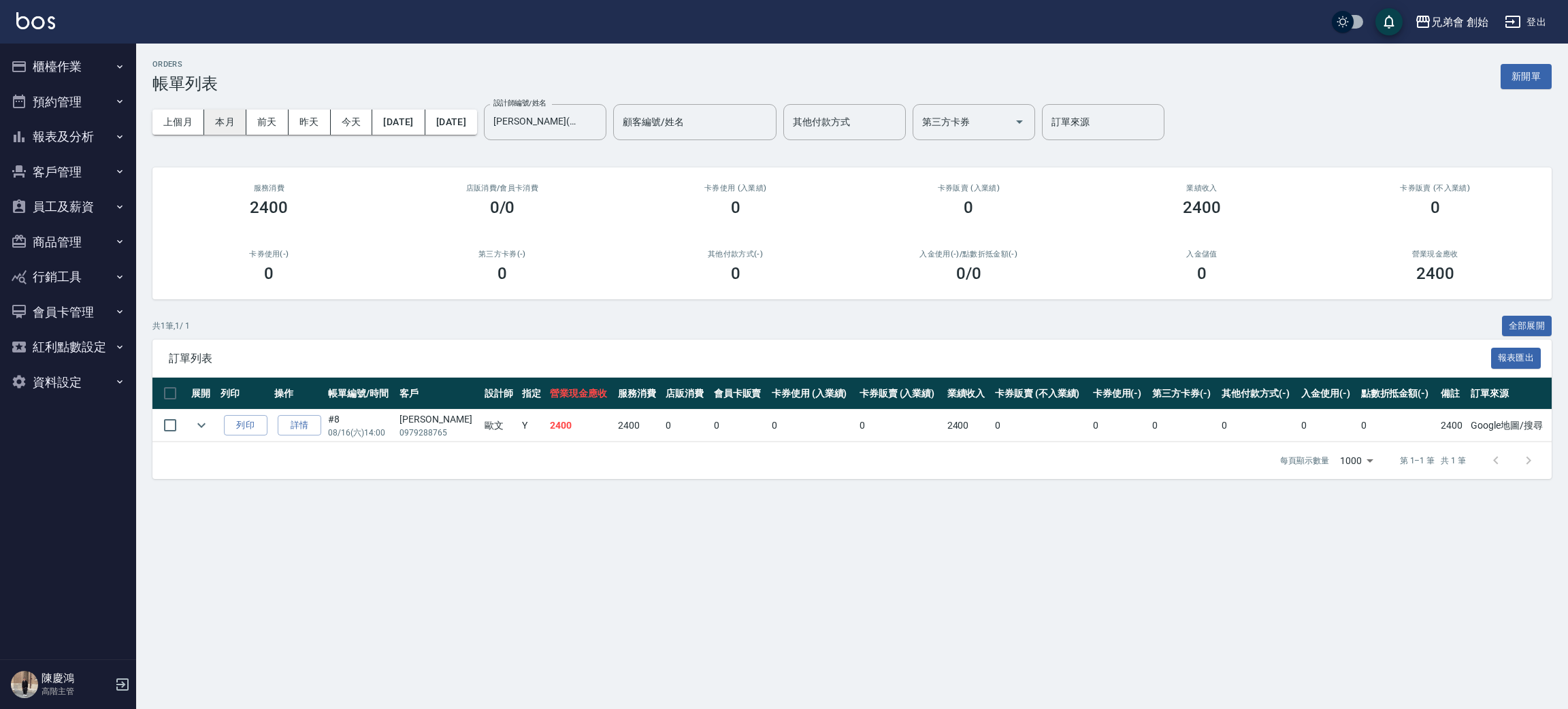
click at [209, 118] on button "本月" at bounding box center [224, 122] width 42 height 25
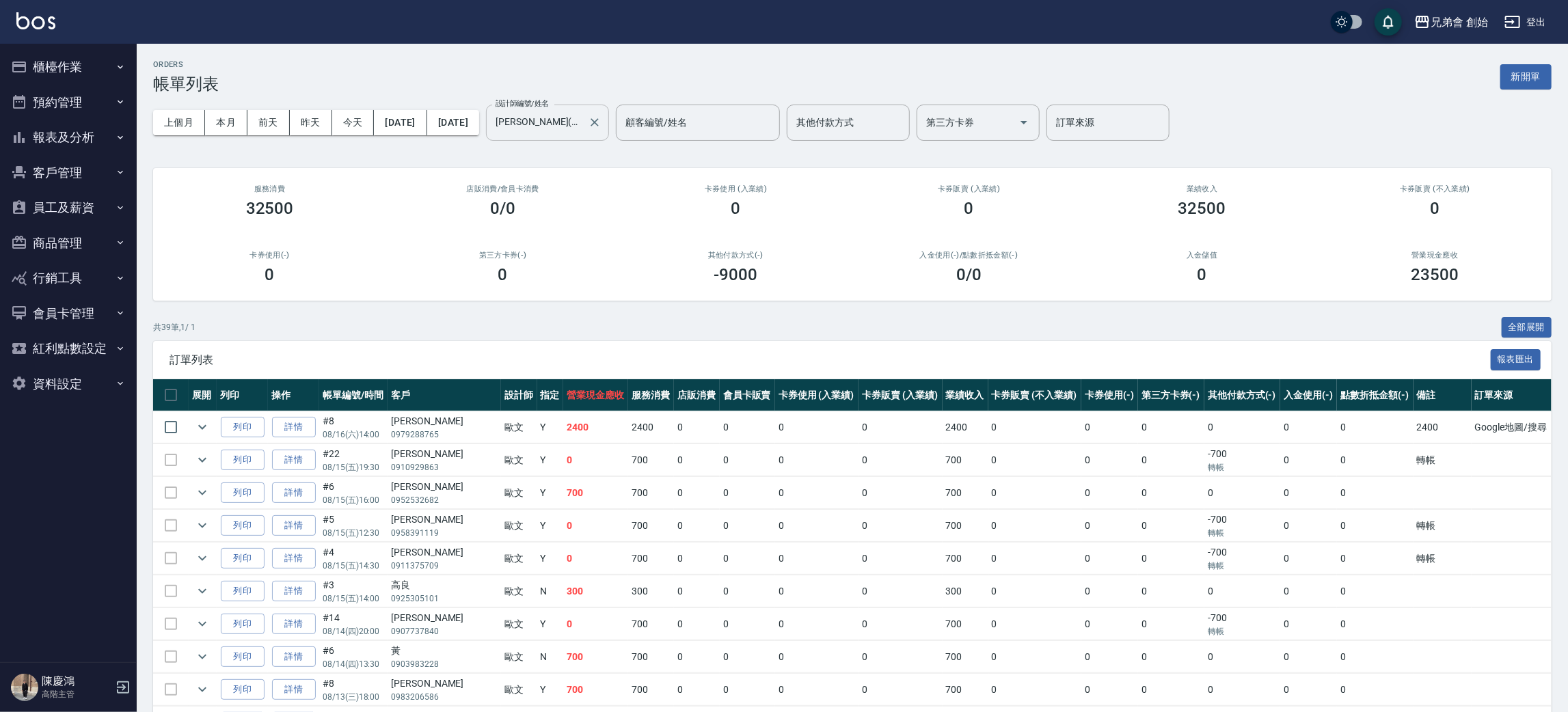
click at [583, 126] on input "歐文(無代號)" at bounding box center [537, 123] width 91 height 24
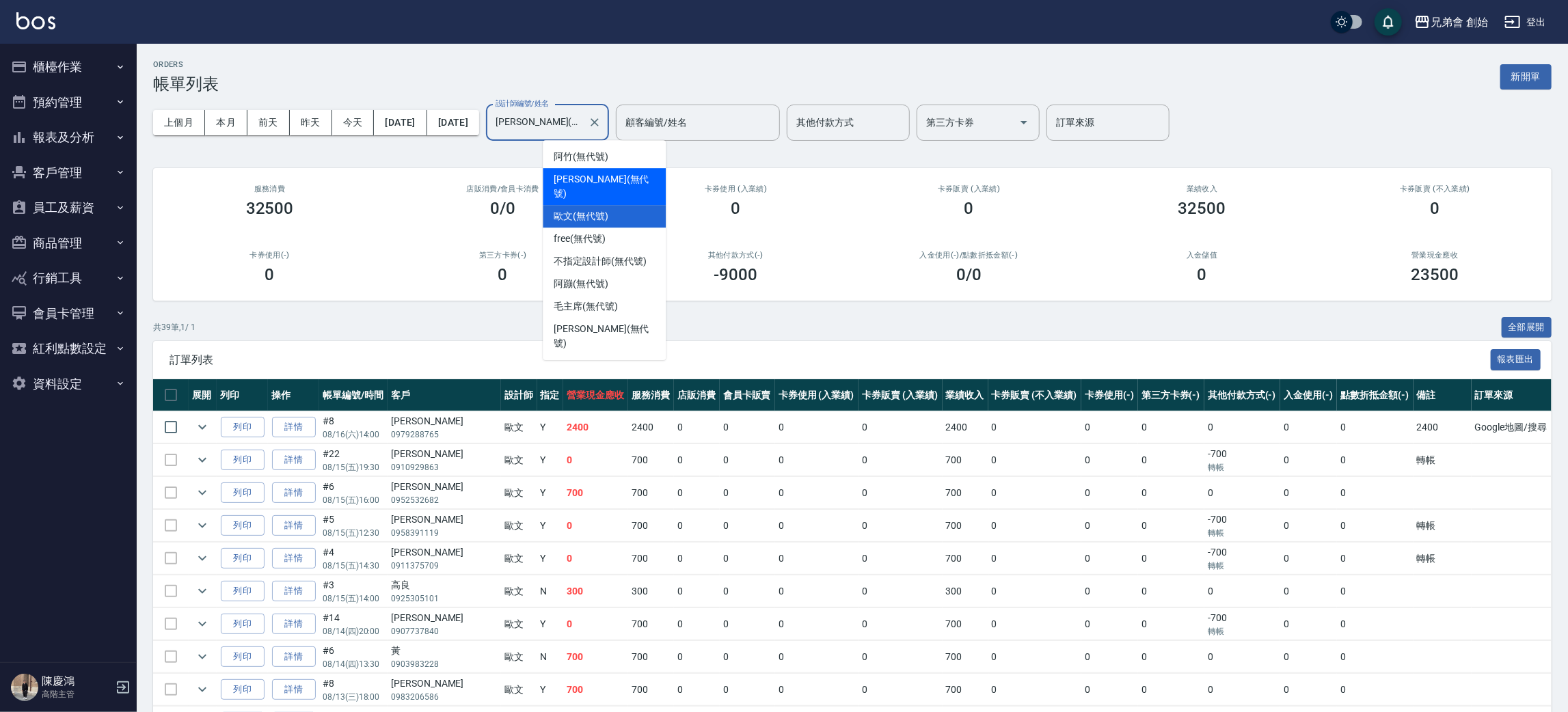
click at [616, 169] on div "威利 (無代號)" at bounding box center [604, 187] width 123 height 37
type input "[PERSON_NAME](無代號)"
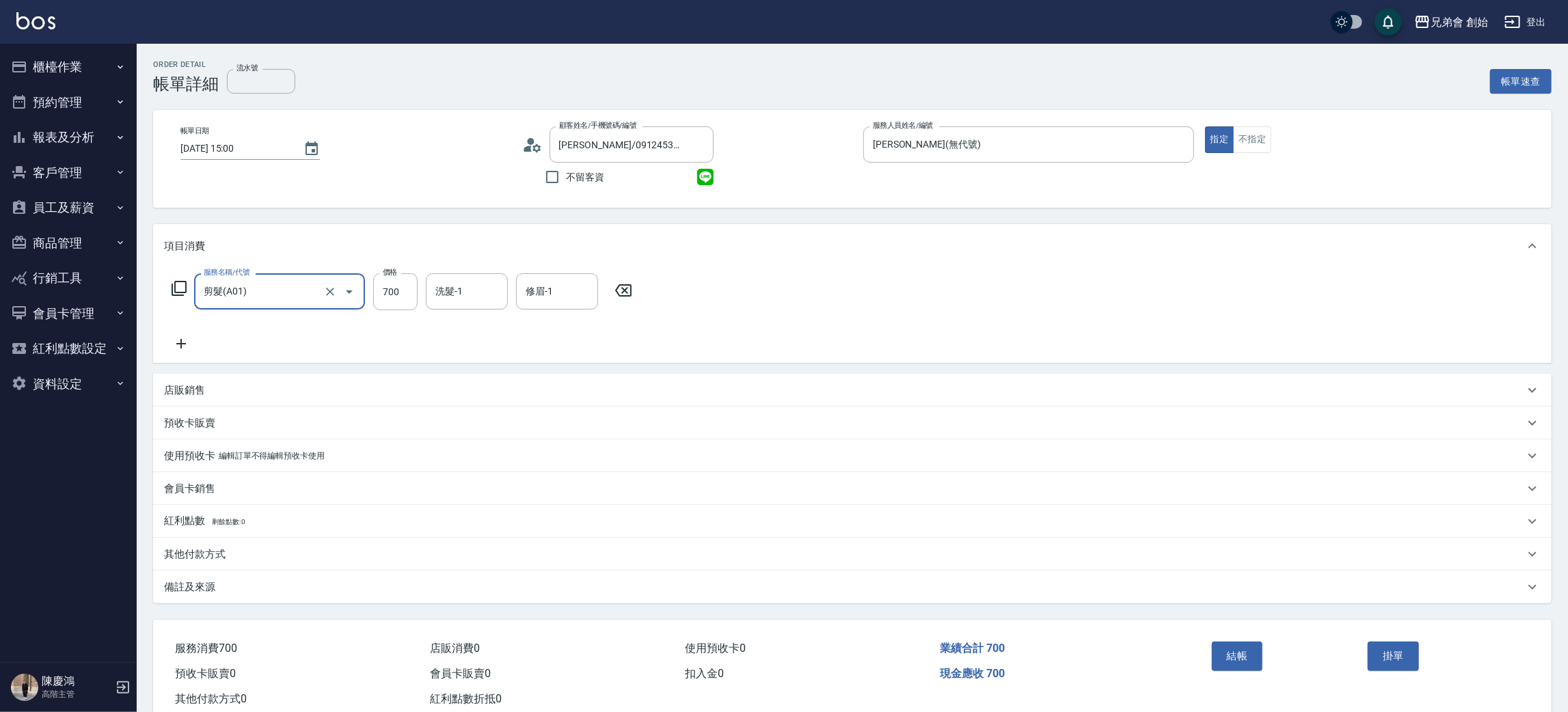
drag, startPoint x: 0, startPoint y: 0, endPoint x: 179, endPoint y: 346, distance: 389.6
click at [163, 335] on div "服務名稱/代號 剪髮(A01) 服務名稱/代號 價格 700 價格 洗髮-1 洗髮-1 修眉-1 修眉-1" at bounding box center [852, 316] width 1398 height 95
click at [179, 346] on icon at bounding box center [181, 344] width 10 height 10
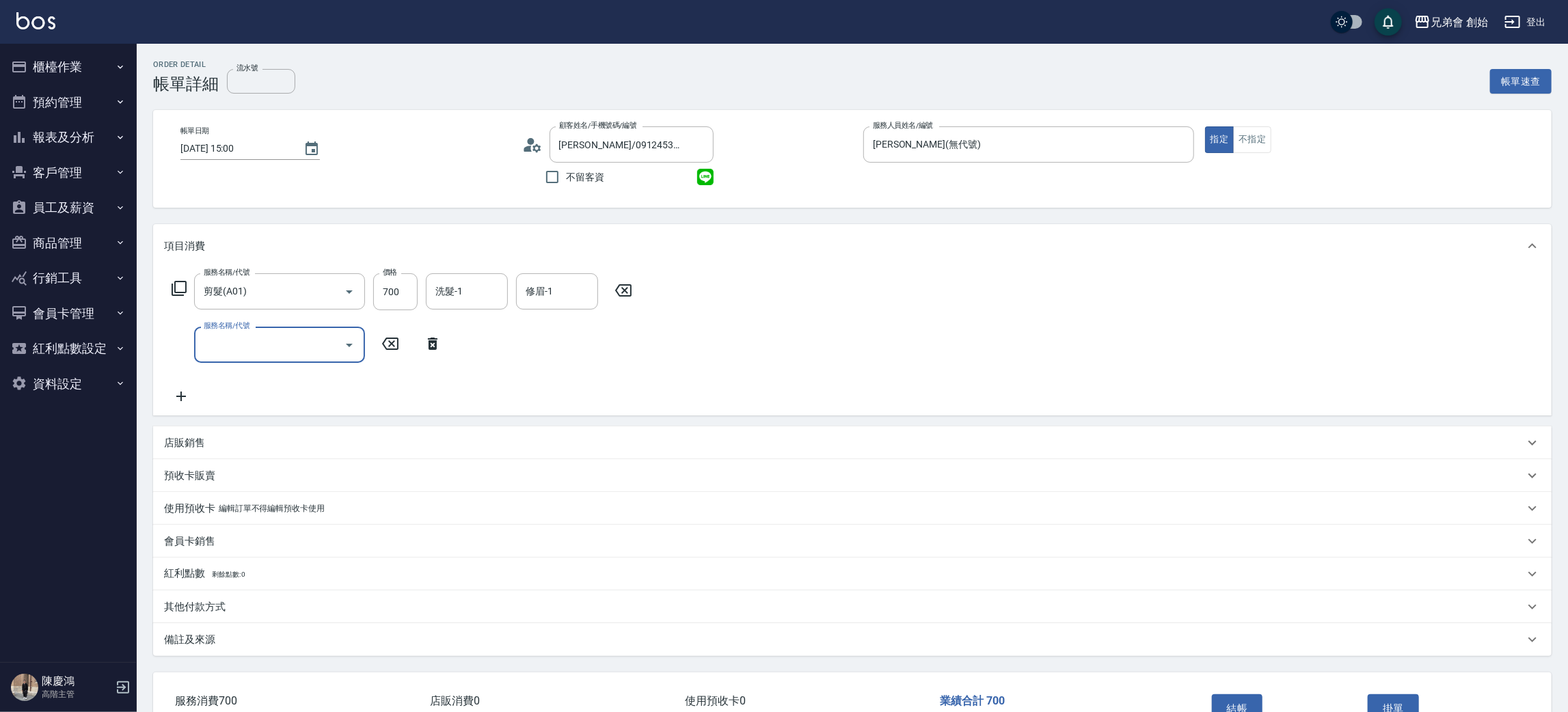
click at [274, 343] on input "服務名稱/代號" at bounding box center [270, 345] width 138 height 24
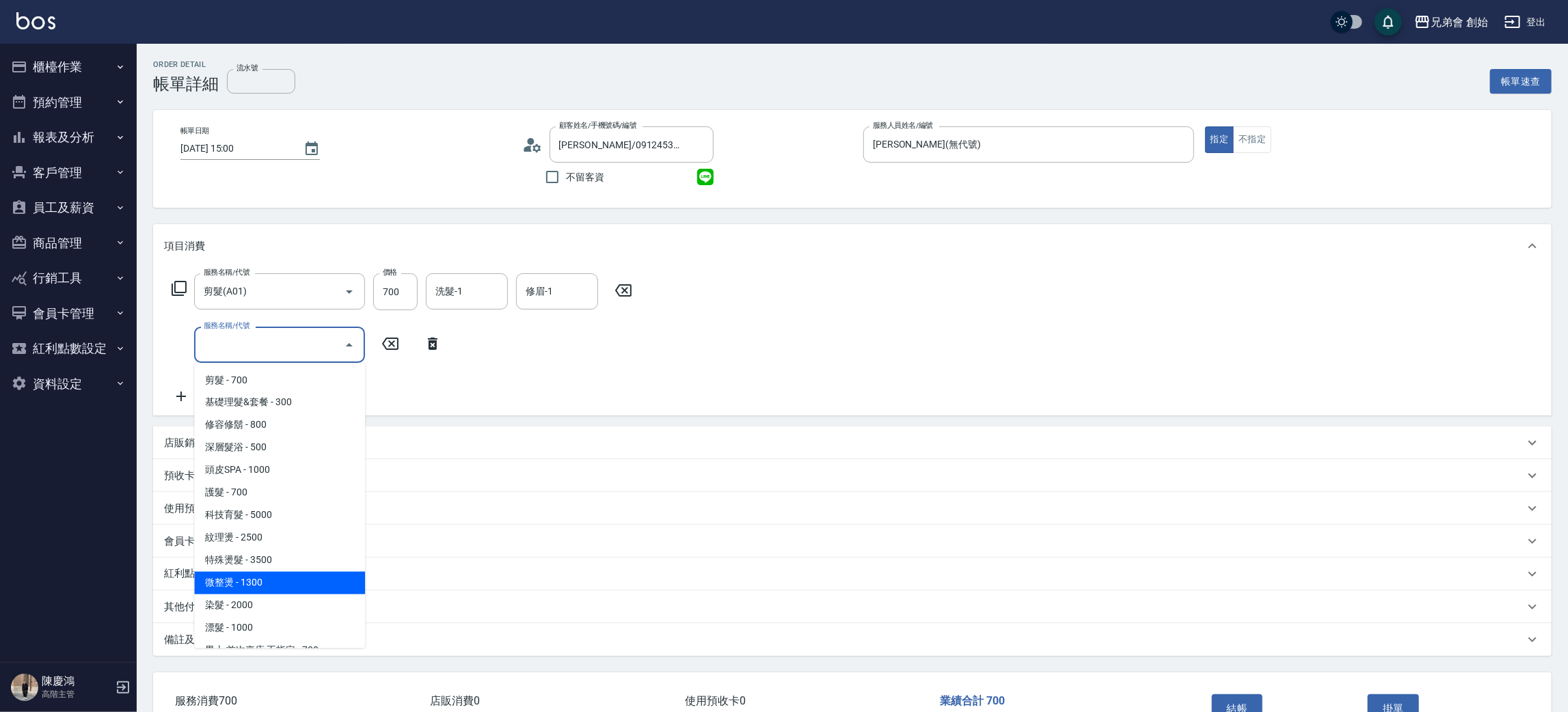
drag, startPoint x: 294, startPoint y: 543, endPoint x: 274, endPoint y: 565, distance: 29.7
click at [273, 586] on ul "剪髮 - 700 基礎理髮&套餐 - 300 修容修鬍 - 800 深層髮浴 - 500 頭皮SPA - 1000 護髮 - 700 科技育髮 - 5000 …" at bounding box center [279, 506] width 171 height 285
click at [289, 537] on span "紋理燙 - 2500" at bounding box center [279, 538] width 171 height 22
type input "紋理燙(D01)"
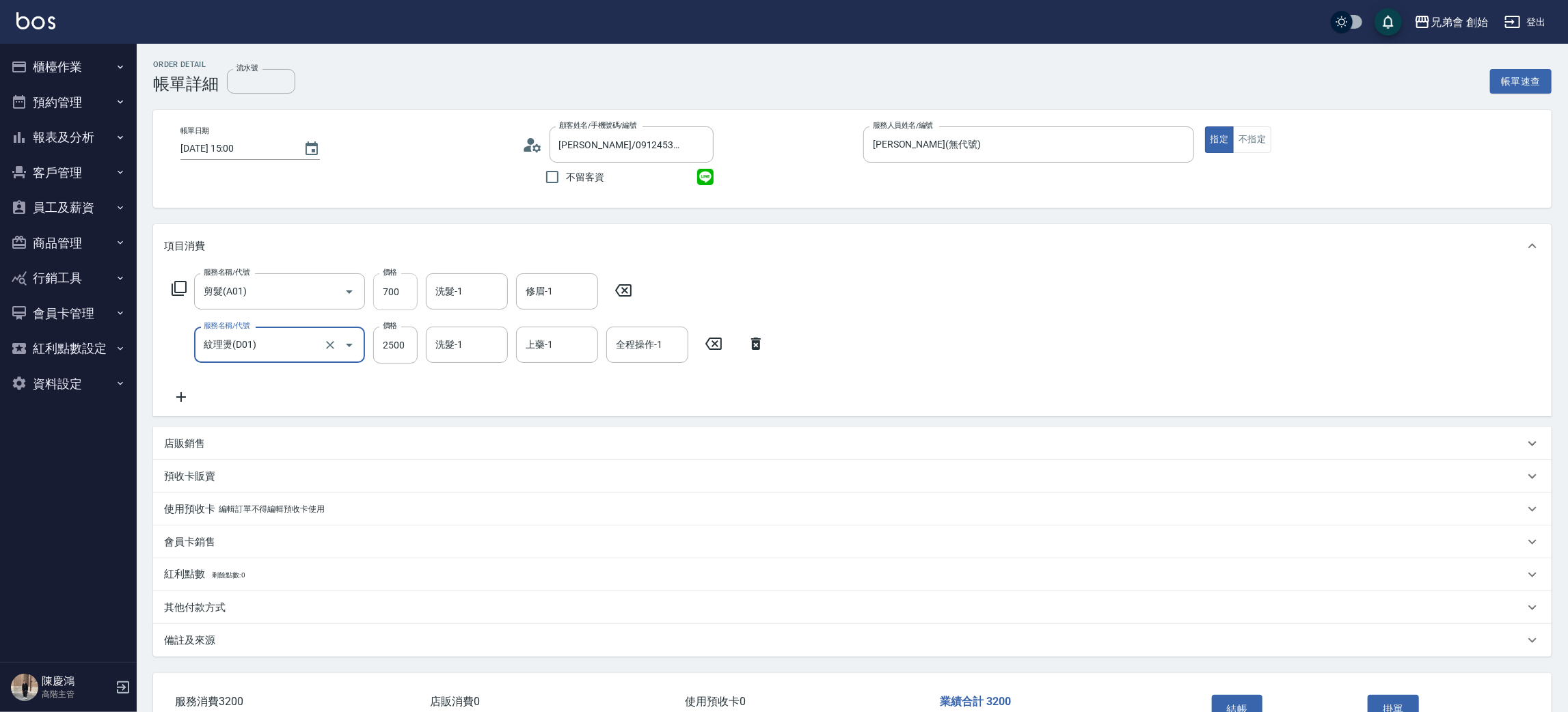
click at [383, 291] on input "700" at bounding box center [396, 292] width 45 height 37
type input "1000"
drag, startPoint x: 970, startPoint y: 294, endPoint x: 572, endPoint y: 352, distance: 402.2
click at [970, 294] on div "服務名稱/代號 剪髮(A01) 服務名稱/代號 價格 1000 價格 洗髮-1 洗髮-1 修眉-1 修眉-1 服務名稱/代號 紋理燙(D01) 服務名稱/代號…" at bounding box center [852, 342] width 1398 height 148
click at [406, 332] on input "2500" at bounding box center [396, 345] width 45 height 37
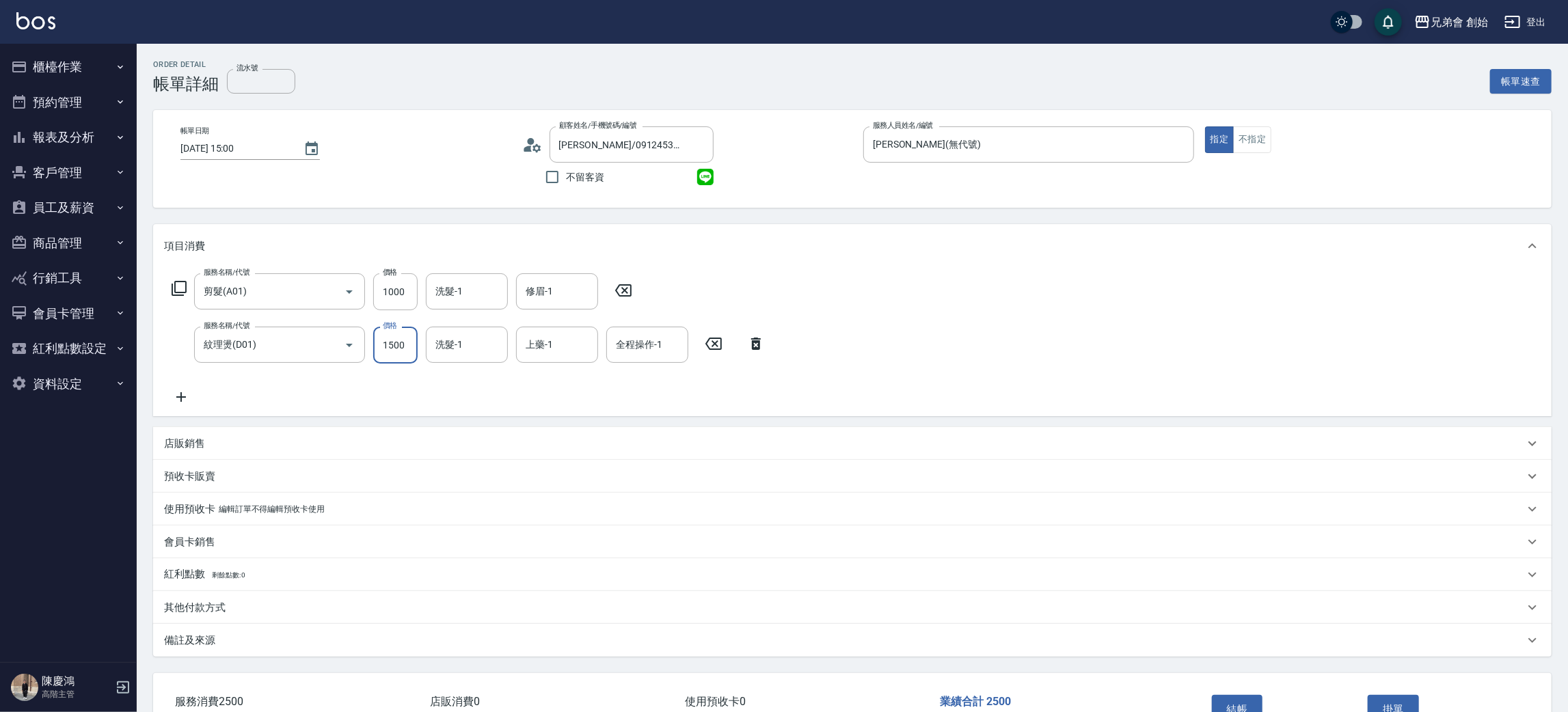
type input "1500"
click at [1092, 319] on div "服務名稱/代號 剪髮(A01) 服務名稱/代號 價格 1000 價格 洗髮-1 洗髮-1 修眉-1 修眉-1 服務名稱/代號 紋理燙(D01) 服務名稱/代號…" at bounding box center [852, 342] width 1398 height 148
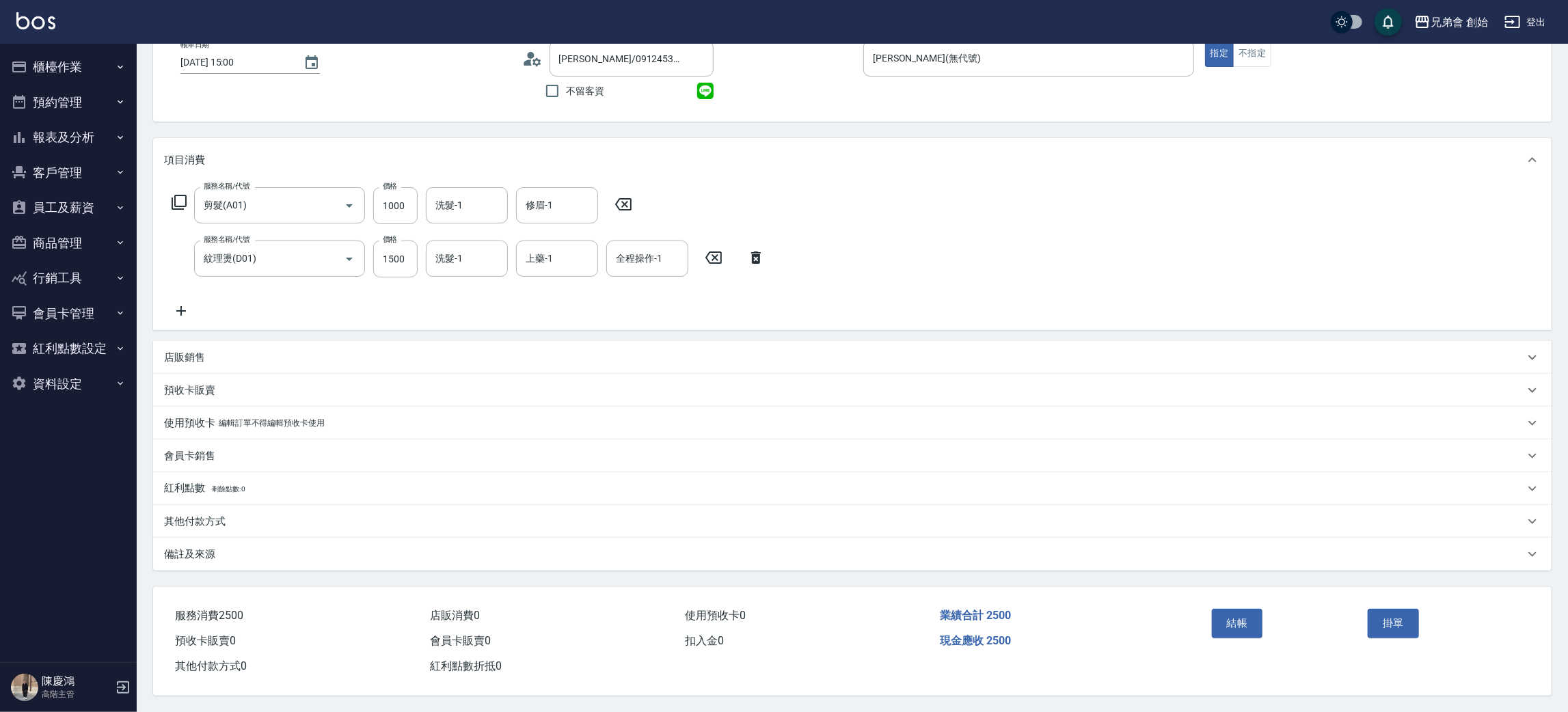
drag, startPoint x: 1114, startPoint y: 669, endPoint x: 1121, endPoint y: 657, distance: 13.9
click at [1117, 666] on div "服務消費 2500 店販消費 0 使用預收卡 0 業績合計 2500 預收卡販賣 0 會員卡販賣 0 扣入金 0 現金應收 2500 其他付款方式 0 紅利點…" at bounding box center [671, 633] width 1037 height 93
click at [1089, 238] on div "服務名稱/代號 剪髮(A01) 服務名稱/代號 價格 1000 價格 洗髮-1 洗髮-1 修眉-1 修眉-1 服務名稱/代號 紋理燙(D01) 服務名稱/代號…" at bounding box center [852, 256] width 1398 height 148
click at [1114, 645] on div "現金應收 2500" at bounding box center [1062, 641] width 255 height 25
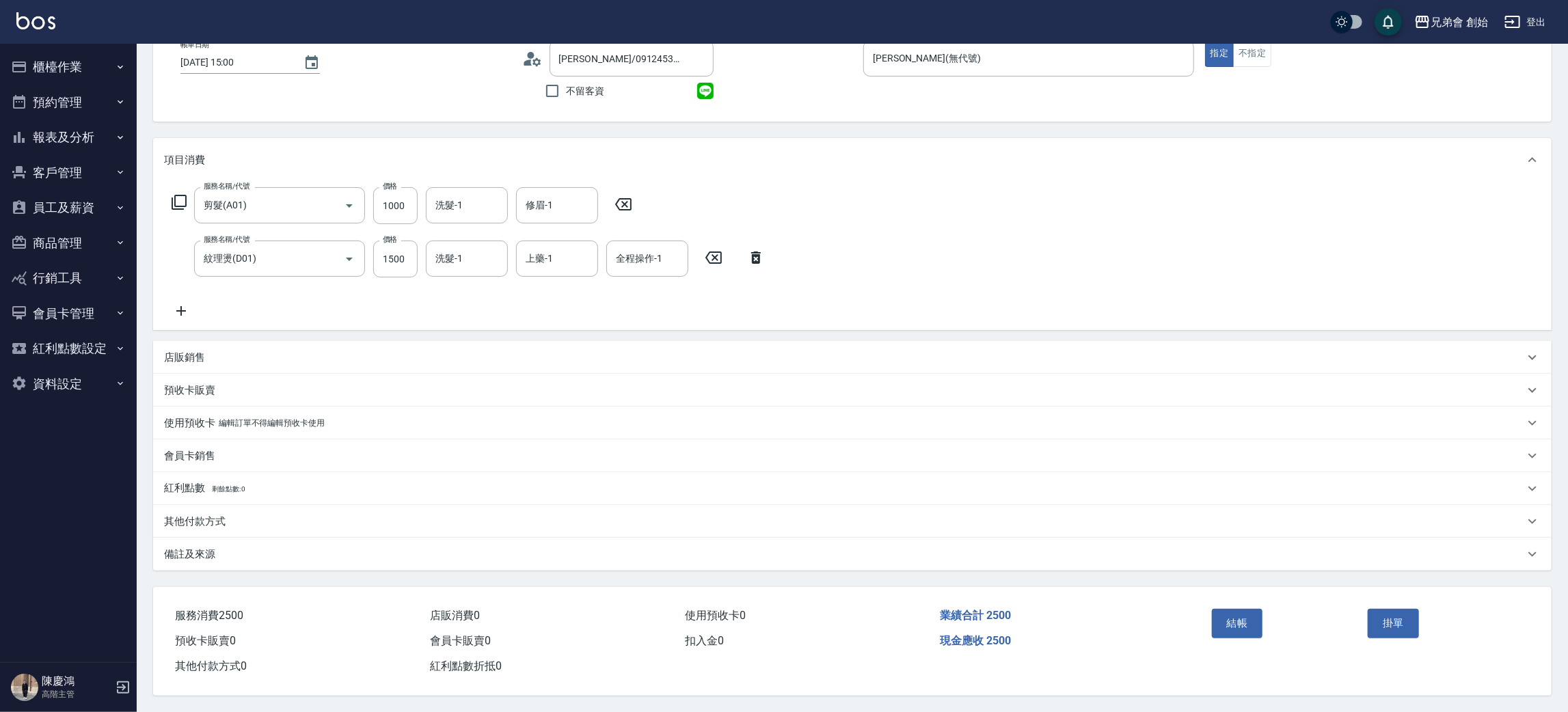
click at [1119, 644] on div "現金應收 2500" at bounding box center [1062, 641] width 255 height 25
click at [976, 224] on div "服務名稱/代號 剪髮(A01) 服務名稱/代號 價格 1000 價格 洗髮-1 洗髮-1 修眉-1 修眉-1 服務名稱/代號 紋理燙(D01) 服務名稱/代號…" at bounding box center [852, 256] width 1398 height 148
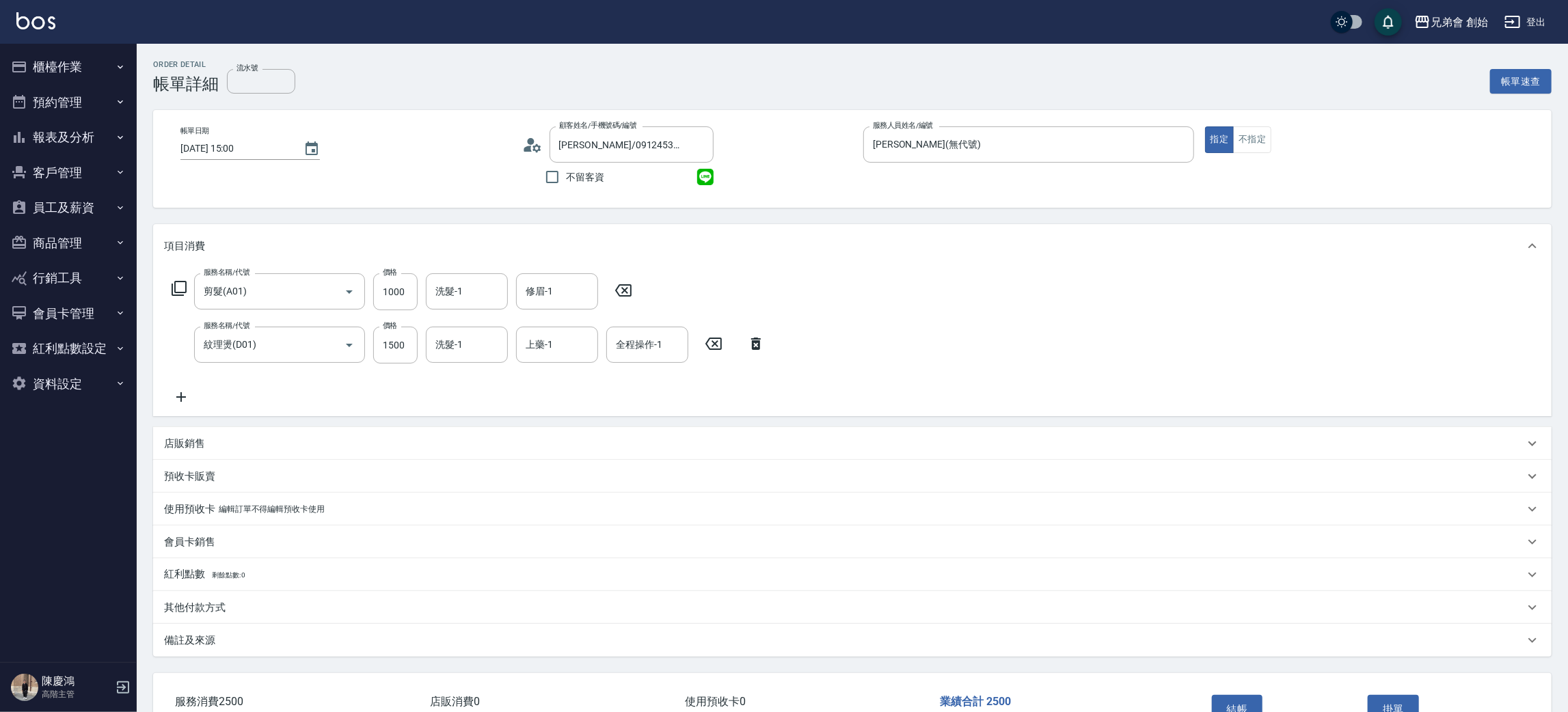
click at [166, 346] on div "服務名稱/代號 紋理燙(D01) 服務名稱/代號 價格 1500 價格 洗髮-1 洗髮-1 上藥-1 上藥-1 全程操作-1 全程操作-1" at bounding box center [468, 345] width 609 height 37
drag, startPoint x: 903, startPoint y: 309, endPoint x: 862, endPoint y: 309, distance: 41.0
click at [897, 309] on div "服務名稱/代號 剪髮(A01) 服務名稱/代號 價格 1000 價格 洗髮-1 洗髮-1 修眉-1 修眉-1 服務名稱/代號 紋理燙(D01) 服務名稱/代號…" at bounding box center [852, 342] width 1398 height 148
click at [175, 400] on icon at bounding box center [180, 396] width 34 height 17
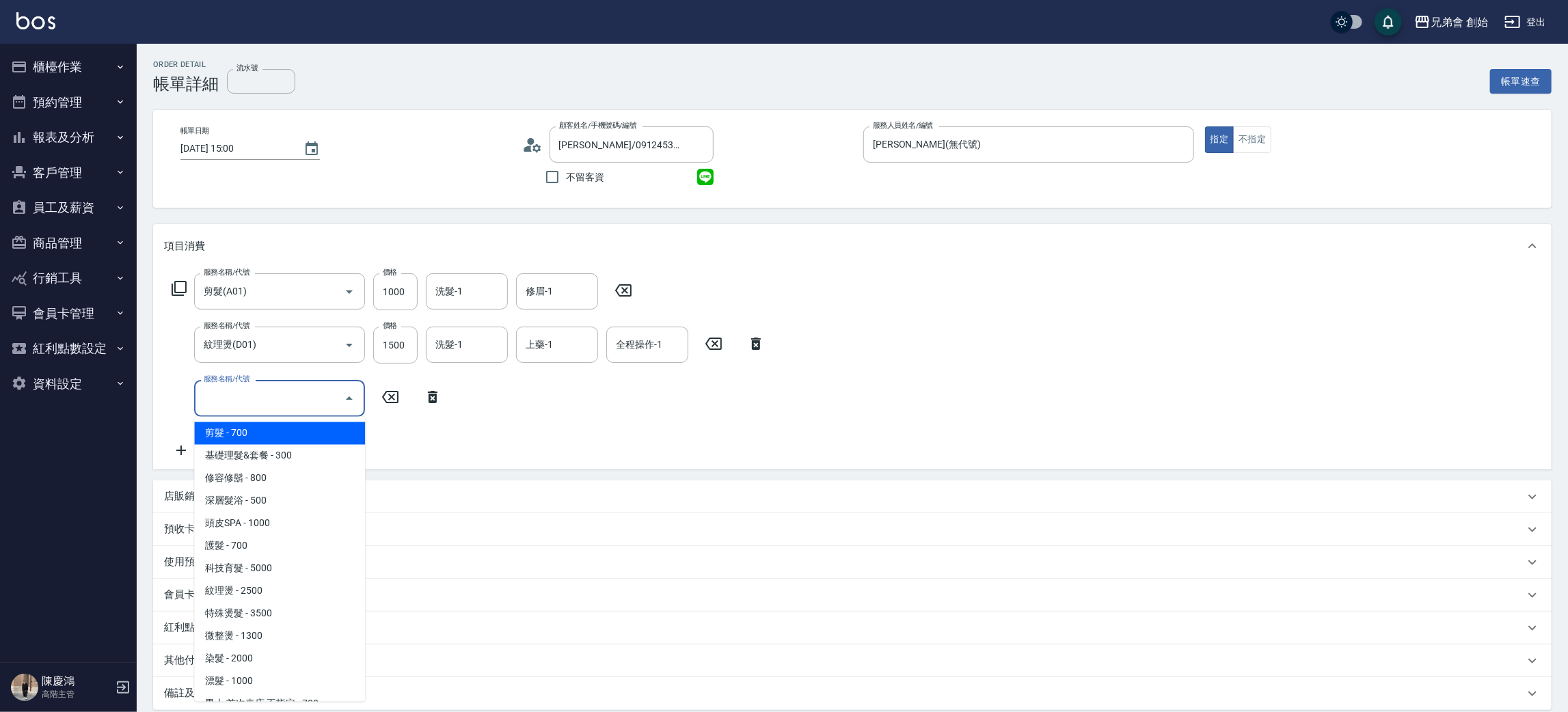
click at [301, 393] on input "服務名稱/代號" at bounding box center [270, 397] width 138 height 24
click at [289, 434] on span "剪髮 - 700" at bounding box center [279, 432] width 171 height 22
type input "剪髮(A01)"
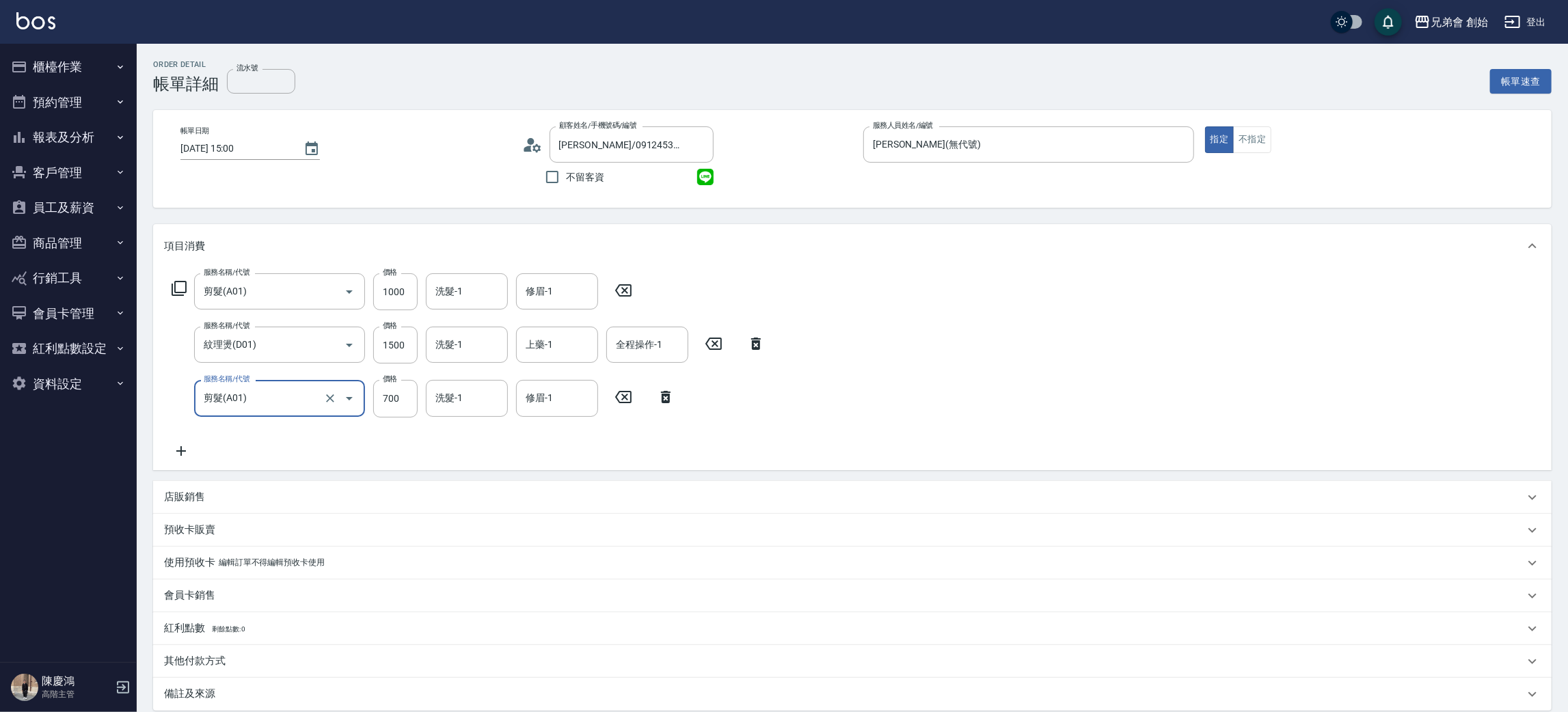
click at [363, 405] on div "剪髮(A01) 服務名稱/代號" at bounding box center [279, 397] width 171 height 36
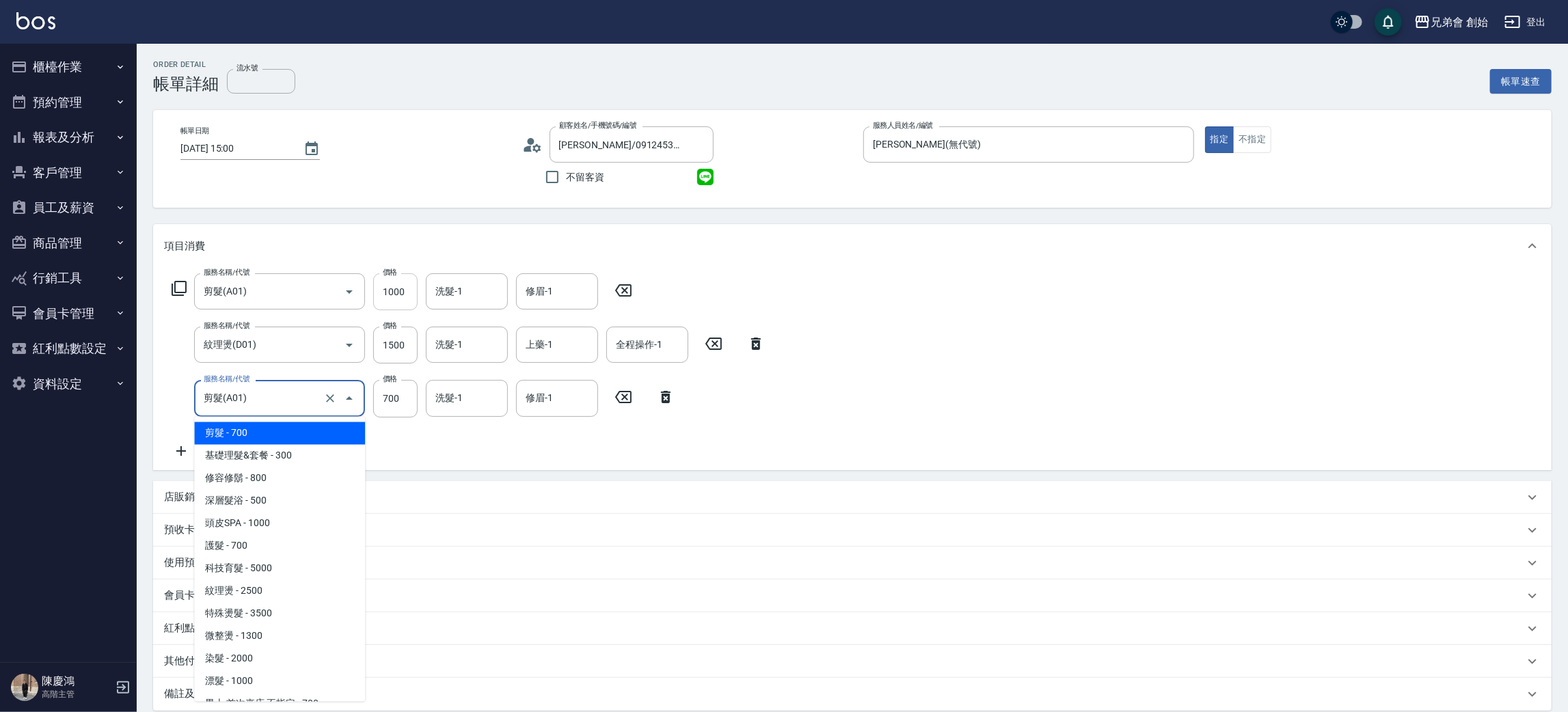
click at [387, 302] on input "1000" at bounding box center [396, 292] width 45 height 37
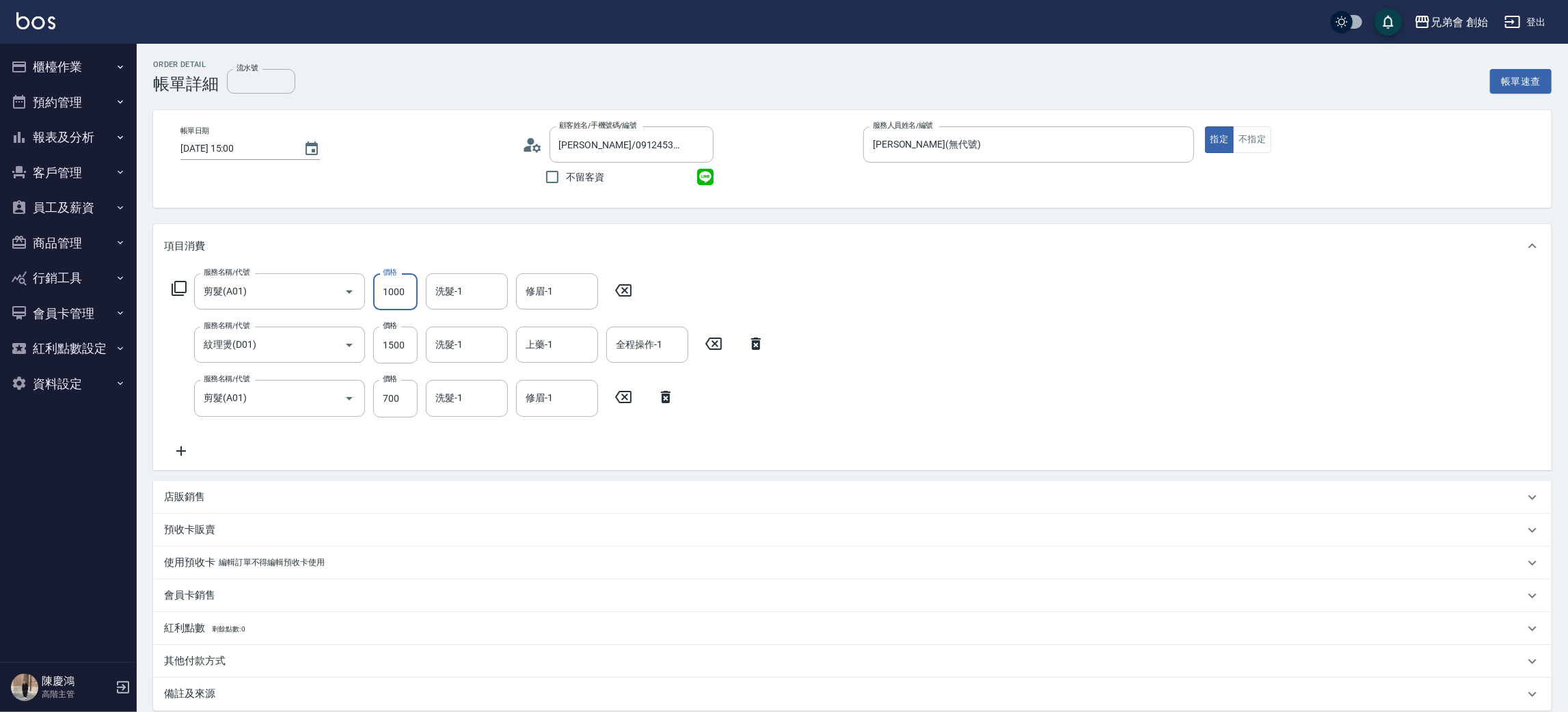
click at [898, 319] on div "服務名稱/代號 剪髮(A01) 服務名稱/代號 價格 1000 價格 洗髮-1 洗髮-1 修眉-1 修眉-1 服務名稱/代號 紋理燙(D01) 服務名稱/代號…" at bounding box center [852, 368] width 1398 height 202
click at [657, 401] on icon at bounding box center [666, 396] width 34 height 17
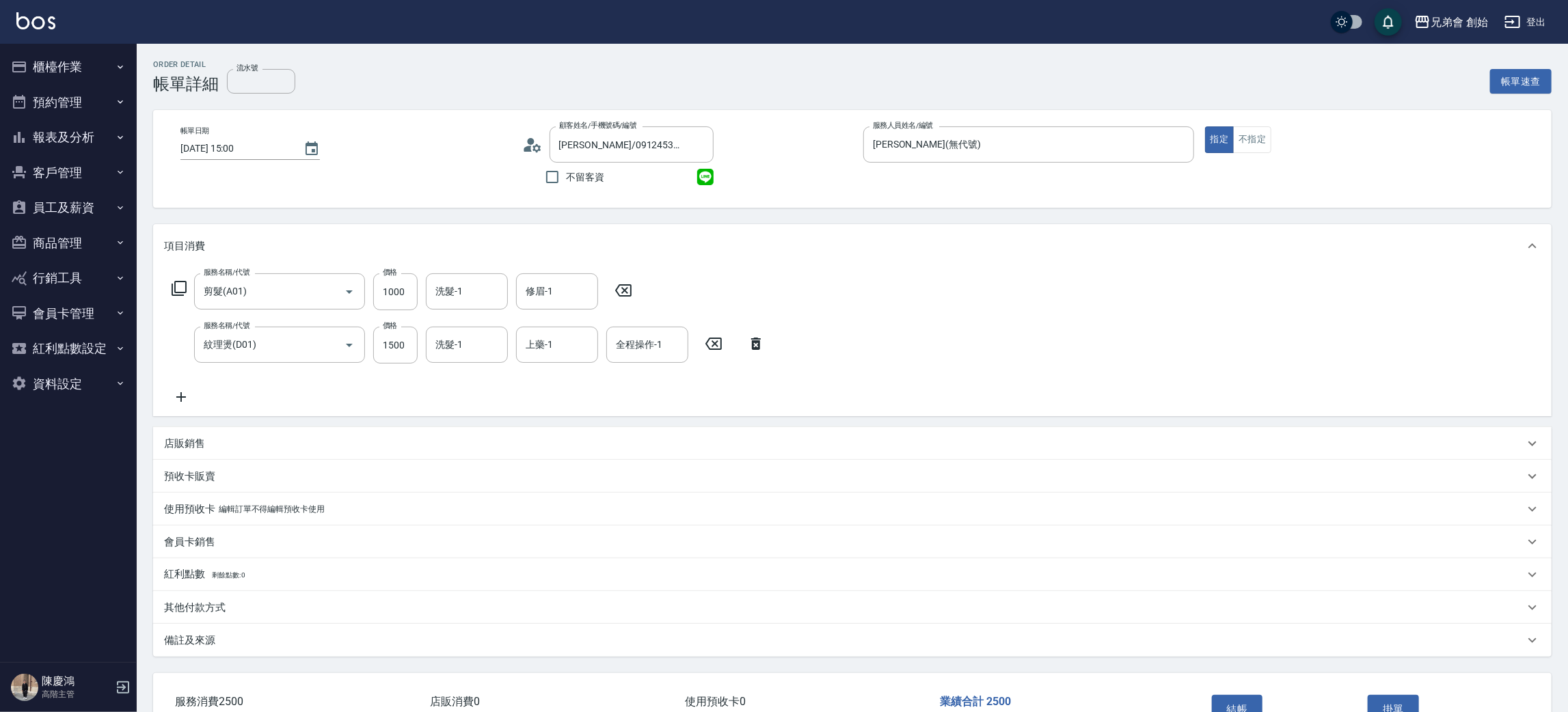
click at [1080, 306] on div "服務名稱/代號 剪髮(A01) 服務名稱/代號 價格 1000 價格 洗髮-1 洗髮-1 修眉-1 修眉-1 服務名稱/代號 紋理燙(D01) 服務名稱/代號…" at bounding box center [852, 342] width 1398 height 148
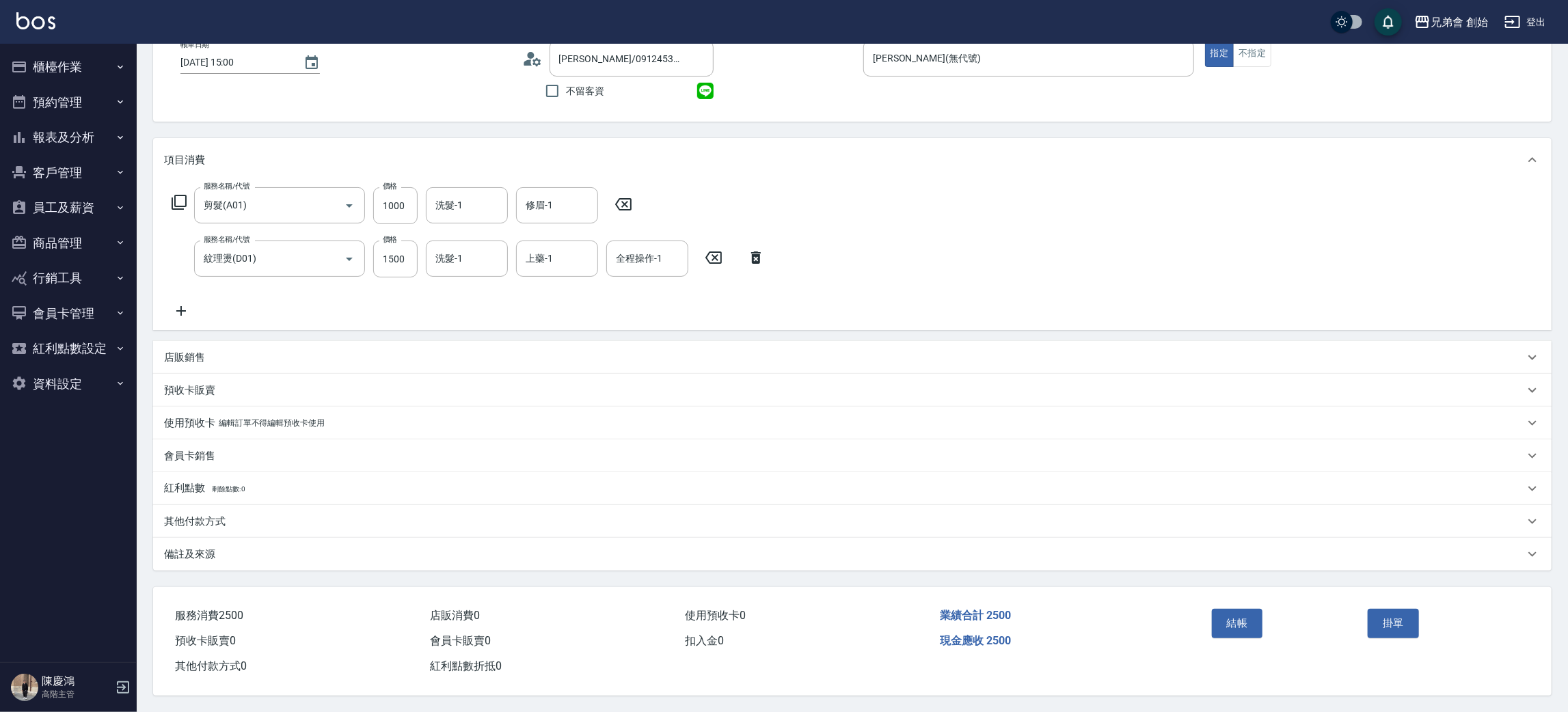
drag, startPoint x: 1110, startPoint y: 621, endPoint x: 1217, endPoint y: 605, distance: 108.2
click at [1113, 621] on div "業績合計 2500" at bounding box center [1062, 616] width 255 height 25
click at [1243, 618] on button "結帳" at bounding box center [1238, 622] width 52 height 28
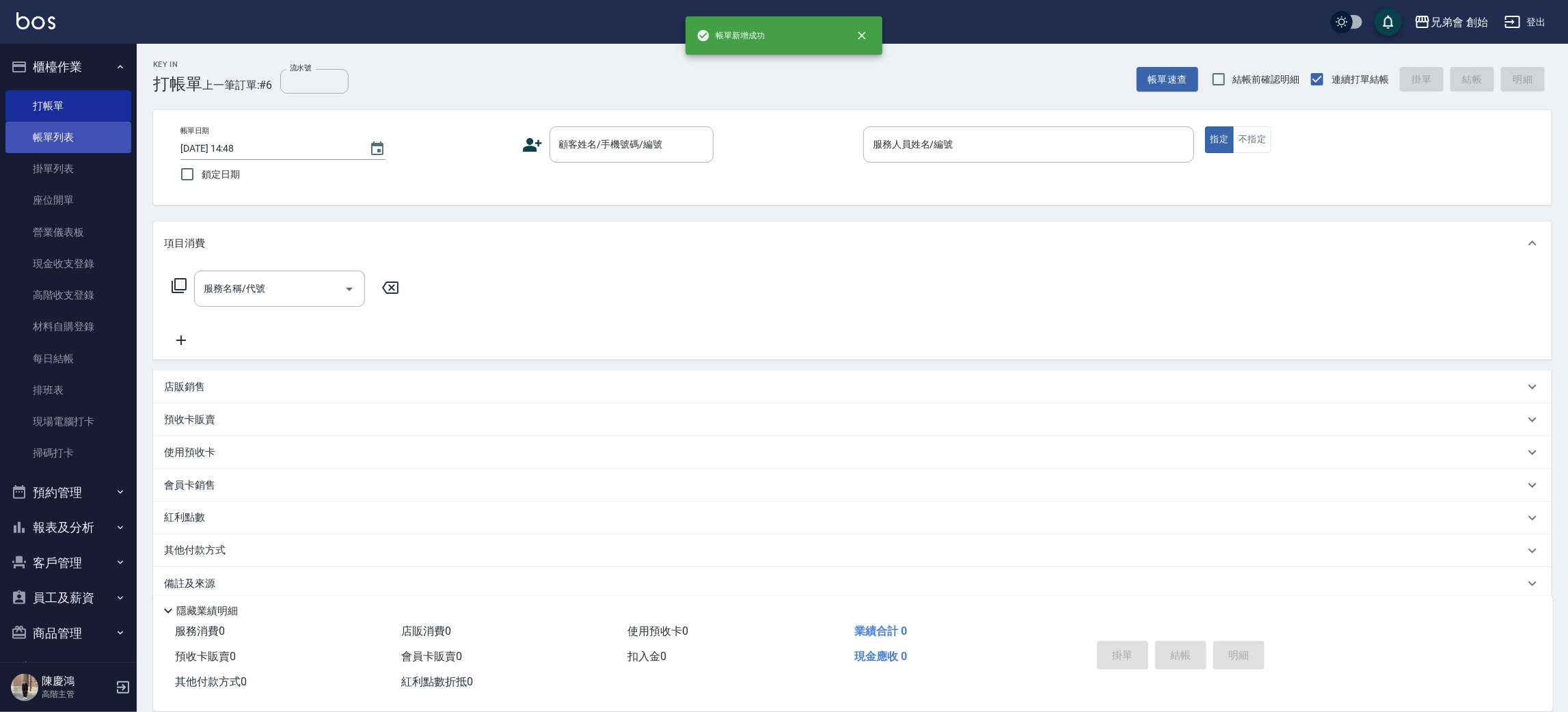
drag, startPoint x: 0, startPoint y: 0, endPoint x: 38, endPoint y: 137, distance: 142.2
click at [38, 137] on link "帳單列表" at bounding box center [68, 137] width 126 height 31
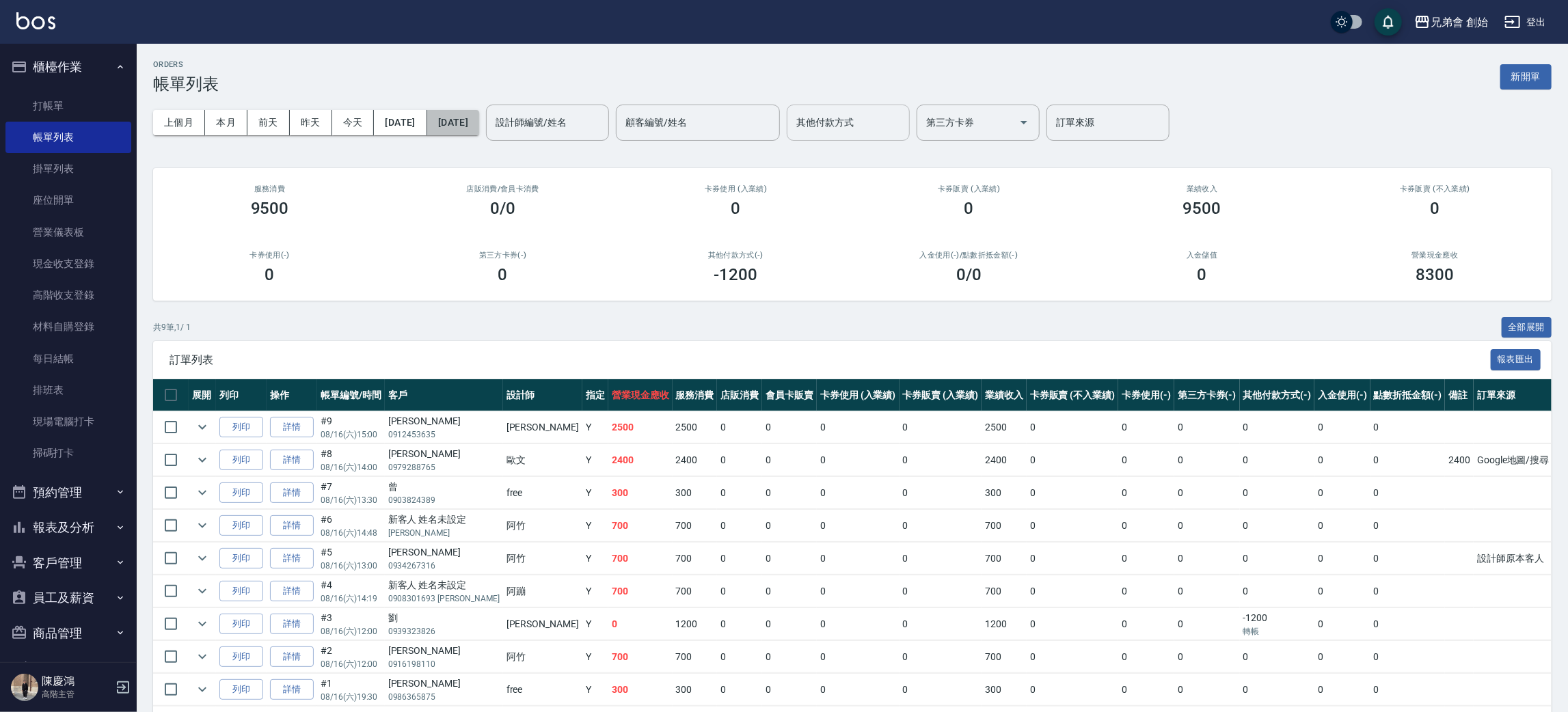
click at [479, 110] on button "[DATE]" at bounding box center [452, 123] width 52 height 25
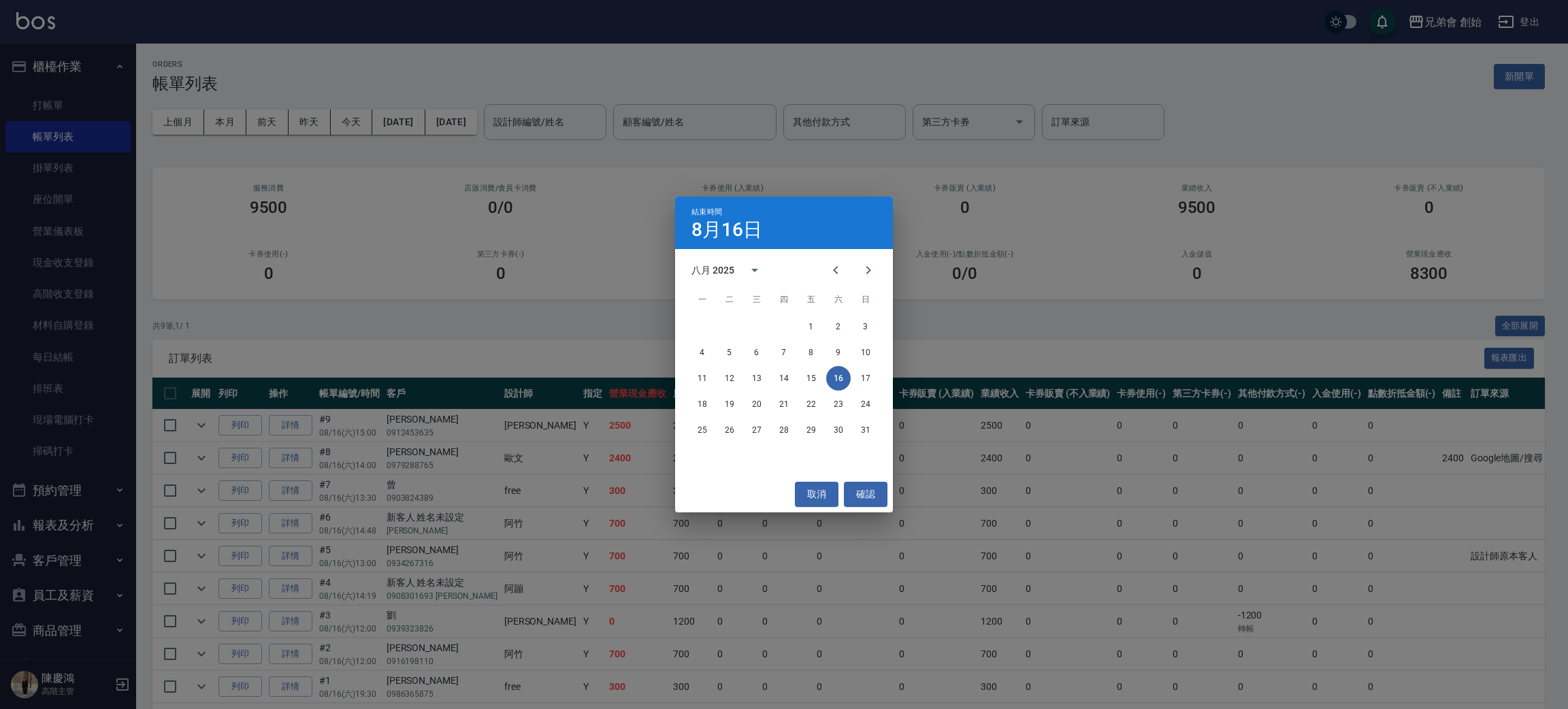
drag, startPoint x: 539, startPoint y: 240, endPoint x: 550, endPoint y: 124, distance: 116.5
click at [548, 222] on div "結束時間 8月16日 八月 2025 一 二 三 四 五 六 日 1 2 3 4 5 6 7 8 9 10 11 12 13 14 15 16 17 18 1…" at bounding box center [784, 354] width 1568 height 709
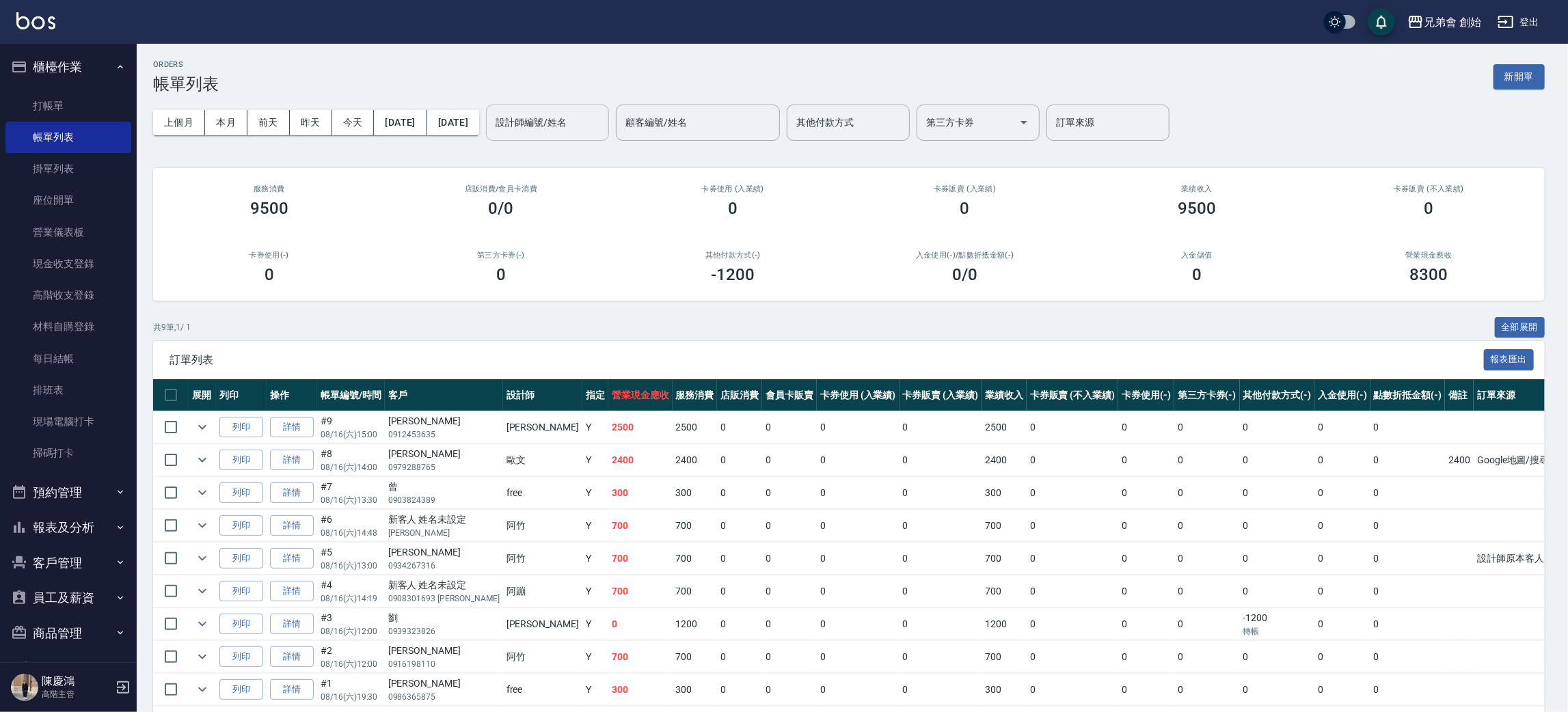
click at [571, 112] on div "設計師編號/姓名 設計師編號/姓名" at bounding box center [548, 122] width 123 height 36
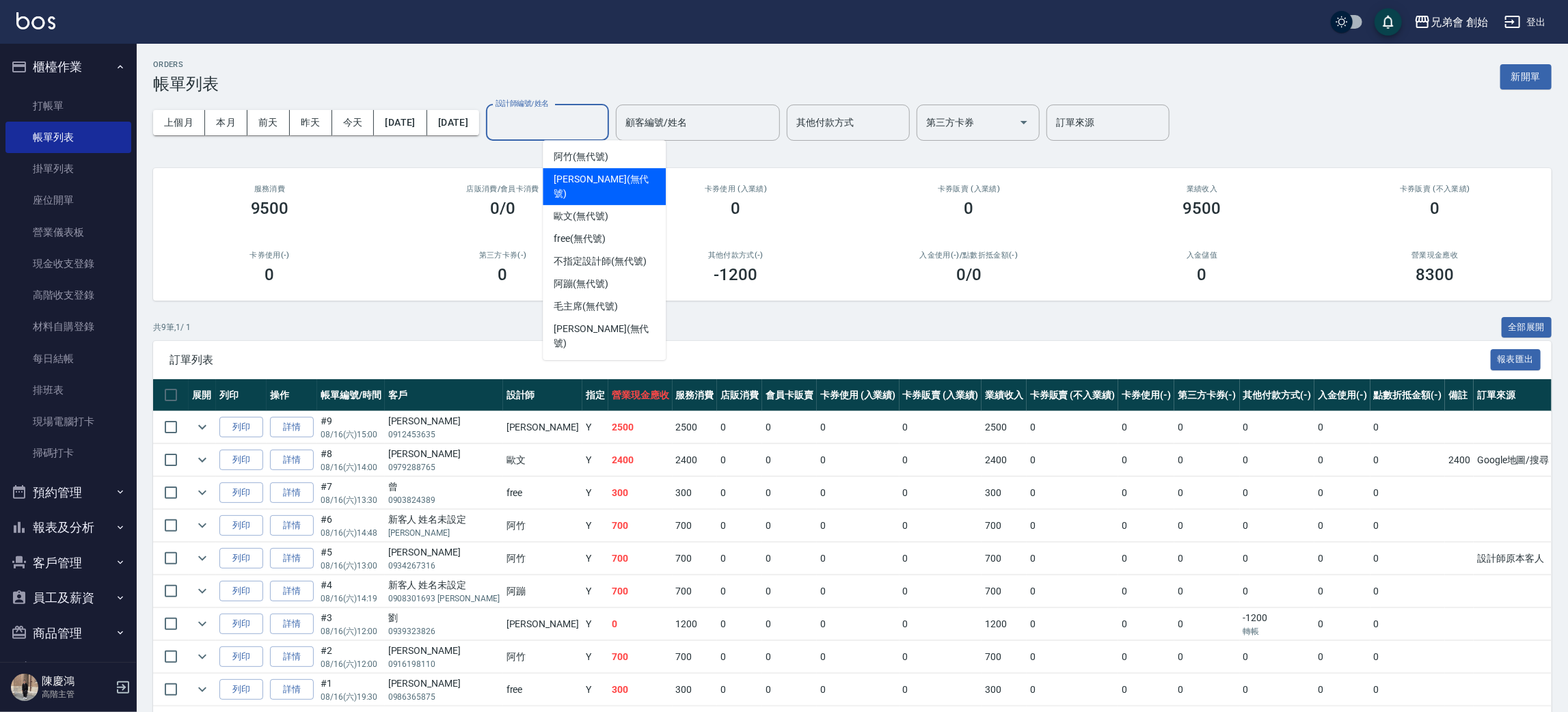
click at [593, 172] on span "[PERSON_NAME] (無代號)" at bounding box center [604, 186] width 101 height 28
type input "[PERSON_NAME](無代號)"
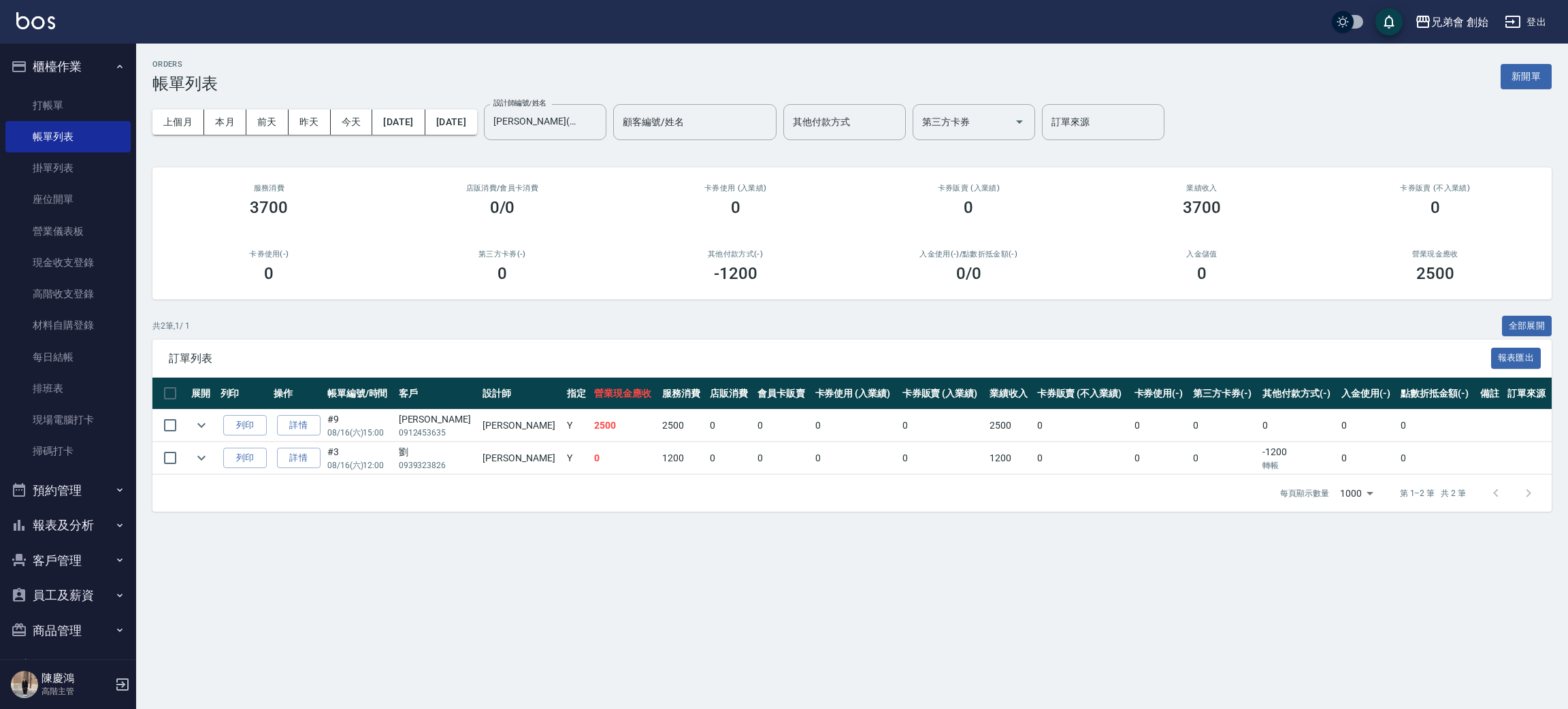
click at [581, 56] on div "ORDERS 帳單列表 新開單 上個月 本月 [DATE] [DATE] [DATE] [DATE] [DATE] 設計師編號/姓名 [PERSON_NAME…" at bounding box center [852, 285] width 1432 height 484
click at [223, 125] on button "本月" at bounding box center [224, 122] width 42 height 25
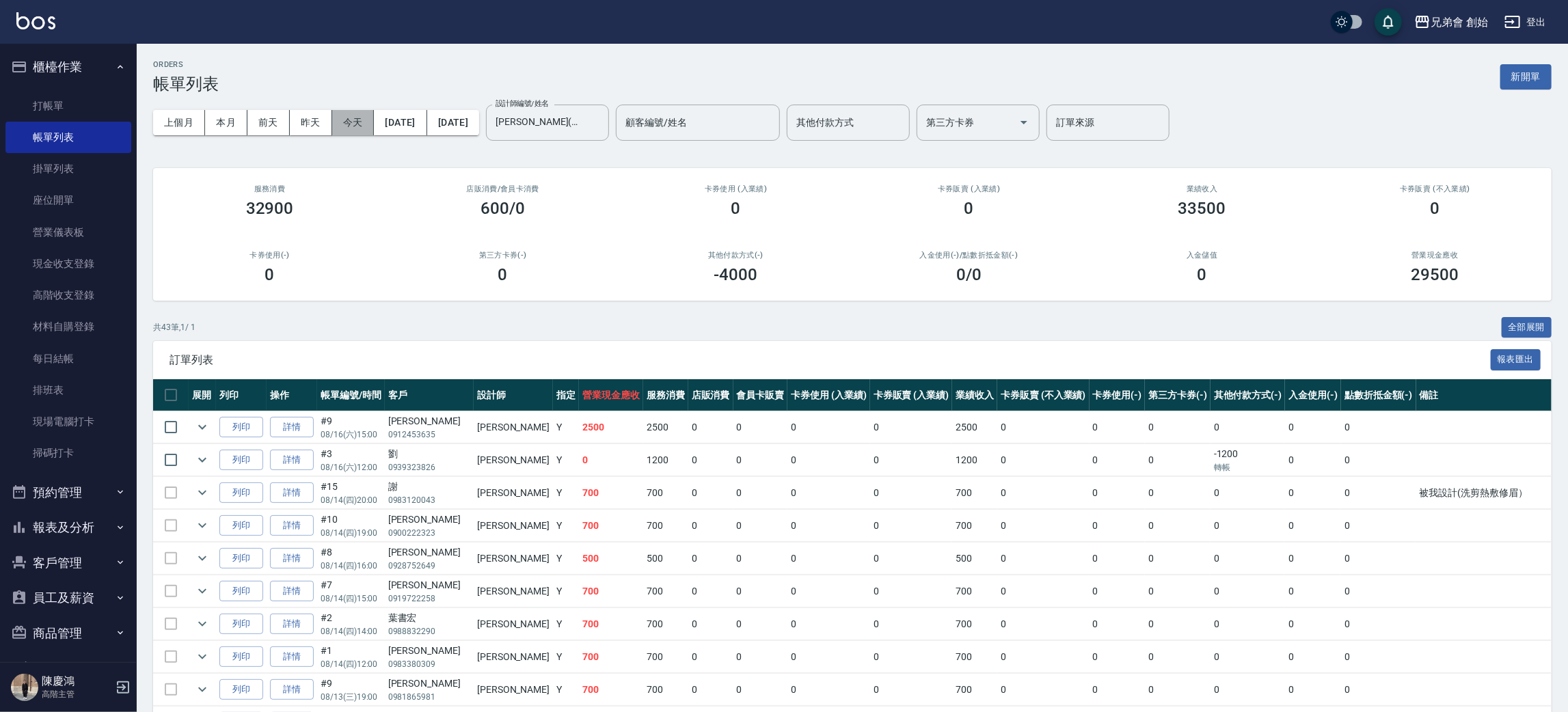
click at [356, 118] on button "今天" at bounding box center [353, 123] width 42 height 25
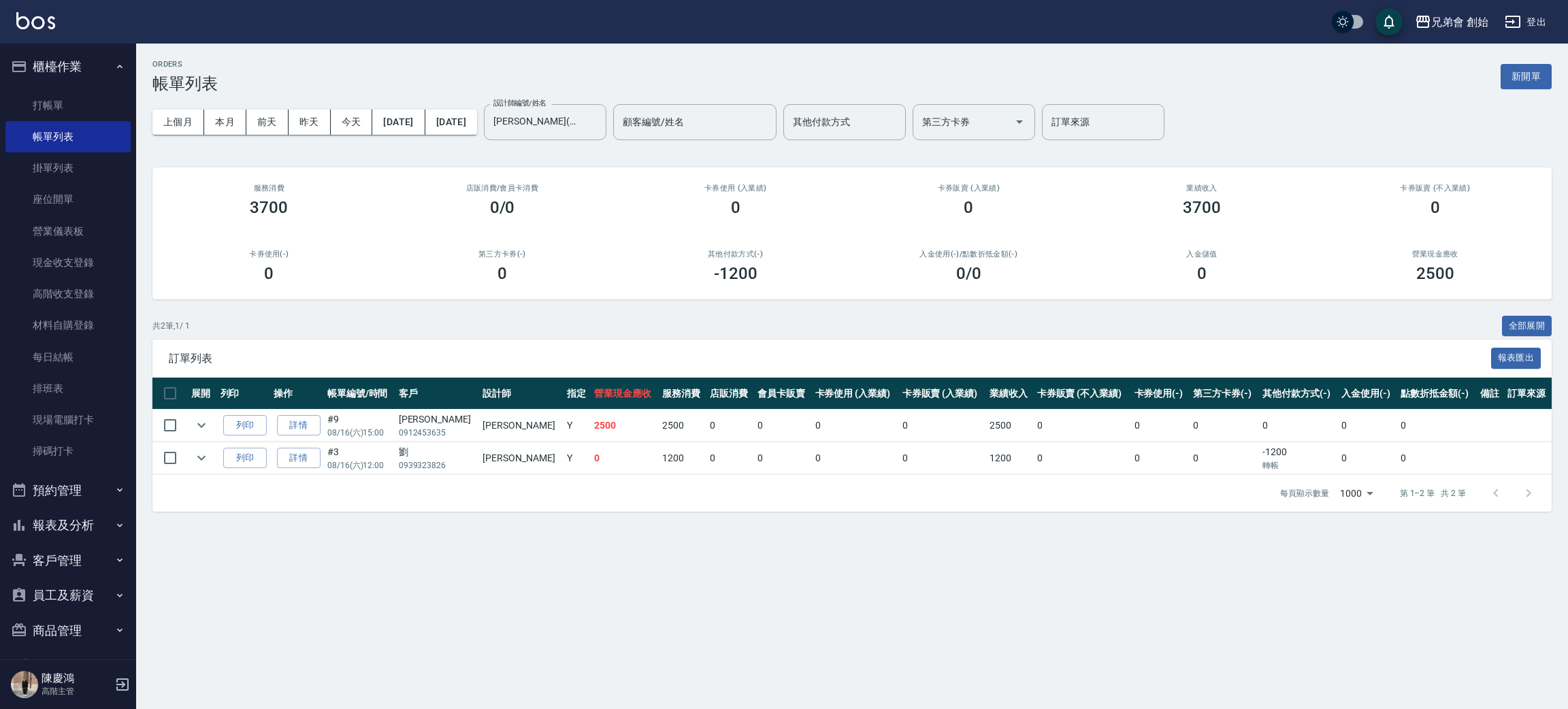
click at [605, 54] on div "ORDERS 帳單列表 新開單 上個月 本月 [DATE] [DATE] [DATE] [DATE] [DATE] 設計師編號/姓名 [PERSON_NAME…" at bounding box center [852, 285] width 1432 height 484
click at [580, 113] on input "[PERSON_NAME](無代號)" at bounding box center [535, 122] width 90 height 24
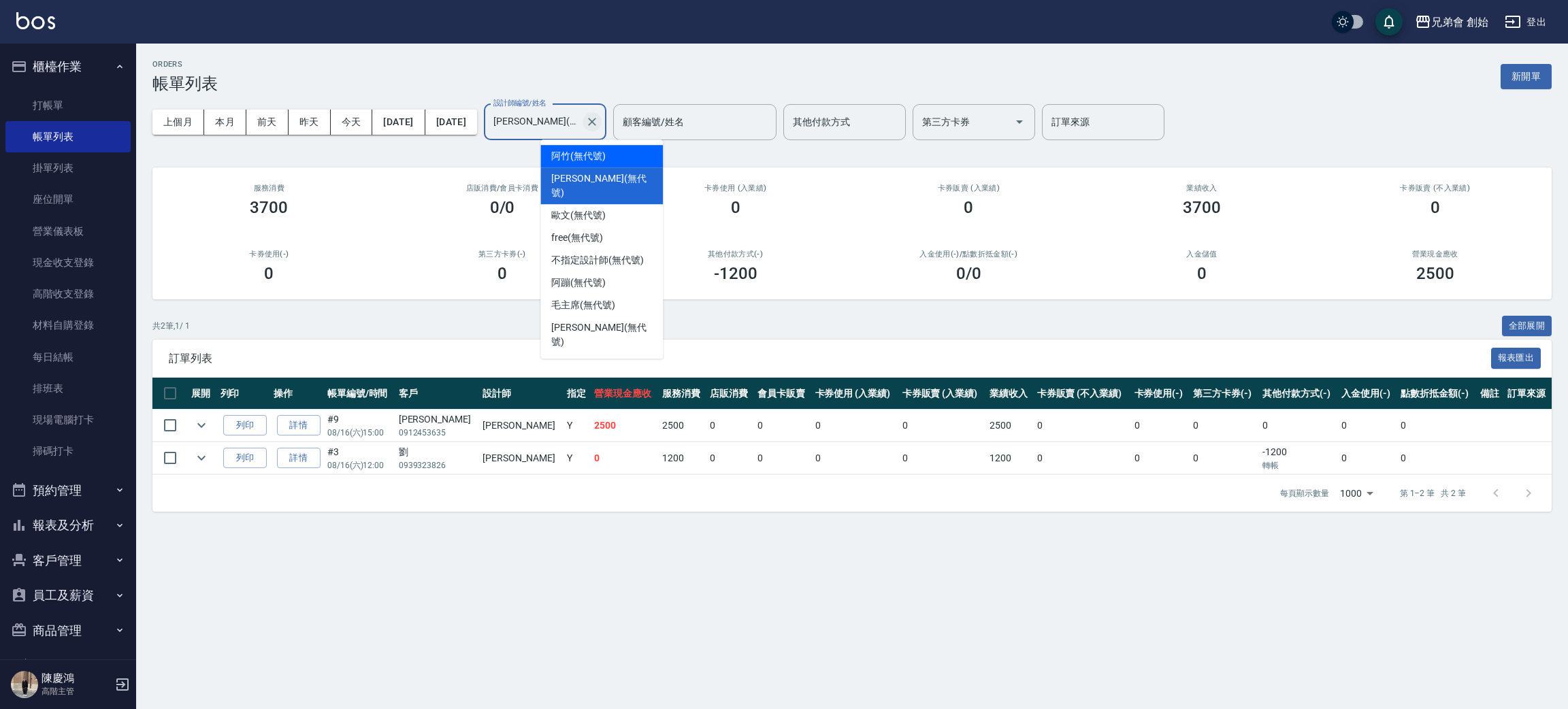
click at [599, 121] on icon "Clear" at bounding box center [592, 122] width 14 height 14
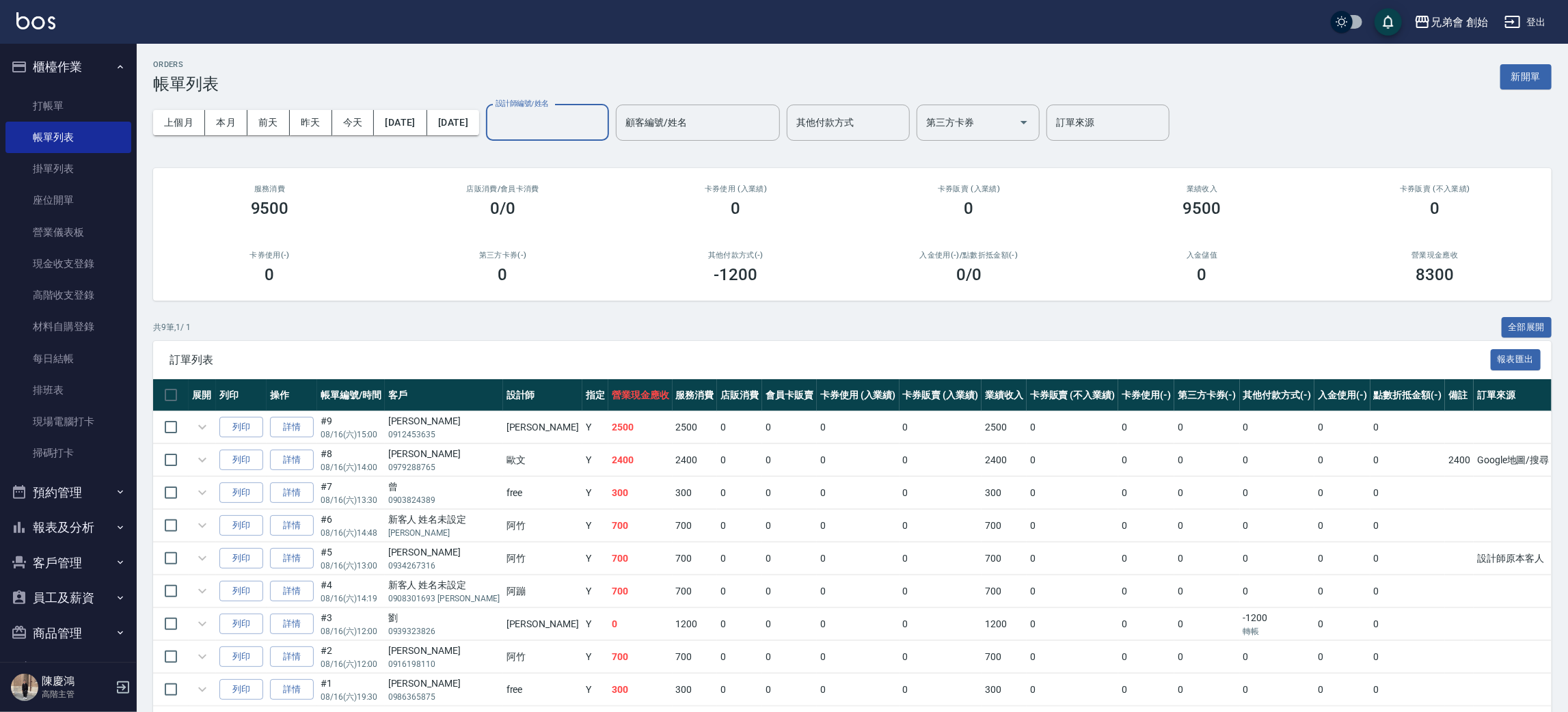
click at [603, 122] on input "設計師編號/姓名" at bounding box center [548, 123] width 111 height 24
click at [589, 57] on div "ORDERS 帳單列表 新開單 上個月 本月 [DATE] [DATE] [DATE] [DATE] [DATE] 設計師編號/姓名 設計師編號/姓名 顧客編…" at bounding box center [852, 401] width 1432 height 716
